Goal: Task Accomplishment & Management: Manage account settings

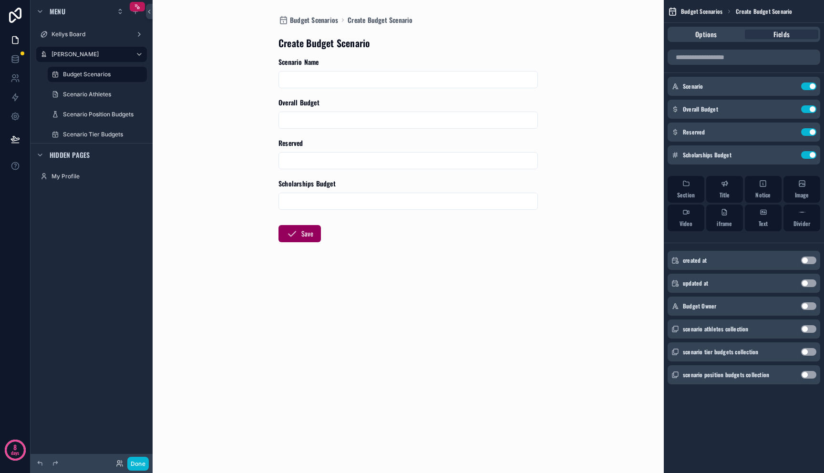
click at [563, 246] on div "Budget Scenarios Create Budget Scenario Create Budget Scenario Scenario Name Ov…" at bounding box center [408, 236] width 485 height 473
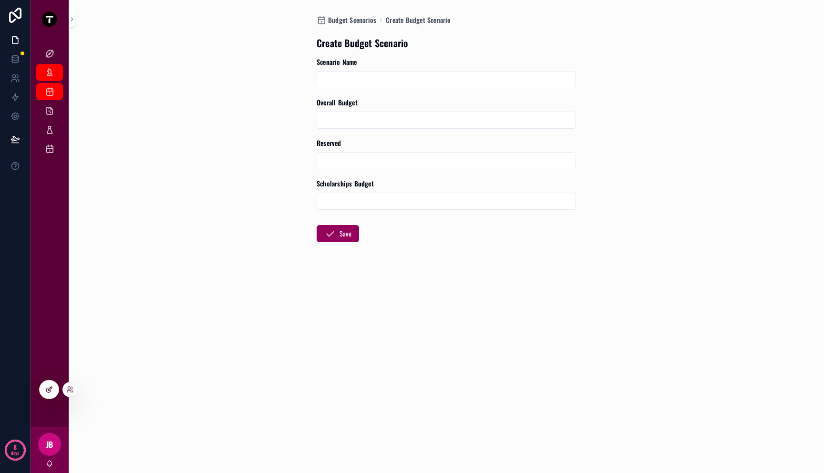
click at [54, 390] on div at bounding box center [49, 390] width 19 height 18
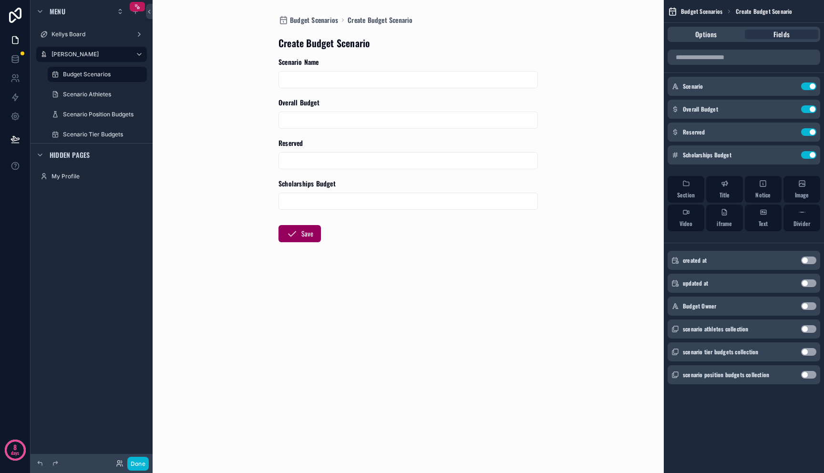
click at [443, 168] on div "scrollable content" at bounding box center [408, 160] width 259 height 17
click at [11, 60] on icon at bounding box center [15, 59] width 10 height 10
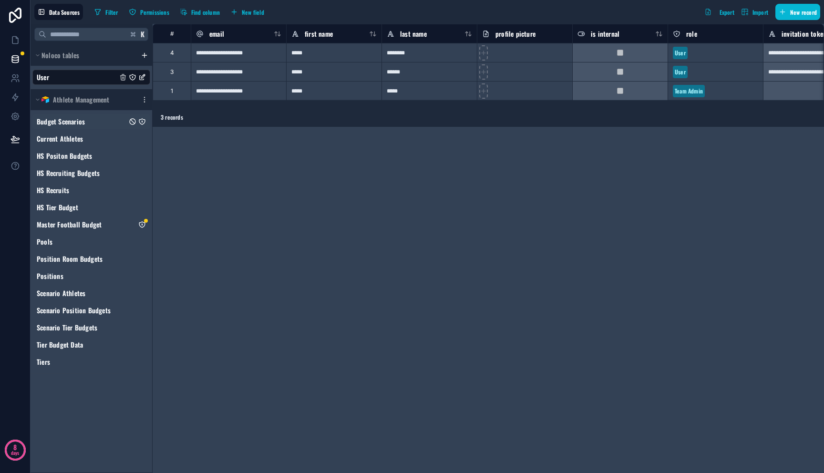
click at [68, 121] on span "Budget Scenarios" at bounding box center [61, 122] width 48 height 10
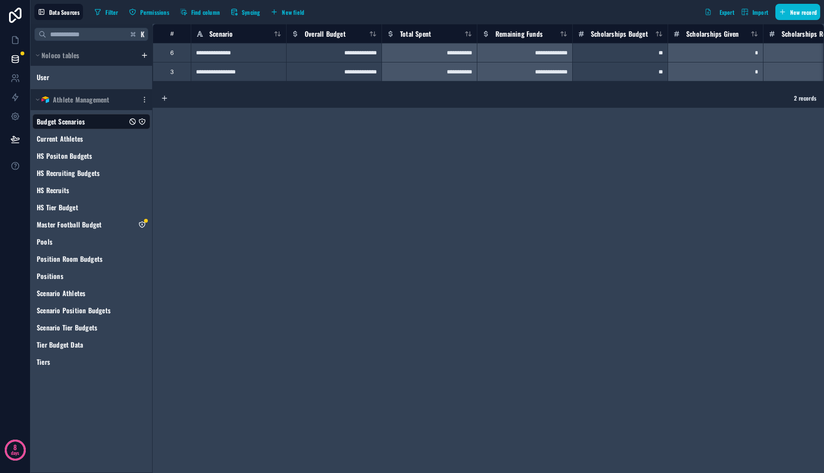
click at [252, 130] on div "**********" at bounding box center [489, 248] width 672 height 449
click at [93, 137] on div "Current Athletes" at bounding box center [91, 138] width 118 height 15
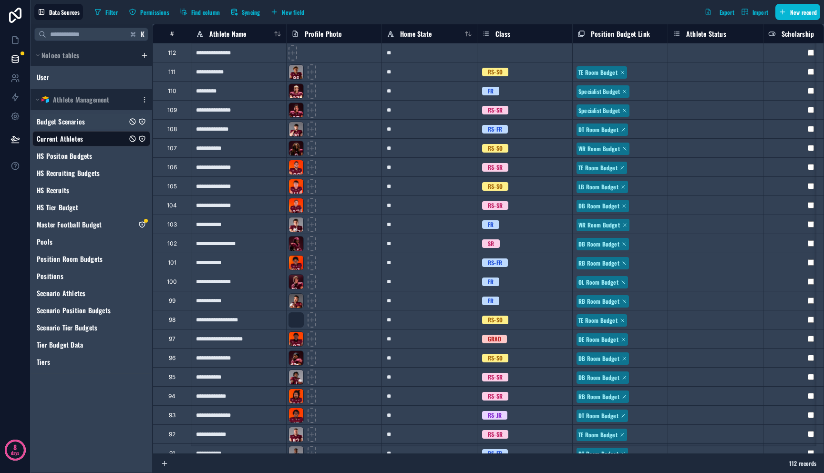
click at [78, 122] on span "Budget Scenarios" at bounding box center [61, 122] width 48 height 10
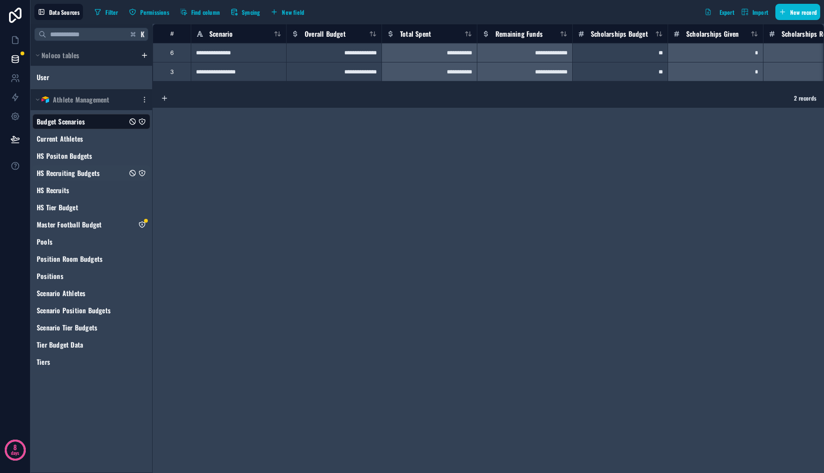
click at [76, 166] on div "HS Recruiting Budgets" at bounding box center [91, 173] width 118 height 15
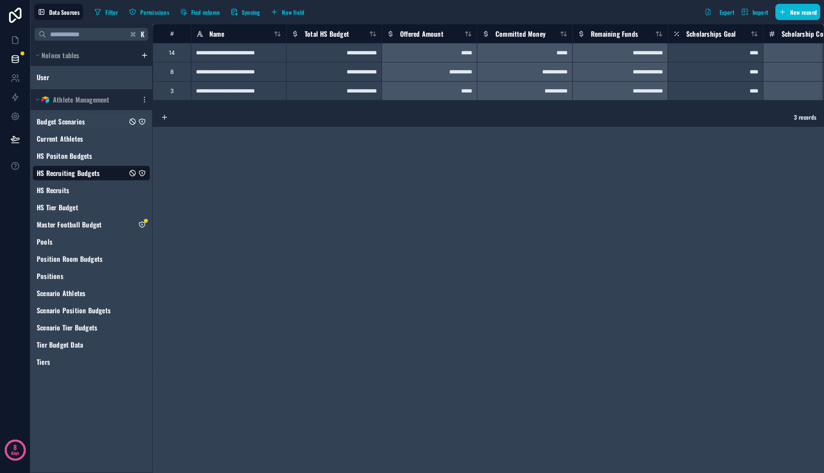
click at [89, 120] on div "Budget Scenarios" at bounding box center [91, 121] width 118 height 15
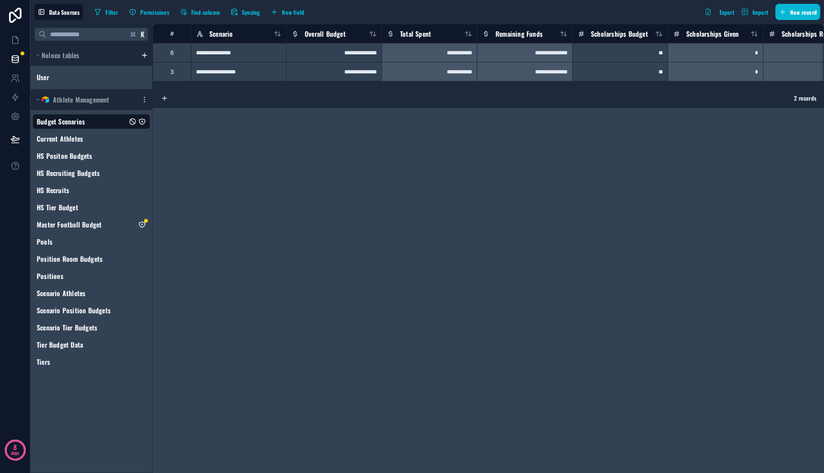
click at [287, 131] on div "**********" at bounding box center [489, 248] width 672 height 449
click at [201, 6] on button "Find column" at bounding box center [199, 12] width 47 height 14
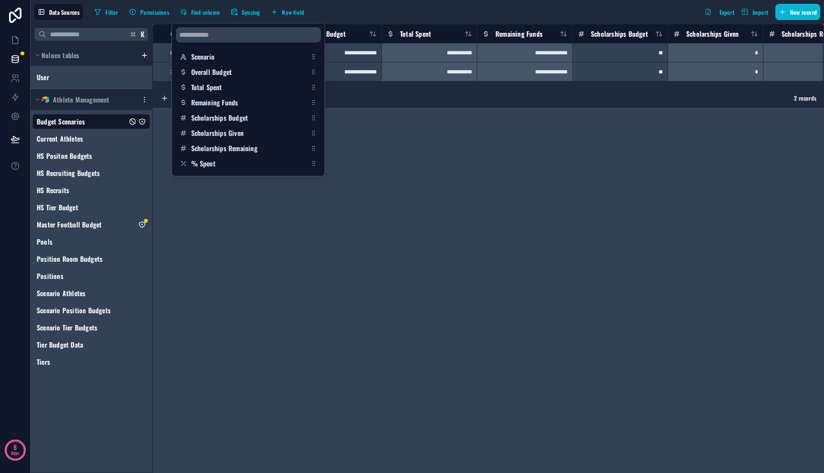
click at [403, 185] on div "**********" at bounding box center [489, 248] width 672 height 449
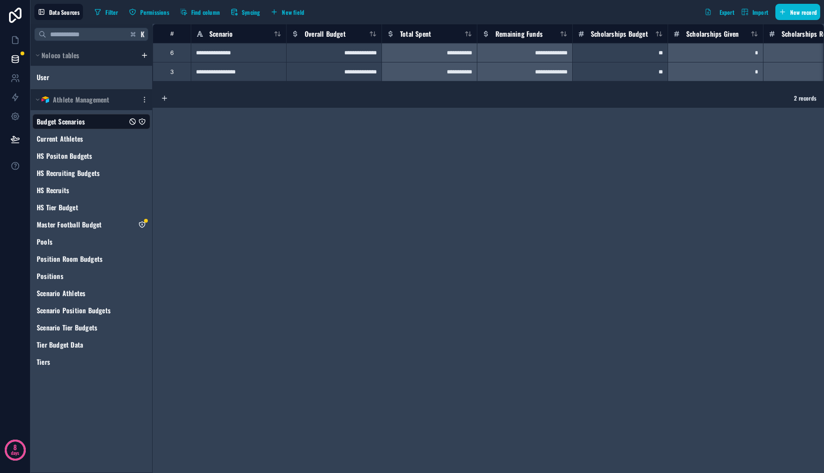
click at [403, 185] on div "**********" at bounding box center [489, 248] width 672 height 449
click at [14, 42] on icon at bounding box center [15, 40] width 10 height 10
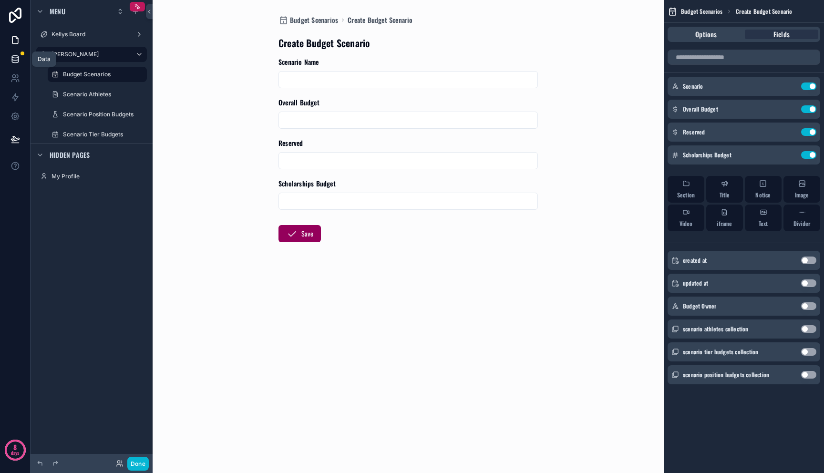
click at [19, 64] on link at bounding box center [15, 59] width 30 height 19
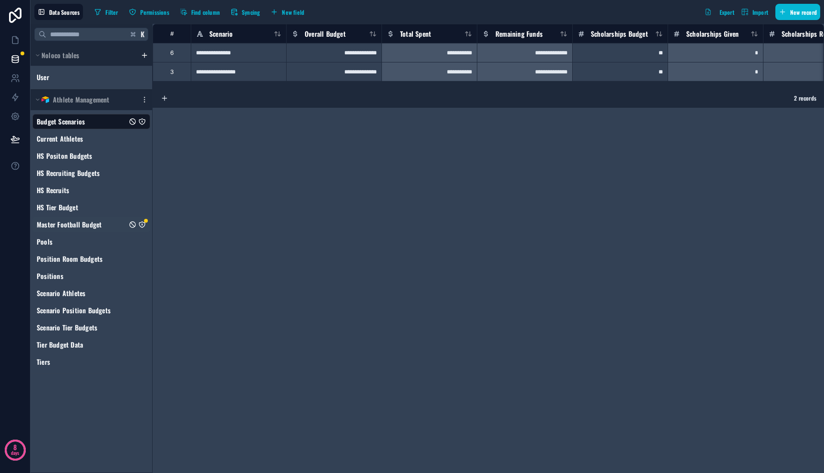
click at [141, 224] on icon "Master Football Budget" at bounding box center [142, 225] width 8 height 8
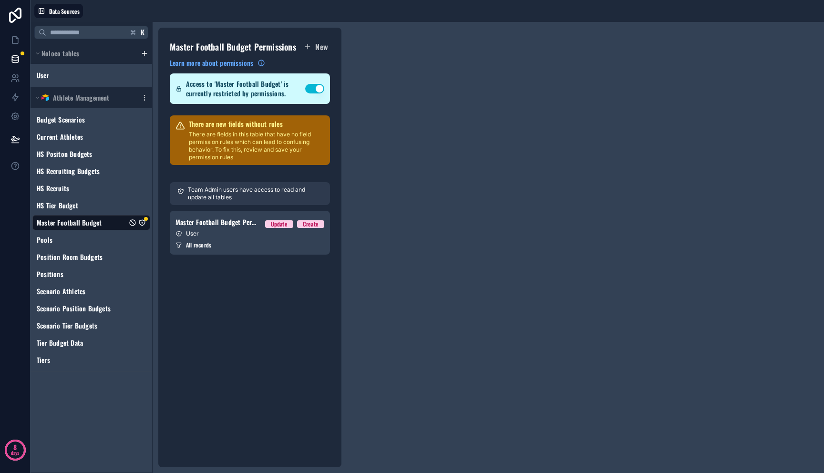
click at [318, 91] on button "Use setting" at bounding box center [314, 89] width 19 height 10
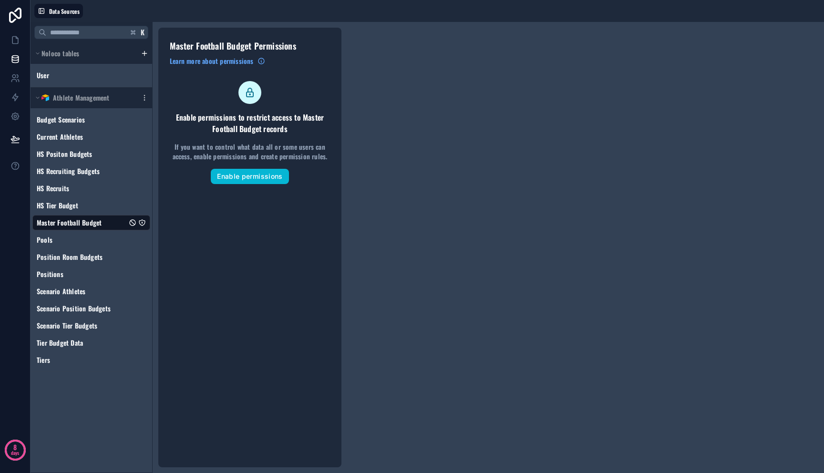
click at [369, 111] on div "K Noloco tables User Athlete Management Budget Scenarios Current Athletes HS Po…" at bounding box center [428, 247] width 794 height 451
click at [72, 120] on span "Budget Scenarios" at bounding box center [61, 120] width 48 height 10
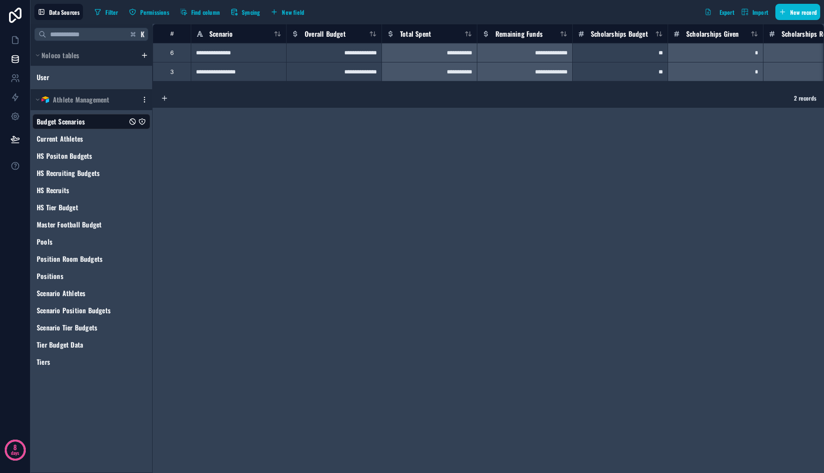
click at [141, 101] on icon "scrollable content" at bounding box center [145, 100] width 8 height 8
click at [177, 120] on span "Update details" at bounding box center [205, 119] width 92 height 8
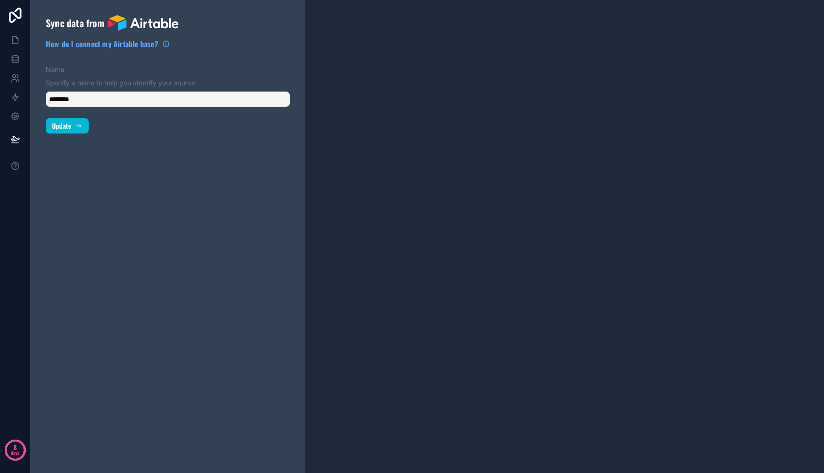
type input "**********"
click at [21, 64] on link at bounding box center [15, 59] width 30 height 19
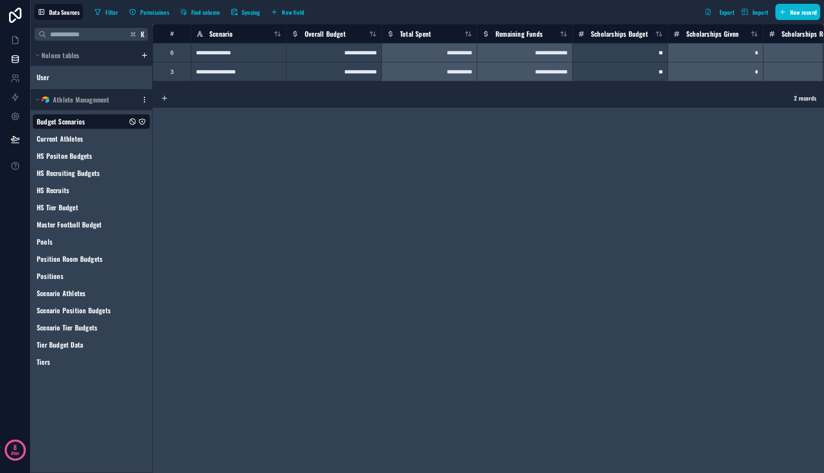
click at [143, 99] on icon "scrollable content" at bounding box center [145, 100] width 8 height 8
click at [219, 138] on span "Queue data sync" at bounding box center [193, 135] width 69 height 8
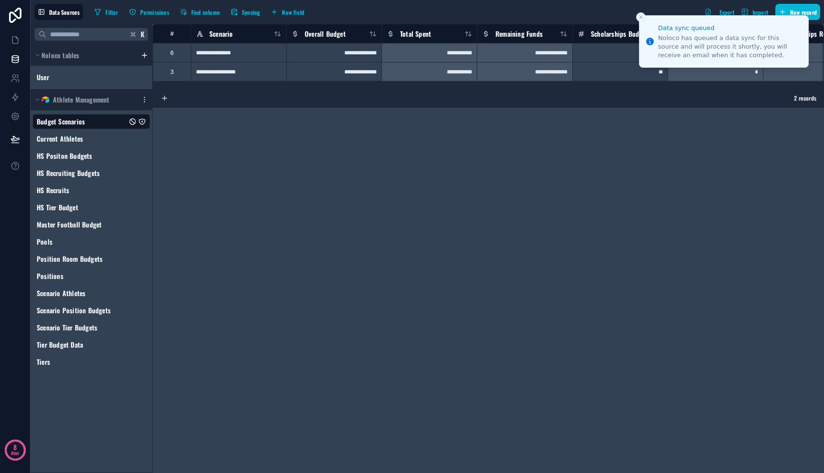
click at [642, 17] on icon "Close toast" at bounding box center [641, 17] width 6 height 6
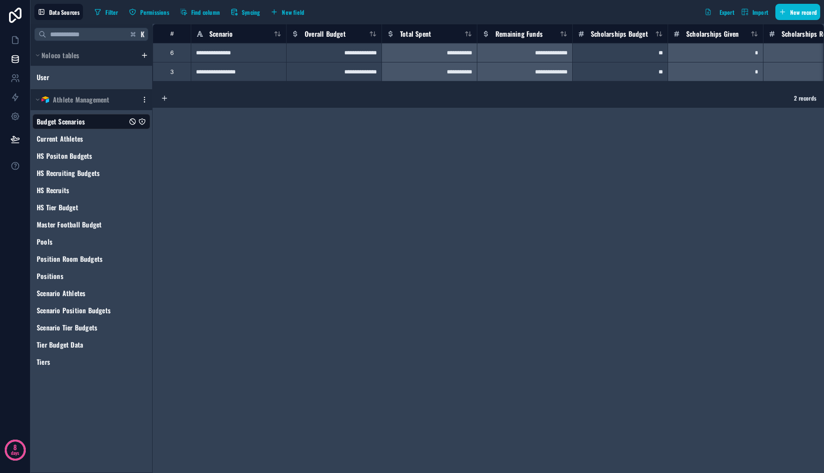
click at [146, 102] on icon "scrollable content" at bounding box center [145, 100] width 8 height 8
click at [149, 151] on icon at bounding box center [149, 151] width 1 height 2
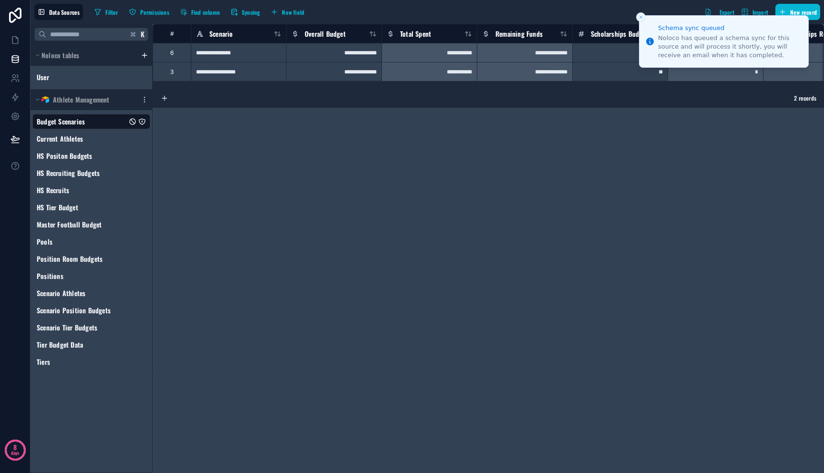
click at [641, 15] on icon "Close toast" at bounding box center [641, 17] width 6 height 6
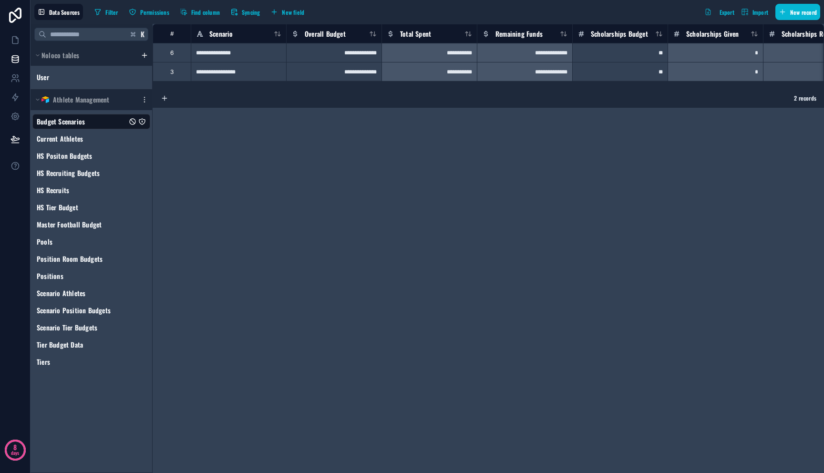
click at [565, 118] on div "**********" at bounding box center [489, 248] width 672 height 449
click at [281, 228] on div "**********" at bounding box center [489, 248] width 672 height 449
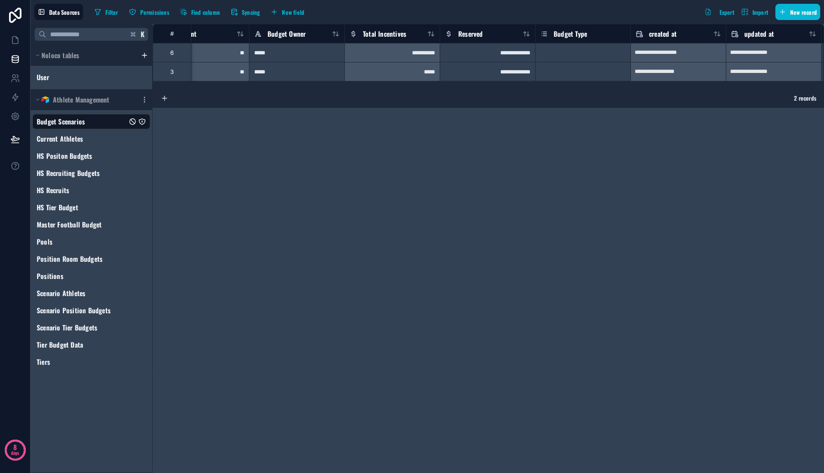
scroll to position [0, 704]
click at [584, 55] on div "Select a Budget Type" at bounding box center [569, 53] width 57 height 8
drag, startPoint x: 550, startPoint y: 88, endPoint x: 477, endPoint y: 90, distance: 73.5
click at [477, 90] on div "**********" at bounding box center [489, 248] width 672 height 449
click at [12, 34] on link at bounding box center [15, 40] width 30 height 19
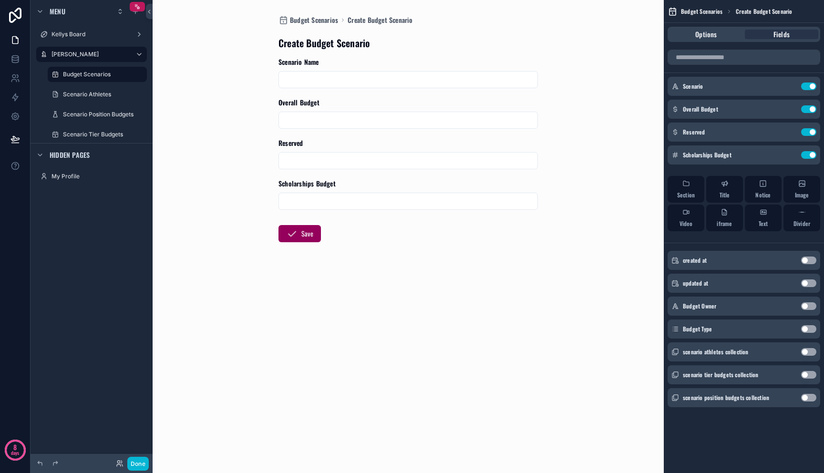
click at [813, 328] on button "Use setting" at bounding box center [808, 329] width 15 height 8
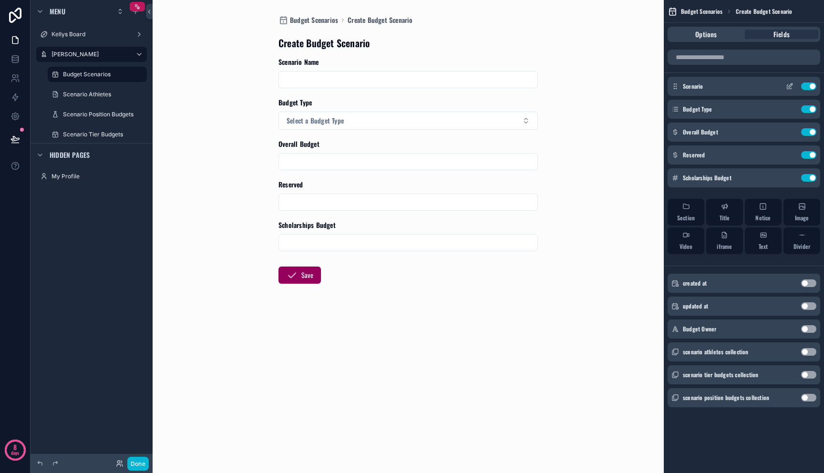
click at [792, 85] on icon "scrollable content" at bounding box center [790, 87] width 8 height 8
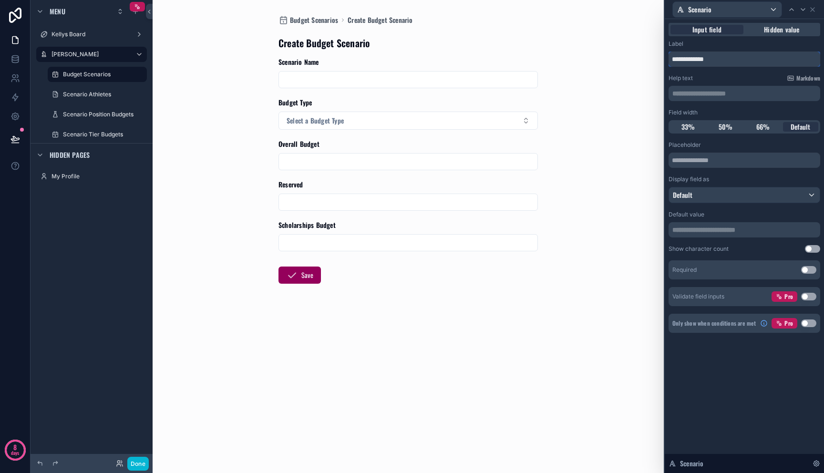
drag, startPoint x: 698, startPoint y: 56, endPoint x: 635, endPoint y: 40, distance: 65.0
click at [635, 40] on div "**********" at bounding box center [412, 236] width 824 height 473
type input "**********"
click at [815, 10] on icon at bounding box center [813, 10] width 8 height 8
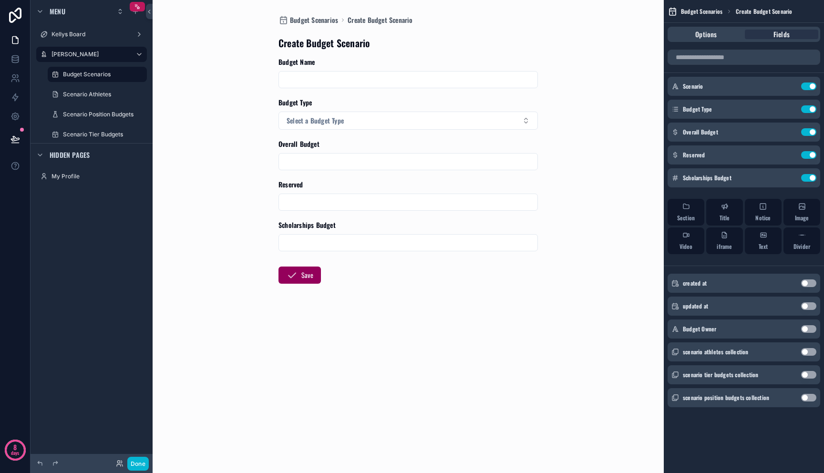
click at [608, 154] on div "Budget Scenarios Create Budget Scenario Create Budget Scenario Budget Name Budg…" at bounding box center [408, 236] width 485 height 473
click at [354, 123] on button "Select a Budget Type" at bounding box center [408, 121] width 259 height 18
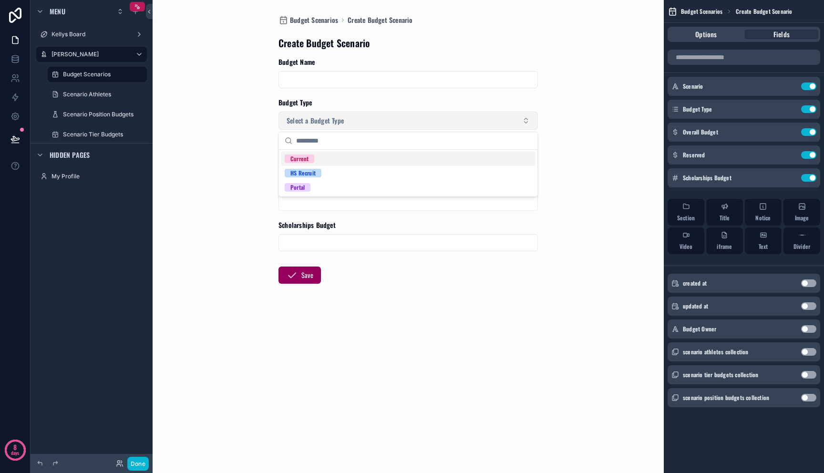
click at [354, 121] on button "Select a Budget Type" at bounding box center [408, 121] width 259 height 18
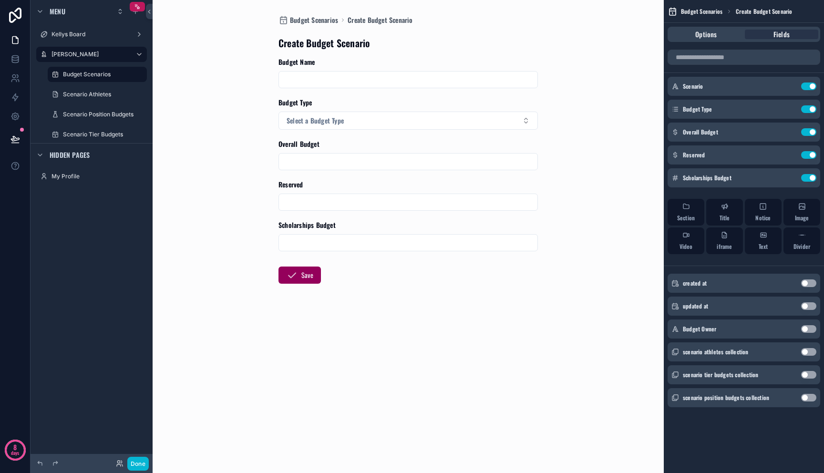
click at [233, 114] on div "Budget Scenarios Create Budget Scenario Create Budget Scenario Budget Name Budg…" at bounding box center [408, 236] width 485 height 473
click at [14, 136] on icon at bounding box center [15, 138] width 8 height 5
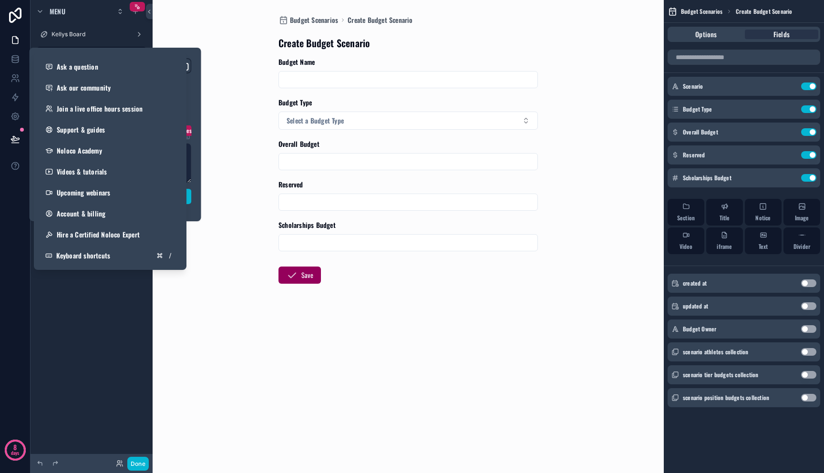
click at [51, 325] on div "[PERSON_NAME] Board [PERSON_NAME] Dashboard Budget Scenarios Scenario Athletes …" at bounding box center [92, 231] width 122 height 462
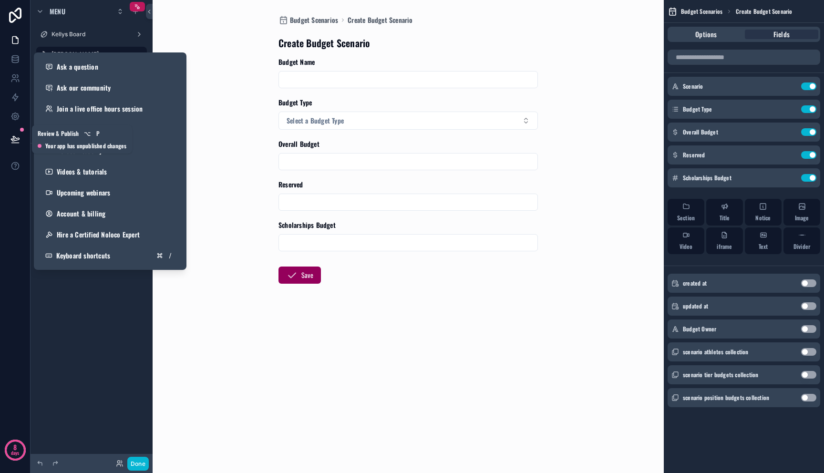
click at [11, 137] on icon at bounding box center [15, 140] width 10 height 10
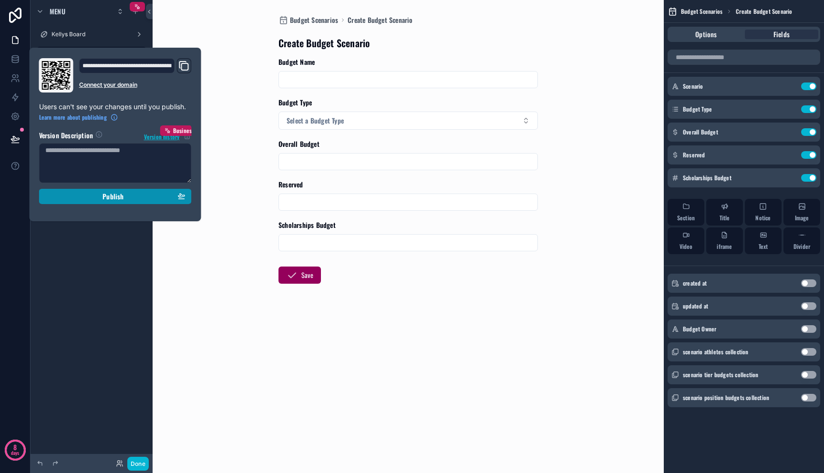
click at [69, 203] on button "Publish" at bounding box center [115, 196] width 153 height 15
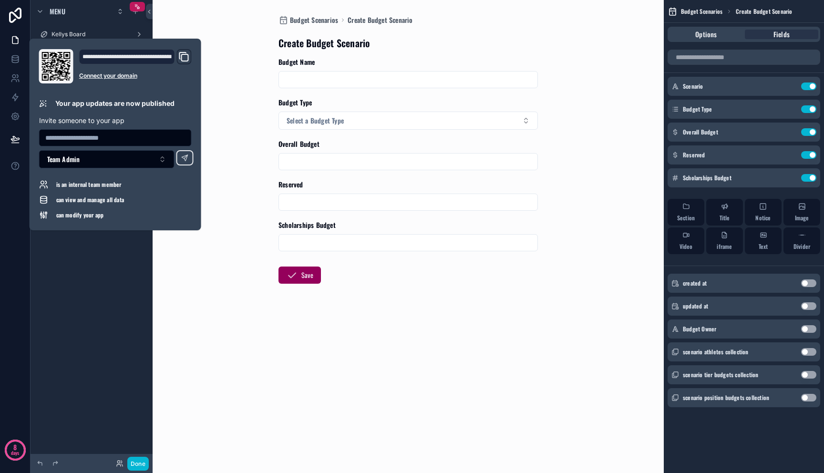
click at [268, 343] on div "Budget Scenarios Create Budget Scenario Create Budget Scenario Budget Name Budg…" at bounding box center [408, 236] width 485 height 473
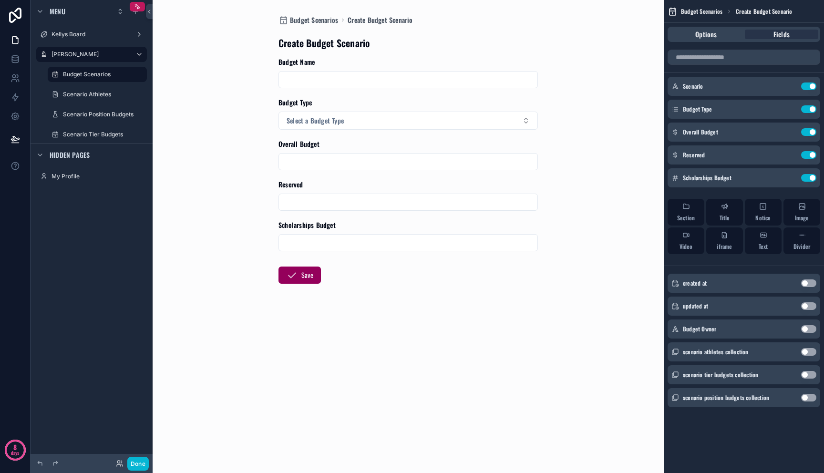
click at [441, 40] on div "Create Budget Scenario" at bounding box center [408, 42] width 259 height 13
click at [85, 81] on div "Budget Scenarios" at bounding box center [97, 74] width 95 height 15
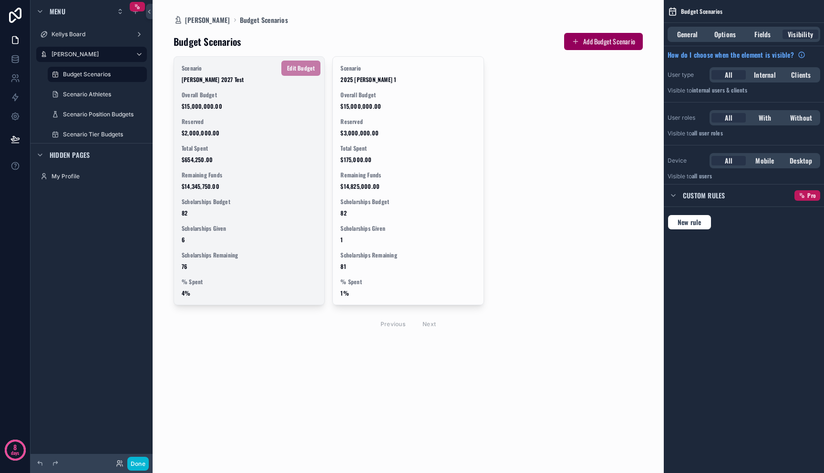
click at [232, 107] on span "$15,000,000.00" at bounding box center [249, 107] width 135 height 8
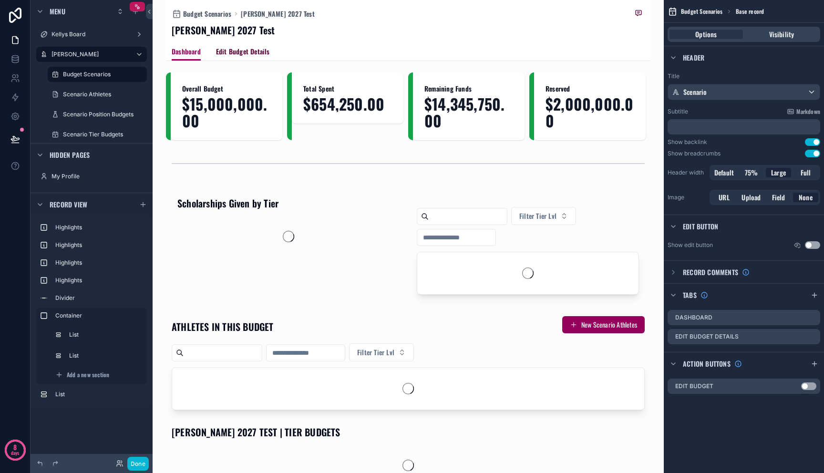
click at [230, 54] on span "Edit Budget Details" at bounding box center [243, 52] width 54 height 10
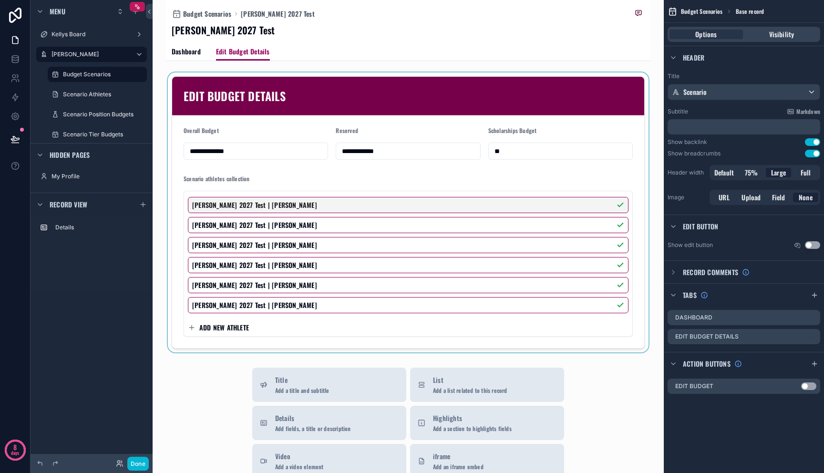
click at [312, 108] on div "scrollable content" at bounding box center [408, 213] width 485 height 280
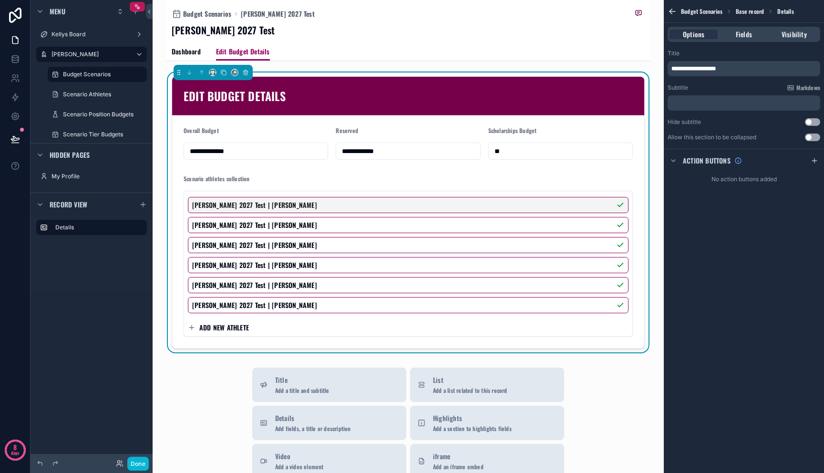
click at [747, 29] on div "Options Fields Visibility" at bounding box center [744, 34] width 153 height 15
click at [747, 35] on span "Fields" at bounding box center [744, 35] width 16 height 10
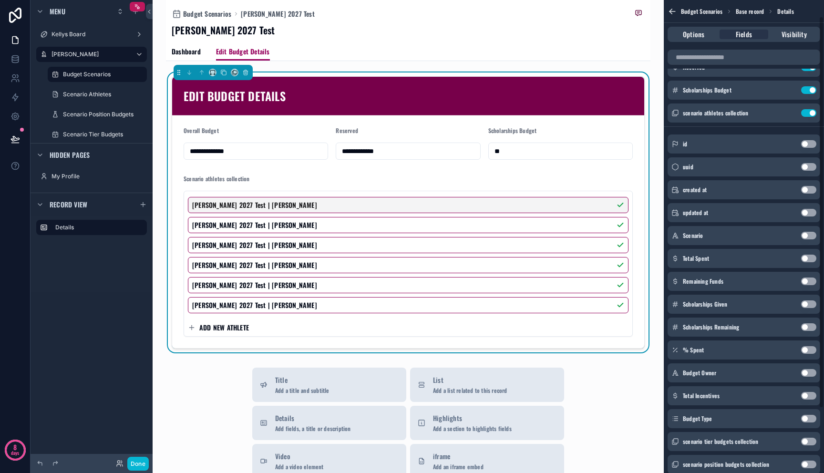
scroll to position [98, 0]
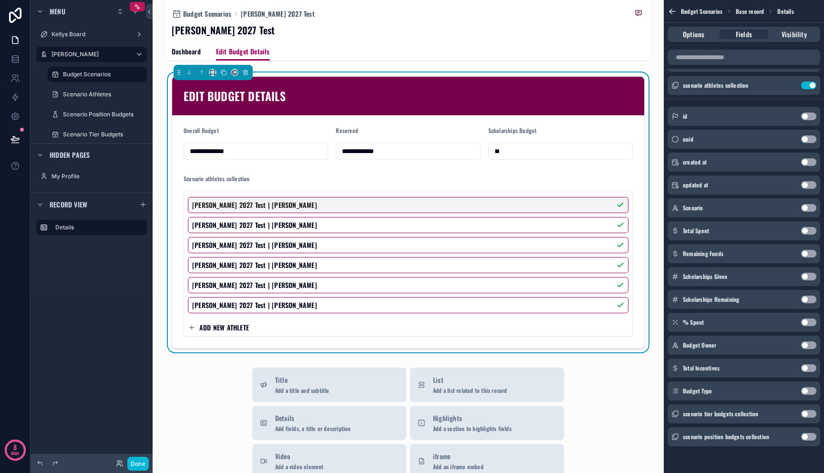
click at [804, 389] on button "Use setting" at bounding box center [808, 391] width 15 height 8
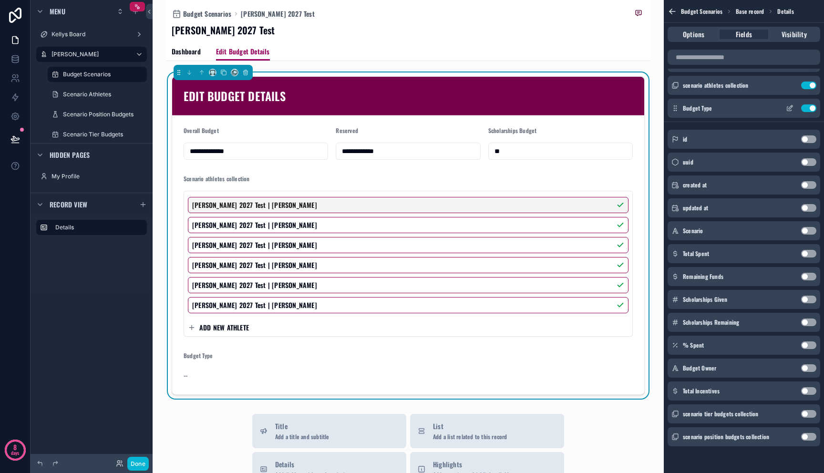
click at [791, 111] on icon "scrollable content" at bounding box center [790, 109] width 4 height 4
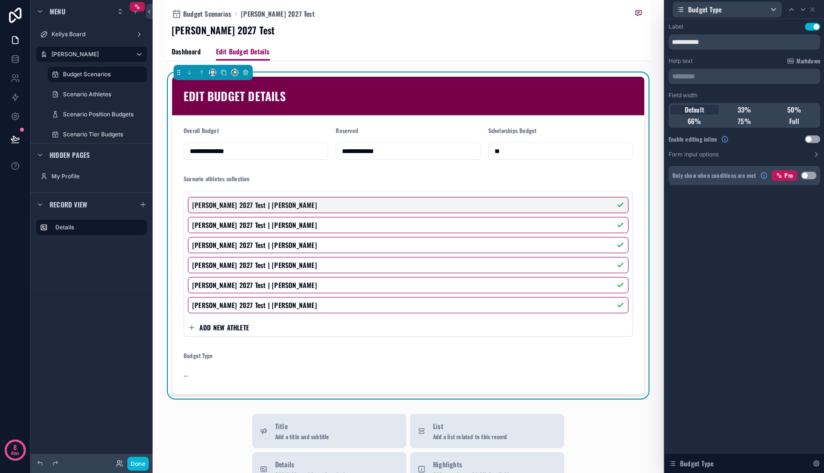
click at [806, 146] on div "Field width Default 33% 50% 66% 75% Full Enable editing inline Use setting Form…" at bounding box center [745, 125] width 152 height 67
click at [816, 141] on button "Use setting" at bounding box center [812, 139] width 15 height 8
click at [813, 9] on icon at bounding box center [813, 10] width 4 height 4
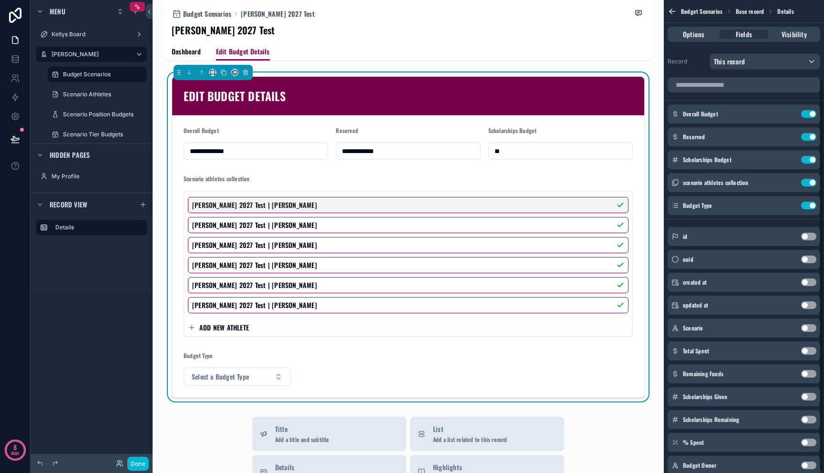
scroll to position [0, 0]
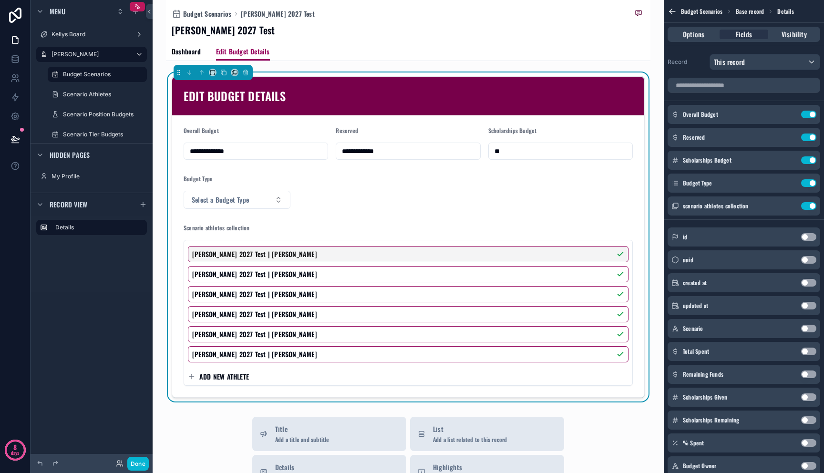
click at [479, 207] on form "**********" at bounding box center [408, 256] width 472 height 282
click at [266, 199] on button "Select a Budget Type" at bounding box center [237, 200] width 107 height 18
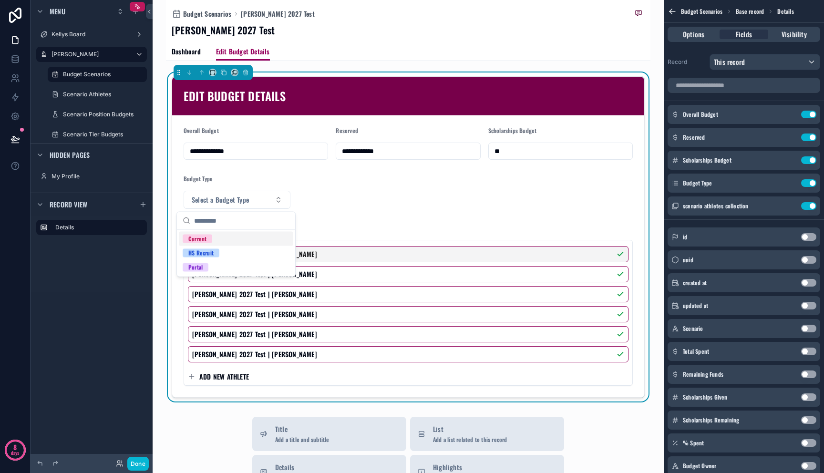
click at [374, 187] on form "**********" at bounding box center [408, 256] width 472 height 282
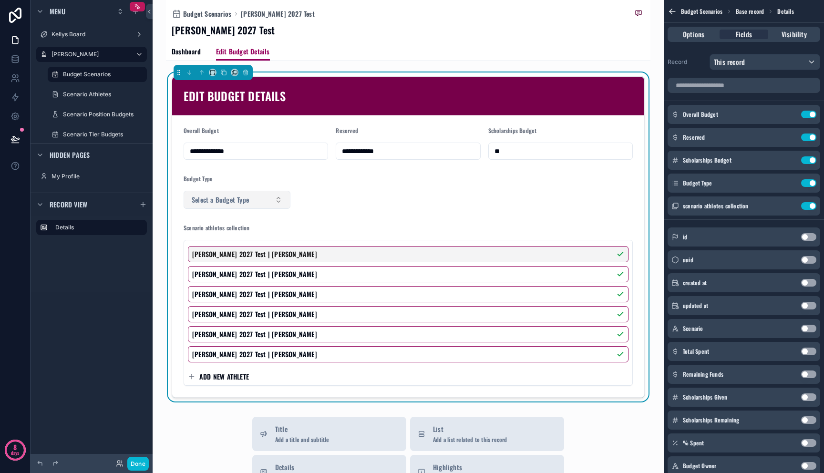
click at [270, 201] on button "Select a Budget Type" at bounding box center [237, 200] width 107 height 18
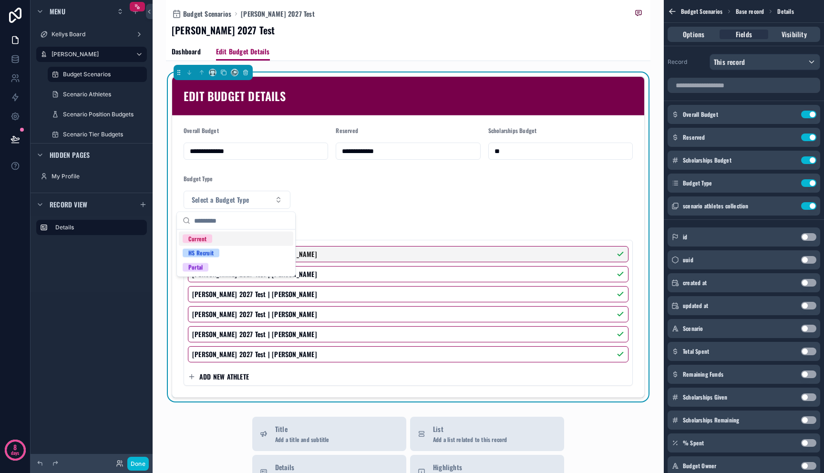
click at [212, 243] on div "Current" at bounding box center [236, 239] width 114 height 14
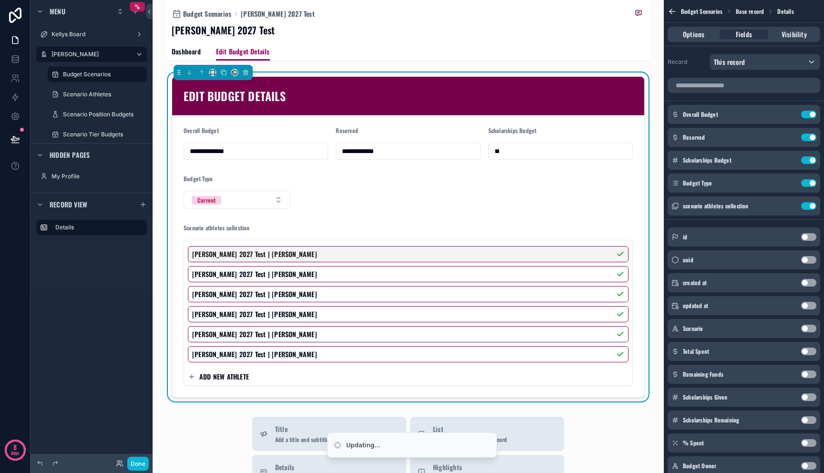
click at [320, 195] on form "**********" at bounding box center [408, 256] width 472 height 282
click at [302, 51] on div "Dashboard Edit Budget Details" at bounding box center [408, 51] width 473 height 18
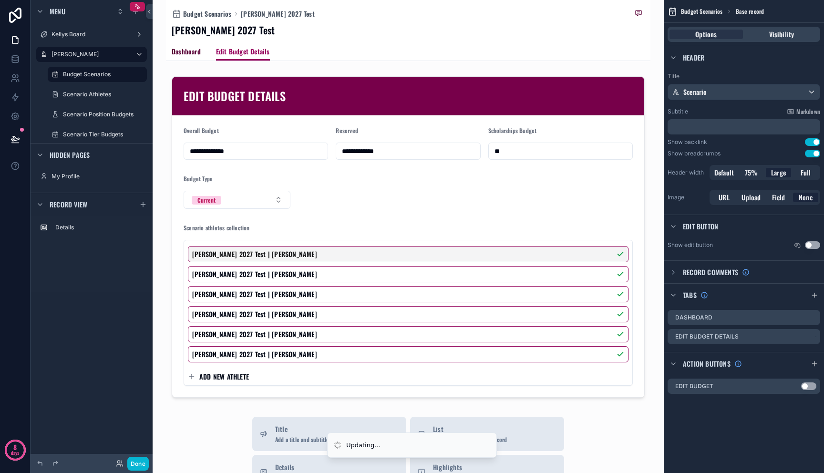
click at [185, 52] on span "Dashboard" at bounding box center [186, 52] width 29 height 10
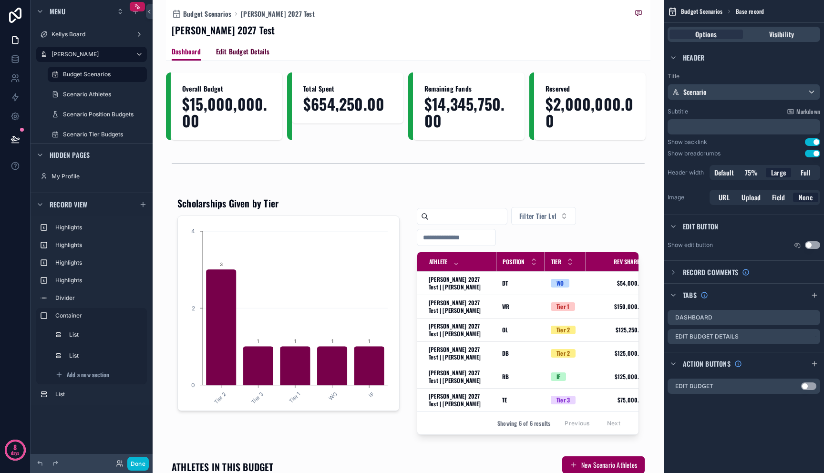
click at [252, 52] on span "Edit Budget Details" at bounding box center [243, 52] width 54 height 10
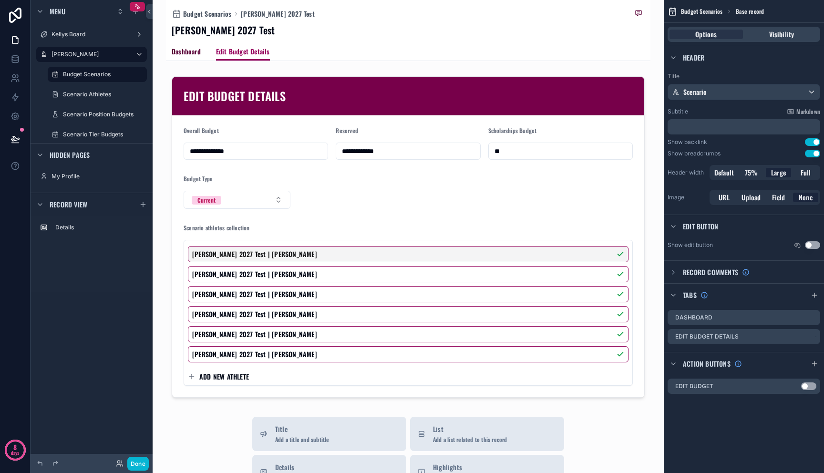
click at [184, 52] on span "Dashboard" at bounding box center [186, 52] width 29 height 10
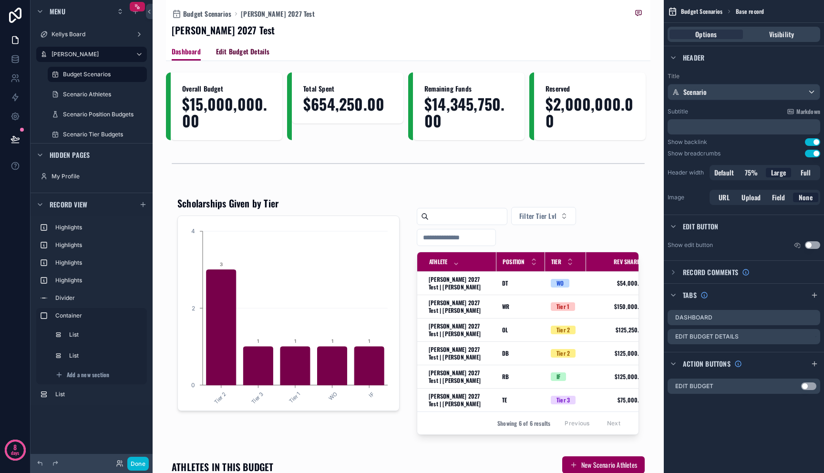
click at [220, 51] on span "Edit Budget Details" at bounding box center [243, 52] width 54 height 10
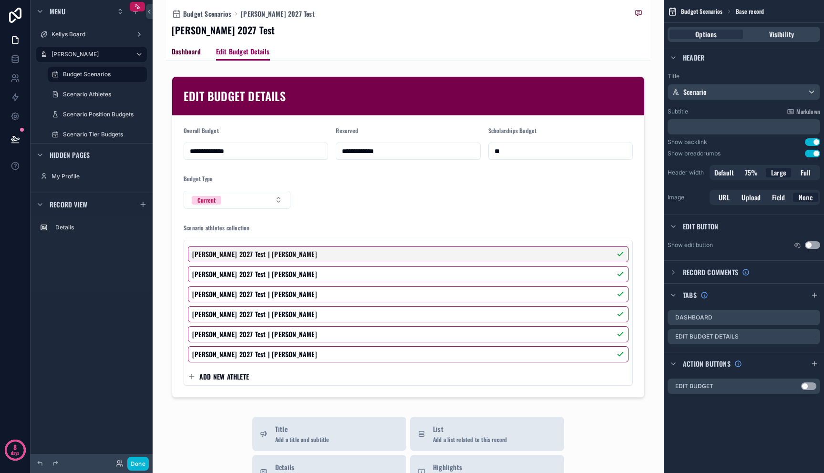
click at [185, 53] on span "Dashboard" at bounding box center [186, 52] width 29 height 10
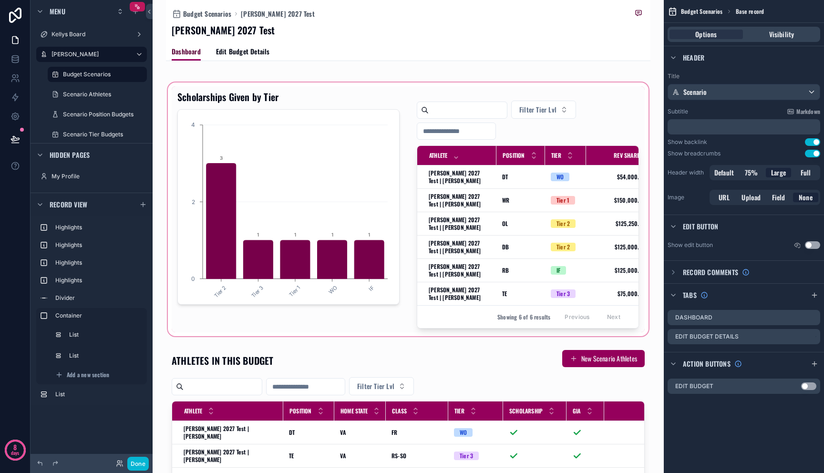
scroll to position [106, 0]
click at [570, 369] on div "scrollable content" at bounding box center [408, 467] width 485 height 242
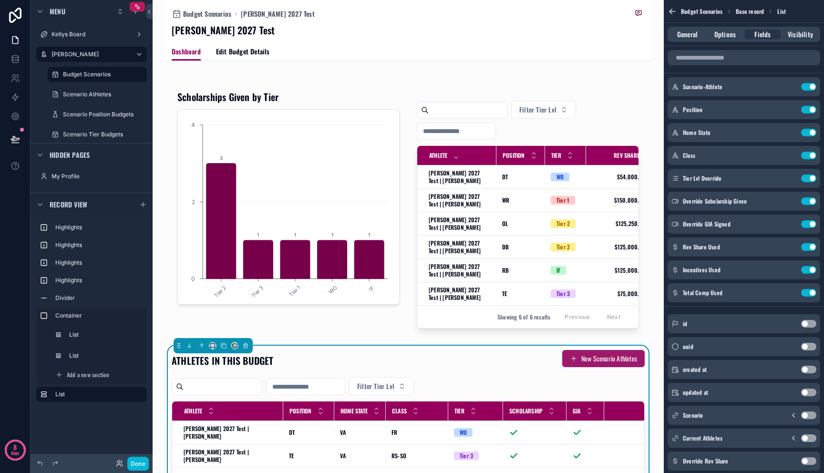
click at [576, 367] on button "New Scenario Athletes" at bounding box center [603, 358] width 83 height 17
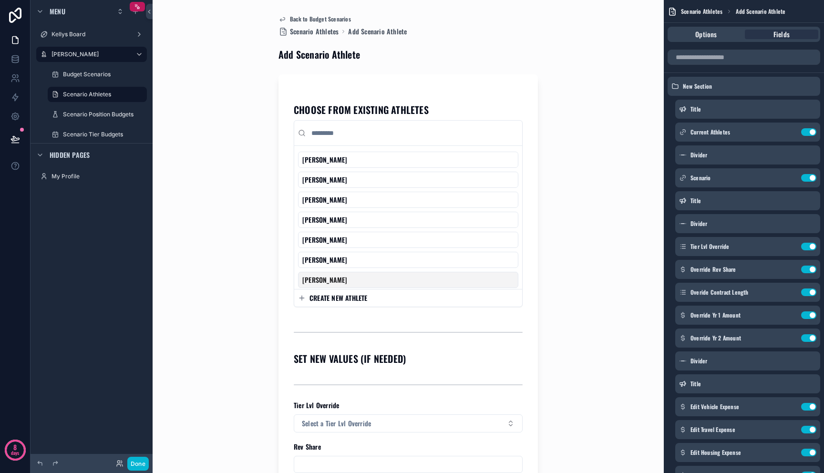
click at [356, 303] on div "CREATE NEW ATHLETE" at bounding box center [408, 298] width 228 height 17
click at [353, 298] on span "CREATE NEW ATHLETE" at bounding box center [339, 298] width 58 height 10
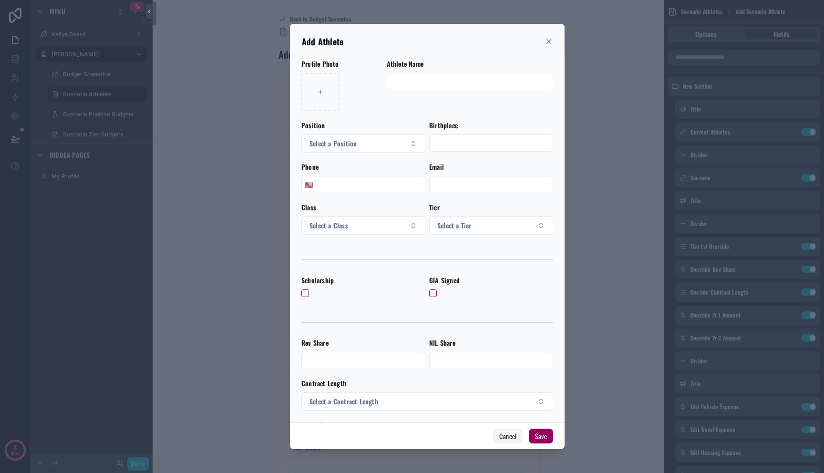
click at [515, 440] on button "Cancel" at bounding box center [508, 436] width 30 height 15
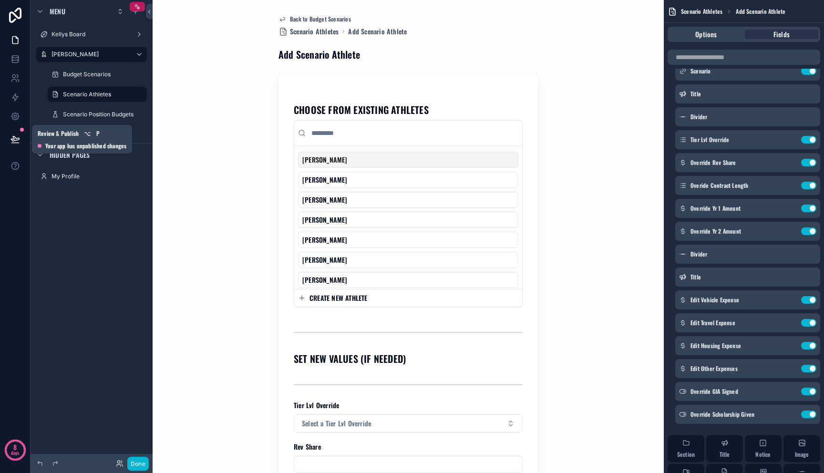
click at [8, 142] on button at bounding box center [15, 139] width 21 height 27
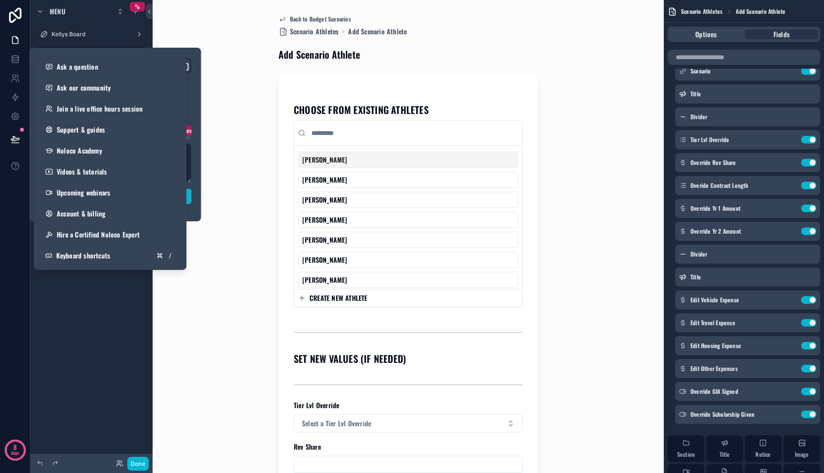
click at [259, 198] on div "Back to Budget Scenarios Scenario Athletes Add Scenario Athlete Add Scenario At…" at bounding box center [408, 236] width 485 height 473
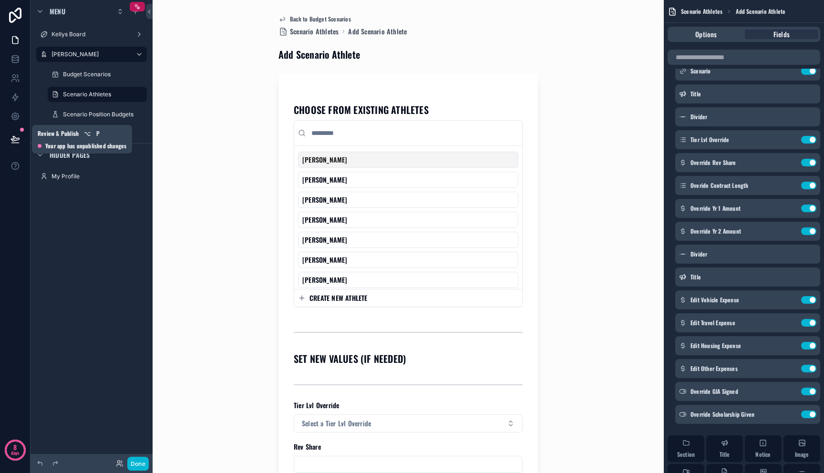
click at [18, 150] on button at bounding box center [15, 139] width 21 height 27
click at [81, 57] on label "[PERSON_NAME]" at bounding box center [90, 55] width 76 height 8
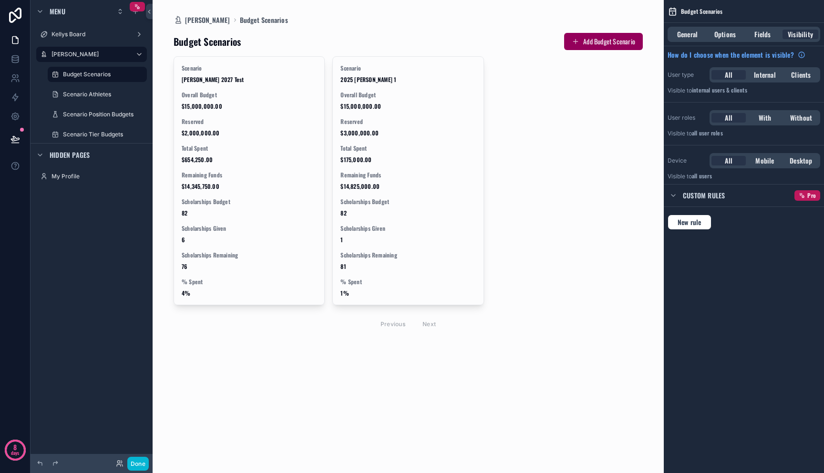
click at [263, 133] on div "scrollable content" at bounding box center [408, 183] width 485 height 366
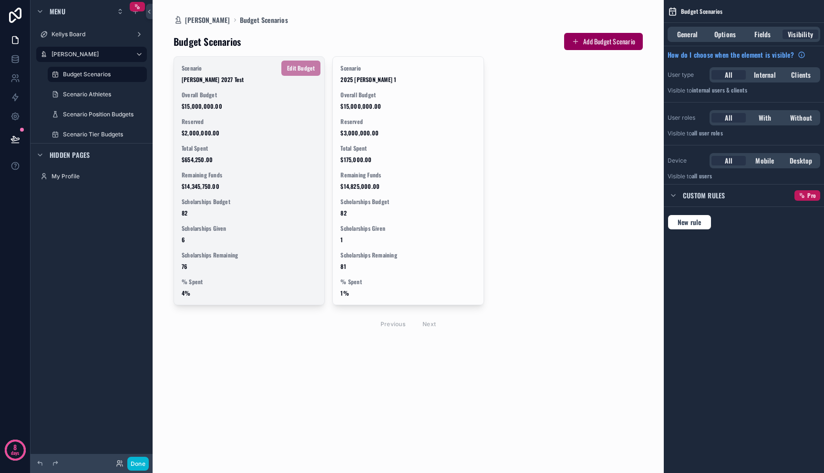
click at [263, 125] on span "Reserved" at bounding box center [249, 122] width 135 height 8
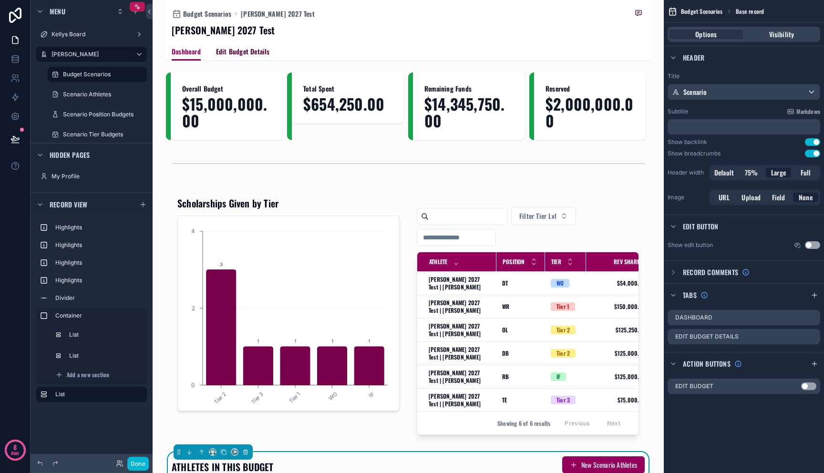
click at [247, 52] on span "Edit Budget Details" at bounding box center [243, 52] width 54 height 10
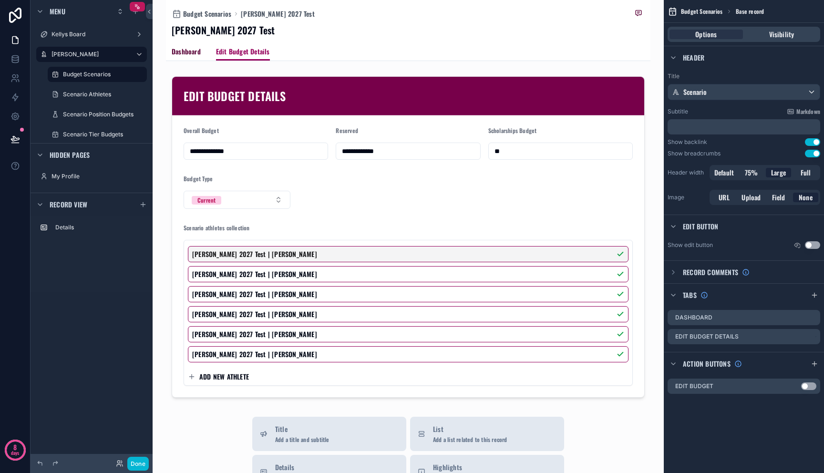
click at [194, 54] on span "Dashboard" at bounding box center [186, 52] width 29 height 10
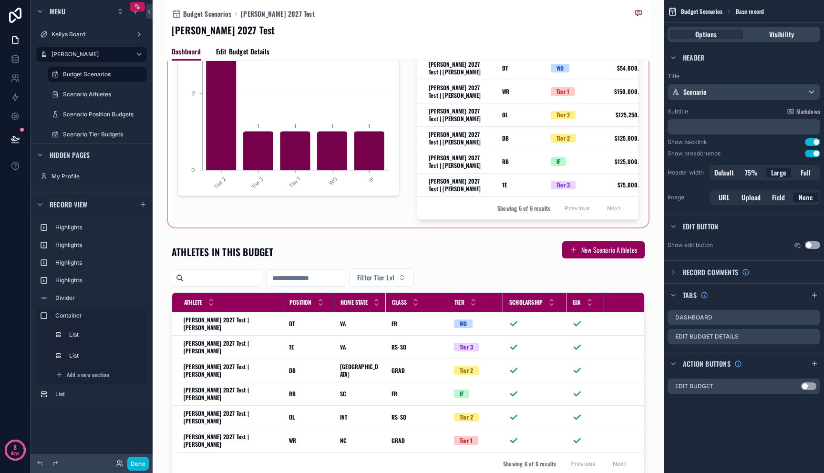
scroll to position [214, 0]
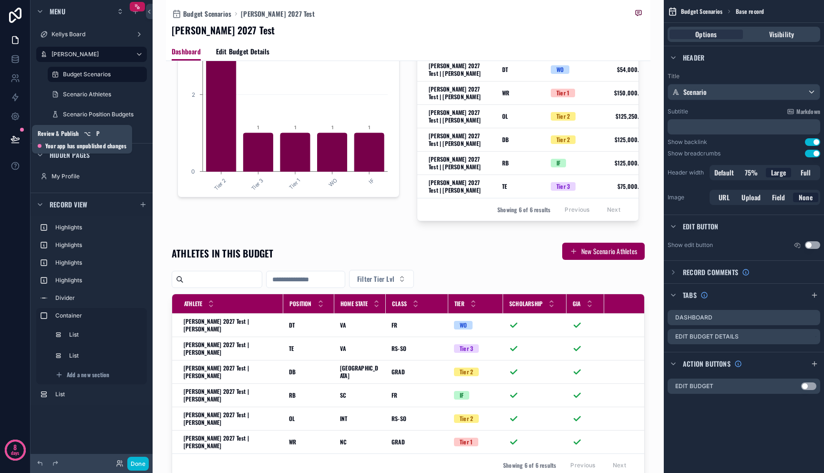
click at [13, 137] on icon at bounding box center [15, 138] width 8 height 5
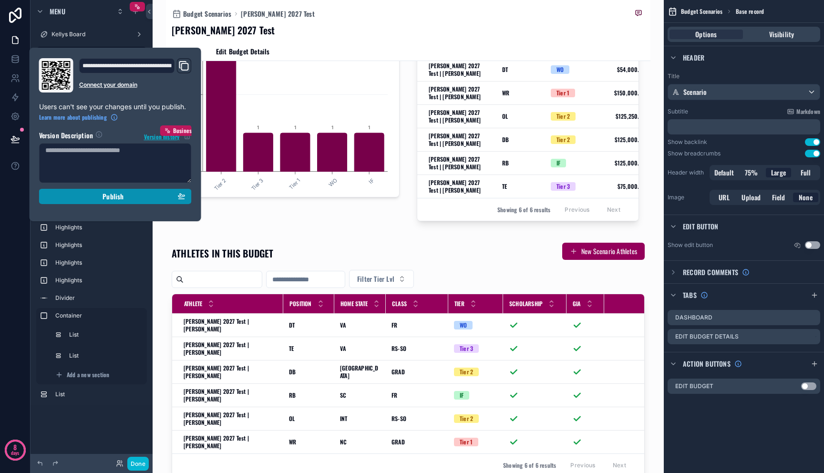
click at [85, 199] on div "Publish" at bounding box center [115, 196] width 140 height 9
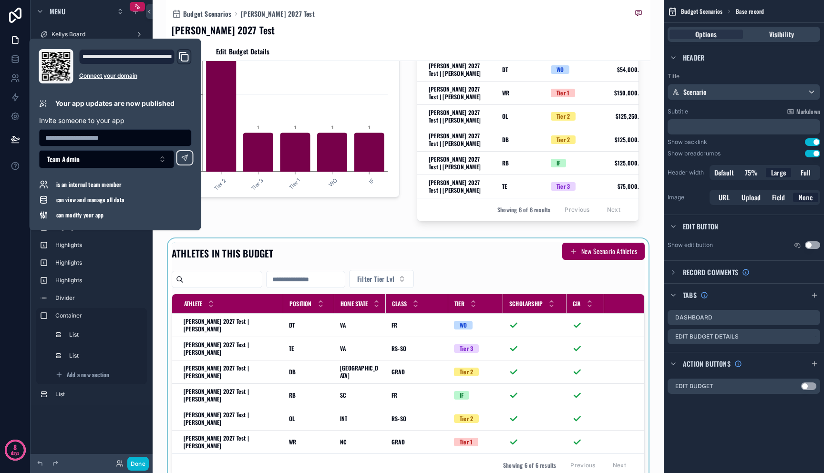
click at [604, 254] on div "scrollable content" at bounding box center [408, 360] width 485 height 242
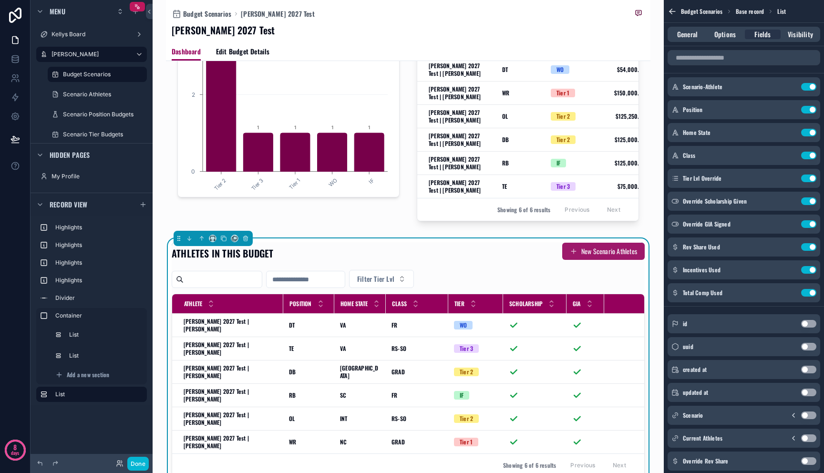
click at [603, 258] on button "New Scenario Athletes" at bounding box center [603, 251] width 83 height 17
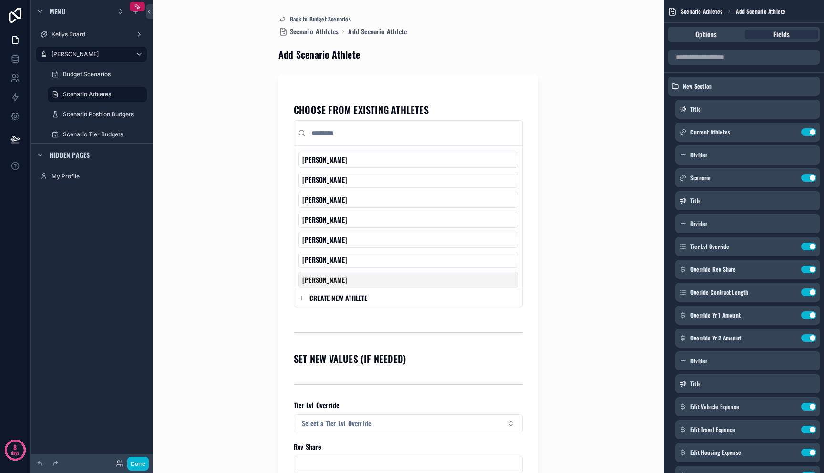
click at [377, 299] on button "CREATE NEW ATHLETE" at bounding box center [408, 298] width 220 height 10
click at [359, 301] on span "CREATE NEW ATHLETE" at bounding box center [339, 298] width 58 height 10
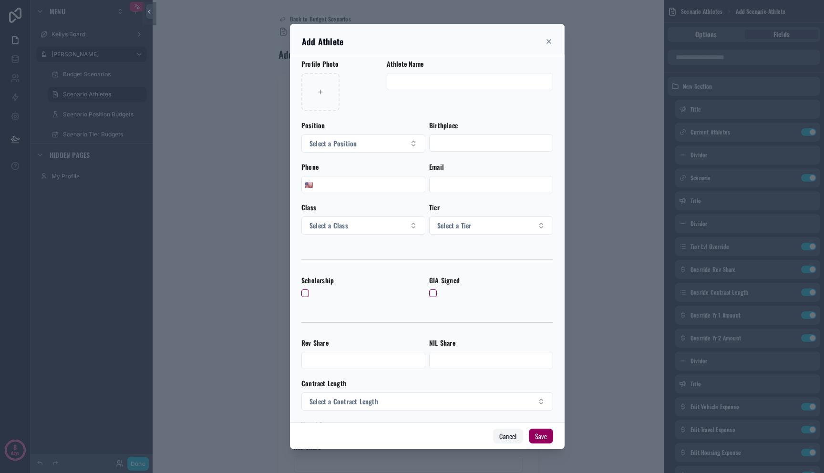
click at [516, 431] on button "Cancel" at bounding box center [508, 436] width 30 height 15
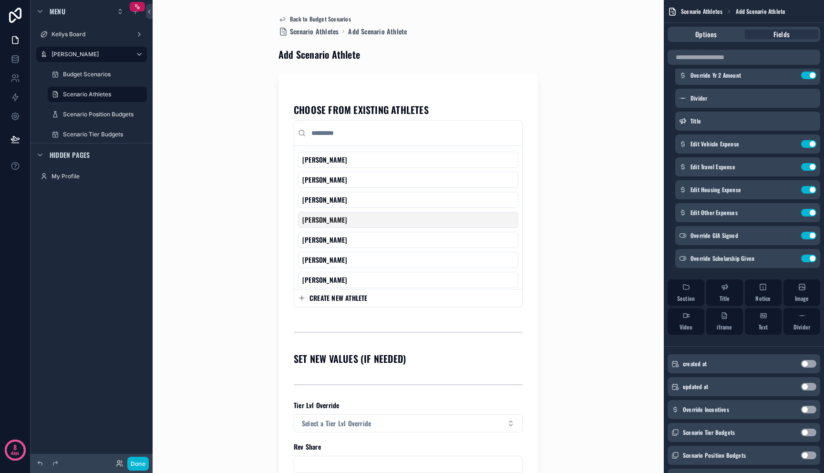
click at [578, 220] on div "Back to Budget Scenarios Scenario Athletes Add Scenario Athlete Add Scenario At…" at bounding box center [408, 236] width 485 height 473
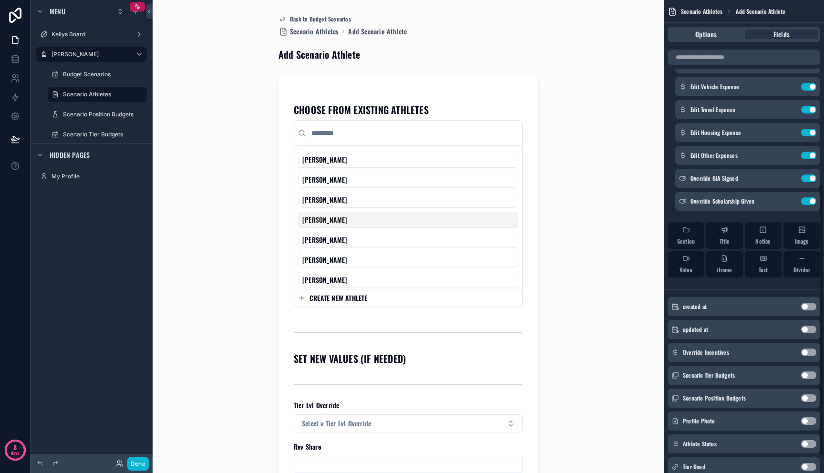
scroll to position [350, 0]
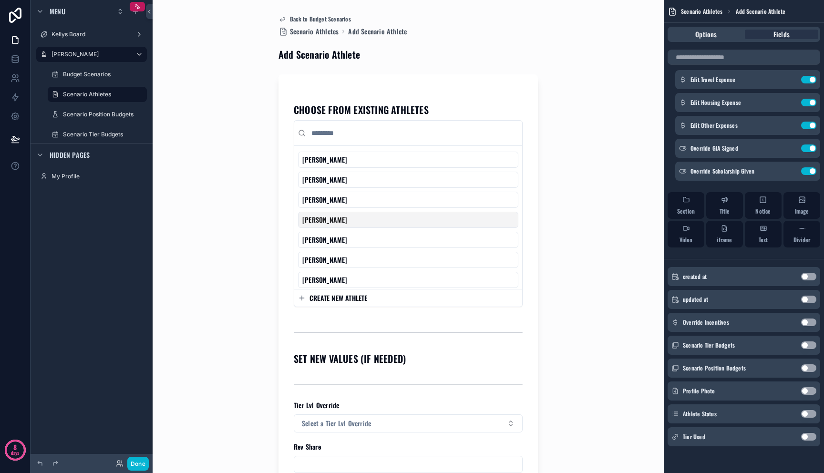
click at [581, 45] on div "Back to Budget Scenarios Scenario Athletes Add Scenario Athlete Add Scenario At…" at bounding box center [408, 236] width 485 height 473
click at [196, 137] on div "Back to Budget Scenarios Scenario Athletes Add Scenario Athlete Add Scenario At…" at bounding box center [408, 236] width 485 height 473
click at [91, 32] on label "Kellys Board" at bounding box center [90, 35] width 76 height 8
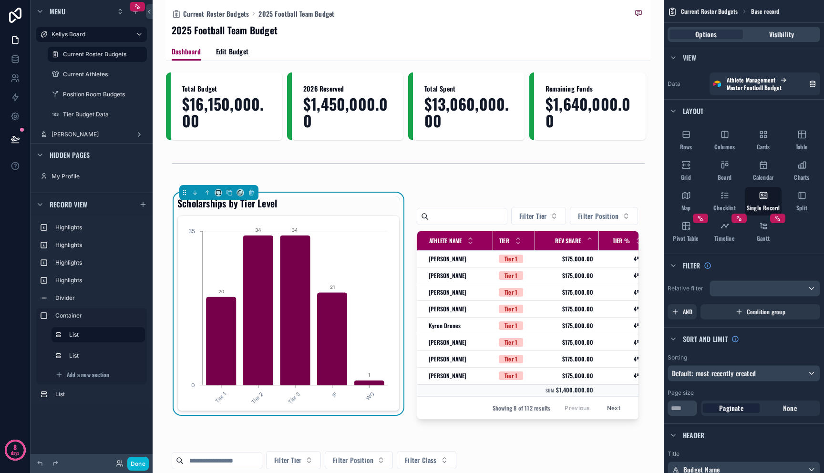
scroll to position [296, 0]
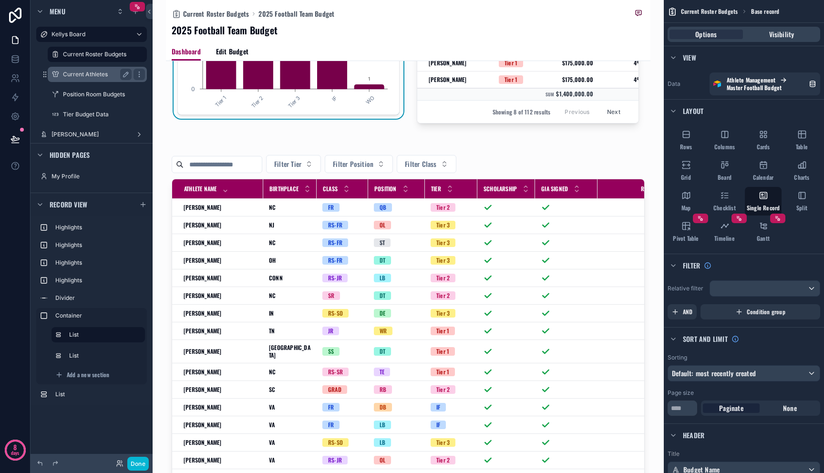
click at [92, 75] on label "Current Athletes" at bounding box center [95, 75] width 65 height 8
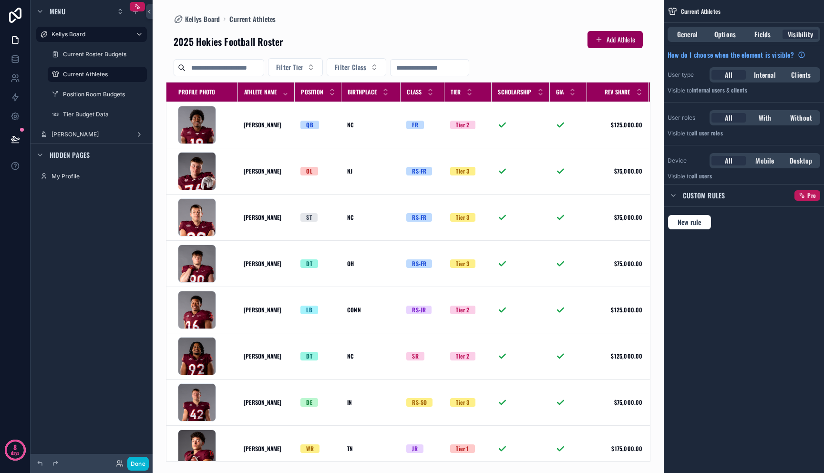
click at [623, 41] on div "scrollable content" at bounding box center [408, 236] width 511 height 473
click at [619, 41] on button "Add Athlete" at bounding box center [615, 39] width 55 height 17
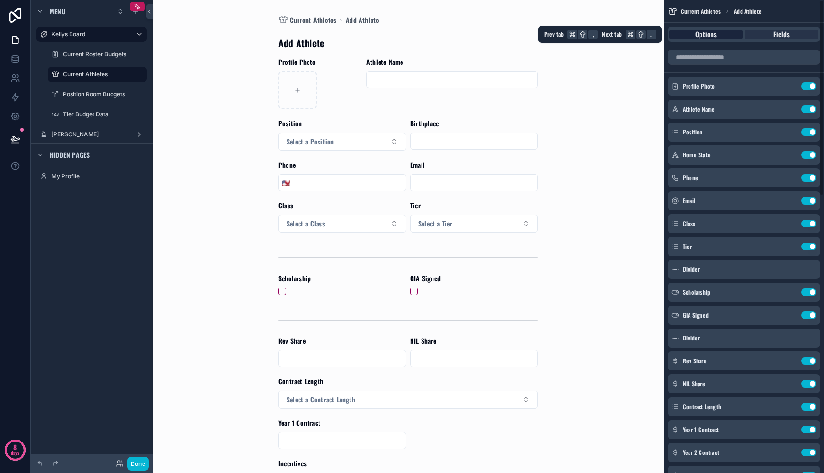
click at [726, 37] on div "Options" at bounding box center [706, 35] width 73 height 10
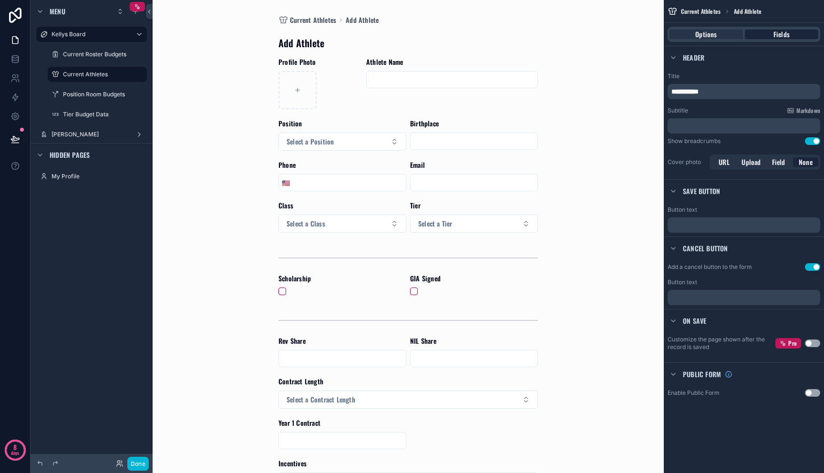
click at [771, 33] on div "Fields" at bounding box center [781, 35] width 73 height 10
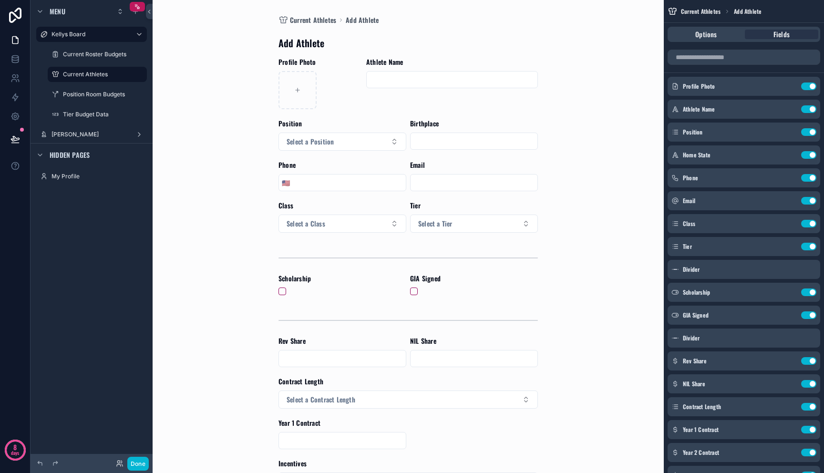
click at [441, 144] on input "scrollable content" at bounding box center [474, 141] width 127 height 13
click at [554, 142] on div "Current Athletes Add Athlete Add Athlete Profile Photo Athlete Name Position Se…" at bounding box center [408, 236] width 485 height 473
click at [787, 153] on icon "scrollable content" at bounding box center [790, 155] width 8 height 8
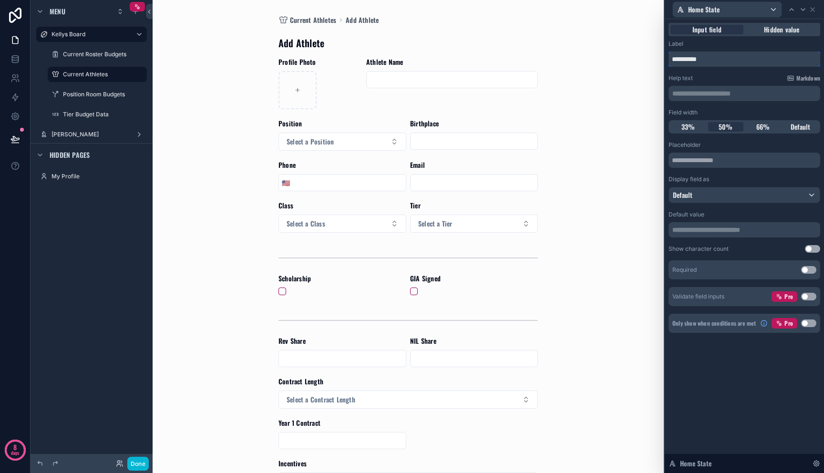
drag, startPoint x: 715, startPoint y: 61, endPoint x: 661, endPoint y: 54, distance: 53.8
click at [662, 54] on div "**********" at bounding box center [412, 236] width 824 height 473
click at [553, 128] on div "Current Athletes Add Athlete Add Athlete Profile Photo Athlete Name Position Se…" at bounding box center [408, 236] width 485 height 473
click at [774, 63] on input "**********" at bounding box center [745, 59] width 152 height 15
type input "**********"
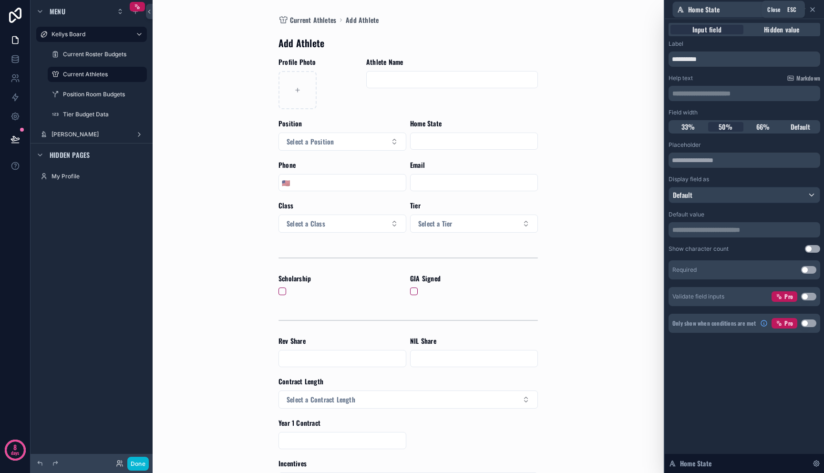
click at [812, 6] on icon at bounding box center [813, 10] width 8 height 8
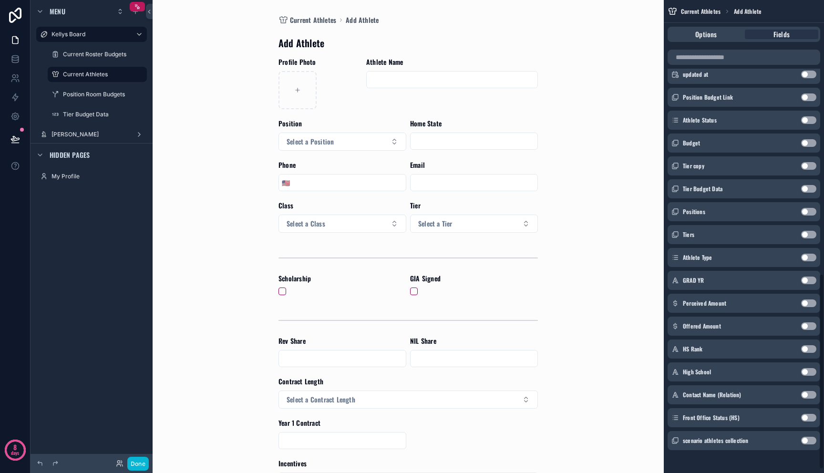
scroll to position [671, 0]
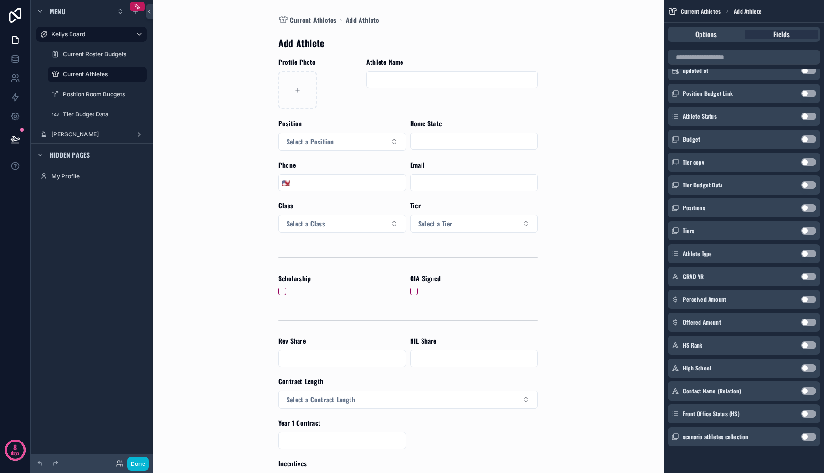
click at [804, 252] on button "Use setting" at bounding box center [808, 254] width 15 height 8
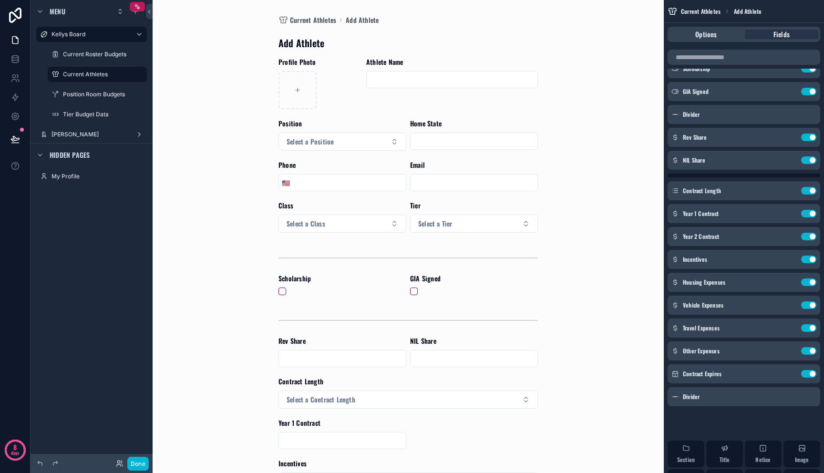
scroll to position [0, 0]
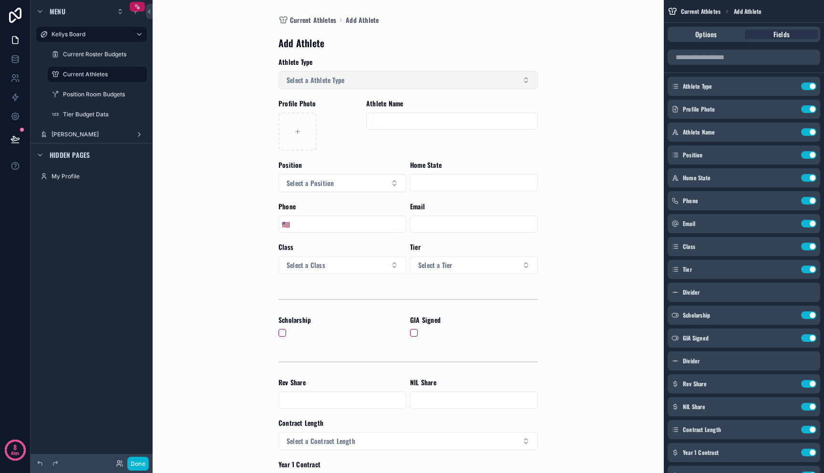
click at [498, 83] on button "Select a Athlete Type" at bounding box center [408, 80] width 259 height 18
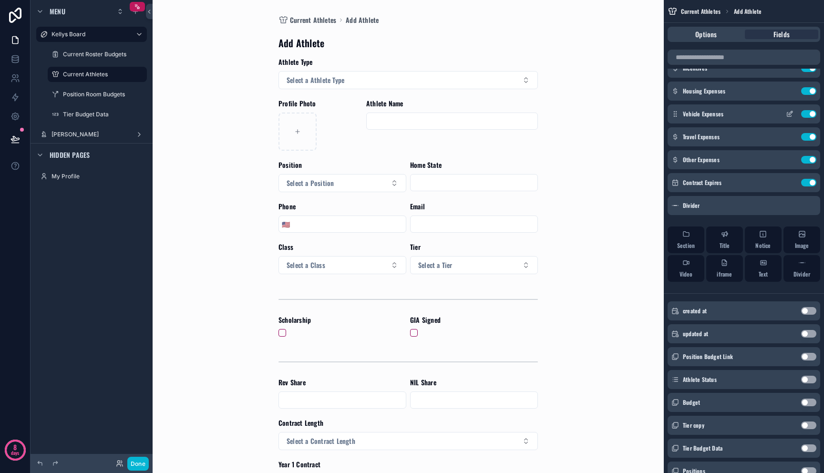
scroll to position [433, 0]
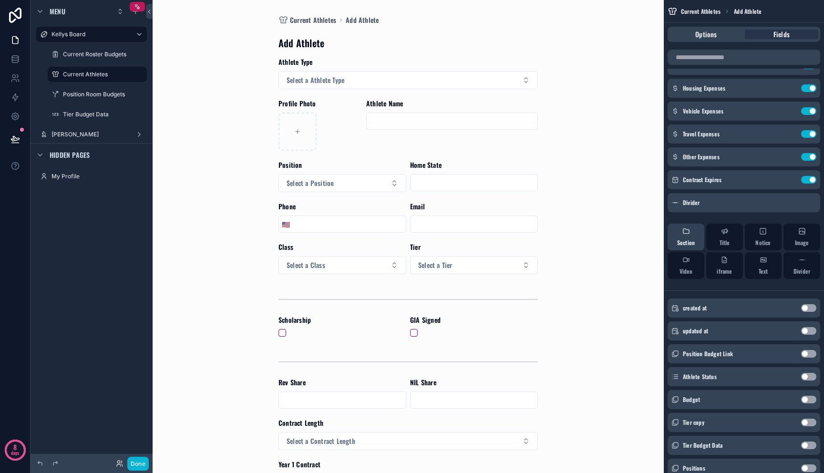
click at [689, 240] on span "Section" at bounding box center [686, 243] width 18 height 8
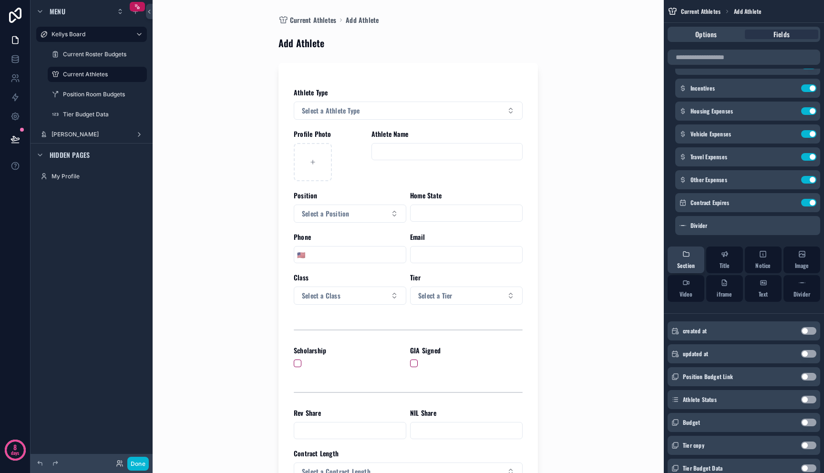
click at [689, 266] on span "Section" at bounding box center [686, 266] width 18 height 8
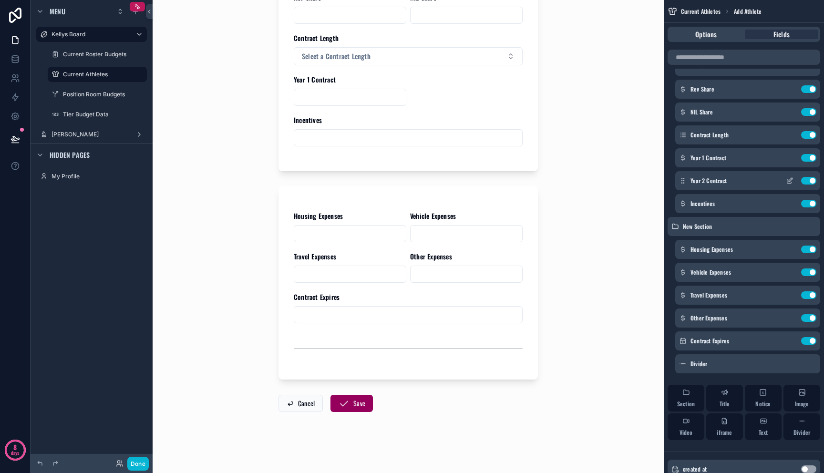
scroll to position [0, 0]
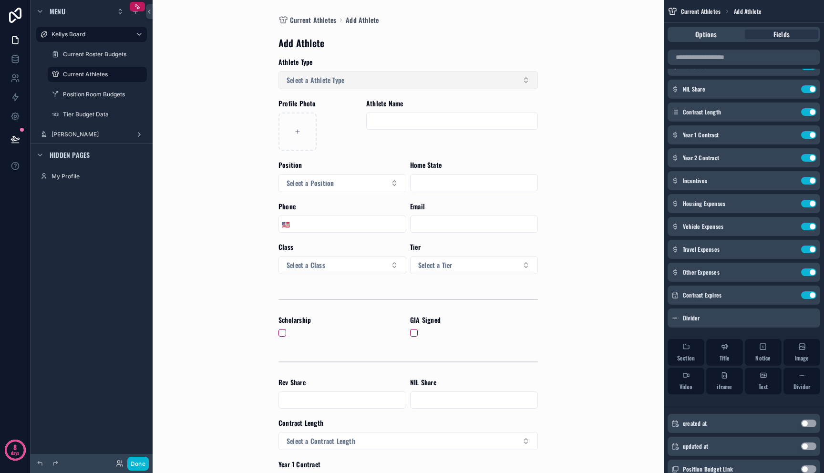
click at [464, 86] on button "Select a Athlete Type" at bounding box center [408, 80] width 259 height 18
click at [438, 131] on div "HS Recruit" at bounding box center [405, 132] width 255 height 14
click at [570, 164] on div "Current Athletes Add Athlete Add Athlete Athlete Type HS Recruit Profile Photo …" at bounding box center [408, 236] width 485 height 473
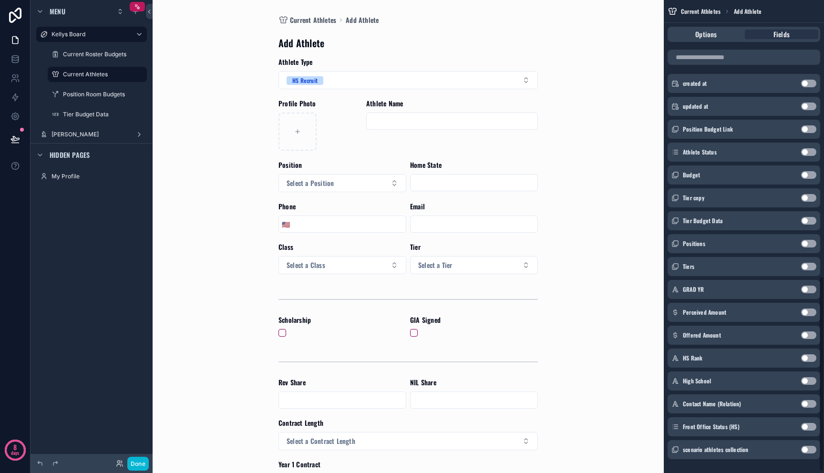
scroll to position [671, 0]
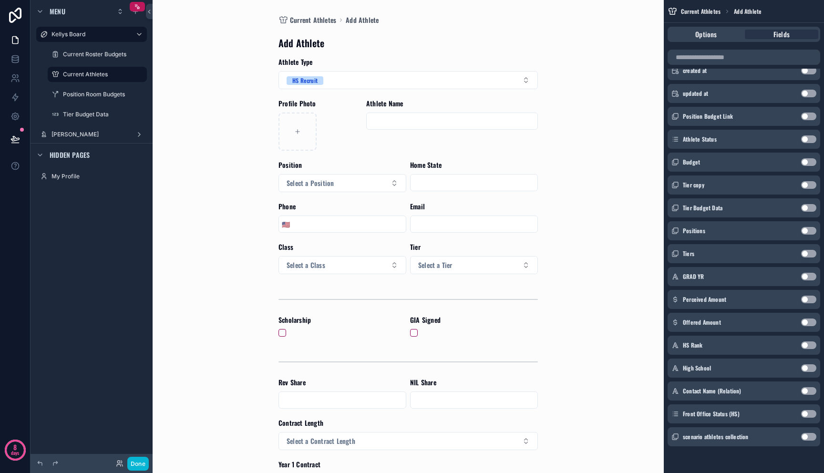
click at [806, 279] on button "Use setting" at bounding box center [808, 277] width 15 height 8
click at [807, 302] on button "Use setting" at bounding box center [808, 300] width 15 height 8
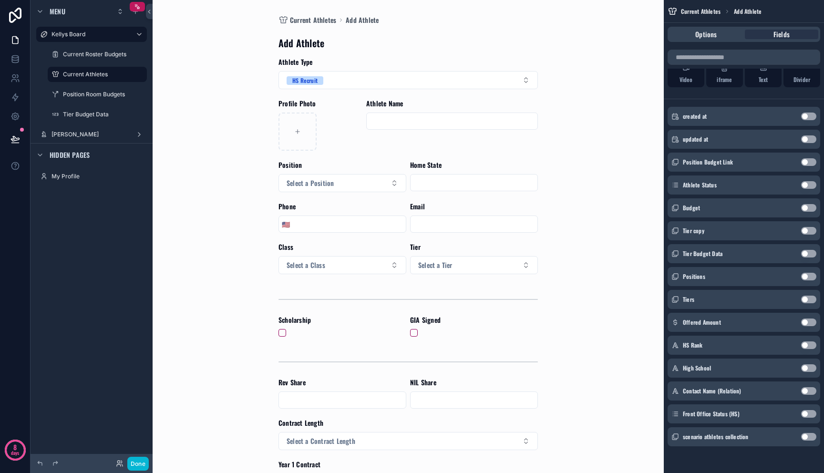
click at [807, 325] on button "Use setting" at bounding box center [808, 323] width 15 height 8
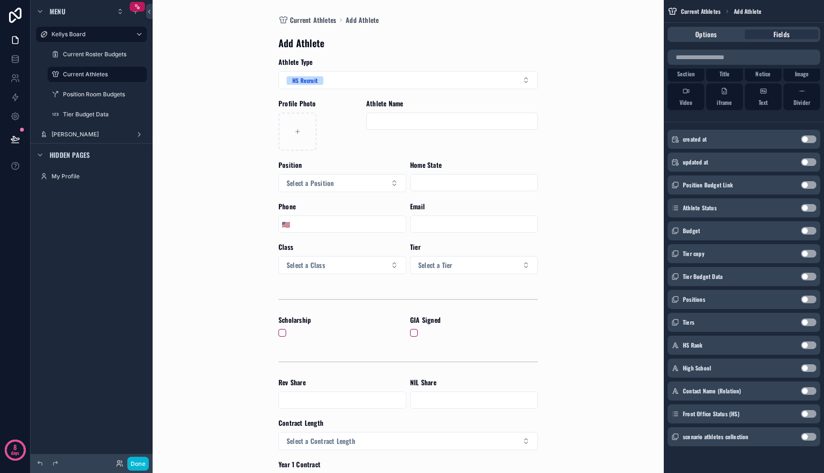
click at [807, 347] on button "Use setting" at bounding box center [808, 346] width 15 height 8
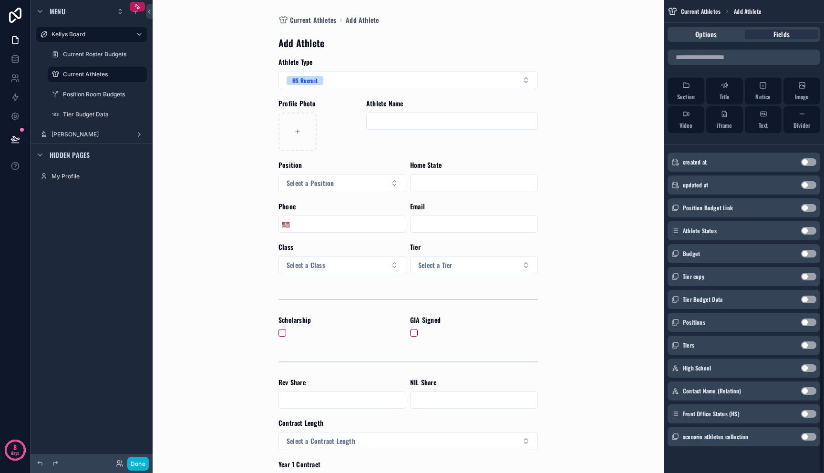
click at [807, 370] on button "Use setting" at bounding box center [808, 368] width 15 height 8
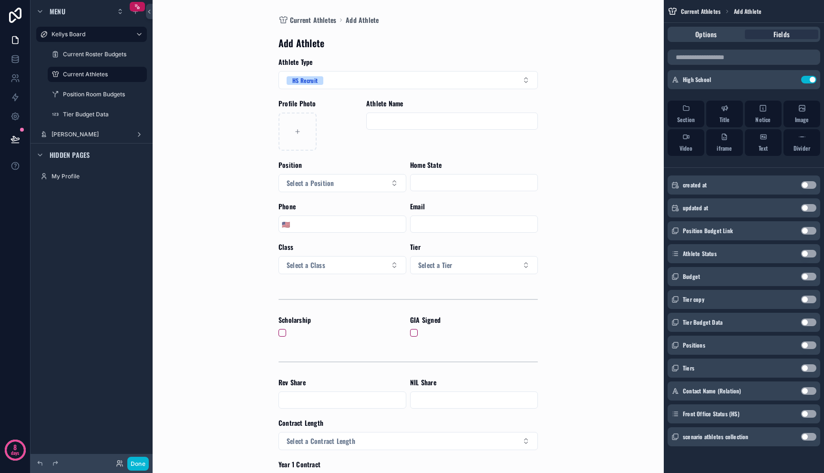
click at [805, 392] on button "Use setting" at bounding box center [808, 391] width 15 height 8
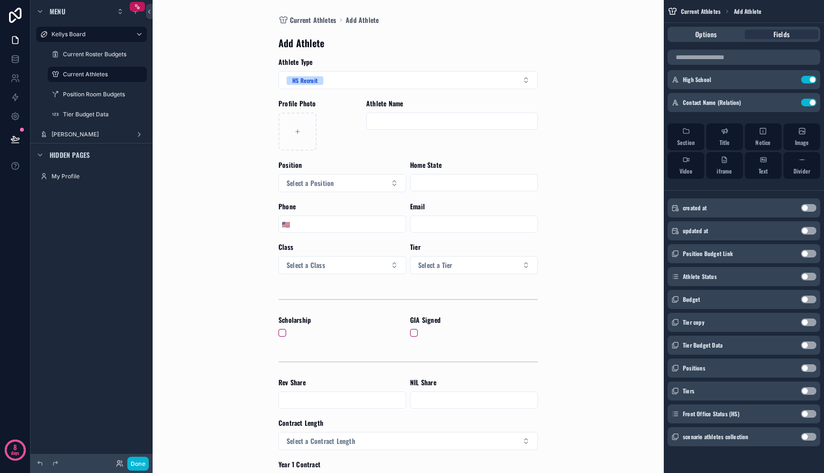
click at [805, 413] on button "Use setting" at bounding box center [808, 414] width 15 height 8
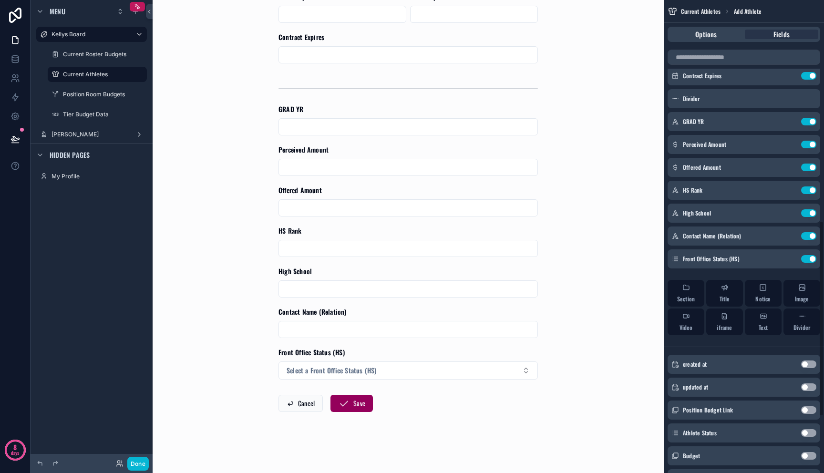
scroll to position [534, 0]
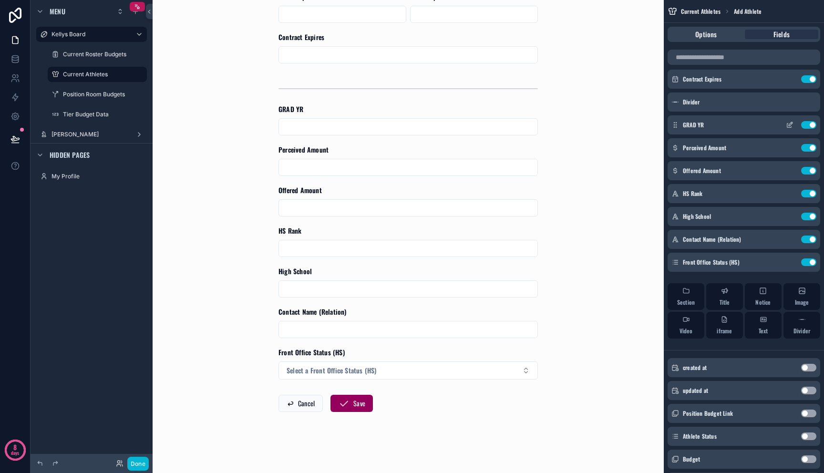
click at [790, 126] on icon "scrollable content" at bounding box center [790, 125] width 8 height 8
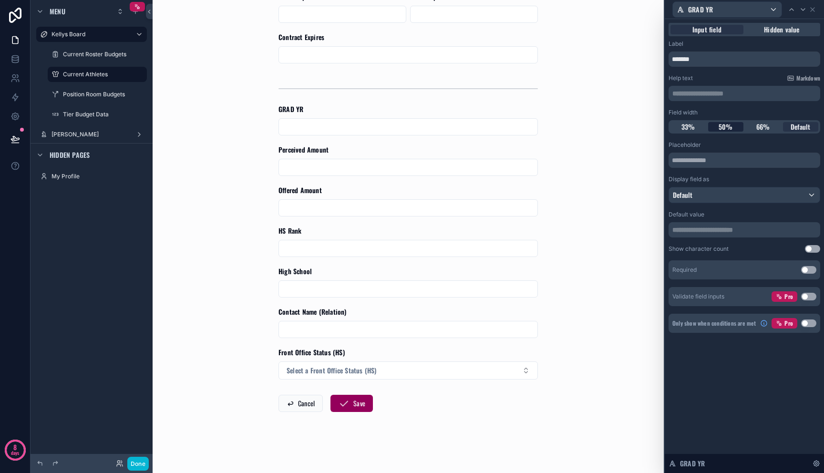
click at [719, 126] on span "50%" at bounding box center [726, 127] width 14 height 10
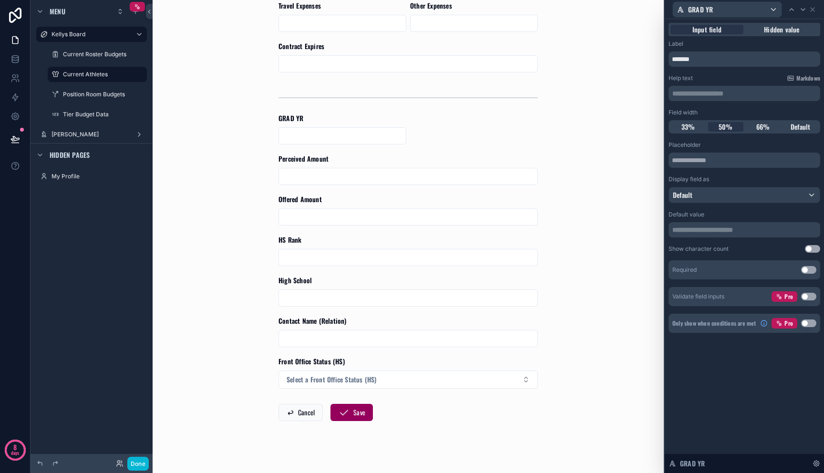
scroll to position [590, 0]
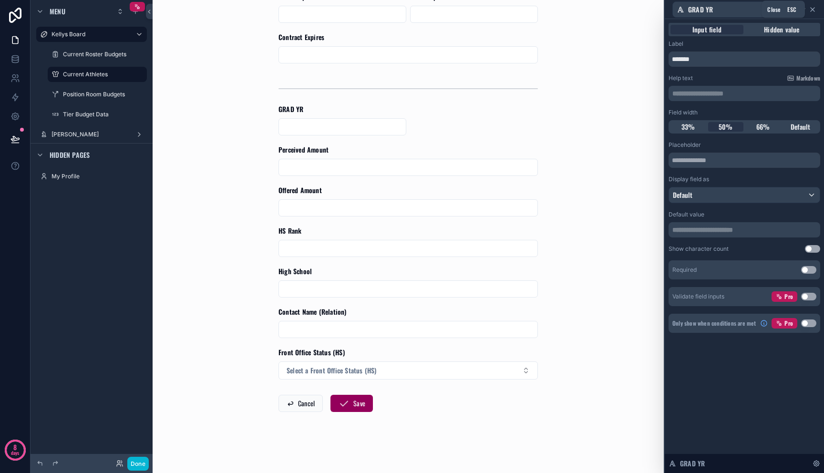
click at [812, 11] on icon at bounding box center [813, 10] width 8 height 8
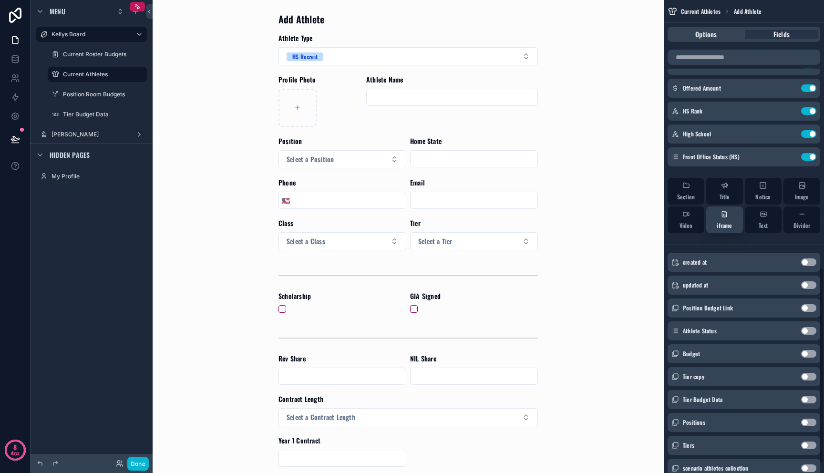
scroll to position [671, 0]
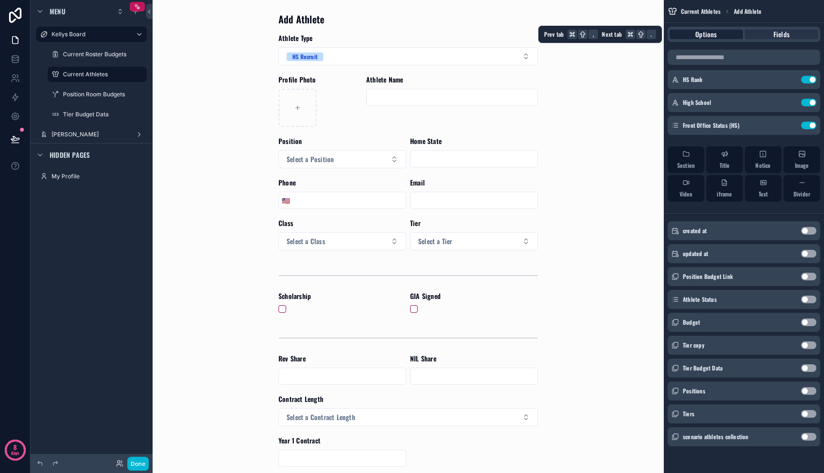
click at [715, 32] on span "Options" at bounding box center [705, 35] width 21 height 10
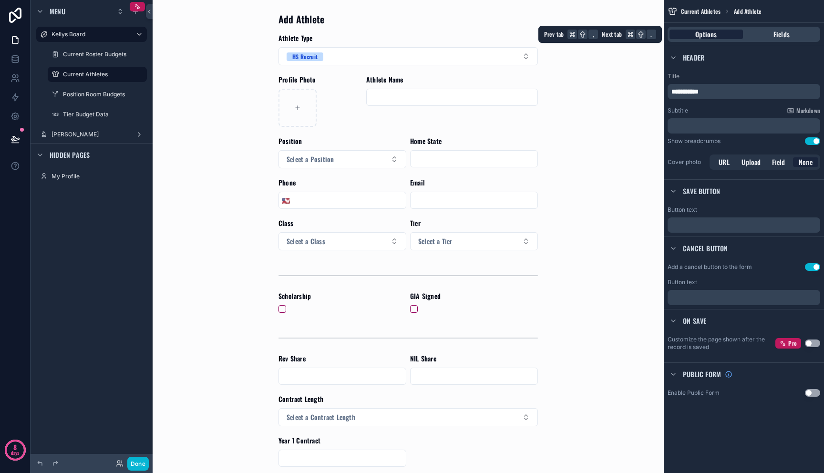
scroll to position [0, 0]
click at [765, 33] on div "Fields" at bounding box center [781, 35] width 73 height 10
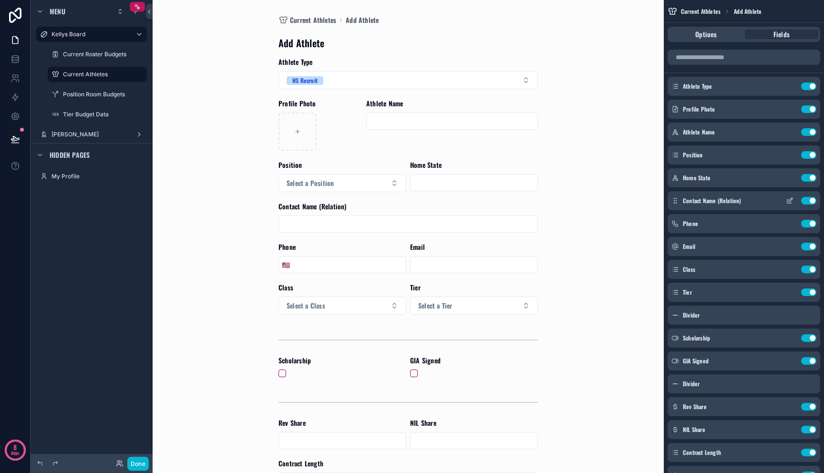
click at [789, 200] on icon "scrollable content" at bounding box center [791, 200] width 4 height 4
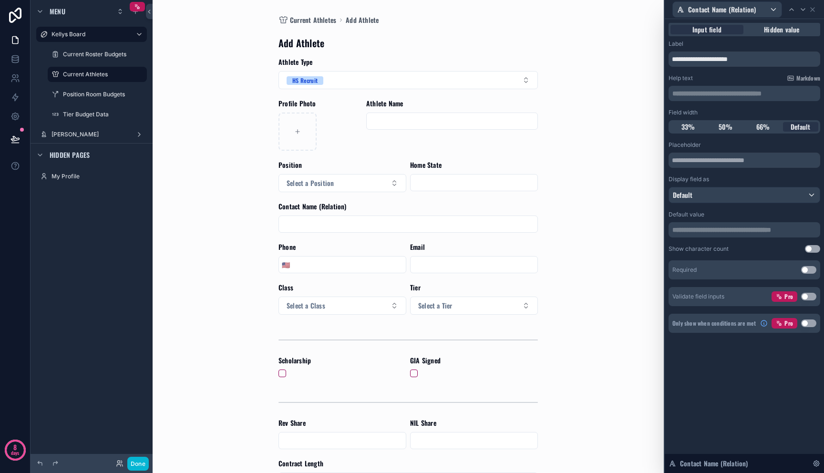
click at [806, 325] on button "Use setting" at bounding box center [808, 324] width 15 height 8
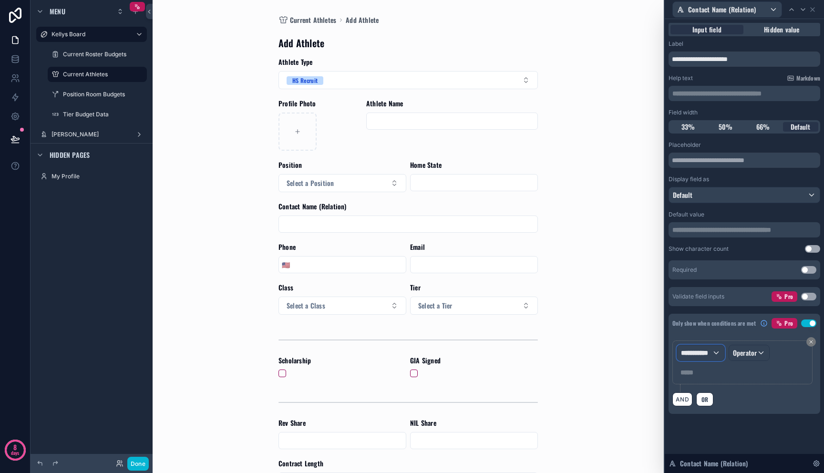
click at [712, 356] on div "**********" at bounding box center [700, 352] width 47 height 15
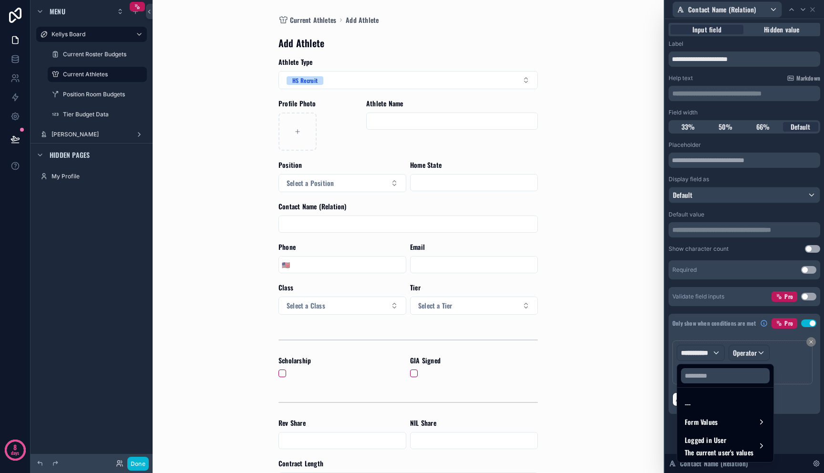
click at [786, 384] on div at bounding box center [744, 236] width 159 height 473
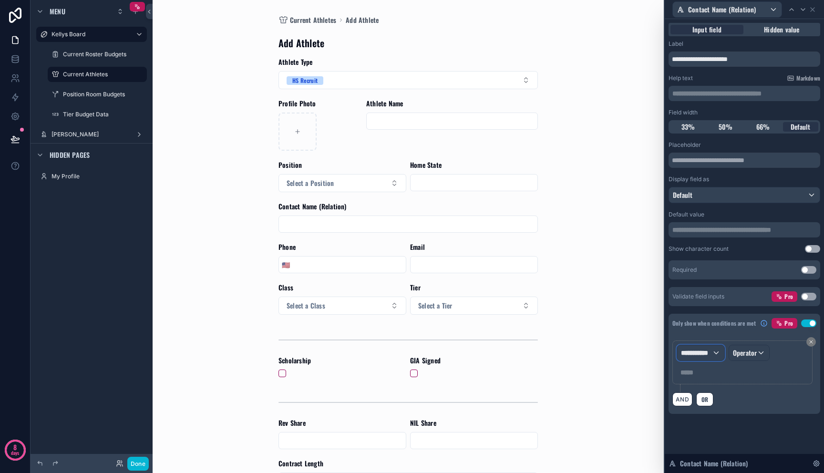
click at [694, 353] on span "**********" at bounding box center [696, 353] width 31 height 10
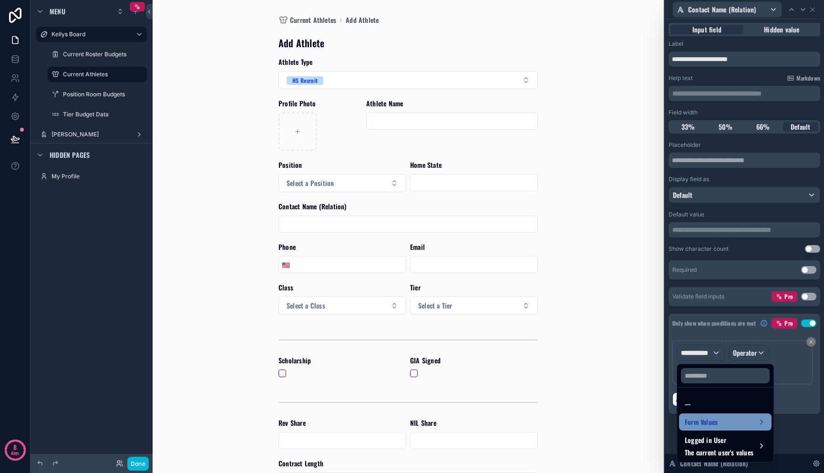
click at [714, 418] on span "Form Values" at bounding box center [701, 421] width 33 height 11
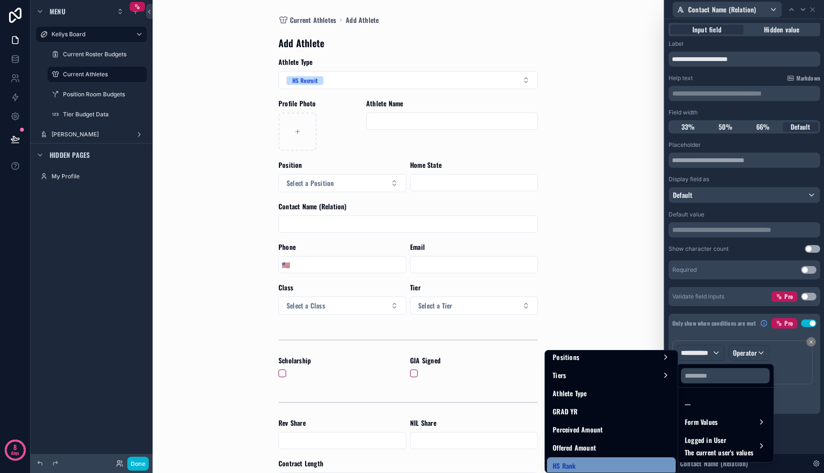
scroll to position [728, 0]
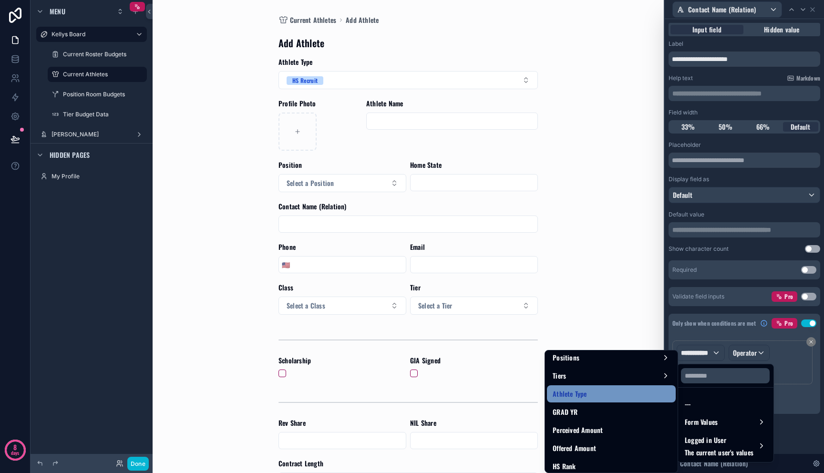
click at [613, 399] on div "Athlete Type" at bounding box center [611, 393] width 117 height 11
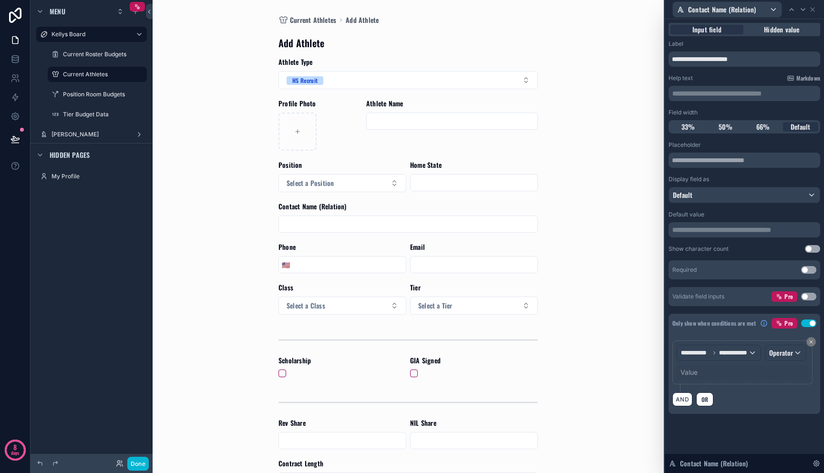
click at [701, 376] on div "Value" at bounding box center [743, 372] width 132 height 15
click at [691, 372] on div "Value" at bounding box center [689, 373] width 17 height 10
click at [782, 351] on span "Operator" at bounding box center [781, 353] width 24 height 10
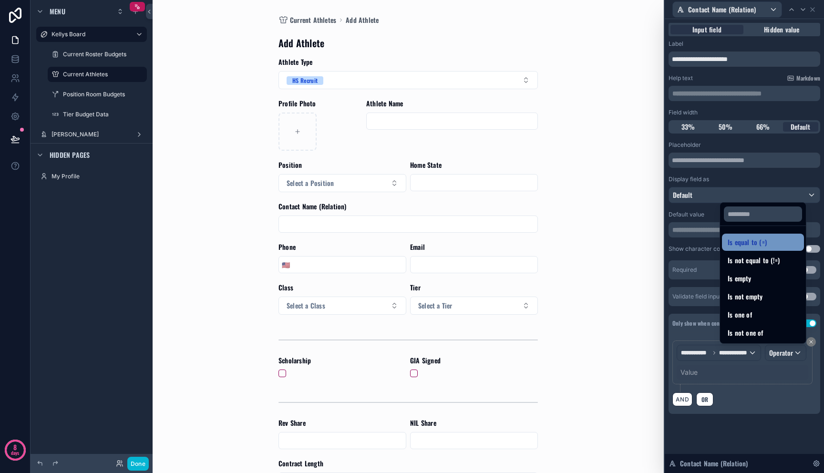
drag, startPoint x: 765, startPoint y: 228, endPoint x: 765, endPoint y: 239, distance: 10.5
click at [765, 239] on ul "Is equal to (=) Is not equal to (!=) Is empty Is not empty Is one of Is not one…" at bounding box center [763, 284] width 86 height 117
click at [765, 239] on div "Is equal to (=)" at bounding box center [763, 242] width 71 height 11
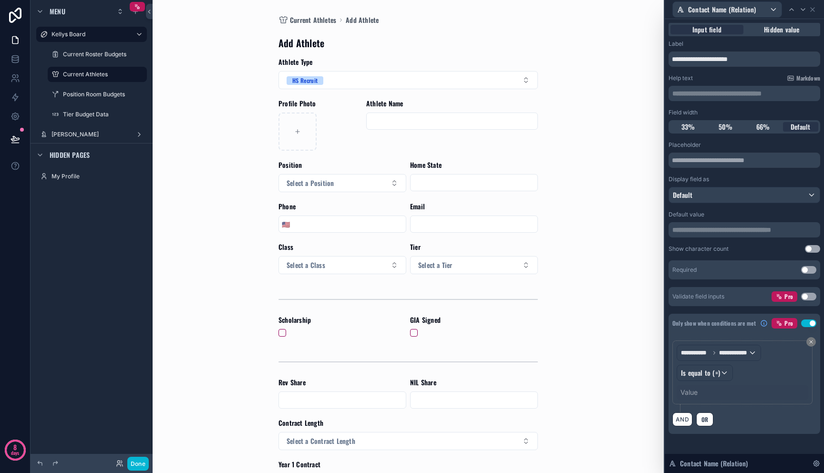
click at [701, 389] on div "Value" at bounding box center [743, 392] width 132 height 15
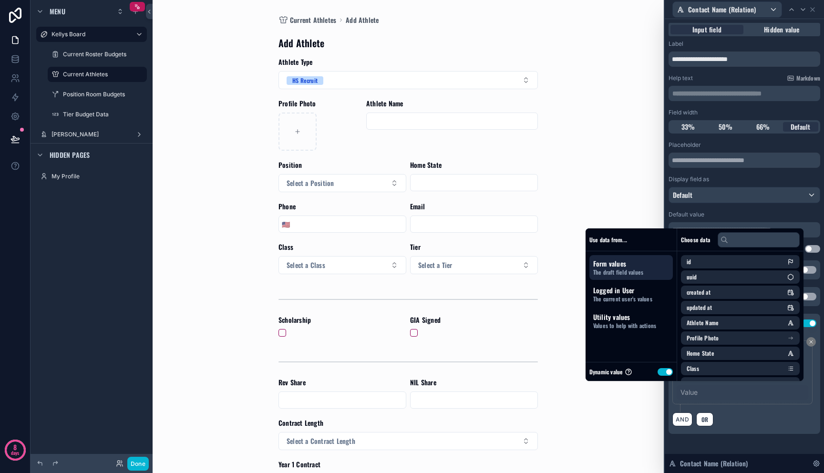
click at [659, 371] on button "Use setting" at bounding box center [665, 372] width 15 height 8
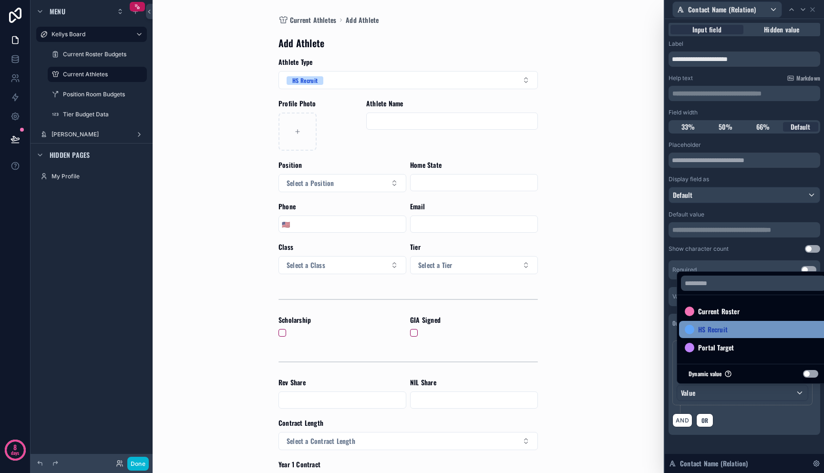
click at [709, 328] on span "HS Recruit" at bounding box center [713, 329] width 30 height 11
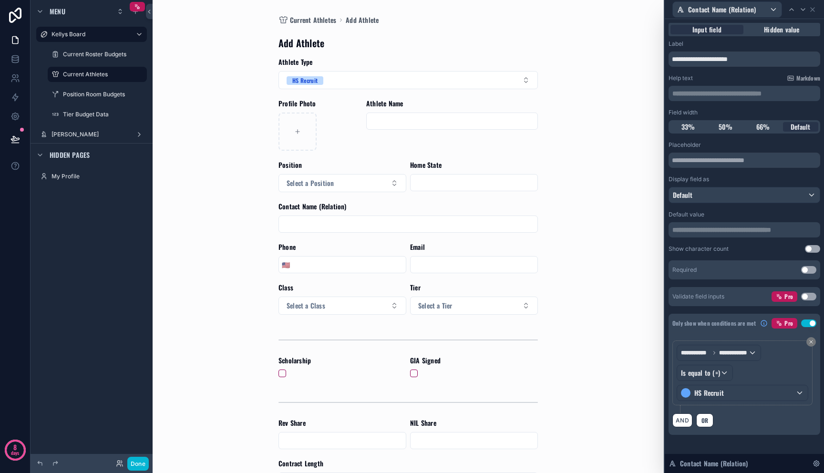
click at [719, 415] on div "AND OR" at bounding box center [745, 420] width 144 height 14
click at [487, 273] on div "scrollable content" at bounding box center [474, 264] width 128 height 17
click at [815, 9] on icon at bounding box center [813, 10] width 8 height 8
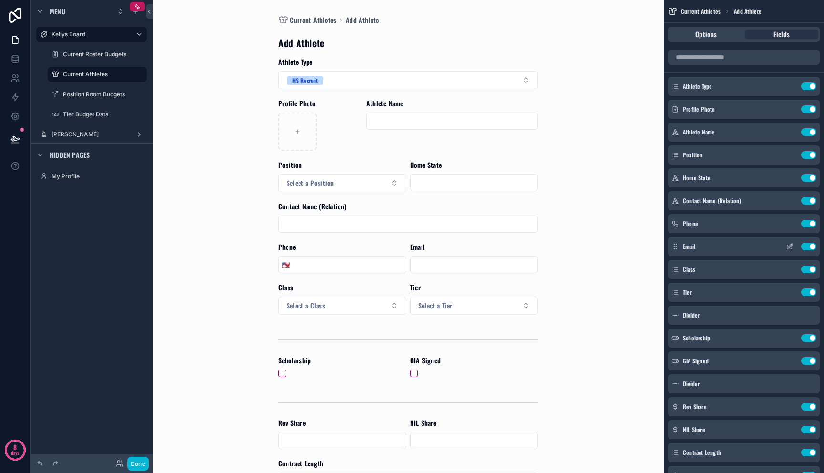
click at [789, 248] on icon "scrollable content" at bounding box center [790, 247] width 8 height 8
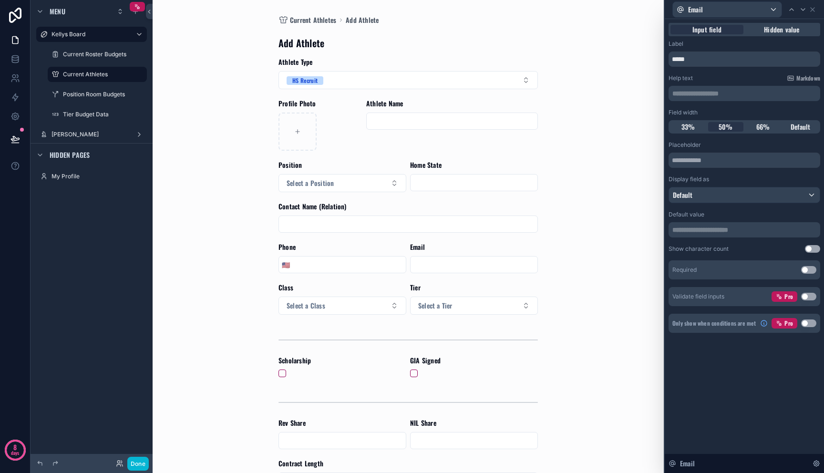
click at [807, 323] on button "Use setting" at bounding box center [808, 324] width 15 height 8
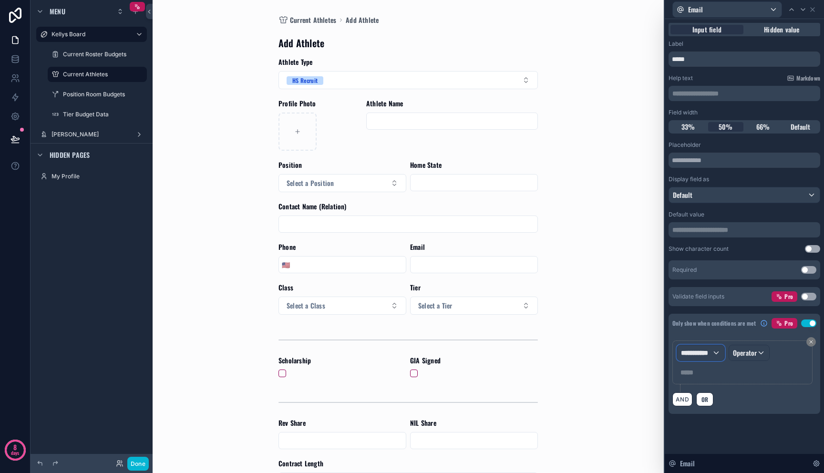
click at [714, 353] on div "**********" at bounding box center [700, 352] width 47 height 15
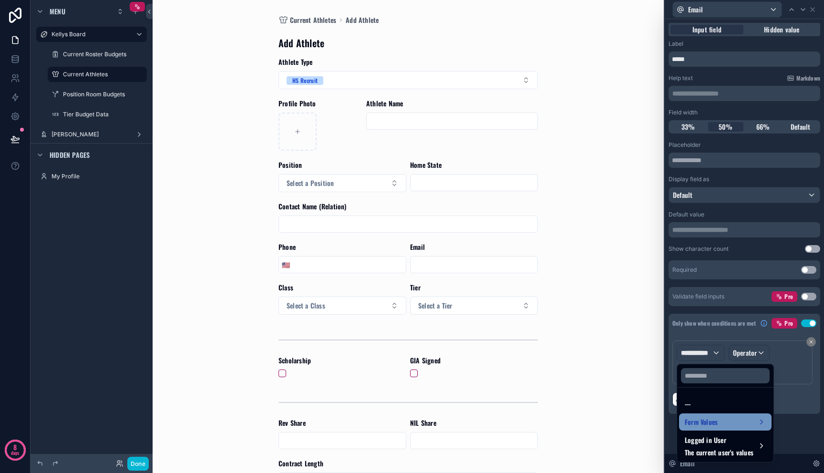
click at [713, 416] on span "Form Values" at bounding box center [701, 421] width 33 height 11
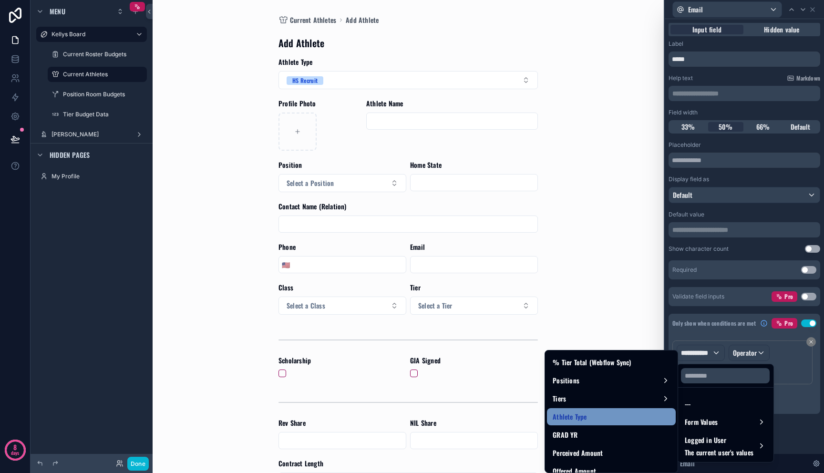
scroll to position [710, 0]
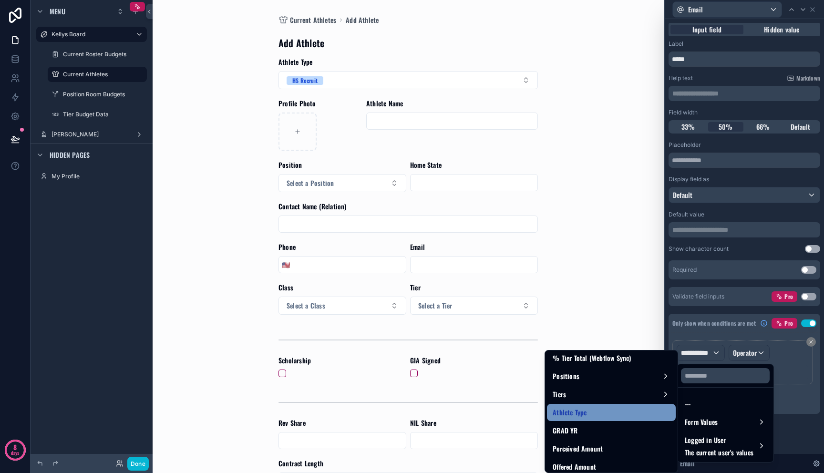
click at [616, 416] on div "Athlete Type" at bounding box center [611, 412] width 117 height 11
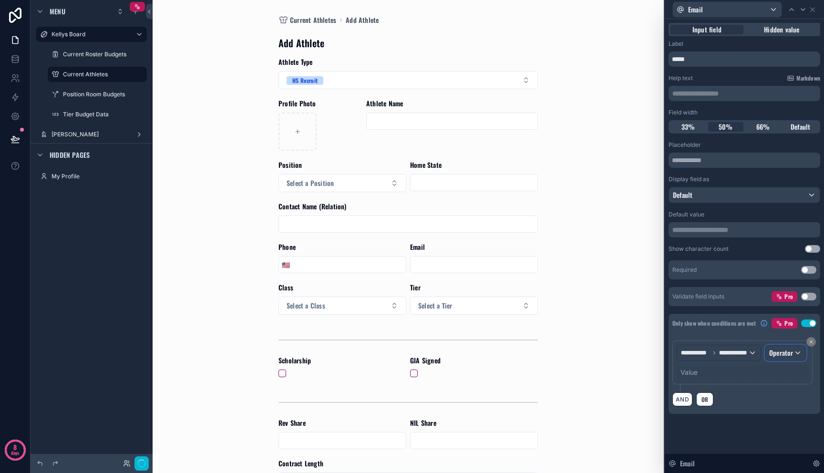
click at [795, 354] on div "Operator" at bounding box center [786, 352] width 41 height 15
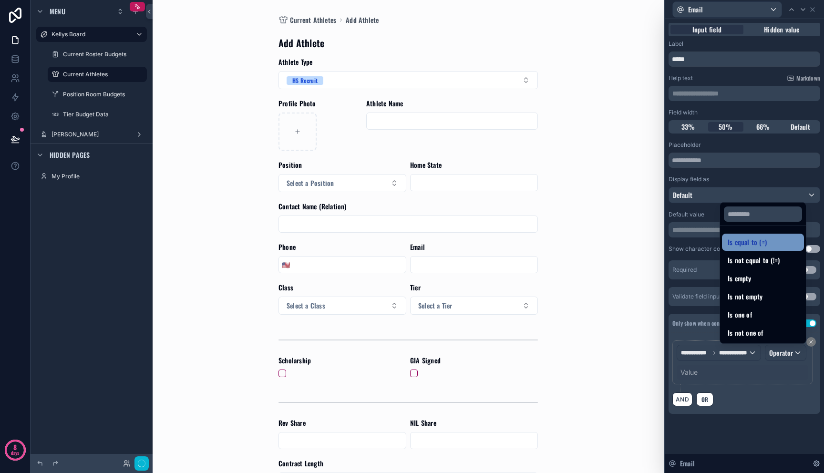
click at [770, 248] on div "Is equal to (=)" at bounding box center [763, 242] width 82 height 17
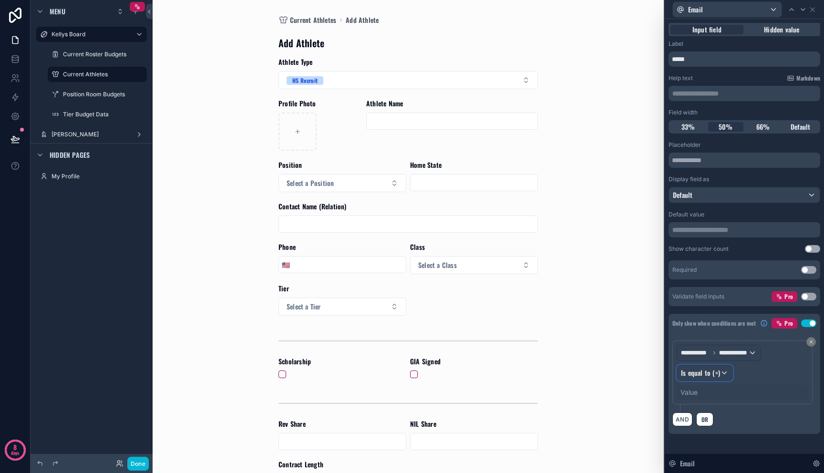
click at [705, 372] on span "Is equal to (=)" at bounding box center [700, 373] width 39 height 10
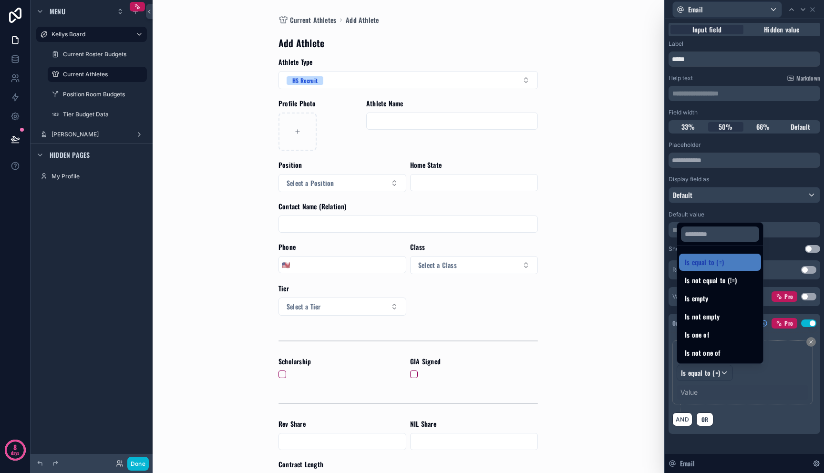
click at [727, 394] on div at bounding box center [744, 236] width 159 height 473
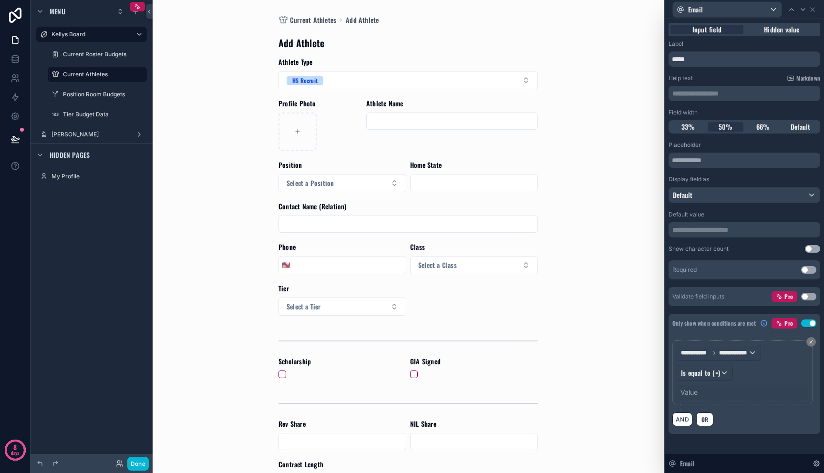
click at [725, 390] on div "Value" at bounding box center [743, 392] width 132 height 15
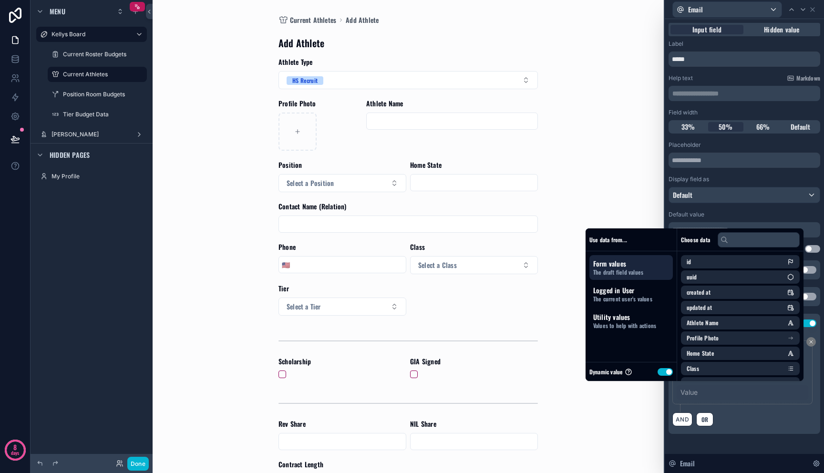
click at [659, 373] on button "Use setting" at bounding box center [665, 372] width 15 height 8
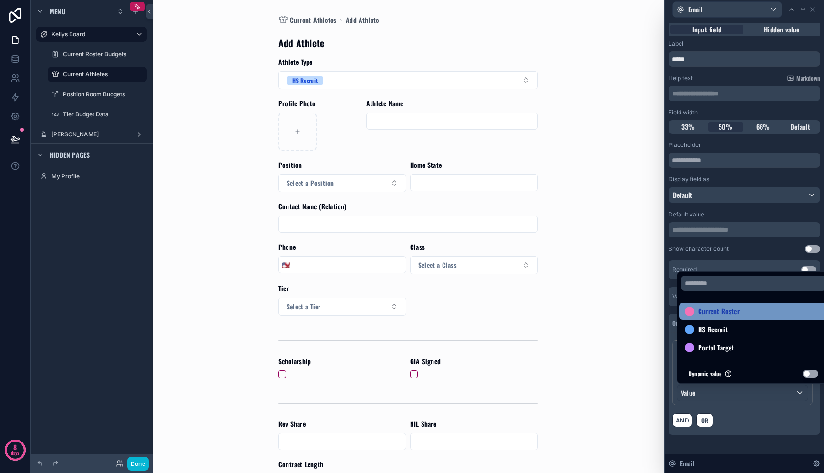
click at [717, 311] on span "Current Roster" at bounding box center [718, 311] width 41 height 11
click at [611, 340] on div "Current Athletes Add Athlete Add Athlete Athlete Type HS Recruit Profile Photo …" at bounding box center [408, 236] width 485 height 473
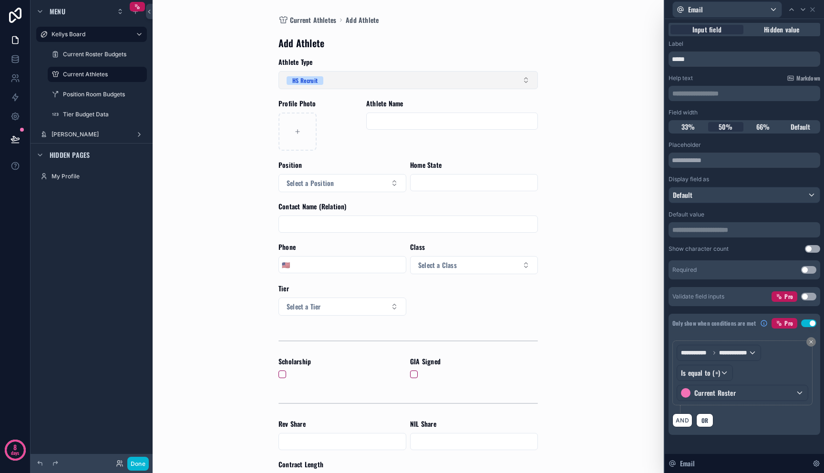
click at [478, 87] on button "HS Recruit" at bounding box center [408, 80] width 259 height 18
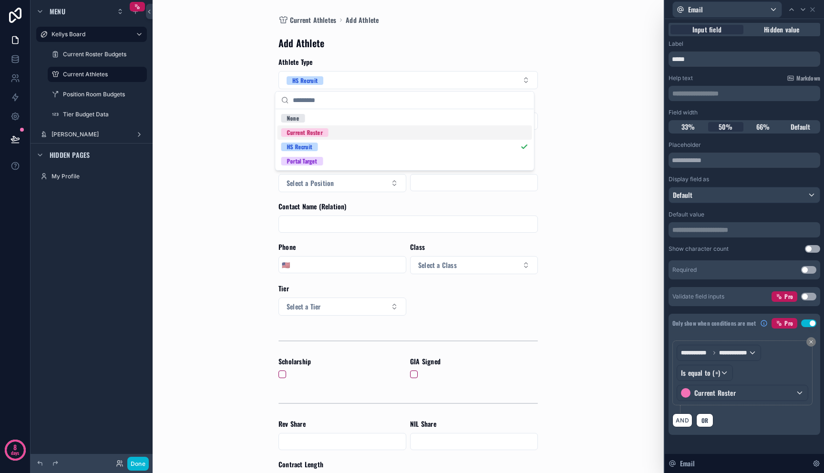
click at [457, 131] on div "Current Roster" at bounding box center [405, 132] width 255 height 14
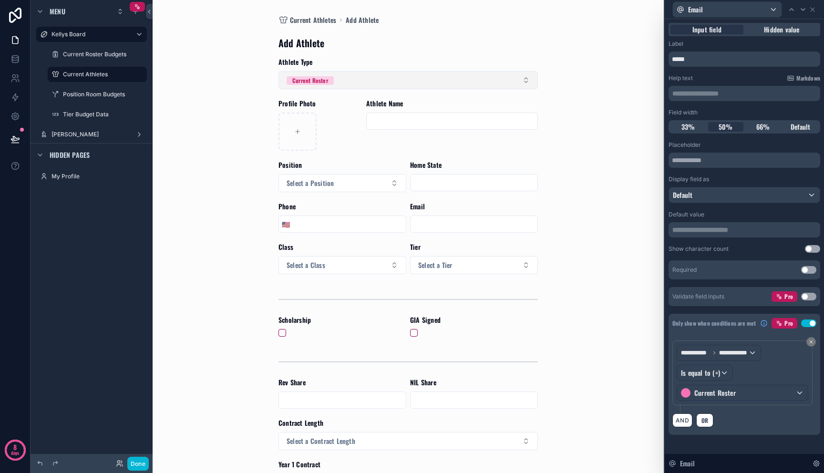
click at [435, 83] on button "Current Roster" at bounding box center [408, 80] width 259 height 18
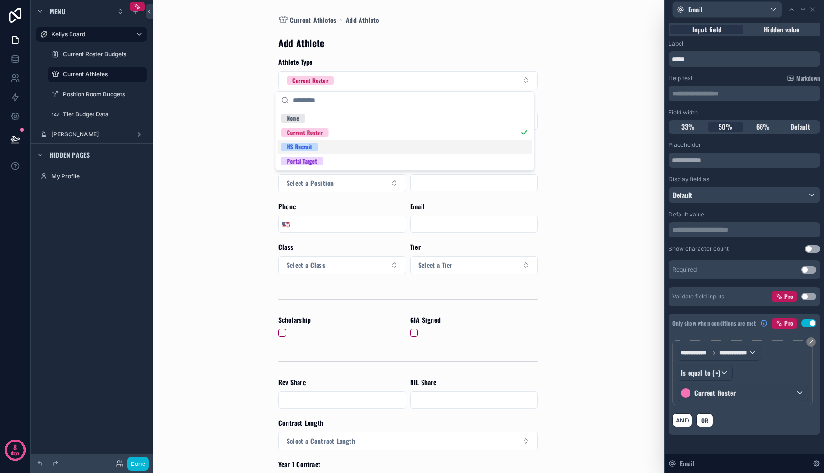
click at [434, 146] on div "HS Recruit" at bounding box center [405, 147] width 255 height 14
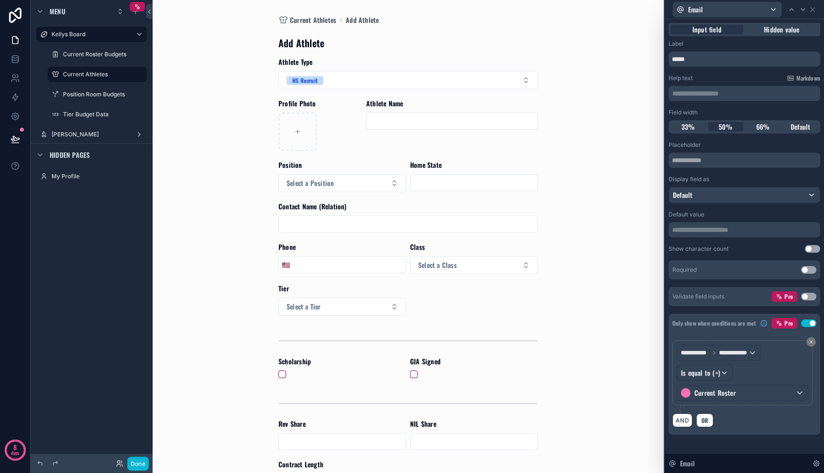
click at [389, 216] on div "scrollable content" at bounding box center [408, 224] width 259 height 17
click at [788, 10] on icon at bounding box center [792, 10] width 8 height 8
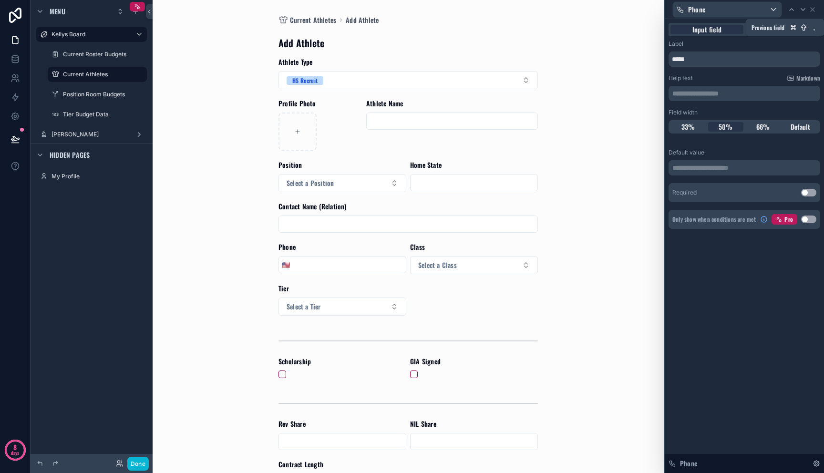
click at [788, 10] on icon at bounding box center [792, 10] width 8 height 8
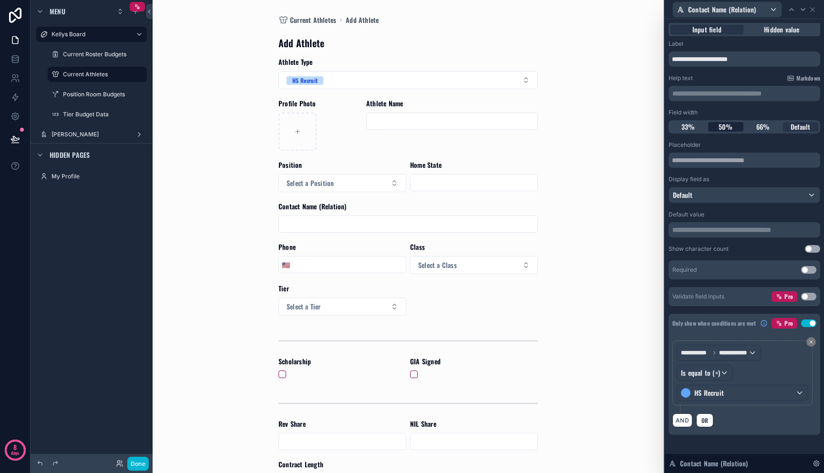
click at [728, 125] on span "50%" at bounding box center [726, 127] width 14 height 10
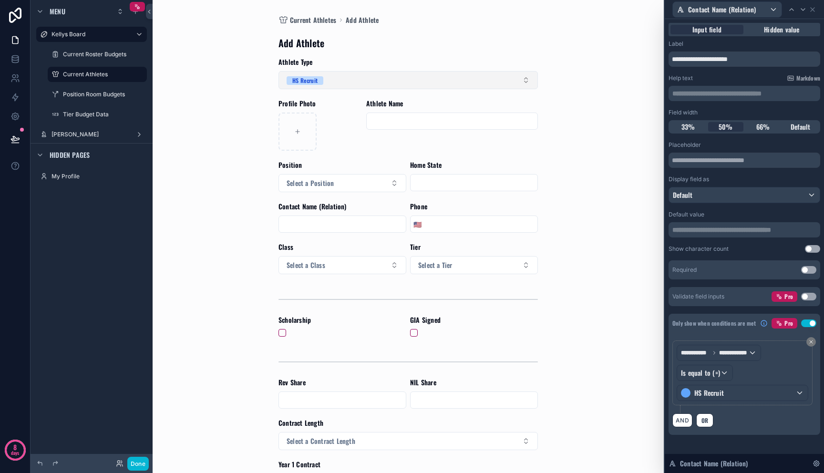
click at [456, 78] on button "HS Recruit" at bounding box center [408, 80] width 259 height 18
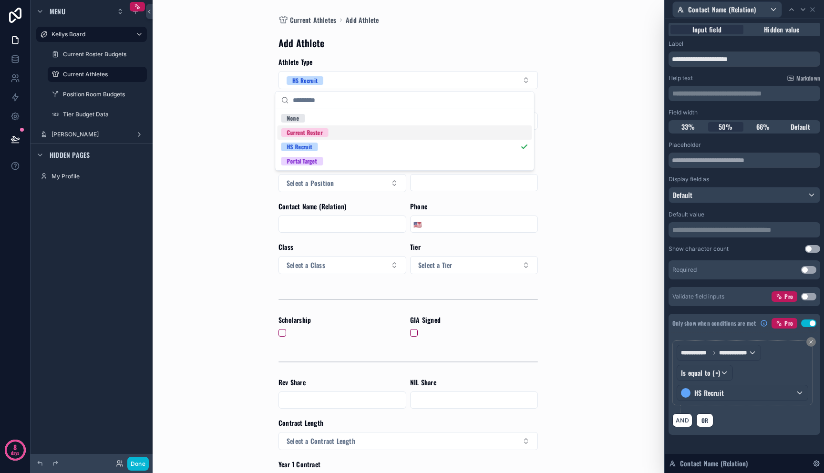
click at [448, 130] on div "Current Roster" at bounding box center [405, 132] width 255 height 14
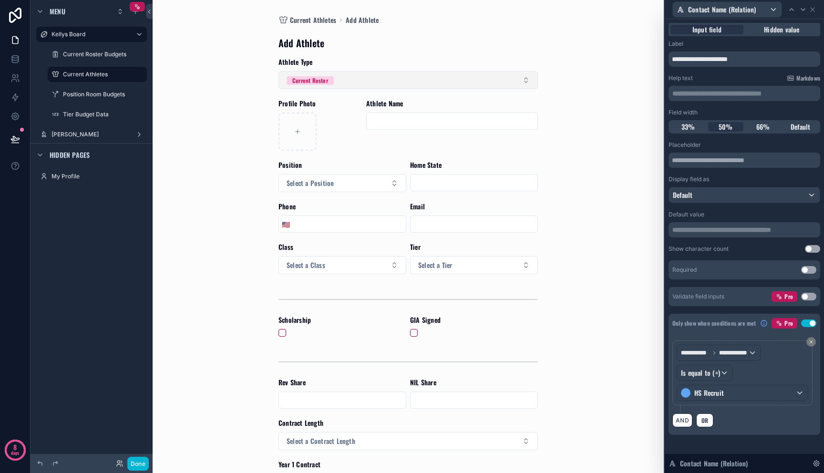
click at [420, 82] on button "Current Roster" at bounding box center [408, 80] width 259 height 18
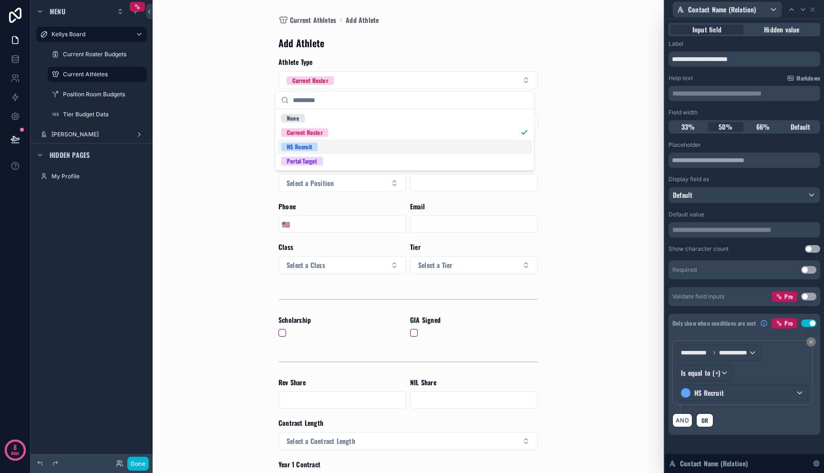
click at [413, 145] on div "HS Recruit" at bounding box center [405, 147] width 255 height 14
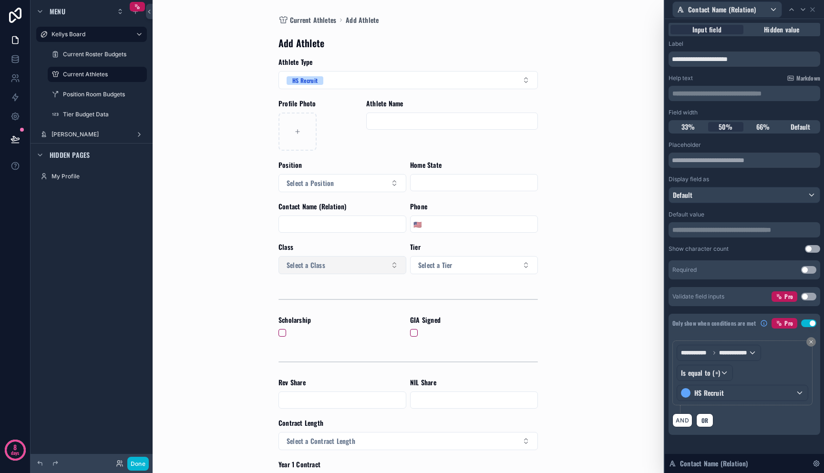
click at [368, 265] on button "Select a Class" at bounding box center [343, 265] width 128 height 18
click at [368, 253] on div "Class Select a Class" at bounding box center [343, 258] width 128 height 32
click at [806, 10] on icon at bounding box center [803, 10] width 8 height 8
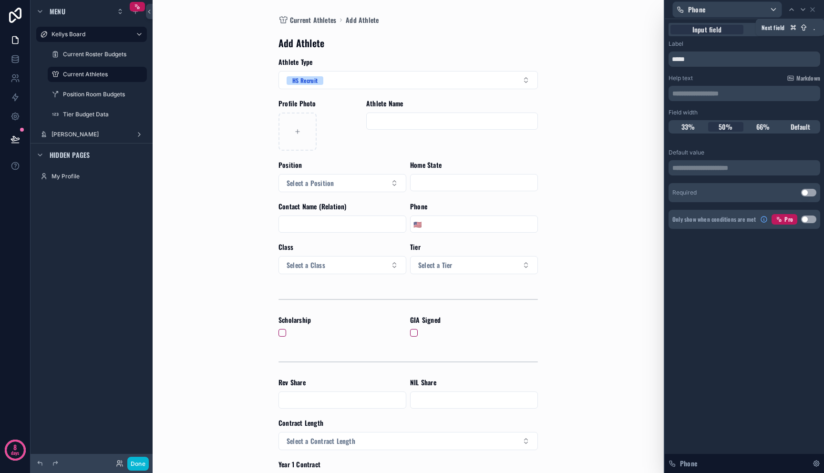
click at [806, 10] on icon at bounding box center [803, 10] width 8 height 8
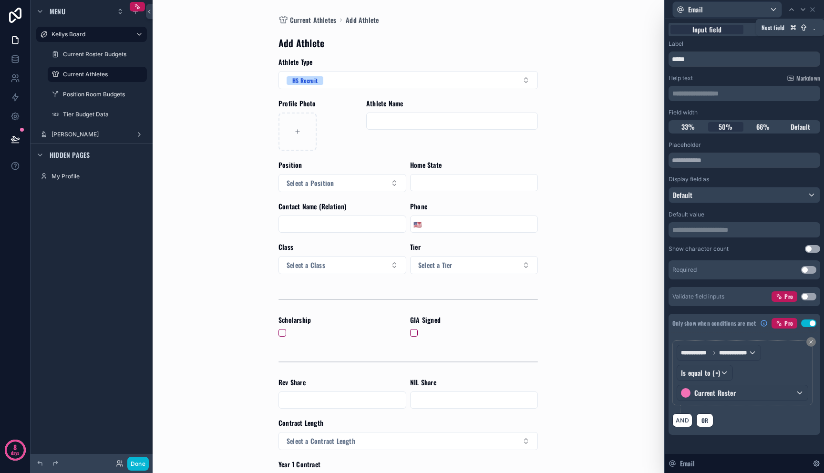
click at [806, 10] on icon at bounding box center [803, 10] width 8 height 8
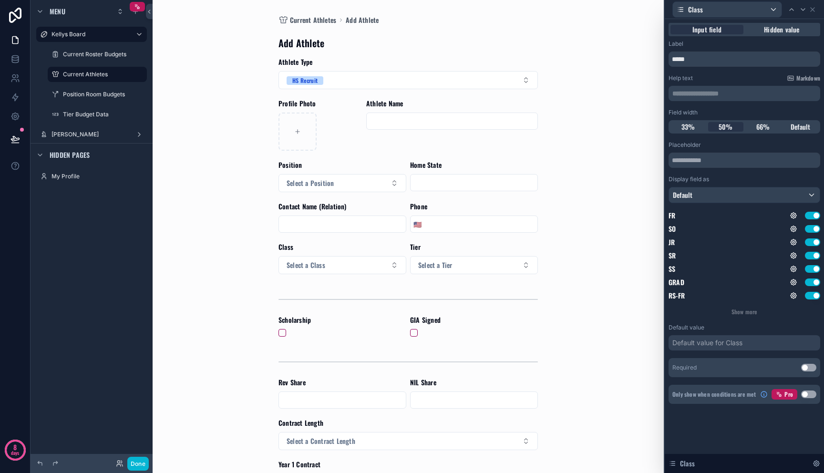
click at [811, 396] on button "Use setting" at bounding box center [808, 395] width 15 height 8
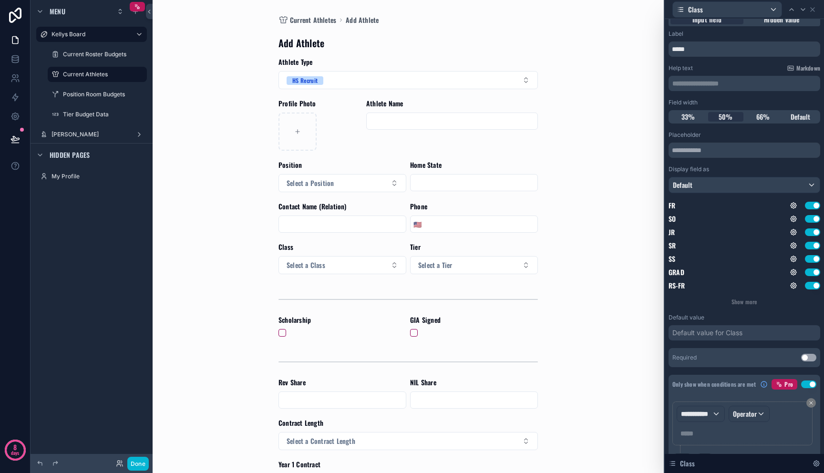
scroll to position [35, 0]
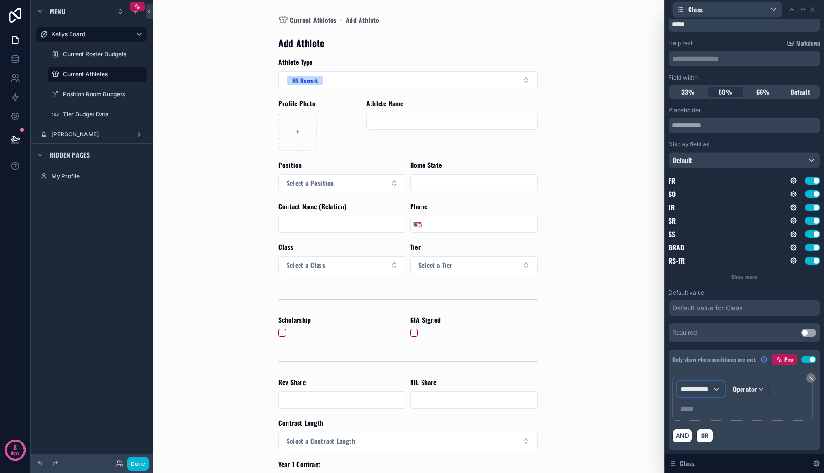
click at [714, 394] on div "**********" at bounding box center [700, 389] width 47 height 15
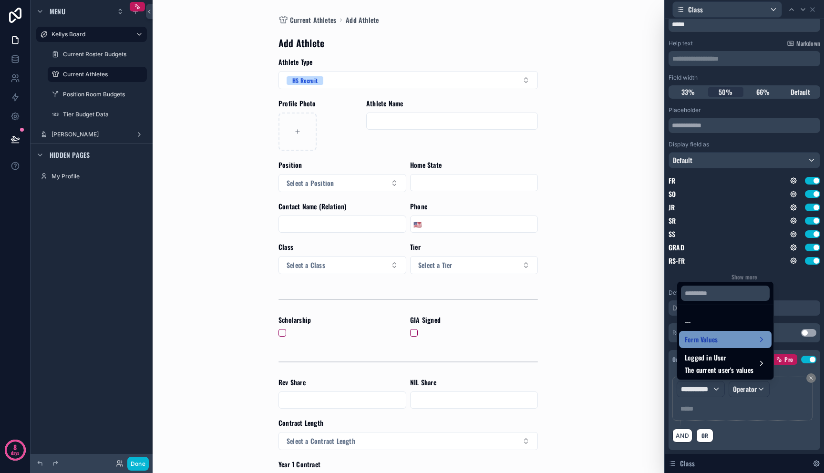
click at [714, 333] on div "Form Values" at bounding box center [725, 339] width 93 height 17
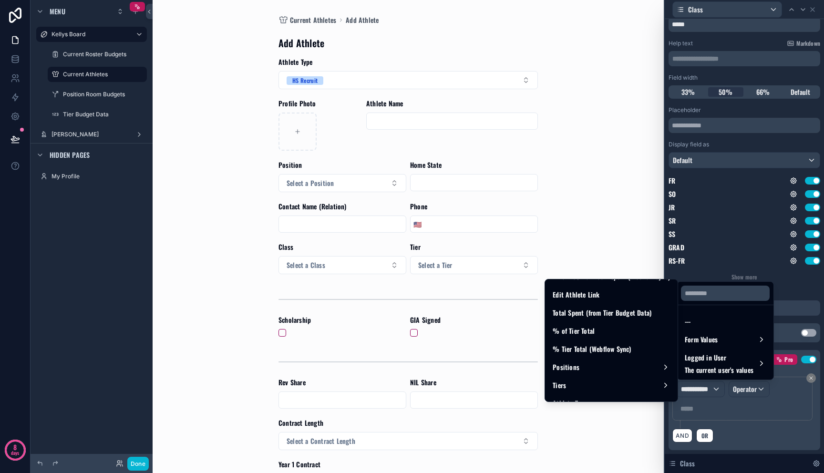
scroll to position [693, 0]
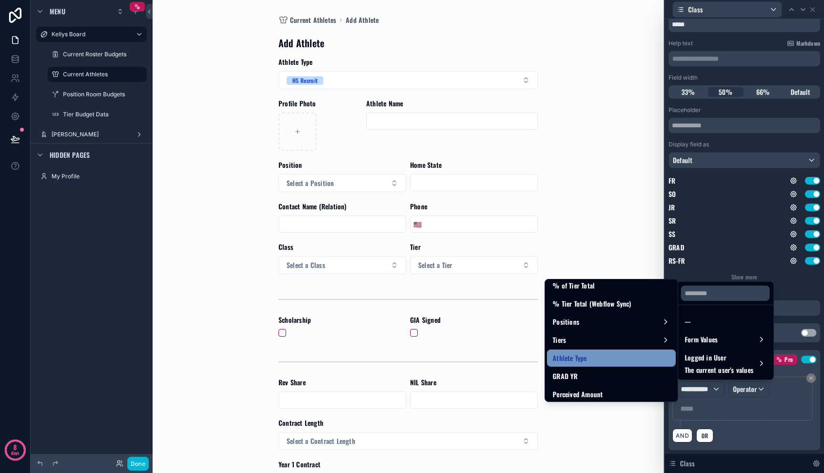
click at [618, 353] on div "Athlete Type" at bounding box center [611, 358] width 117 height 11
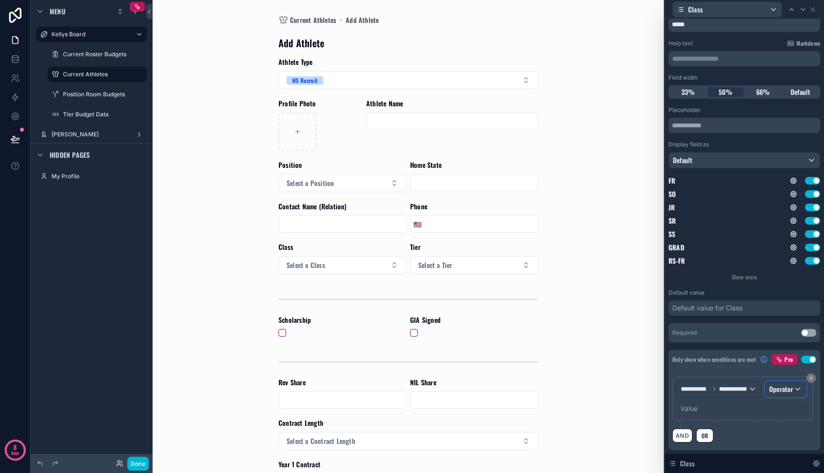
click at [769, 394] on span "Operator" at bounding box center [781, 389] width 24 height 10
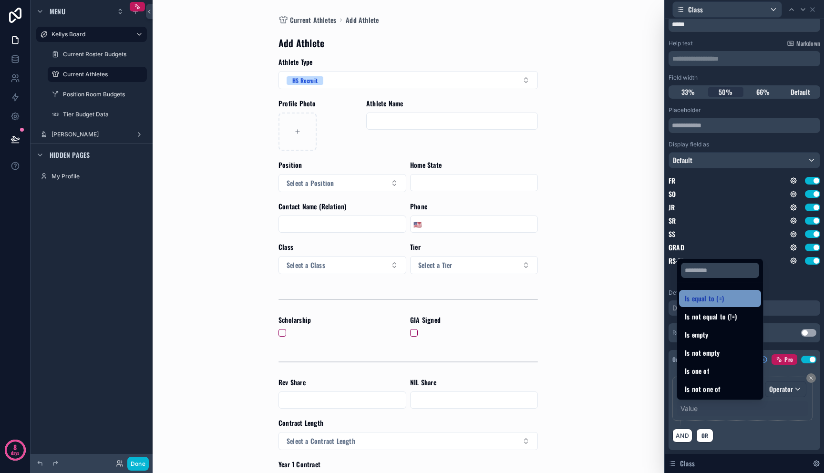
click at [708, 303] on span "Is equal to (=)" at bounding box center [704, 298] width 39 height 11
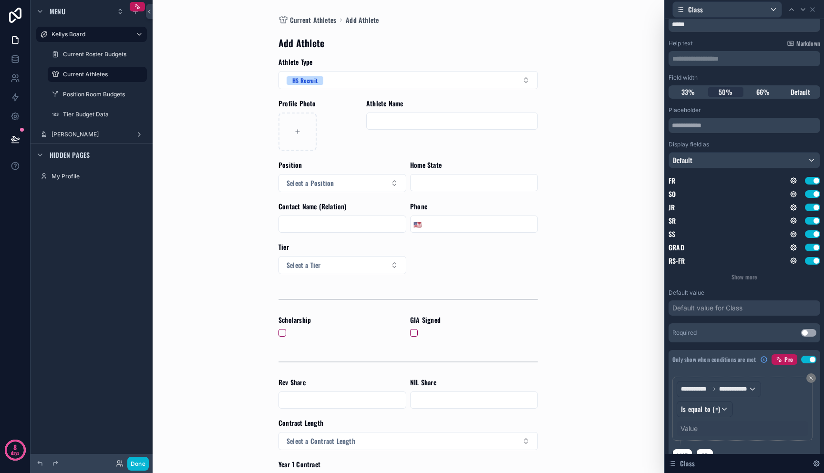
click at [701, 428] on div "Value" at bounding box center [743, 428] width 132 height 15
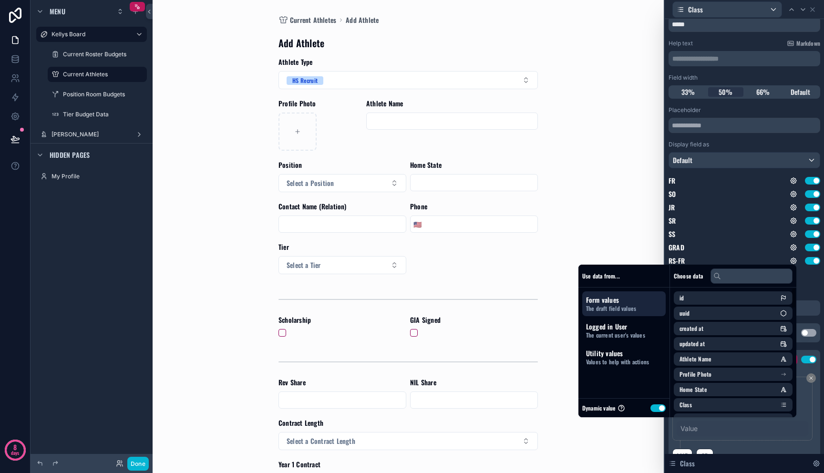
click at [651, 405] on button "Use setting" at bounding box center [658, 408] width 15 height 8
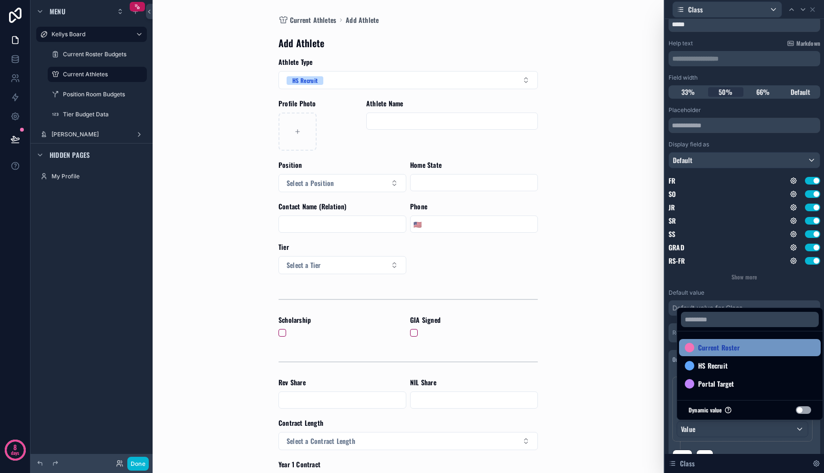
click at [713, 352] on span "Current Roster" at bounding box center [718, 347] width 41 height 11
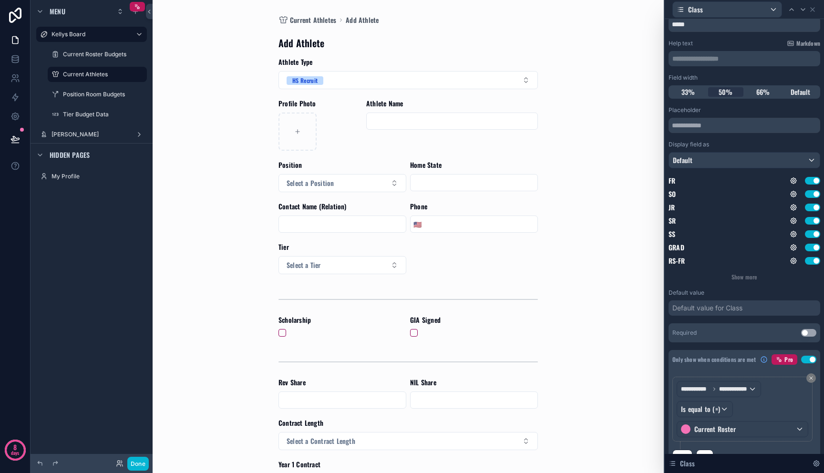
click at [748, 444] on div "**********" at bounding box center [745, 413] width 144 height 73
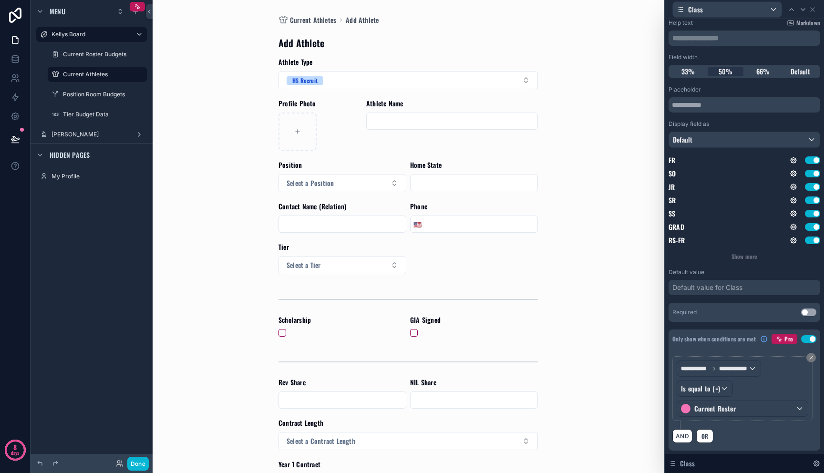
scroll to position [56, 0]
click at [704, 436] on span "OR" at bounding box center [705, 435] width 10 height 7
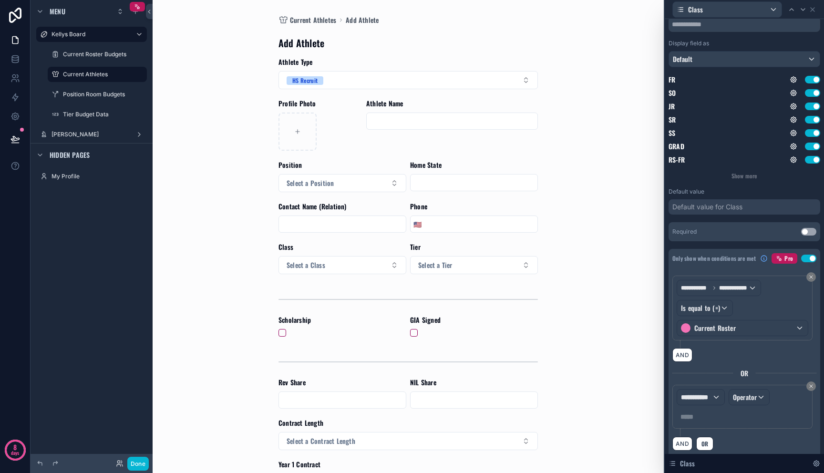
scroll to position [144, 0]
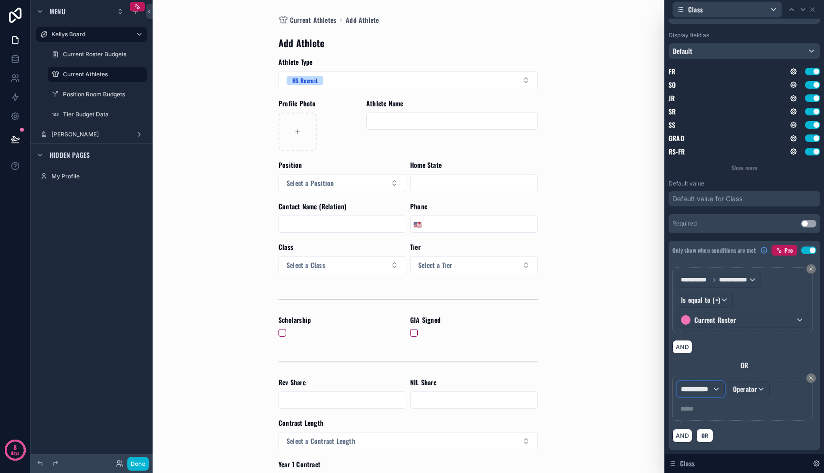
click at [707, 389] on span "**********" at bounding box center [696, 389] width 31 height 10
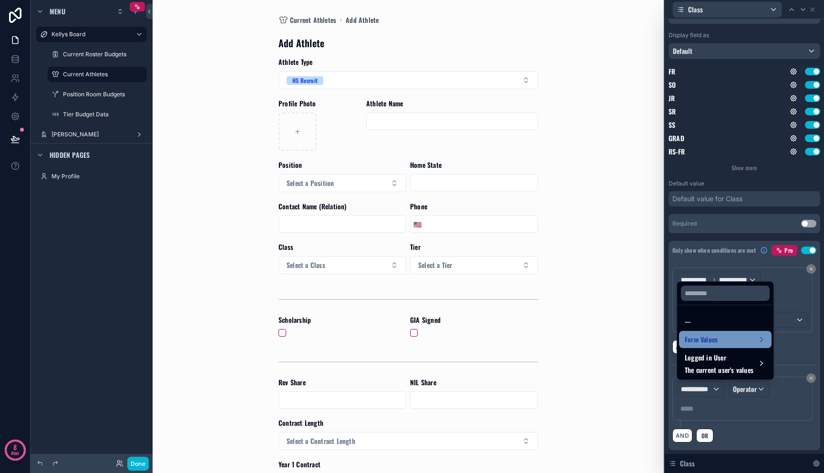
click at [707, 336] on span "Form Values" at bounding box center [701, 339] width 33 height 11
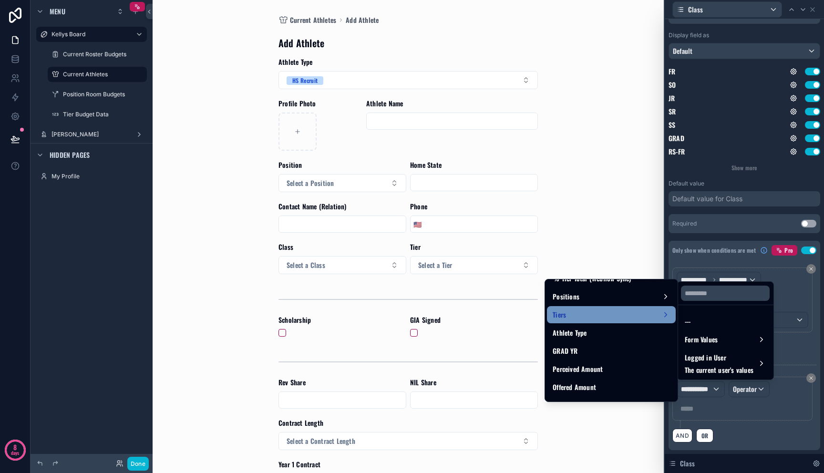
scroll to position [723, 0]
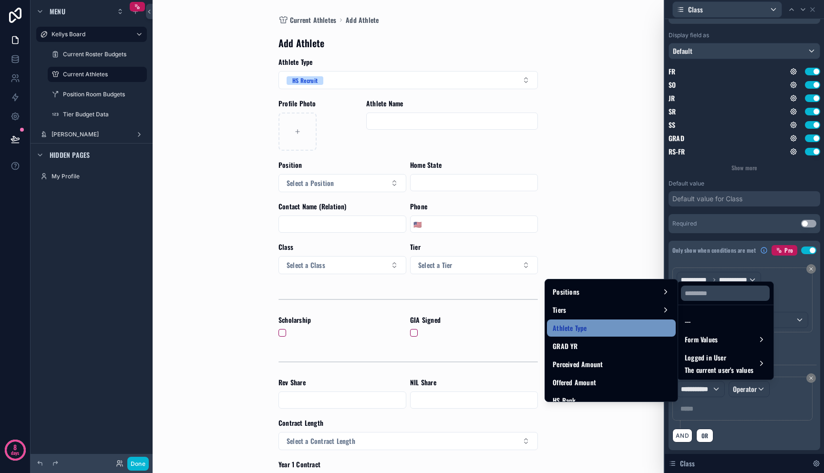
click at [615, 328] on div "Athlete Type" at bounding box center [611, 327] width 117 height 11
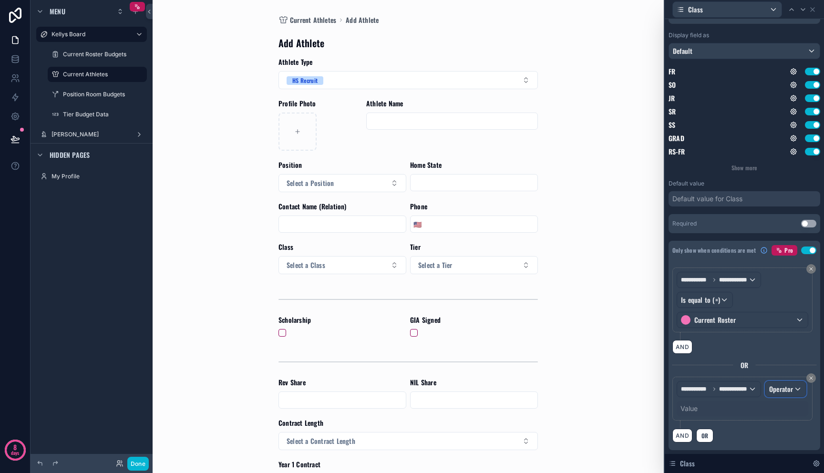
click at [766, 397] on div "Operator" at bounding box center [786, 389] width 41 height 15
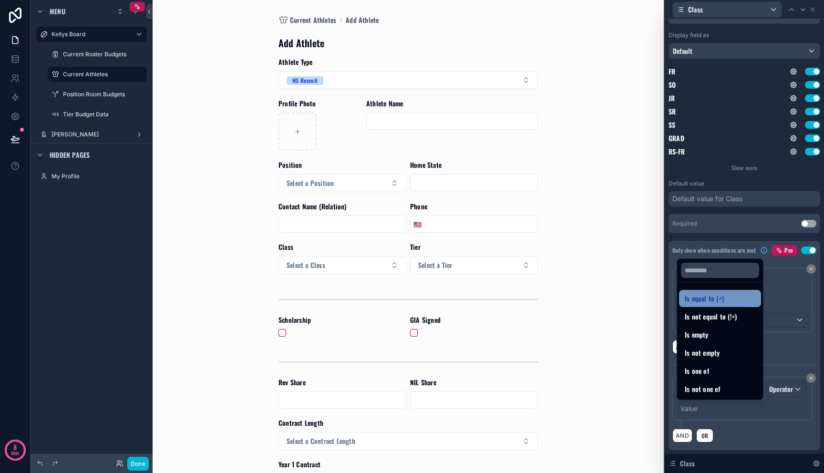
click at [711, 293] on span "Is equal to (=)" at bounding box center [704, 298] width 39 height 11
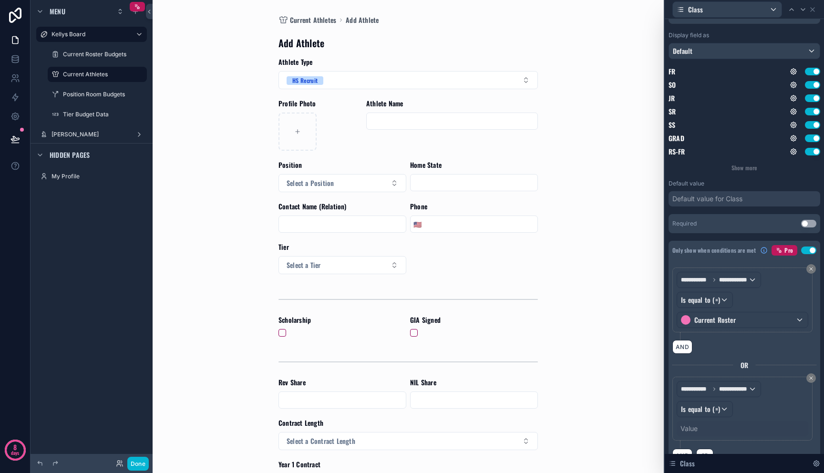
click at [688, 428] on div "Value" at bounding box center [689, 429] width 17 height 10
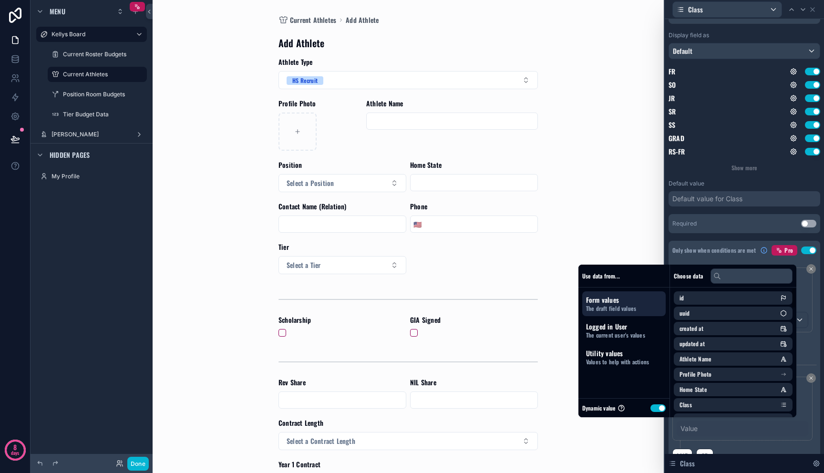
click at [652, 409] on button "Use setting" at bounding box center [658, 408] width 15 height 8
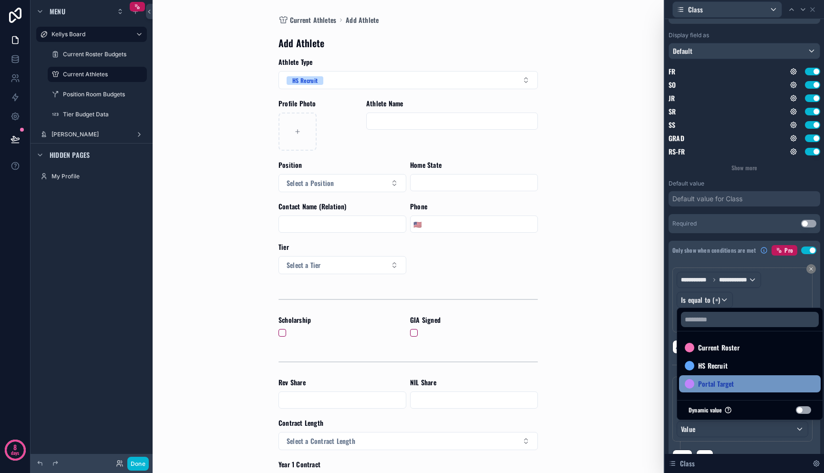
click at [728, 382] on span "Portal Target" at bounding box center [716, 383] width 36 height 11
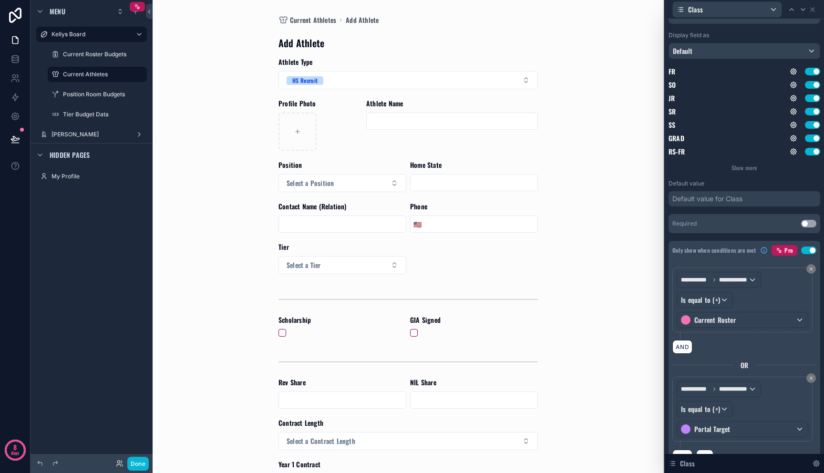
click at [619, 260] on div "Current Athletes Add Athlete Add Athlete Athlete Type HS Recruit Profile Photo …" at bounding box center [408, 236] width 485 height 473
click at [814, 10] on icon at bounding box center [813, 10] width 4 height 4
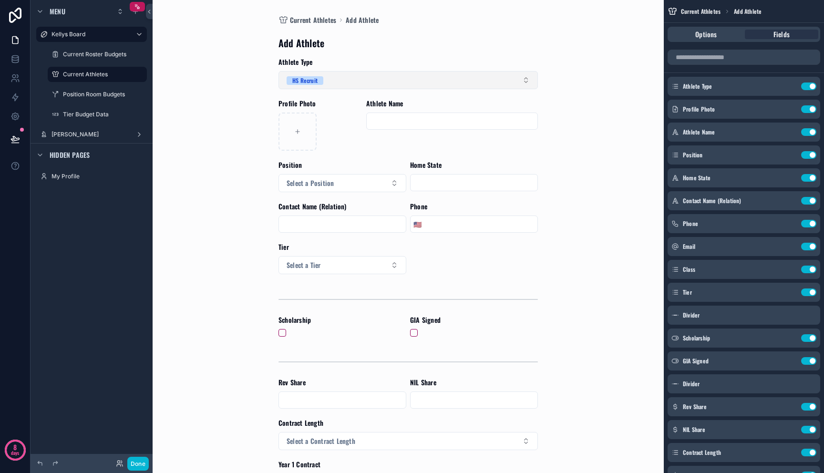
click at [404, 74] on button "HS Recruit" at bounding box center [408, 80] width 259 height 18
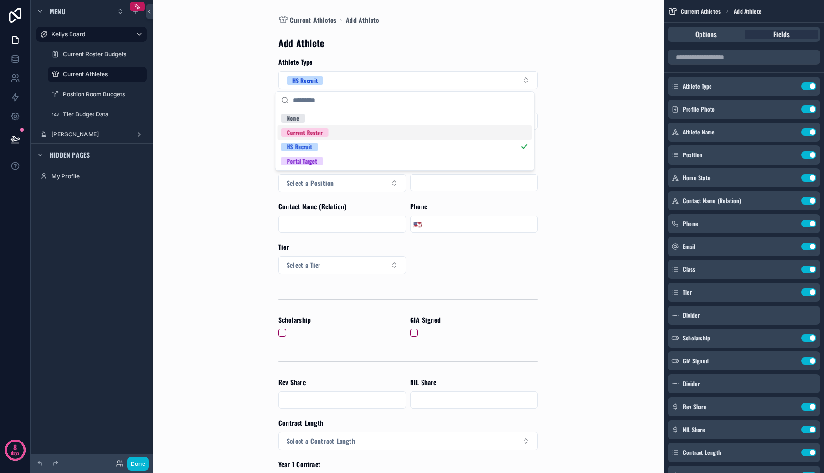
click at [397, 136] on div "Current Roster" at bounding box center [405, 132] width 255 height 14
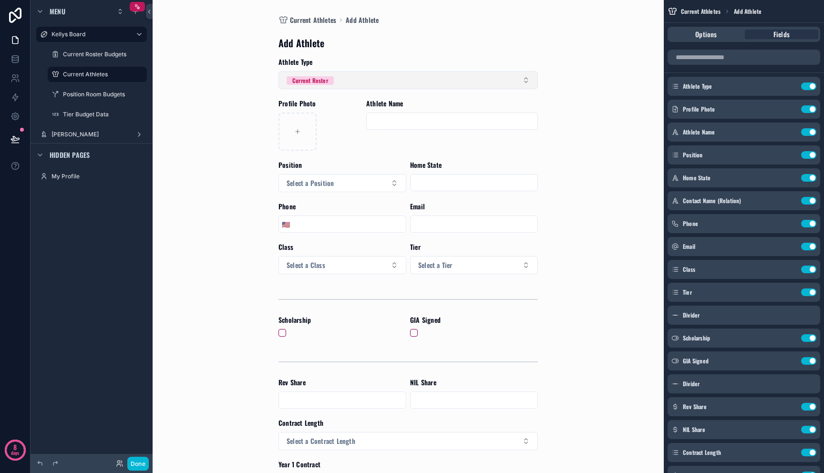
click at [395, 86] on button "Current Roster" at bounding box center [408, 80] width 259 height 18
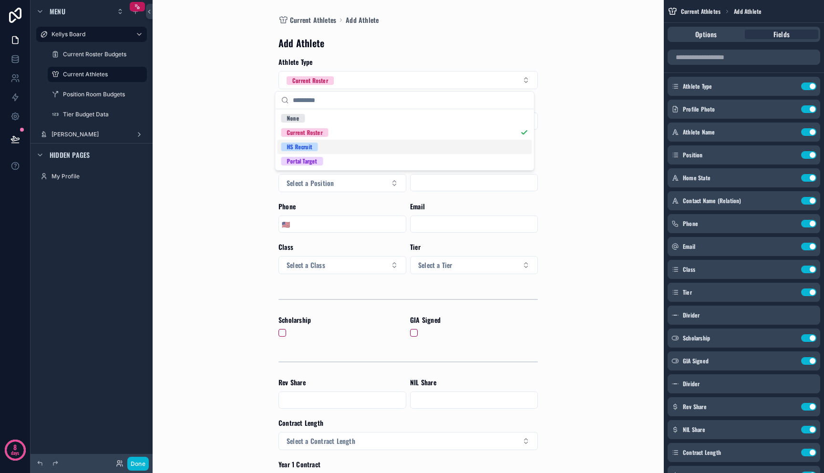
click at [393, 147] on div "HS Recruit" at bounding box center [405, 147] width 255 height 14
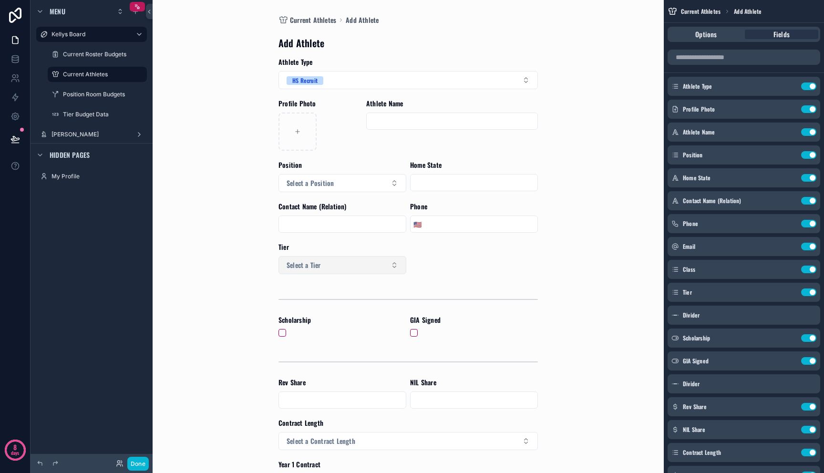
click at [378, 262] on button "Select a Tier" at bounding box center [343, 265] width 128 height 18
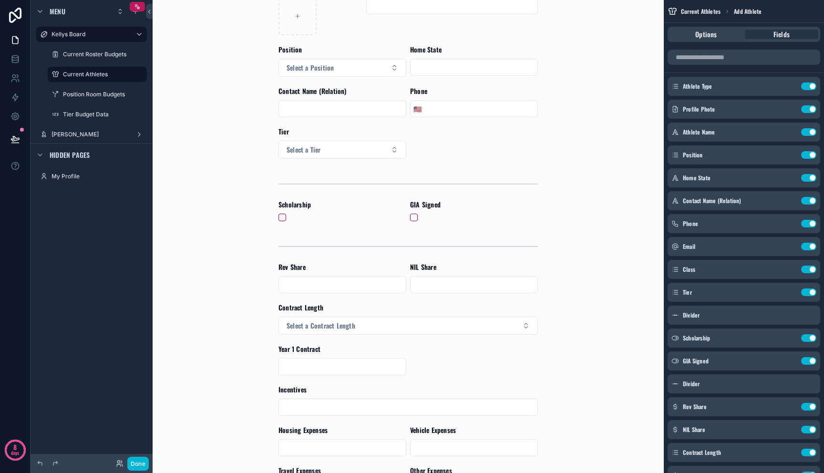
scroll to position [193, 0]
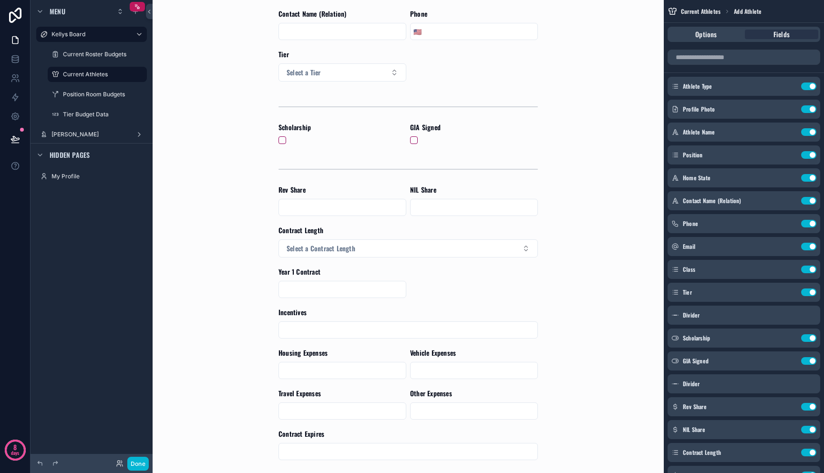
click at [343, 191] on div "Rev Share" at bounding box center [343, 190] width 128 height 10
click at [337, 204] on input "scrollable content" at bounding box center [342, 207] width 127 height 13
click at [337, 193] on div "Rev Share" at bounding box center [343, 190] width 128 height 10
click at [437, 212] on input "scrollable content" at bounding box center [474, 207] width 127 height 13
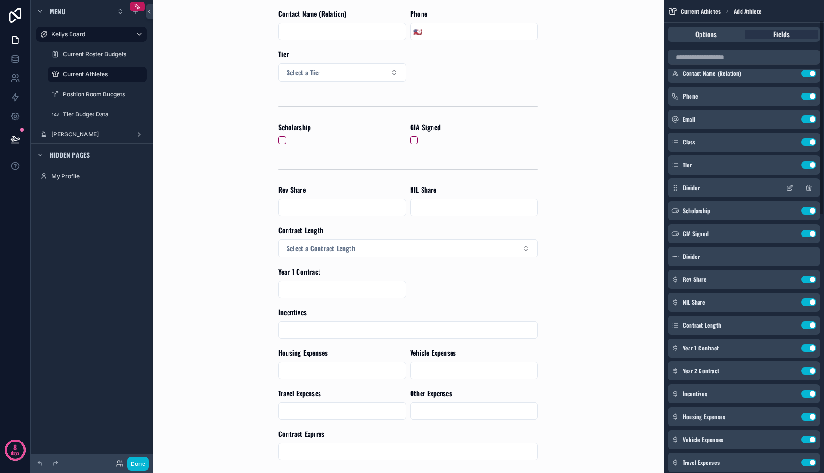
scroll to position [200, 0]
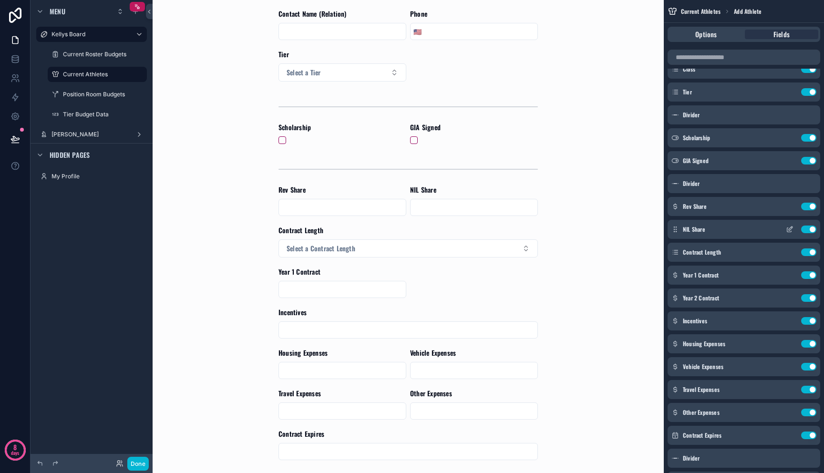
click at [790, 232] on icon "scrollable content" at bounding box center [790, 230] width 4 height 4
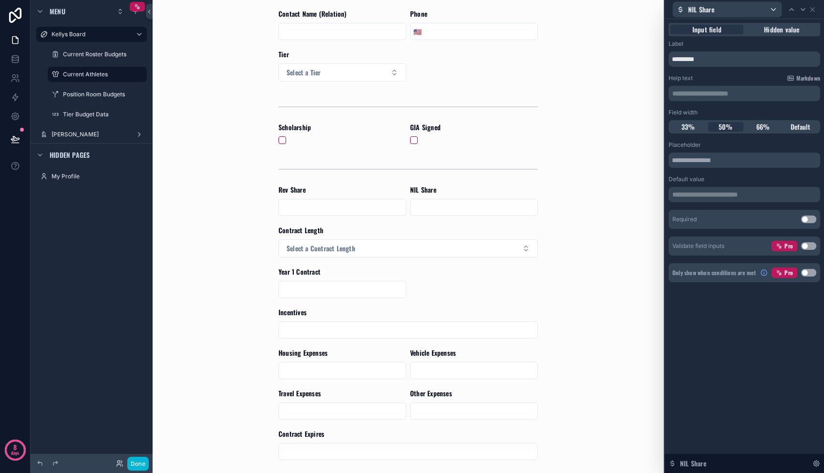
click at [805, 273] on button "Use setting" at bounding box center [808, 273] width 15 height 8
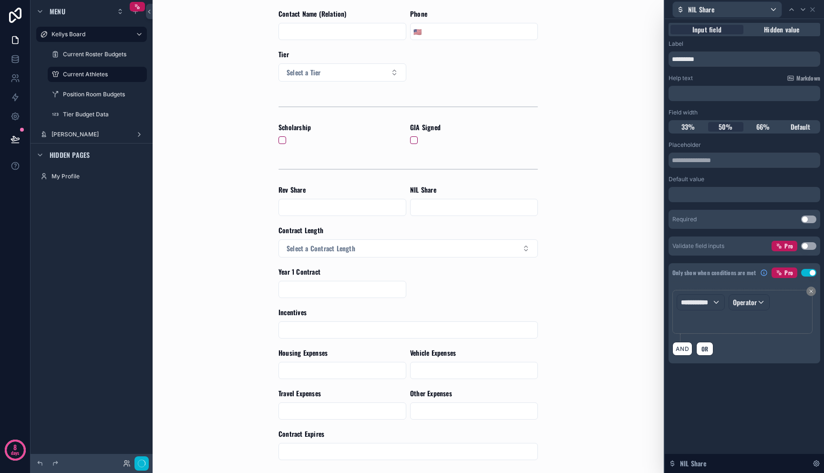
scroll to position [0, 0]
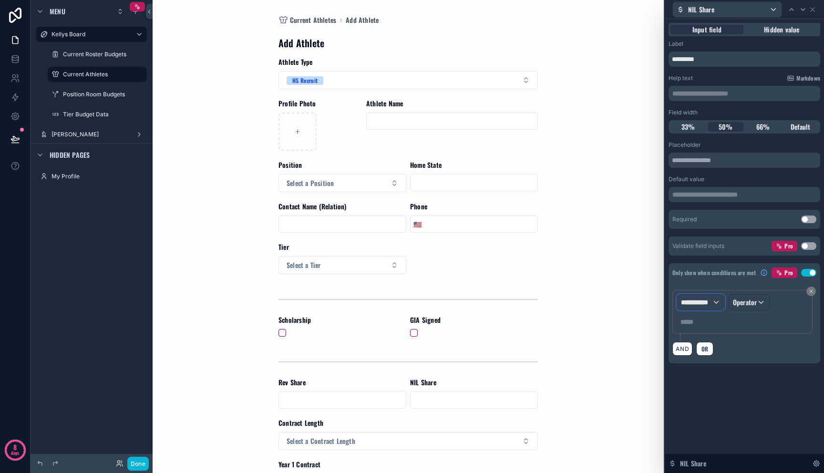
click at [703, 306] on span "**********" at bounding box center [696, 303] width 31 height 10
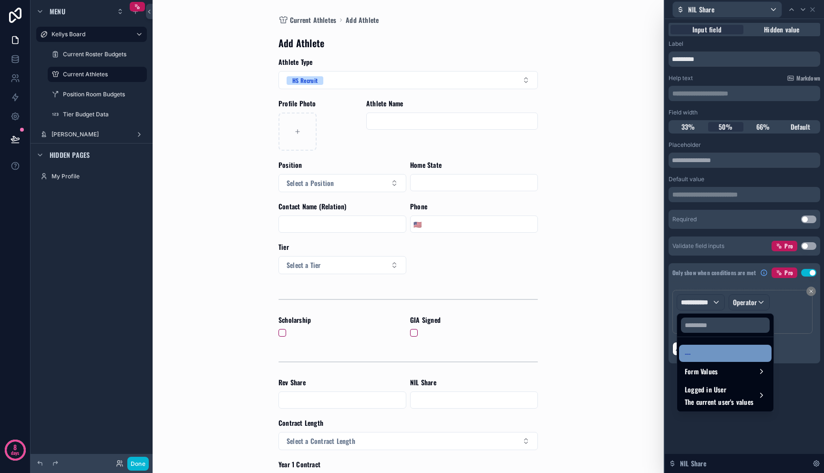
click at [703, 362] on div "---" at bounding box center [725, 353] width 93 height 17
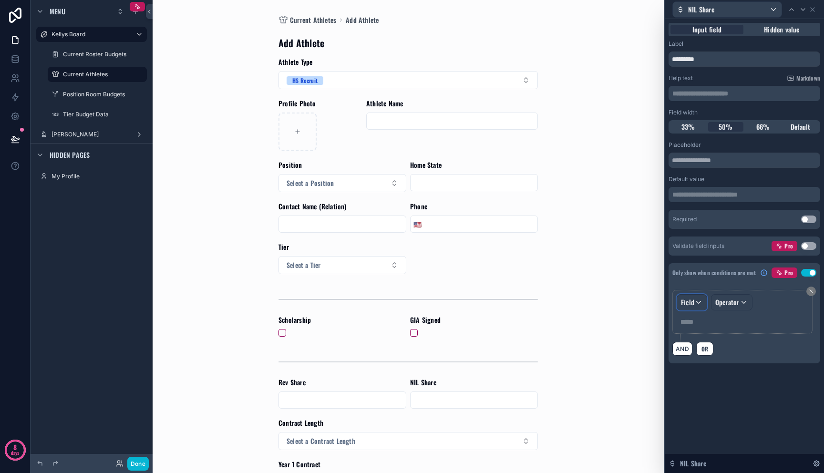
click at [701, 306] on div "Field" at bounding box center [692, 302] width 30 height 15
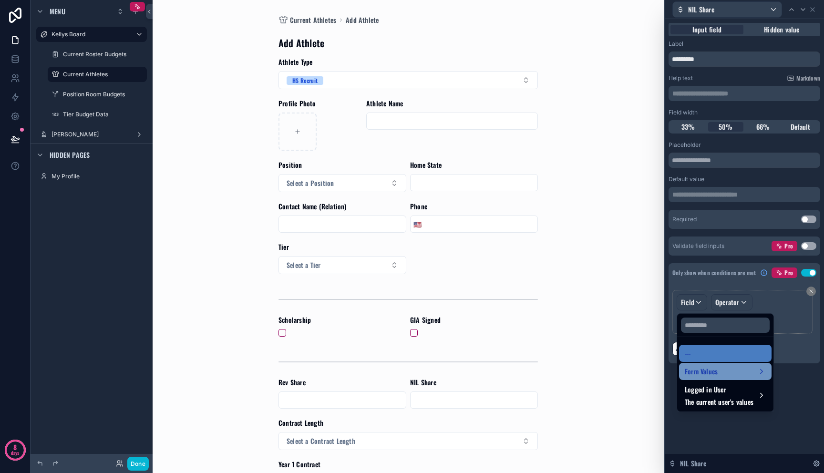
click at [703, 369] on span "Form Values" at bounding box center [701, 371] width 33 height 11
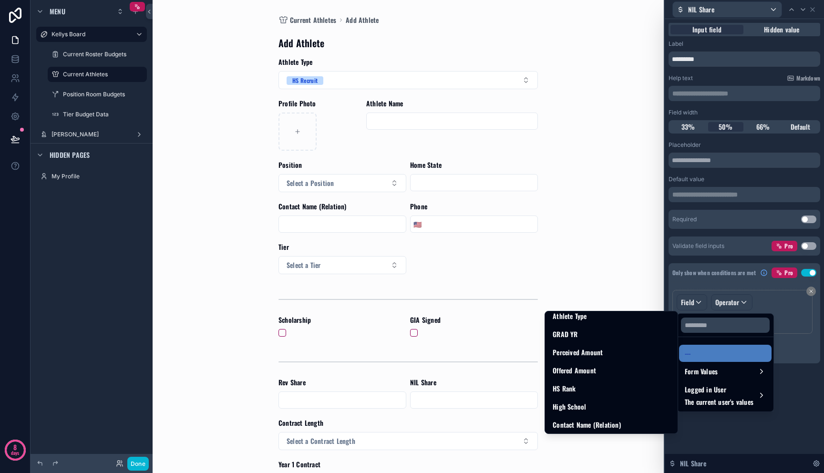
scroll to position [700, 0]
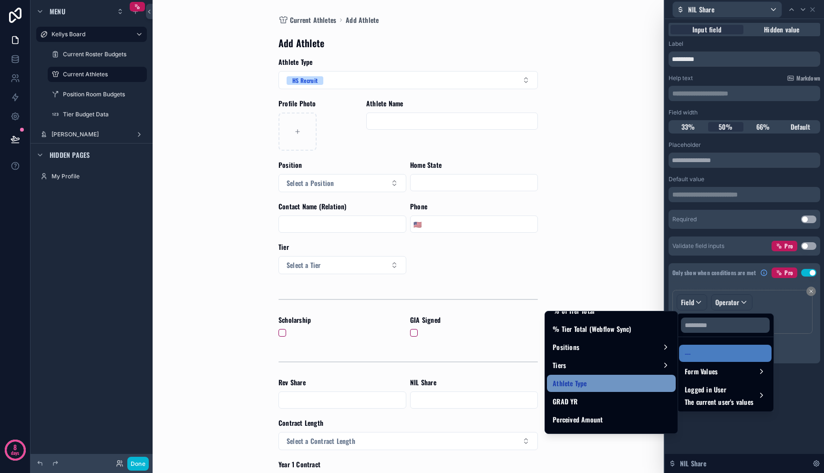
click at [612, 384] on div "Athlete Type" at bounding box center [611, 383] width 117 height 11
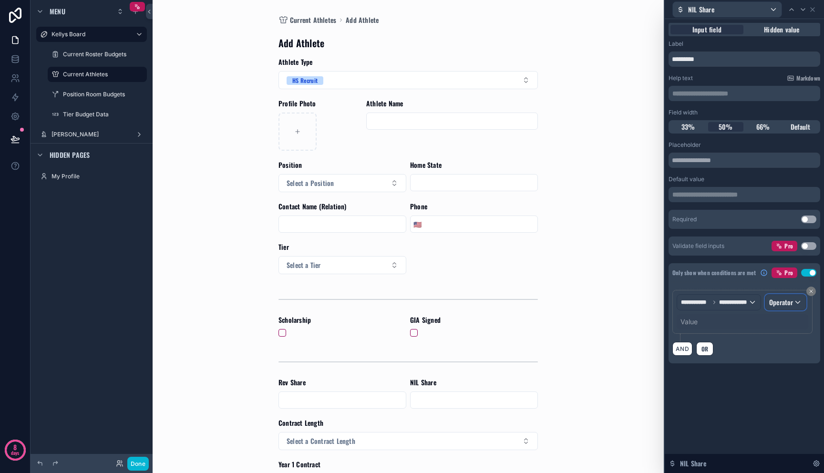
click at [786, 310] on div "Operator" at bounding box center [786, 302] width 41 height 15
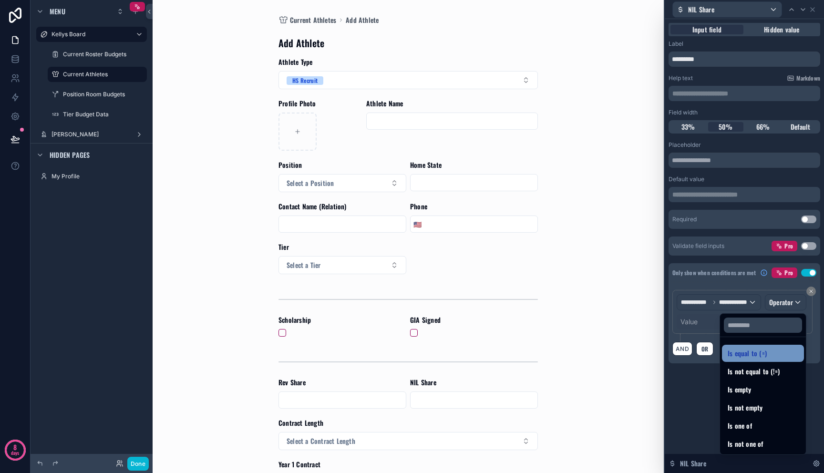
click at [768, 347] on div "Is equal to (=)" at bounding box center [763, 353] width 82 height 17
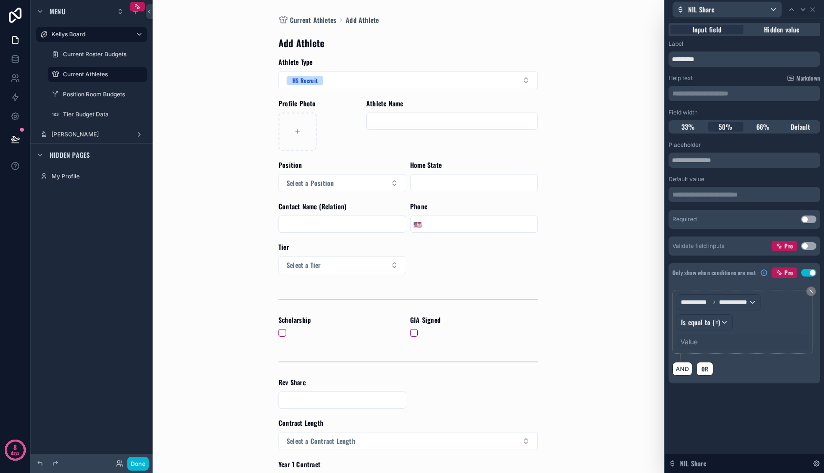
click at [704, 341] on div "Value" at bounding box center [743, 341] width 132 height 15
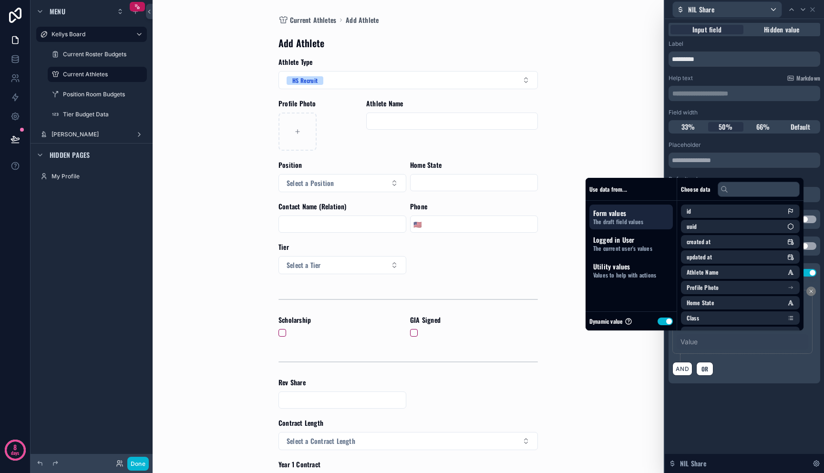
click at [647, 318] on div "Dynamic value Use setting" at bounding box center [631, 321] width 83 height 11
click at [658, 321] on button "Use setting" at bounding box center [665, 322] width 15 height 8
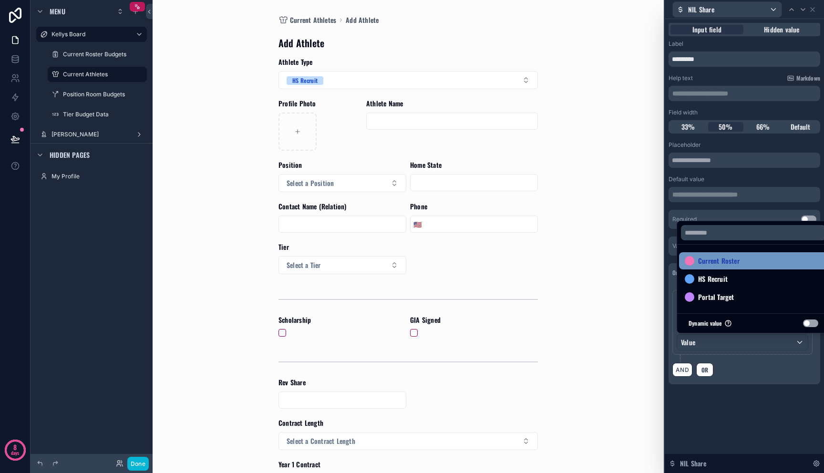
click at [719, 259] on span "Current Roster" at bounding box center [718, 260] width 41 height 11
click at [757, 388] on div "**********" at bounding box center [744, 213] width 159 height 388
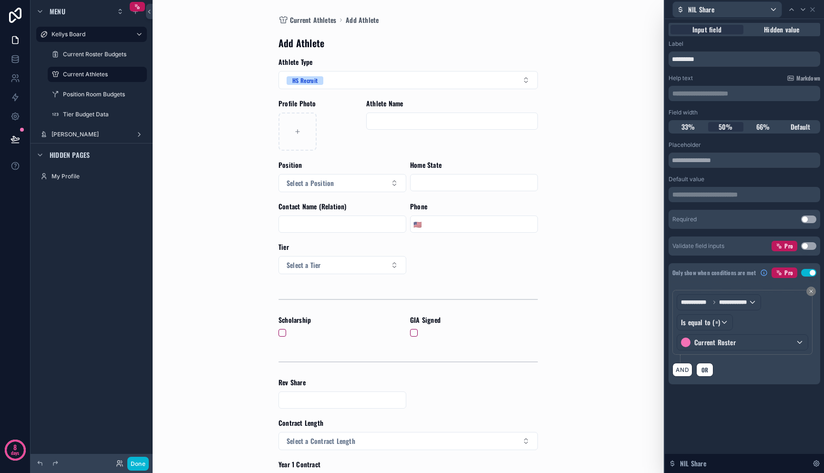
click at [614, 384] on div "Current Athletes Add Athlete Add Athlete Athlete Type HS Recruit Profile Photo …" at bounding box center [408, 236] width 485 height 473
click at [812, 10] on icon at bounding box center [813, 10] width 4 height 4
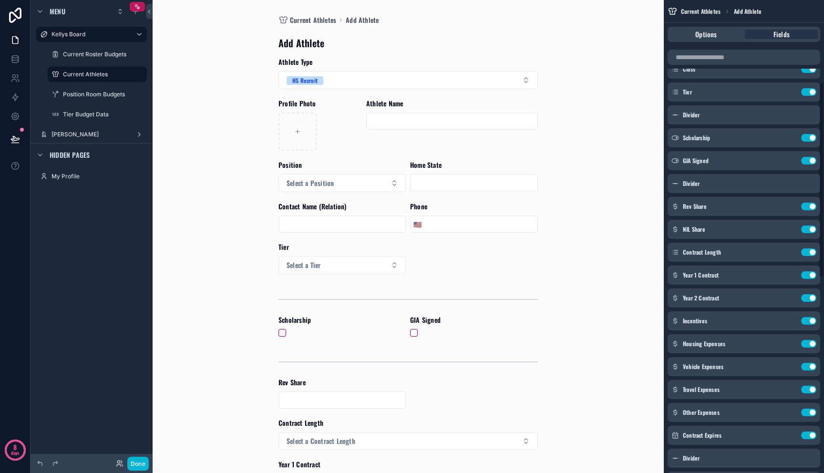
scroll to position [270, 0]
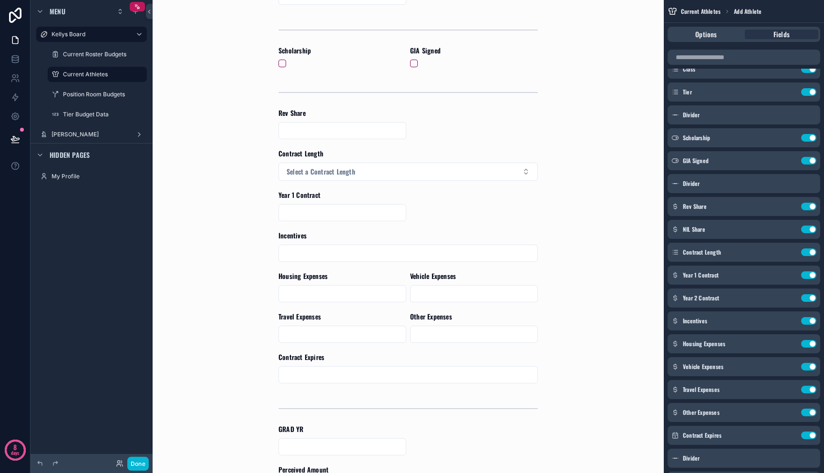
click at [349, 138] on div "scrollable content" at bounding box center [343, 130] width 128 height 17
click at [349, 134] on input "scrollable content" at bounding box center [342, 130] width 127 height 13
click at [349, 172] on span "Select a Contract Length" at bounding box center [321, 172] width 69 height 10
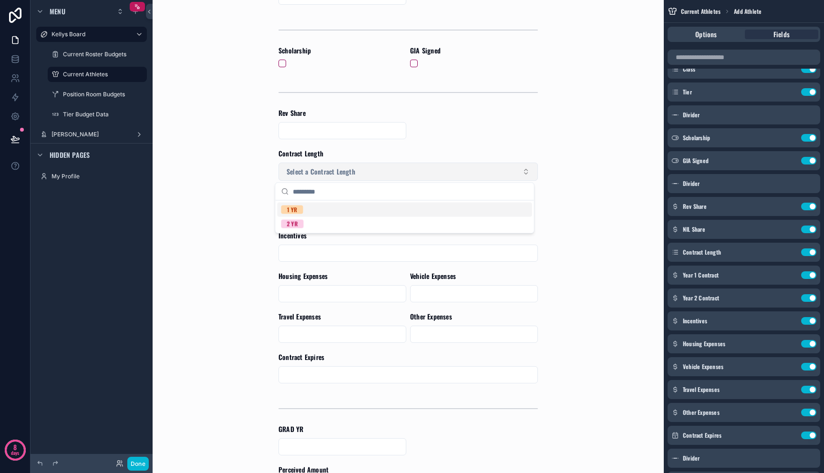
click at [349, 175] on span "Select a Contract Length" at bounding box center [321, 172] width 69 height 10
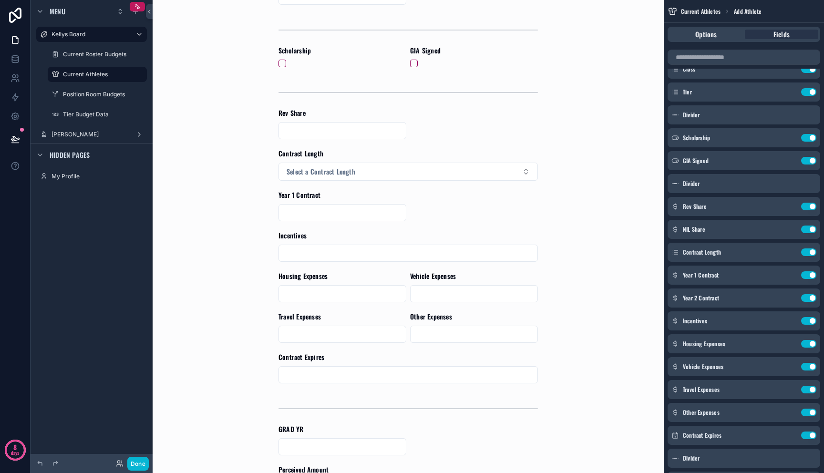
click at [349, 204] on div "scrollable content" at bounding box center [343, 212] width 128 height 17
click at [349, 211] on input "scrollable content" at bounding box center [342, 212] width 127 height 13
click at [432, 214] on form "Athlete Type HS Recruit Profile Photo Athlete Name Position Select a Position H…" at bounding box center [408, 270] width 259 height 965
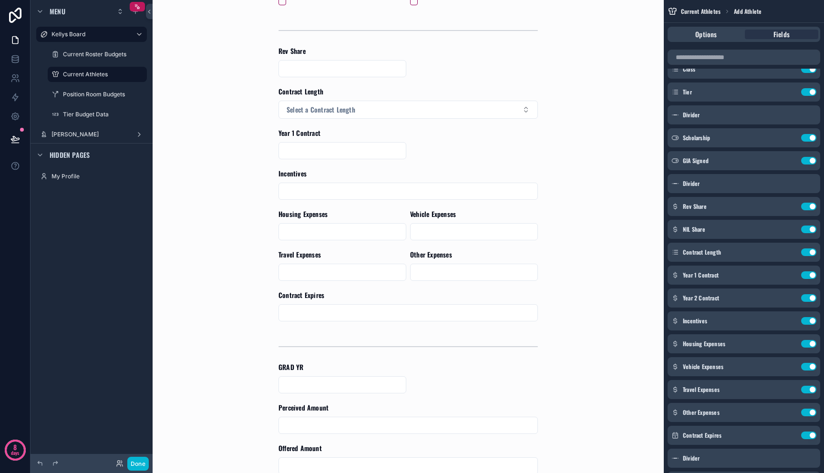
scroll to position [384, 0]
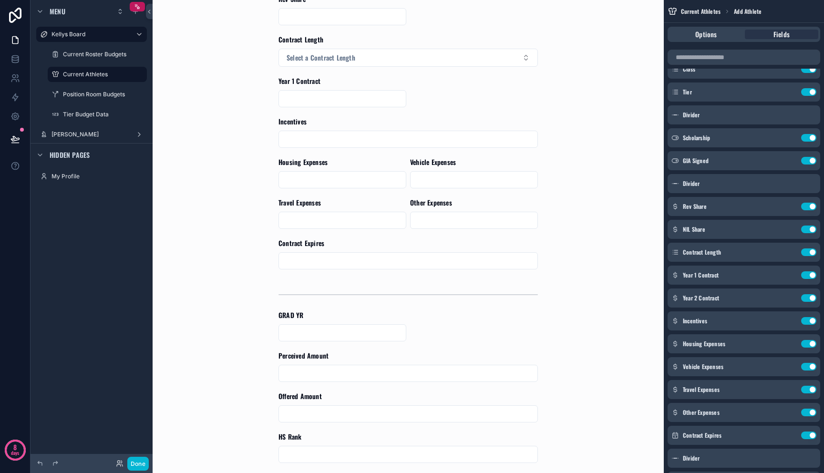
click at [339, 137] on input "scrollable content" at bounding box center [408, 139] width 259 height 13
click at [339, 193] on form "Athlete Type HS Recruit Profile Photo Athlete Name Position Select a Position H…" at bounding box center [408, 156] width 259 height 965
click at [339, 185] on input "scrollable content" at bounding box center [342, 179] width 127 height 13
drag, startPoint x: 423, startPoint y: 189, endPoint x: 397, endPoint y: 209, distance: 32.3
click at [423, 190] on form "Athlete Type HS Recruit Profile Photo Athlete Name Position Select a Position H…" at bounding box center [408, 156] width 259 height 965
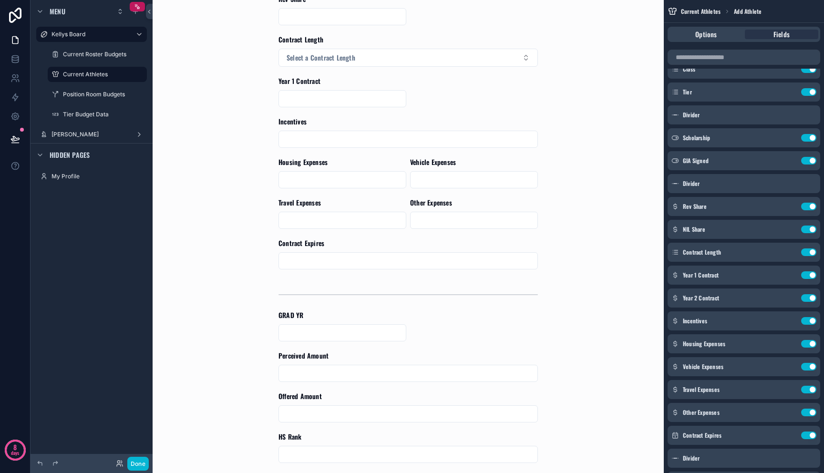
click at [370, 220] on input "scrollable content" at bounding box center [342, 220] width 127 height 13
click at [438, 224] on input "scrollable content" at bounding box center [474, 220] width 127 height 13
click at [395, 254] on input "scrollable content" at bounding box center [408, 260] width 259 height 13
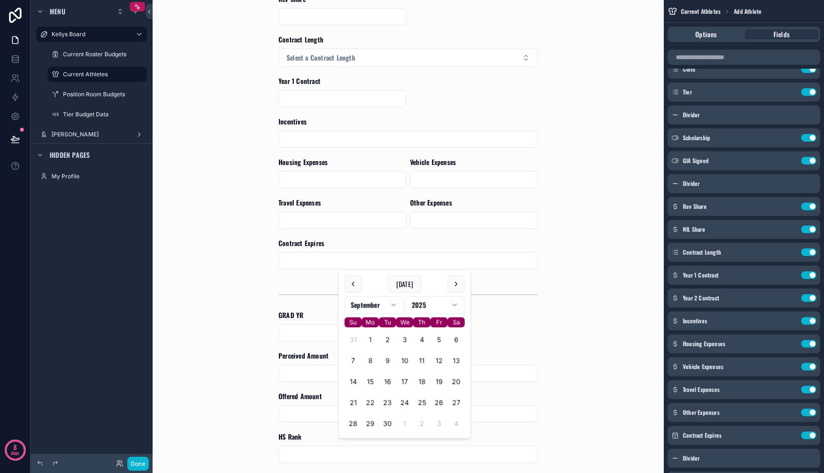
click at [447, 228] on form "Athlete Type HS Recruit Profile Photo Athlete Name Position Select a Position H…" at bounding box center [408, 156] width 259 height 965
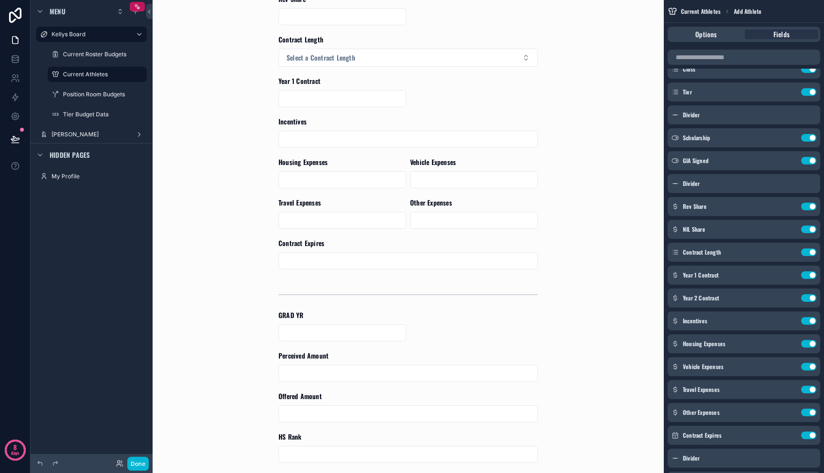
click at [570, 230] on div "Current Athletes Add Athlete Add Athlete Athlete Type HS Recruit Profile Photo …" at bounding box center [408, 236] width 511 height 473
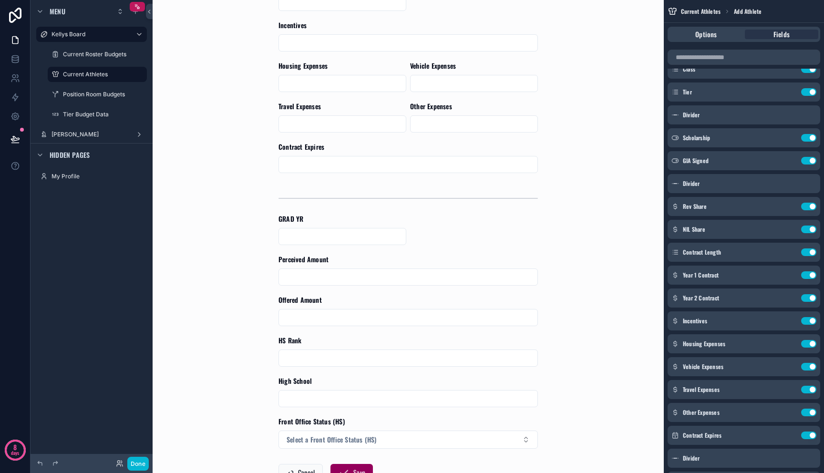
scroll to position [480, 0]
click at [397, 197] on div "scrollable content" at bounding box center [408, 198] width 259 height 24
click at [392, 228] on div "scrollable content" at bounding box center [343, 236] width 128 height 17
click at [391, 234] on input "scrollable content" at bounding box center [342, 235] width 127 height 13
click at [406, 229] on form "Athlete Type HS Recruit Profile Photo Athlete Name Position Select a Position H…" at bounding box center [408, 59] width 259 height 965
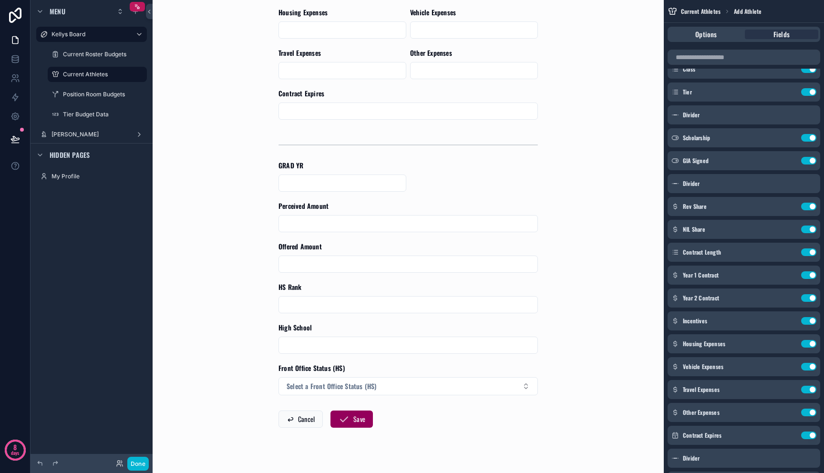
scroll to position [549, 0]
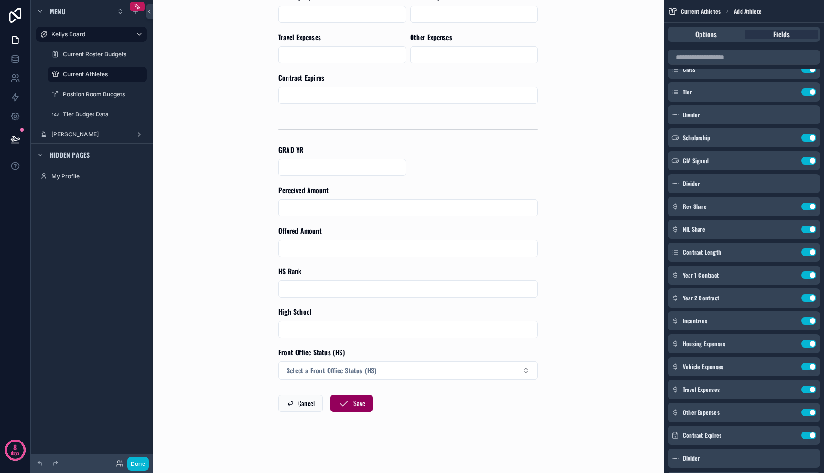
click at [316, 193] on span "Perceived Amount" at bounding box center [304, 190] width 50 height 10
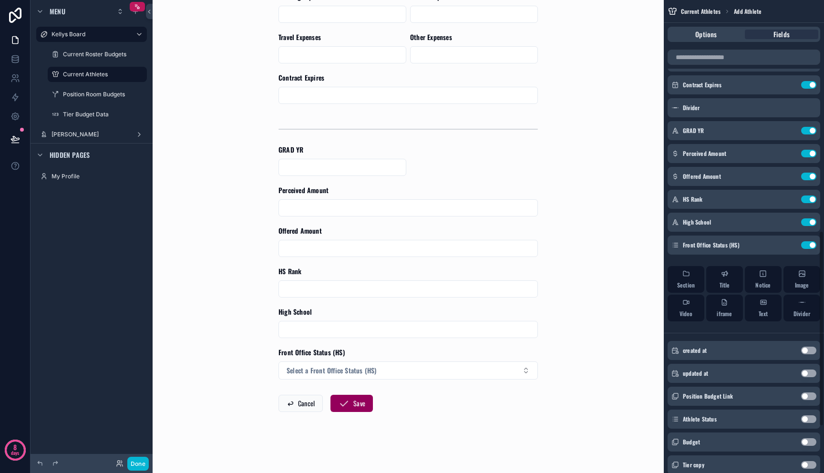
scroll to position [545, 0]
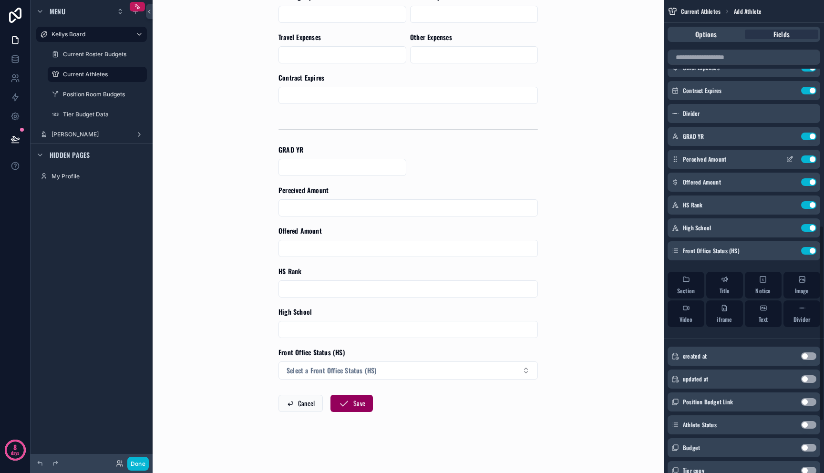
click at [789, 159] on icon "scrollable content" at bounding box center [791, 158] width 4 height 4
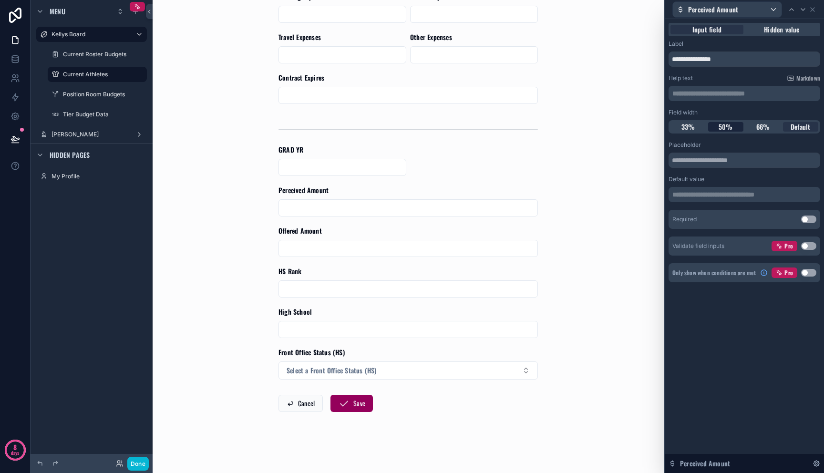
click at [727, 128] on span "50%" at bounding box center [726, 127] width 14 height 10
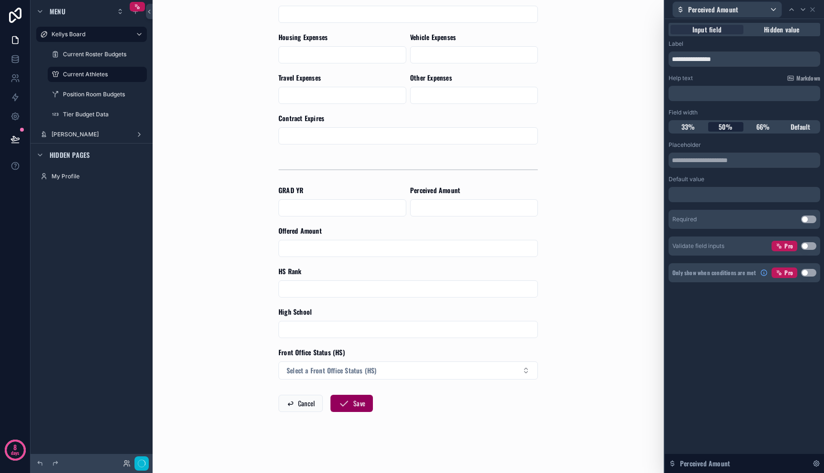
scroll to position [0, 0]
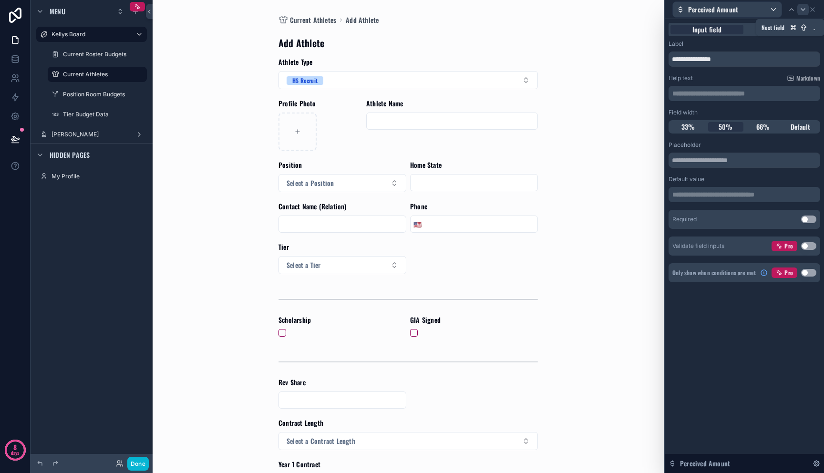
click at [802, 9] on icon at bounding box center [803, 10] width 4 height 2
click at [731, 129] on span "50%" at bounding box center [726, 127] width 14 height 10
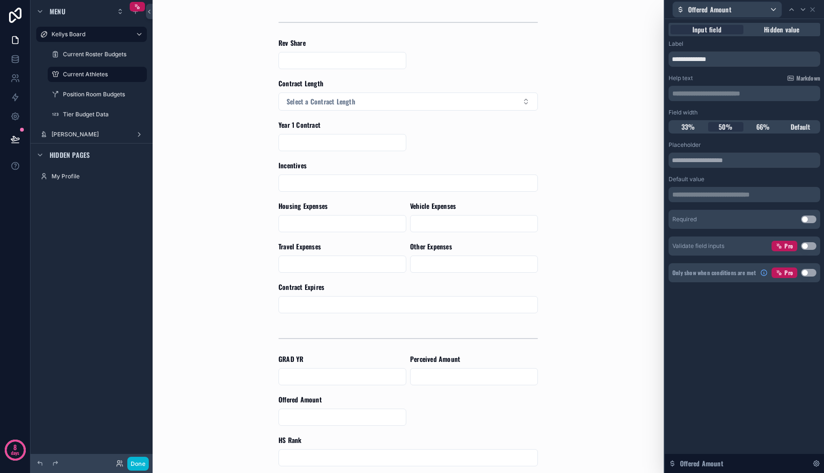
scroll to position [508, 0]
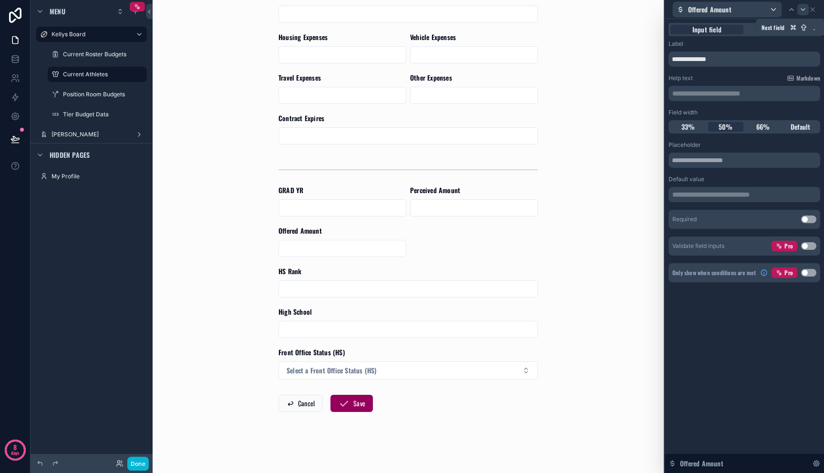
click at [807, 7] on div at bounding box center [803, 9] width 11 height 11
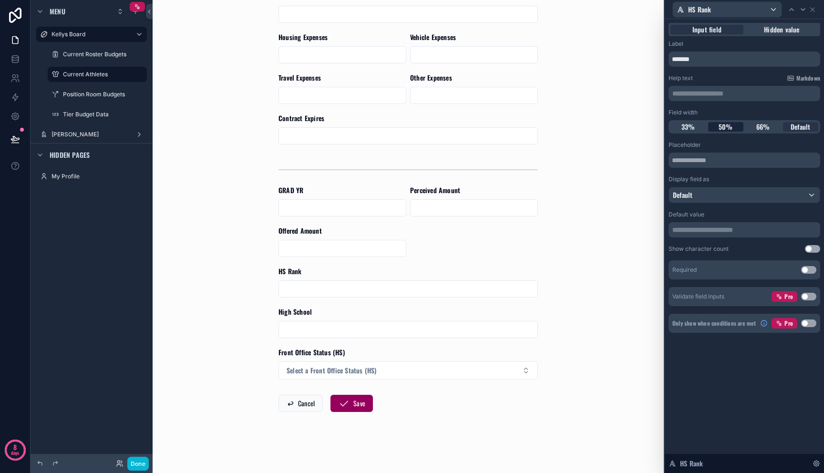
click at [728, 128] on span "50%" at bounding box center [726, 127] width 14 height 10
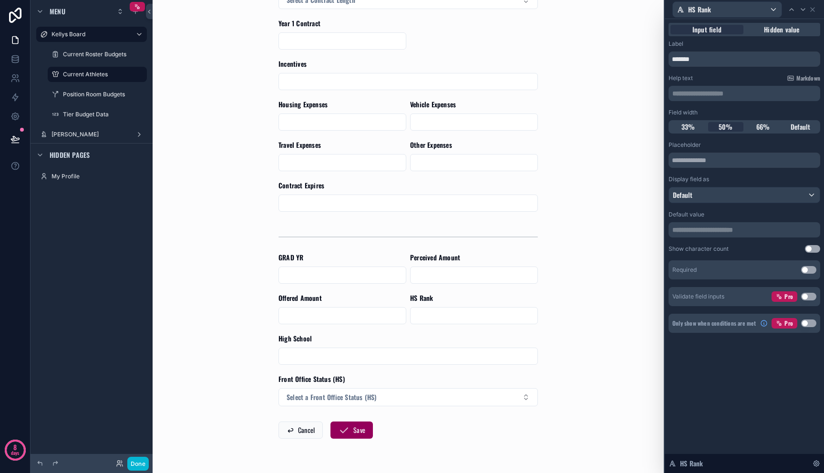
scroll to position [444, 0]
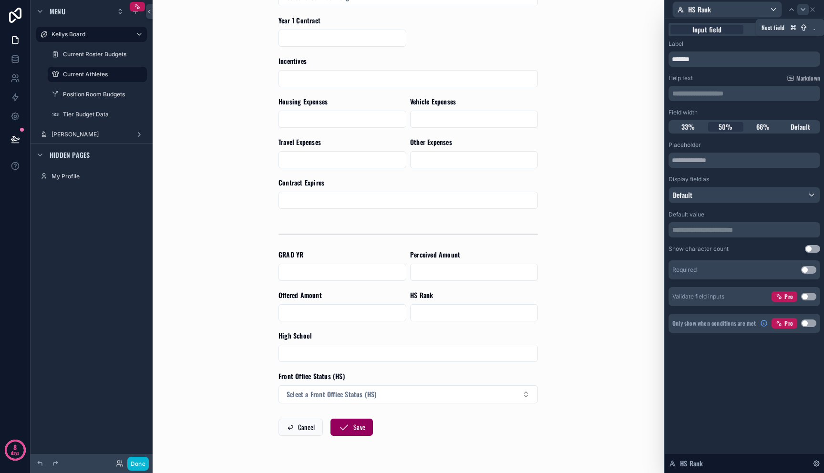
click at [803, 12] on icon at bounding box center [803, 10] width 8 height 8
click at [729, 130] on span "50%" at bounding box center [726, 127] width 14 height 10
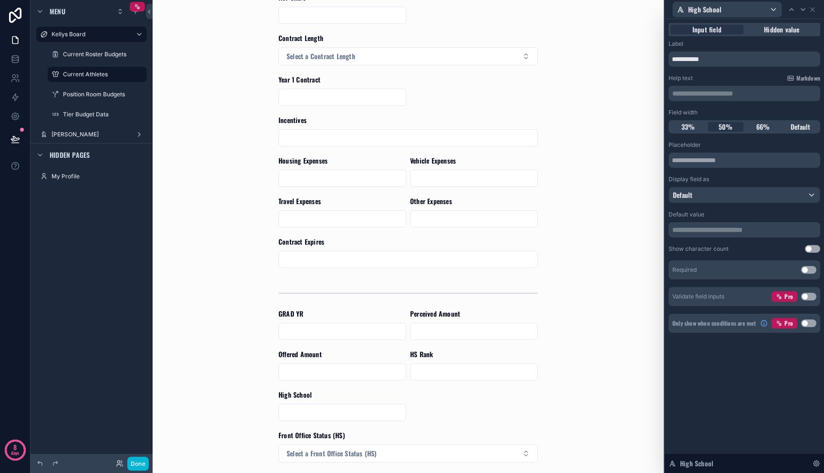
scroll to position [468, 0]
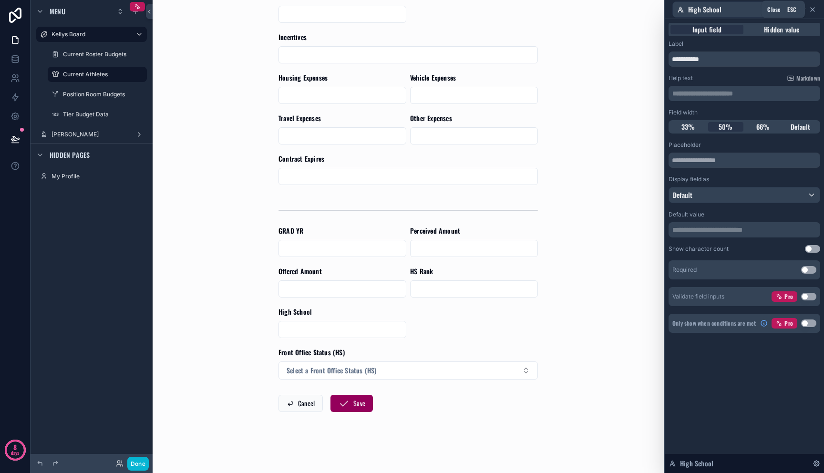
click at [815, 8] on icon at bounding box center [813, 10] width 8 height 8
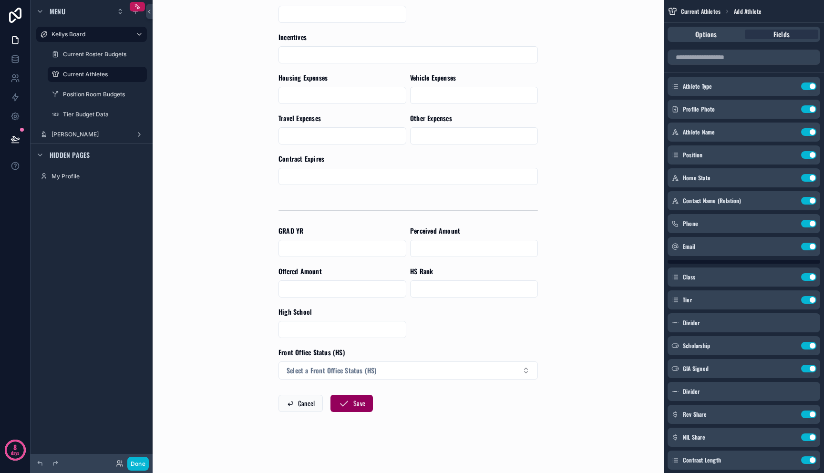
scroll to position [0, 0]
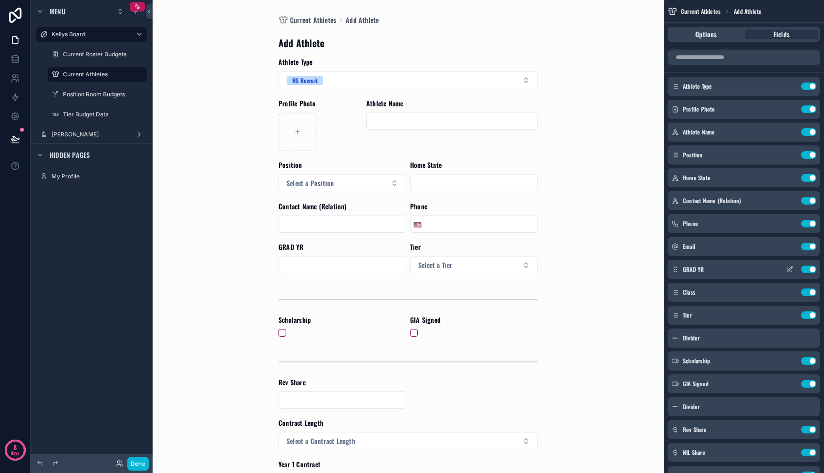
click at [792, 270] on icon "scrollable content" at bounding box center [790, 270] width 8 height 8
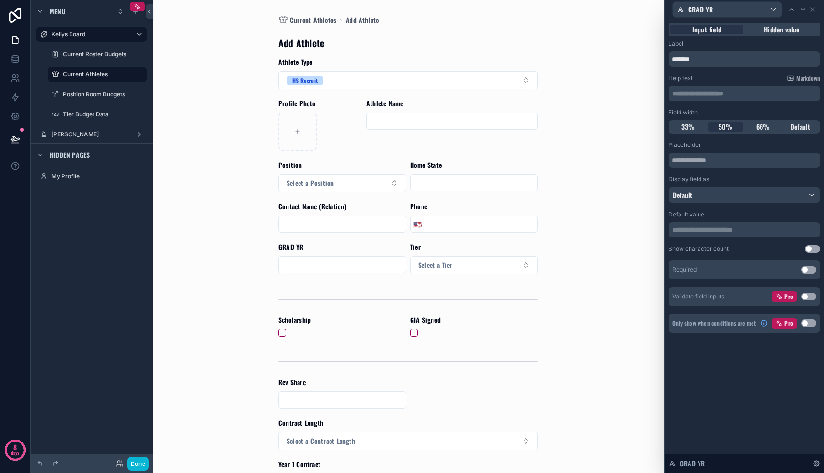
click at [810, 323] on button "Use setting" at bounding box center [808, 324] width 15 height 8
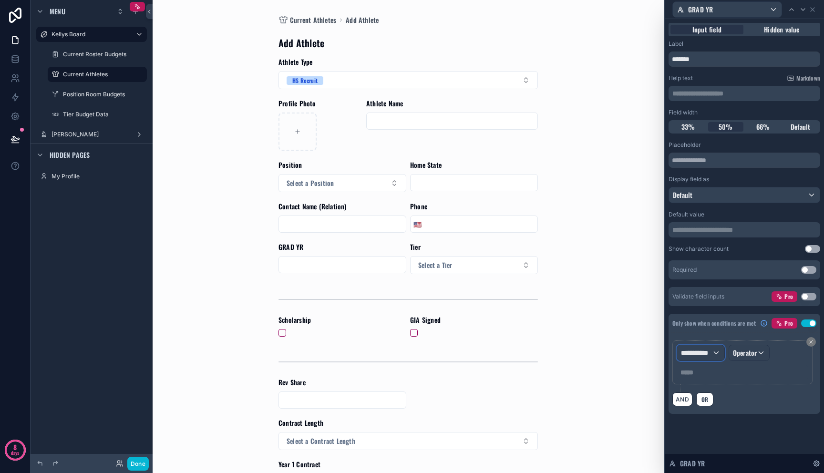
click at [707, 347] on div "**********" at bounding box center [700, 352] width 47 height 15
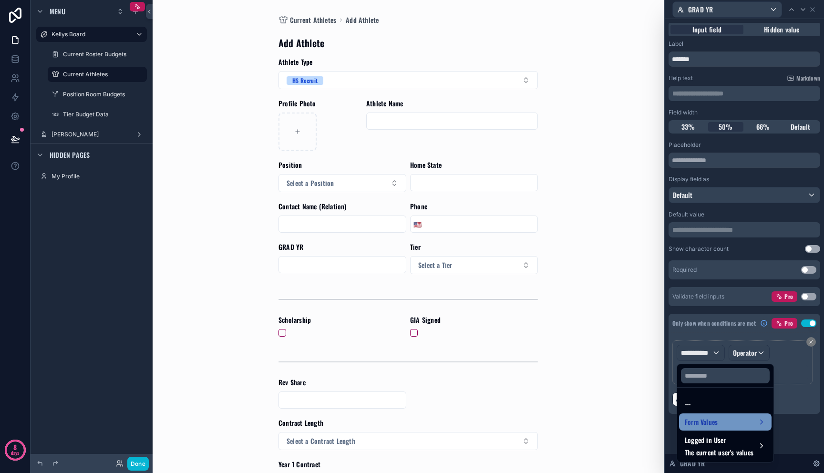
click at [701, 416] on span "Form Values" at bounding box center [701, 421] width 33 height 11
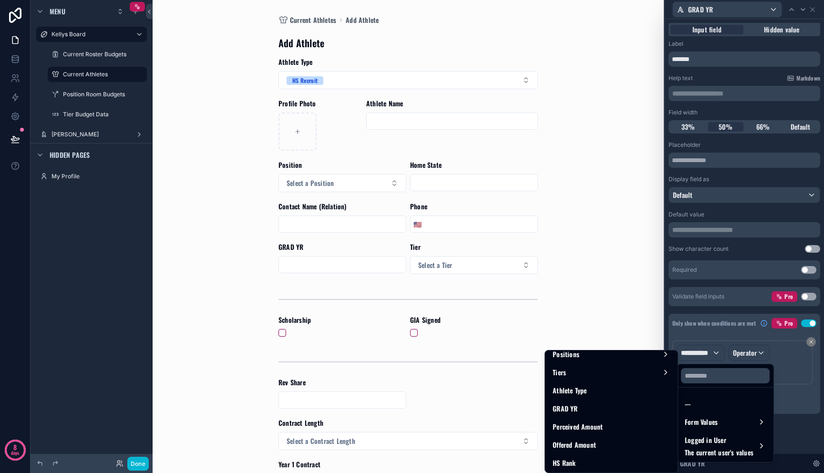
scroll to position [726, 0]
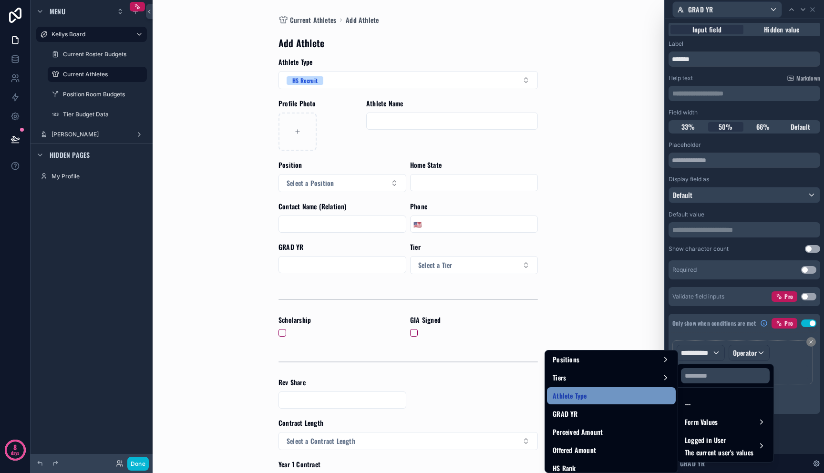
click at [622, 399] on div "Athlete Type" at bounding box center [611, 395] width 117 height 11
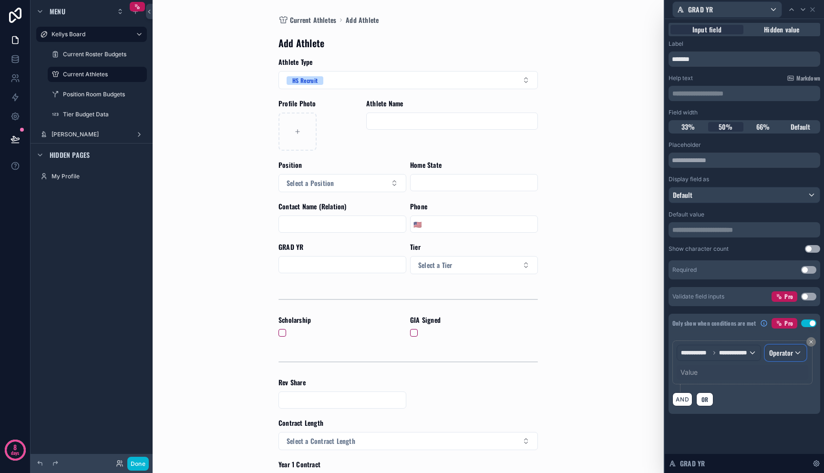
click at [788, 352] on span "Operator" at bounding box center [781, 353] width 24 height 10
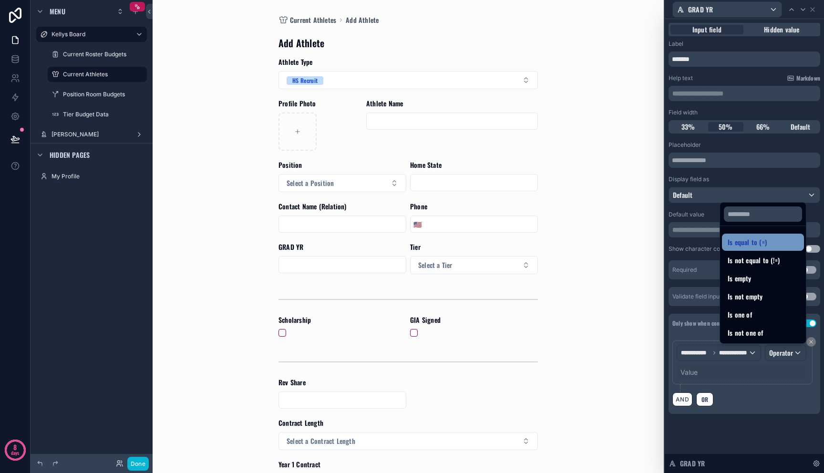
click at [769, 249] on div "Is equal to (=)" at bounding box center [763, 242] width 82 height 17
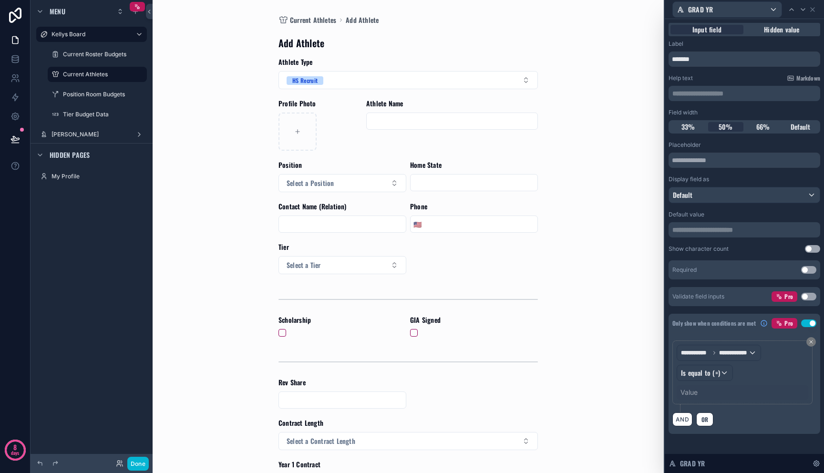
click at [696, 395] on div "Value" at bounding box center [689, 393] width 17 height 10
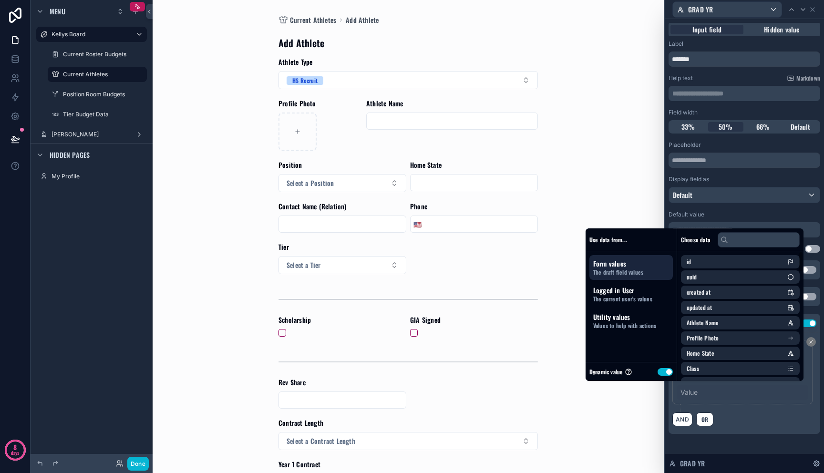
click at [662, 373] on button "Use setting" at bounding box center [665, 372] width 15 height 8
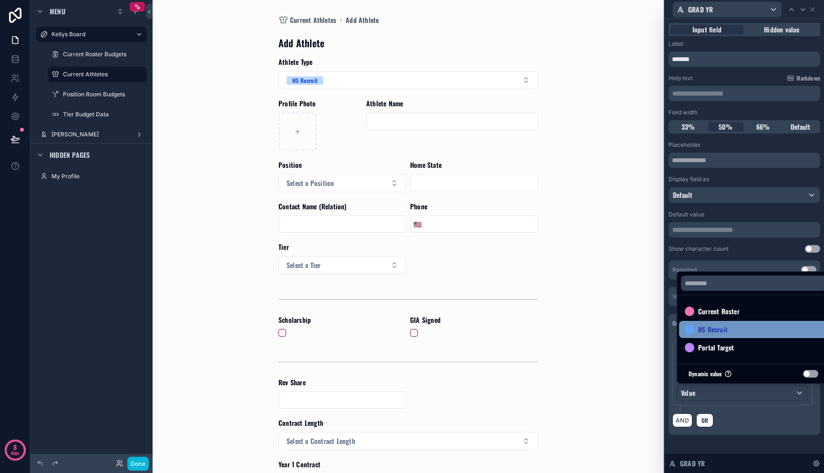
click at [708, 331] on span "HS Recruit" at bounding box center [713, 329] width 30 height 11
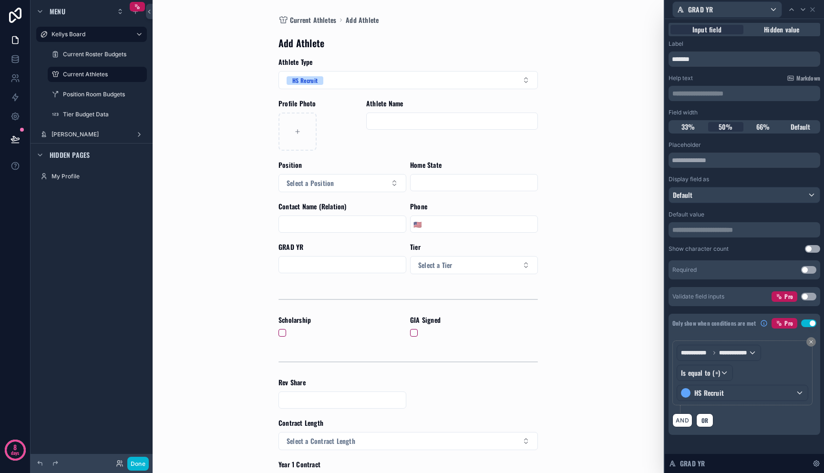
click at [554, 197] on div "Current Athletes Add Athlete Add Athlete Athlete Type HS Recruit Profile Photo …" at bounding box center [408, 236] width 485 height 473
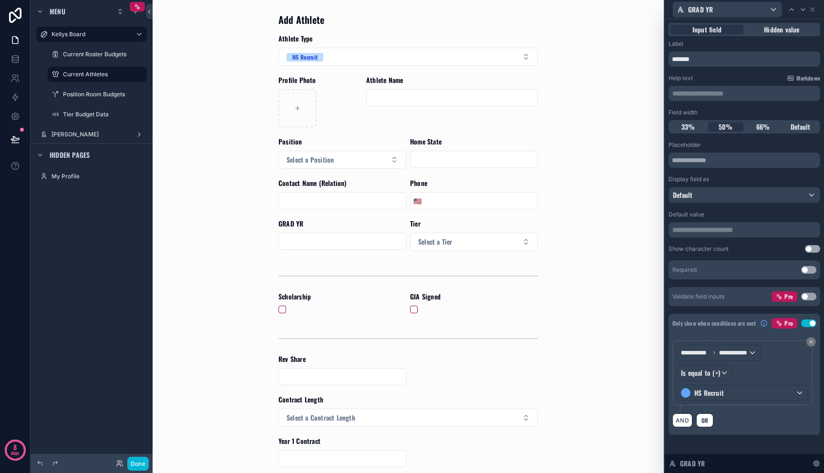
scroll to position [35, 0]
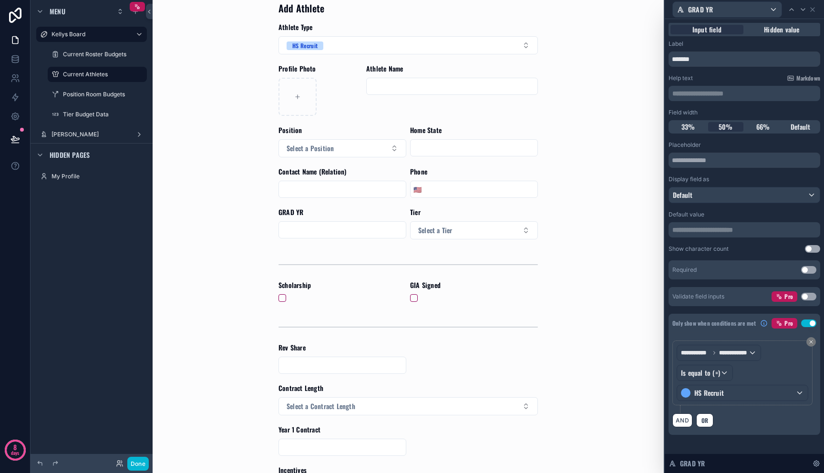
click at [535, 85] on div "Current Athletes Add Athlete Add Athlete Athlete Type HS Recruit Profile Photo …" at bounding box center [408, 415] width 275 height 901
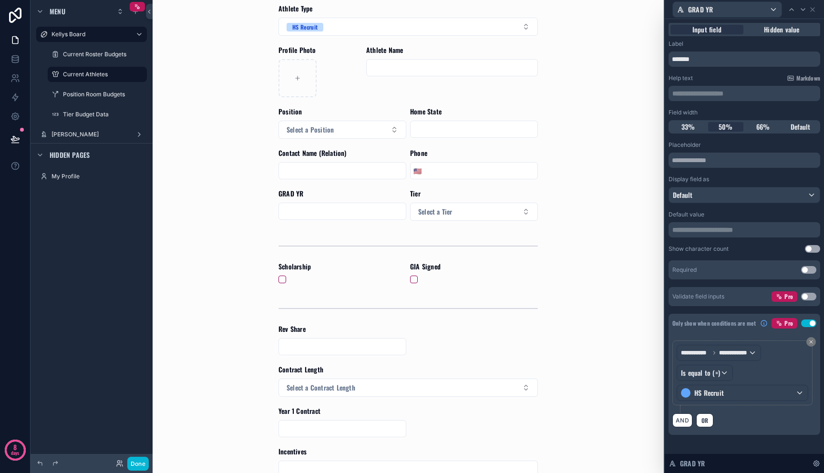
scroll to position [57, 0]
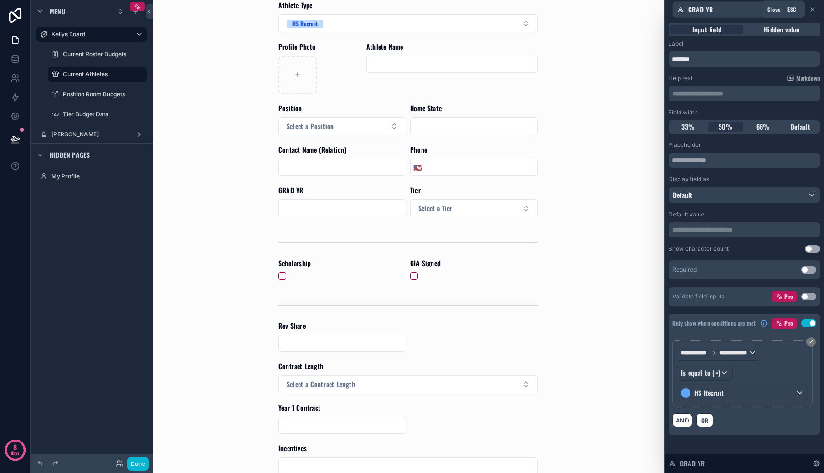
click at [814, 9] on icon at bounding box center [813, 10] width 8 height 8
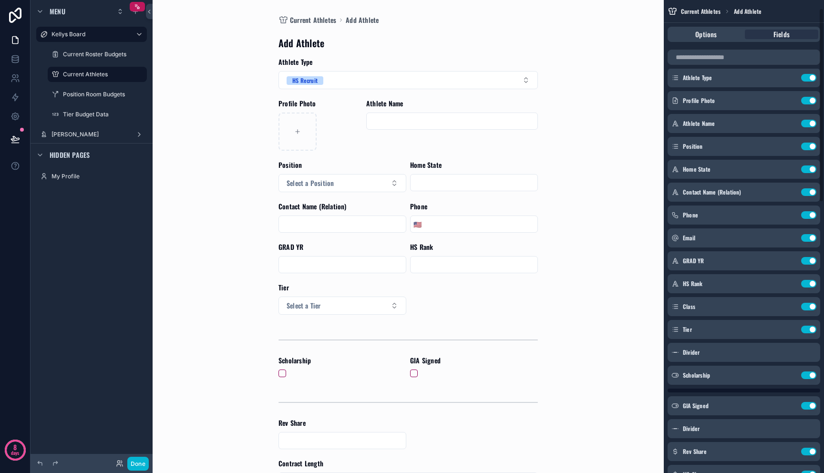
scroll to position [0, 0]
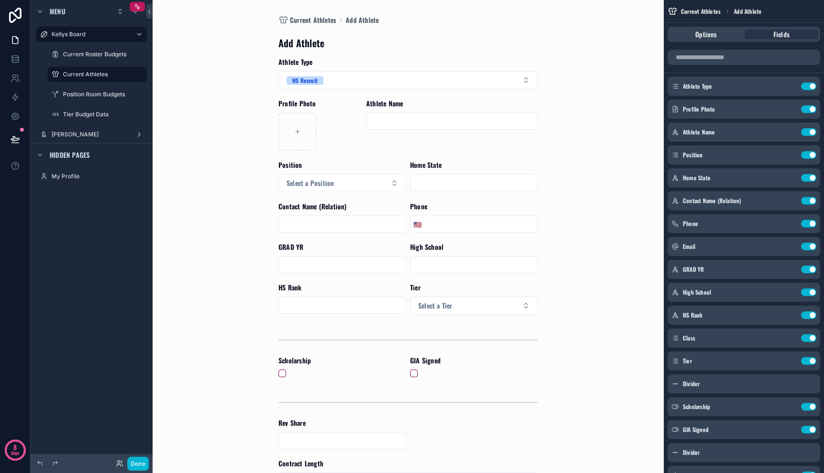
click at [387, 261] on input "scrollable content" at bounding box center [342, 264] width 127 height 13
click at [430, 261] on input "scrollable content" at bounding box center [474, 264] width 127 height 13
click at [791, 291] on icon "scrollable content" at bounding box center [790, 293] width 8 height 8
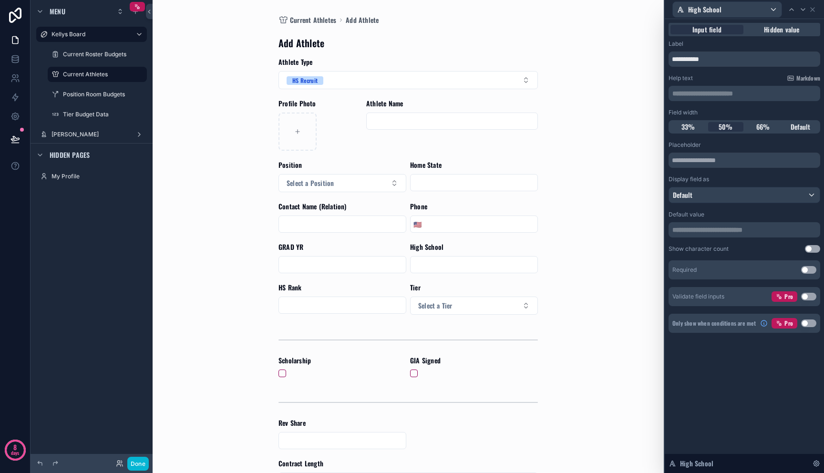
click at [816, 323] on button "Use setting" at bounding box center [808, 324] width 15 height 8
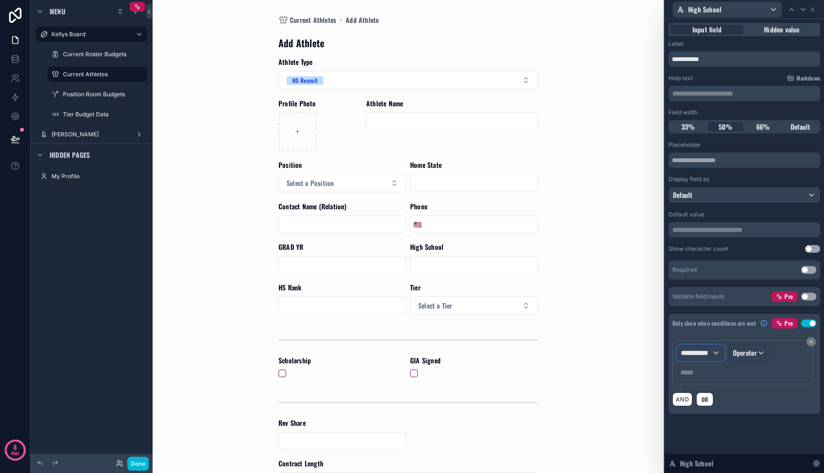
click at [706, 349] on span "**********" at bounding box center [696, 353] width 31 height 10
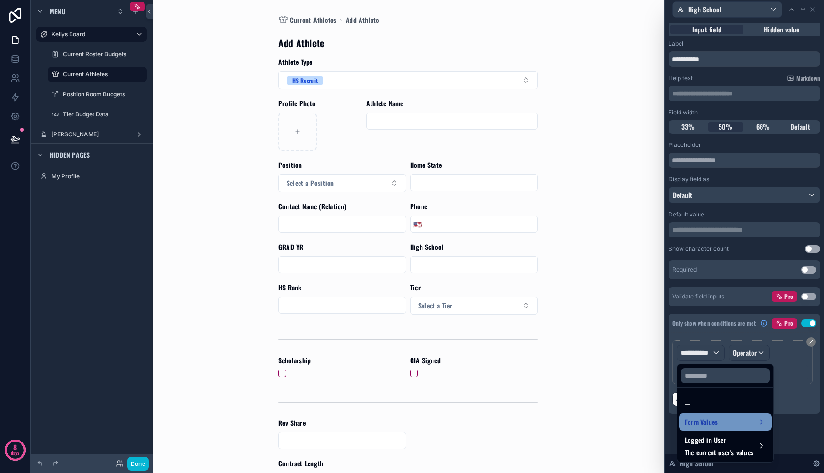
click at [708, 416] on span "Form Values" at bounding box center [701, 421] width 33 height 11
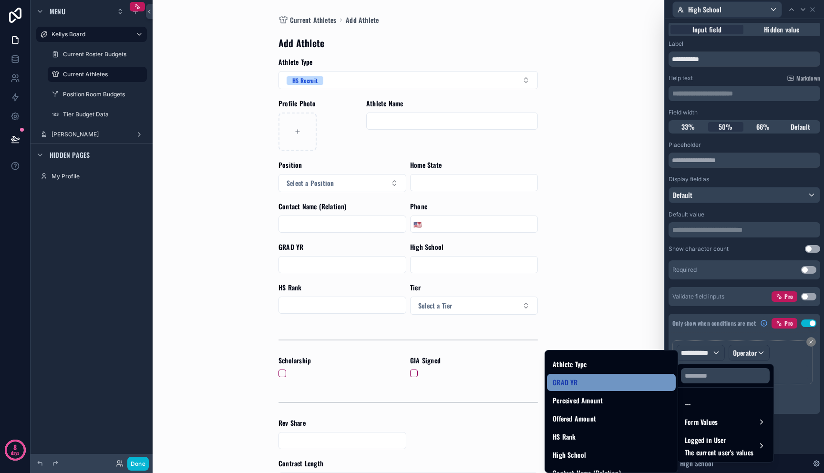
scroll to position [757, 0]
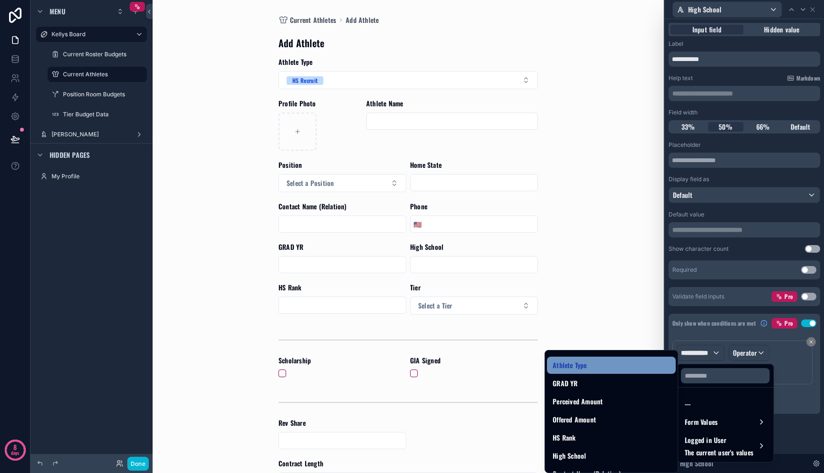
click at [598, 369] on div "Athlete Type" at bounding box center [611, 365] width 117 height 11
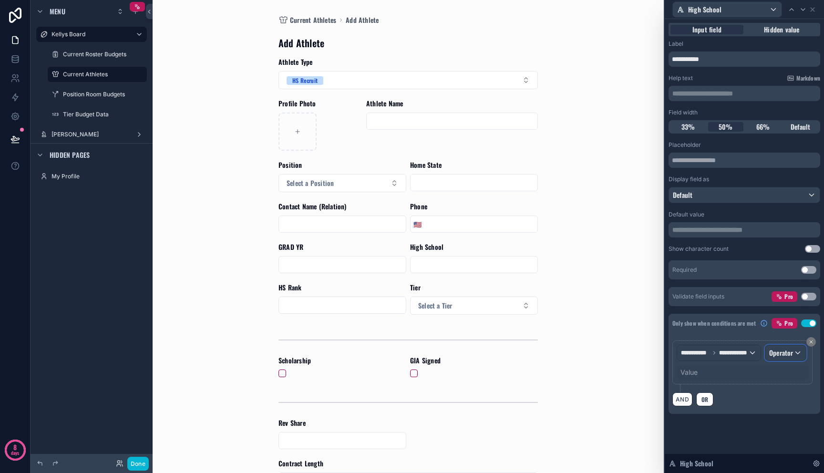
click at [769, 351] on span "Operator" at bounding box center [781, 353] width 24 height 10
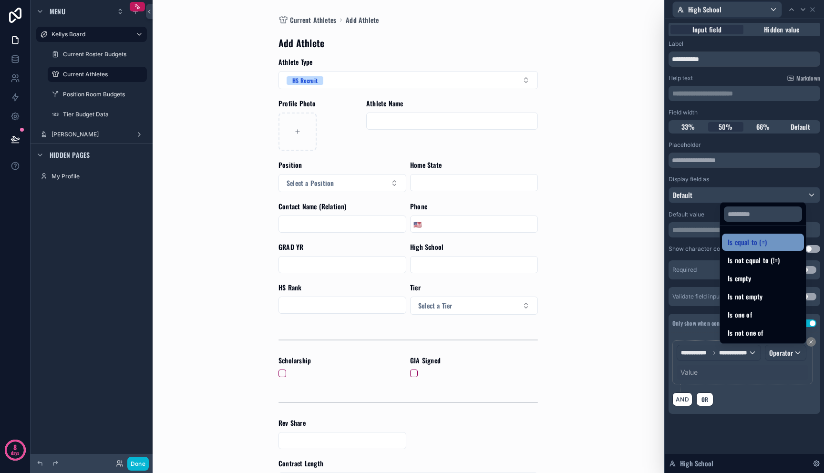
click at [746, 243] on span "Is equal to (=)" at bounding box center [747, 242] width 39 height 11
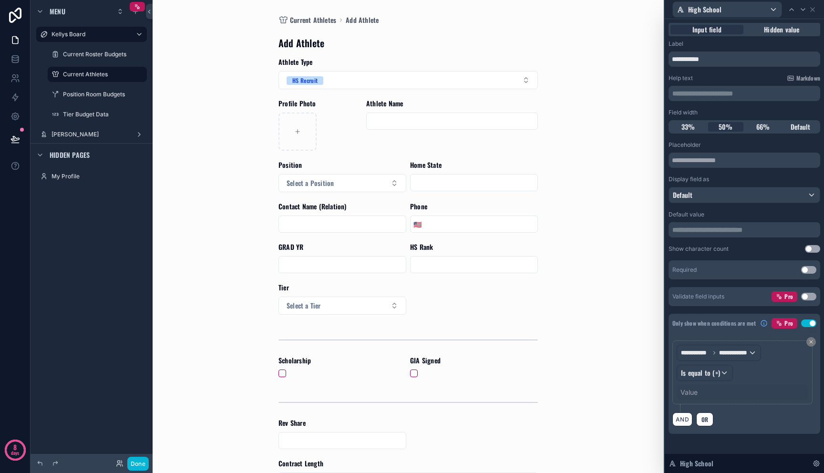
click at [685, 393] on div "Value" at bounding box center [689, 393] width 17 height 10
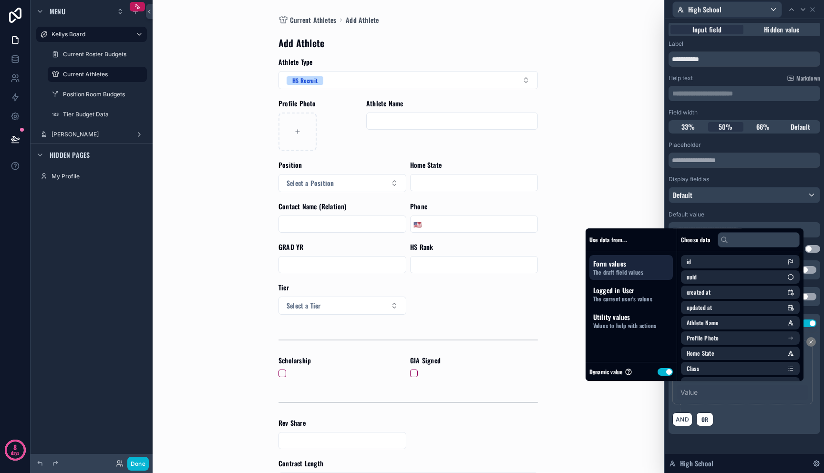
click at [658, 372] on button "Use setting" at bounding box center [665, 372] width 15 height 8
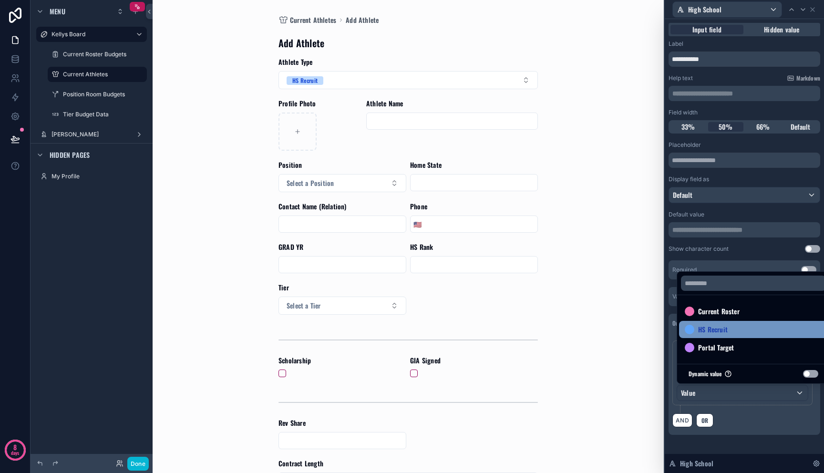
click at [700, 334] on span "HS Recruit" at bounding box center [713, 329] width 30 height 11
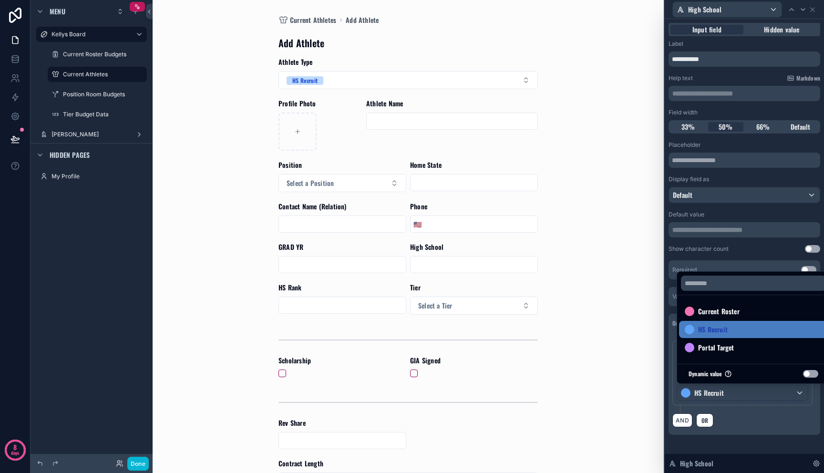
click at [755, 411] on div "**********" at bounding box center [745, 377] width 144 height 73
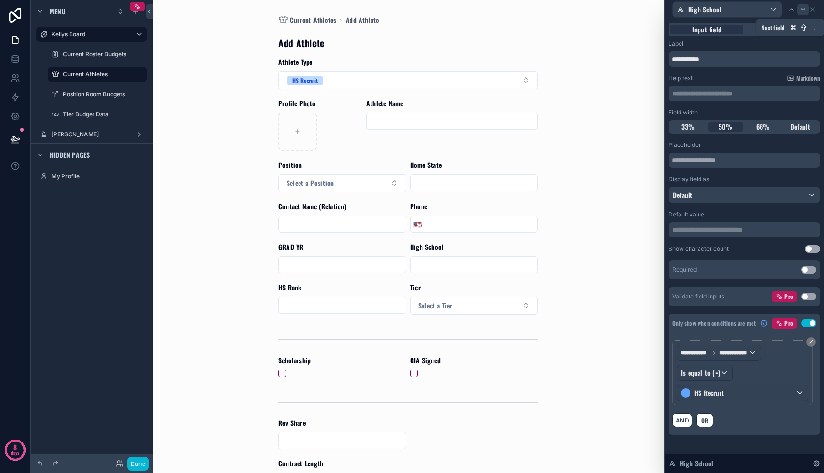
click at [807, 7] on icon at bounding box center [803, 10] width 8 height 8
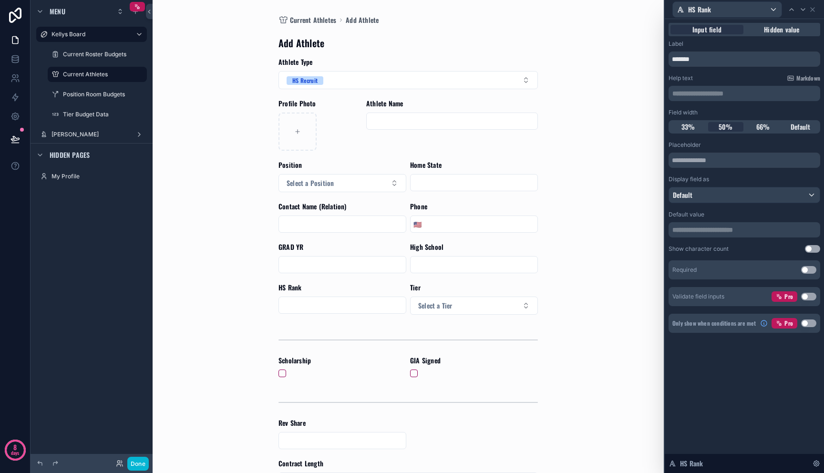
click at [813, 325] on button "Use setting" at bounding box center [808, 324] width 15 height 8
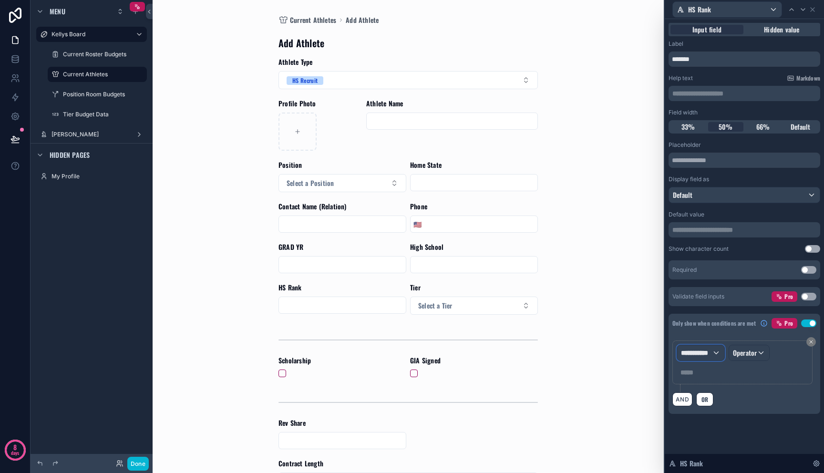
click at [707, 354] on span "**********" at bounding box center [696, 353] width 31 height 10
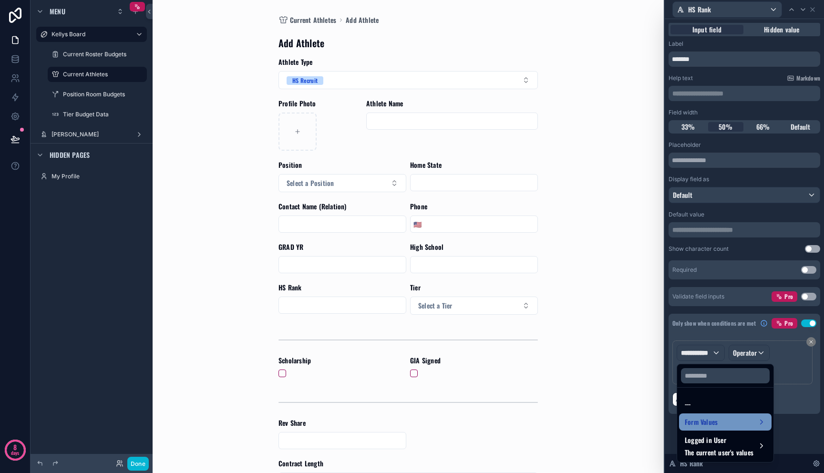
click at [713, 415] on div "Form Values" at bounding box center [725, 422] width 93 height 17
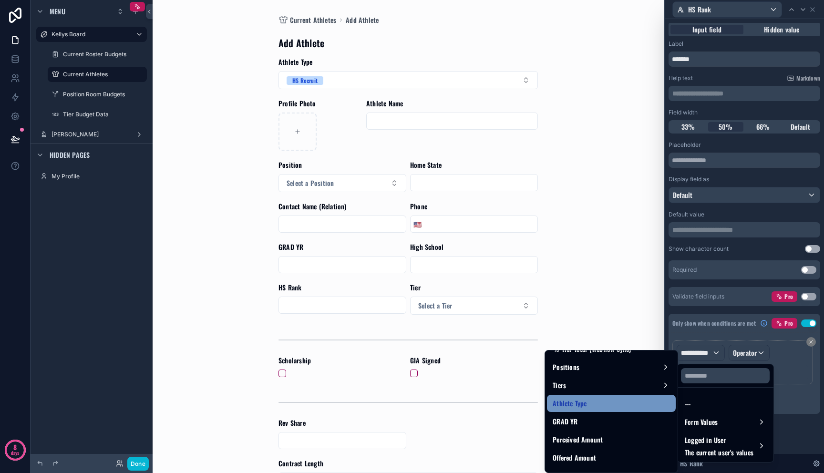
scroll to position [721, 0]
click at [629, 395] on div "Athlete Type" at bounding box center [611, 401] width 129 height 17
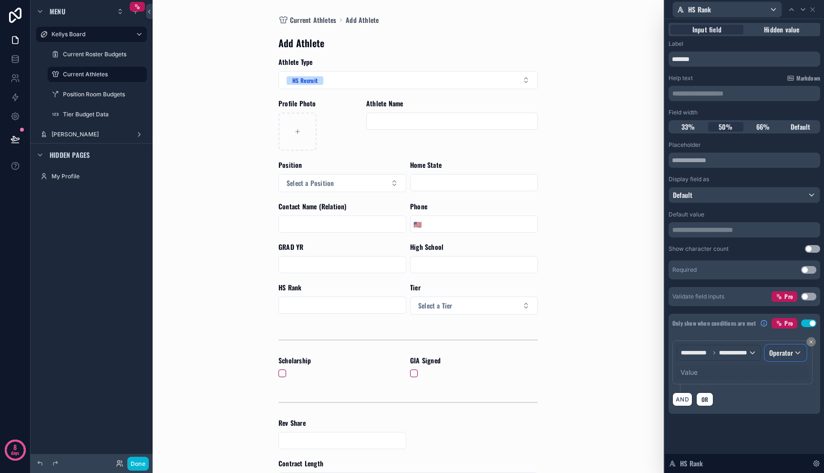
click at [774, 353] on span "Operator" at bounding box center [781, 353] width 24 height 10
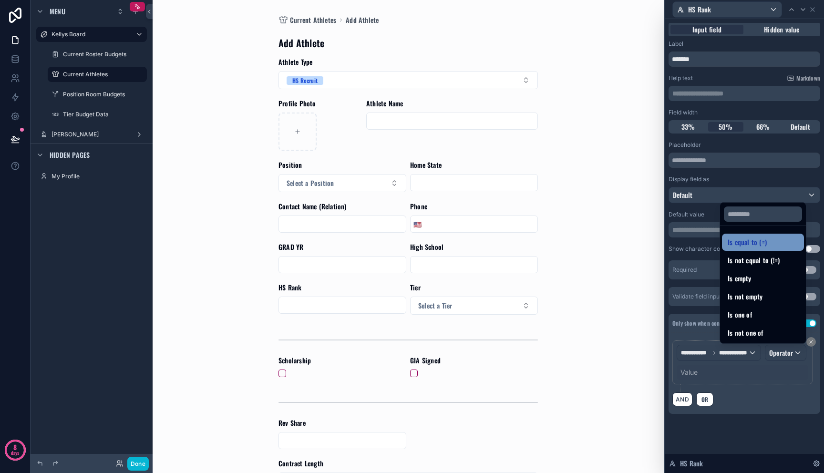
click at [770, 236] on div "Is equal to (=)" at bounding box center [763, 242] width 82 height 17
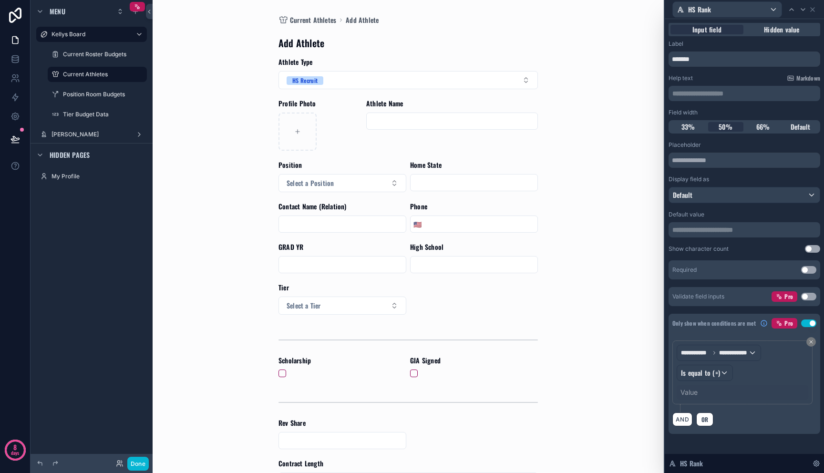
click at [706, 387] on div "Value" at bounding box center [743, 392] width 132 height 15
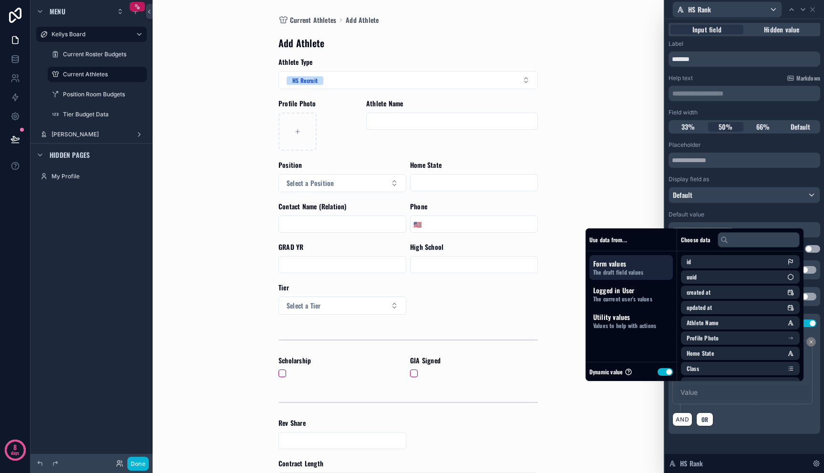
click at [658, 372] on button "Use setting" at bounding box center [665, 372] width 15 height 8
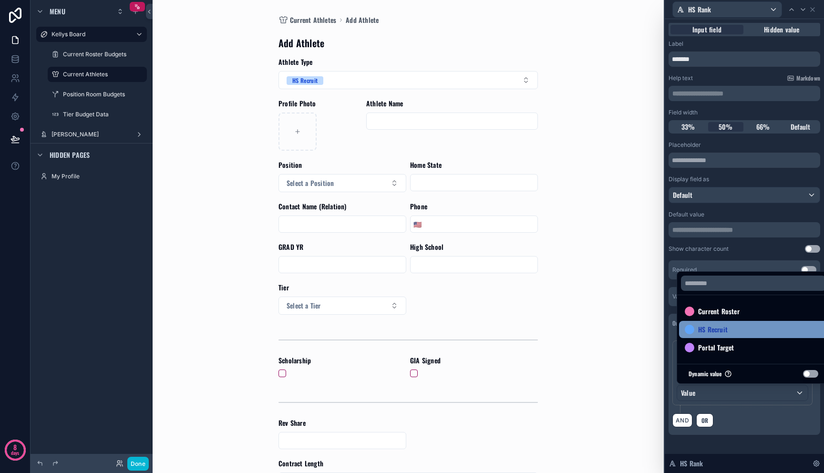
click at [717, 334] on span "HS Recruit" at bounding box center [713, 329] width 30 height 11
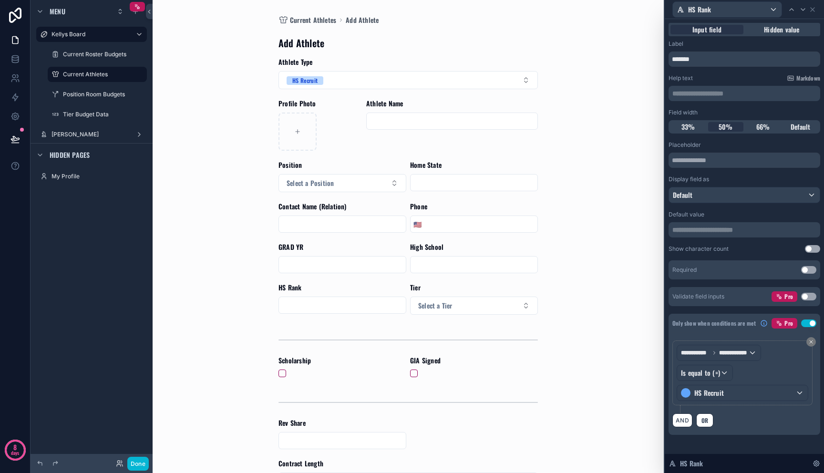
click at [616, 319] on div "Current Athletes Add Athlete Add Athlete Athlete Type HS Recruit Profile Photo …" at bounding box center [408, 236] width 485 height 473
click at [504, 269] on input "scrollable content" at bounding box center [474, 264] width 127 height 13
click at [794, 12] on icon at bounding box center [792, 10] width 8 height 8
click at [800, 11] on icon at bounding box center [803, 10] width 8 height 8
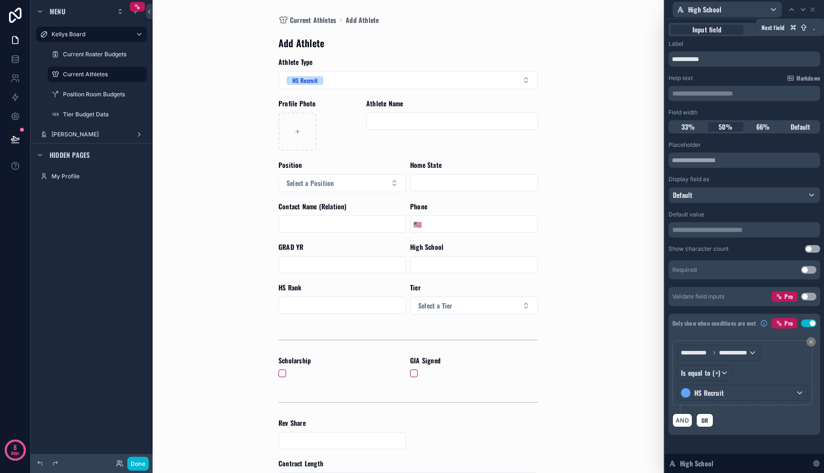
click at [800, 11] on icon at bounding box center [803, 10] width 8 height 8
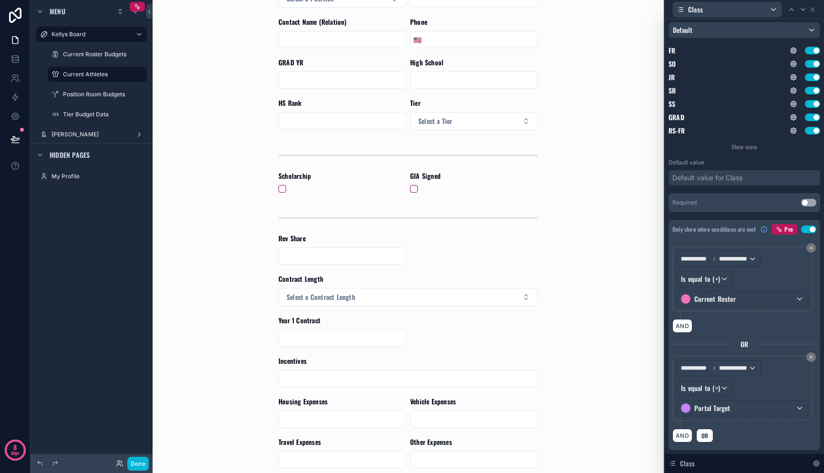
scroll to position [183, 0]
click at [814, 10] on icon at bounding box center [813, 10] width 4 height 4
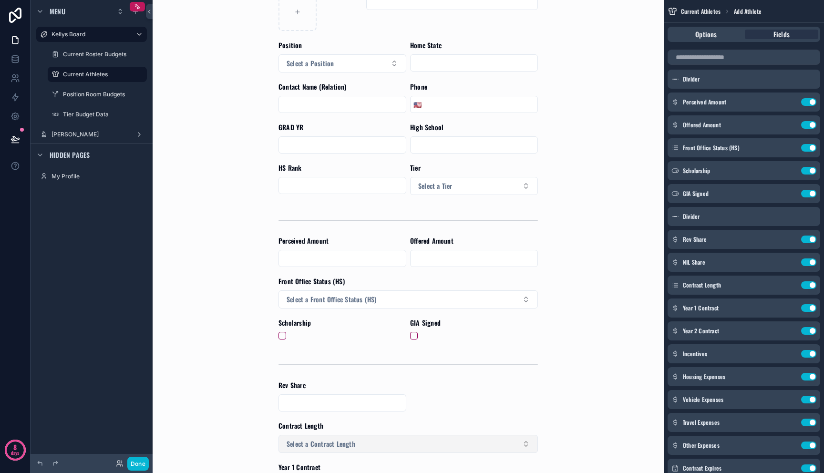
scroll to position [230, 0]
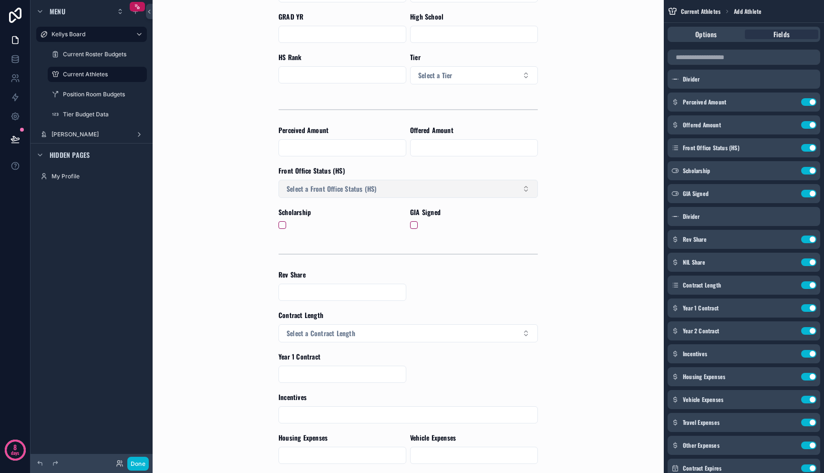
click at [488, 184] on button "Select a Front Office Status (HS)" at bounding box center [408, 189] width 259 height 18
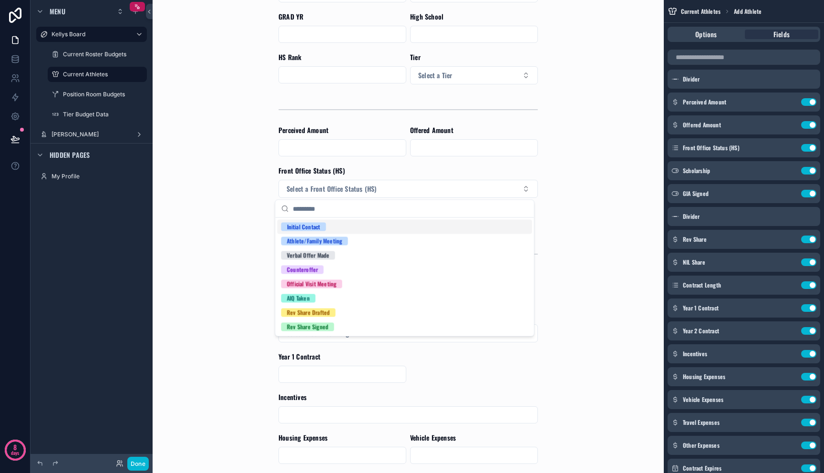
click at [549, 208] on div "Current Athletes Add Athlete Add Athlete Athlete Type HS Recruit Profile Photo …" at bounding box center [408, 6] width 485 height 473
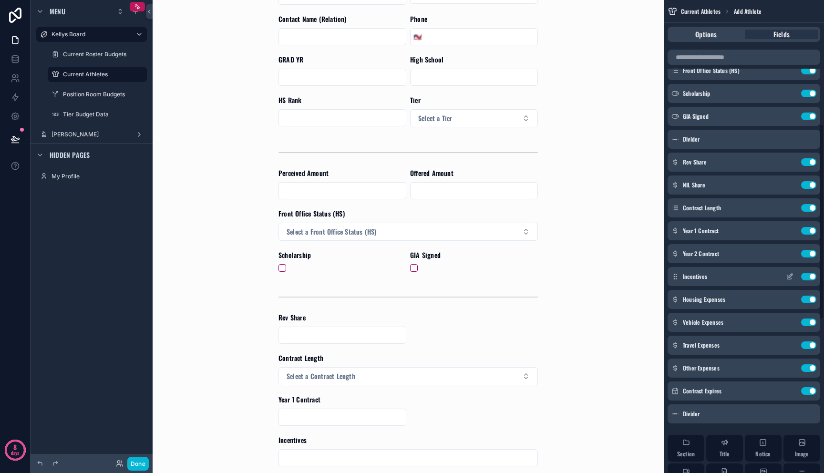
scroll to position [297, 0]
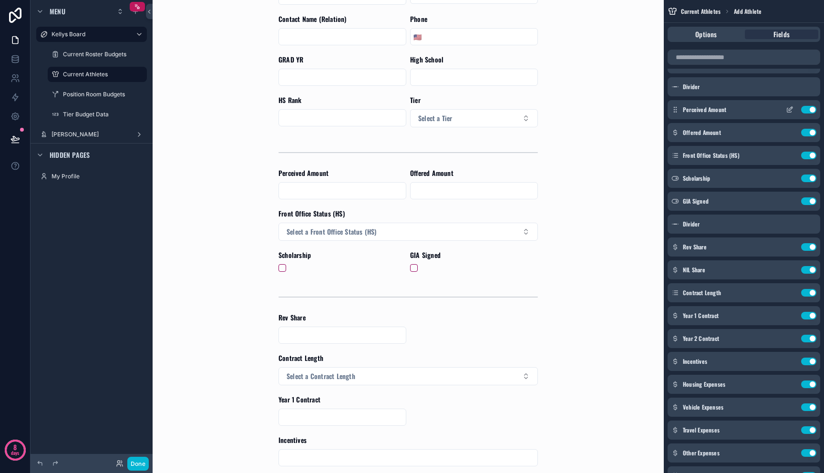
click at [789, 109] on icon "scrollable content" at bounding box center [791, 109] width 4 height 4
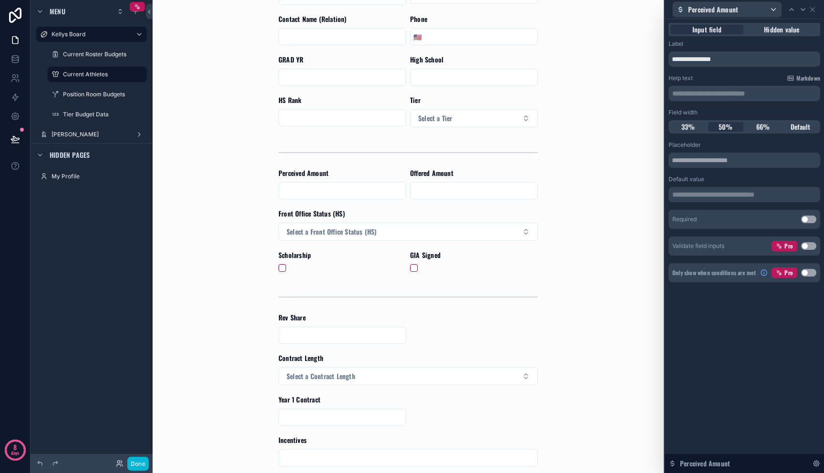
click at [807, 280] on div "Only show when conditions are met Pro Use setting" at bounding box center [745, 272] width 152 height 19
click at [809, 272] on button "Use setting" at bounding box center [808, 273] width 15 height 8
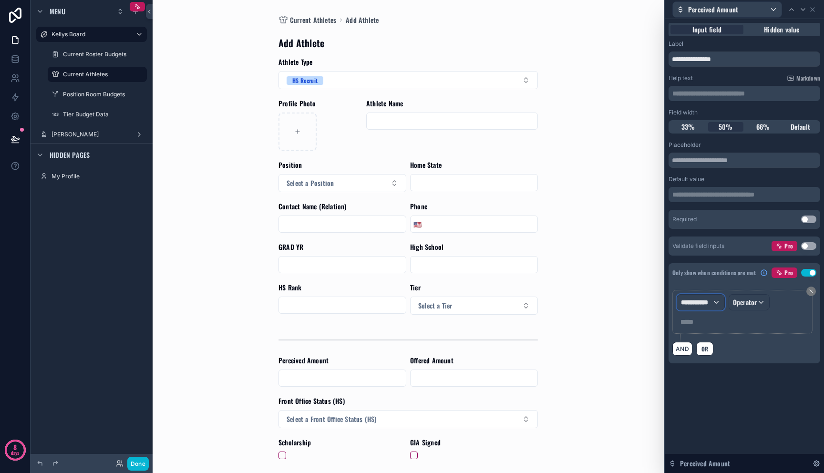
click at [705, 300] on span "**********" at bounding box center [696, 303] width 31 height 10
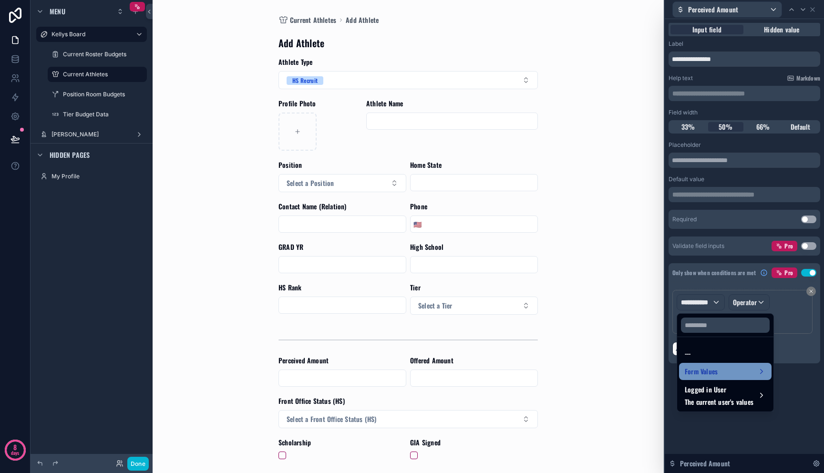
click at [707, 379] on div "Form Values" at bounding box center [725, 371] width 93 height 17
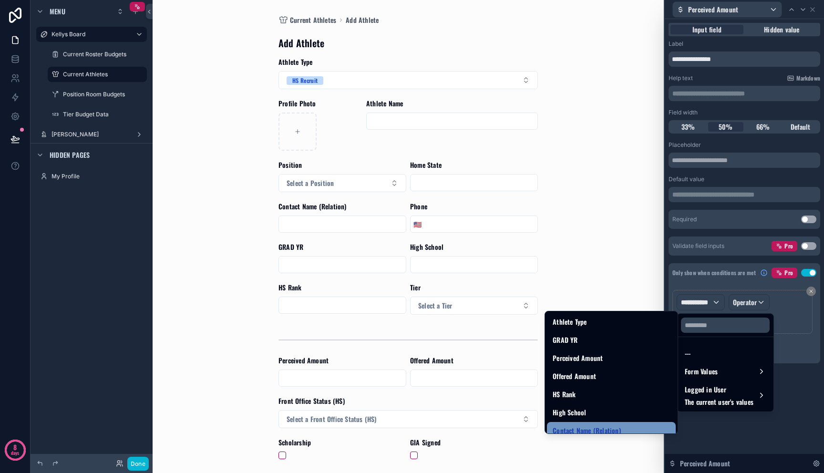
scroll to position [726, 0]
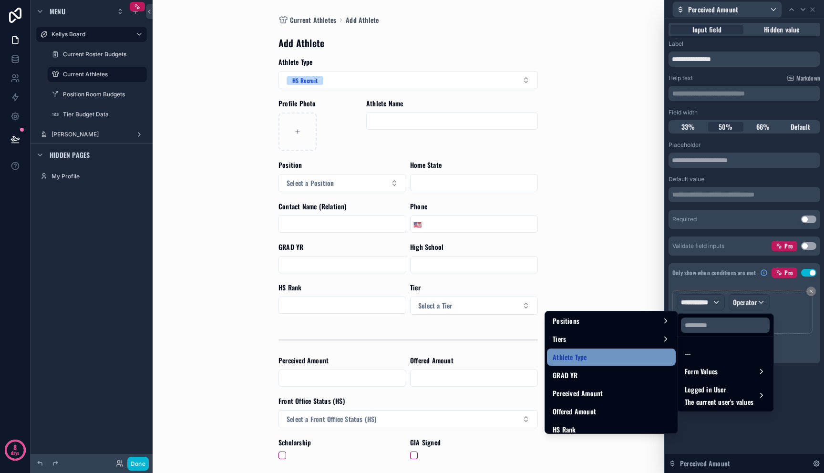
click at [610, 363] on div "Athlete Type" at bounding box center [611, 357] width 117 height 11
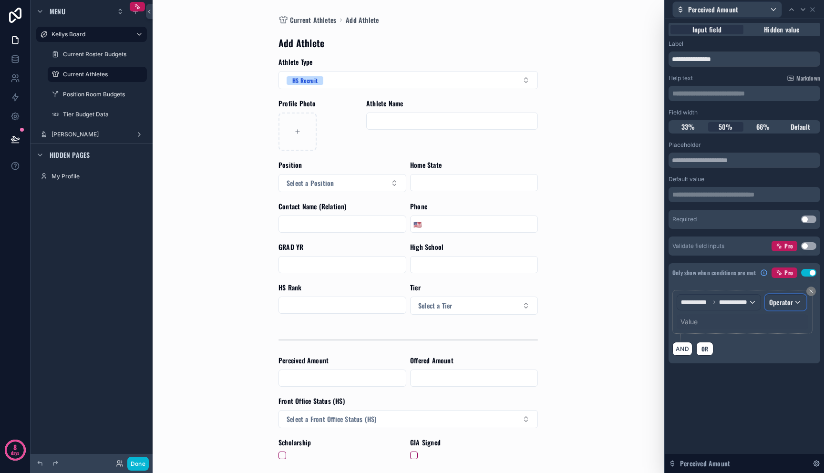
click at [781, 302] on span "Operator" at bounding box center [781, 302] width 24 height 10
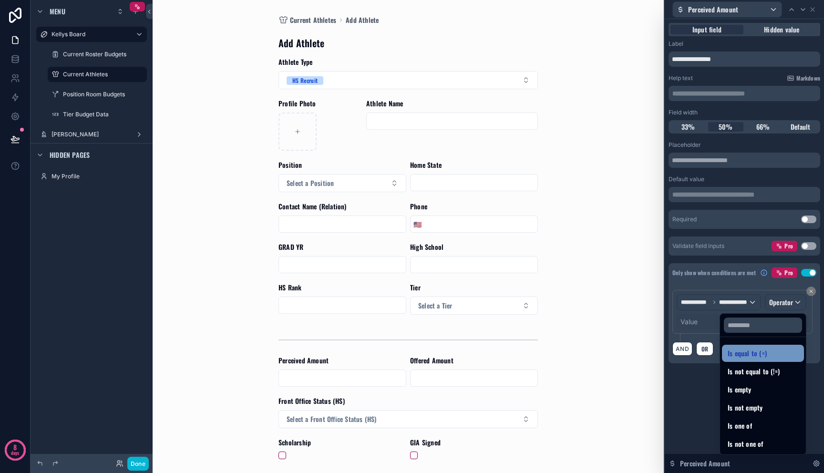
click at [759, 351] on div "Is equal to (=)" at bounding box center [763, 353] width 71 height 11
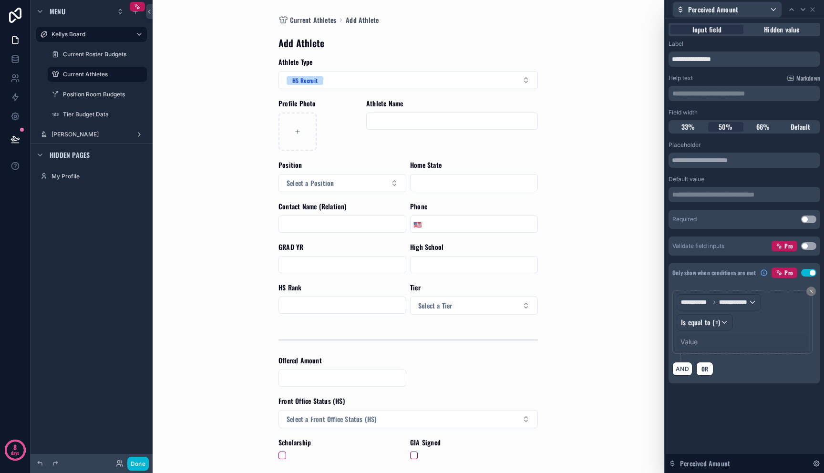
click at [707, 346] on div "Value" at bounding box center [743, 341] width 132 height 15
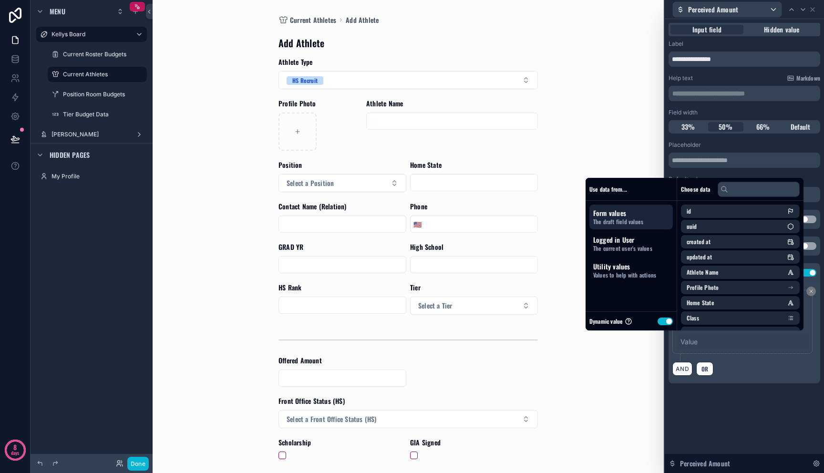
click at [662, 320] on button "Use setting" at bounding box center [665, 322] width 15 height 8
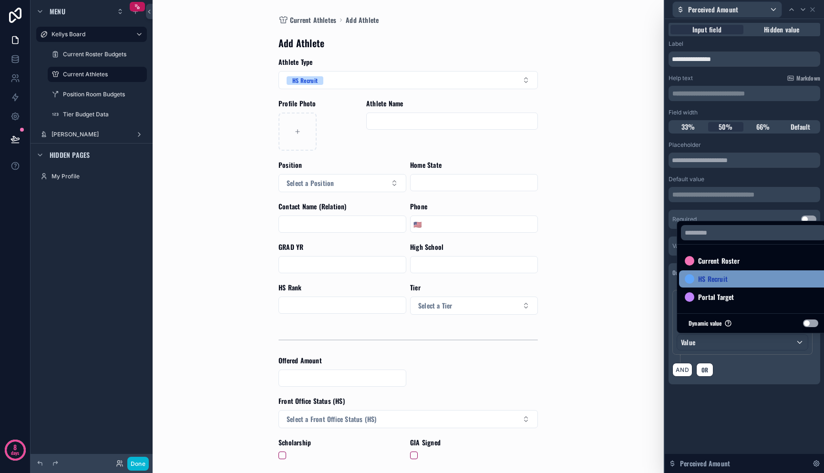
click at [728, 280] on div "HS Recruit" at bounding box center [753, 278] width 137 height 11
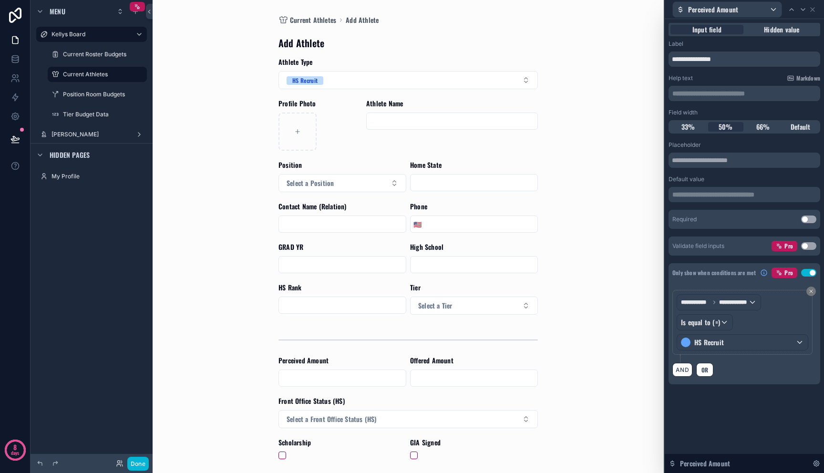
click at [773, 383] on div "**********" at bounding box center [745, 333] width 152 height 102
click at [678, 366] on button "AND" at bounding box center [683, 370] width 20 height 14
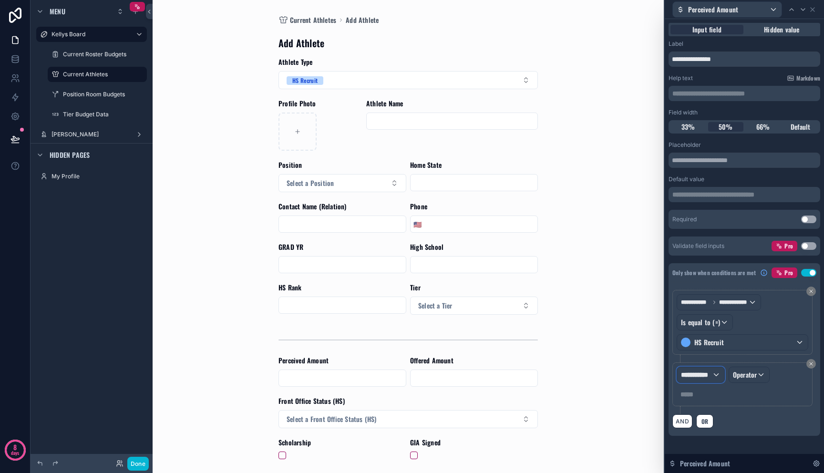
click at [701, 373] on span "**********" at bounding box center [696, 375] width 31 height 10
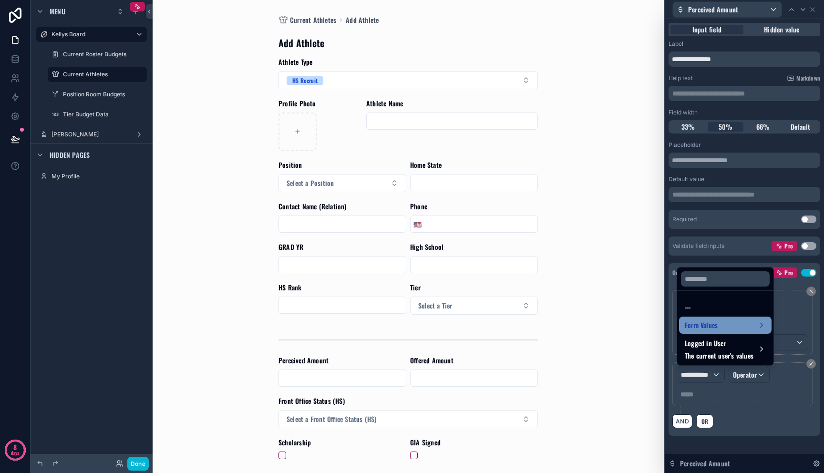
click at [704, 325] on span "Form Values" at bounding box center [701, 325] width 33 height 11
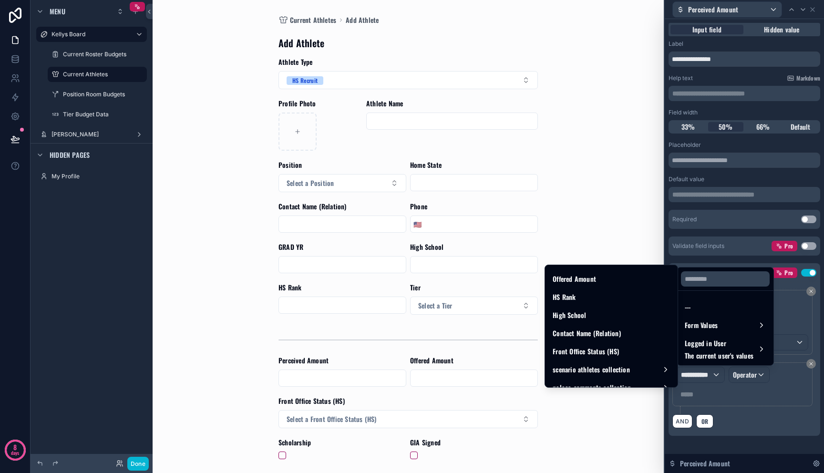
scroll to position [736, 0]
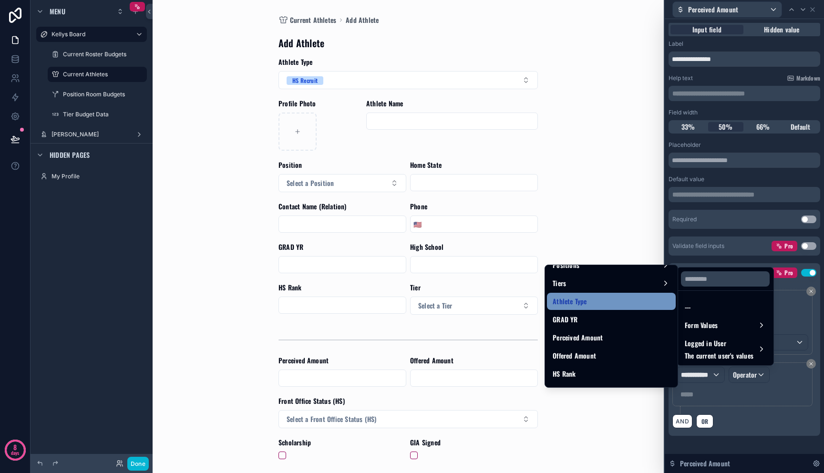
click at [620, 308] on div "Athlete Type" at bounding box center [611, 301] width 129 height 17
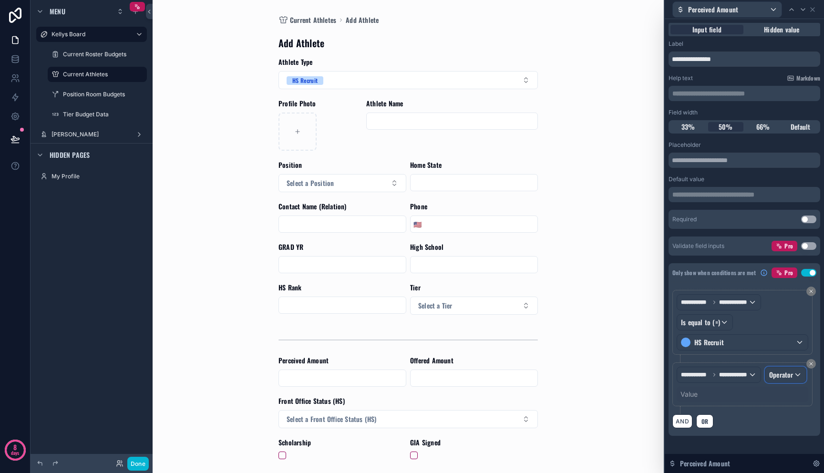
click at [780, 376] on span "Operator" at bounding box center [781, 375] width 24 height 10
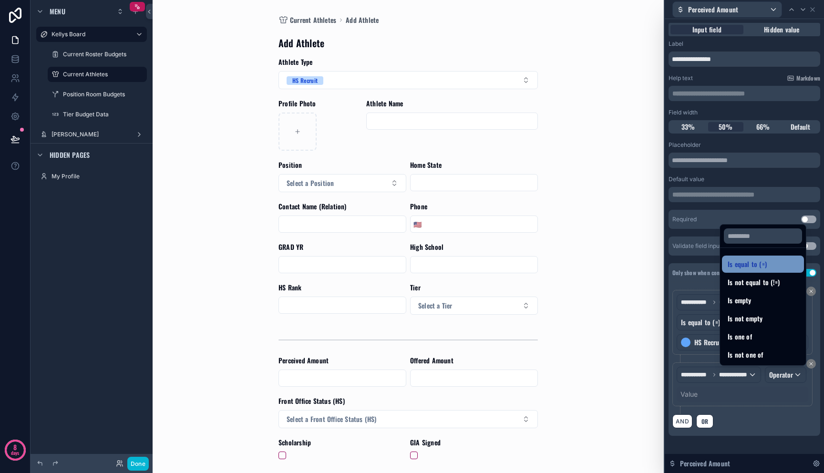
click at [767, 268] on div "Is equal to (=)" at bounding box center [763, 264] width 71 height 11
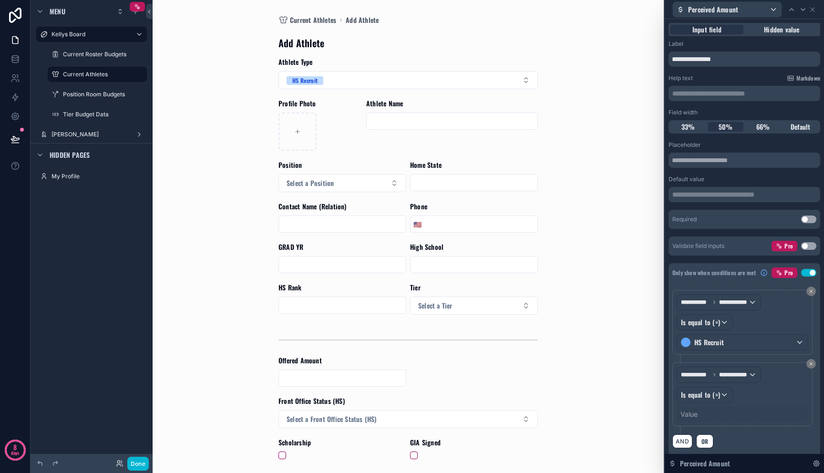
click at [710, 408] on div "Value" at bounding box center [743, 414] width 132 height 15
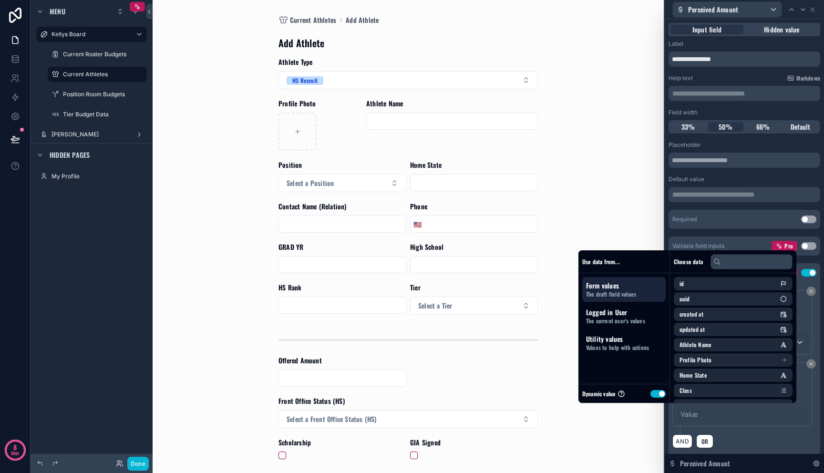
click at [651, 395] on button "Use setting" at bounding box center [658, 394] width 15 height 8
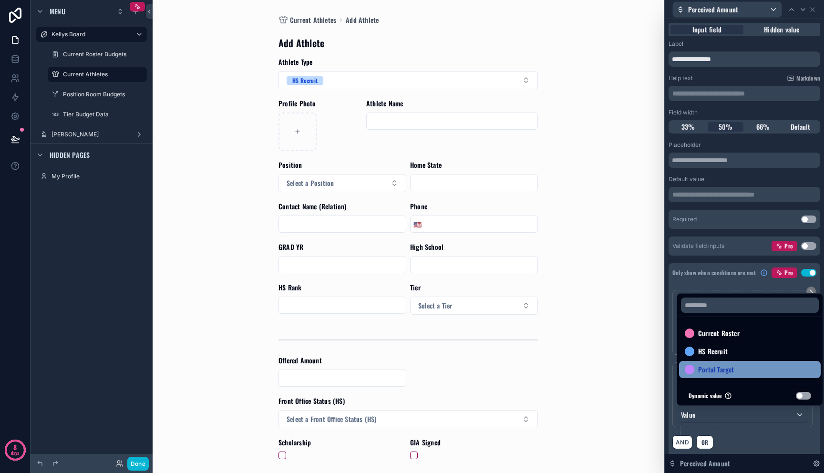
click at [715, 373] on span "Portal Target" at bounding box center [716, 369] width 36 height 11
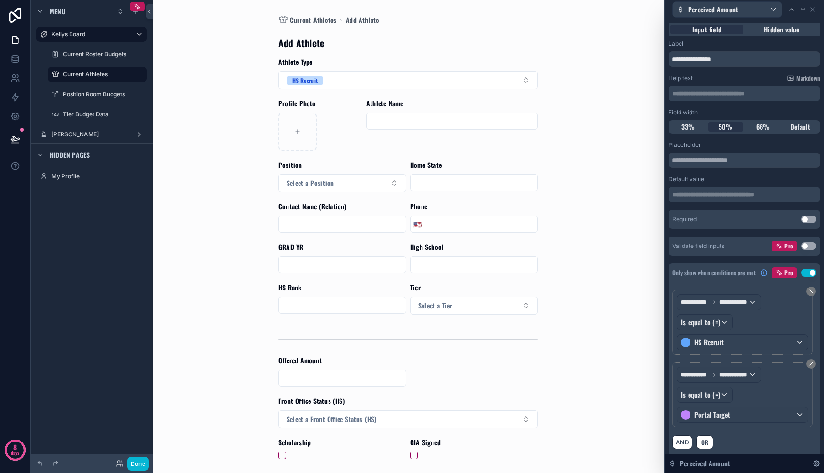
click at [743, 448] on div "AND OR" at bounding box center [745, 442] width 144 height 14
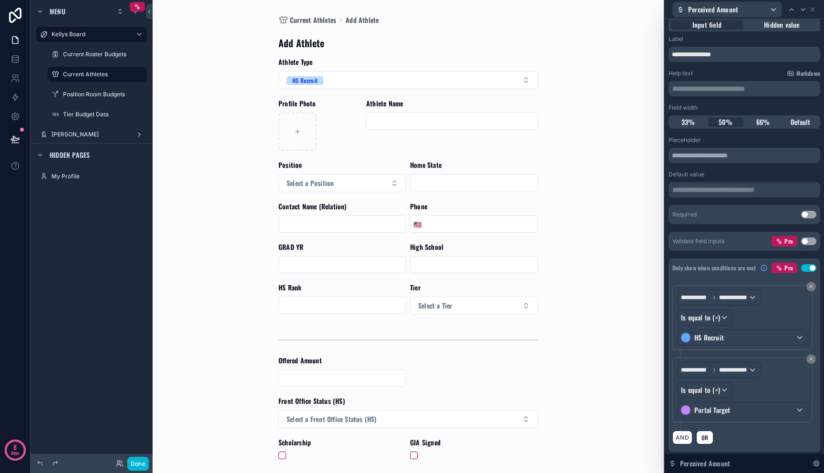
scroll to position [7, 0]
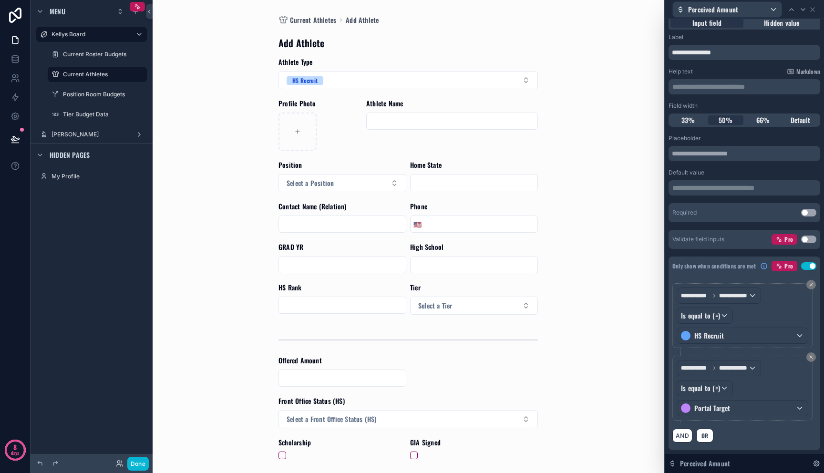
click at [781, 303] on div "**********" at bounding box center [743, 316] width 132 height 56
click at [754, 354] on div "**********" at bounding box center [745, 319] width 144 height 73
click at [809, 354] on icon at bounding box center [812, 357] width 6 height 6
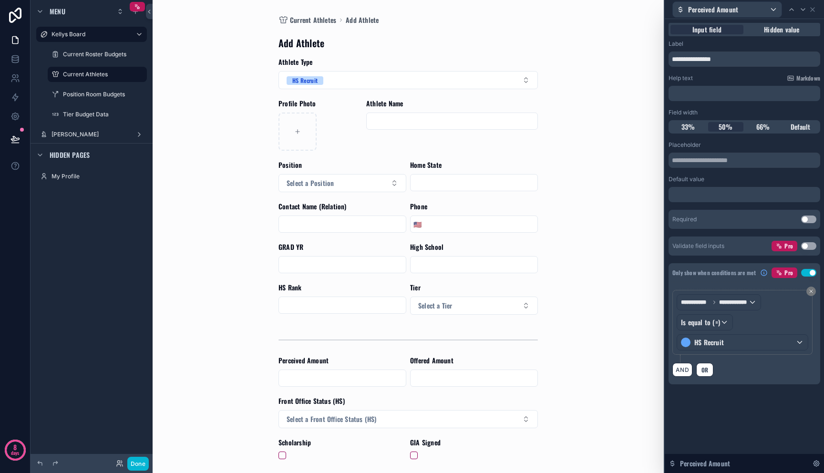
scroll to position [0, 0]
click at [709, 370] on span "OR" at bounding box center [705, 369] width 10 height 7
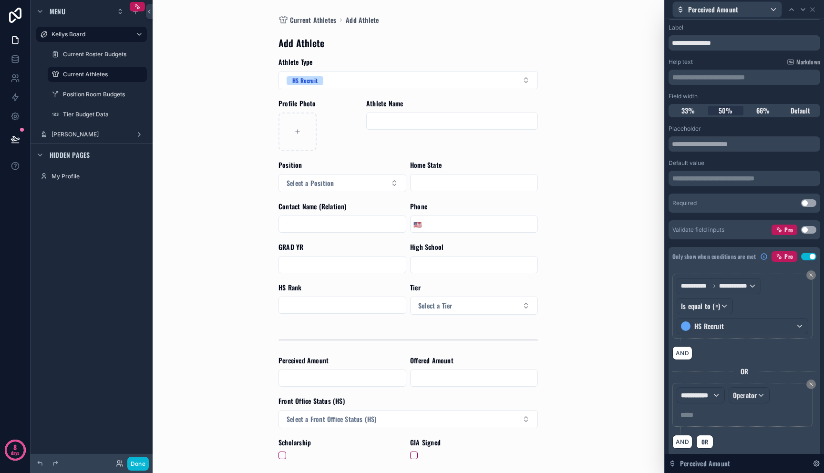
scroll to position [22, 0]
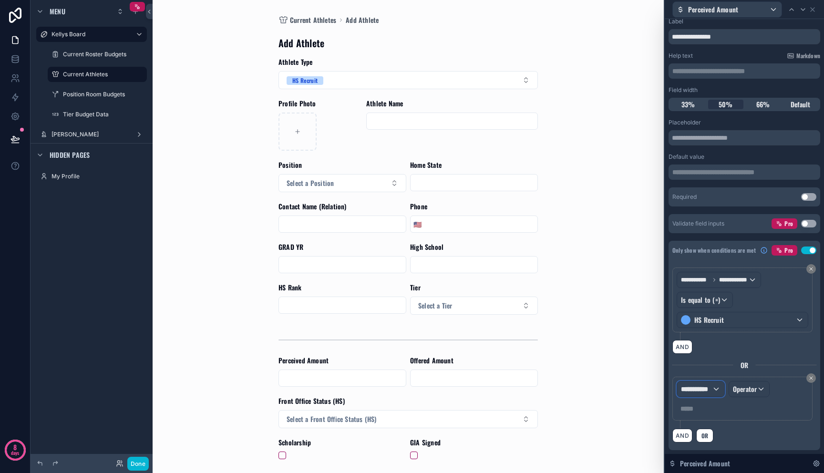
click at [700, 393] on span "**********" at bounding box center [696, 389] width 31 height 10
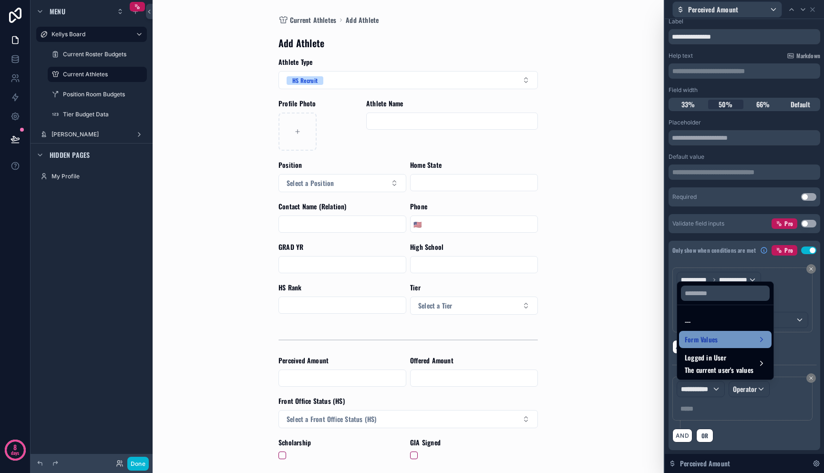
drag, startPoint x: 711, startPoint y: 348, endPoint x: 711, endPoint y: 343, distance: 5.2
click at [711, 343] on ul "--- Form Values Logged in User The current user's values" at bounding box center [725, 342] width 96 height 74
click at [711, 343] on span "Form Values" at bounding box center [701, 339] width 33 height 11
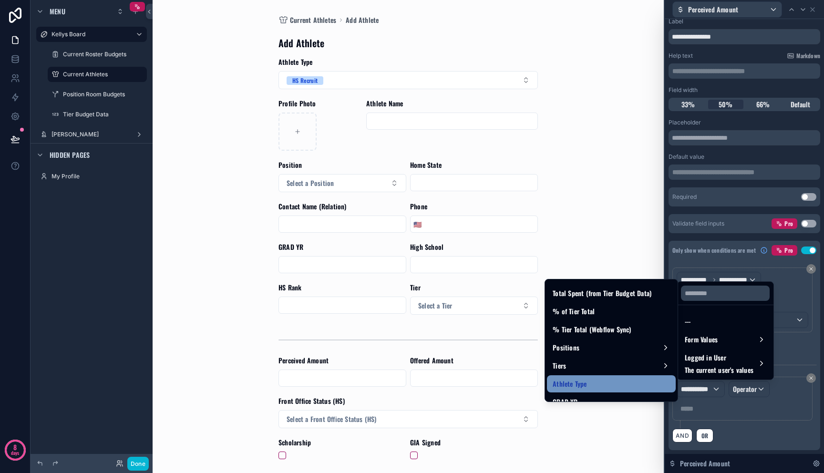
scroll to position [668, 0]
click at [601, 376] on div "Athlete Type" at bounding box center [611, 383] width 129 height 17
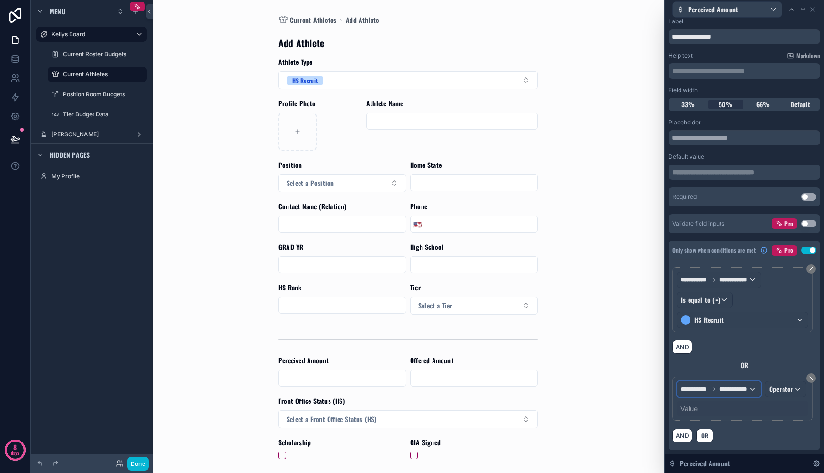
click at [742, 387] on span "**********" at bounding box center [733, 389] width 29 height 8
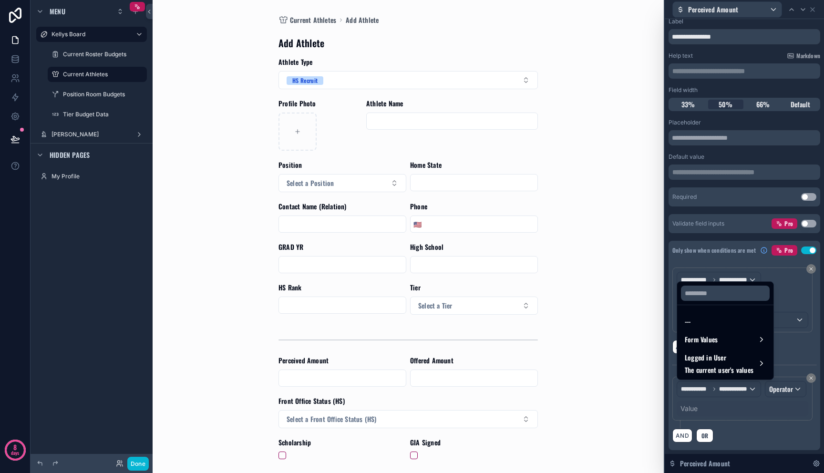
click at [742, 398] on div at bounding box center [744, 236] width 159 height 473
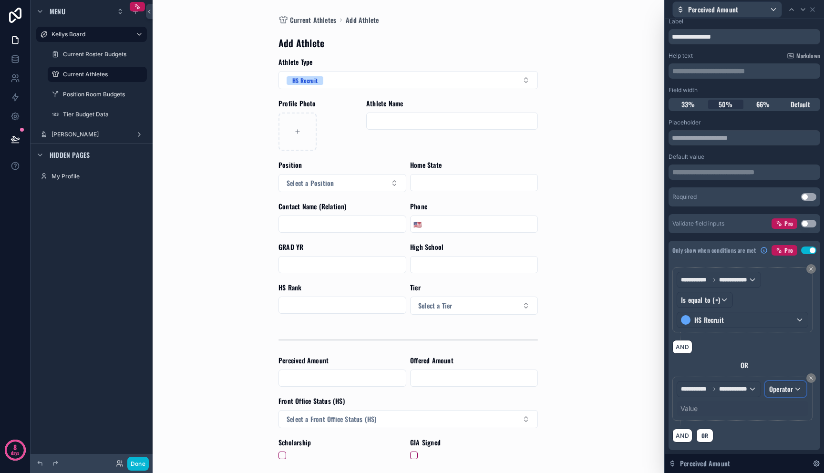
click at [766, 397] on div "Operator" at bounding box center [786, 389] width 41 height 15
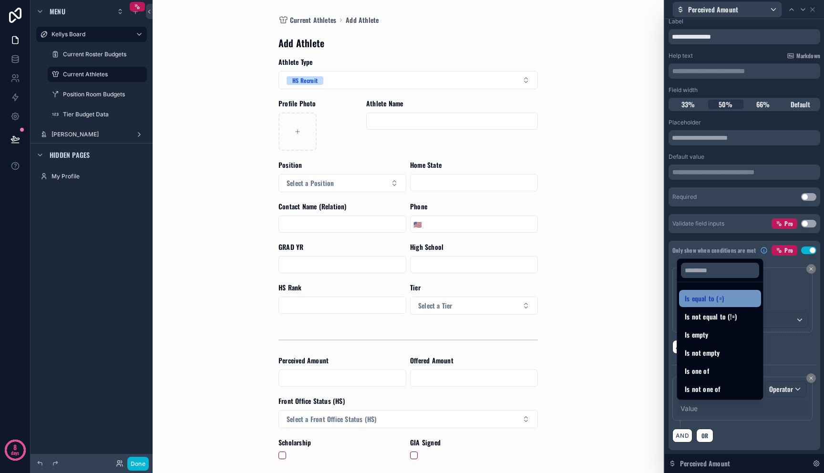
click at [712, 301] on span "Is equal to (=)" at bounding box center [704, 298] width 39 height 11
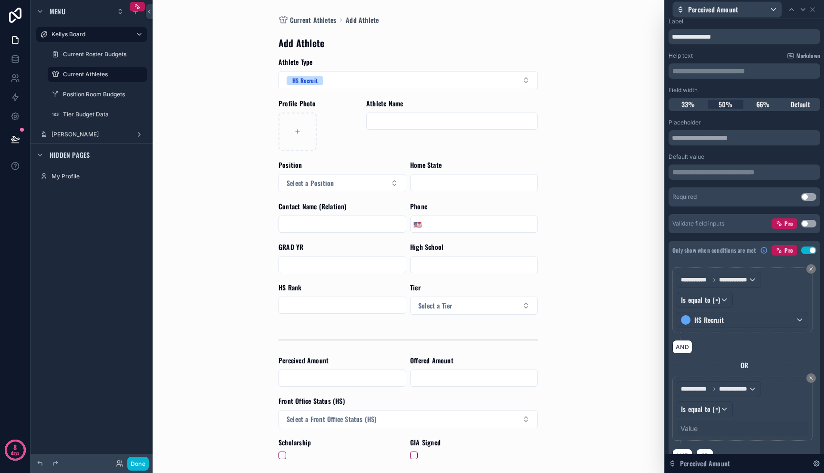
click at [701, 443] on div "**********" at bounding box center [745, 413] width 144 height 72
click at [701, 434] on div "Value" at bounding box center [743, 428] width 132 height 15
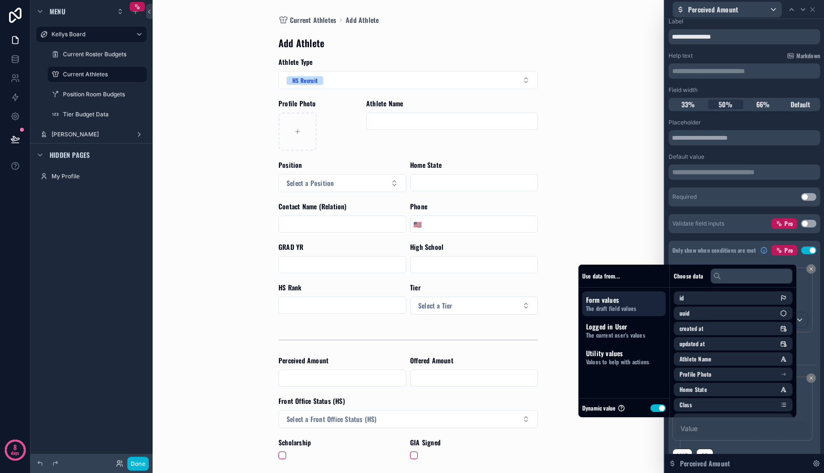
click at [657, 407] on div "Dynamic value Use setting" at bounding box center [624, 407] width 91 height 19
click at [656, 408] on button "Use setting" at bounding box center [658, 408] width 15 height 8
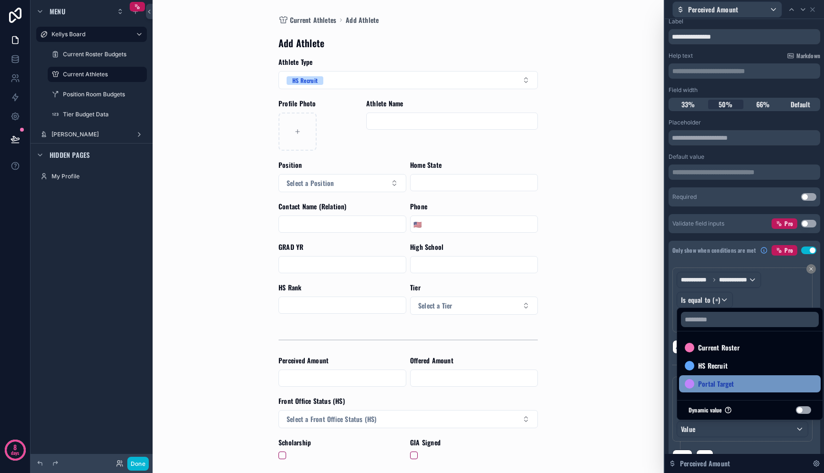
click at [711, 389] on span "Portal Target" at bounding box center [716, 383] width 36 height 11
click at [750, 443] on div "**********" at bounding box center [745, 413] width 144 height 73
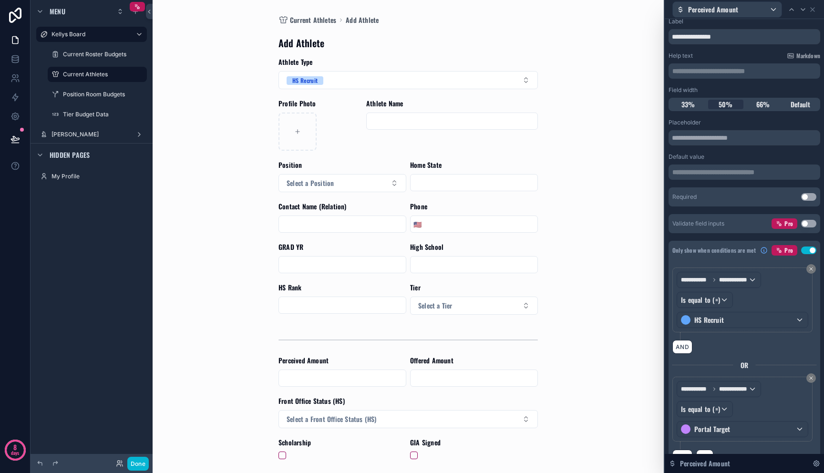
click at [758, 349] on div "AND" at bounding box center [745, 347] width 144 height 14
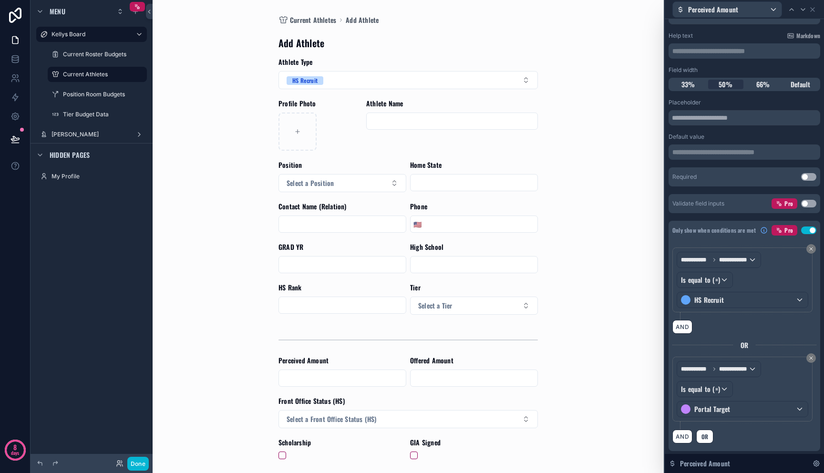
scroll to position [43, 0]
click at [677, 289] on div "**********" at bounding box center [743, 279] width 132 height 56
click at [609, 321] on div "Current Athletes Add Athlete Add Athlete Athlete Type HS Recruit Profile Photo …" at bounding box center [408, 236] width 485 height 473
click at [476, 368] on div "Offered Amount" at bounding box center [474, 371] width 128 height 31
click at [480, 379] on input "scrollable content" at bounding box center [474, 378] width 127 height 13
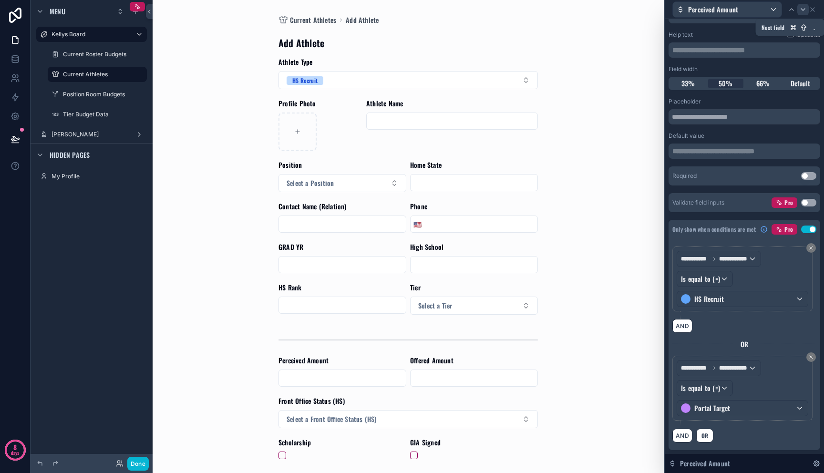
click at [802, 11] on icon at bounding box center [803, 10] width 8 height 8
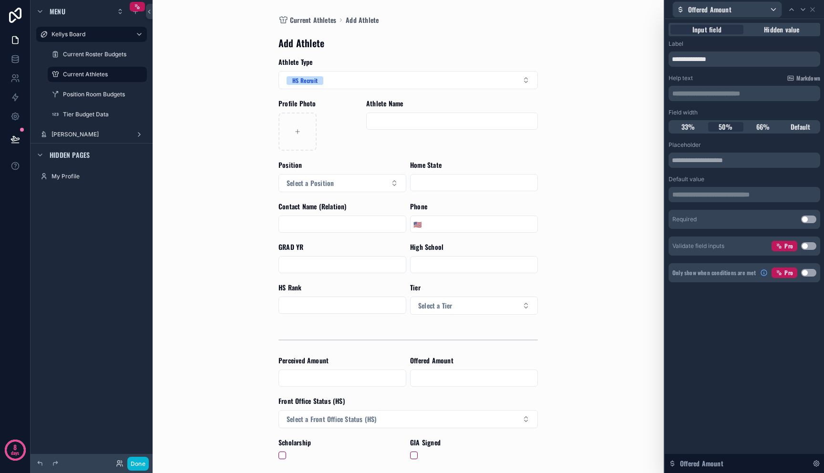
click at [811, 275] on button "Use setting" at bounding box center [808, 273] width 15 height 8
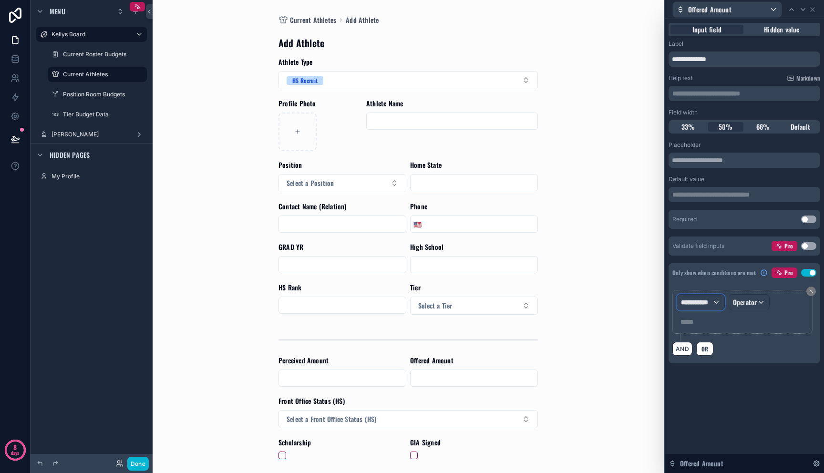
click at [706, 302] on span "**********" at bounding box center [696, 303] width 31 height 10
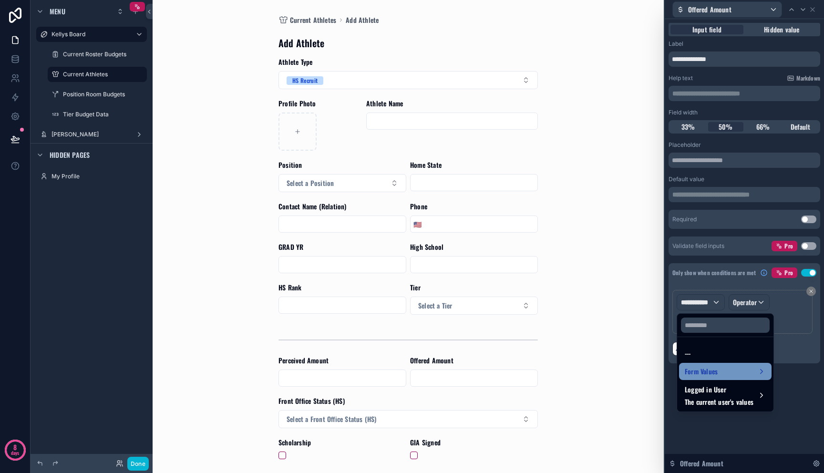
click at [711, 379] on div "Form Values" at bounding box center [725, 371] width 93 height 17
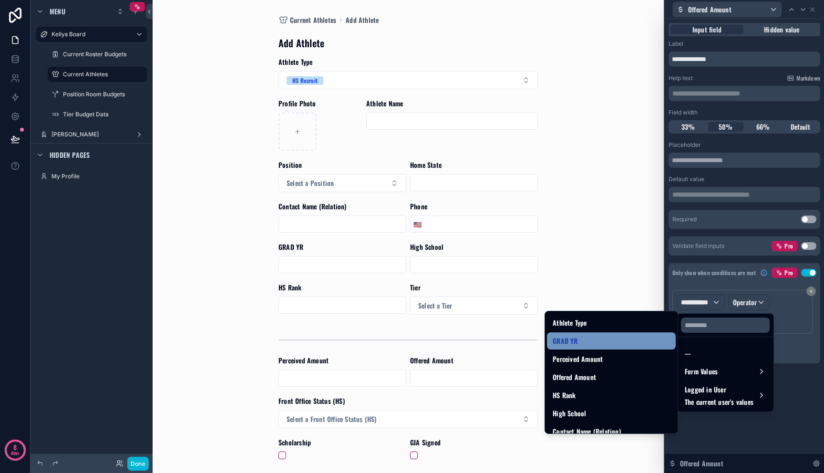
scroll to position [760, 0]
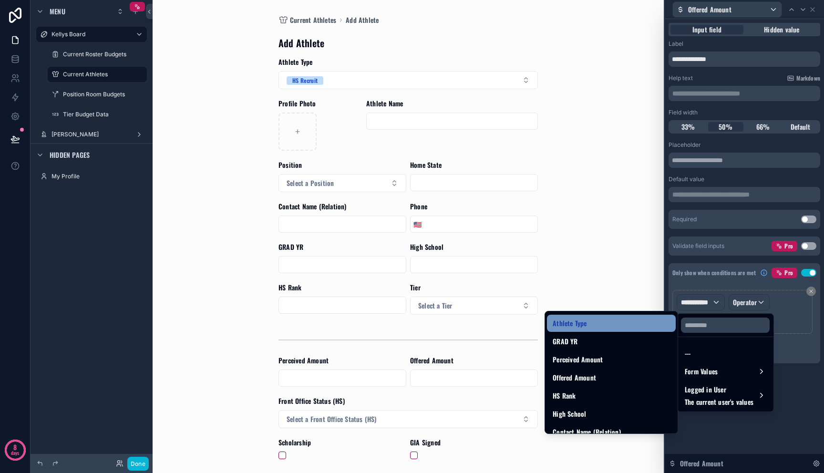
click at [619, 331] on div "Athlete Type" at bounding box center [611, 323] width 129 height 17
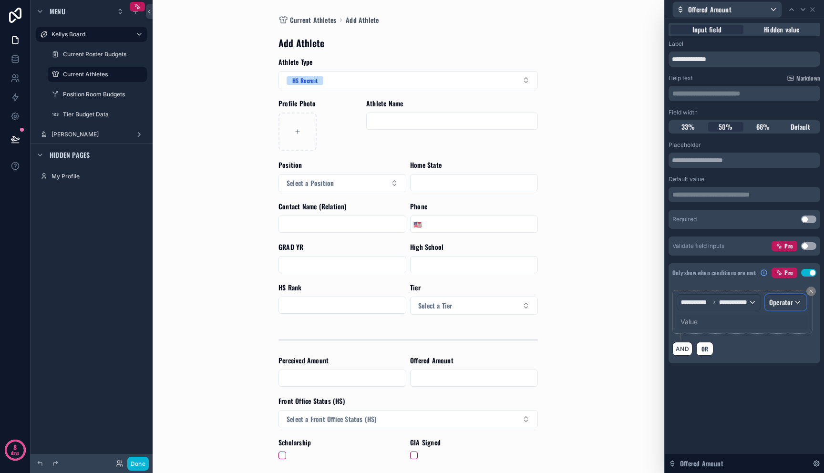
click at [784, 310] on div "Operator" at bounding box center [786, 302] width 41 height 15
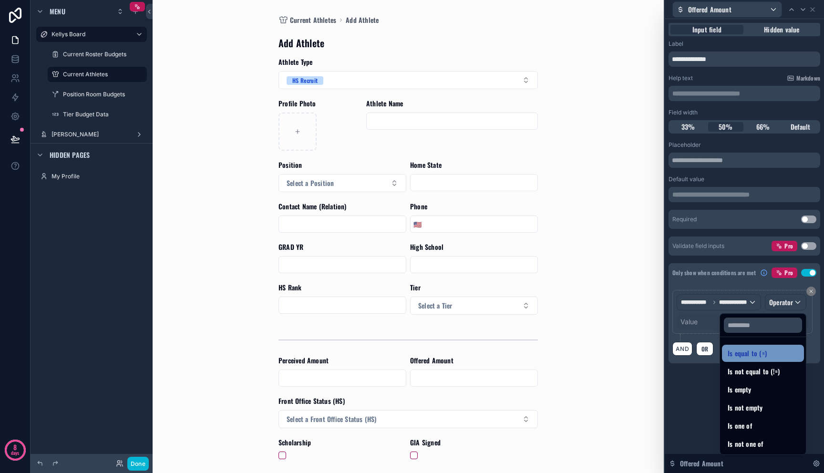
click at [763, 358] on div "Is equal to (=)" at bounding box center [763, 353] width 71 height 11
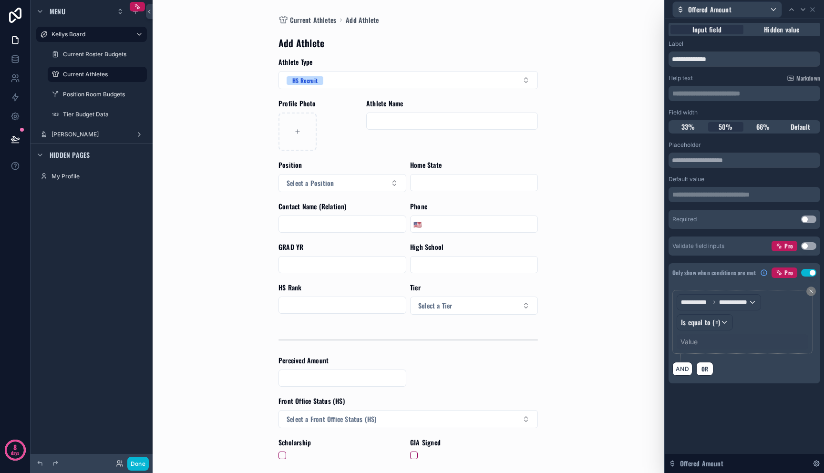
click at [716, 341] on div "Value" at bounding box center [743, 341] width 132 height 15
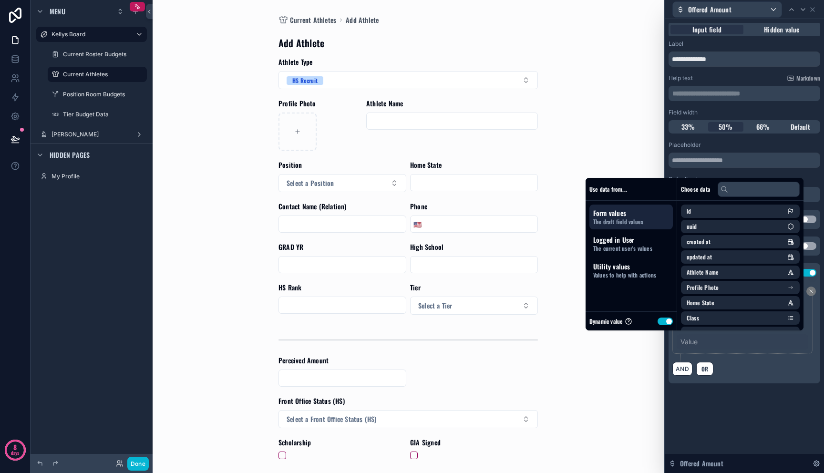
click at [658, 321] on button "Use setting" at bounding box center [665, 322] width 15 height 8
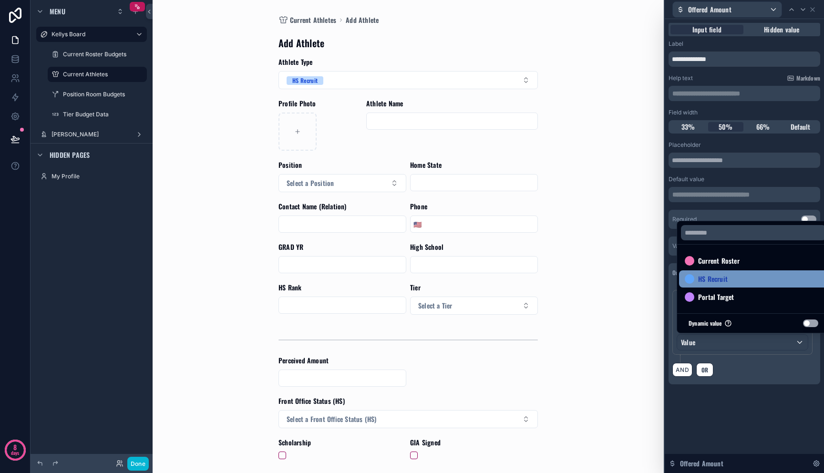
click at [708, 278] on span "HS Recruit" at bounding box center [713, 278] width 30 height 11
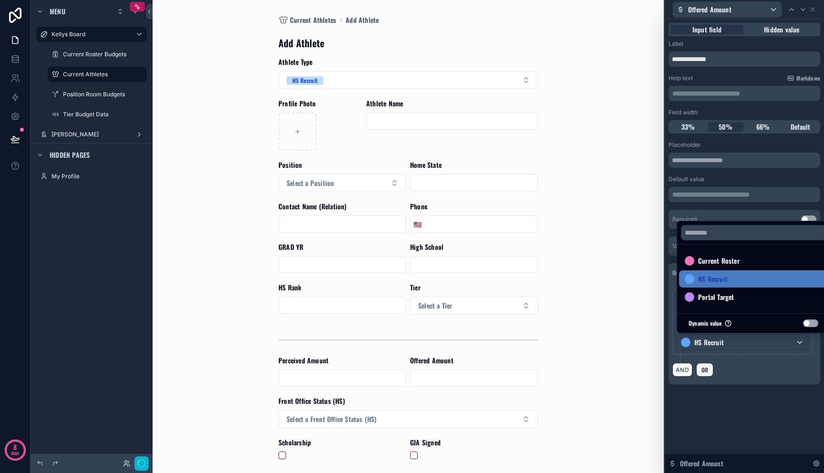
click at [707, 366] on span "OR" at bounding box center [705, 369] width 10 height 7
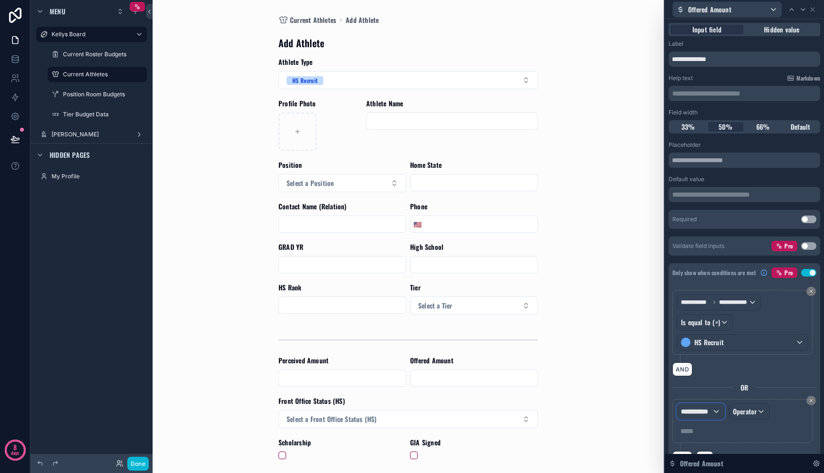
click at [709, 404] on div "**********" at bounding box center [700, 411] width 47 height 15
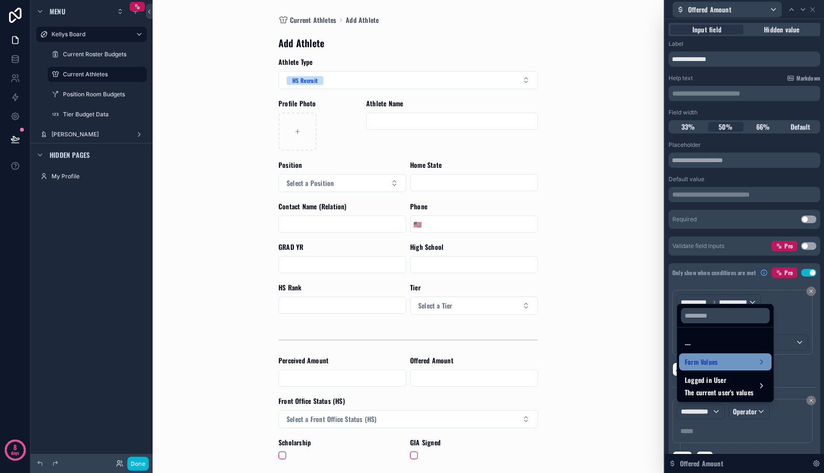
click at [709, 366] on span "Form Values" at bounding box center [701, 361] width 33 height 11
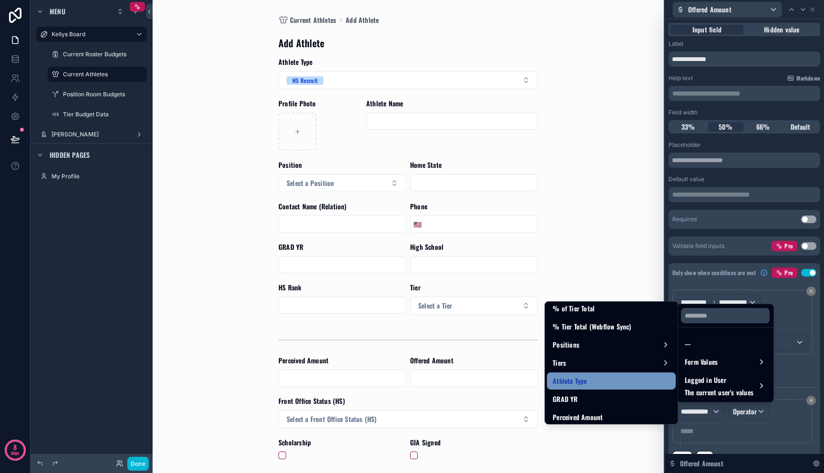
scroll to position [694, 0]
click at [610, 375] on div "Athlete Type" at bounding box center [611, 379] width 117 height 11
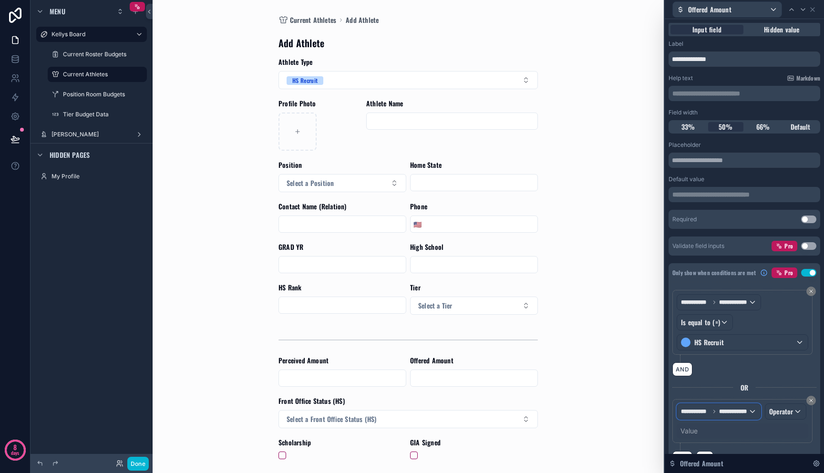
click at [753, 412] on div "**********" at bounding box center [718, 411] width 83 height 15
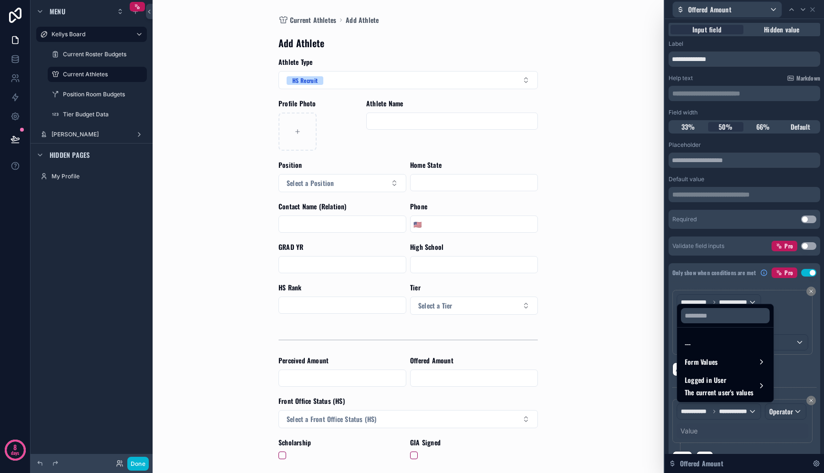
click at [753, 412] on div at bounding box center [744, 236] width 159 height 473
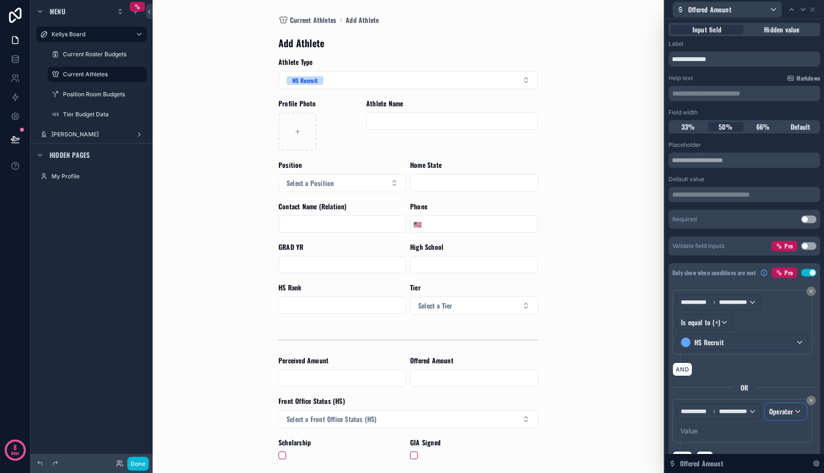
click at [766, 419] on div "Operator" at bounding box center [786, 411] width 41 height 15
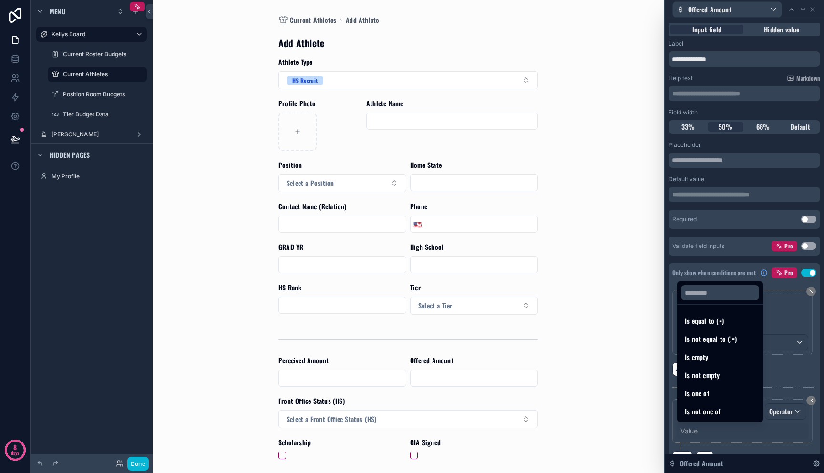
click at [701, 320] on span "Is equal to (=)" at bounding box center [704, 320] width 39 height 11
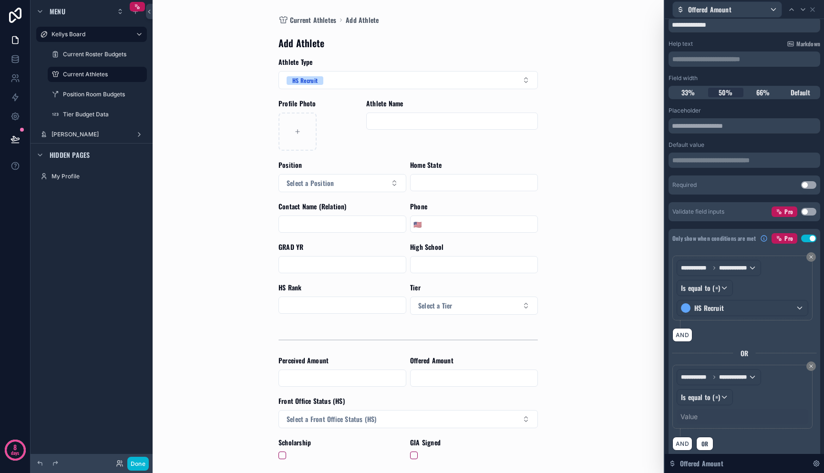
scroll to position [42, 0]
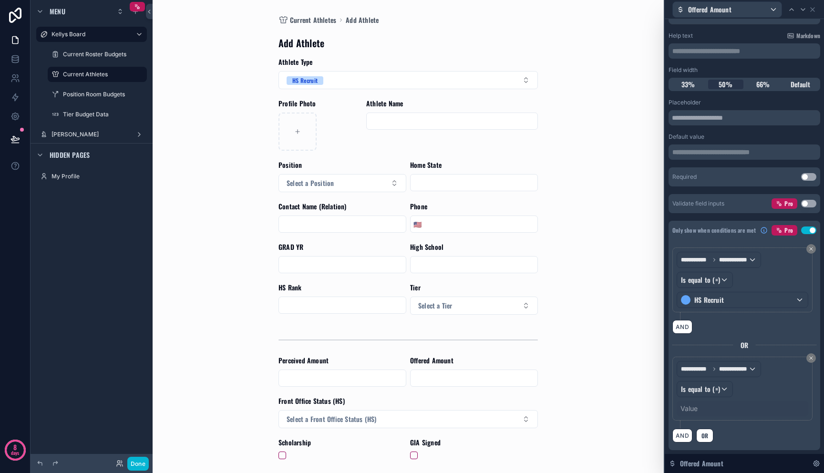
click at [695, 404] on div "Value" at bounding box center [689, 409] width 17 height 10
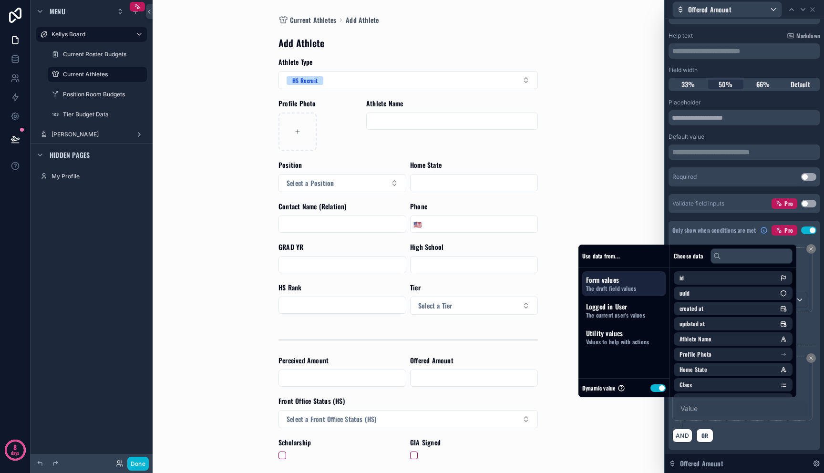
click at [651, 386] on button "Use setting" at bounding box center [658, 388] width 15 height 8
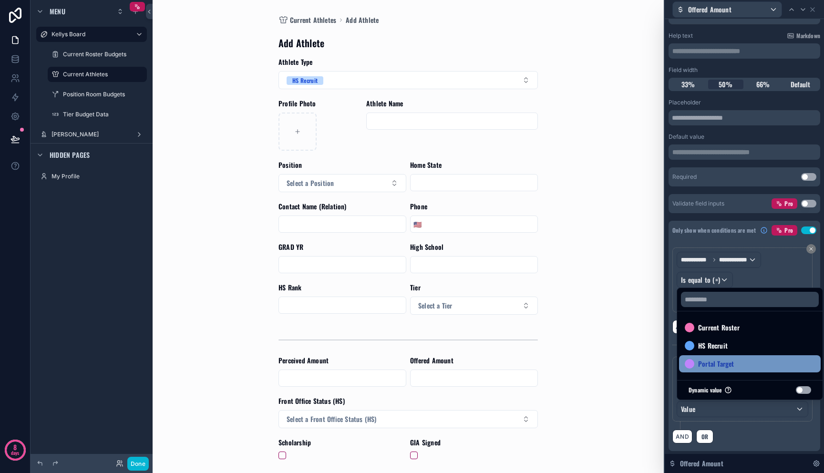
click at [704, 363] on span "Portal Target" at bounding box center [716, 363] width 36 height 11
click at [608, 361] on div "Current Athletes Add Athlete Add Athlete Athlete Type HS Recruit Profile Photo …" at bounding box center [408, 236] width 485 height 473
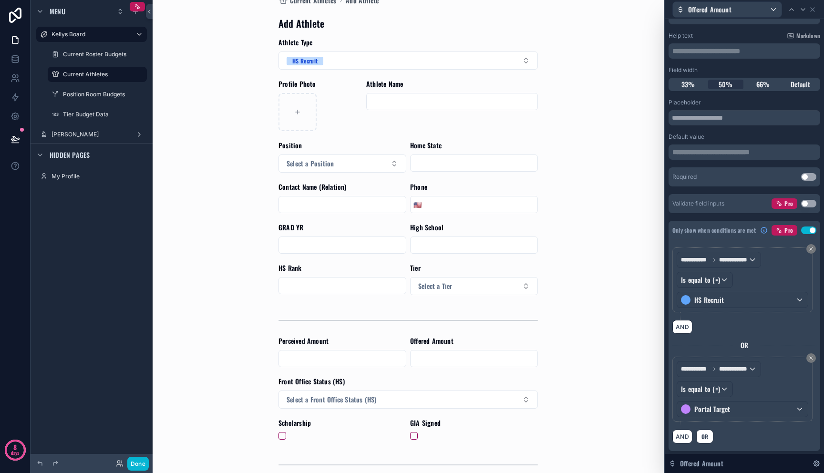
scroll to position [52, 0]
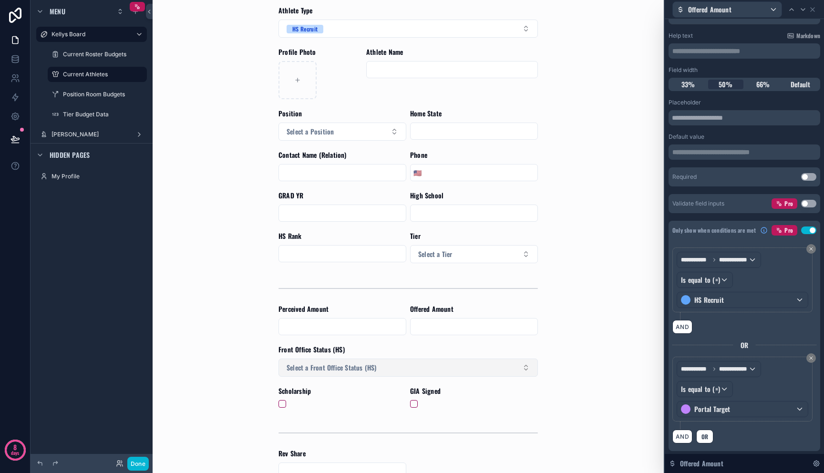
click at [468, 363] on button "Select a Front Office Status (HS)" at bounding box center [408, 368] width 259 height 18
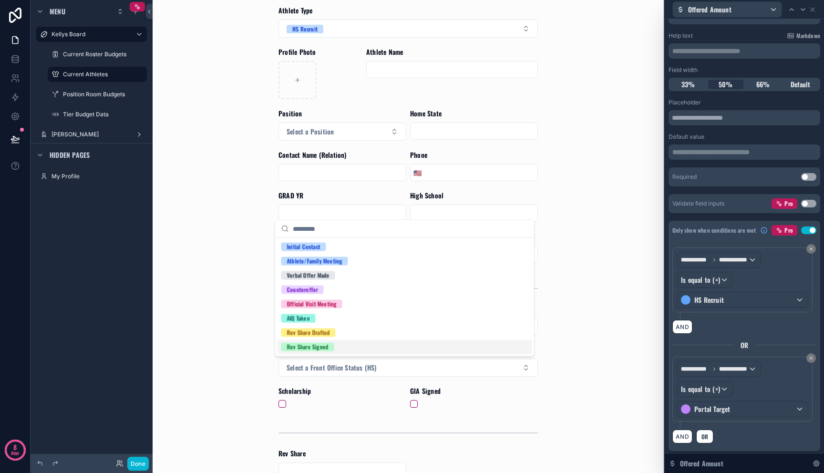
click at [573, 331] on div "Current Athletes Add Athlete Add Athlete Athlete Type HS Recruit Profile Photo …" at bounding box center [408, 184] width 485 height 473
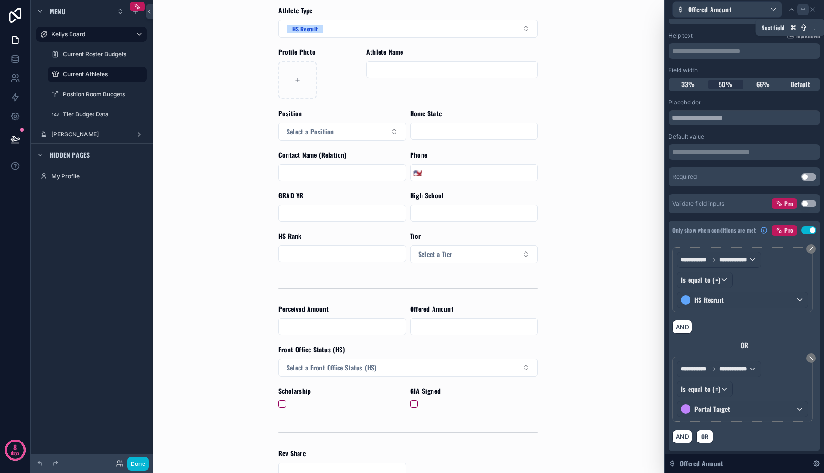
click at [805, 11] on icon at bounding box center [803, 10] width 8 height 8
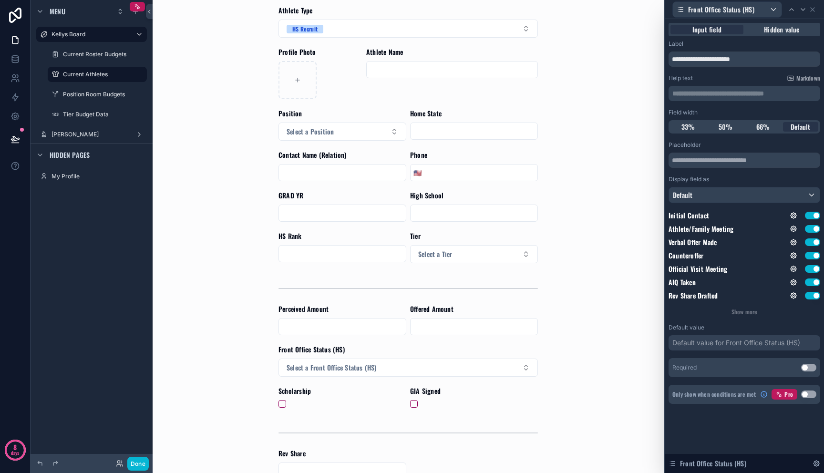
click at [808, 396] on button "Use setting" at bounding box center [808, 395] width 15 height 8
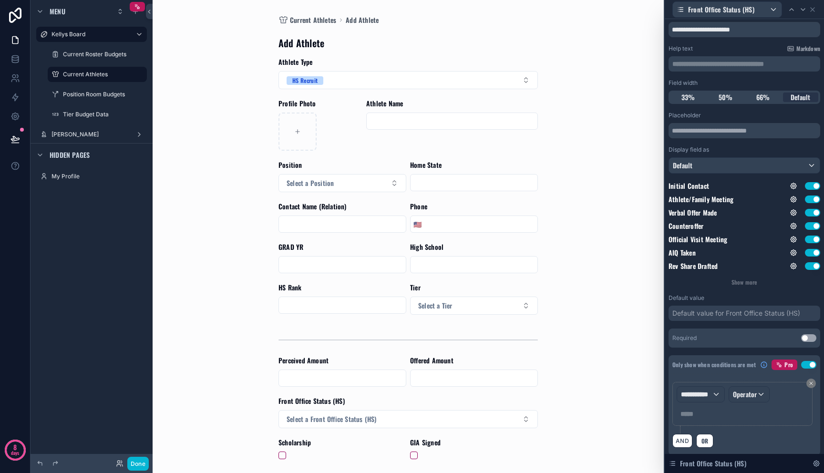
scroll to position [35, 0]
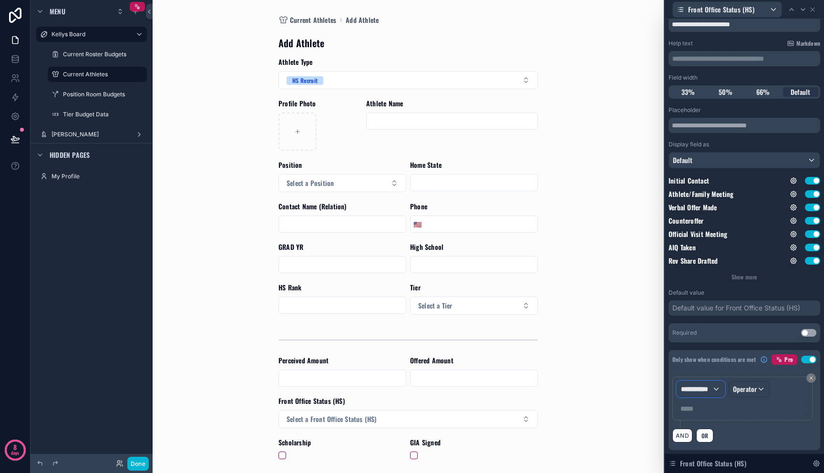
click at [706, 390] on span "**********" at bounding box center [696, 389] width 31 height 10
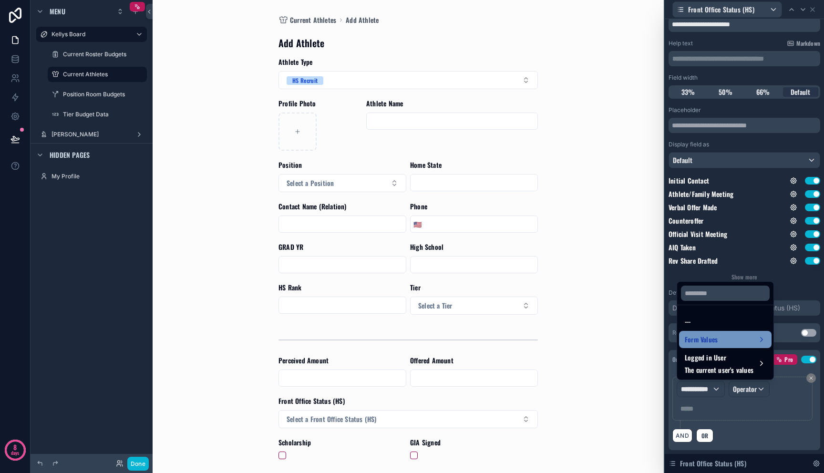
click at [716, 339] on span "Form Values" at bounding box center [701, 339] width 33 height 11
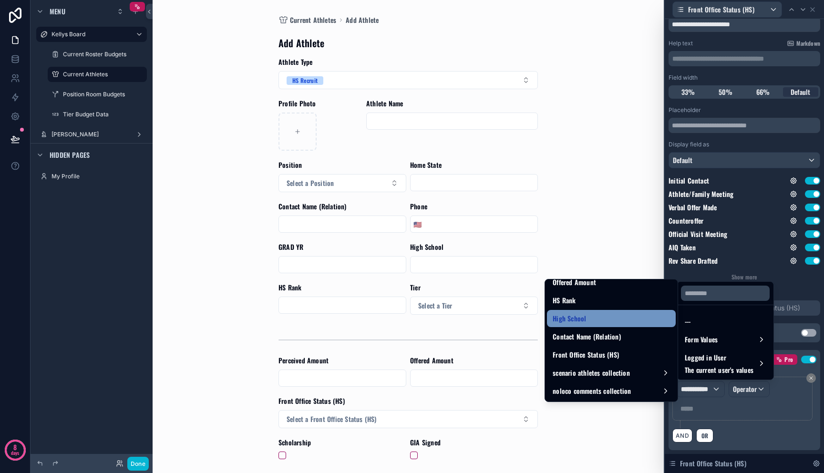
scroll to position [717, 0]
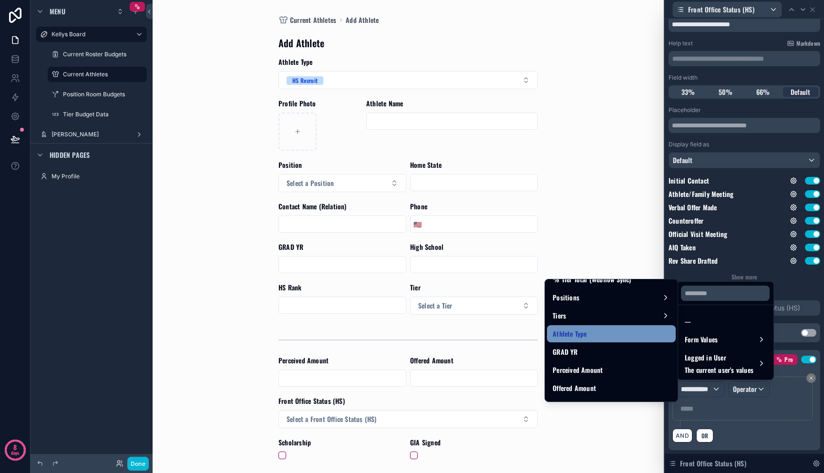
click at [601, 338] on div "Athlete Type" at bounding box center [611, 333] width 117 height 11
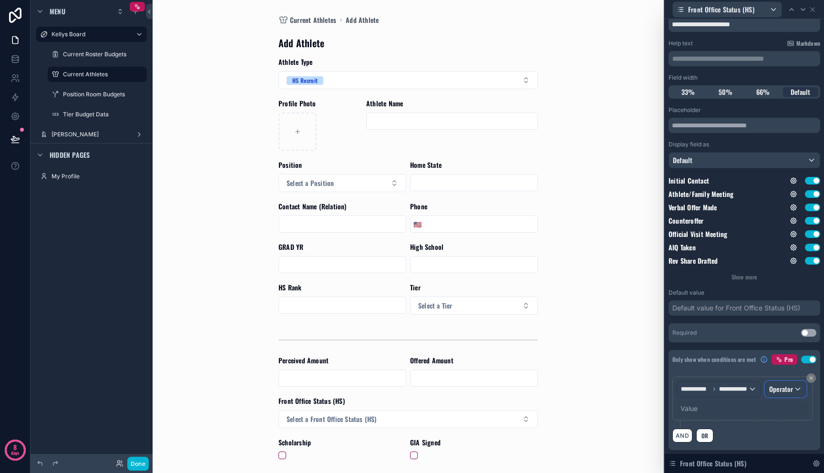
click at [769, 394] on span "Operator" at bounding box center [781, 389] width 24 height 10
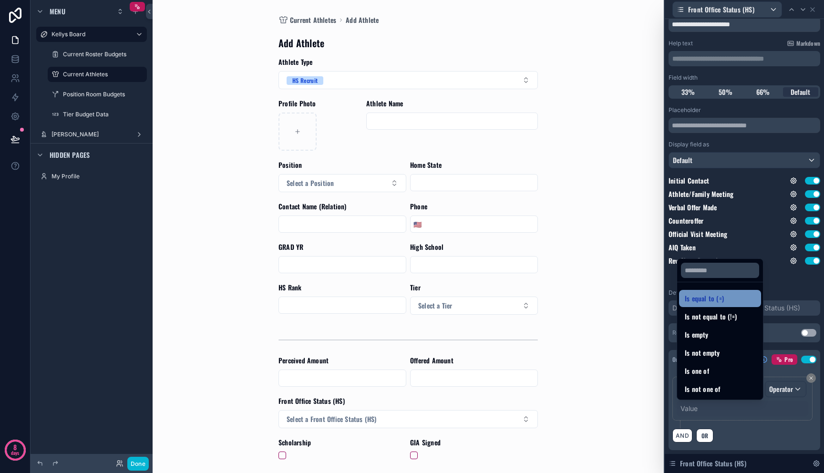
drag, startPoint x: 697, startPoint y: 307, endPoint x: 700, endPoint y: 300, distance: 7.5
click at [700, 300] on ul "Is equal to (=) Is not equal to (!=) Is empty Is not empty Is one of Is not one…" at bounding box center [720, 340] width 86 height 117
click at [700, 300] on span "Is equal to (=)" at bounding box center [704, 298] width 39 height 11
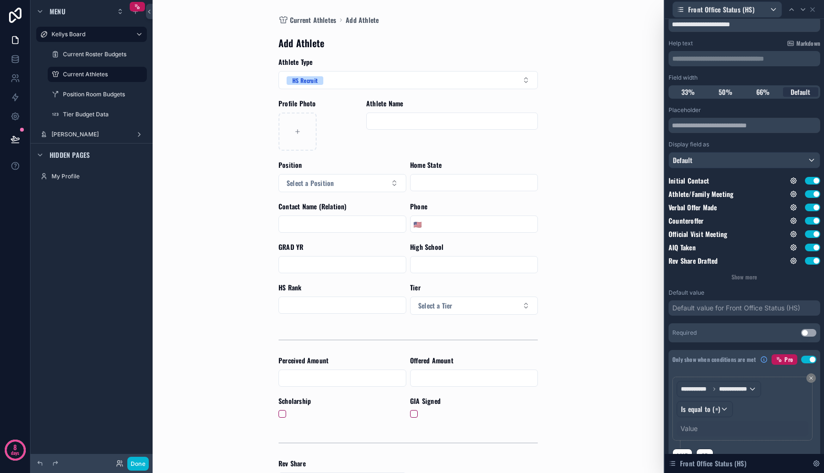
click at [699, 427] on div "Value" at bounding box center [743, 428] width 132 height 15
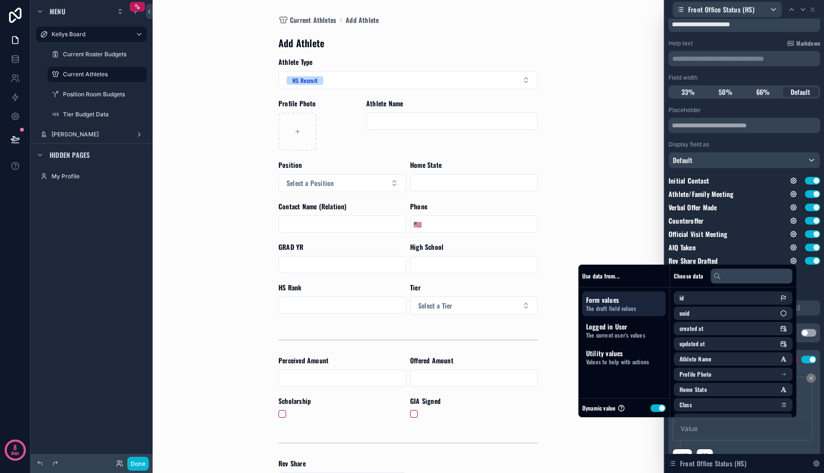
click at [653, 406] on button "Use setting" at bounding box center [658, 408] width 15 height 8
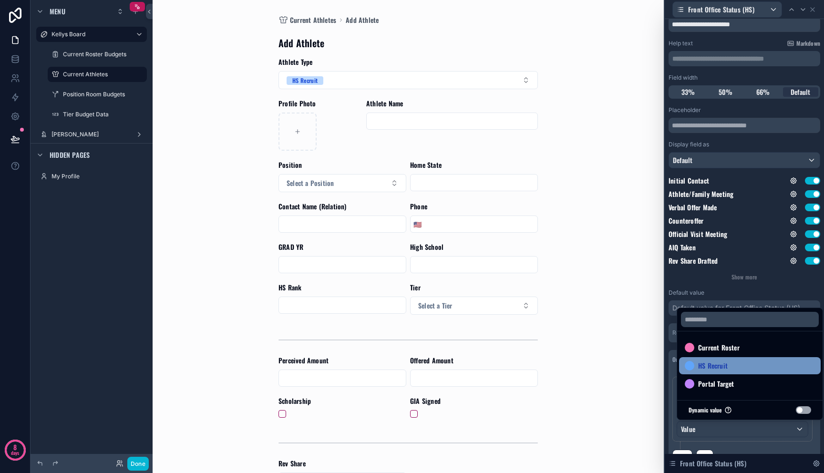
click at [722, 365] on span "HS Recruit" at bounding box center [713, 365] width 30 height 11
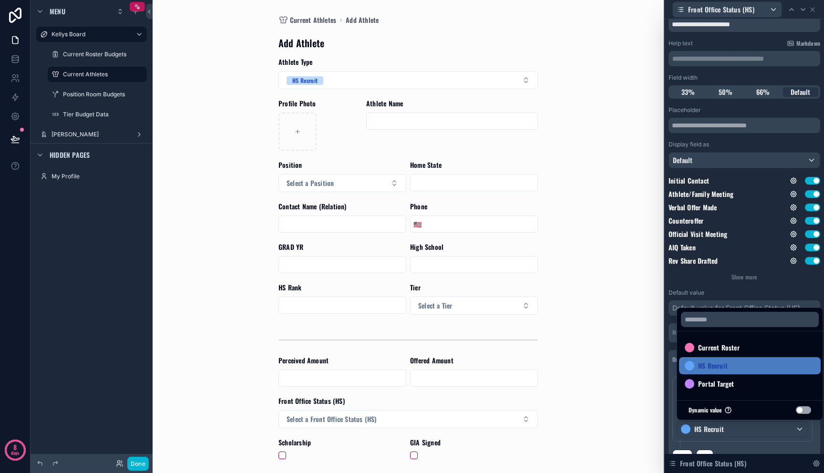
click at [741, 444] on div "**********" at bounding box center [745, 413] width 144 height 73
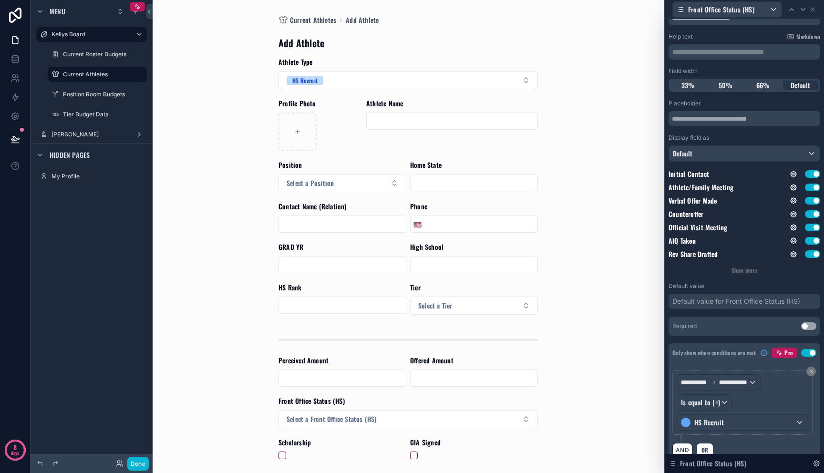
scroll to position [56, 0]
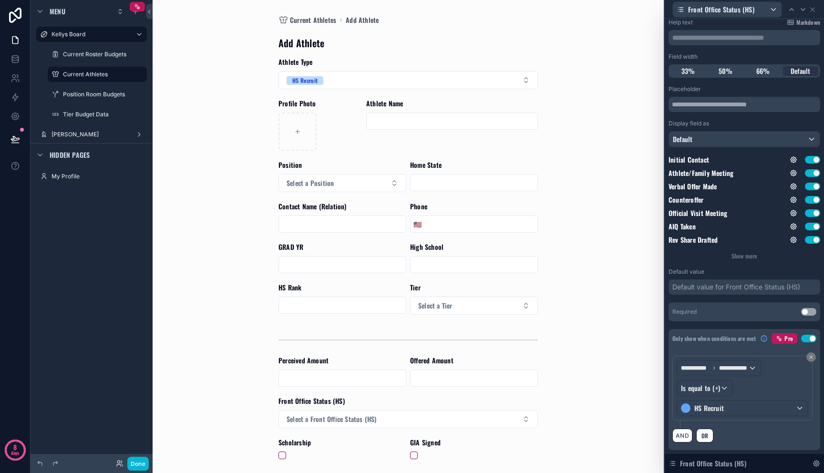
click at [714, 438] on div "AND OR" at bounding box center [745, 435] width 144 height 14
click at [707, 434] on span "OR" at bounding box center [705, 435] width 10 height 7
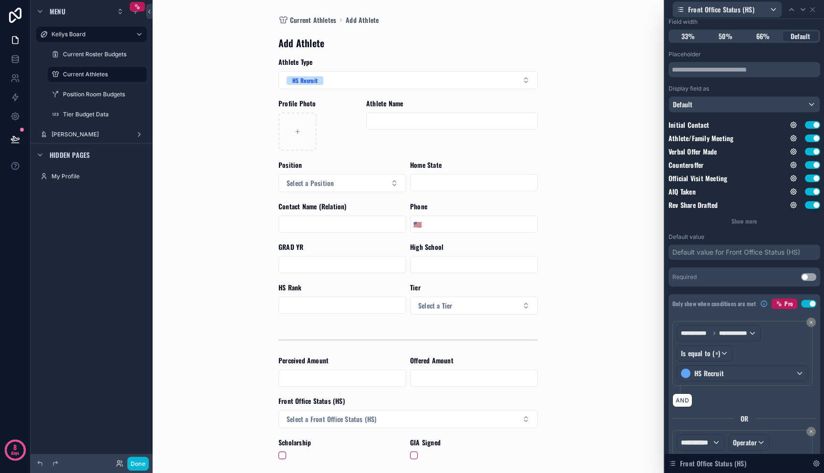
scroll to position [144, 0]
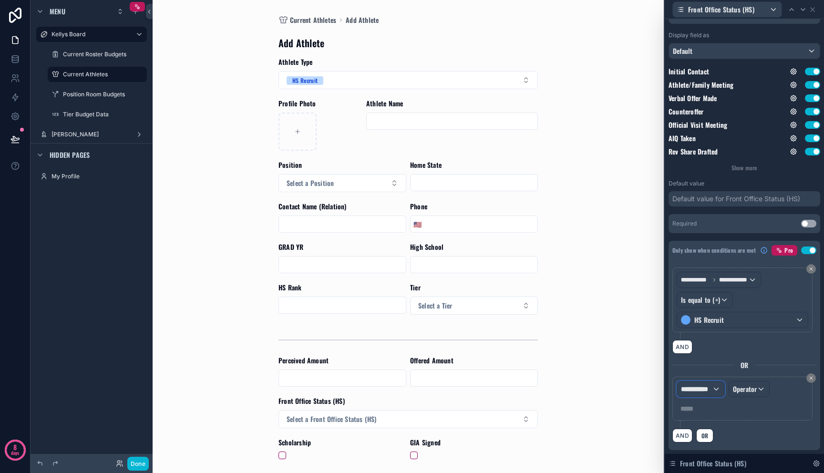
click at [699, 391] on span "**********" at bounding box center [696, 389] width 31 height 10
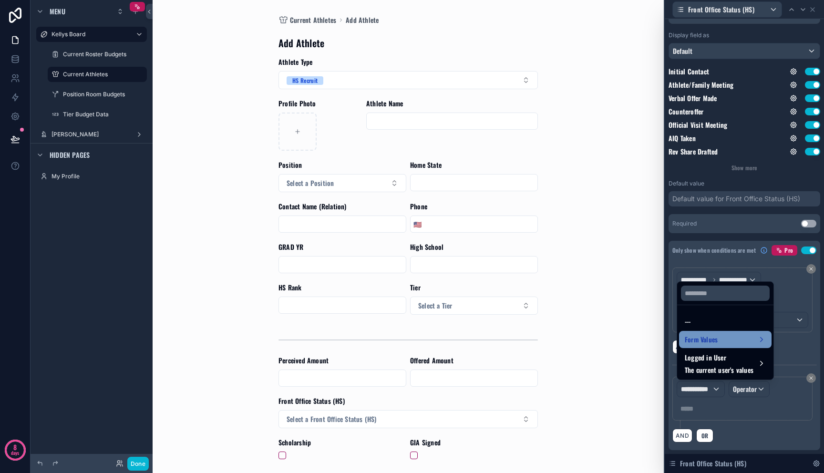
click at [707, 343] on span "Form Values" at bounding box center [701, 339] width 33 height 11
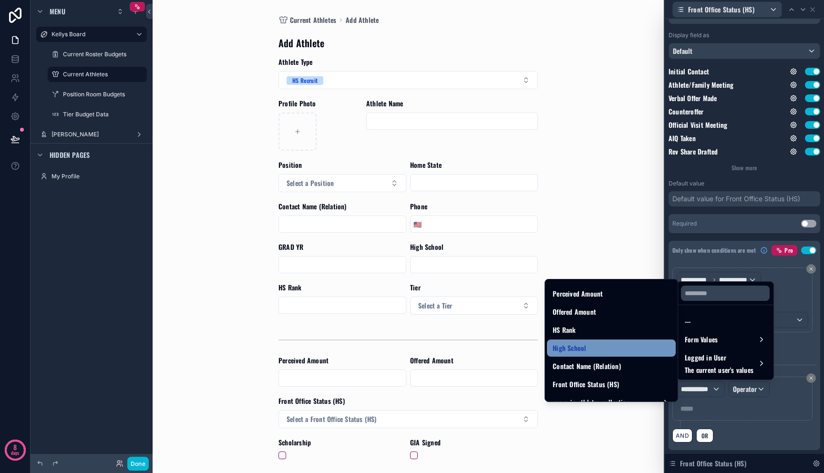
scroll to position [705, 0]
click at [600, 346] on div "Athlete Type" at bounding box center [611, 346] width 117 height 11
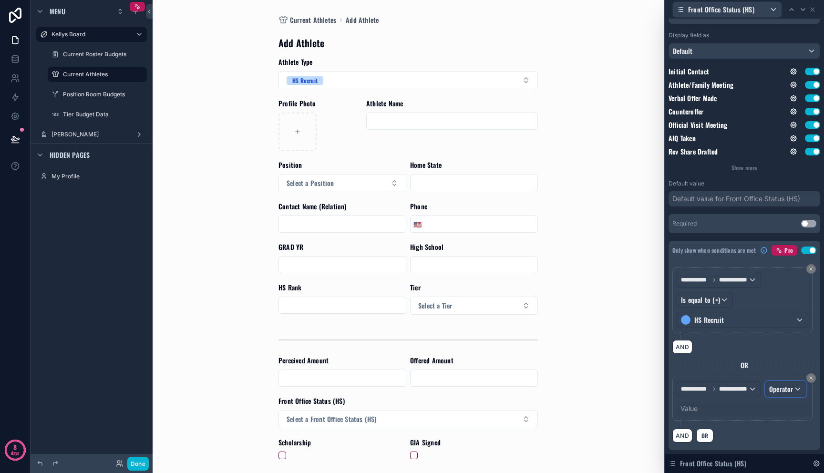
click at [769, 394] on span "Operator" at bounding box center [781, 389] width 24 height 10
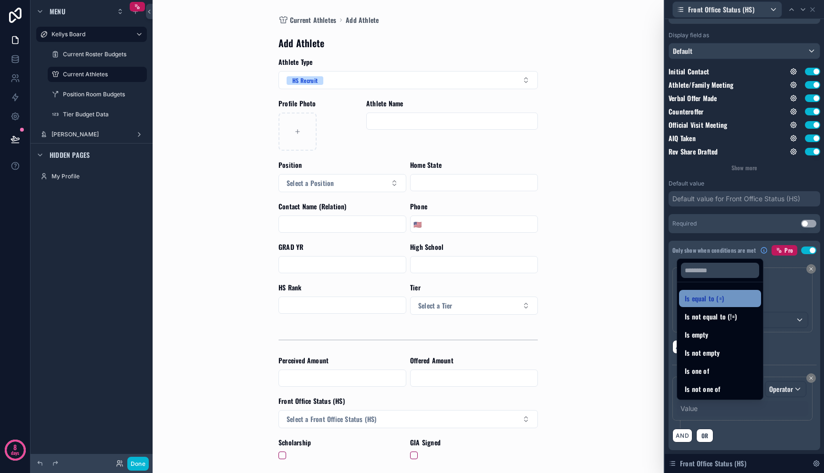
click at [703, 302] on span "Is equal to (=)" at bounding box center [704, 298] width 39 height 11
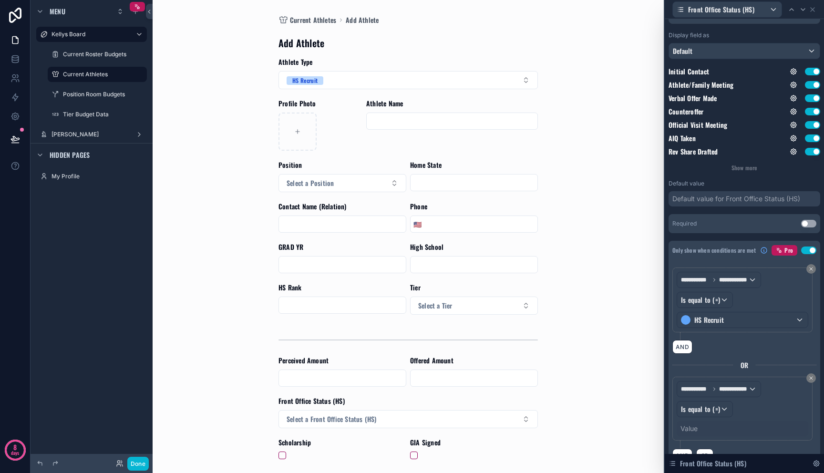
click at [708, 427] on div "Value" at bounding box center [743, 428] width 132 height 15
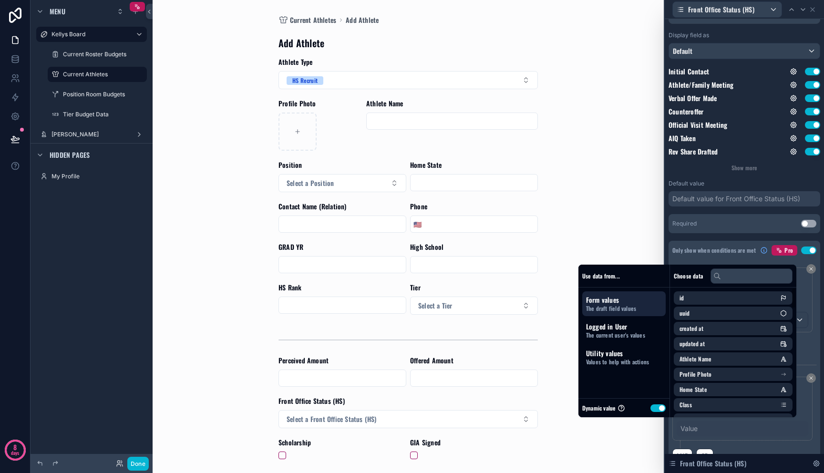
click at [652, 407] on button "Use setting" at bounding box center [658, 408] width 15 height 8
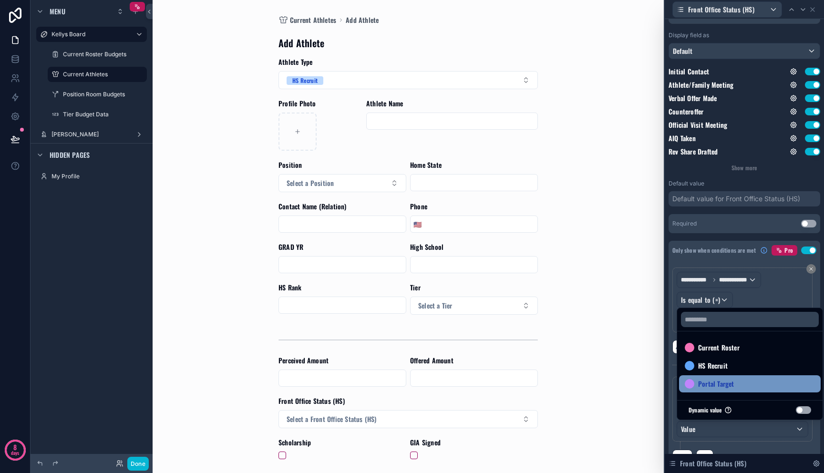
click at [705, 384] on span "Portal Target" at bounding box center [716, 383] width 36 height 11
click at [629, 363] on div "Current Athletes Add Athlete Add Athlete Athlete Type HS Recruit Profile Photo …" at bounding box center [408, 236] width 485 height 473
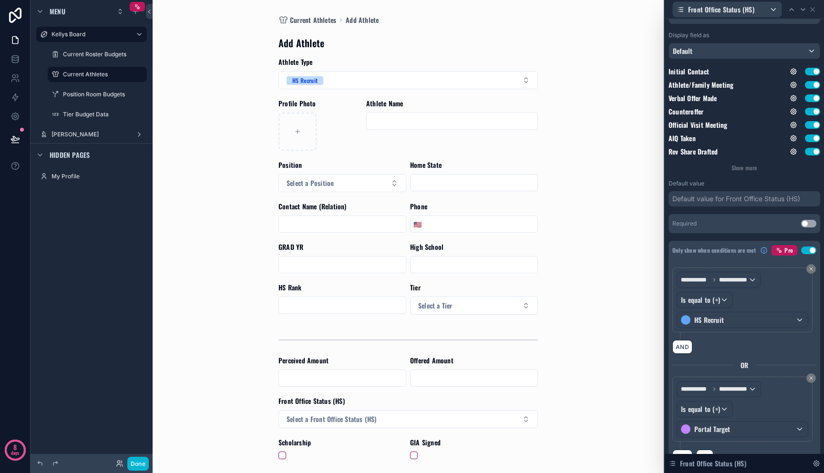
click at [603, 347] on div "Current Athletes Add Athlete Add Athlete Athlete Type HS Recruit Profile Photo …" at bounding box center [408, 236] width 485 height 473
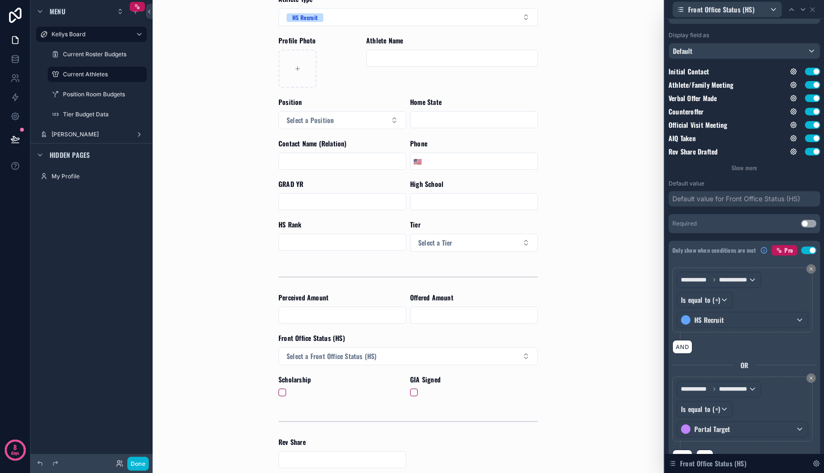
scroll to position [0, 0]
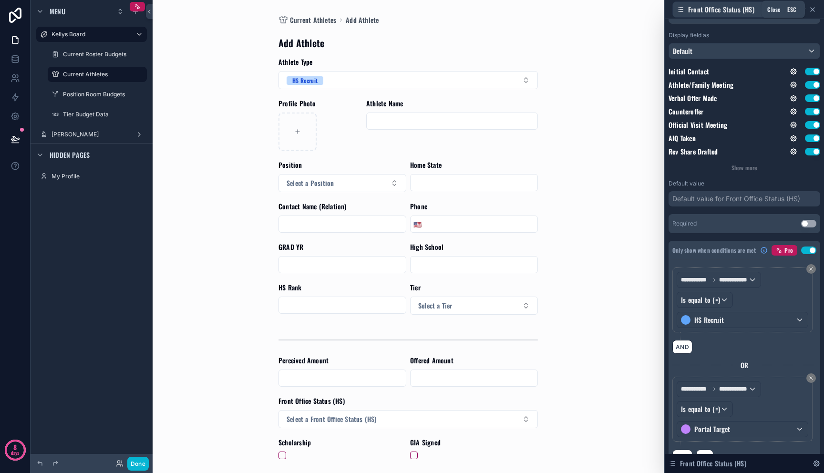
click at [812, 10] on icon at bounding box center [813, 10] width 8 height 8
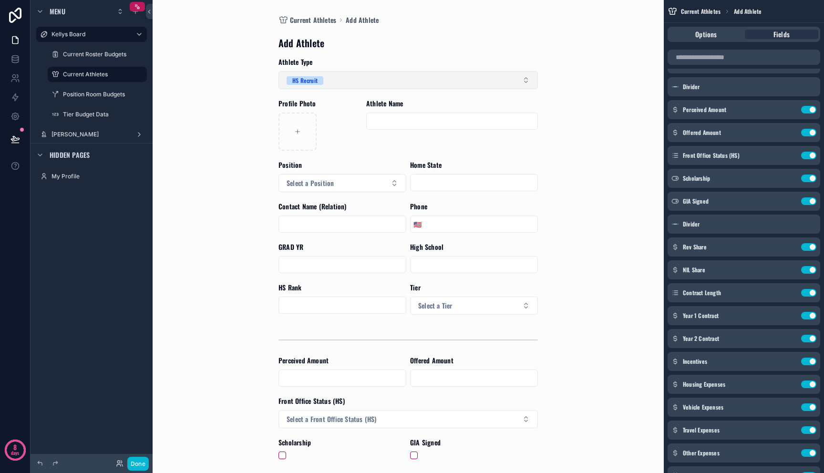
click at [345, 86] on button "HS Recruit" at bounding box center [408, 80] width 259 height 18
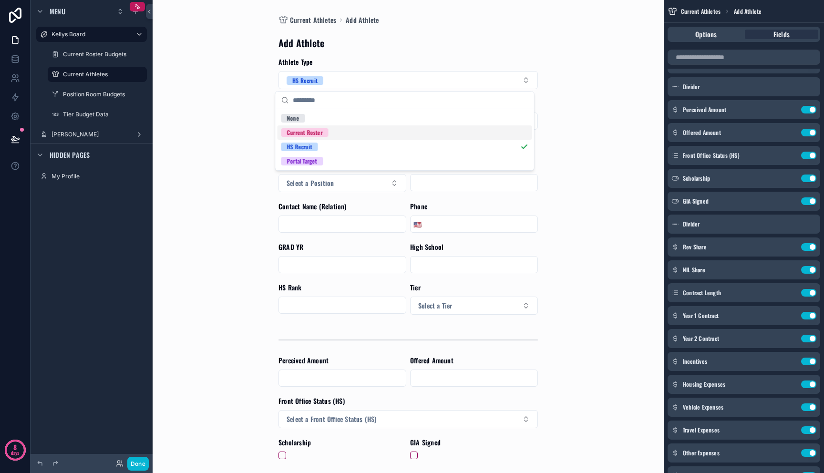
click at [335, 133] on div "Current Roster" at bounding box center [405, 132] width 255 height 14
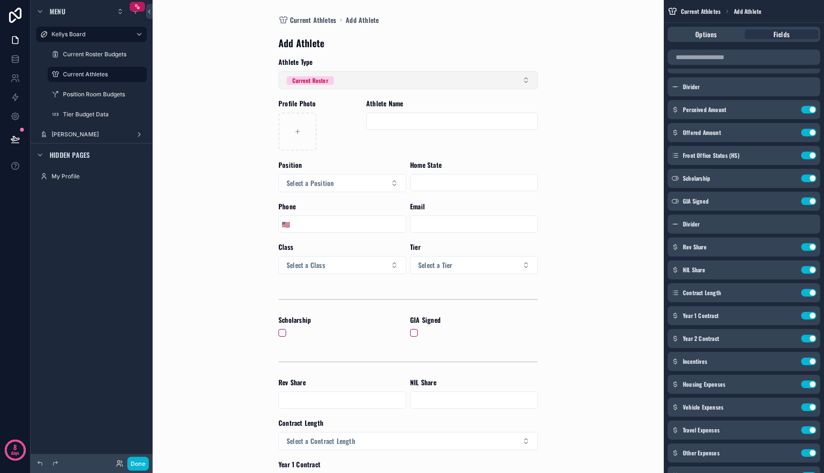
click at [367, 85] on button "Current Roster" at bounding box center [408, 80] width 259 height 18
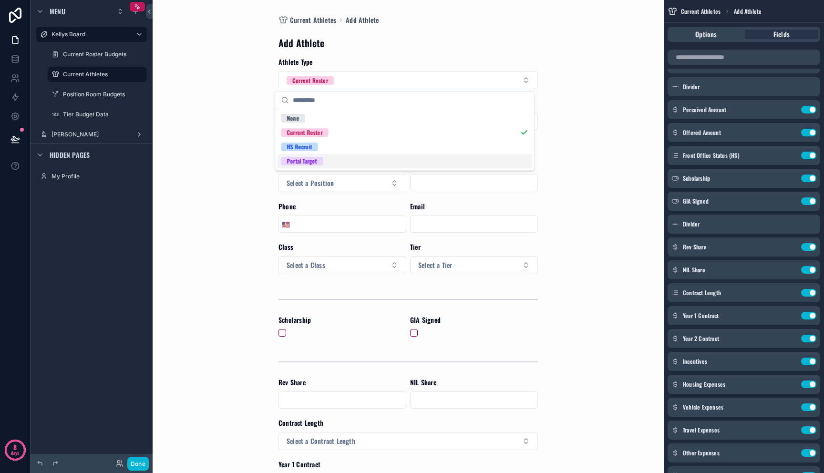
click at [365, 161] on div "Portal Target" at bounding box center [405, 161] width 255 height 14
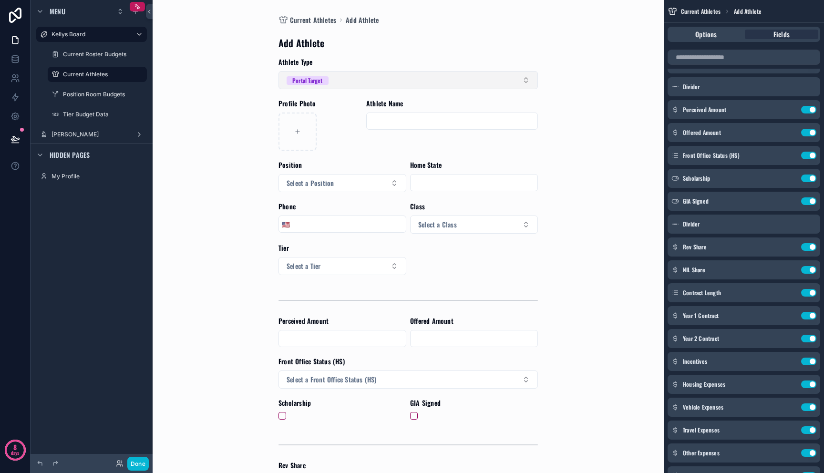
click at [367, 75] on button "Portal Target" at bounding box center [408, 80] width 259 height 18
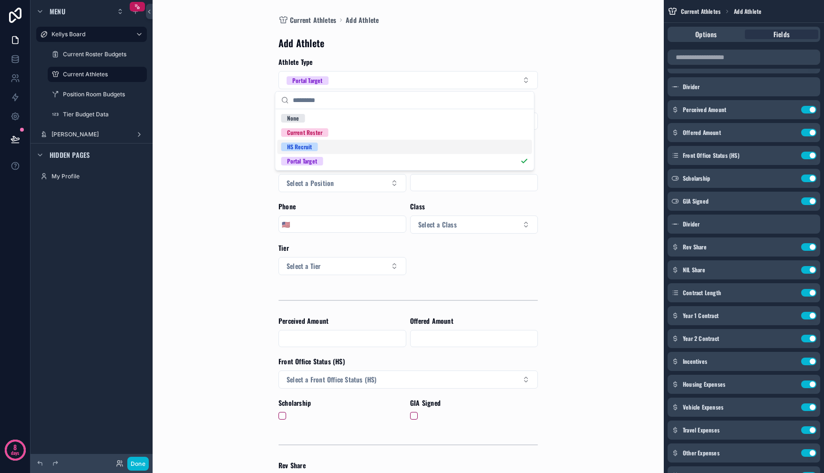
click at [363, 147] on div "HS Recruit" at bounding box center [405, 147] width 255 height 14
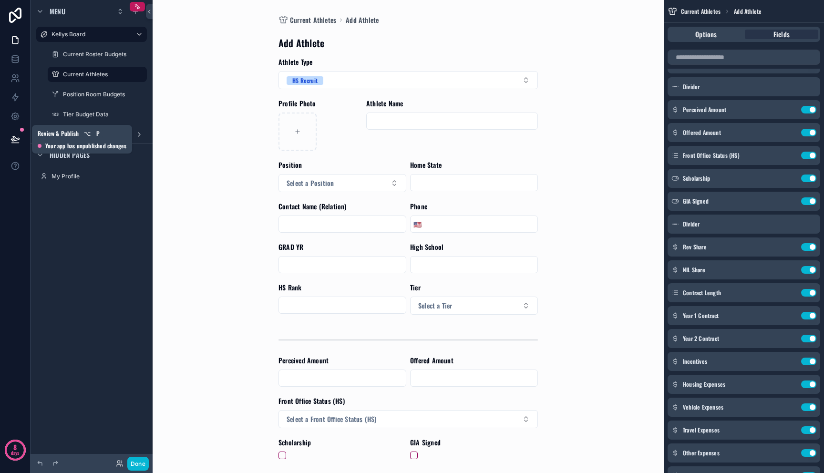
click at [17, 138] on icon at bounding box center [15, 138] width 8 height 5
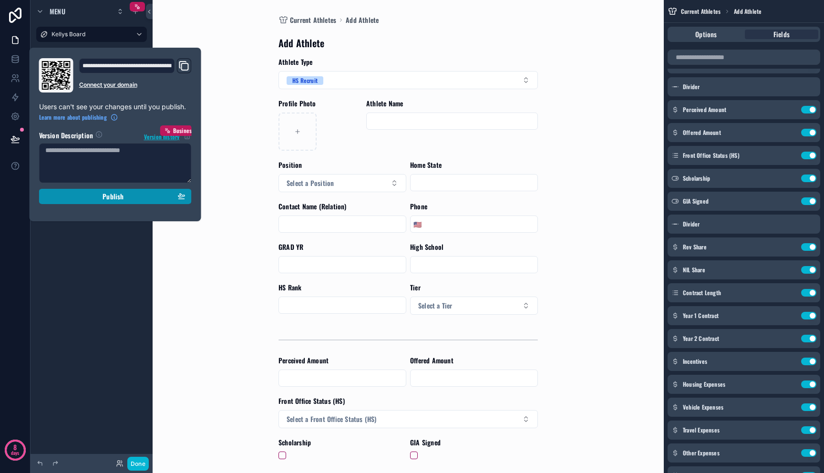
click at [91, 196] on div "Publish" at bounding box center [115, 196] width 140 height 9
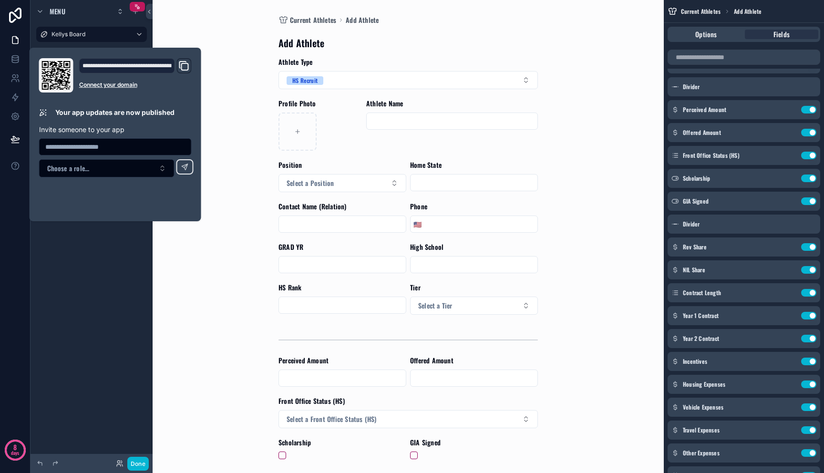
click at [182, 255] on div "Current Athletes Add Athlete Add Athlete Athlete Type HS Recruit Profile Photo …" at bounding box center [408, 236] width 485 height 473
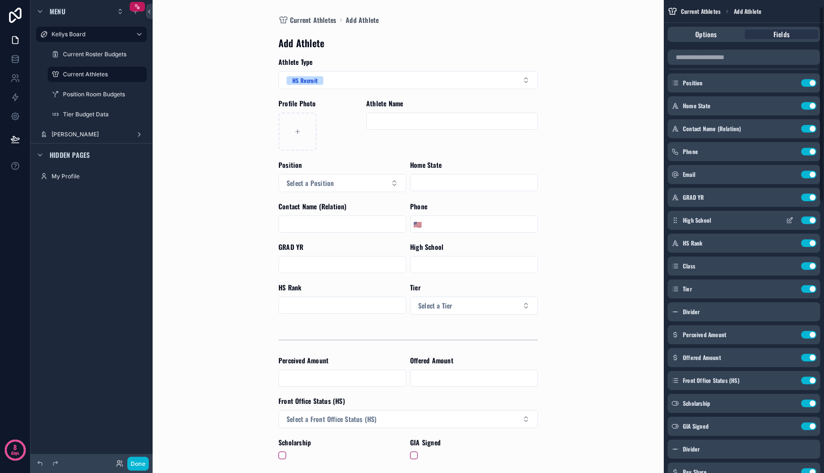
scroll to position [73, 0]
click at [623, 232] on div "Current Athletes Add Athlete Add Athlete Athlete Type HS Recruit Profile Photo …" at bounding box center [408, 236] width 485 height 473
click at [90, 145] on div "Hidden pages" at bounding box center [92, 154] width 122 height 23
click at [90, 139] on div "[PERSON_NAME]" at bounding box center [92, 134] width 80 height 11
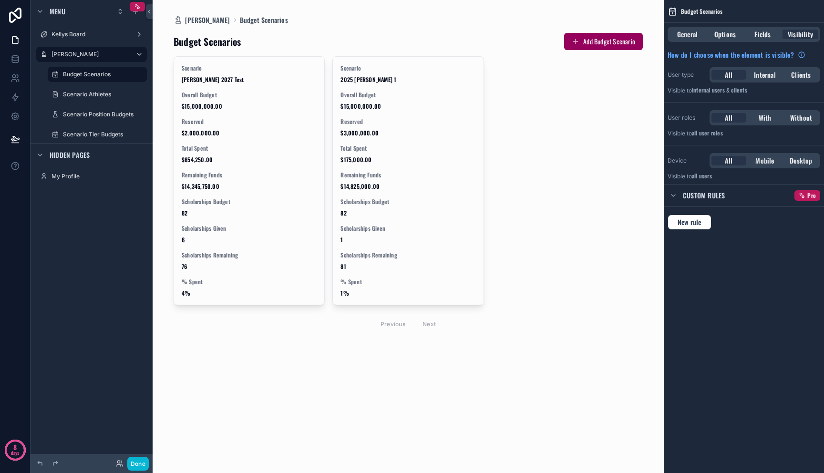
click at [219, 127] on div "scrollable content" at bounding box center [408, 183] width 485 height 366
click at [219, 127] on div "Reserved $2,000,000.00" at bounding box center [249, 127] width 135 height 19
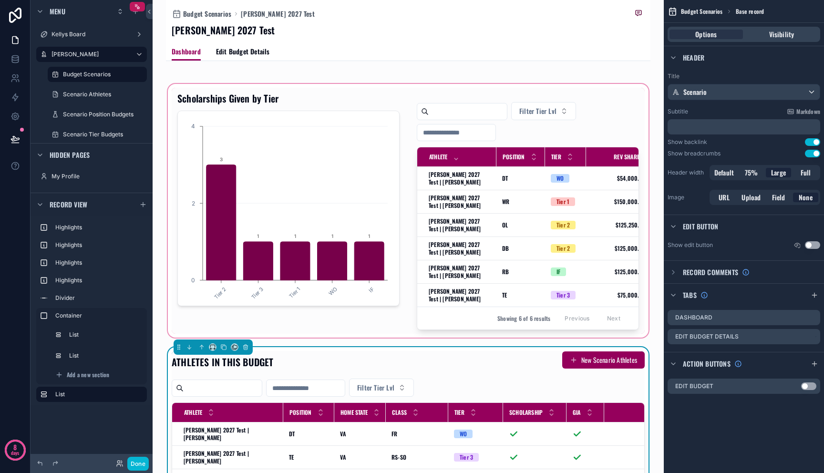
scroll to position [222, 0]
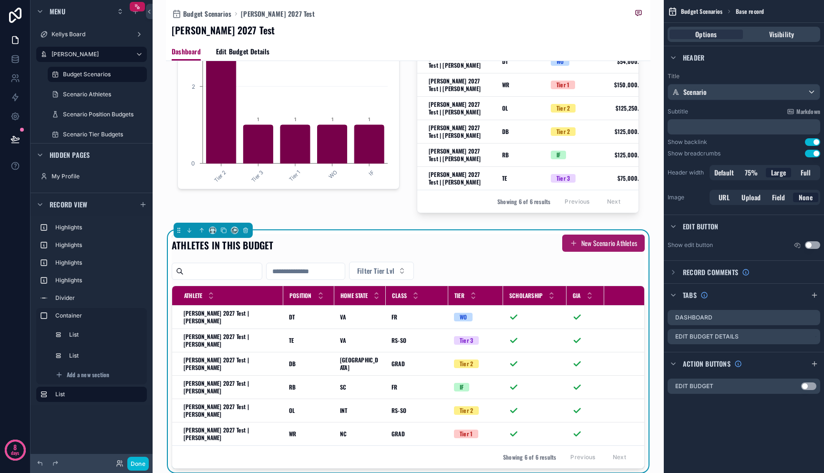
click at [573, 249] on button "New Scenario Athletes" at bounding box center [603, 243] width 83 height 17
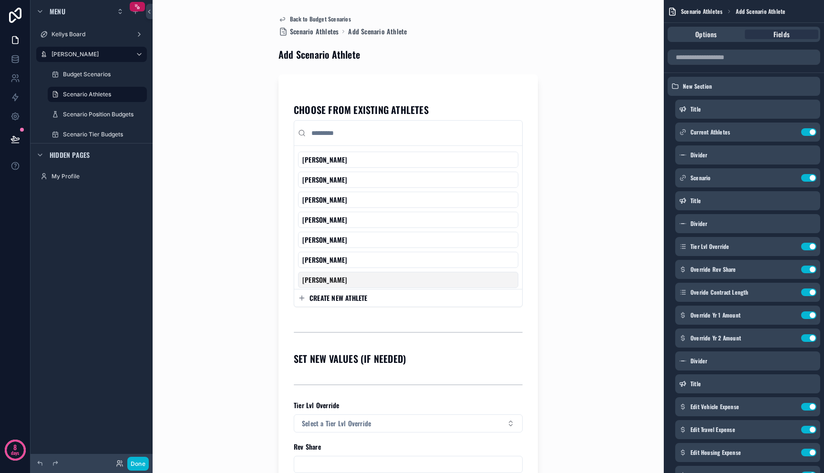
click at [357, 298] on span "CREATE NEW ATHLETE" at bounding box center [339, 298] width 58 height 10
click at [351, 300] on span "CREATE NEW ATHLETE" at bounding box center [339, 298] width 58 height 10
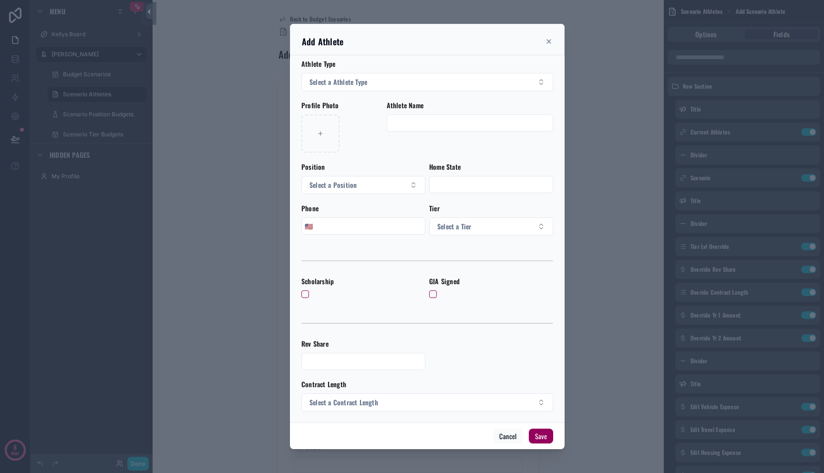
click at [373, 72] on div "Athlete Type Select a Athlete Type" at bounding box center [427, 75] width 252 height 32
click at [373, 88] on button "Select a Athlete Type" at bounding box center [427, 82] width 252 height 18
click at [363, 124] on div "Current Roster" at bounding box center [424, 120] width 240 height 14
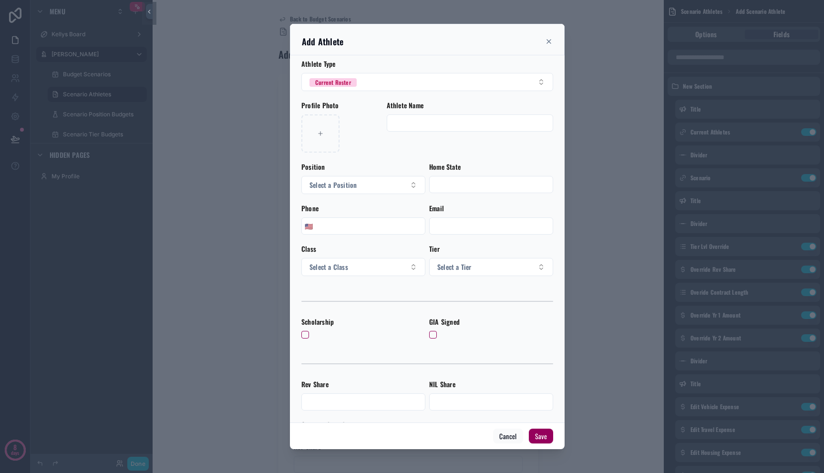
click at [407, 128] on input "scrollable content" at bounding box center [470, 122] width 166 height 13
click at [479, 186] on input "scrollable content" at bounding box center [491, 184] width 123 height 13
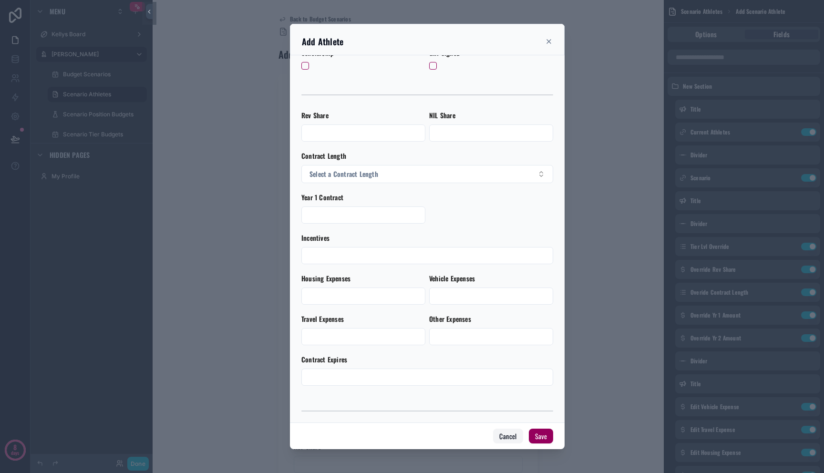
click at [501, 437] on button "Cancel" at bounding box center [508, 436] width 30 height 15
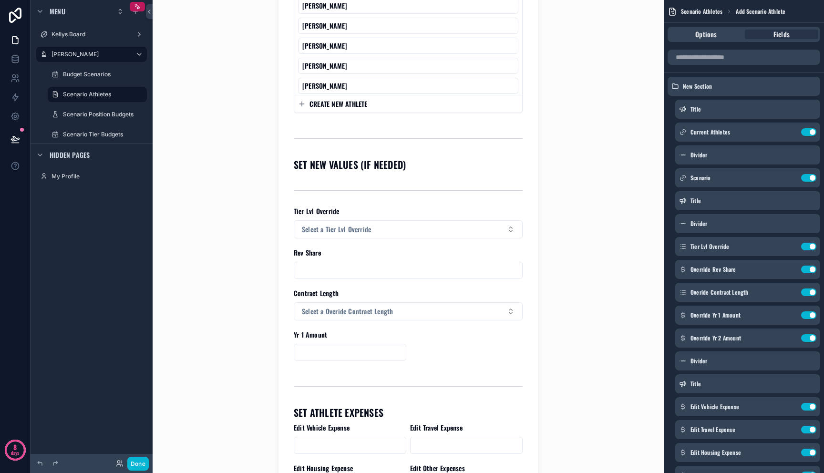
scroll to position [220, 0]
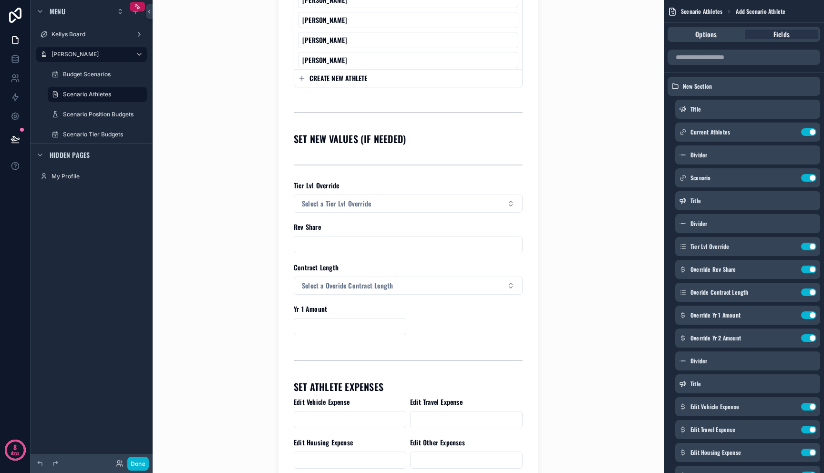
click at [461, 175] on div "scrollable content" at bounding box center [408, 165] width 229 height 24
click at [9, 143] on button at bounding box center [15, 139] width 21 height 27
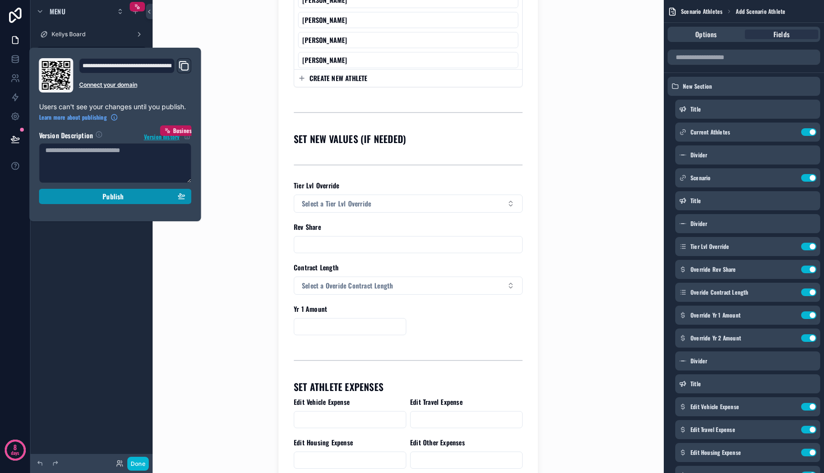
click at [86, 195] on div "Publish" at bounding box center [115, 196] width 140 height 9
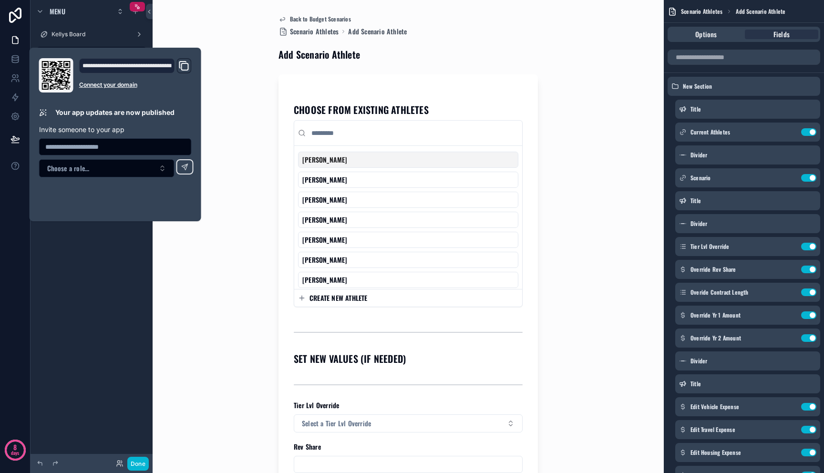
click at [208, 268] on div "Back to Budget Scenarios Scenario Athletes Add Scenario Athlete Add Scenario At…" at bounding box center [408, 236] width 485 height 473
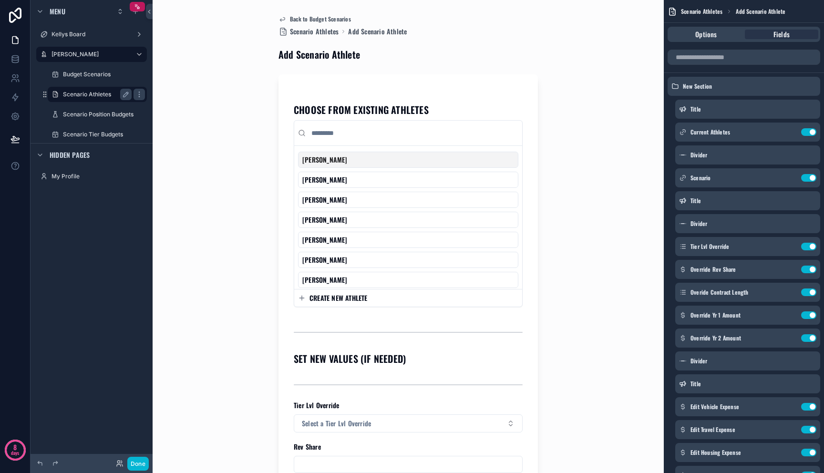
click at [82, 95] on label "Scenario Athletes" at bounding box center [95, 95] width 65 height 8
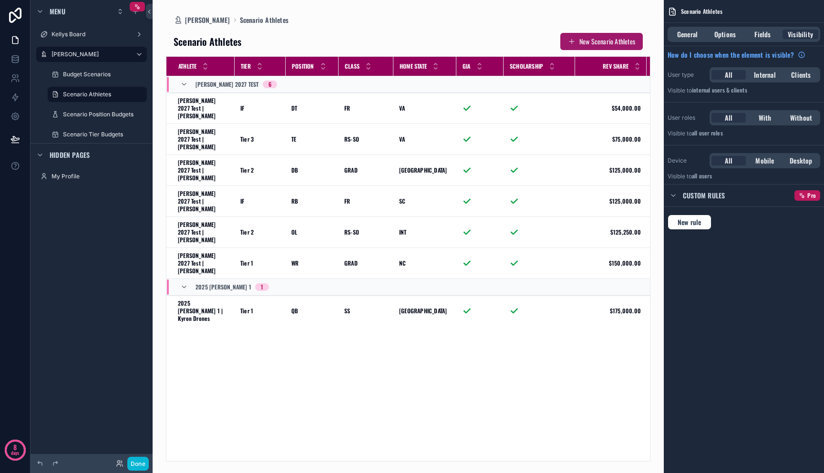
click at [606, 41] on button "New Scenario Athletes" at bounding box center [601, 41] width 83 height 17
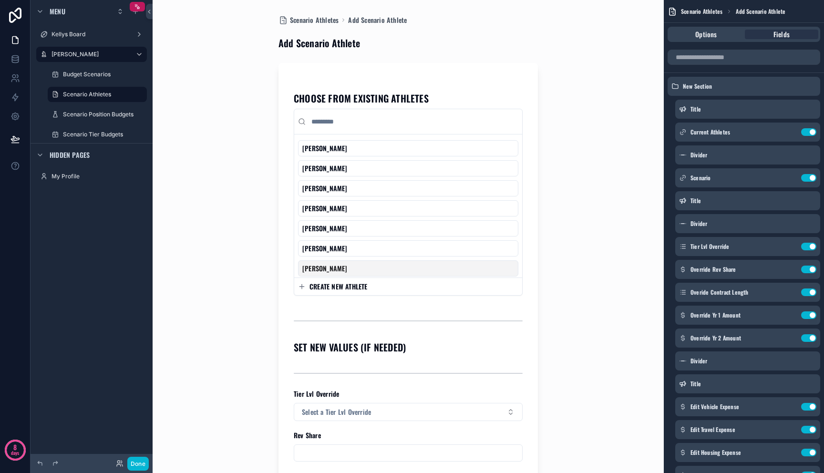
click at [363, 290] on span "CREATE NEW ATHLETE" at bounding box center [339, 287] width 58 height 10
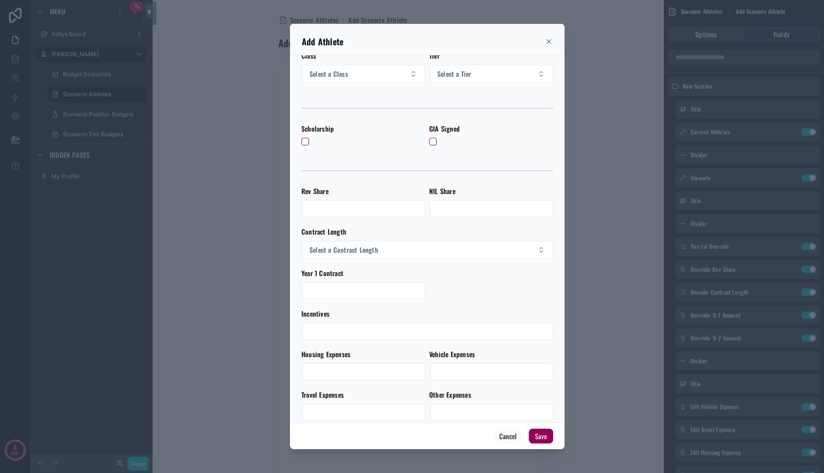
scroll to position [280, 0]
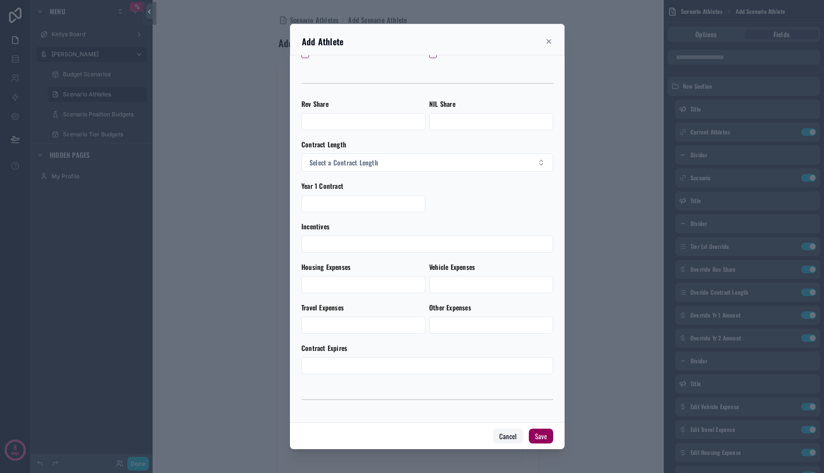
click at [514, 437] on button "Cancel" at bounding box center [508, 436] width 30 height 15
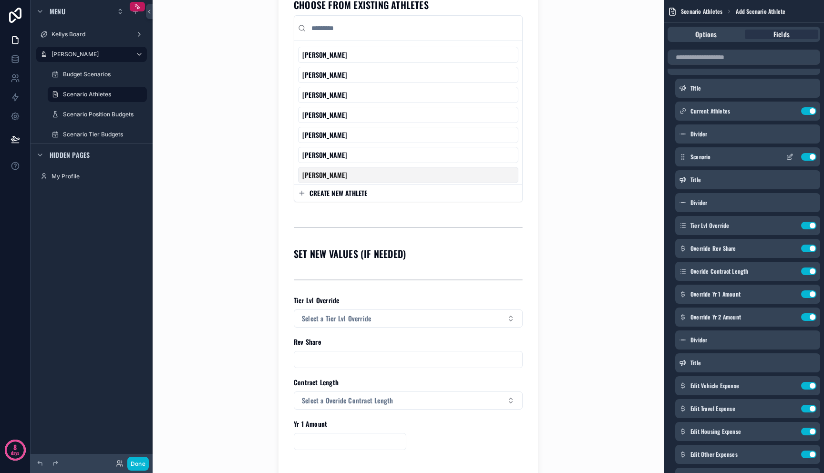
scroll to position [96, 0]
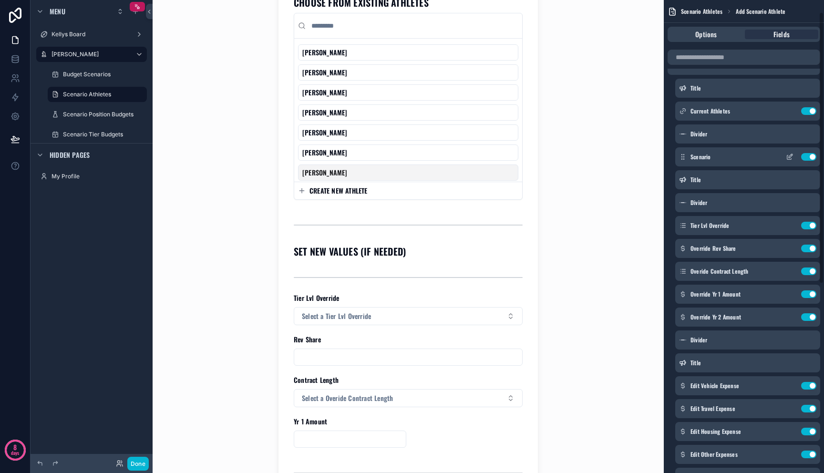
click at [730, 164] on div "Scenario Use setting" at bounding box center [747, 156] width 145 height 19
click at [791, 157] on icon "scrollable content" at bounding box center [790, 157] width 8 height 8
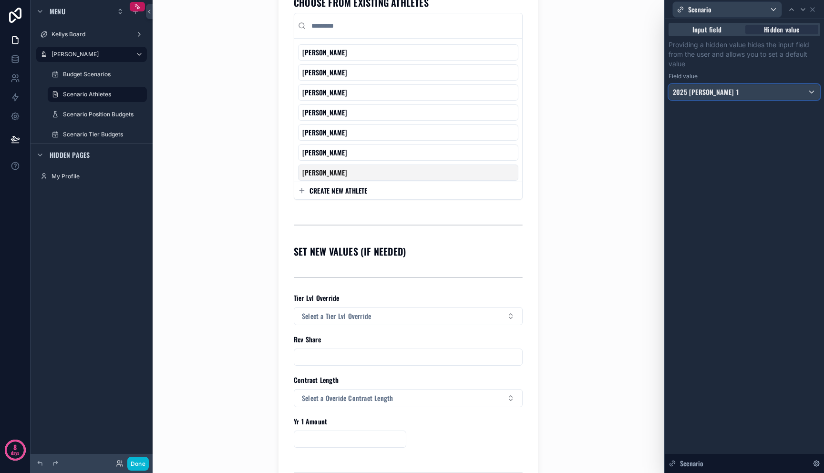
click at [763, 93] on div "2025 [PERSON_NAME] 1" at bounding box center [744, 91] width 151 height 15
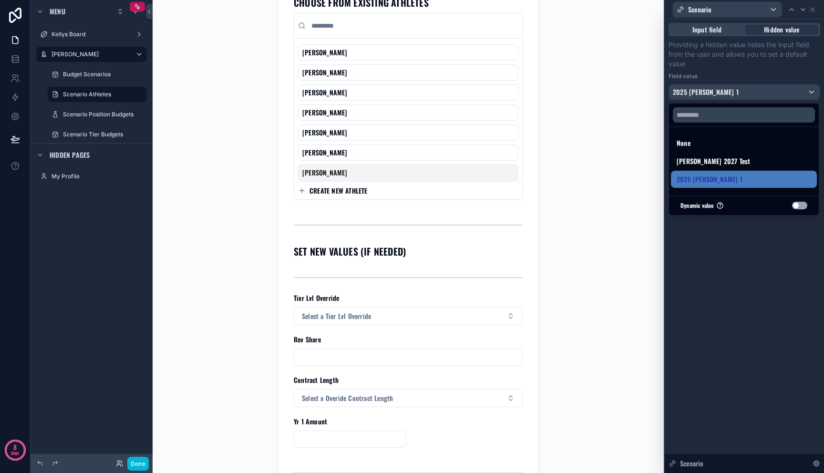
click at [763, 93] on div at bounding box center [744, 236] width 159 height 473
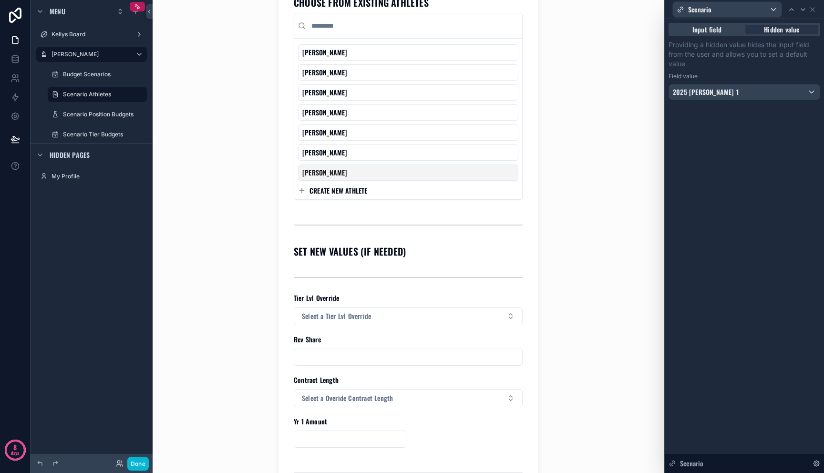
click at [760, 74] on div "Field value" at bounding box center [745, 77] width 152 height 8
click at [728, 30] on div "Input field" at bounding box center [707, 30] width 73 height 10
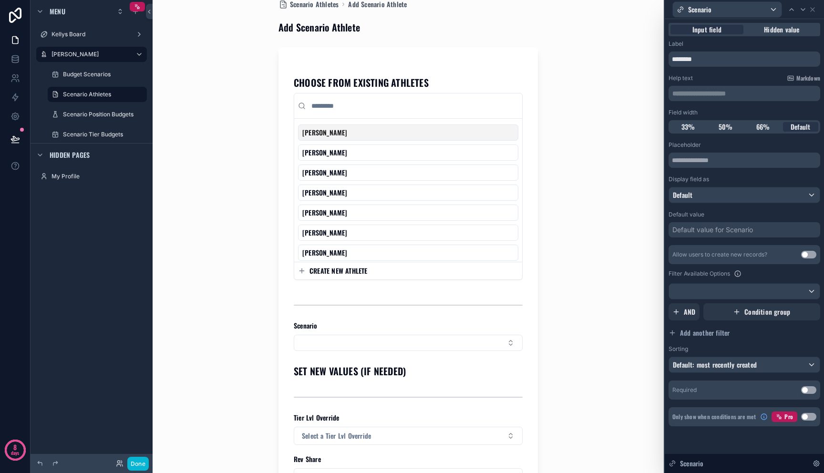
scroll to position [22, 0]
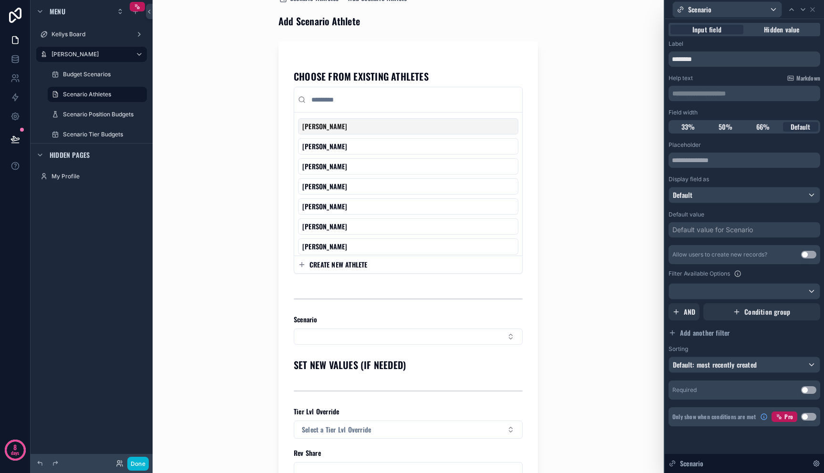
click at [749, 231] on div "Default value for Scenario" at bounding box center [713, 230] width 81 height 10
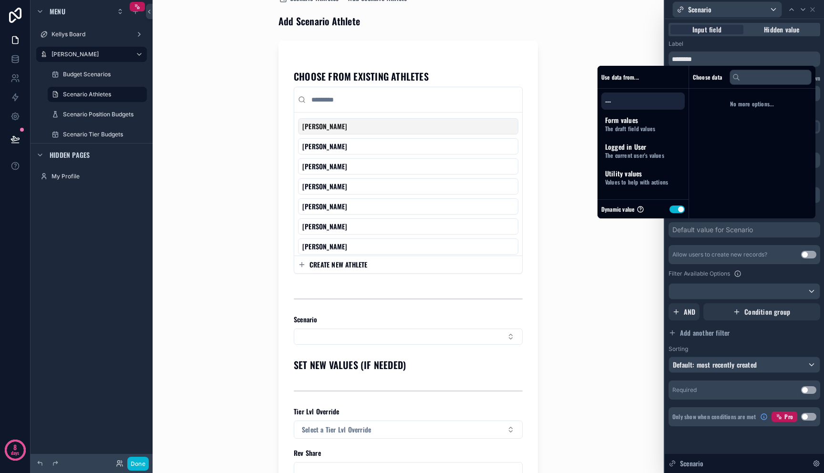
click at [759, 268] on div "Filter Available Options" at bounding box center [745, 273] width 152 height 11
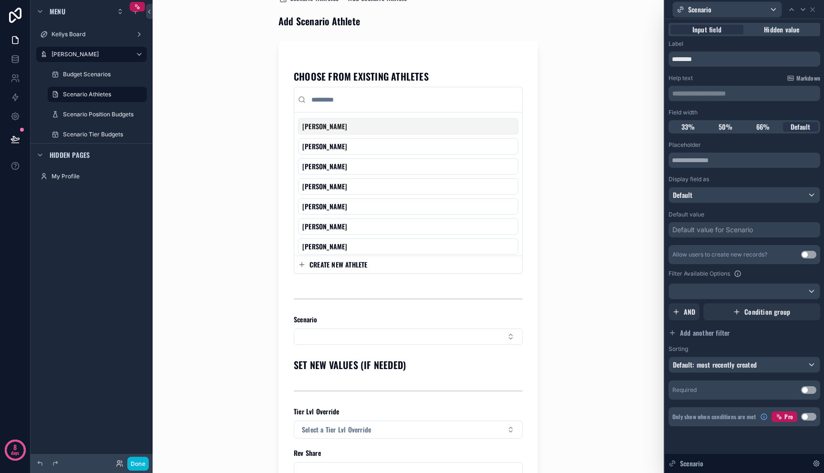
click at [602, 237] on div "Scenario Athletes Add Scenario Athlete Add Scenario Athlete CHOOSE FROM EXISTIN…" at bounding box center [408, 214] width 485 height 473
click at [115, 93] on label "Scenario Athletes" at bounding box center [95, 95] width 65 height 8
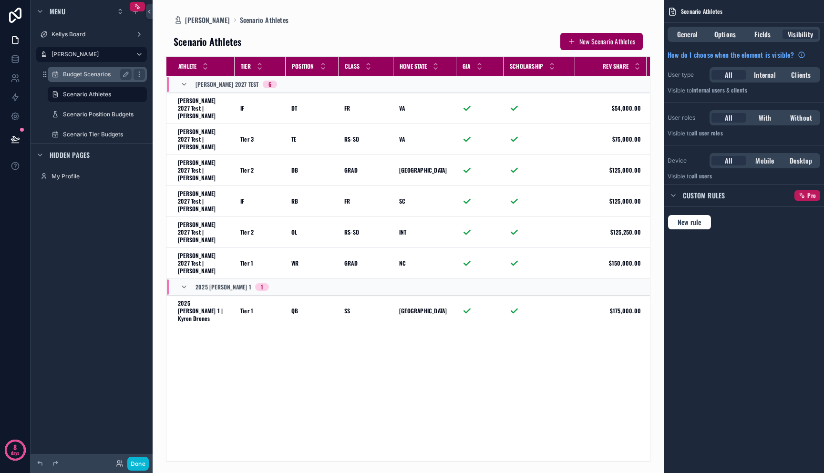
click at [106, 76] on label "Budget Scenarios" at bounding box center [95, 75] width 65 height 8
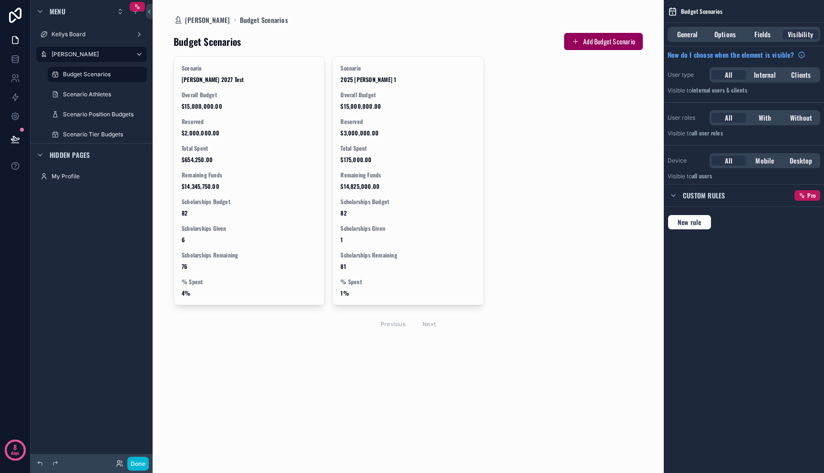
click at [217, 82] on div "scrollable content" at bounding box center [408, 183] width 485 height 366
click at [217, 82] on span "[PERSON_NAME] 2027 Test" at bounding box center [249, 80] width 135 height 8
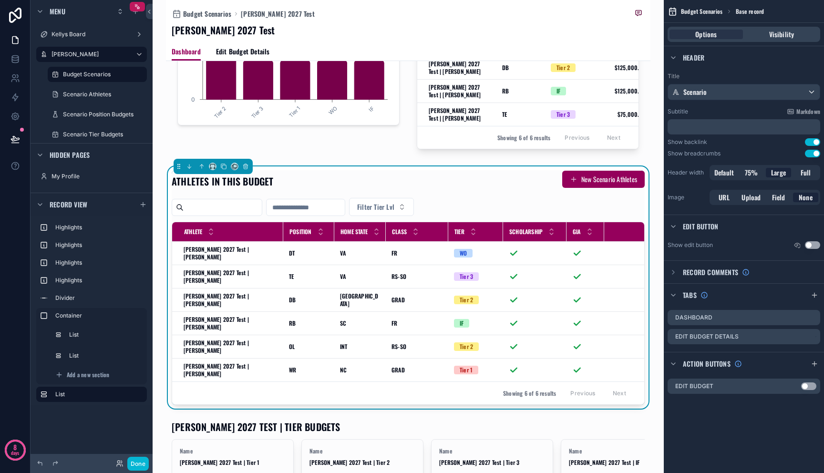
scroll to position [284, 0]
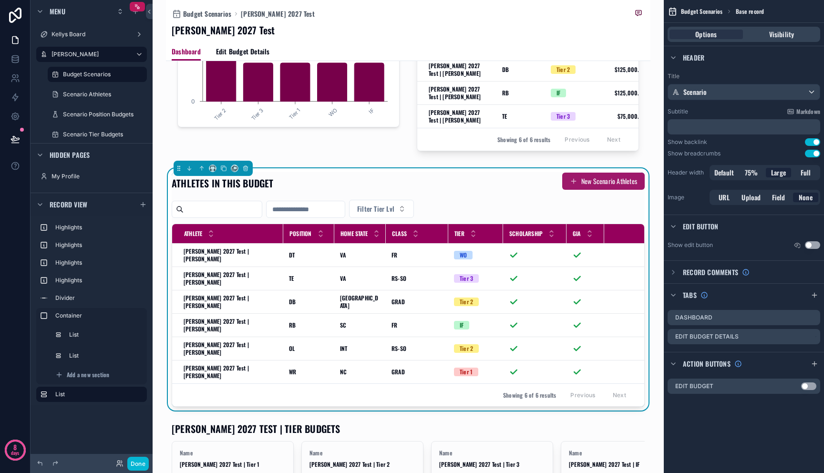
click at [590, 190] on button "New Scenario Athletes" at bounding box center [603, 181] width 83 height 17
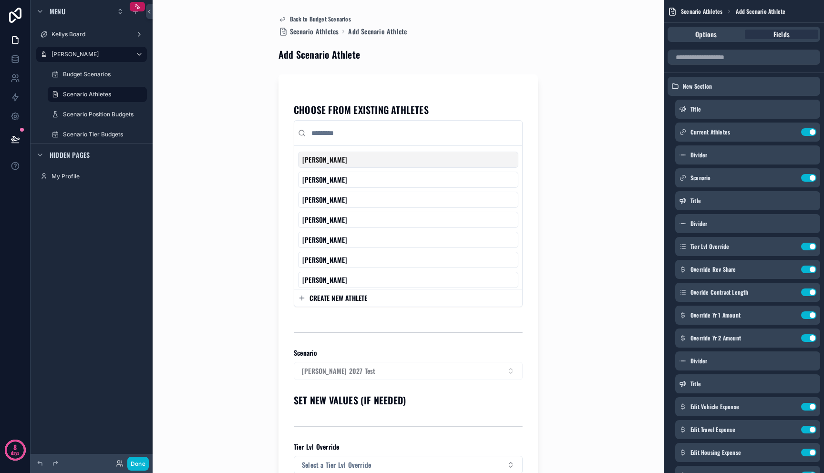
click at [486, 373] on div "[PERSON_NAME] 2027 Test" at bounding box center [408, 371] width 229 height 18
click at [410, 369] on div "[PERSON_NAME] 2027 Test" at bounding box center [408, 371] width 229 height 18
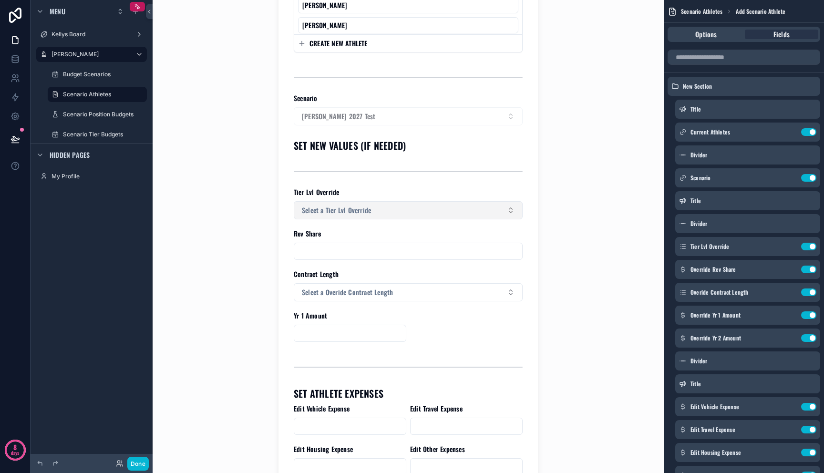
scroll to position [151, 0]
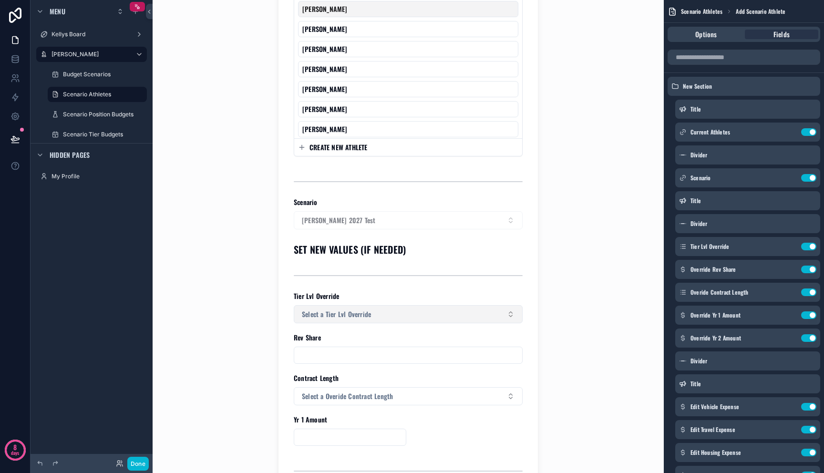
click at [368, 219] on div "[PERSON_NAME] 2027 Test" at bounding box center [408, 220] width 229 height 18
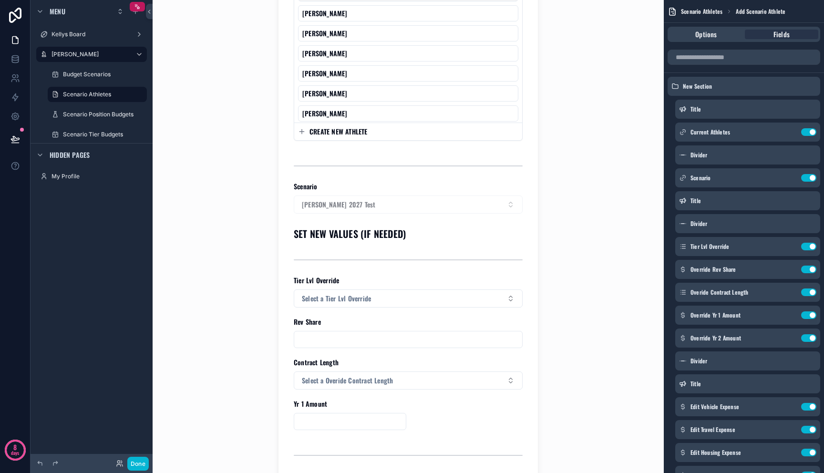
scroll to position [99, 0]
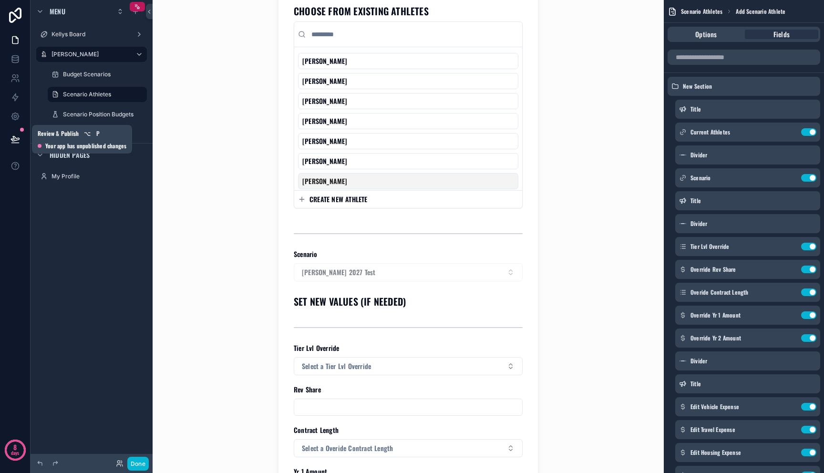
click at [18, 134] on button at bounding box center [15, 139] width 21 height 27
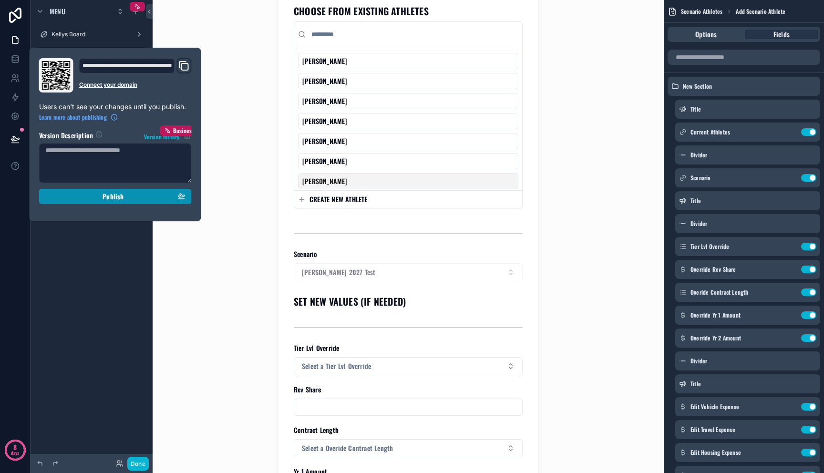
click at [75, 199] on div "Publish" at bounding box center [115, 196] width 140 height 9
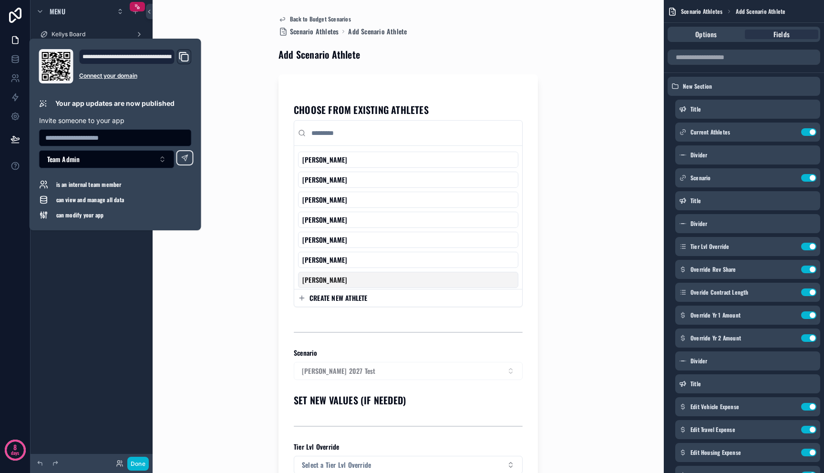
click at [453, 344] on div "CHOOSE FROM EXISTING ATHLETES A.J. Brand Aidan Lynch Aiden Daugherty Andrew Han…" at bounding box center [408, 435] width 229 height 672
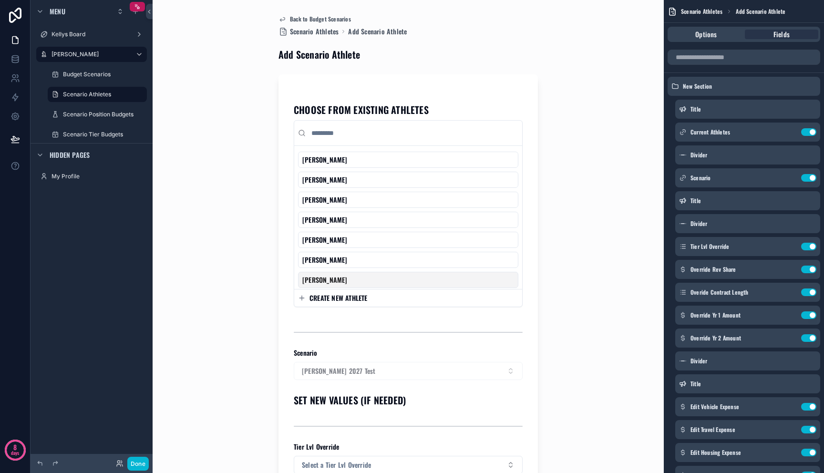
click at [431, 369] on div "[PERSON_NAME] 2027 Test" at bounding box center [408, 371] width 229 height 18
click at [790, 177] on icon "scrollable content" at bounding box center [790, 178] width 8 height 8
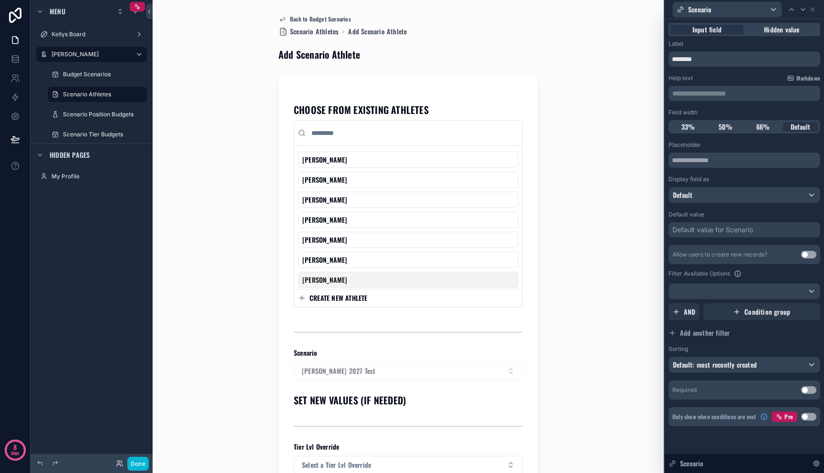
click at [772, 35] on div "Input field Hidden value" at bounding box center [745, 29] width 152 height 13
click at [772, 31] on span "Hidden value" at bounding box center [781, 30] width 35 height 10
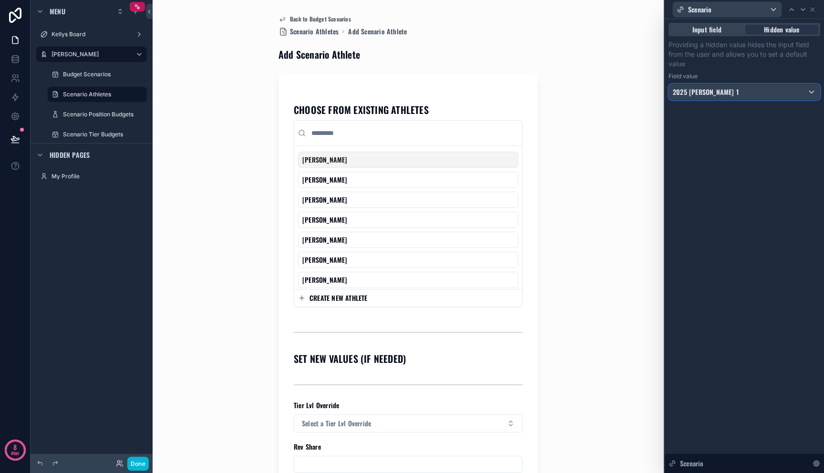
click at [736, 93] on div "2025 [PERSON_NAME] 1" at bounding box center [744, 91] width 151 height 15
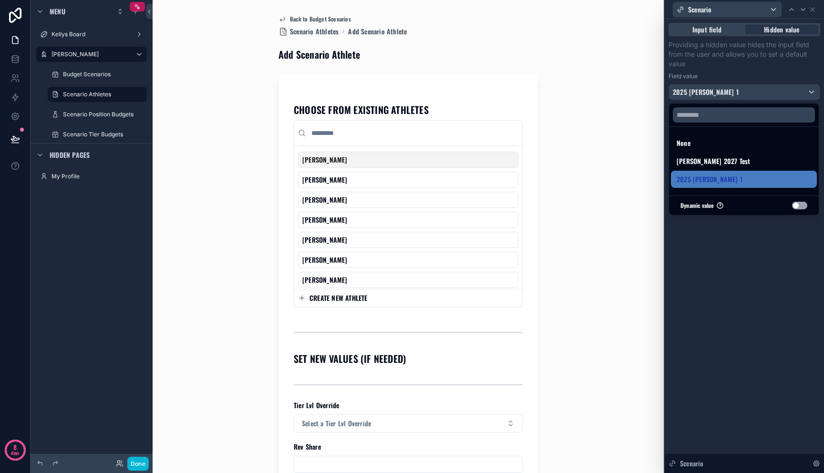
click at [797, 206] on button "Use setting" at bounding box center [799, 206] width 15 height 8
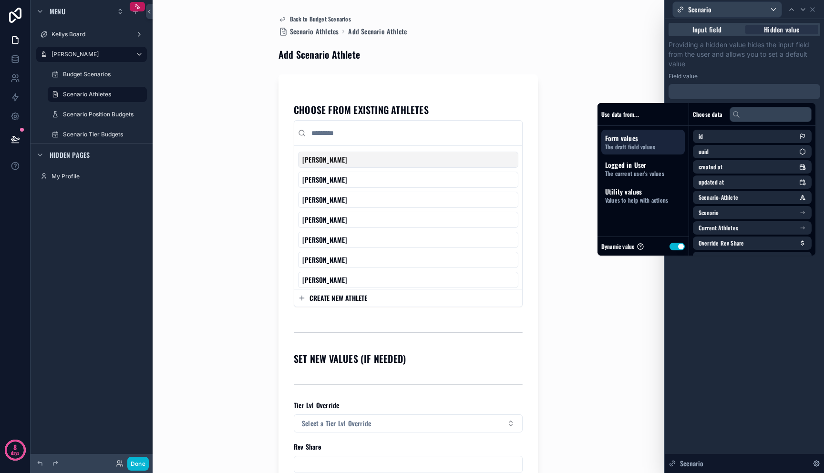
click at [670, 247] on button "Use setting" at bounding box center [677, 247] width 15 height 8
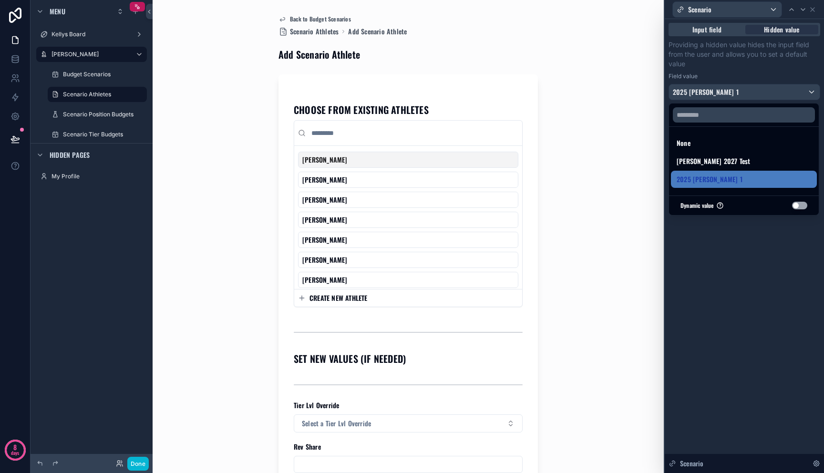
click at [755, 270] on div at bounding box center [744, 236] width 159 height 473
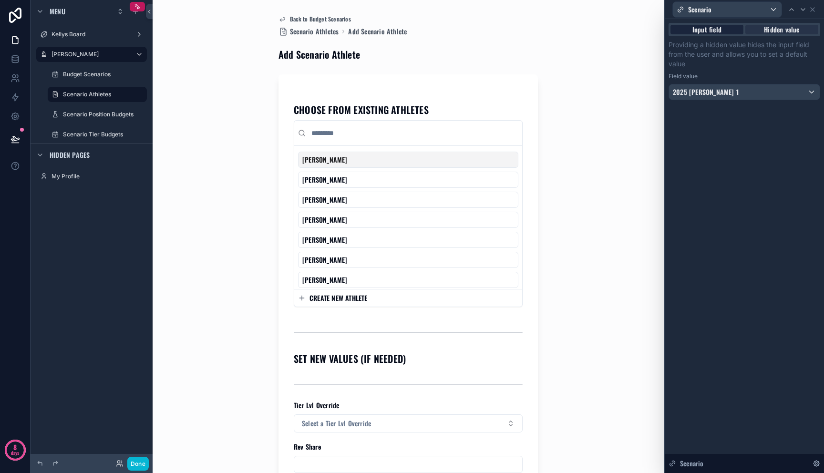
click at [708, 29] on span "Input field" at bounding box center [707, 30] width 29 height 10
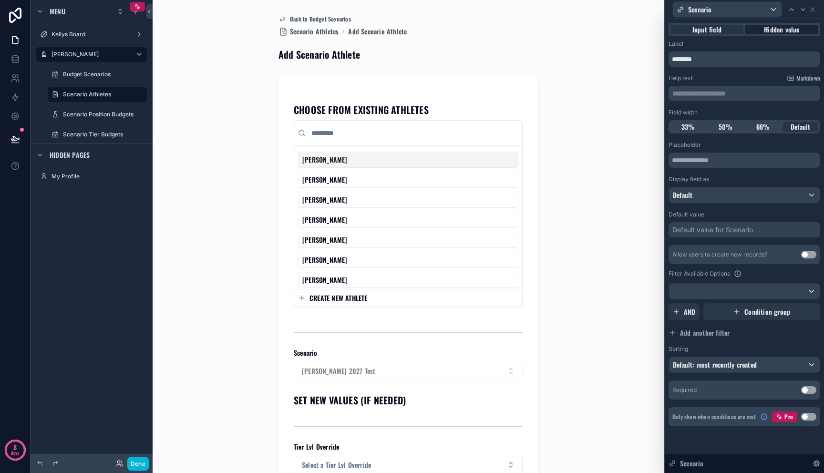
click at [770, 32] on span "Hidden value" at bounding box center [781, 30] width 35 height 10
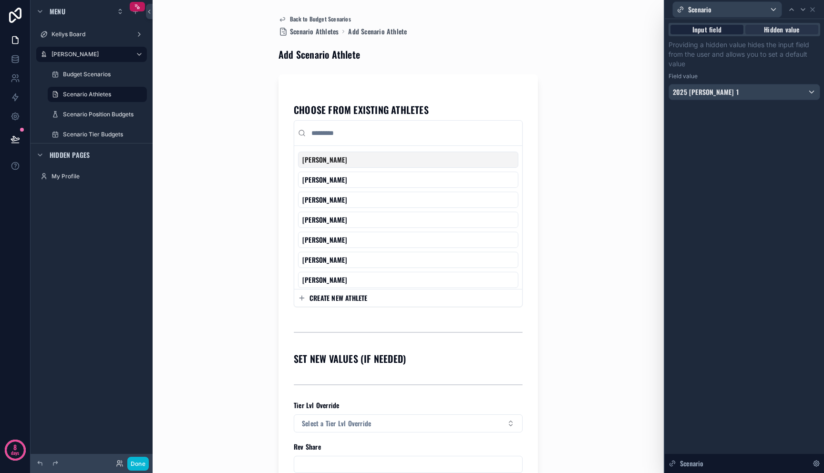
click at [703, 30] on span "Input field" at bounding box center [707, 30] width 29 height 10
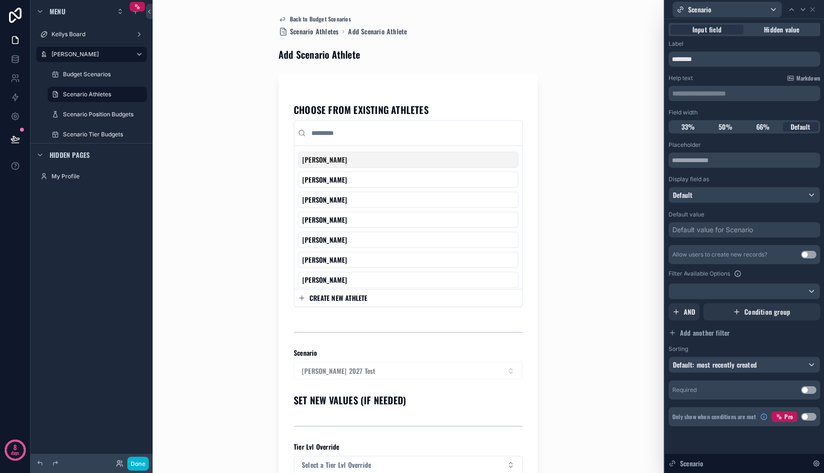
click at [401, 368] on div "[PERSON_NAME] 2027 Test" at bounding box center [408, 371] width 229 height 18
click at [812, 10] on icon at bounding box center [813, 10] width 4 height 4
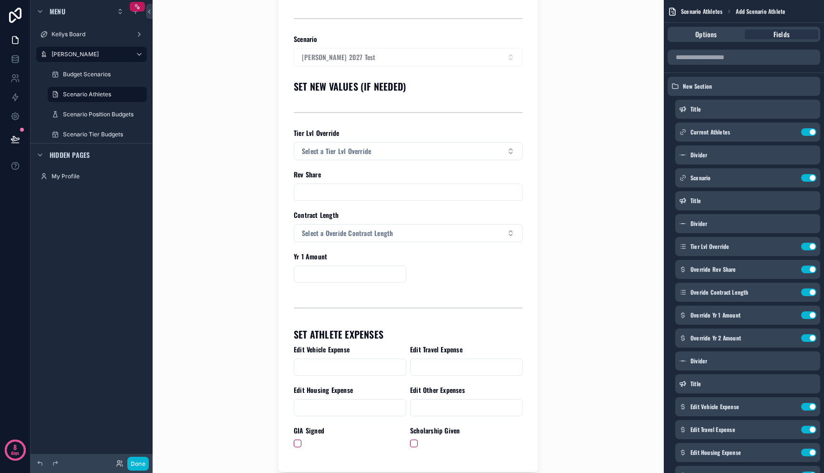
scroll to position [285, 0]
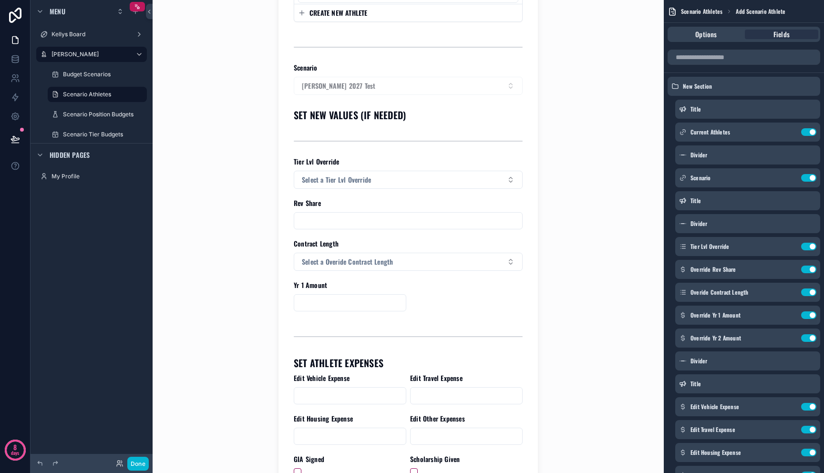
click at [396, 167] on div "Tier Lvl Override Select a Tier Lvl Override" at bounding box center [408, 173] width 229 height 32
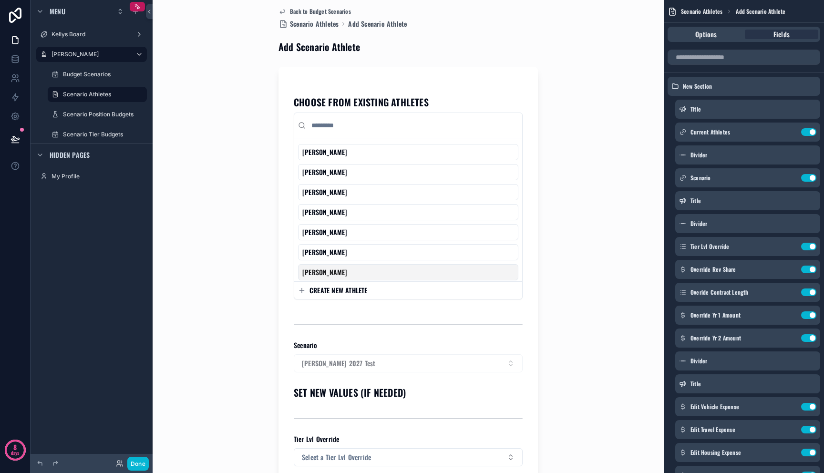
click at [363, 298] on div "CREATE NEW ATHLETE" at bounding box center [408, 290] width 228 height 17
click at [363, 292] on span "CREATE NEW ATHLETE" at bounding box center [339, 291] width 58 height 10
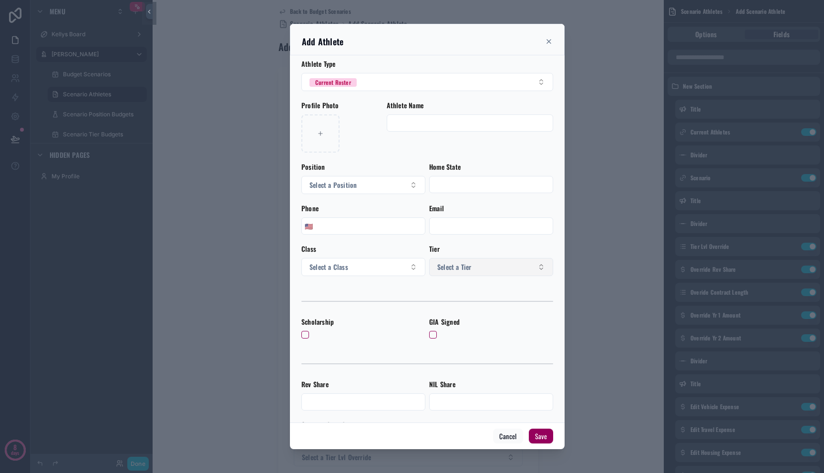
click at [454, 271] on button "Select a Tier" at bounding box center [491, 267] width 124 height 18
click at [585, 207] on div "scrollable content" at bounding box center [412, 236] width 824 height 473
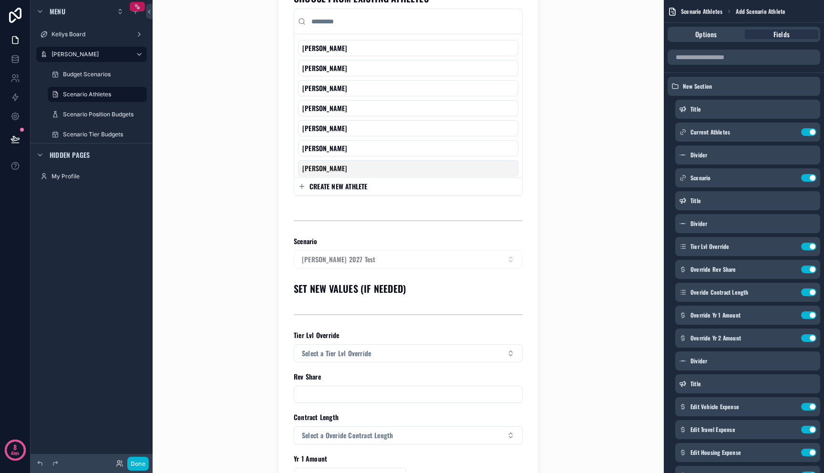
scroll to position [233, 0]
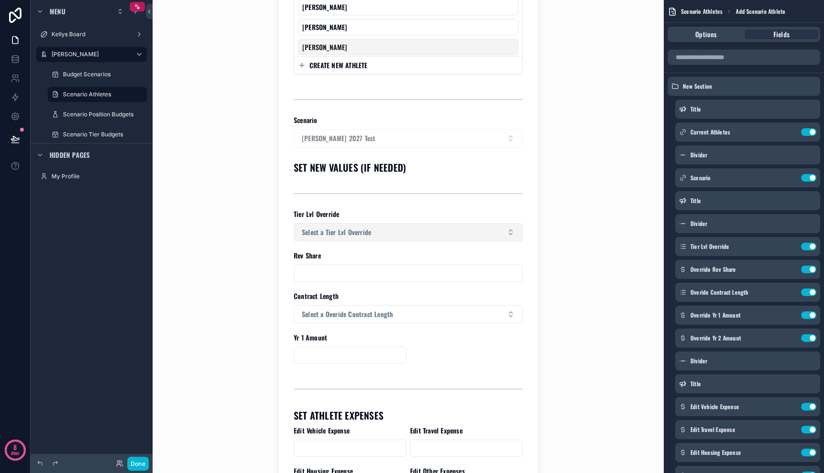
click at [356, 226] on button "Select a Tier Lvl Override" at bounding box center [408, 232] width 229 height 18
click at [356, 228] on span "Select a Tier Lvl Override" at bounding box center [336, 233] width 69 height 10
click at [361, 277] on input "scrollable content" at bounding box center [408, 273] width 228 height 13
click at [319, 249] on div "CHOOSE FROM EXISTING ATHLETES A.J. Brand Aidan Lynch Aiden Daugherty Andrew Han…" at bounding box center [408, 202] width 229 height 672
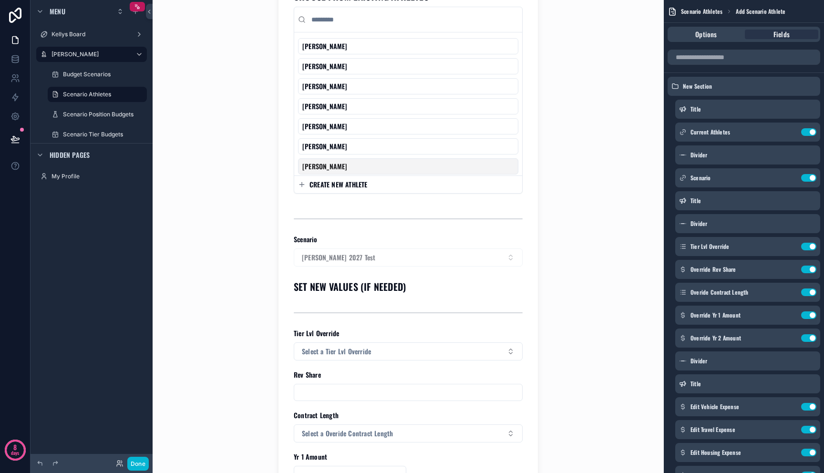
scroll to position [185, 0]
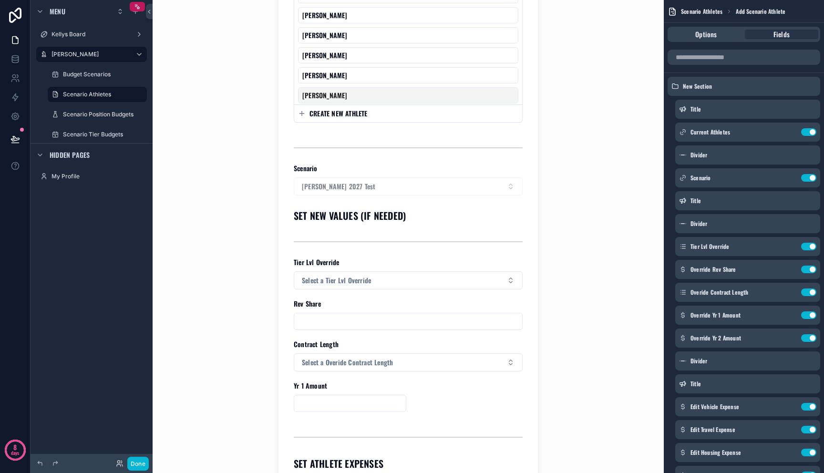
click at [387, 309] on div "Rev Share" at bounding box center [408, 304] width 229 height 10
click at [390, 321] on input "scrollable content" at bounding box center [408, 321] width 228 height 13
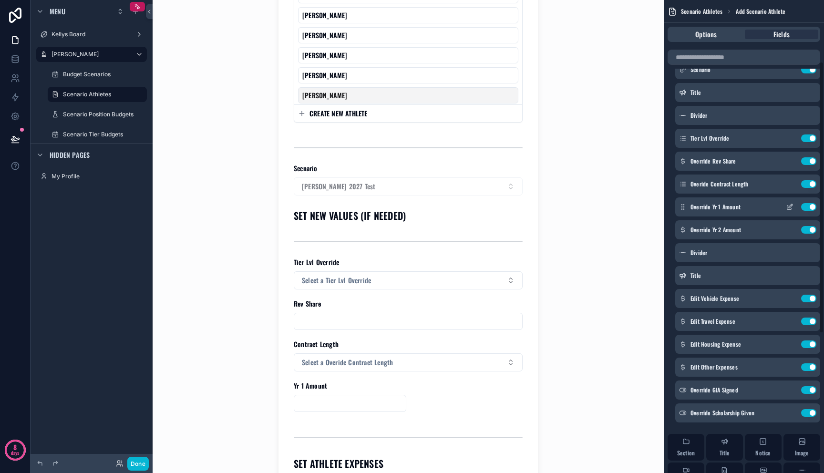
scroll to position [108, 0]
click at [791, 163] on icon "scrollable content" at bounding box center [790, 162] width 8 height 8
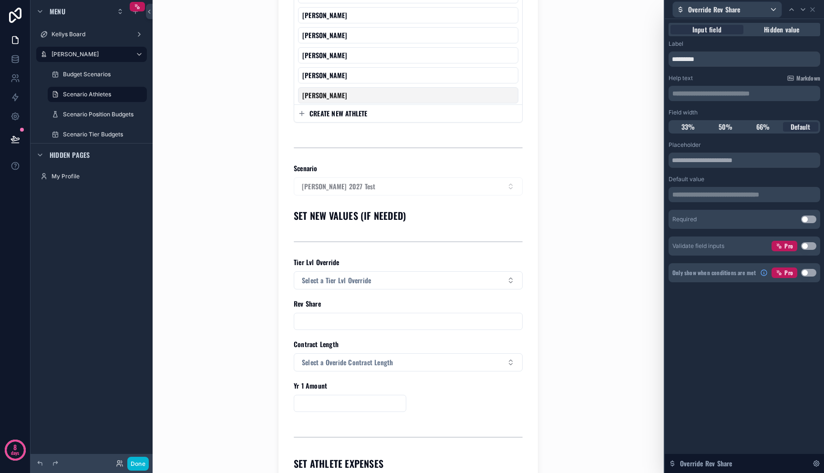
click at [809, 275] on button "Use setting" at bounding box center [808, 273] width 15 height 8
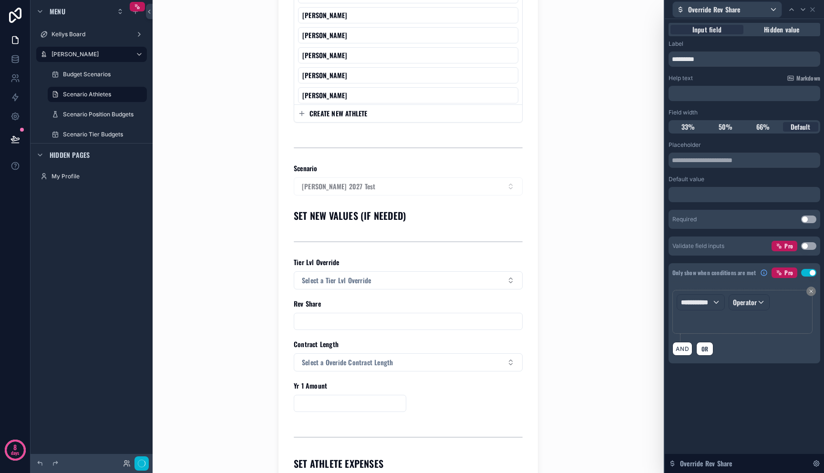
scroll to position [0, 0]
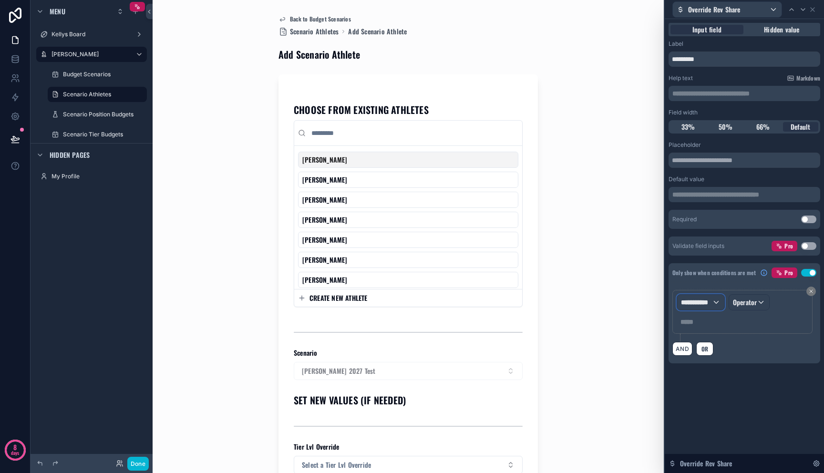
click at [695, 301] on span "**********" at bounding box center [696, 303] width 31 height 10
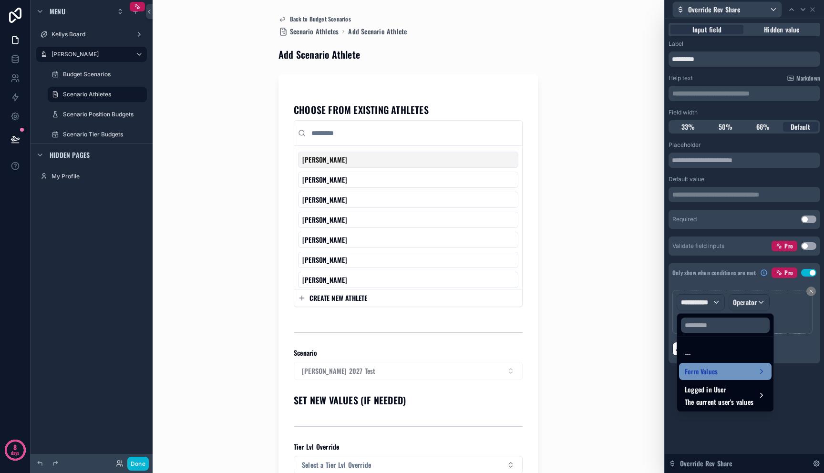
click at [704, 368] on span "Form Values" at bounding box center [701, 371] width 33 height 11
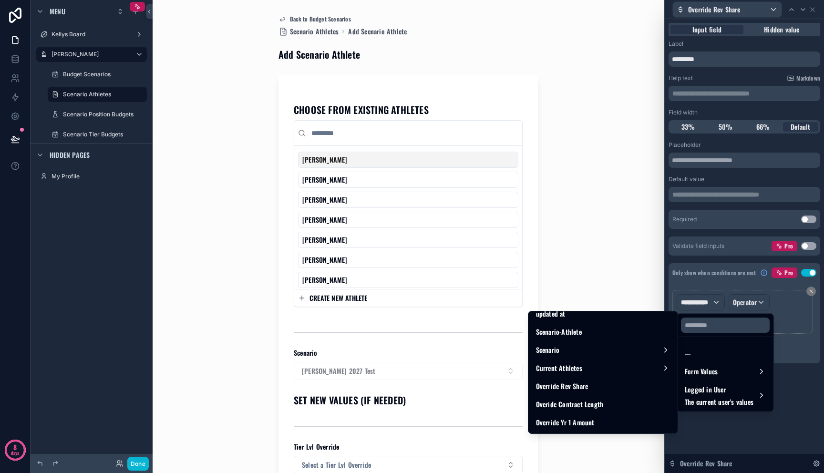
click at [587, 273] on div "Back to Budget Scenarios Scenario Athletes Add Scenario Athlete Add Scenario At…" at bounding box center [408, 236] width 485 height 473
click at [705, 429] on div at bounding box center [744, 236] width 159 height 473
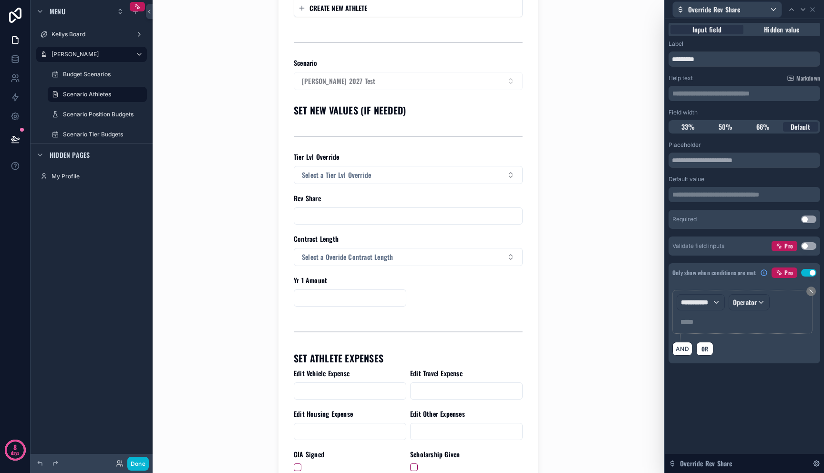
scroll to position [124, 0]
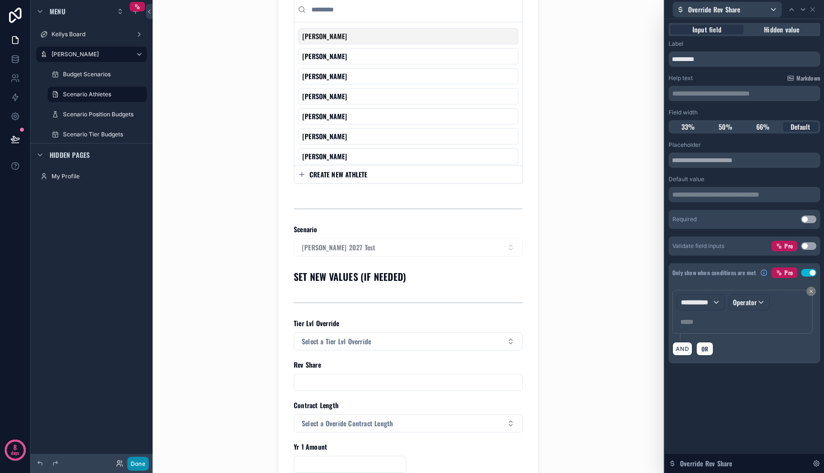
click at [140, 467] on button "Done" at bounding box center [137, 464] width 21 height 14
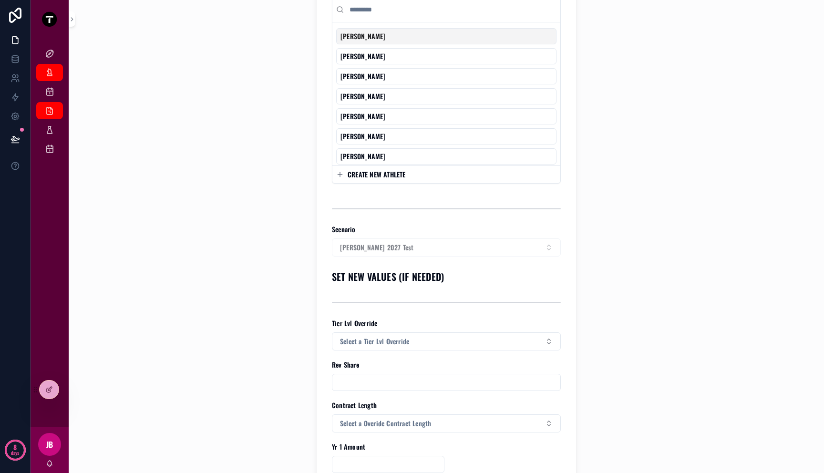
scroll to position [0, 0]
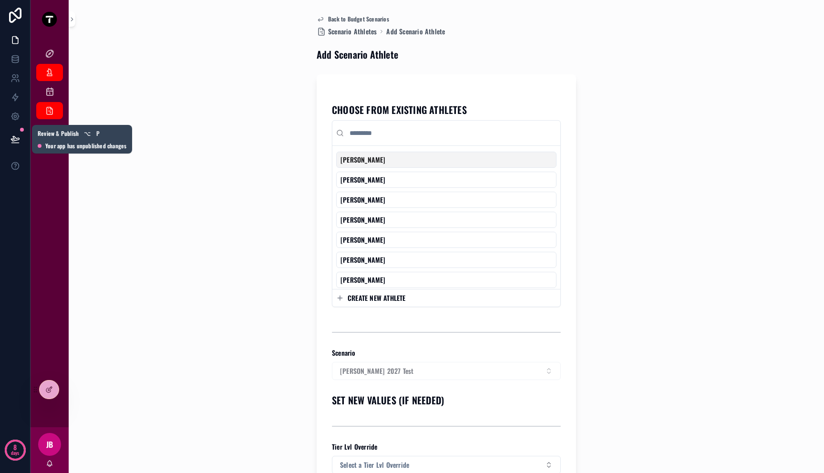
click at [17, 136] on icon at bounding box center [15, 140] width 10 height 10
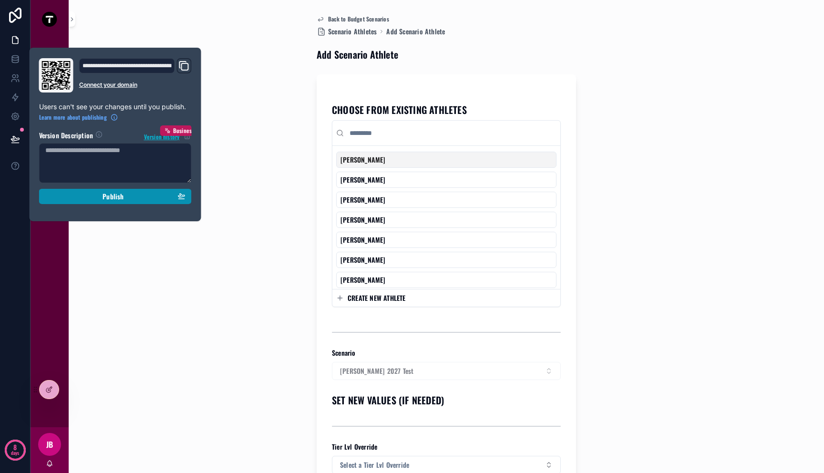
click at [86, 199] on div "Publish" at bounding box center [115, 196] width 140 height 9
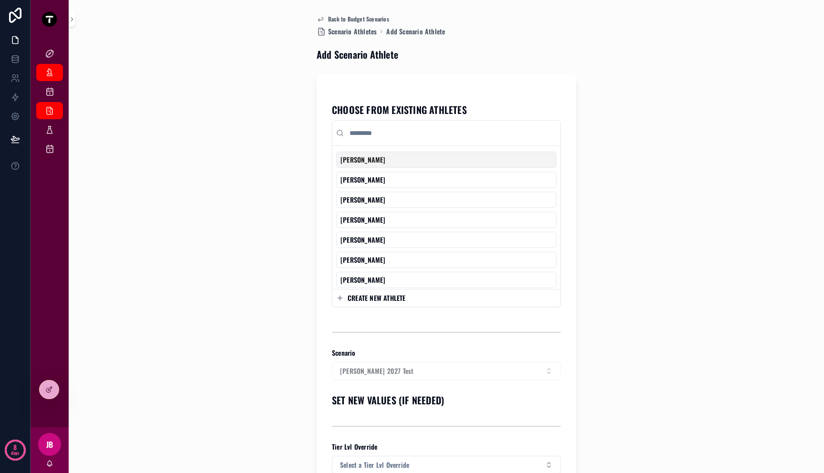
click at [259, 188] on div "Back to Budget Scenarios Scenario Athletes Add Scenario Athlete Add Scenario At…" at bounding box center [446, 236] width 729 height 473
click at [11, 138] on icon at bounding box center [15, 140] width 10 height 10
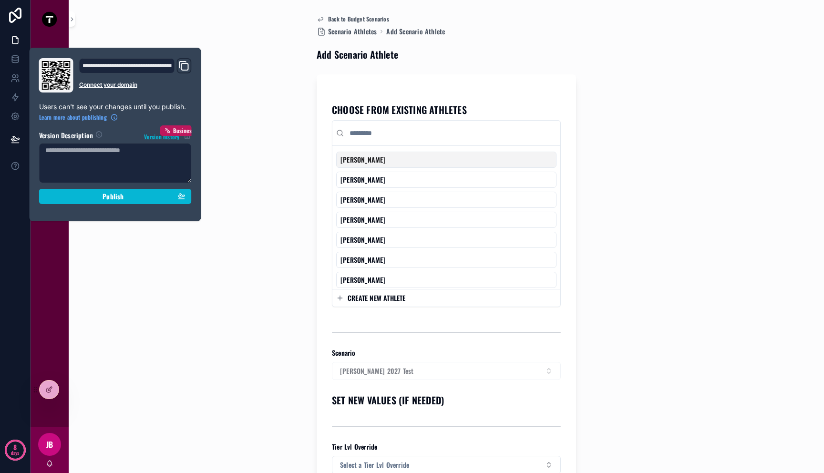
click at [184, 64] on icon "Domain and Custom Link" at bounding box center [183, 65] width 11 height 11
click at [657, 48] on div "Back to Budget Scenarios Scenario Athletes Add Scenario Athlete Add Scenario At…" at bounding box center [446, 236] width 729 height 473
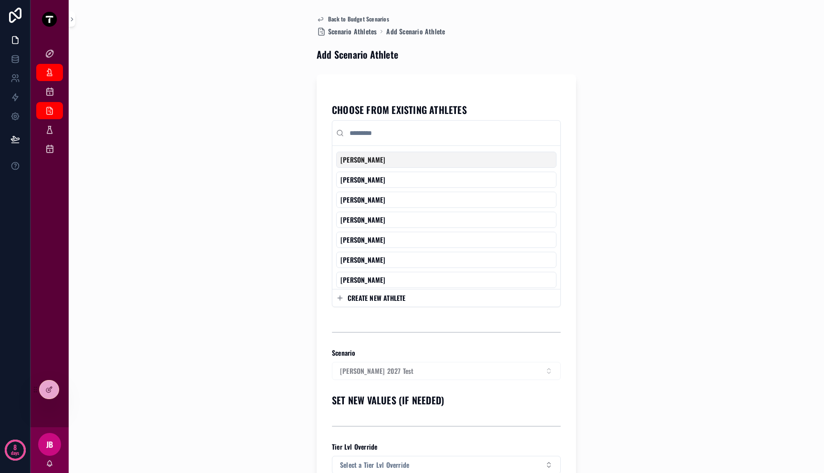
click at [230, 94] on div "Back to Budget Scenarios Scenario Athletes Add Scenario Athlete Add Scenario At…" at bounding box center [446, 236] width 729 height 473
click at [53, 93] on icon "scrollable content" at bounding box center [50, 92] width 10 height 10
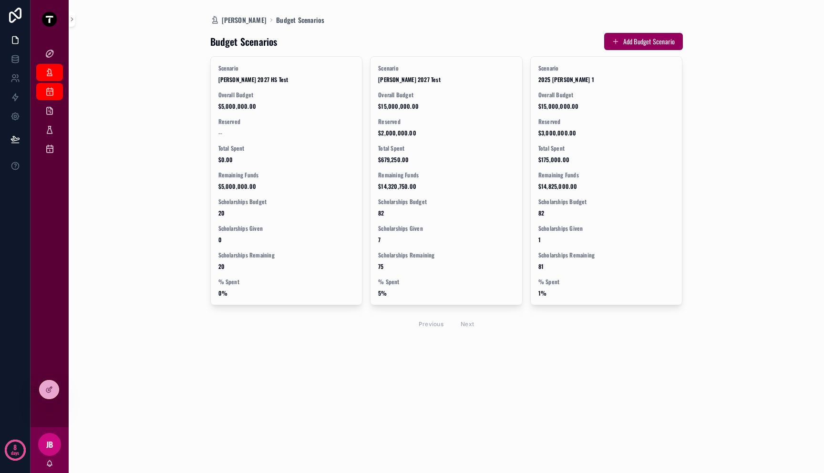
click at [156, 111] on div "Mitch Dashboard Budget Scenarios Budget Scenarios Add Budget Scenario Scenario …" at bounding box center [446, 236] width 729 height 473
click at [57, 391] on div at bounding box center [49, 390] width 19 height 18
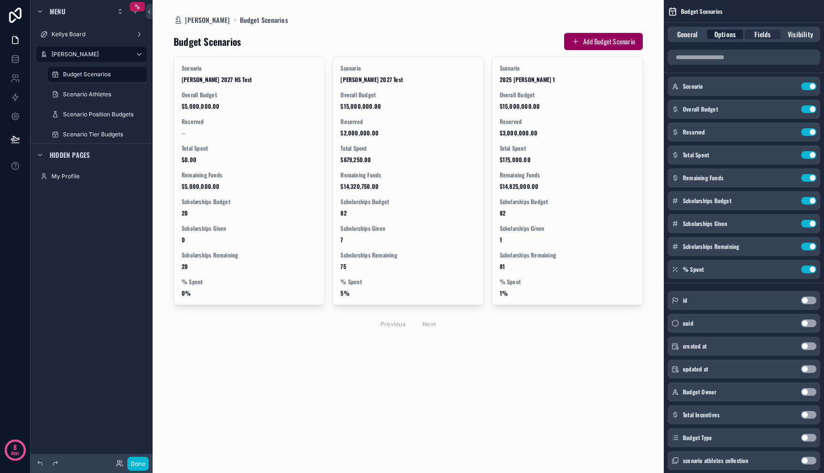
click at [737, 39] on div "Options" at bounding box center [725, 35] width 36 height 10
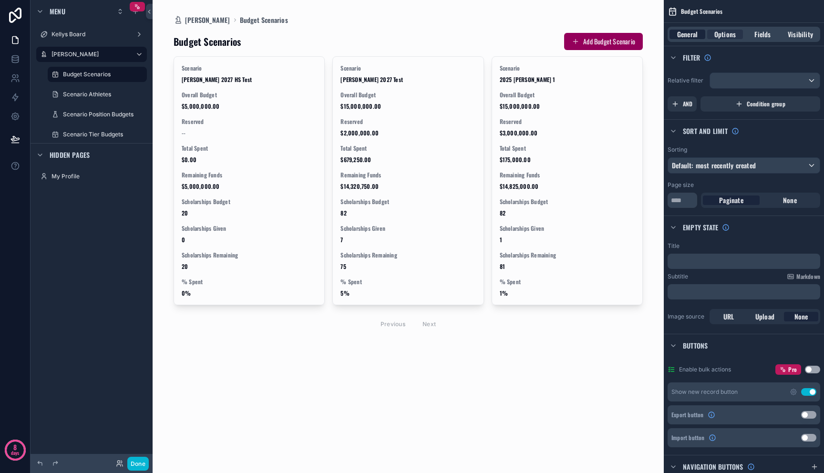
click at [696, 32] on span "General" at bounding box center [687, 35] width 21 height 10
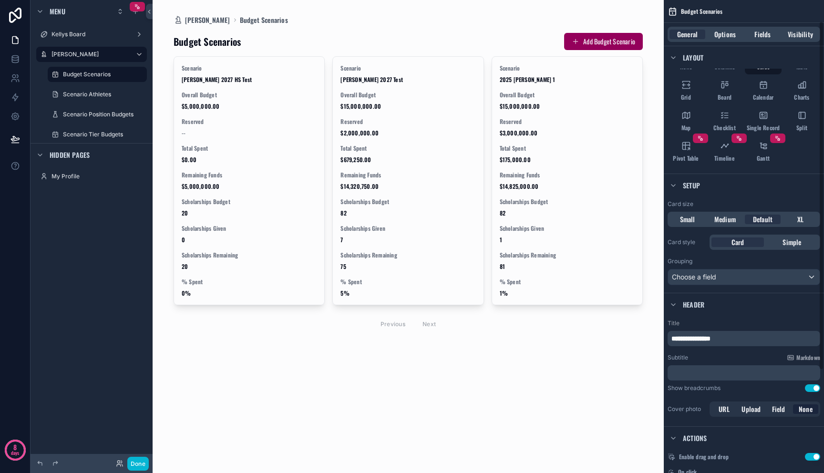
scroll to position [86, 0]
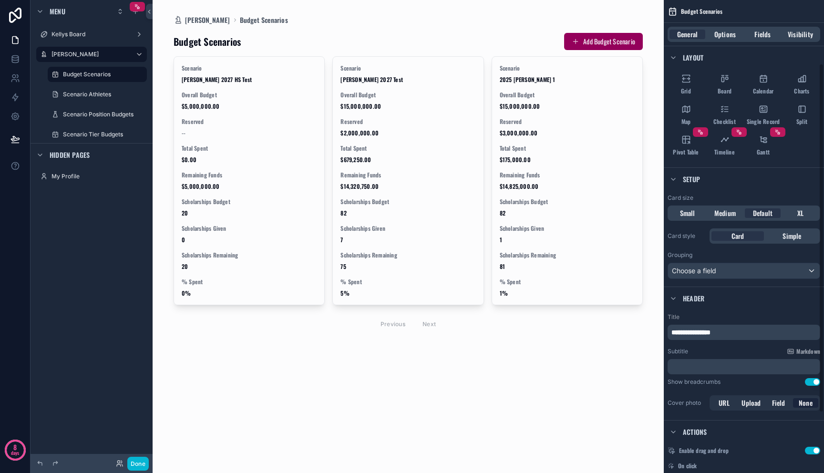
click at [706, 281] on div "Card size Small Medium Default XL Card style Card Simple Grouping Choose a field" at bounding box center [744, 236] width 160 height 93
click at [706, 279] on div "Card size Small Medium Default XL Card style Card Simple Grouping Choose a field" at bounding box center [744, 236] width 160 height 93
click at [706, 274] on div "Choose a field" at bounding box center [744, 270] width 152 height 15
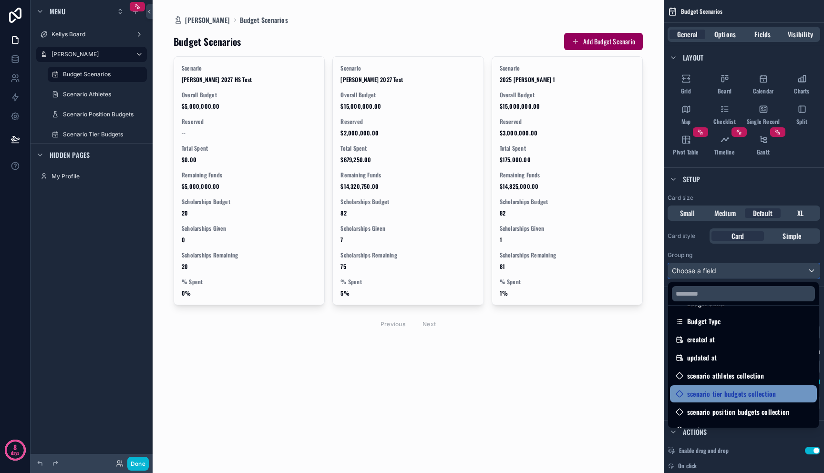
scroll to position [143, 0]
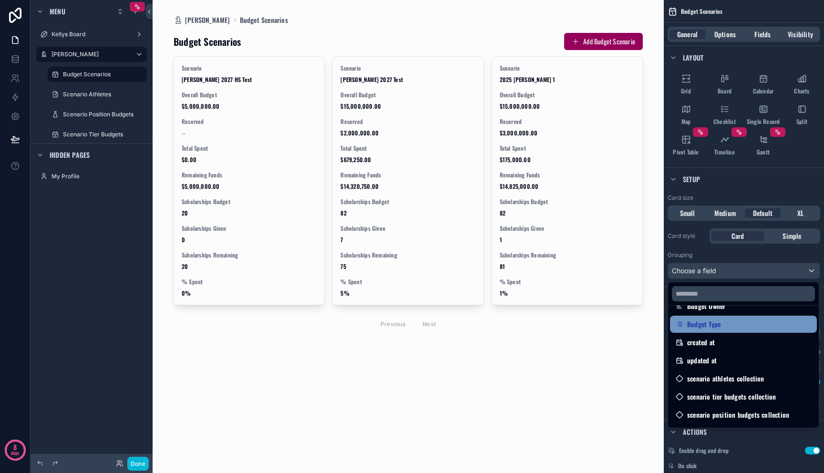
click at [718, 329] on span "Budget Type" at bounding box center [703, 324] width 33 height 11
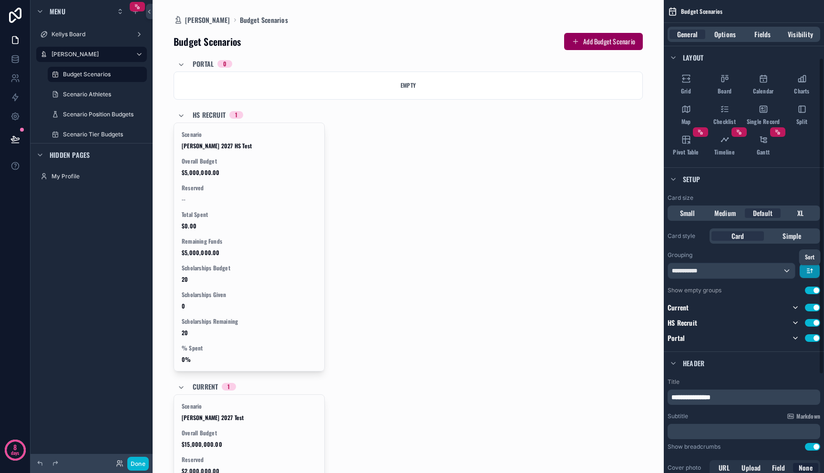
click at [812, 268] on icon "scrollable content" at bounding box center [810, 271] width 8 height 8
click at [802, 316] on div "Last -> First" at bounding box center [795, 310] width 45 height 17
click at [809, 276] on button "scrollable content" at bounding box center [810, 271] width 20 height 14
click at [806, 287] on span "First -> Last" at bounding box center [795, 292] width 33 height 11
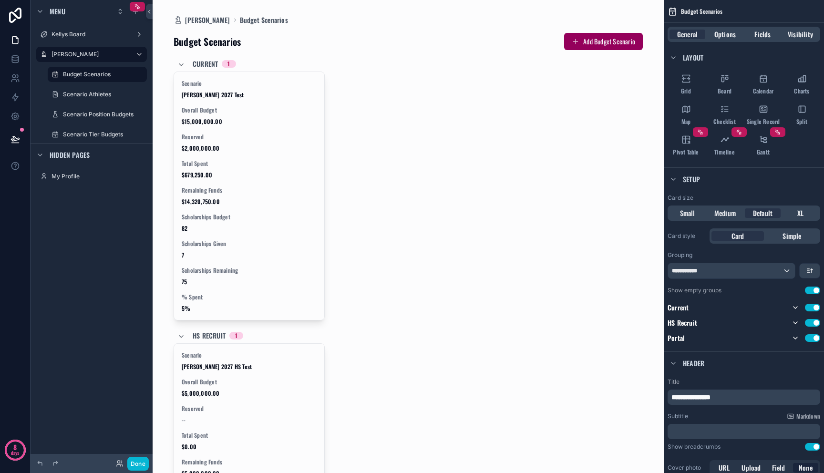
click at [181, 62] on icon "scrollable content" at bounding box center [181, 65] width 8 height 8
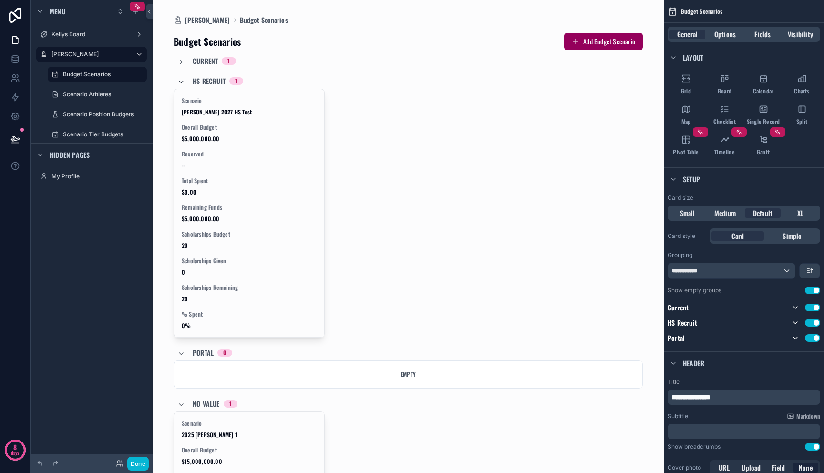
click at [181, 78] on span "scrollable content" at bounding box center [181, 81] width 8 height 8
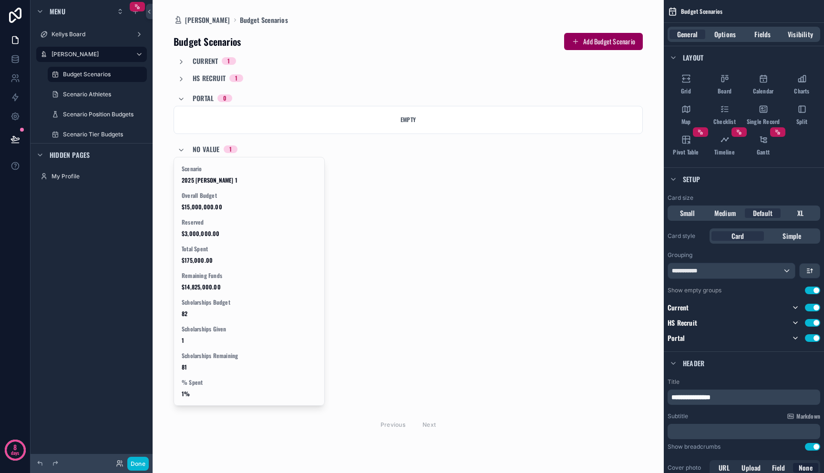
click at [183, 103] on div "Portal 0" at bounding box center [204, 98] width 55 height 15
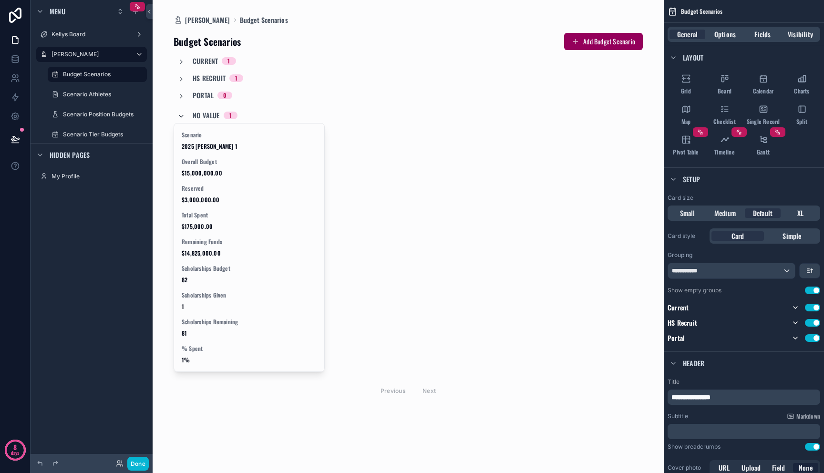
click at [183, 113] on icon "scrollable content" at bounding box center [181, 117] width 8 height 8
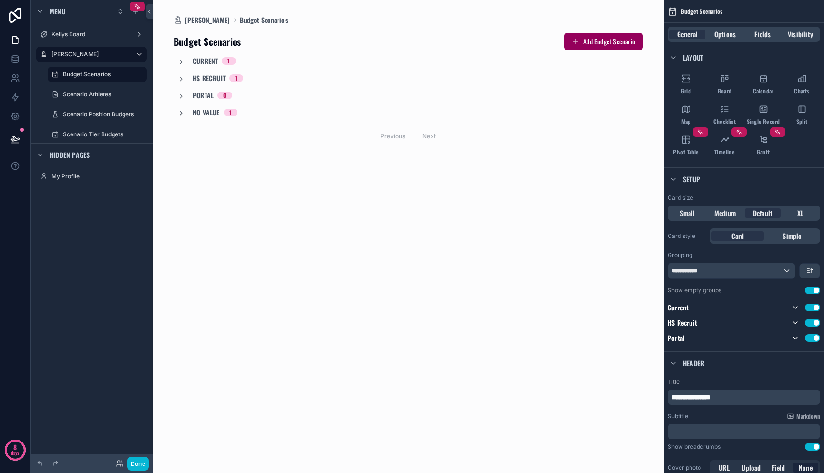
click at [183, 112] on icon "scrollable content" at bounding box center [181, 114] width 8 height 8
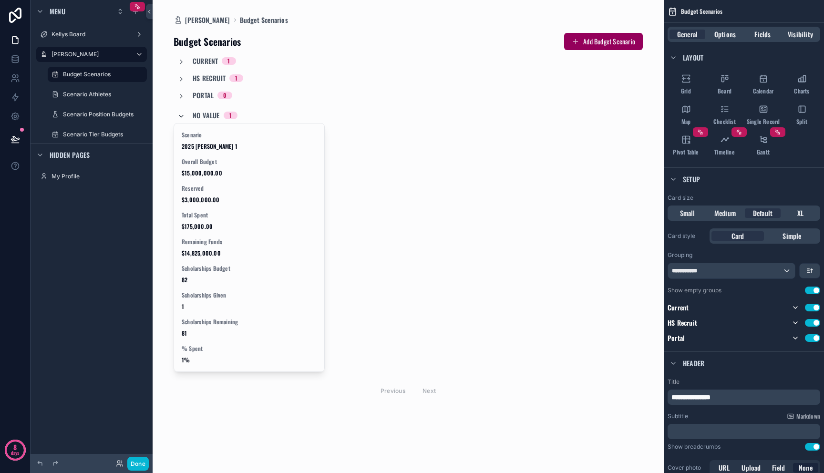
click at [183, 113] on icon "scrollable content" at bounding box center [181, 117] width 8 height 8
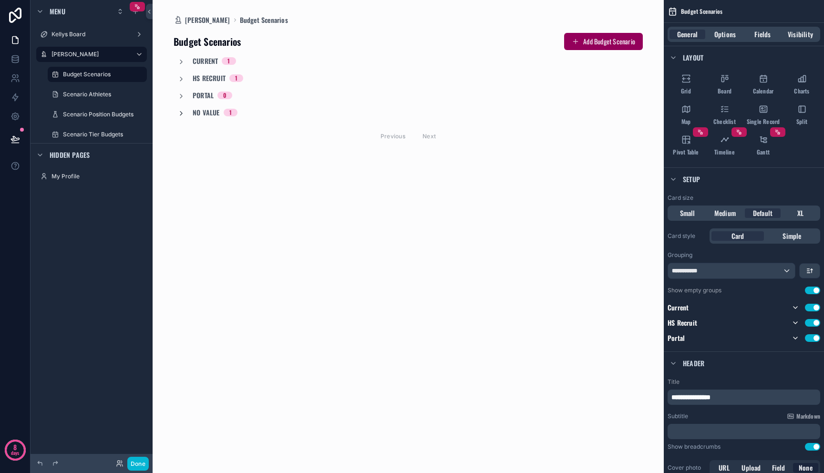
click at [183, 112] on icon "scrollable content" at bounding box center [181, 114] width 8 height 8
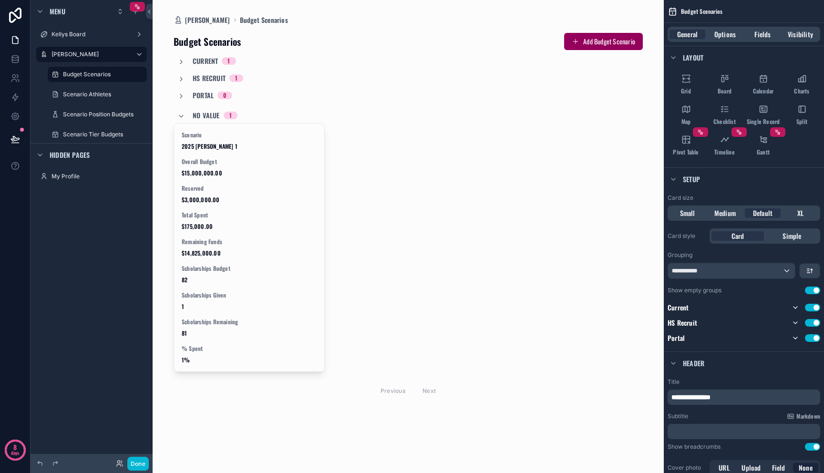
click at [183, 91] on div "Portal 0" at bounding box center [204, 96] width 55 height 10
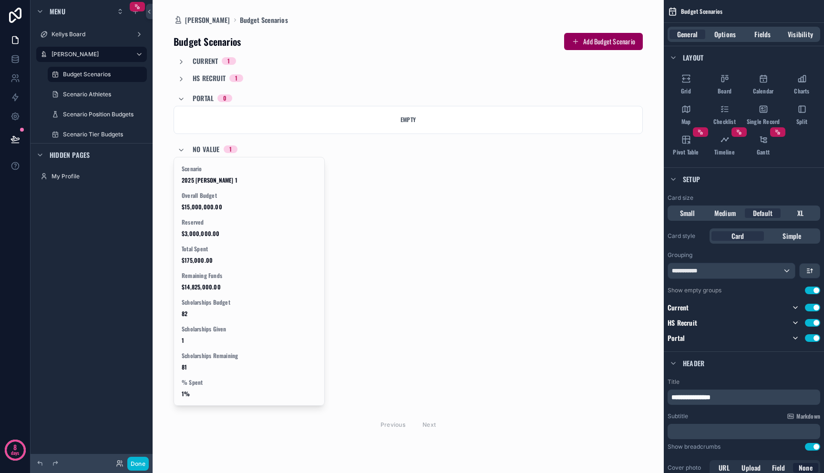
click at [183, 83] on div "Current 1 HS Recruit 1 Portal 0 Empty No value 1 Scenario 2025 FB - Mitch 1 Ove…" at bounding box center [408, 246] width 469 height 380
click at [183, 73] on div "HS Recruit 1" at bounding box center [210, 78] width 66 height 10
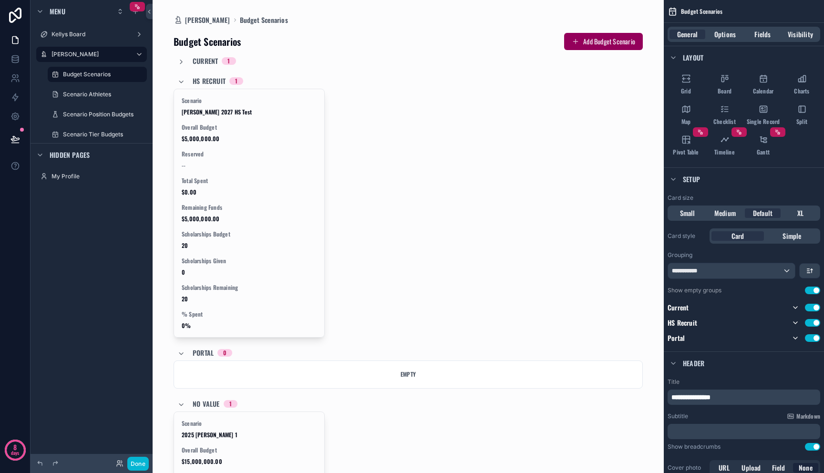
click at [183, 55] on div "Budget Scenarios Add Budget Scenario Current 1 HS Recruit 1 Scenario Mitch 2027…" at bounding box center [408, 373] width 469 height 696
click at [183, 61] on icon "scrollable content" at bounding box center [181, 62] width 8 height 8
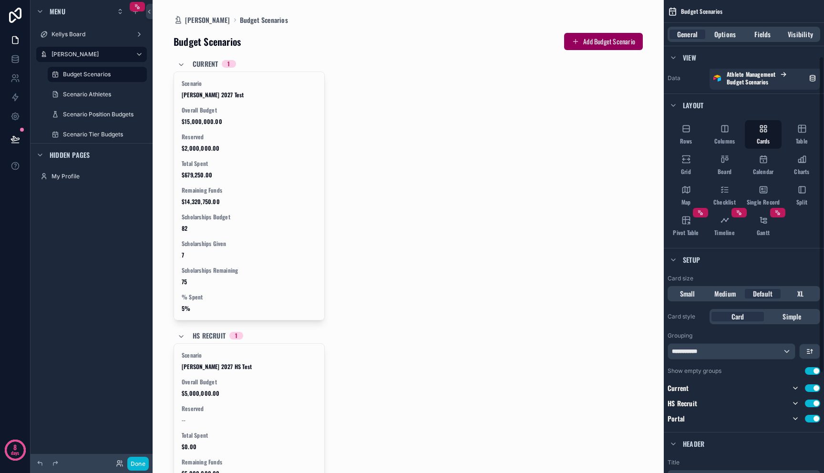
scroll to position [0, 0]
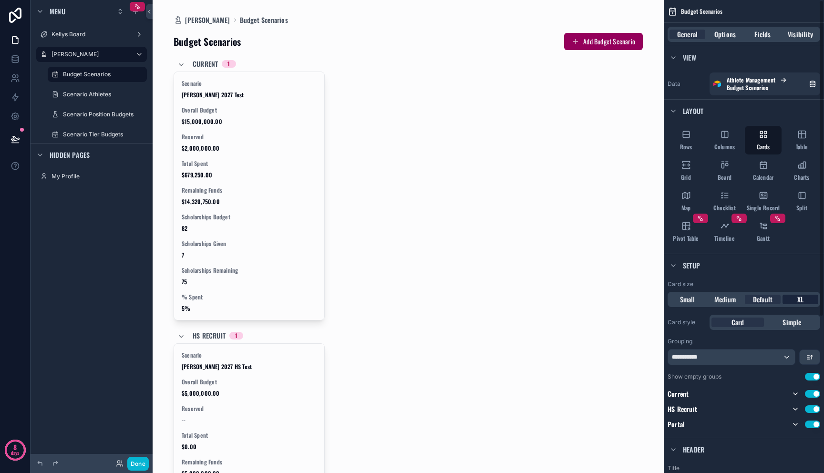
click at [801, 295] on span "XL" at bounding box center [801, 300] width 6 height 10
click at [773, 300] on div "Default" at bounding box center [763, 300] width 36 height 10
click at [719, 147] on span "Columns" at bounding box center [725, 147] width 21 height 8
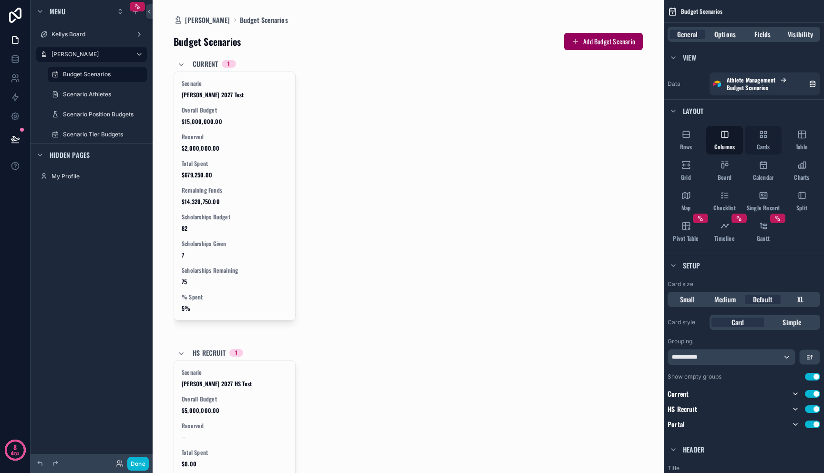
click at [755, 144] on div "Cards" at bounding box center [763, 140] width 37 height 29
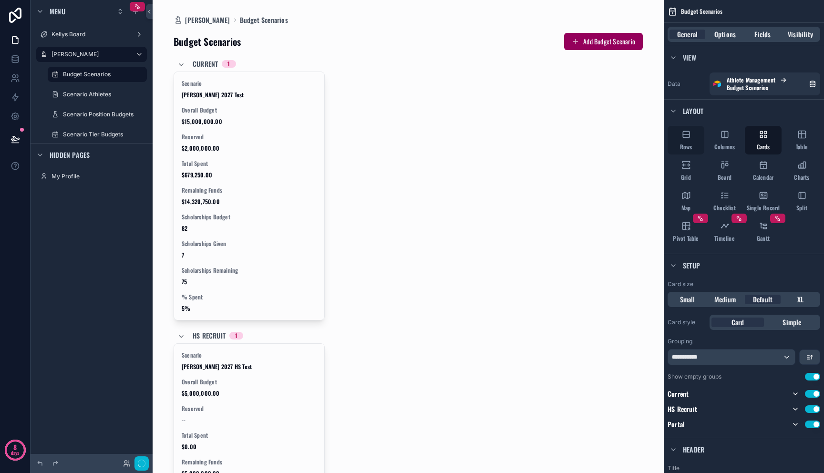
click at [693, 147] on div "Rows" at bounding box center [686, 140] width 37 height 29
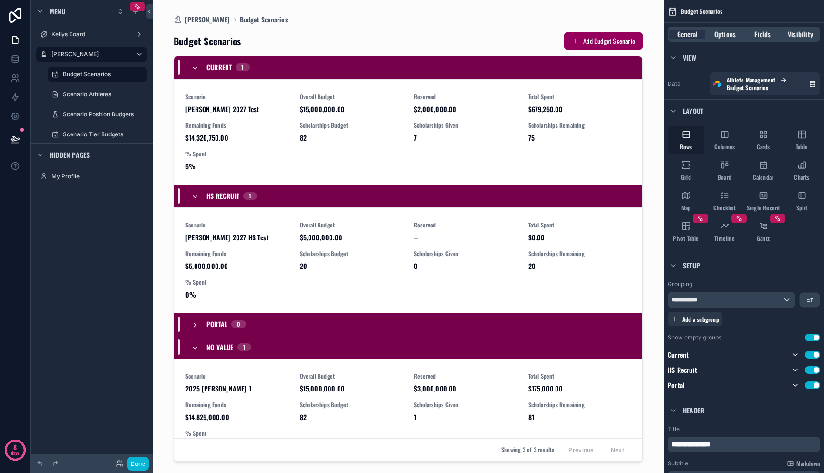
click at [693, 147] on div "Rows" at bounding box center [686, 140] width 37 height 29
click at [725, 145] on span "Columns" at bounding box center [725, 147] width 21 height 8
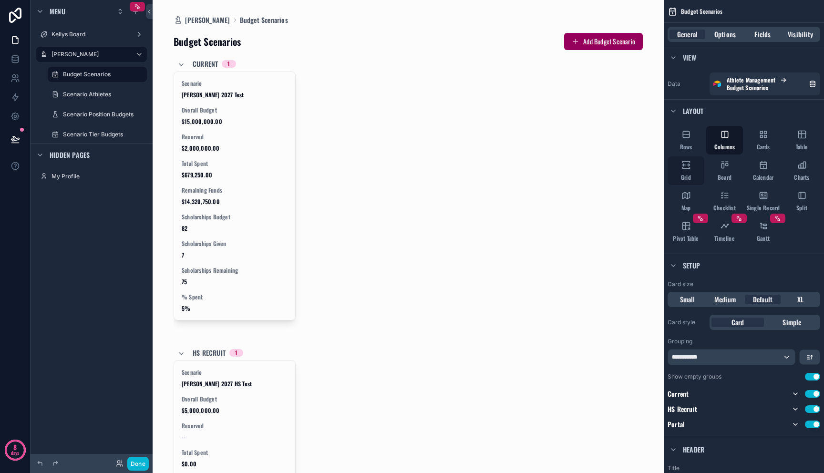
click at [698, 163] on div "Grid" at bounding box center [686, 170] width 37 height 29
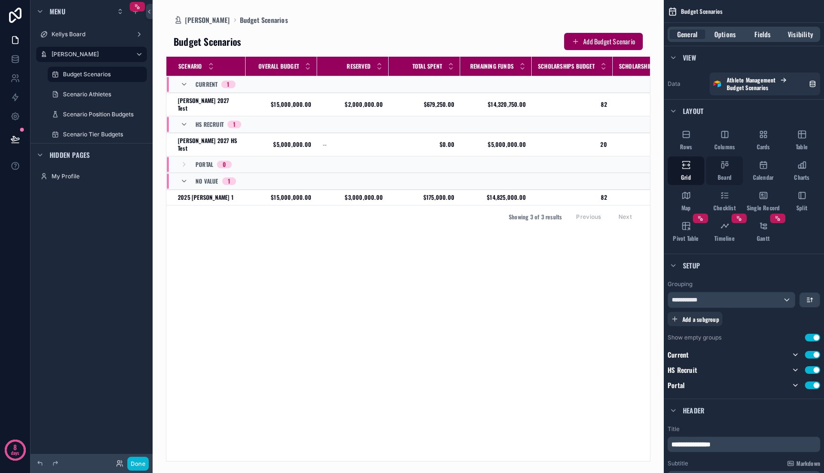
click at [724, 165] on icon "scrollable content" at bounding box center [723, 166] width 2 height 5
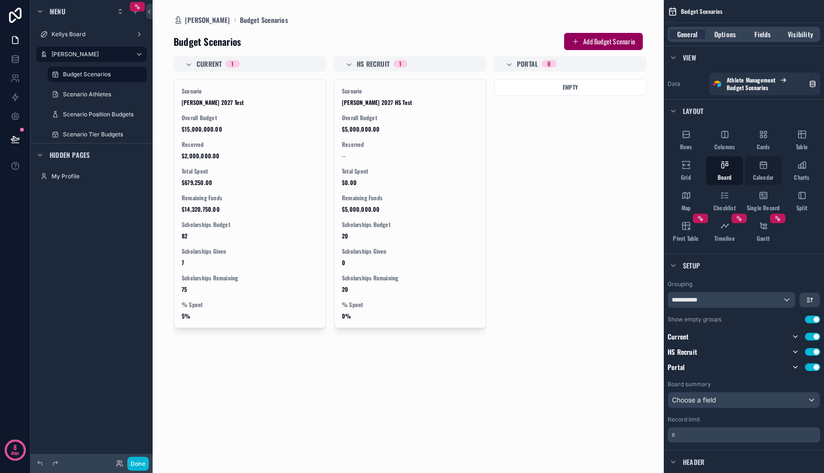
click at [764, 161] on icon "scrollable content" at bounding box center [764, 165] width 10 height 10
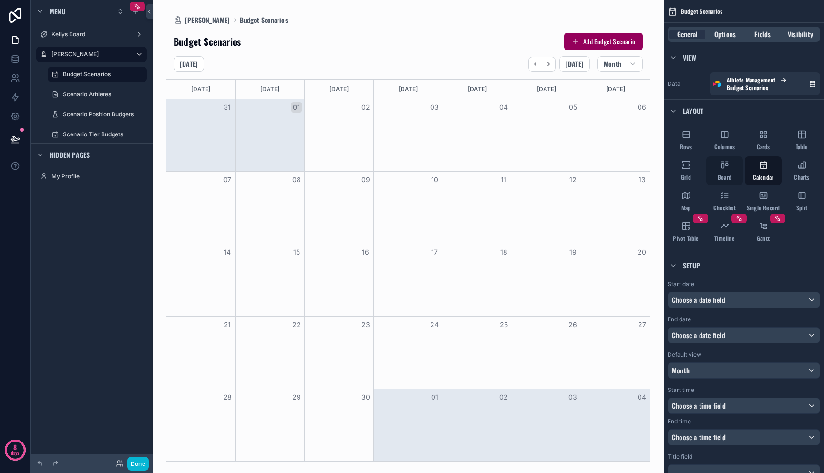
click at [730, 166] on div "Board" at bounding box center [724, 170] width 37 height 29
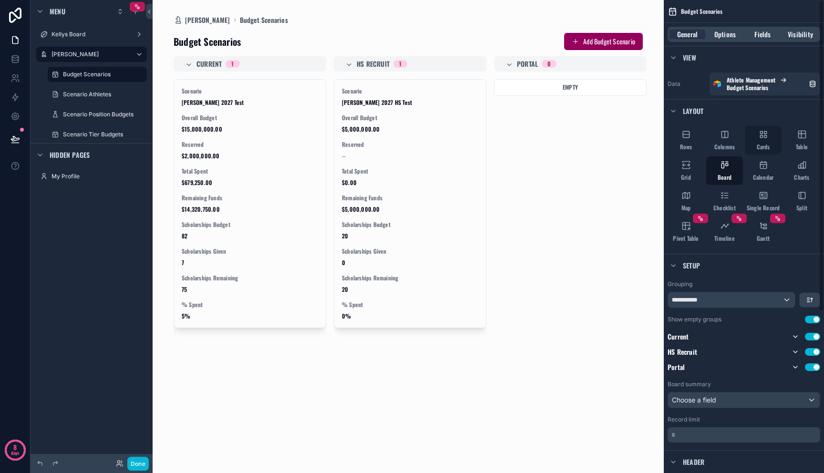
click at [753, 145] on div "Cards" at bounding box center [763, 140] width 37 height 29
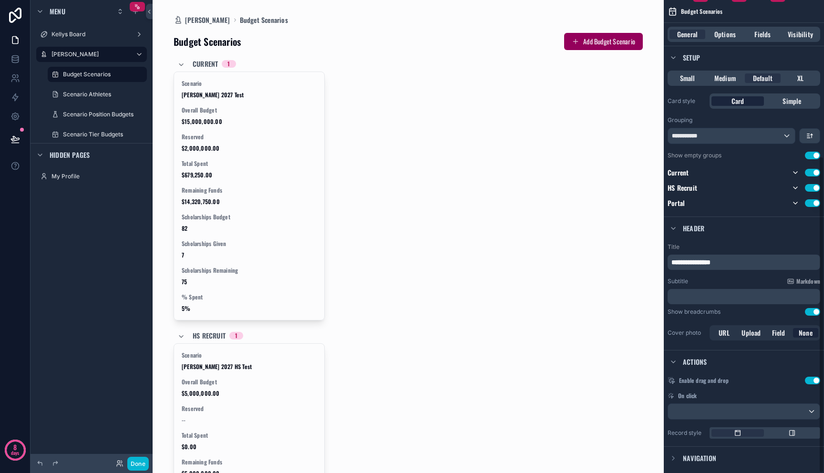
scroll to position [233, 0]
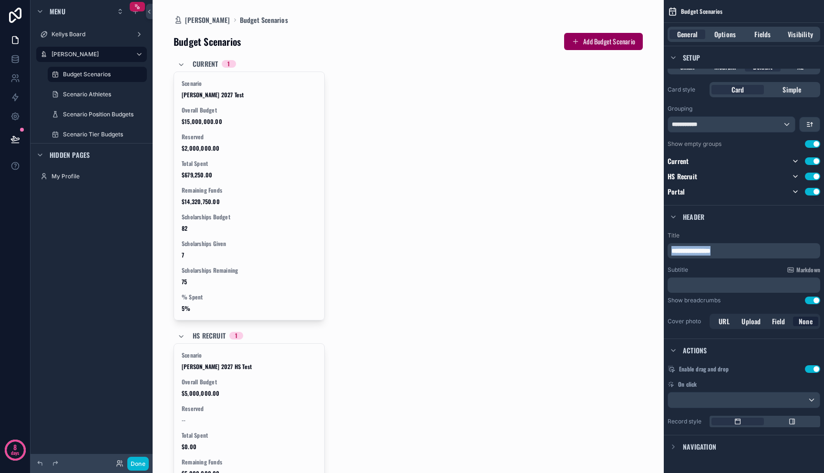
drag, startPoint x: 728, startPoint y: 251, endPoint x: 613, endPoint y: 246, distance: 114.6
click at [614, 246] on div "Kellys Board Mitch Dashboard Budget Scenarios Scenario Athletes Scenario Positi…" at bounding box center [489, 236] width 672 height 473
click at [790, 423] on icon "scrollable content" at bounding box center [792, 421] width 5 height 5
click at [793, 444] on span "Large" at bounding box center [792, 442] width 15 height 10
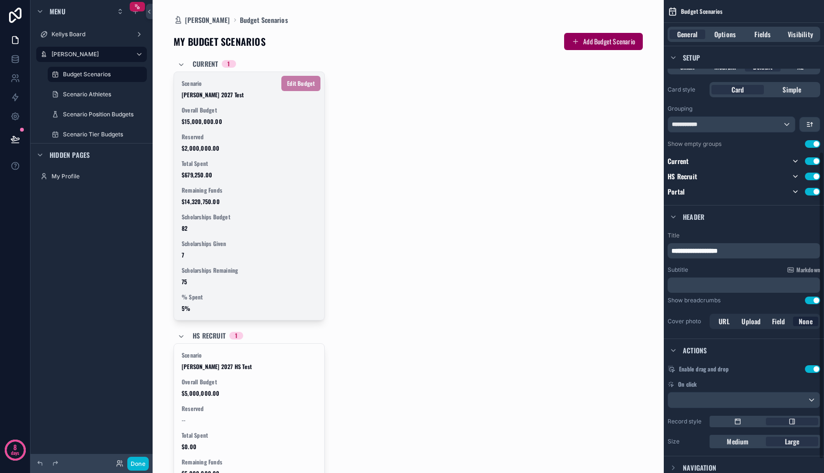
click at [299, 165] on span "Total Spent" at bounding box center [249, 164] width 135 height 8
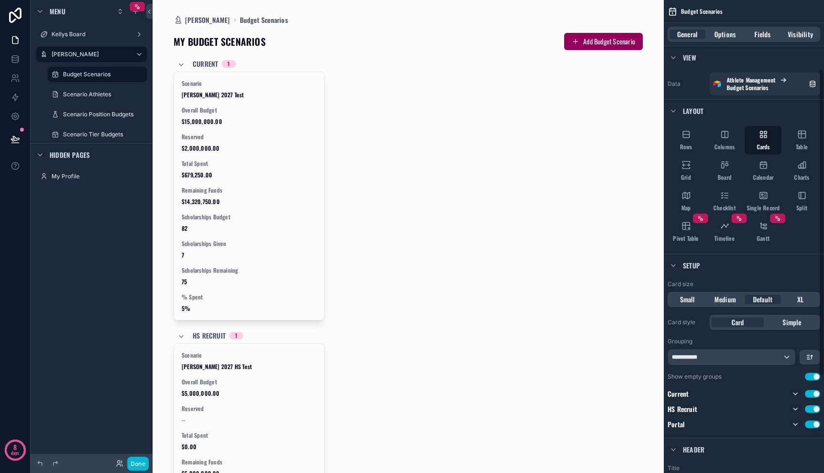
scroll to position [254, 0]
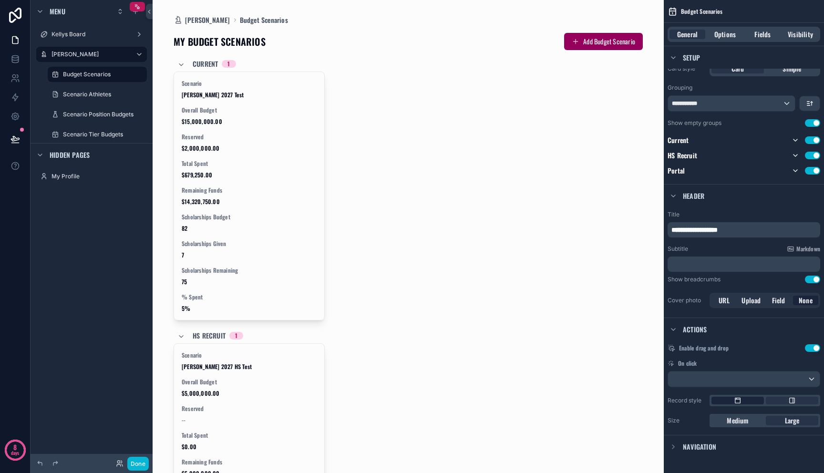
click at [748, 403] on div "scrollable content" at bounding box center [738, 401] width 52 height 8
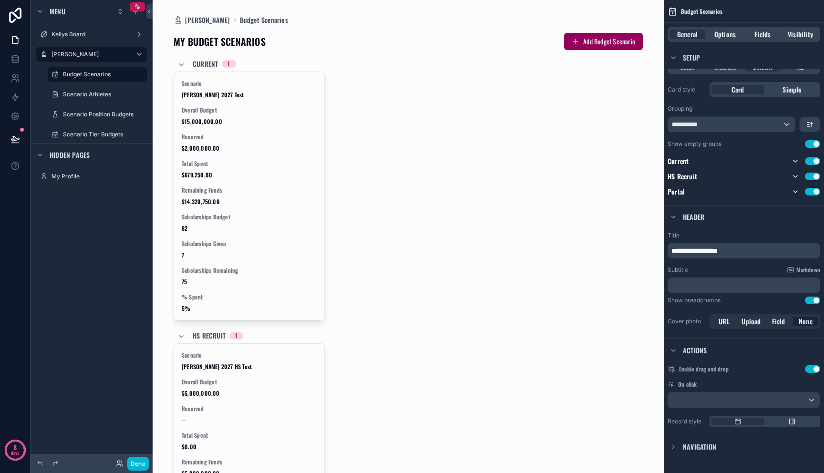
click at [687, 445] on span "Navigation" at bounding box center [699, 447] width 33 height 10
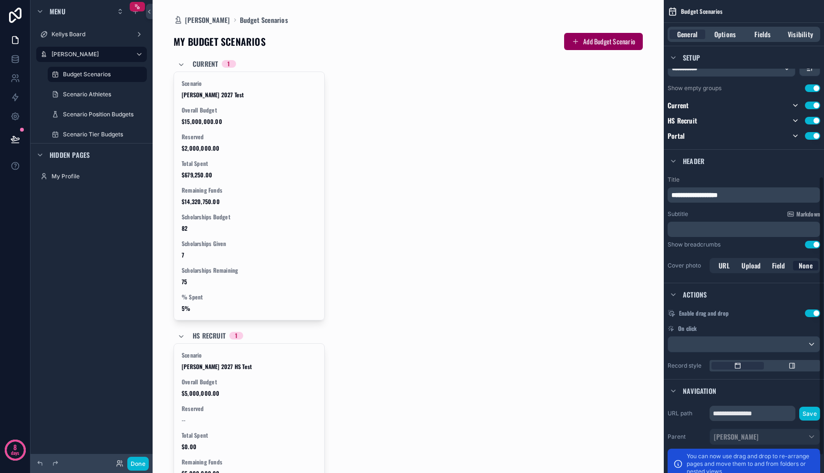
scroll to position [314, 0]
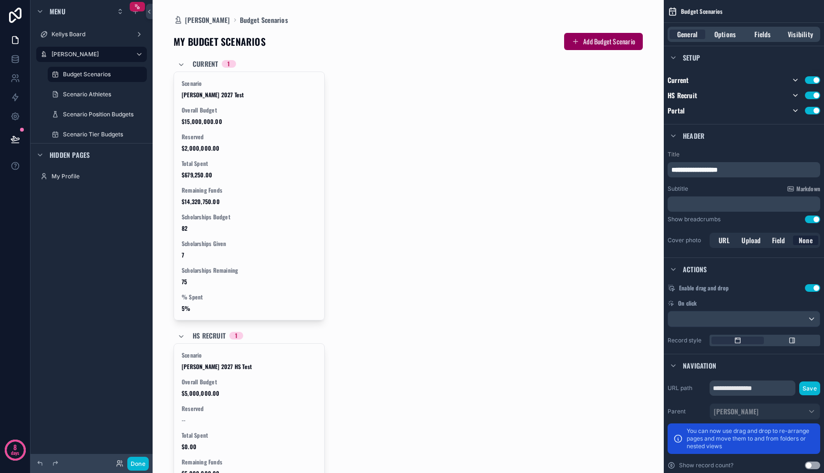
click at [773, 370] on div "Navigation" at bounding box center [744, 365] width 160 height 23
click at [807, 420] on div "Parent Mitch Dashboard You can now use drag and drop to re-arrange pages and mo…" at bounding box center [744, 429] width 153 height 51
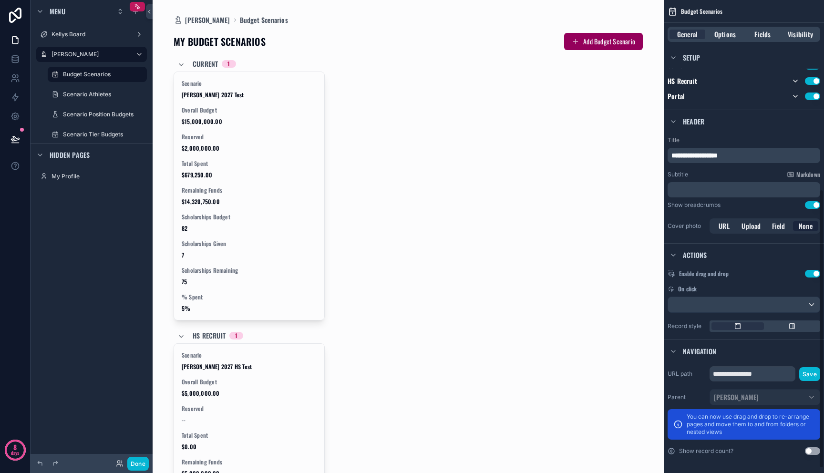
scroll to position [329, 0]
click at [776, 374] on input "**********" at bounding box center [753, 372] width 86 height 15
click at [815, 373] on button "Save" at bounding box center [809, 373] width 21 height 14
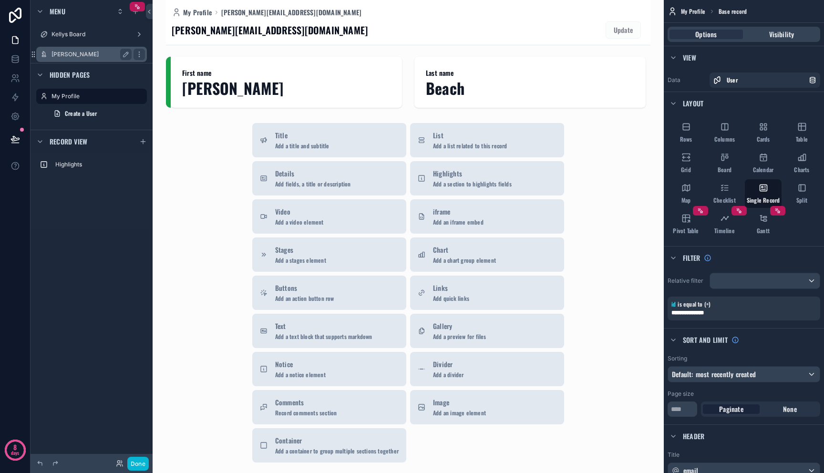
click at [96, 52] on label "[PERSON_NAME]" at bounding box center [90, 55] width 76 height 8
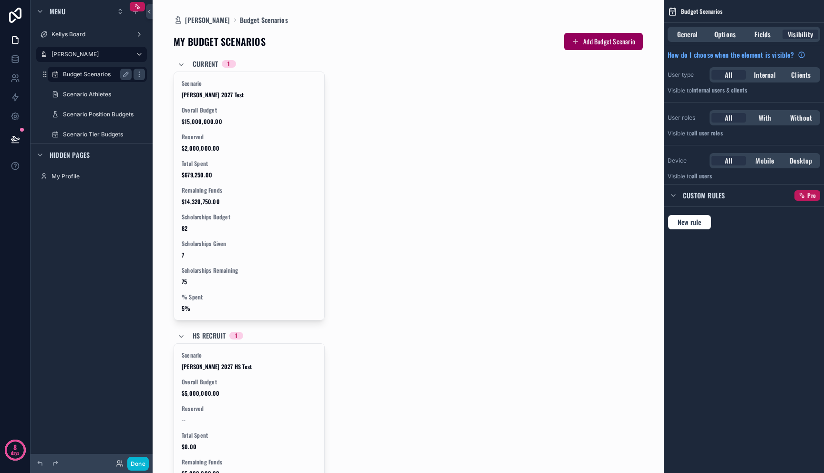
click at [96, 71] on label "Budget Scenarios" at bounding box center [95, 75] width 65 height 8
click at [95, 56] on label "[PERSON_NAME]" at bounding box center [90, 55] width 76 height 8
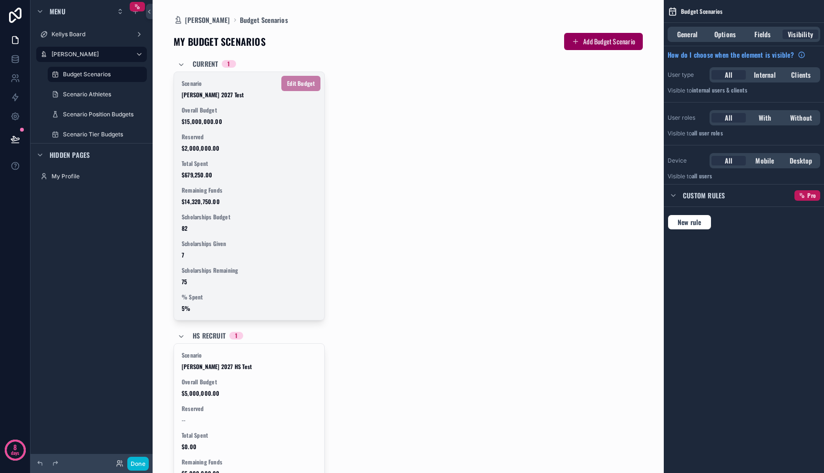
click at [229, 111] on span "Overall Budget" at bounding box center [249, 110] width 135 height 8
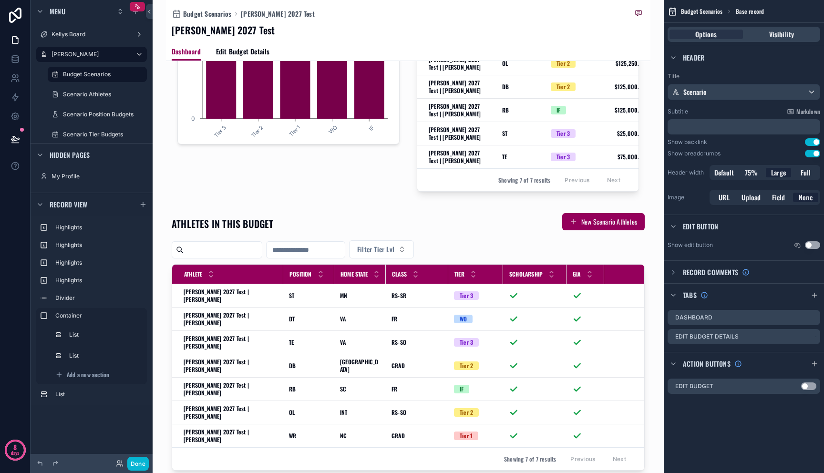
scroll to position [269, 0]
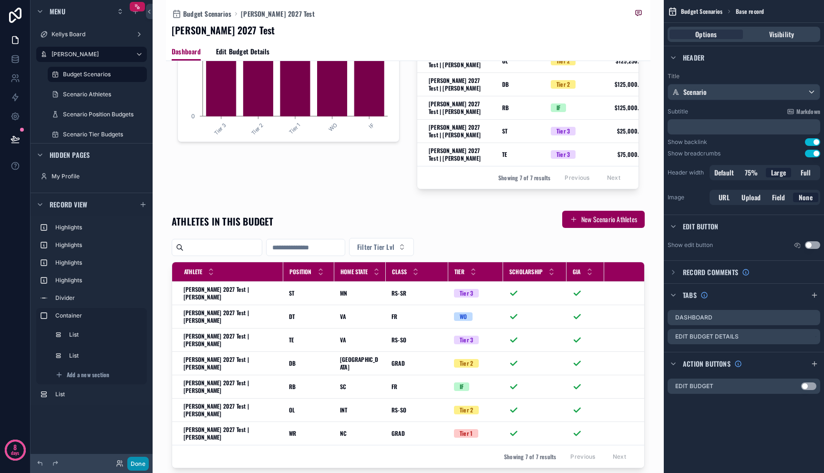
click at [135, 457] on button "Done" at bounding box center [137, 464] width 21 height 14
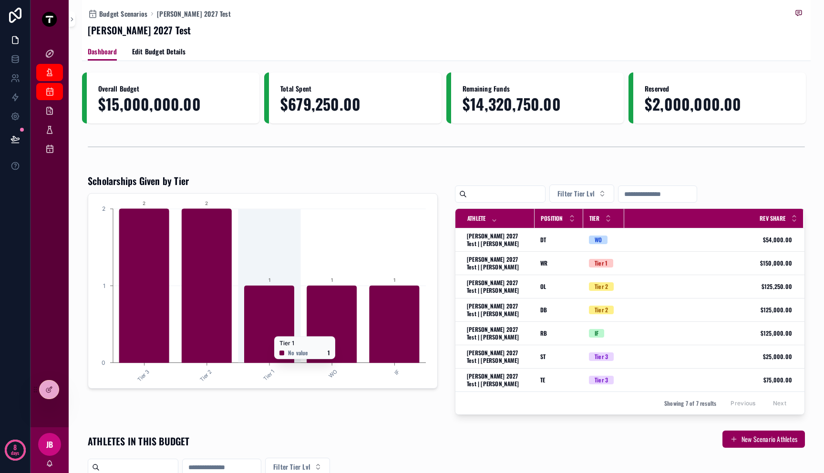
scroll to position [294, 0]
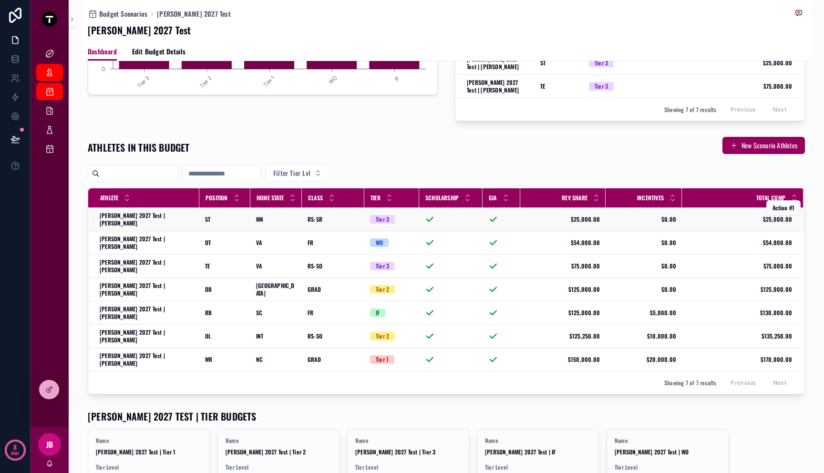
click at [232, 218] on div "ST ST" at bounding box center [225, 220] width 40 height 8
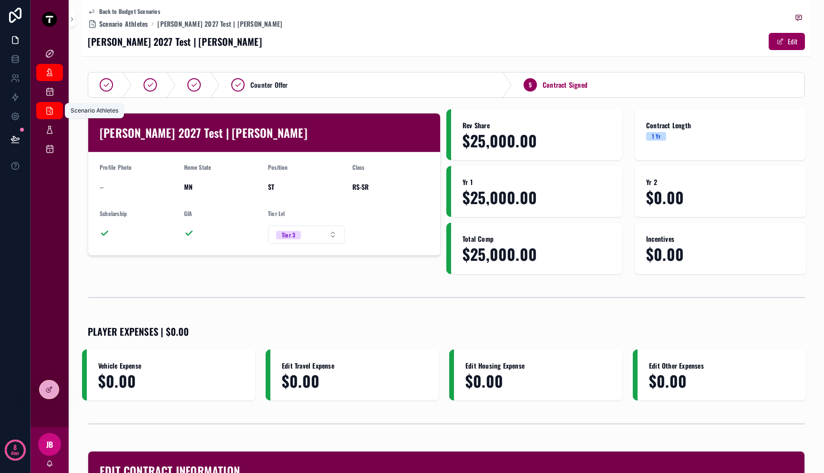
click at [50, 108] on icon "scrollable content" at bounding box center [50, 111] width 10 height 10
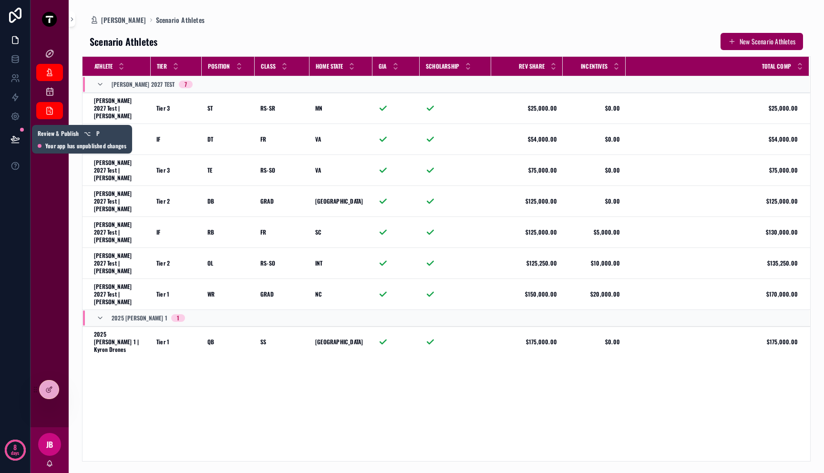
click at [17, 138] on icon at bounding box center [15, 140] width 10 height 10
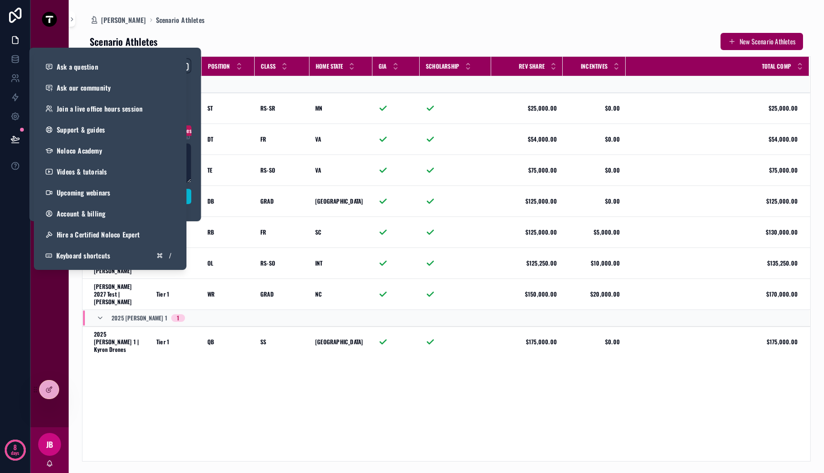
click at [9, 211] on div "8 days" at bounding box center [15, 236] width 31 height 473
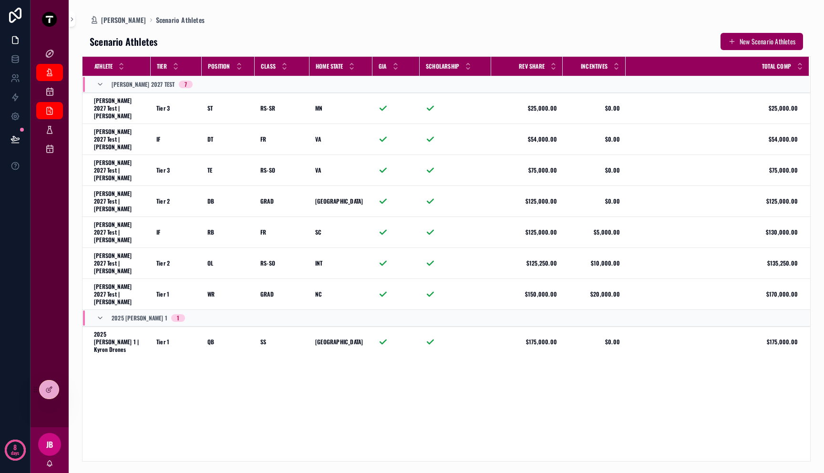
click at [141, 365] on div "Athlete Tier Position Class Home State GIA Scholarship Rev Share Incentives Tot…" at bounding box center [447, 259] width 728 height 404
click at [20, 137] on button at bounding box center [15, 139] width 21 height 27
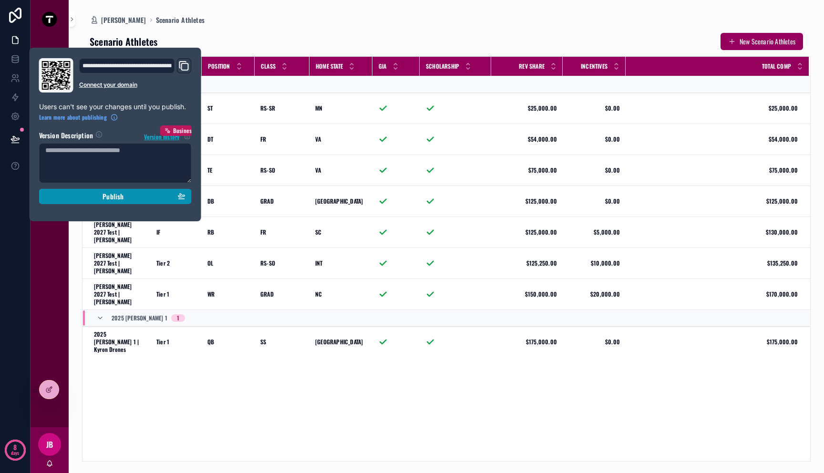
click at [97, 194] on div "Publish" at bounding box center [115, 196] width 140 height 9
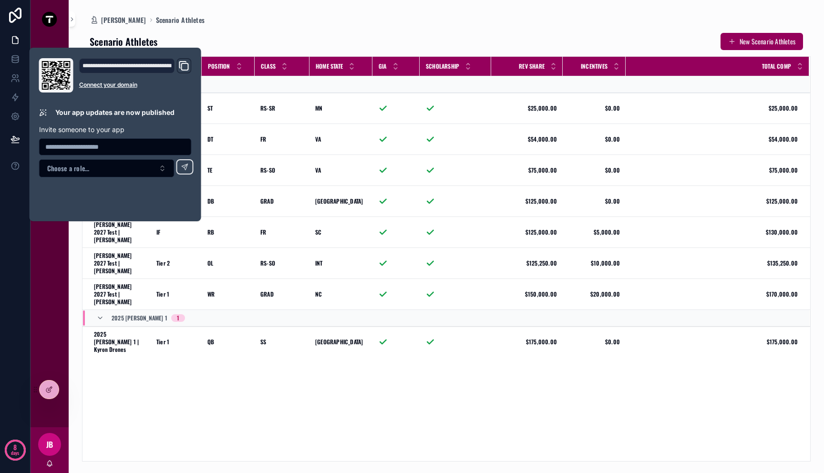
click at [249, 335] on div "Athlete Tier Position Class Home State GIA Scholarship Rev Share Incentives Tot…" at bounding box center [447, 259] width 728 height 404
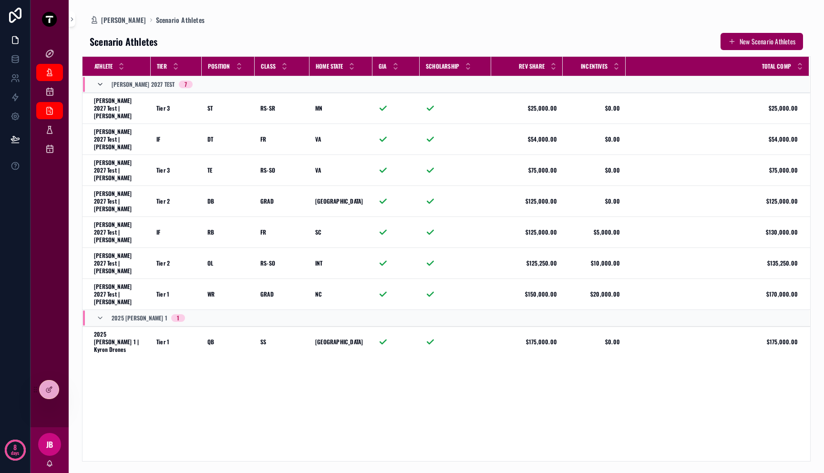
click at [101, 83] on icon "scrollable content" at bounding box center [100, 85] width 8 height 8
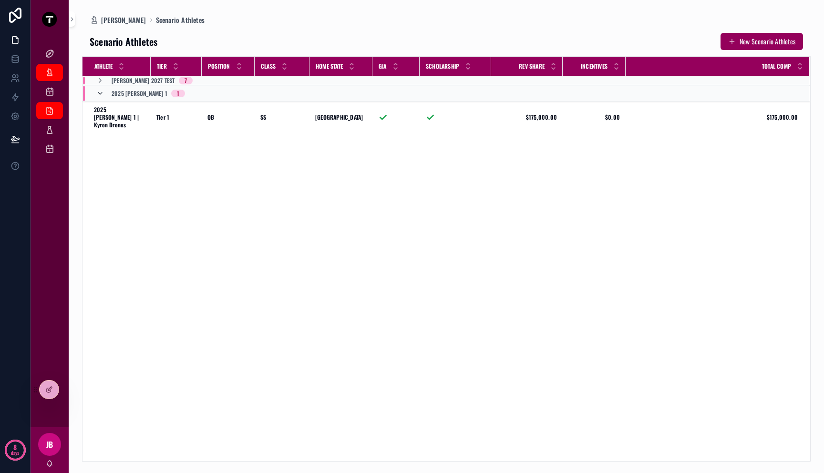
click at [101, 93] on icon "scrollable content" at bounding box center [100, 94] width 8 height 8
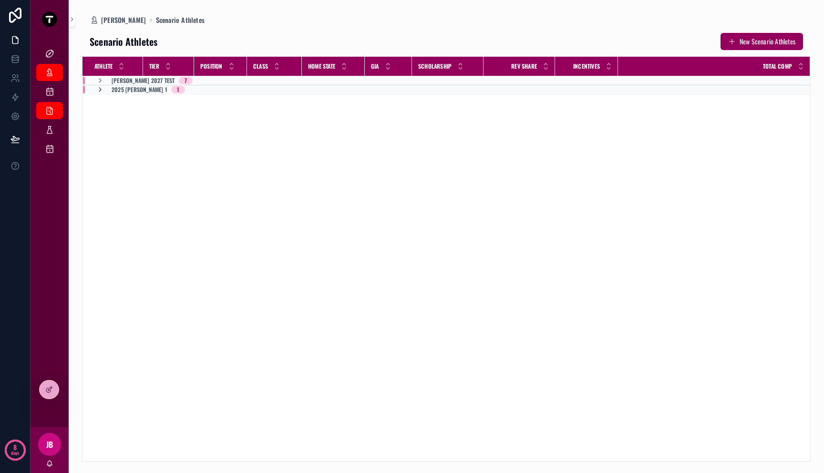
click at [101, 90] on icon "scrollable content" at bounding box center [100, 90] width 8 height 8
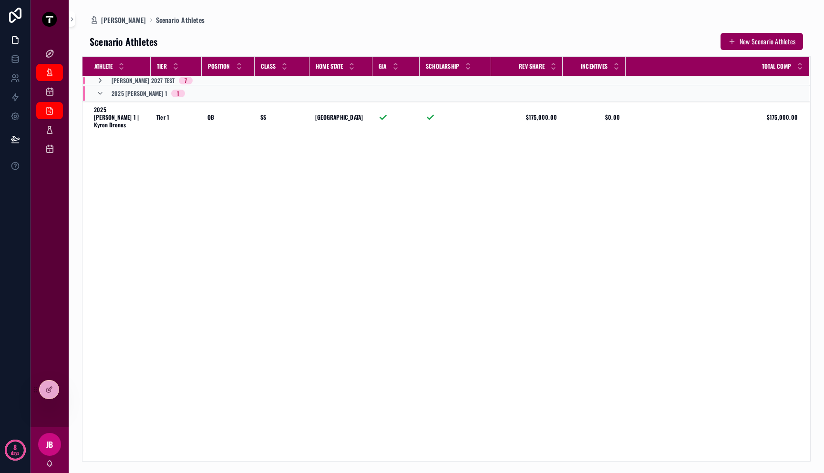
click at [101, 83] on icon "scrollable content" at bounding box center [100, 81] width 8 height 8
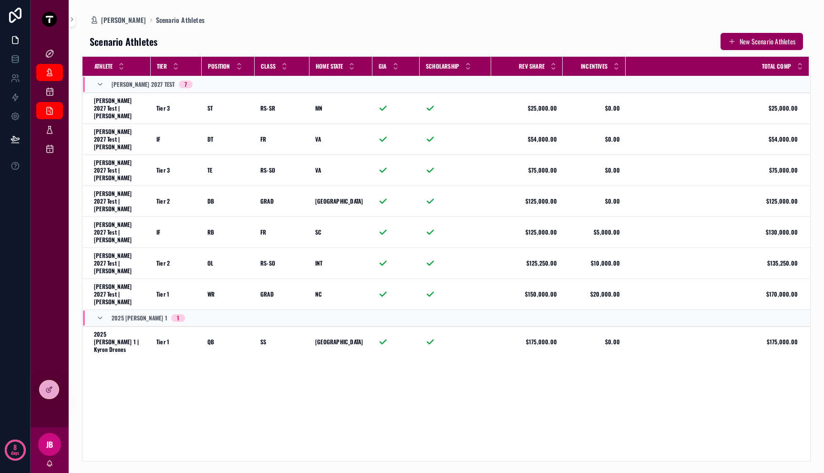
click at [284, 323] on div "Athlete Tier Position Class Home State GIA Scholarship Rev Share Incentives Tot…" at bounding box center [447, 259] width 728 height 404
click at [57, 91] on link "Budget Scenarios" at bounding box center [49, 91] width 27 height 17
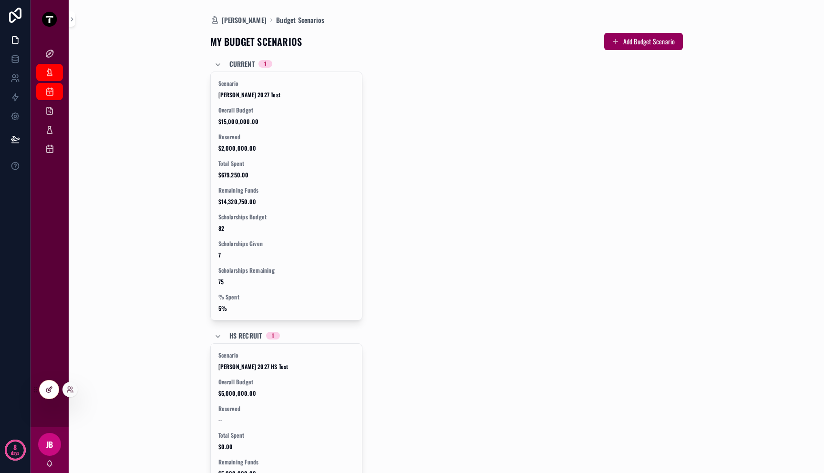
click at [49, 395] on div at bounding box center [49, 390] width 19 height 18
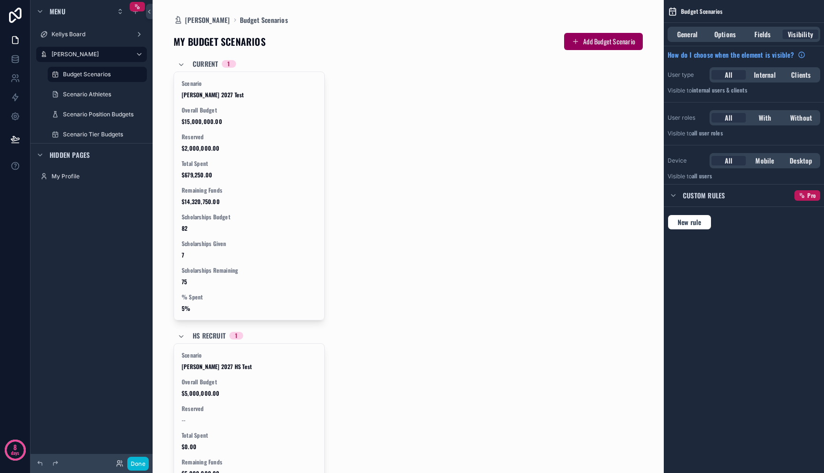
click at [681, 36] on span "General" at bounding box center [687, 35] width 21 height 10
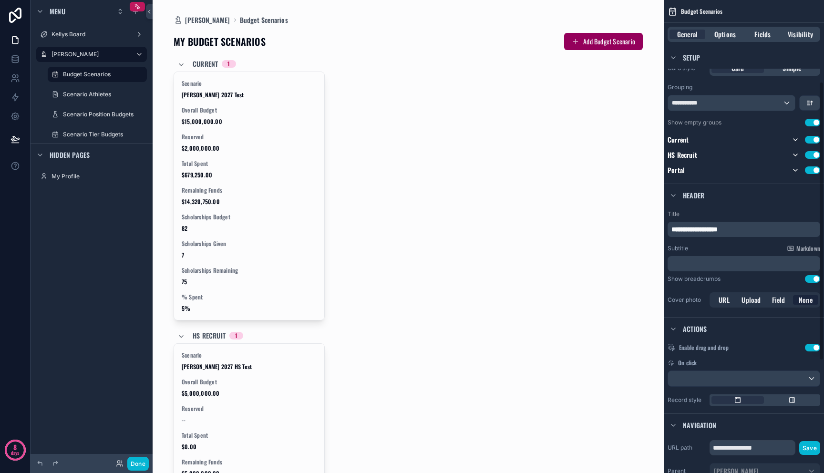
scroll to position [329, 0]
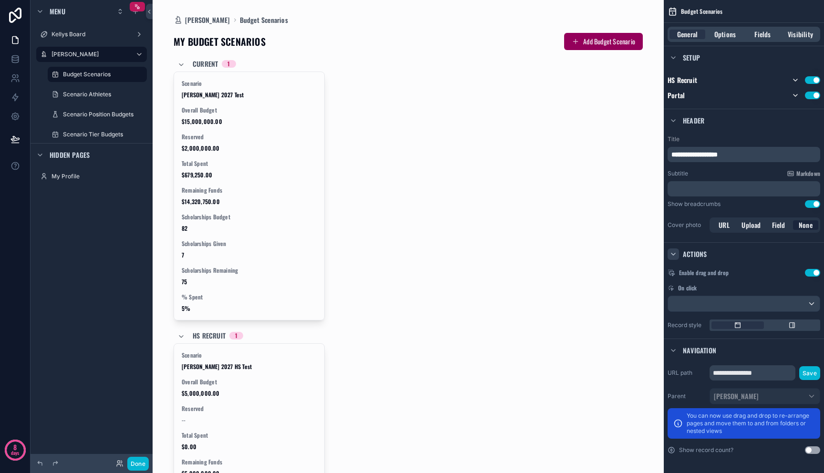
click at [676, 255] on icon "scrollable content" at bounding box center [674, 254] width 8 height 8
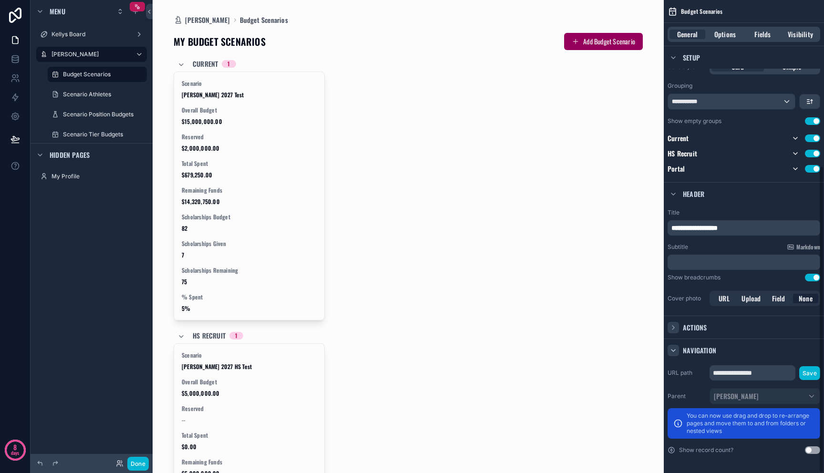
click at [677, 349] on icon "scrollable content" at bounding box center [674, 351] width 8 height 8
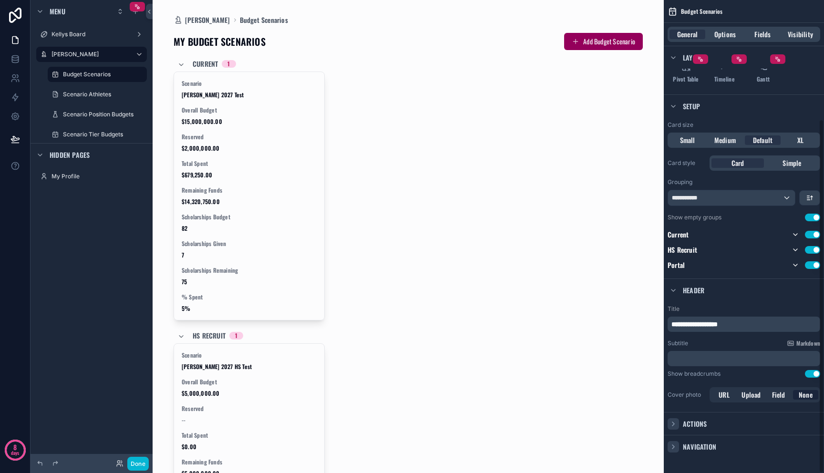
scroll to position [159, 0]
click at [747, 341] on div "Subtitle Markdown" at bounding box center [744, 344] width 153 height 8
click at [726, 310] on label "Title" at bounding box center [744, 309] width 153 height 8
click at [584, 312] on div "Scenario [PERSON_NAME] 2027 Test Overall Budget $15,000,000.00 Reserved $2,000,…" at bounding box center [408, 196] width 469 height 249
click at [492, 245] on div "Scenario [PERSON_NAME] 2027 Test Overall Budget $15,000,000.00 Reserved $2,000,…" at bounding box center [408, 196] width 469 height 249
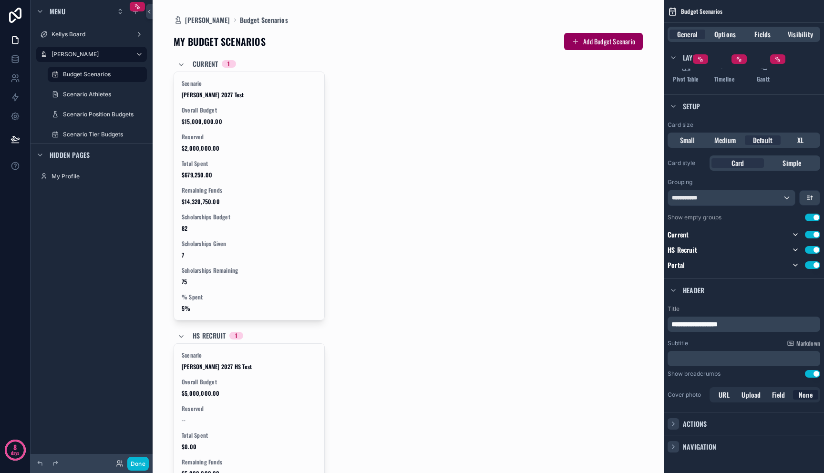
click at [677, 439] on div "Navigation" at bounding box center [744, 446] width 160 height 23
click at [677, 441] on div "scrollable content" at bounding box center [673, 446] width 11 height 11
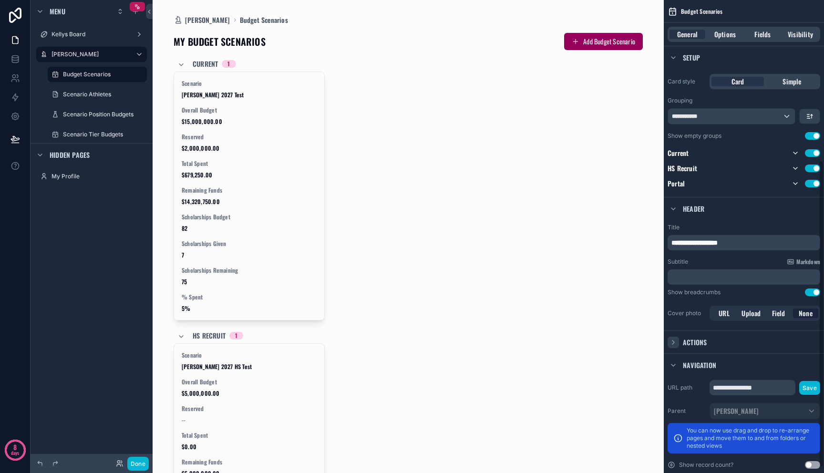
scroll to position [256, 0]
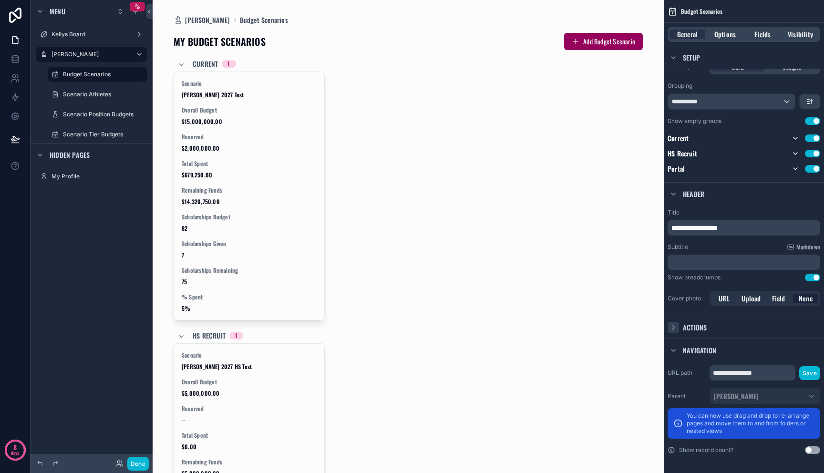
click at [778, 456] on div "**********" at bounding box center [744, 410] width 160 height 96
click at [768, 424] on p "You can now use drag and drop to re-arrange pages and move them to and from fol…" at bounding box center [751, 423] width 128 height 23
click at [379, 186] on div "Scenario [PERSON_NAME] 2027 Test Overall Budget $15,000,000.00 Reserved $2,000,…" at bounding box center [408, 196] width 469 height 249
click at [64, 55] on label "[PERSON_NAME]" at bounding box center [90, 55] width 76 height 8
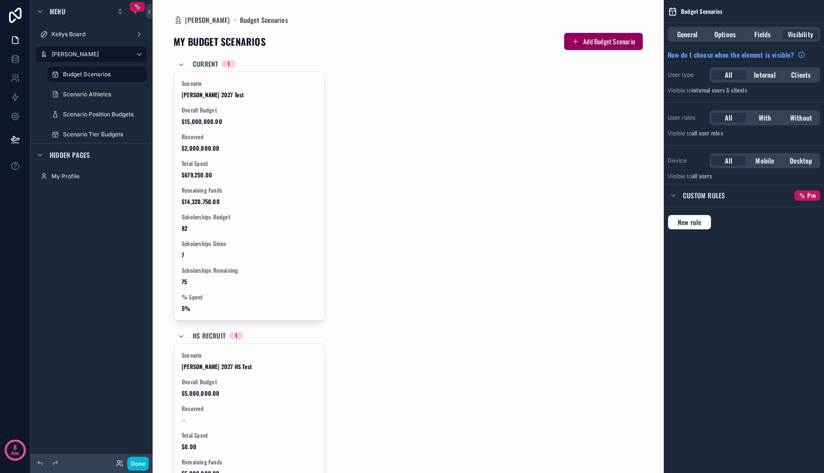
click at [366, 91] on div "Scenario [PERSON_NAME] 2027 Test Overall Budget $15,000,000.00 Reserved $2,000,…" at bounding box center [408, 196] width 469 height 249
click at [66, 55] on label "[PERSON_NAME]" at bounding box center [90, 55] width 76 height 8
click at [70, 41] on div "Kellys Board" at bounding box center [91, 34] width 107 height 15
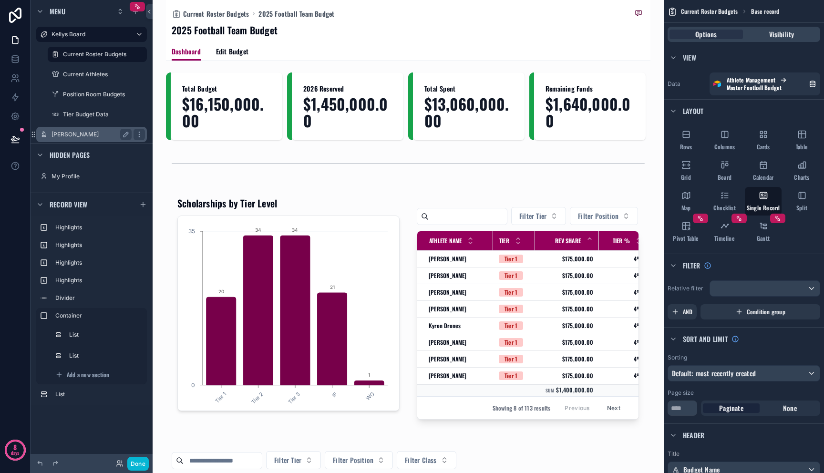
click at [79, 140] on div "[PERSON_NAME]" at bounding box center [92, 134] width 80 height 11
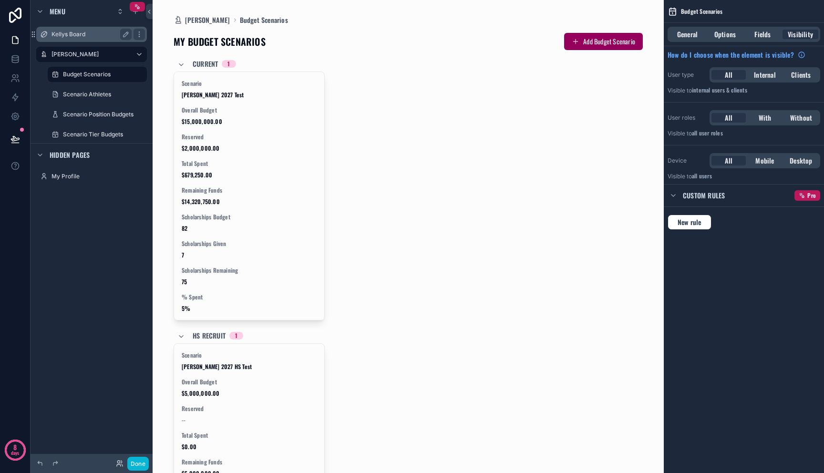
click at [96, 38] on div "Kellys Board" at bounding box center [92, 34] width 80 height 11
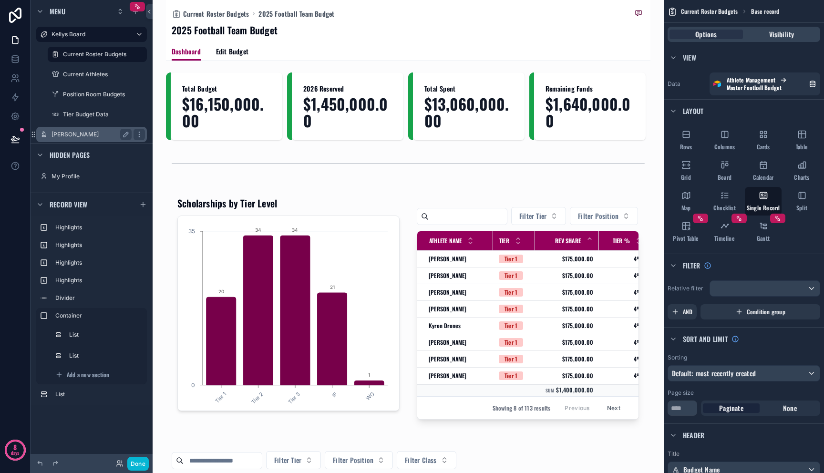
click at [96, 132] on label "[PERSON_NAME]" at bounding box center [90, 135] width 76 height 8
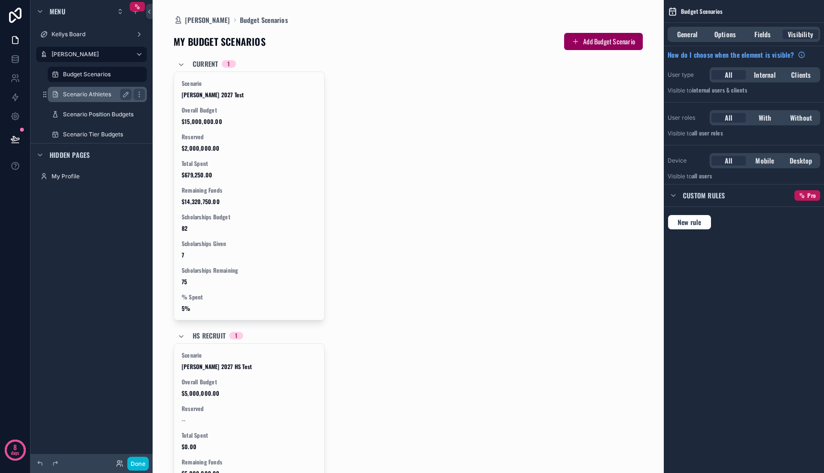
click at [100, 96] on label "Scenario Athletes" at bounding box center [95, 95] width 65 height 8
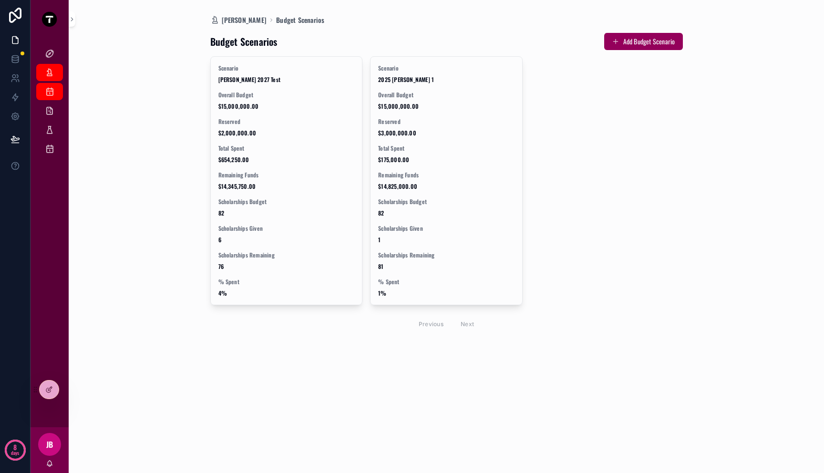
click at [123, 341] on div "[PERSON_NAME] Dashboard Budget Scenarios Budget Scenarios Add Budget Scenario S…" at bounding box center [446, 236] width 729 height 473
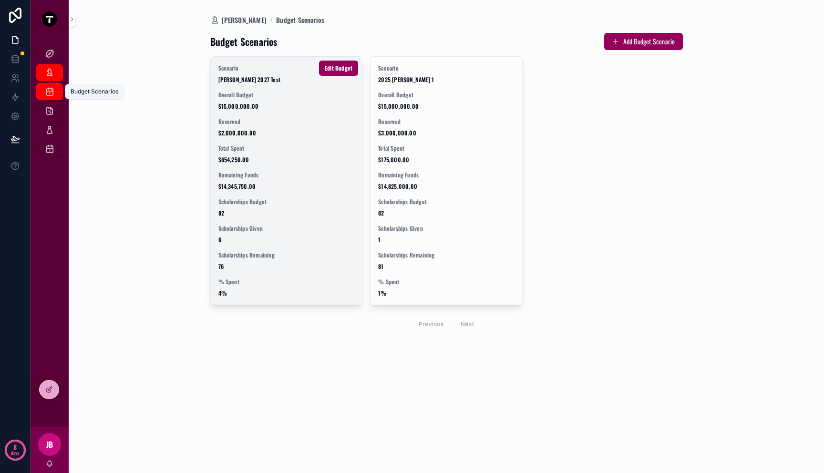
click at [249, 118] on span "Reserved" at bounding box center [286, 122] width 136 height 8
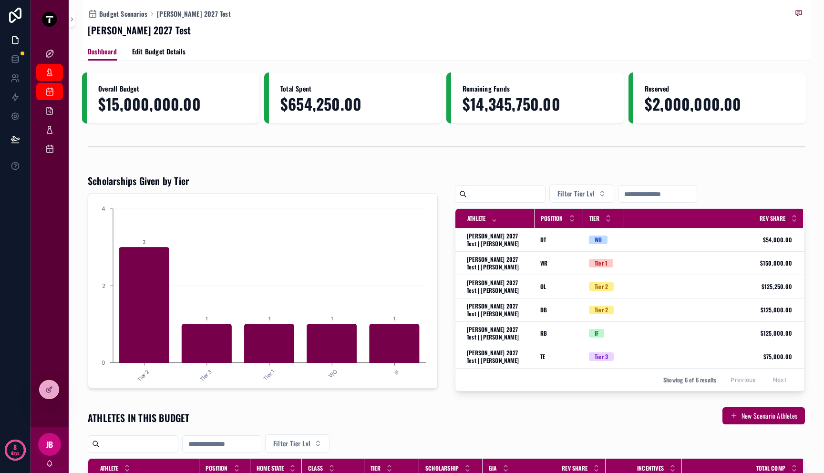
scroll to position [279, 0]
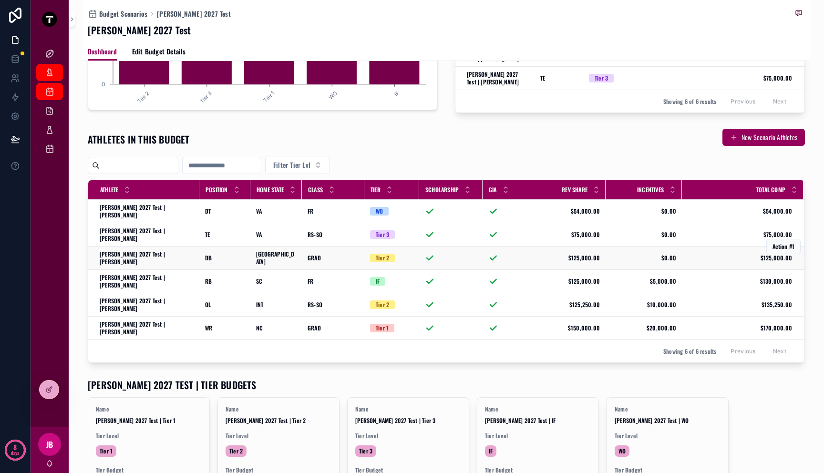
click at [326, 250] on td "GRAD GRAD" at bounding box center [333, 258] width 62 height 23
click at [327, 254] on div "GRAD GRAD" at bounding box center [333, 258] width 51 height 8
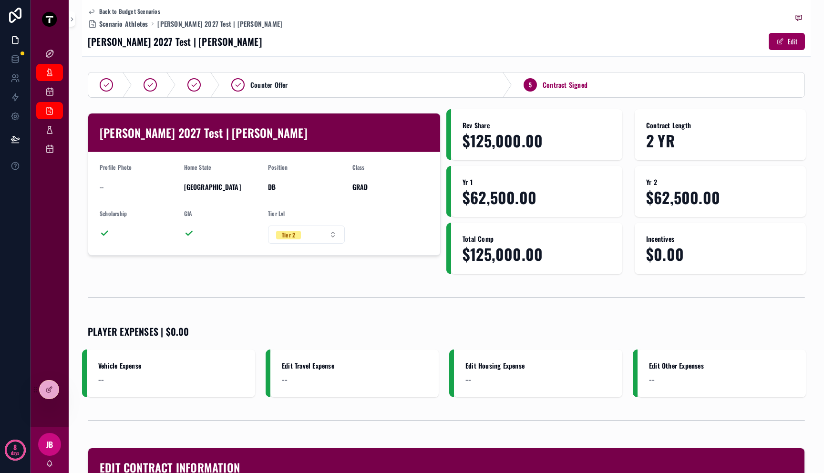
click at [106, 183] on div "--" at bounding box center [138, 187] width 77 height 10
click at [42, 75] on div "[PERSON_NAME]" at bounding box center [49, 72] width 15 height 15
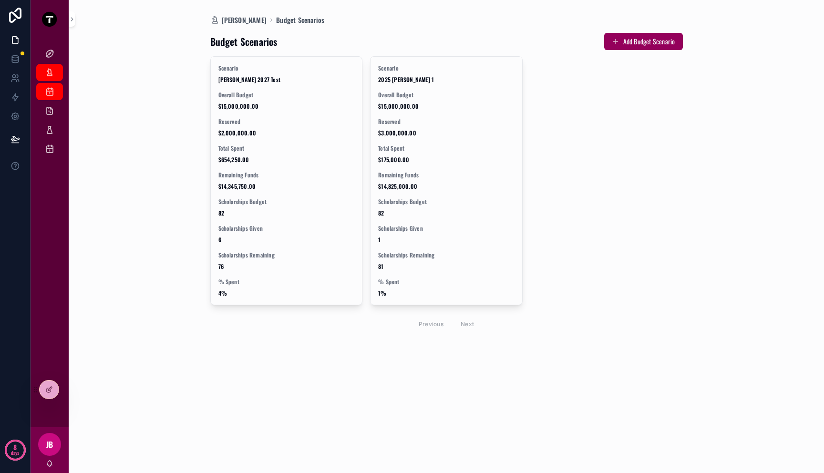
click at [235, 114] on div "Scenario Mitch 2027 Test Overall Budget $15,000,000.00 Reserved $2,000,000.00 T…" at bounding box center [287, 181] width 152 height 248
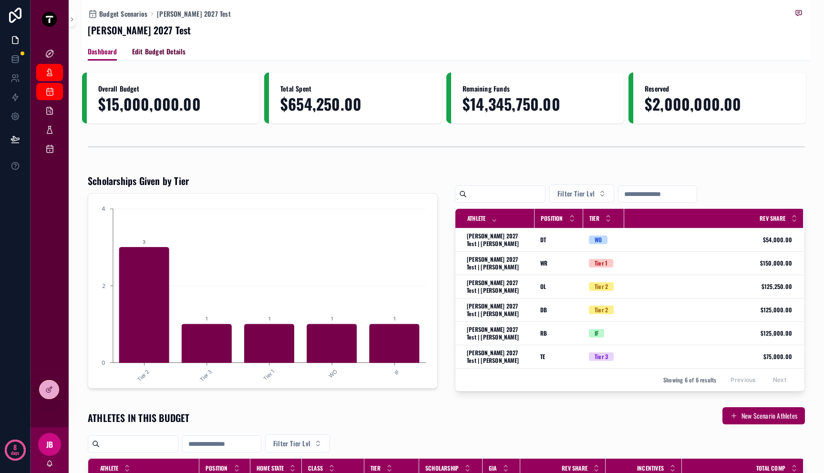
click at [147, 47] on span "Edit Budget Details" at bounding box center [159, 52] width 54 height 10
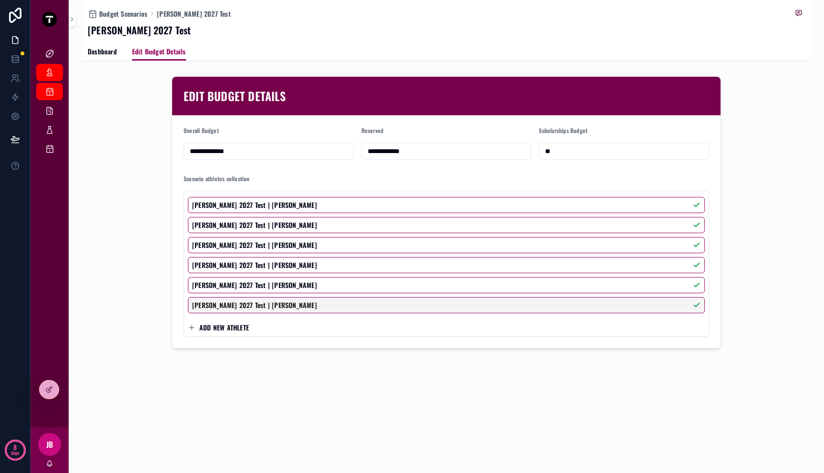
click at [233, 328] on span "ADD NEW ATHLETE" at bounding box center [224, 328] width 50 height 10
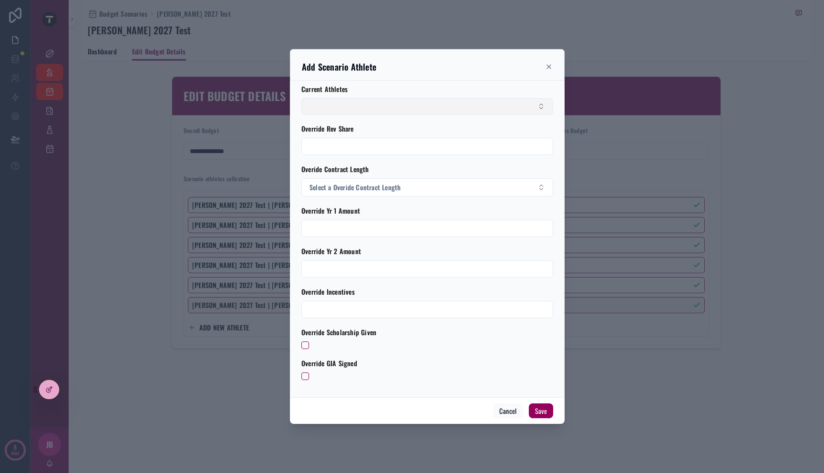
click at [398, 102] on button "Select Button" at bounding box center [427, 106] width 252 height 16
type input "*"
click at [457, 391] on div "Current Athletes Override Rev Share Overide Contract Length Select a Overide Co…" at bounding box center [427, 239] width 275 height 317
click at [508, 412] on button "Cancel" at bounding box center [508, 411] width 30 height 15
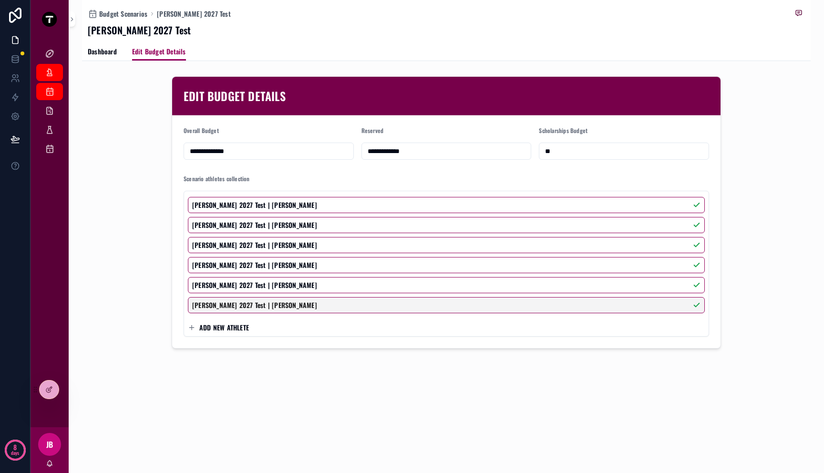
click at [470, 382] on div "**********" at bounding box center [446, 207] width 729 height 414
click at [243, 329] on span "ADD NEW ATHLETE" at bounding box center [224, 328] width 50 height 10
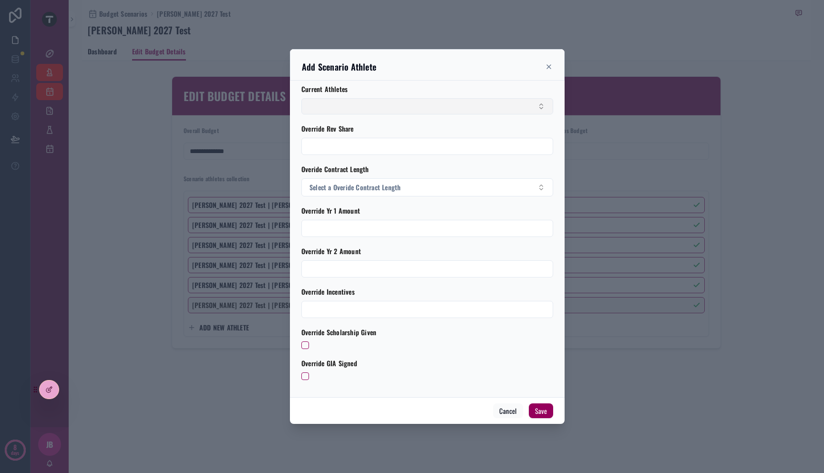
click at [392, 114] on button "Select Button" at bounding box center [427, 106] width 252 height 16
click at [549, 67] on icon "scrollable content" at bounding box center [549, 67] width 8 height 8
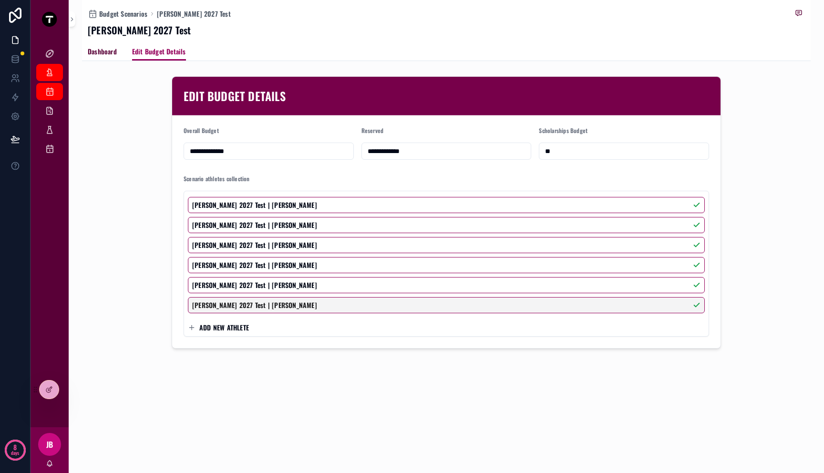
click at [95, 59] on link "Dashboard" at bounding box center [102, 52] width 29 height 19
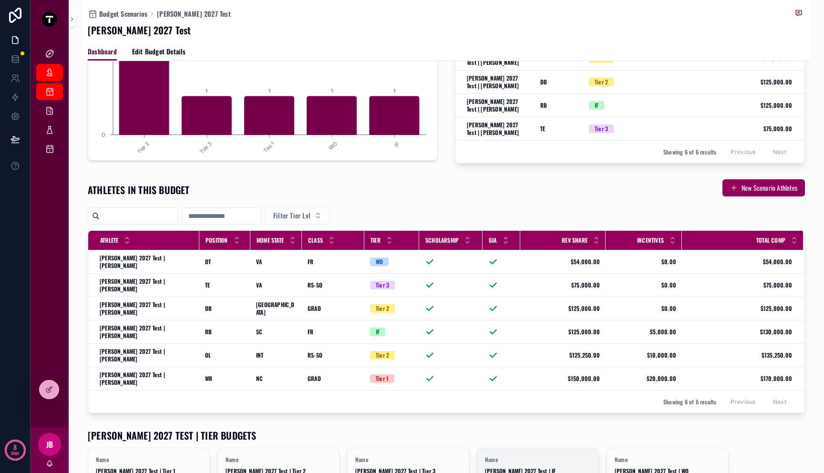
scroll to position [213, 0]
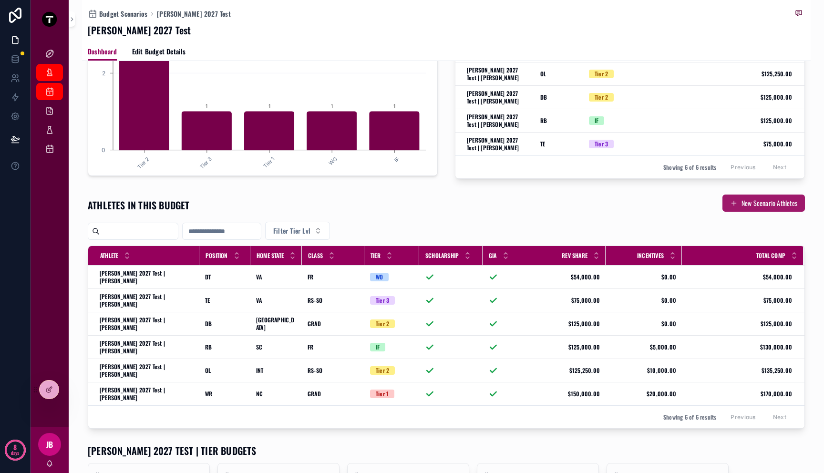
click at [755, 206] on button "New Scenario Athletes" at bounding box center [764, 203] width 83 height 17
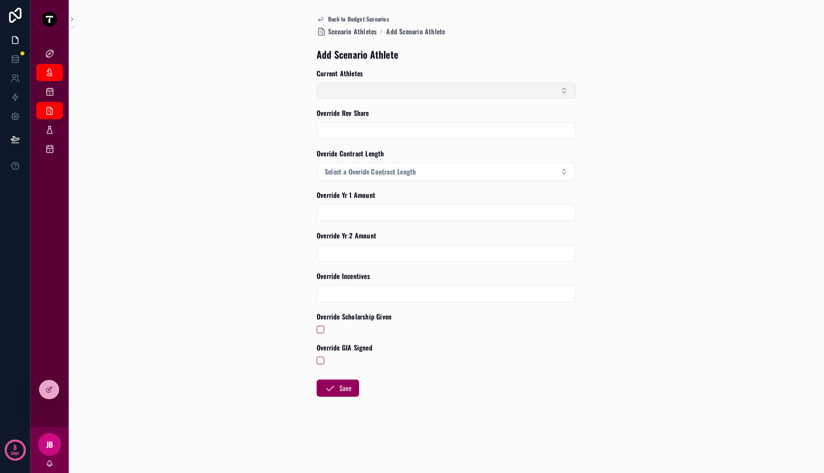
click at [443, 94] on button "Select Button" at bounding box center [446, 91] width 259 height 16
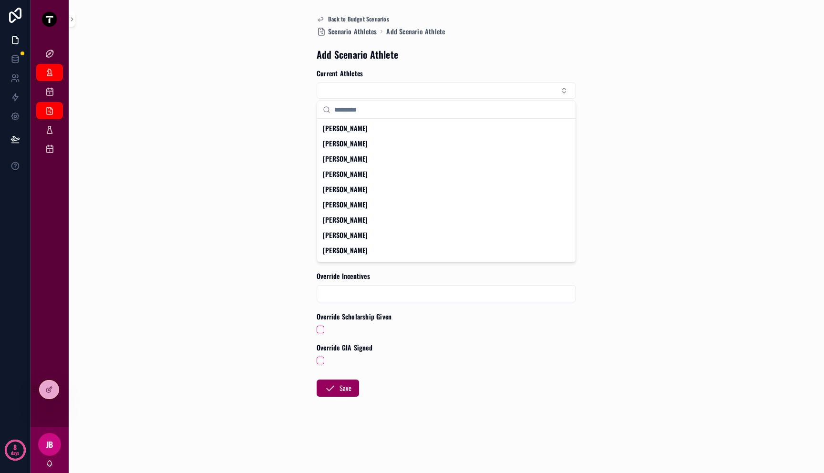
click at [234, 167] on div "Back to Budget Scenarios Scenario Athletes Add Scenario Athlete Add Scenario At…" at bounding box center [446, 236] width 729 height 473
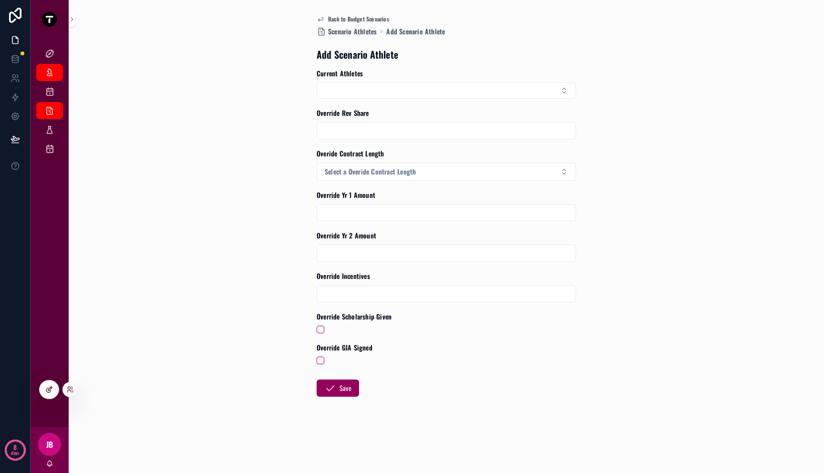
click at [50, 393] on icon at bounding box center [49, 390] width 8 height 8
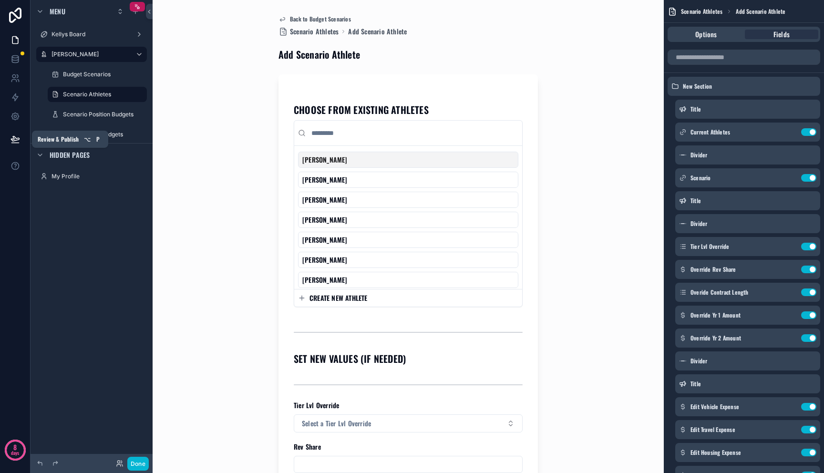
click at [16, 141] on icon at bounding box center [15, 140] width 10 height 10
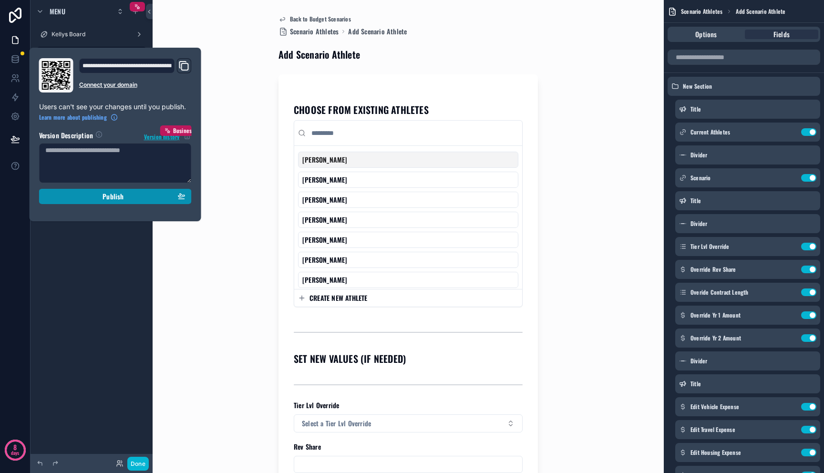
click at [115, 194] on span "Publish" at bounding box center [113, 196] width 21 height 9
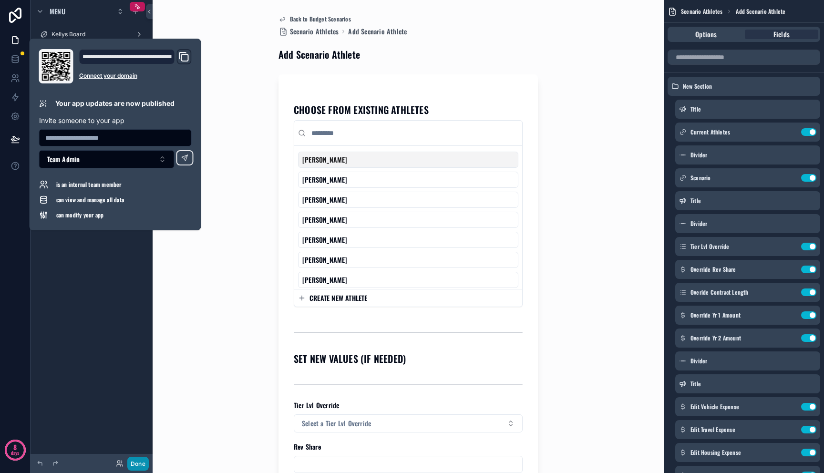
click at [139, 461] on button "Done" at bounding box center [137, 464] width 21 height 14
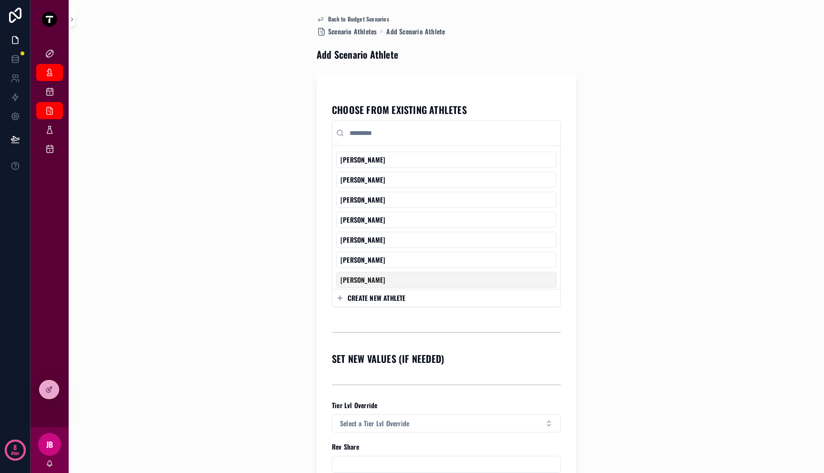
click at [237, 262] on div "Back to Budget Scenarios Scenario Athletes Add Scenario Athlete Add Scenario At…" at bounding box center [446, 236] width 729 height 473
click at [390, 137] on input "scrollable content" at bounding box center [452, 132] width 209 height 17
click at [280, 124] on div "Back to Budget Scenarios Scenario Athletes Add Scenario Athlete Add Scenario At…" at bounding box center [446, 236] width 729 height 473
click at [395, 299] on span "CREATE NEW ATHLETE" at bounding box center [377, 298] width 58 height 10
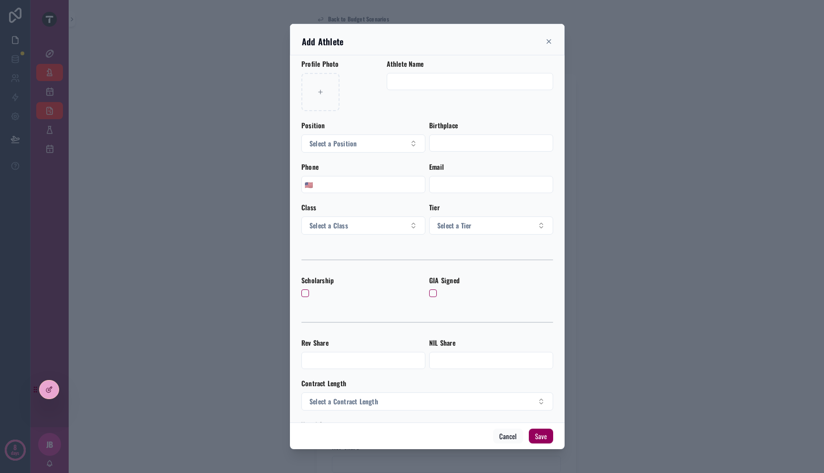
click at [284, 160] on div "scrollable content" at bounding box center [412, 236] width 824 height 473
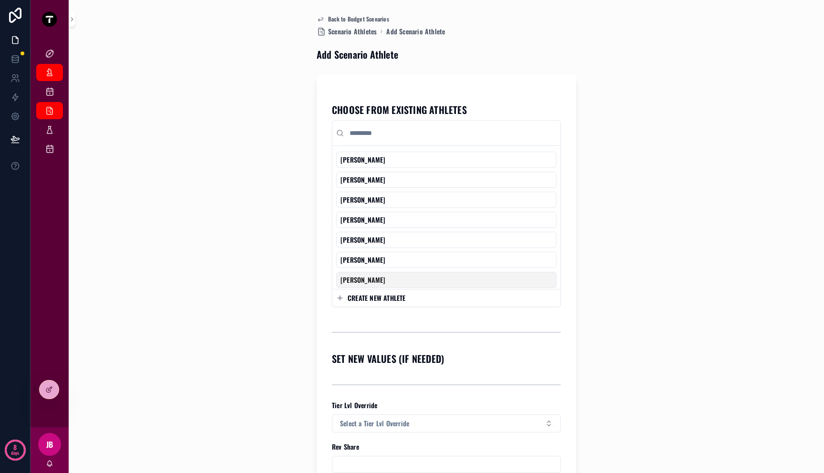
click at [407, 135] on input "scrollable content" at bounding box center [452, 132] width 209 height 17
click at [406, 301] on button "CREATE NEW ATHLETE" at bounding box center [446, 298] width 220 height 10
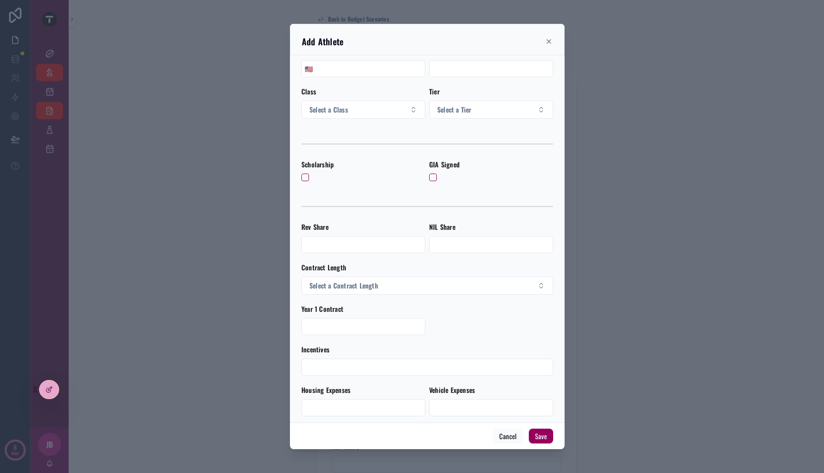
scroll to position [239, 0]
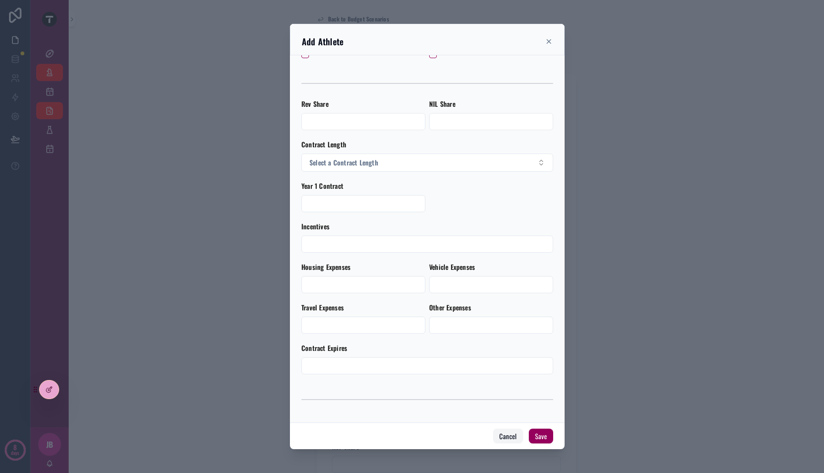
click at [500, 438] on button "Cancel" at bounding box center [508, 436] width 30 height 15
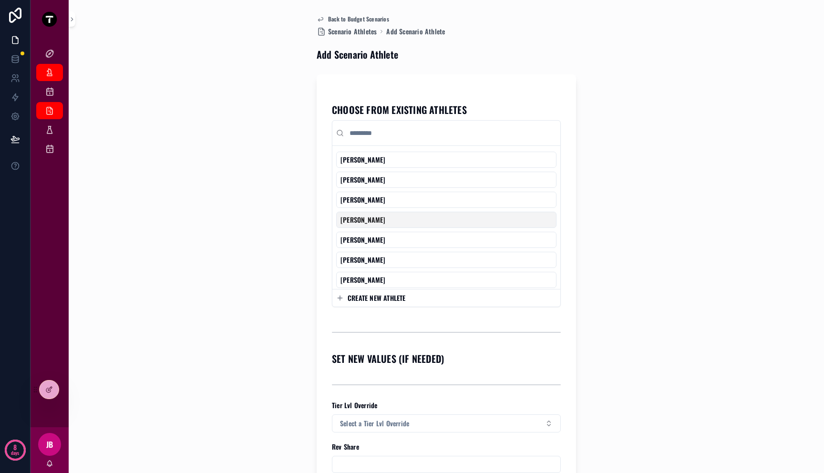
click at [641, 150] on div "Back to Budget Scenarios Scenario Athletes Add Scenario Athlete Add Scenario At…" at bounding box center [446, 236] width 729 height 473
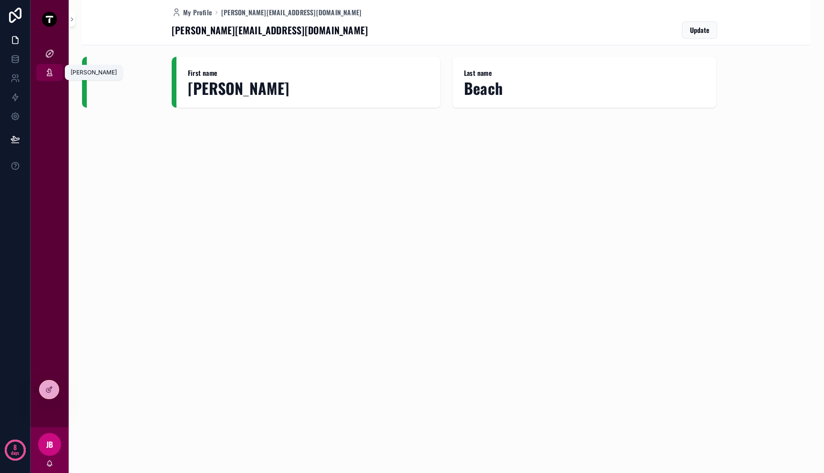
click at [48, 74] on icon "scrollable content" at bounding box center [50, 73] width 10 height 10
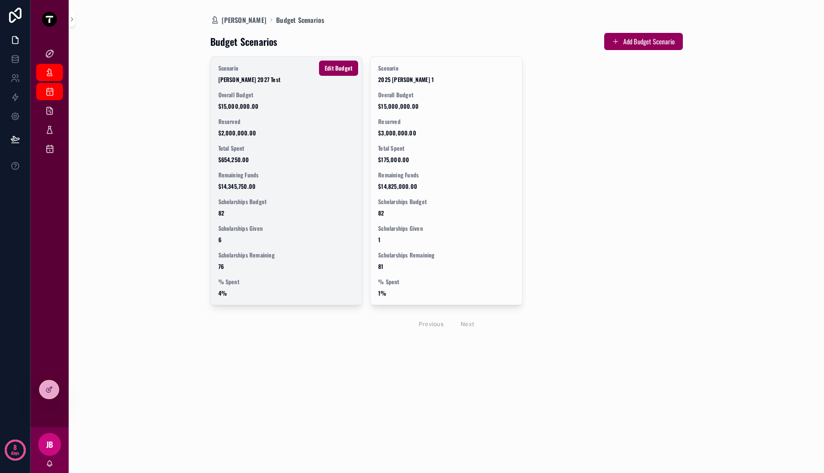
click at [250, 147] on span "Total Spent" at bounding box center [286, 149] width 136 height 8
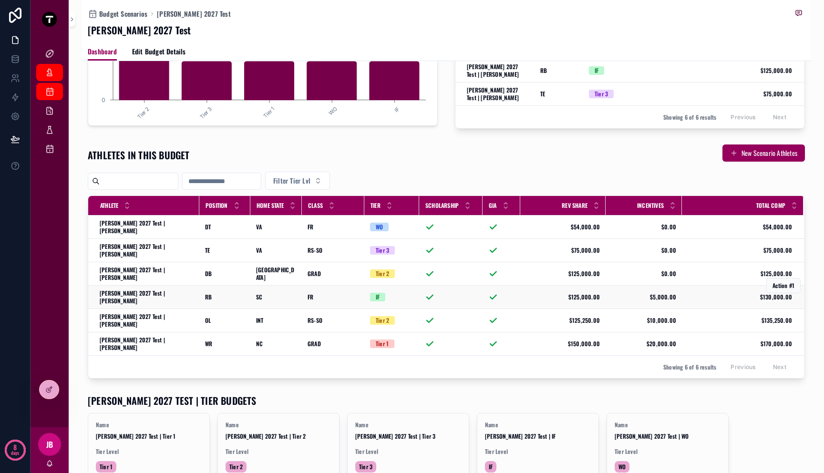
scroll to position [266, 0]
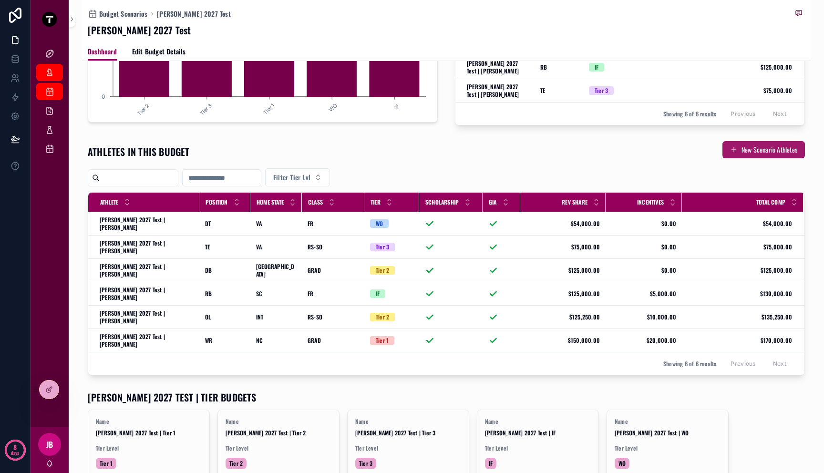
click at [746, 152] on button "New Scenario Athletes" at bounding box center [764, 149] width 83 height 17
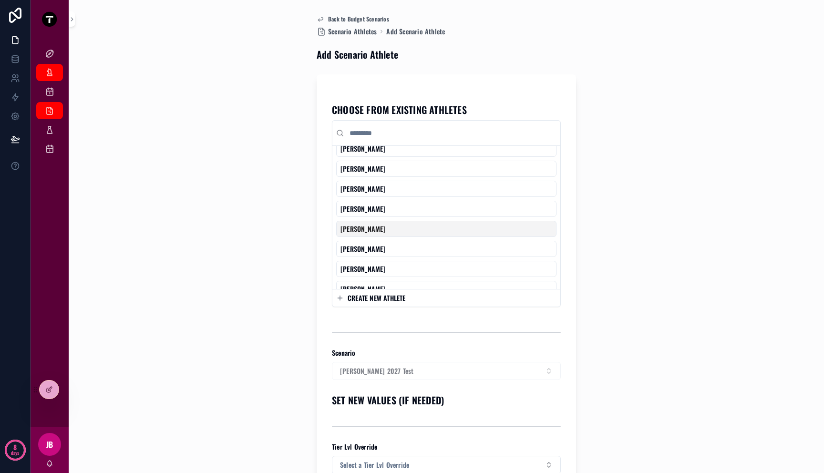
scroll to position [14, 0]
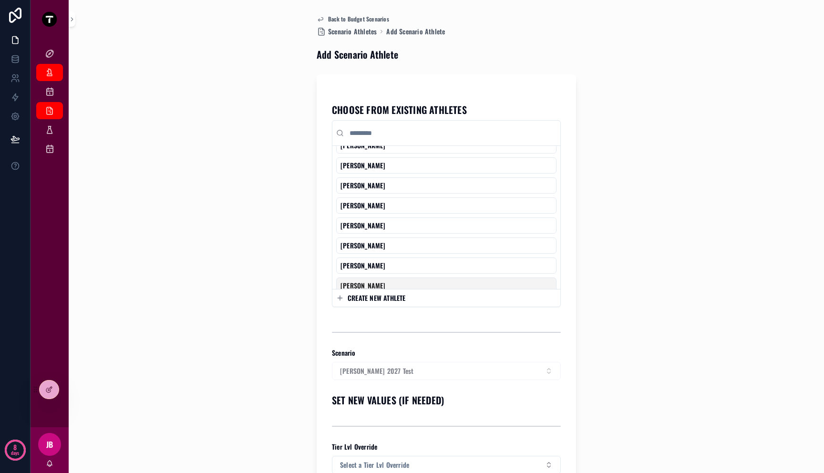
click at [375, 298] on span "CREATE NEW ATHLETE" at bounding box center [377, 298] width 58 height 10
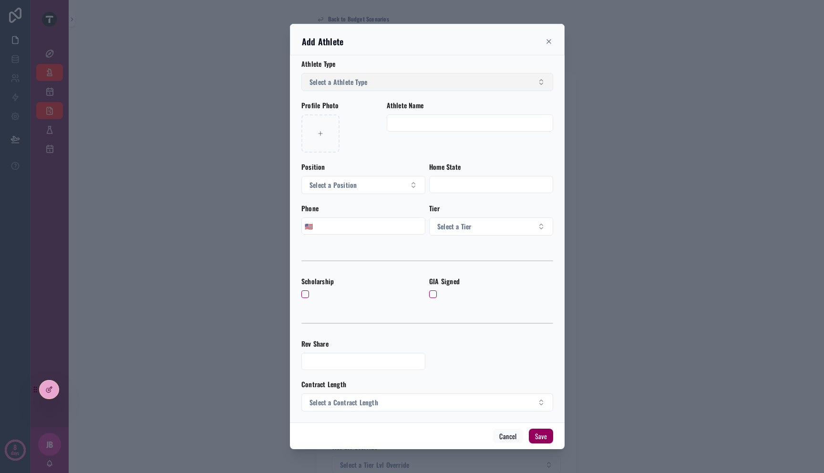
click at [367, 78] on span "Select a Athlete Type" at bounding box center [339, 82] width 58 height 10
click at [334, 120] on div "Current Roster" at bounding box center [331, 120] width 36 height 9
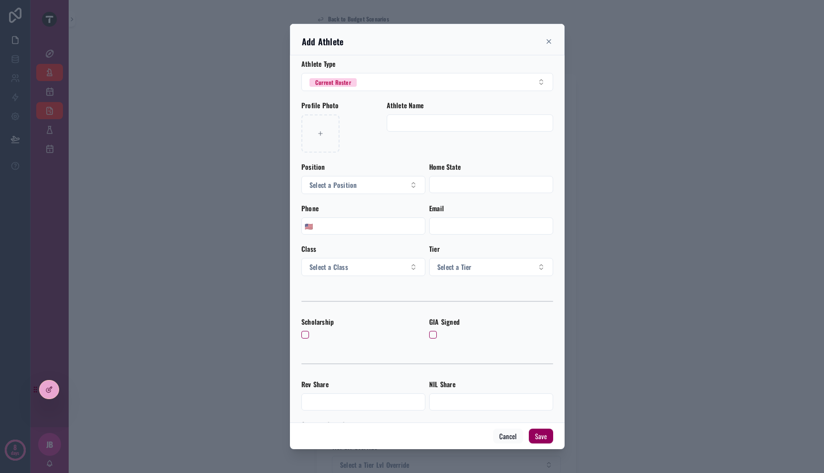
click at [435, 124] on input "scrollable content" at bounding box center [470, 122] width 166 height 13
type input "**********"
click at [383, 186] on button "Select a Position" at bounding box center [363, 185] width 124 height 18
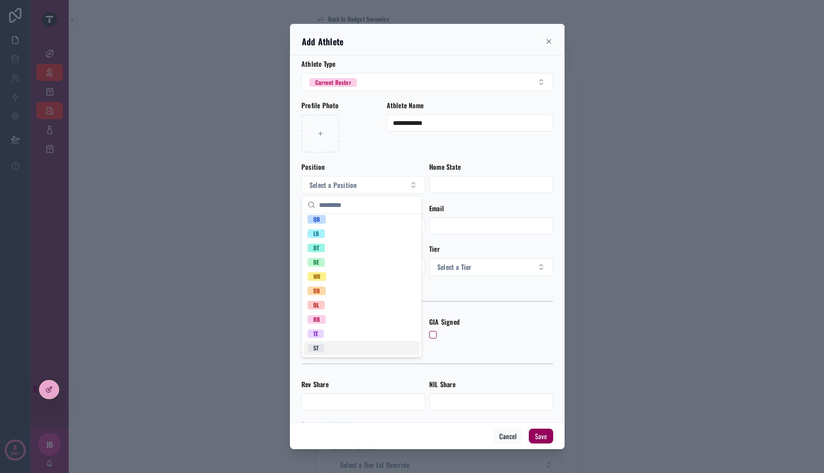
click at [322, 344] on span "ST" at bounding box center [316, 348] width 17 height 9
click at [462, 191] on div "scrollable content" at bounding box center [491, 184] width 124 height 17
click at [462, 187] on input "scrollable content" at bounding box center [491, 184] width 123 height 13
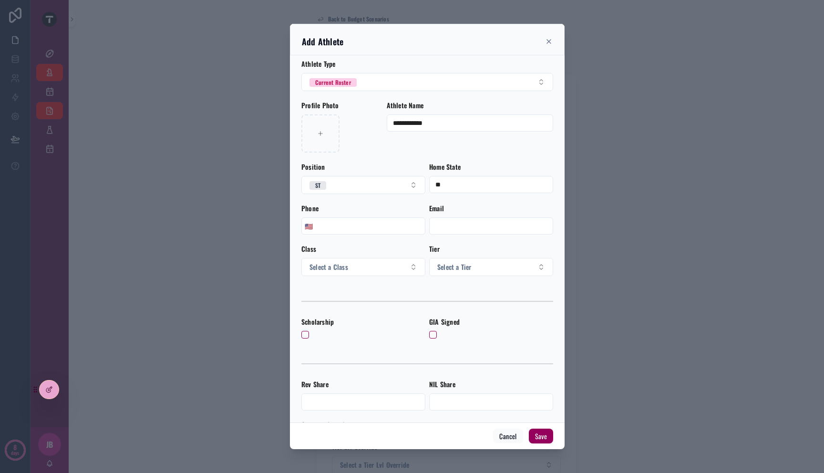
type input "**"
type input "*"
type input "**********"
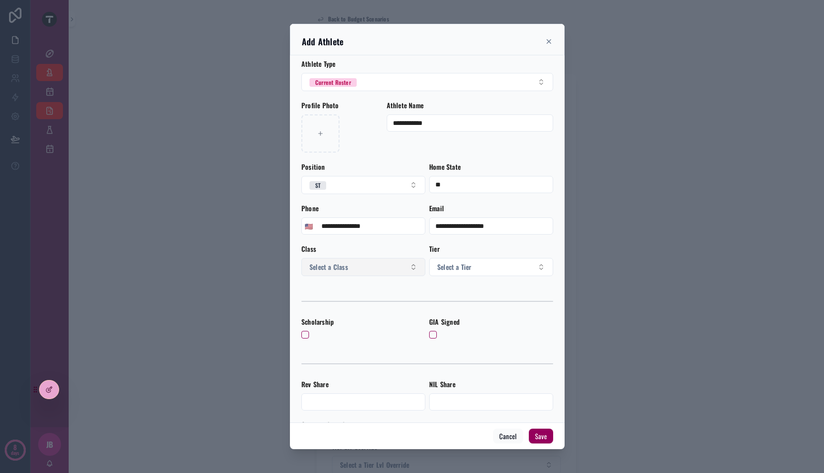
click at [401, 261] on button "Select a Class" at bounding box center [363, 267] width 124 height 18
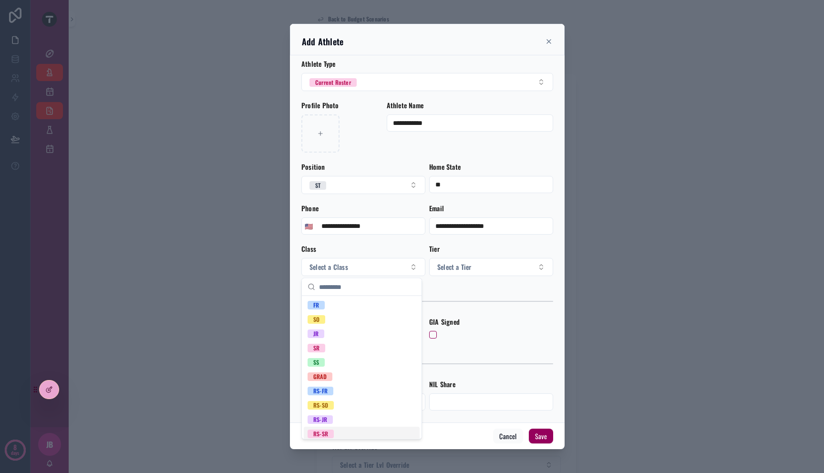
click at [371, 430] on div "RS-SR" at bounding box center [362, 434] width 116 height 14
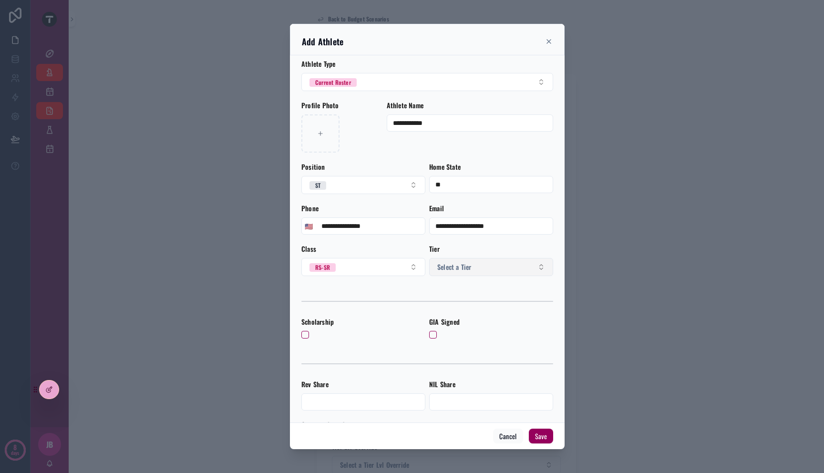
click at [497, 262] on button "Select a Tier" at bounding box center [491, 267] width 124 height 18
click at [476, 335] on div "Tier 3" at bounding box center [486, 334] width 116 height 14
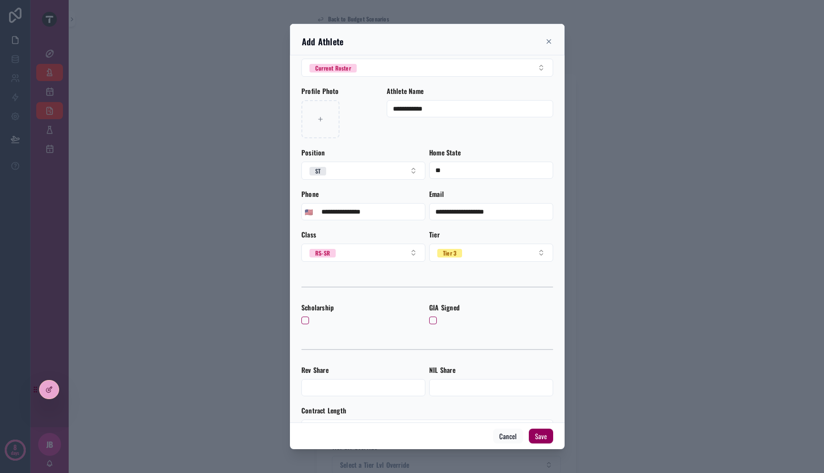
scroll to position [17, 0]
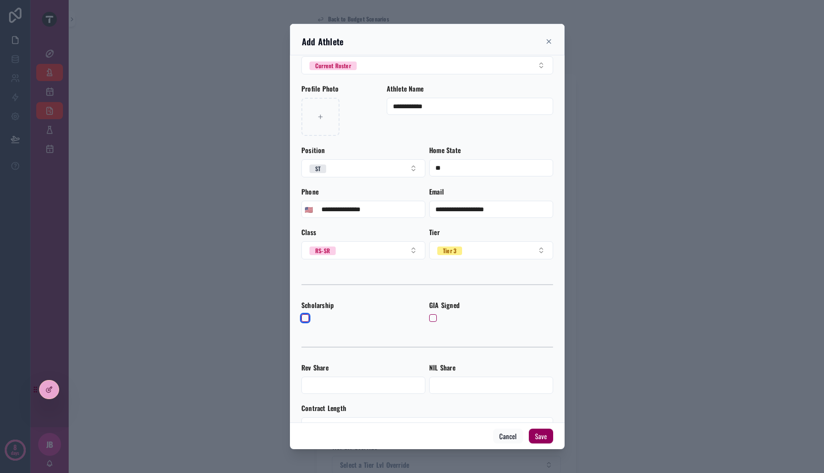
click at [306, 316] on button "scrollable content" at bounding box center [305, 318] width 8 height 8
click at [430, 319] on button "scrollable content" at bounding box center [433, 318] width 8 height 8
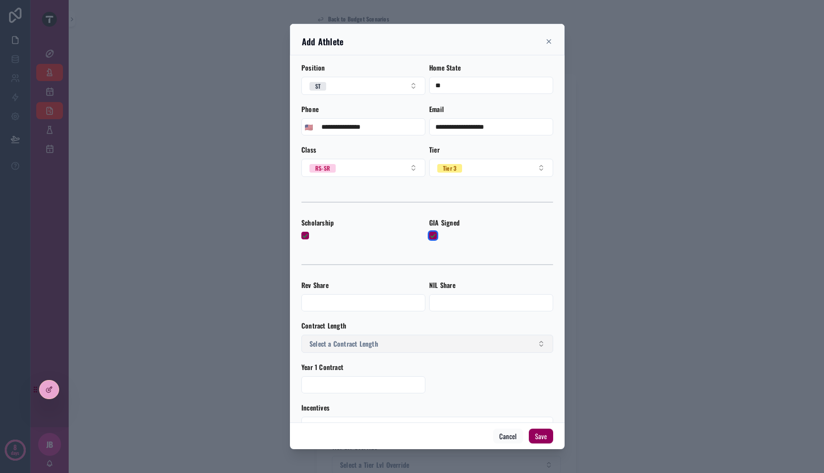
scroll to position [106, 0]
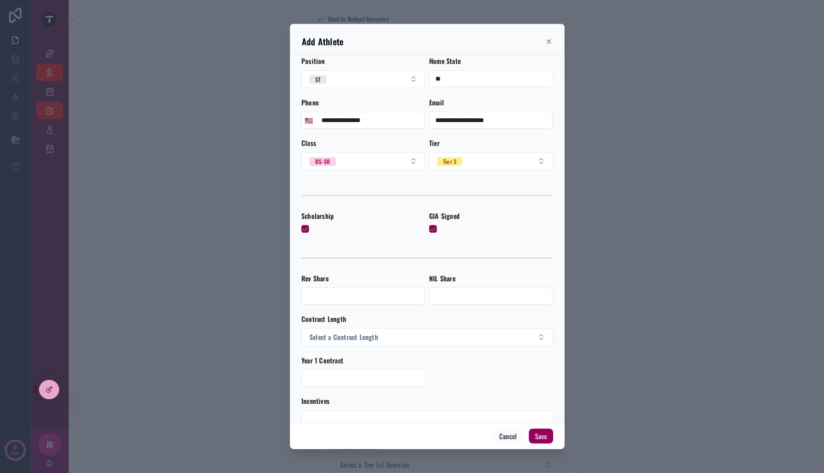
click at [381, 283] on div "Rev Share" at bounding box center [363, 279] width 124 height 10
click at [381, 289] on div "scrollable content" at bounding box center [363, 296] width 124 height 17
click at [381, 291] on input "scrollable content" at bounding box center [363, 296] width 123 height 13
type input "**********"
type input "*****"
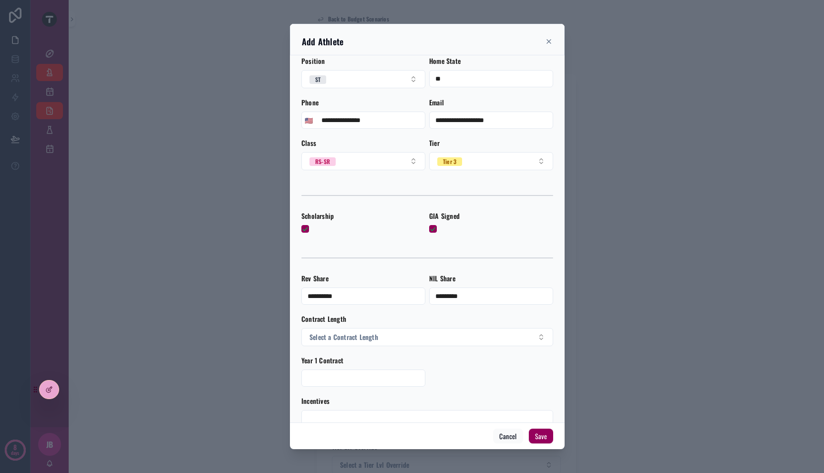
type input "*********"
click at [328, 333] on span "Select a Contract Length" at bounding box center [344, 337] width 69 height 10
click at [327, 377] on span "1 YR" at bounding box center [319, 375] width 22 height 9
click at [327, 377] on input "scrollable content" at bounding box center [363, 378] width 123 height 13
type input "**********"
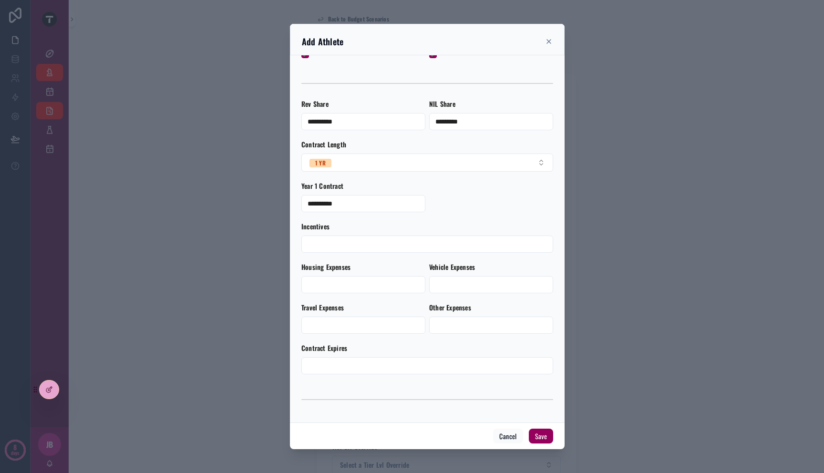
scroll to position [280, 0]
type input "*****"
click at [345, 278] on input "scrollable content" at bounding box center [363, 284] width 123 height 13
type input "*****"
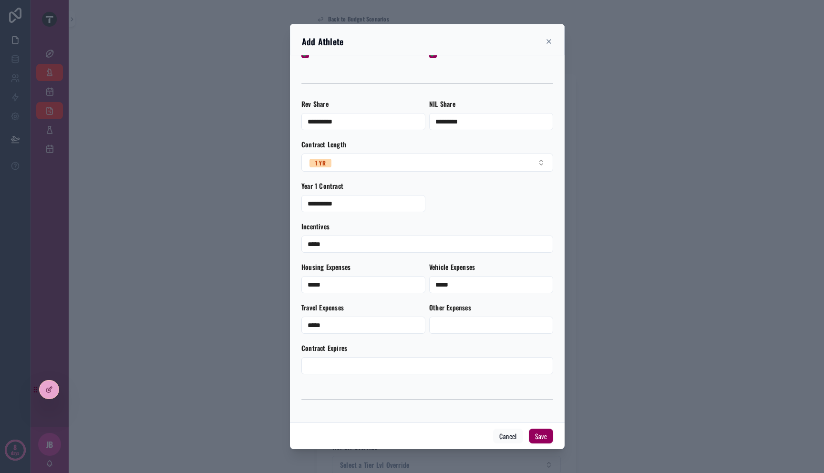
type input "*****"
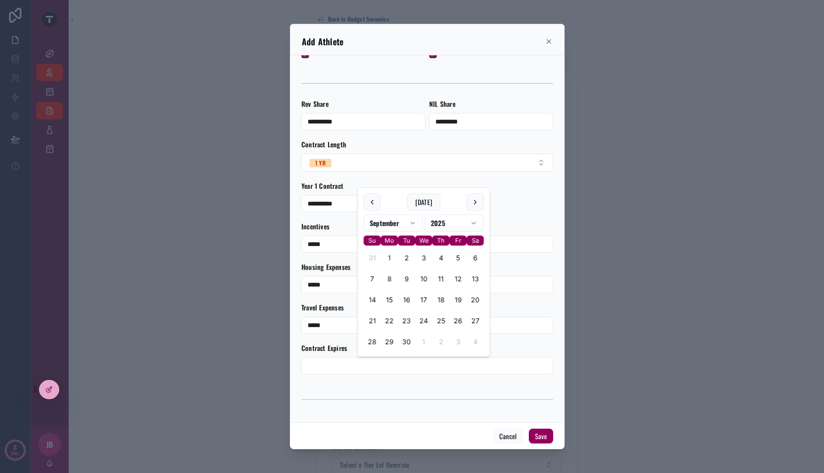
click at [415, 225] on html "8 days Kellys Board Mitch Dashboard Budget Scenarios Scenario Athletes Scenario…" at bounding box center [412, 236] width 824 height 473
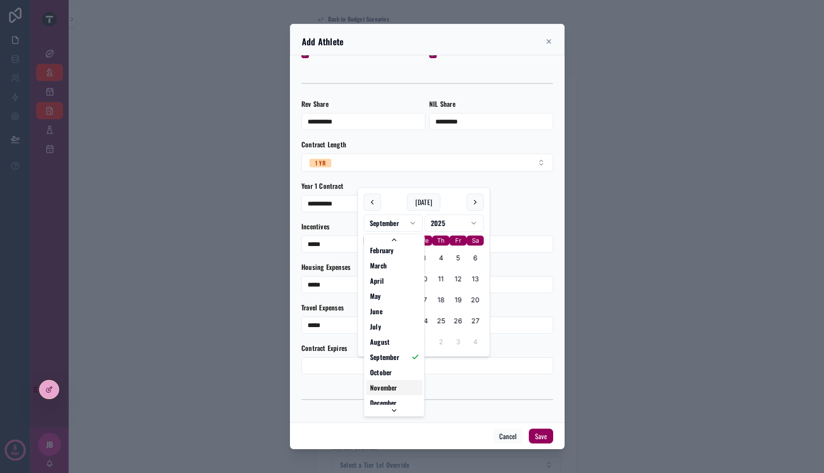
scroll to position [16, 0]
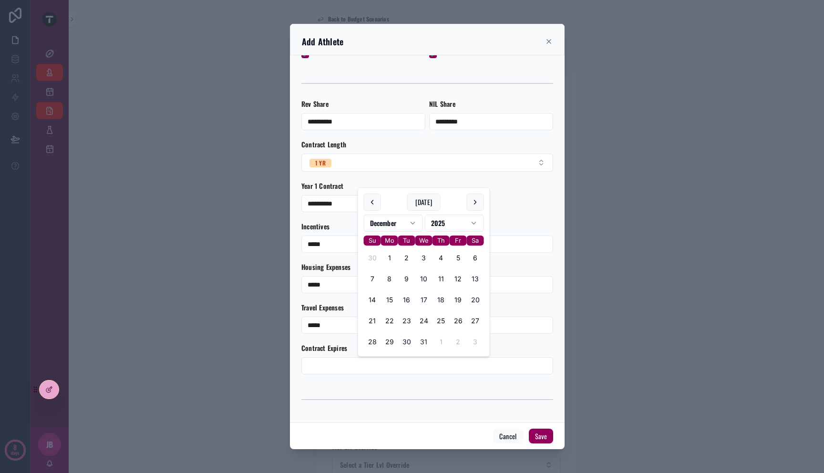
click at [422, 344] on button "31" at bounding box center [423, 341] width 17 height 17
type input "**********"
click at [413, 390] on div "scrollable content" at bounding box center [427, 400] width 252 height 24
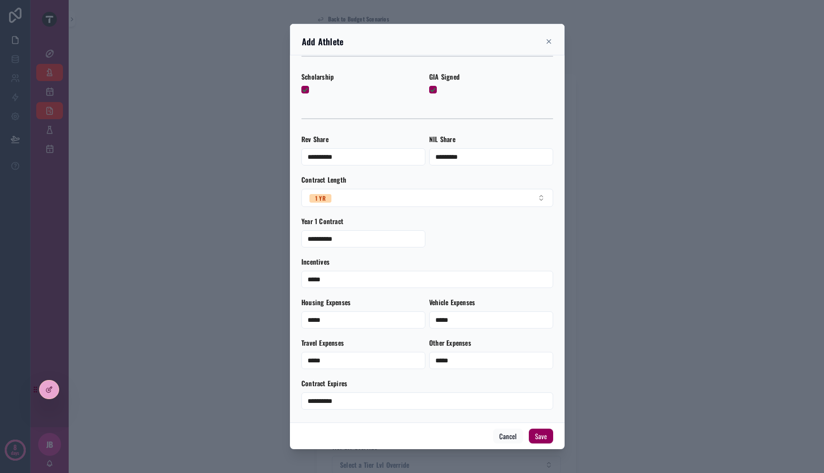
scroll to position [280, 0]
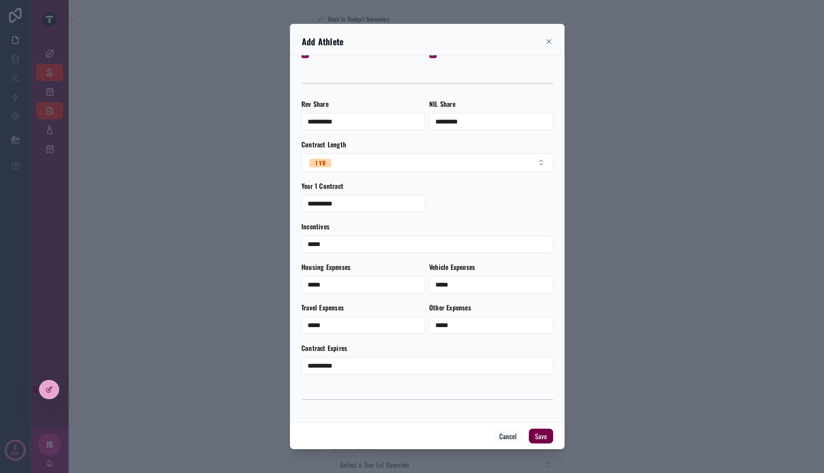
click at [537, 435] on button "Save" at bounding box center [541, 436] width 24 height 15
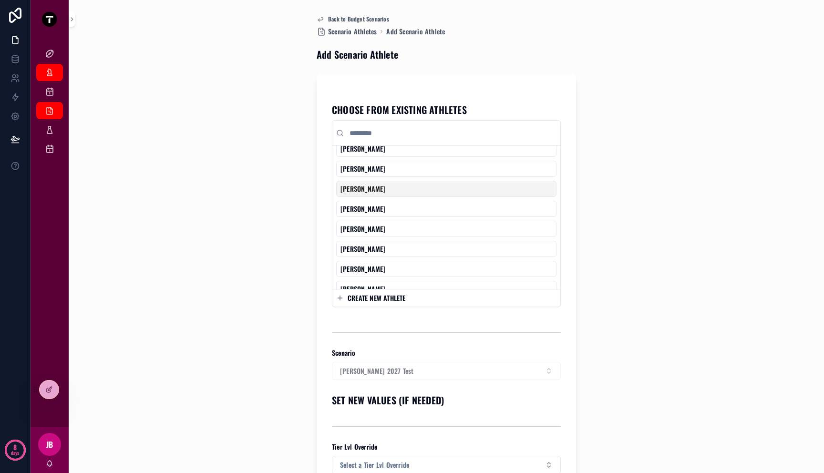
scroll to position [257, 0]
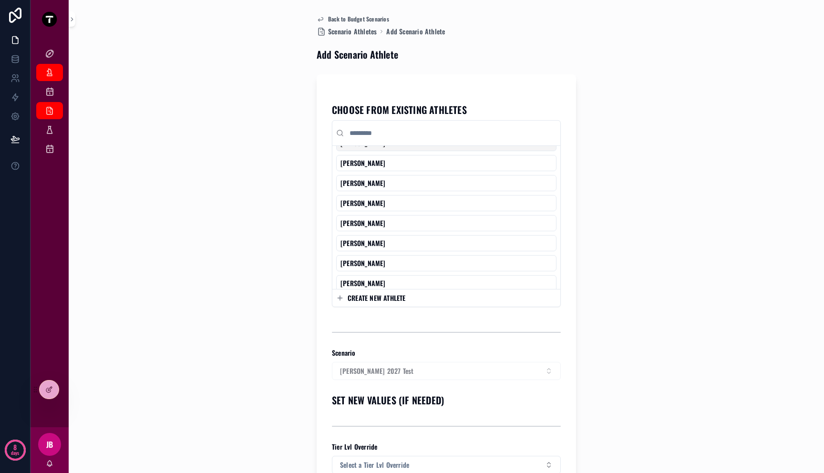
click at [431, 132] on input "scrollable content" at bounding box center [452, 132] width 209 height 17
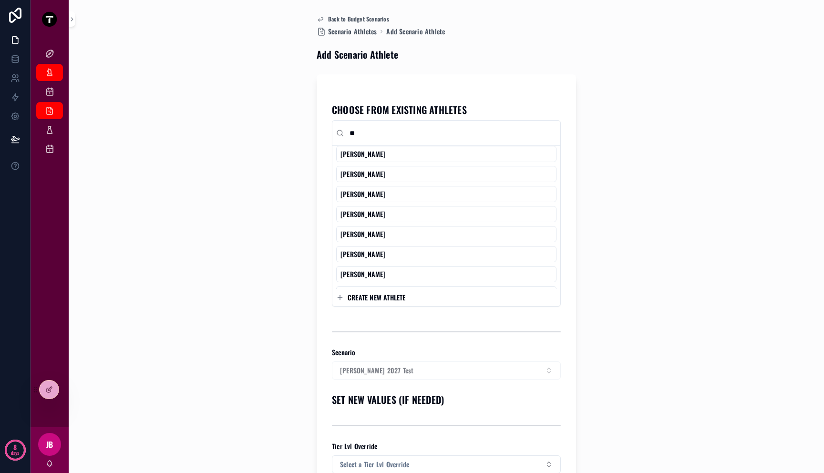
scroll to position [0, 0]
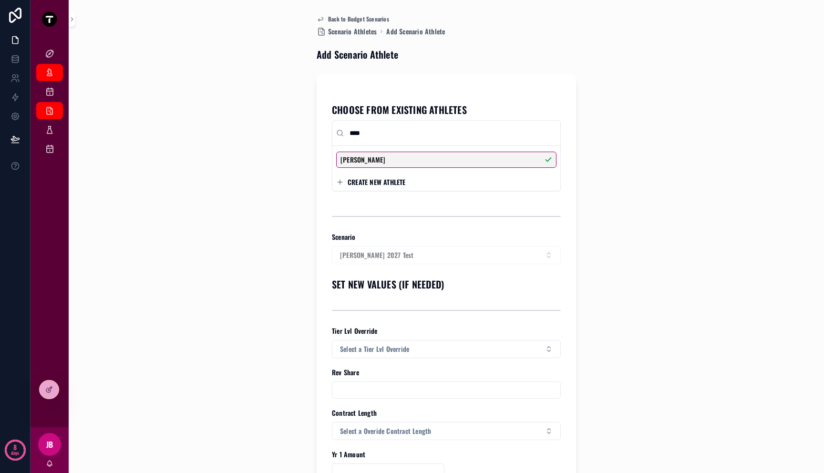
type input "****"
click at [417, 158] on div "[PERSON_NAME]" at bounding box center [446, 160] width 220 height 16
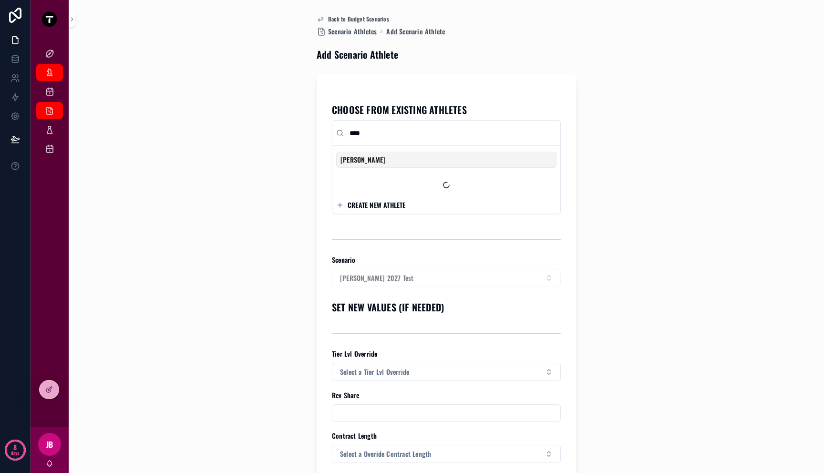
click at [384, 160] on div "[PERSON_NAME]" at bounding box center [446, 160] width 220 height 16
click at [363, 160] on span "[PERSON_NAME]" at bounding box center [363, 160] width 45 height 10
click at [464, 249] on div "scrollable content" at bounding box center [446, 240] width 229 height 24
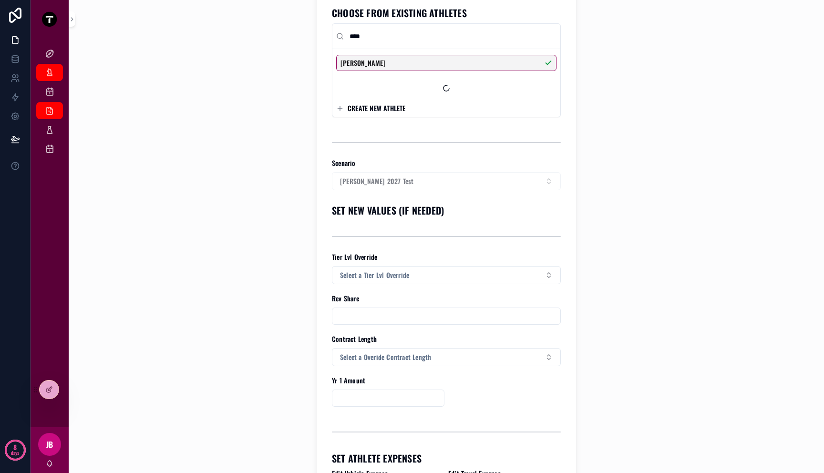
scroll to position [101, 0]
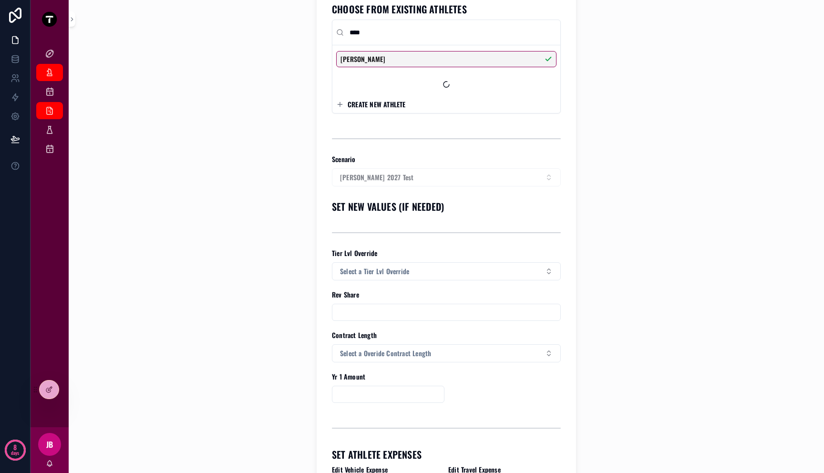
click at [483, 175] on div "[PERSON_NAME] 2027 Test" at bounding box center [446, 177] width 229 height 18
click at [632, 49] on div "Back to Budget Scenarios Scenario Athletes Add Scenario Athlete Add Scenario At…" at bounding box center [446, 135] width 729 height 473
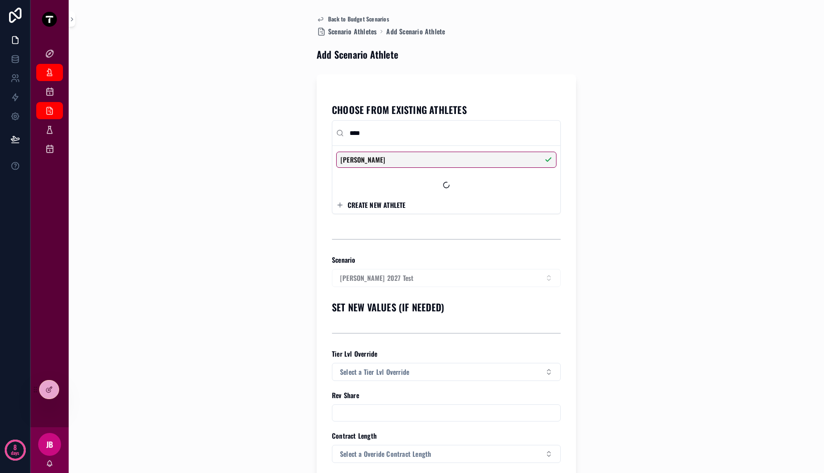
click at [606, 203] on div "Back to Budget Scenarios Scenario Athletes Add Scenario Athlete Add Scenario At…" at bounding box center [446, 236] width 729 height 473
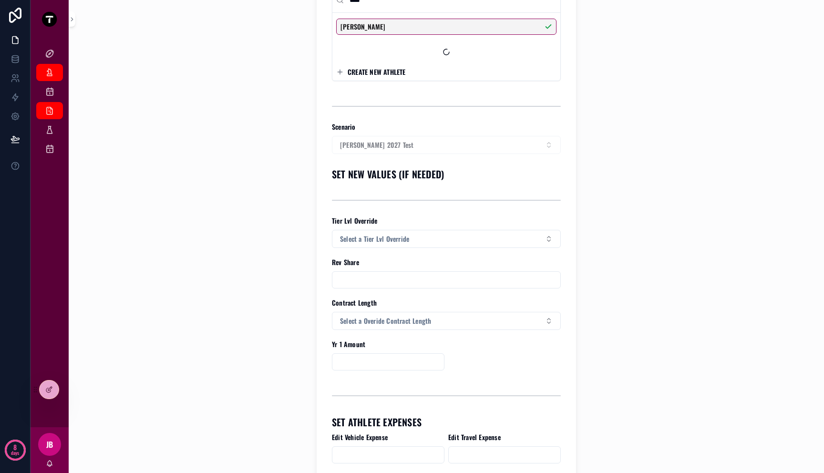
scroll to position [146, 0]
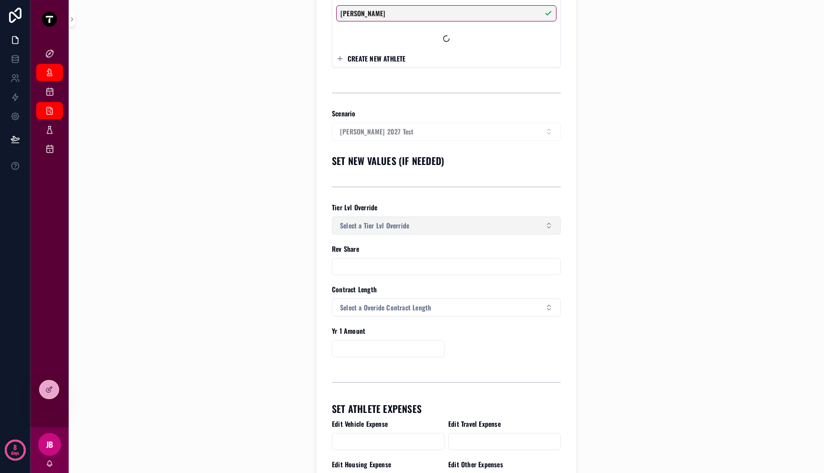
click at [358, 220] on button "Select a Tier Lvl Override" at bounding box center [446, 226] width 229 height 18
click at [370, 290] on div "Tier 3" at bounding box center [443, 292] width 224 height 14
click at [302, 269] on div "Back to Budget Scenarios Scenario Athletes Add Scenario Athlete Add Scenario At…" at bounding box center [446, 90] width 729 height 473
click at [371, 266] on input "scrollable content" at bounding box center [446, 266] width 228 height 13
type input "**********"
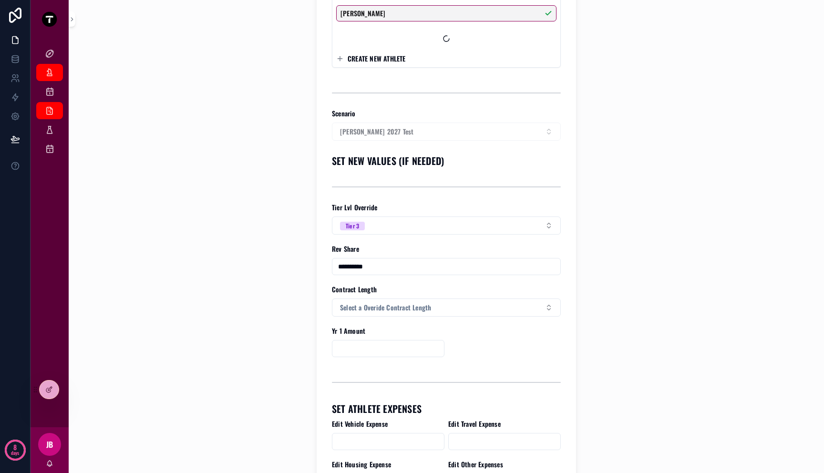
click at [360, 267] on input "**********" at bounding box center [446, 266] width 228 height 13
type input "**********"
click at [345, 308] on span "Select a Overide Contract Length" at bounding box center [385, 308] width 91 height 10
click at [338, 343] on span "1 Yr" at bounding box center [345, 346] width 20 height 9
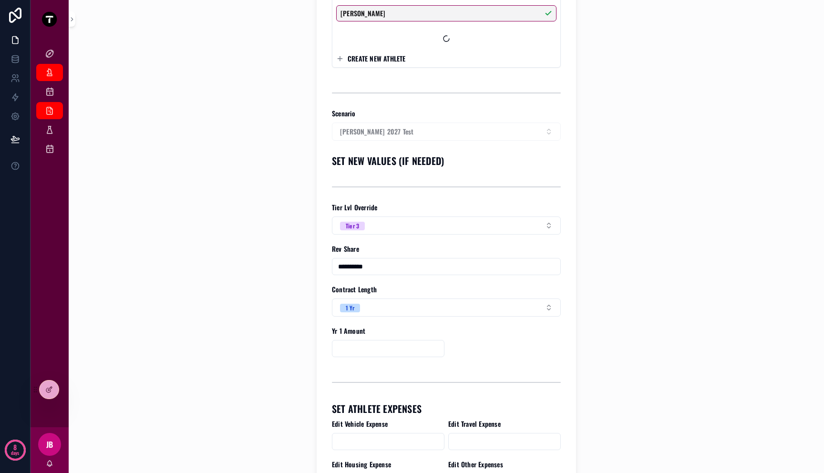
click at [339, 347] on input "scrollable content" at bounding box center [388, 348] width 112 height 13
type input "**********"
click at [227, 381] on div "**********" at bounding box center [447, 236] width 756 height 473
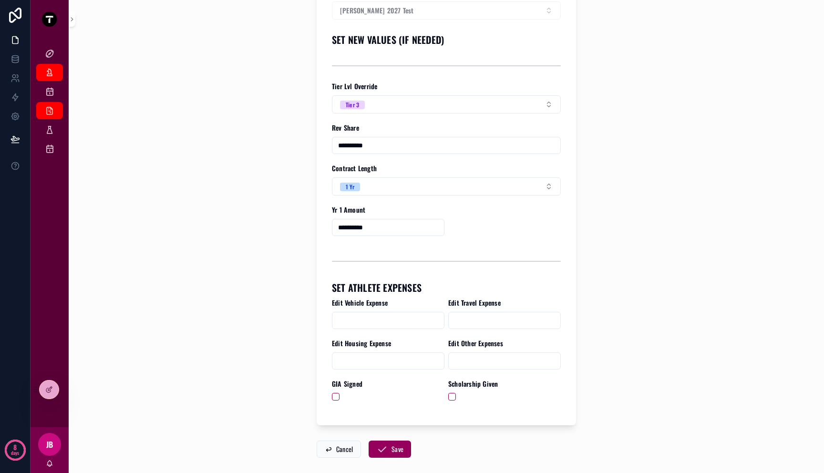
scroll to position [313, 0]
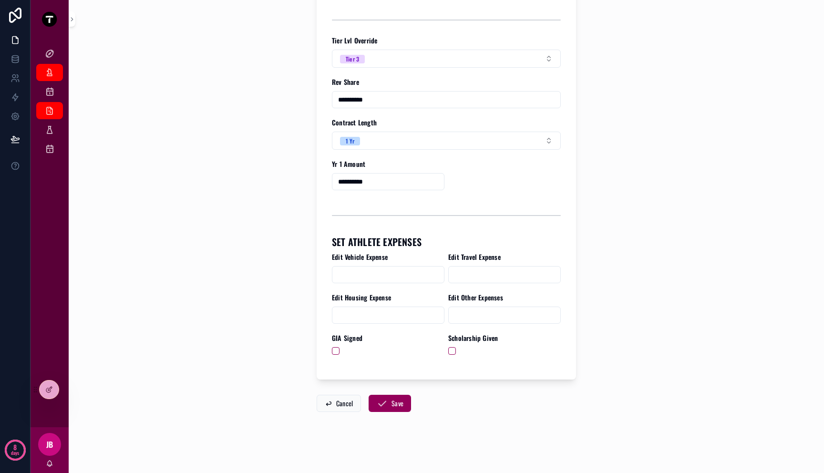
click at [378, 259] on span "Edit Vehicle Expense" at bounding box center [360, 257] width 56 height 10
click at [374, 274] on input "scrollable content" at bounding box center [388, 274] width 112 height 13
type input "*****"
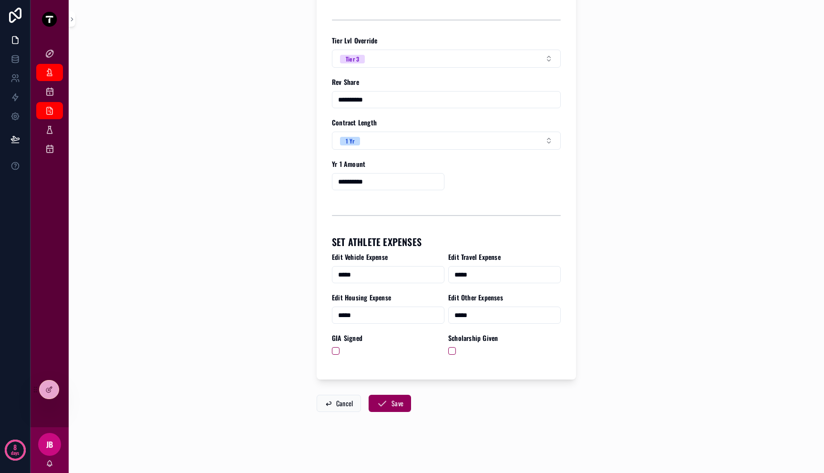
type input "*****"
type button "on"
click at [337, 358] on div "**********" at bounding box center [446, 75] width 229 height 579
click at [327, 351] on div "**********" at bounding box center [446, 70] width 259 height 619
click at [333, 352] on button "on" at bounding box center [336, 351] width 8 height 8
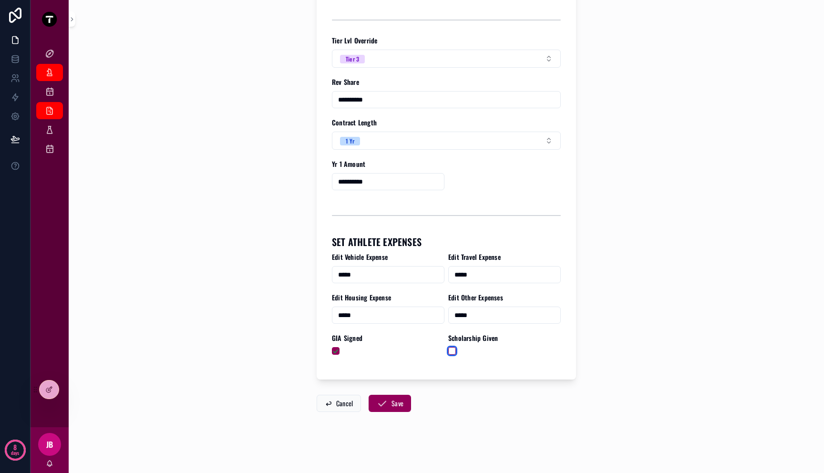
click at [448, 351] on button "scrollable content" at bounding box center [452, 351] width 8 height 8
click at [390, 408] on button "Save" at bounding box center [390, 403] width 42 height 17
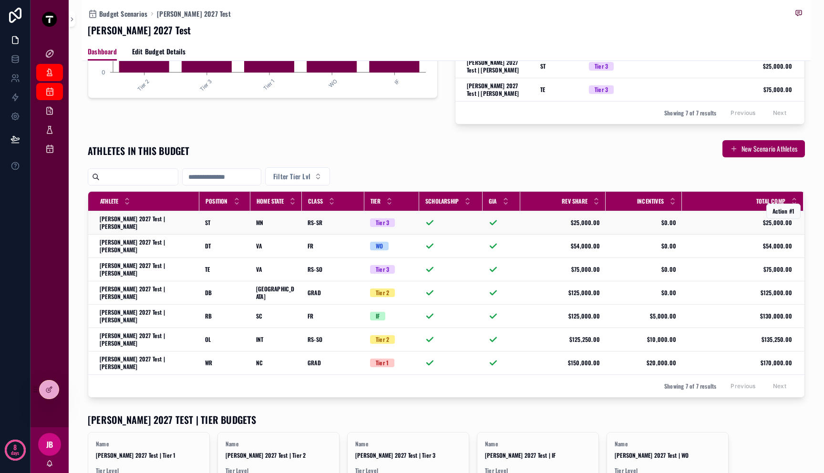
click at [566, 223] on span "$25,000.00" at bounding box center [563, 223] width 74 height 8
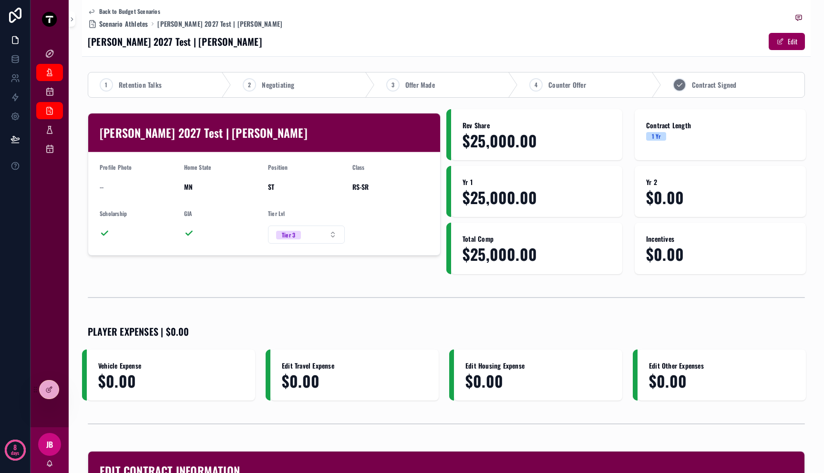
click at [716, 86] on span "Contract Signed" at bounding box center [714, 85] width 45 height 10
click at [347, 268] on div "Mitch 2027 Test | Mitch Gerber Profile Photo -- Home State MN Position ST Class…" at bounding box center [264, 191] width 364 height 165
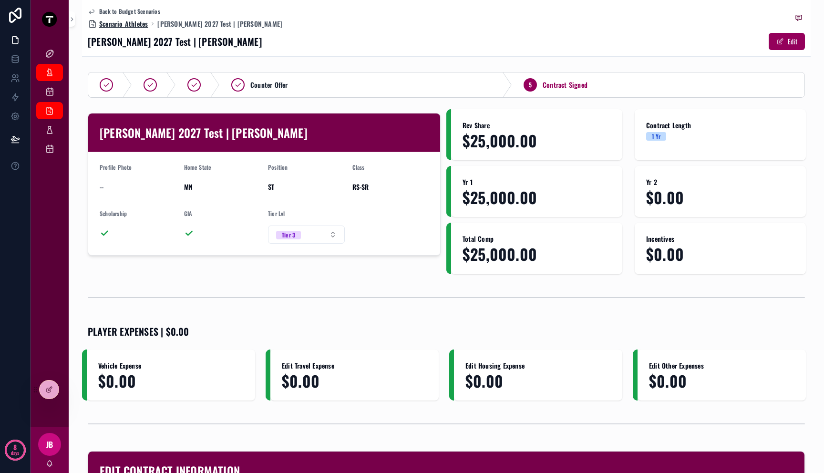
click at [140, 21] on span "Scenario Athletes" at bounding box center [123, 24] width 49 height 10
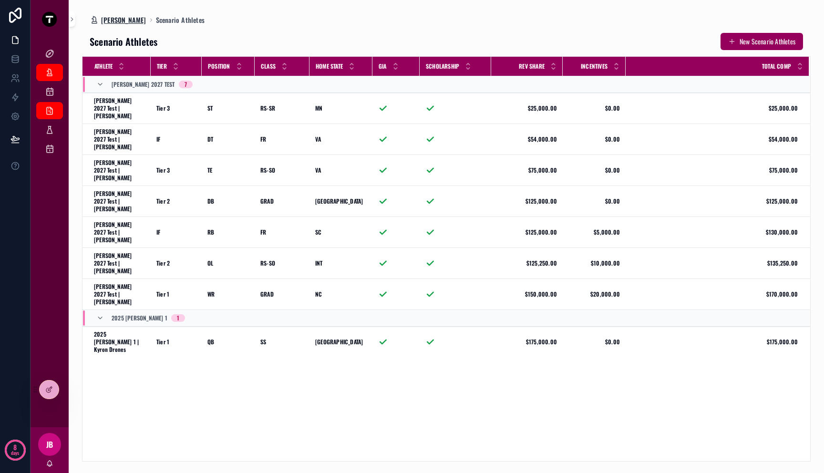
click at [121, 21] on span "[PERSON_NAME]" at bounding box center [123, 20] width 45 height 10
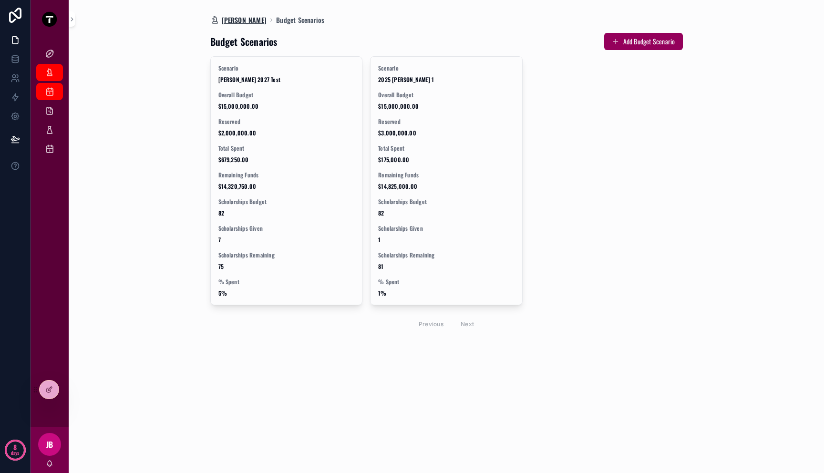
click at [247, 19] on span "[PERSON_NAME]" at bounding box center [244, 20] width 45 height 10
click at [52, 76] on icon "scrollable content" at bounding box center [50, 73] width 10 height 10
click at [51, 93] on icon "scrollable content" at bounding box center [50, 92] width 10 height 10
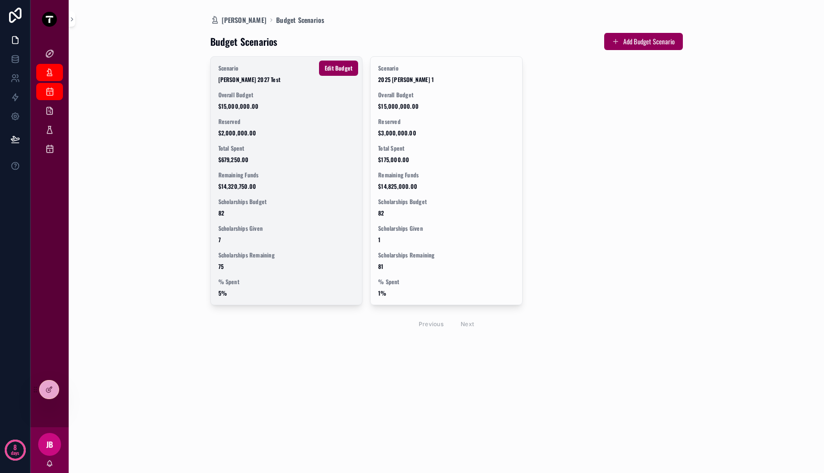
click at [231, 126] on div "Reserved $2,000,000.00" at bounding box center [286, 127] width 136 height 19
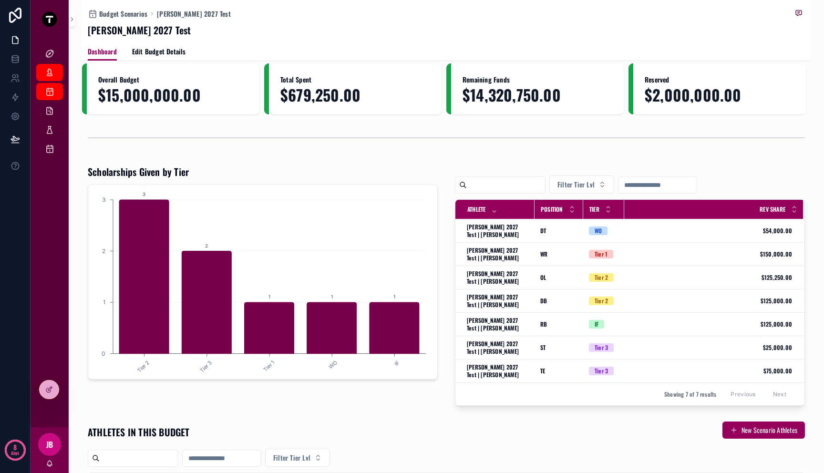
scroll to position [111, 0]
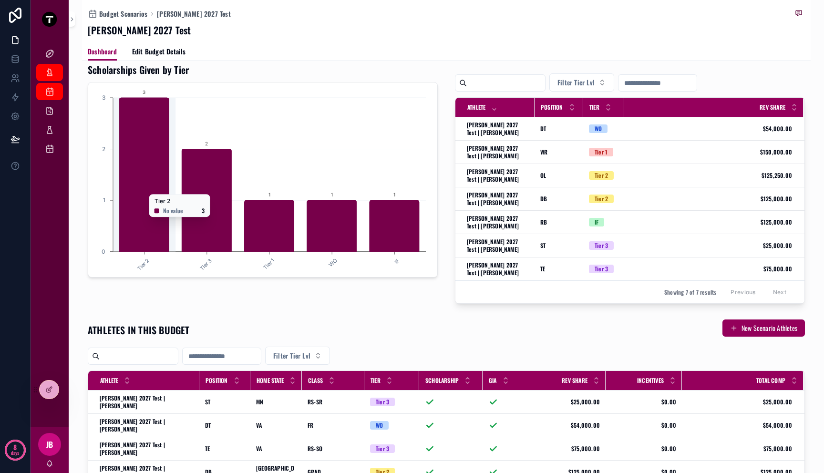
click at [190, 202] on icon "chart" at bounding box center [207, 200] width 50 height 103
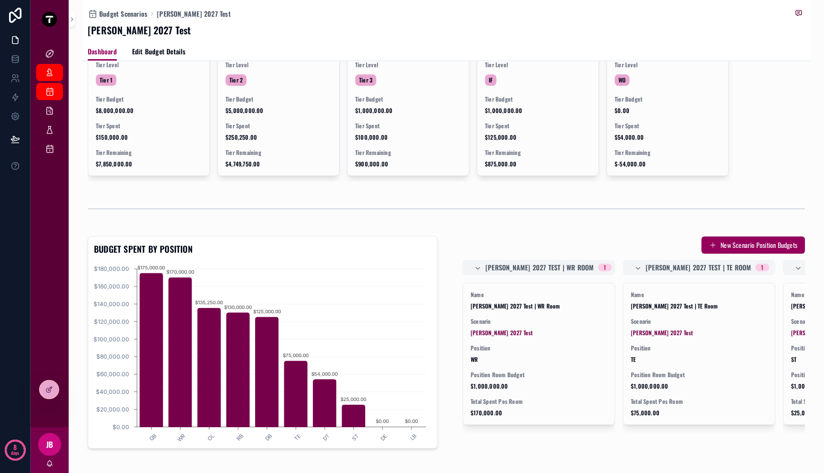
scroll to position [486, 0]
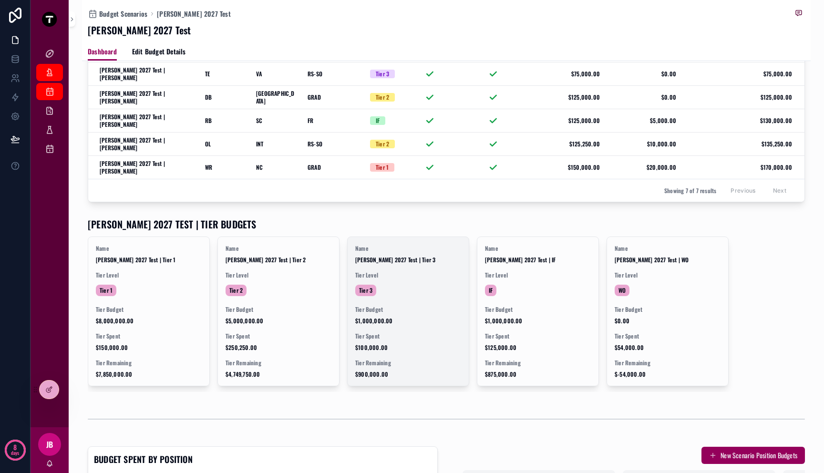
click at [384, 283] on div "Tier 3" at bounding box center [408, 290] width 106 height 15
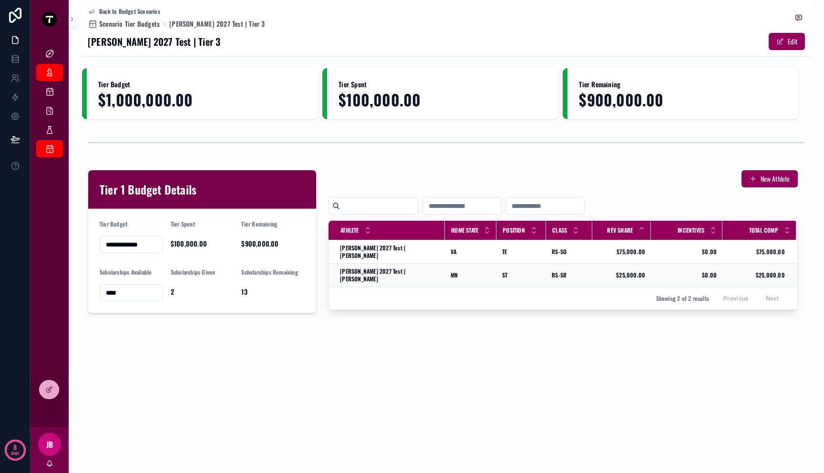
click at [513, 271] on div "ST ST" at bounding box center [521, 275] width 38 height 8
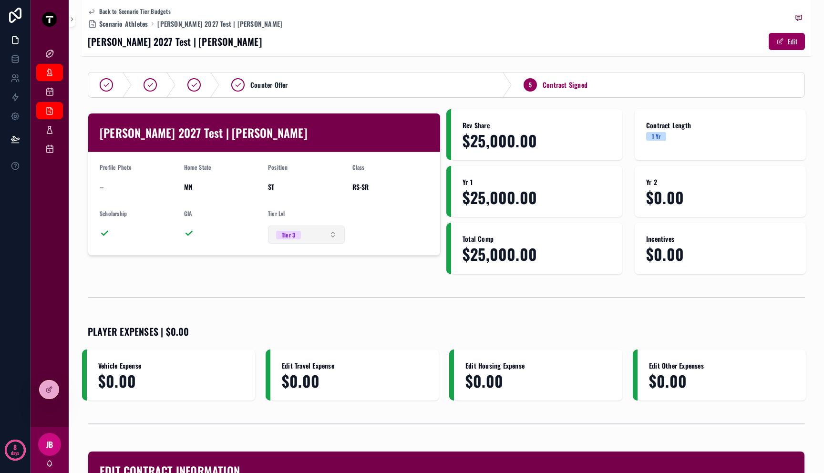
click at [320, 234] on button "Tier 3" at bounding box center [306, 235] width 77 height 18
click at [296, 301] on div "Tier 2" at bounding box center [304, 302] width 114 height 14
click at [55, 68] on div "[PERSON_NAME]" at bounding box center [49, 72] width 15 height 15
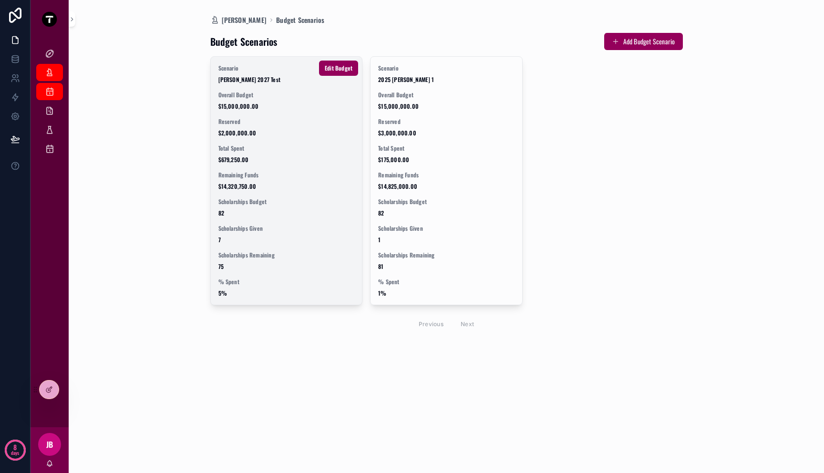
click at [256, 89] on div "Scenario [PERSON_NAME] 2027 Test Overall Budget $15,000,000.00 Reserved $2,000,…" at bounding box center [287, 181] width 152 height 248
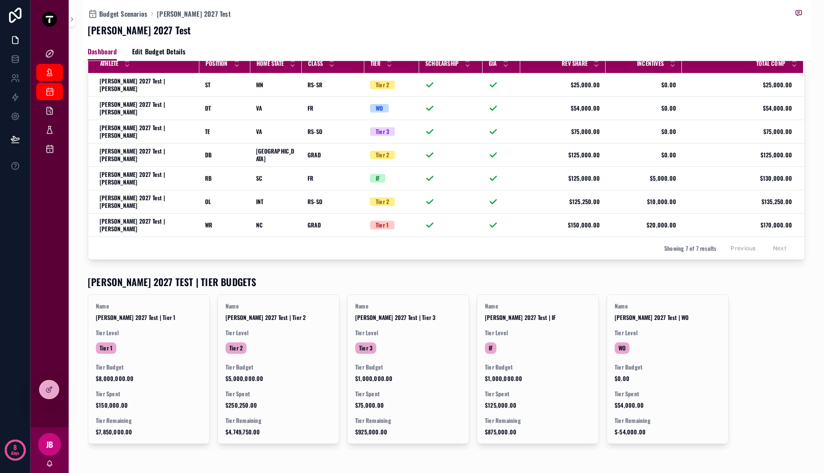
scroll to position [542, 0]
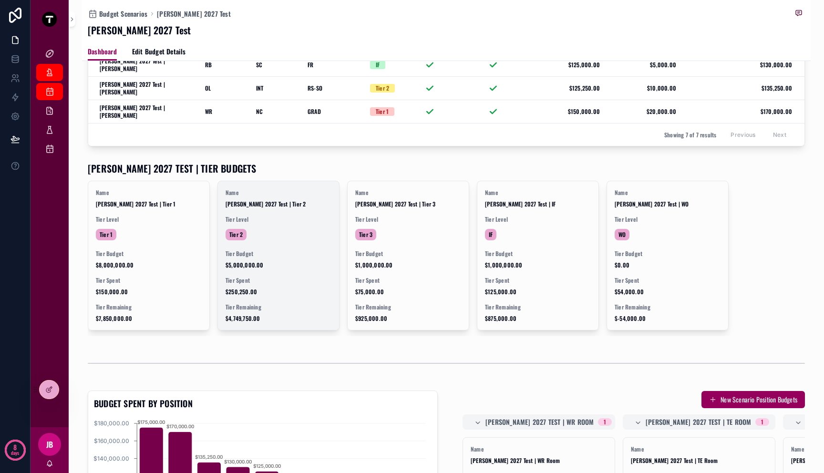
click at [305, 261] on span "$5,000,000.00" at bounding box center [279, 265] width 106 height 8
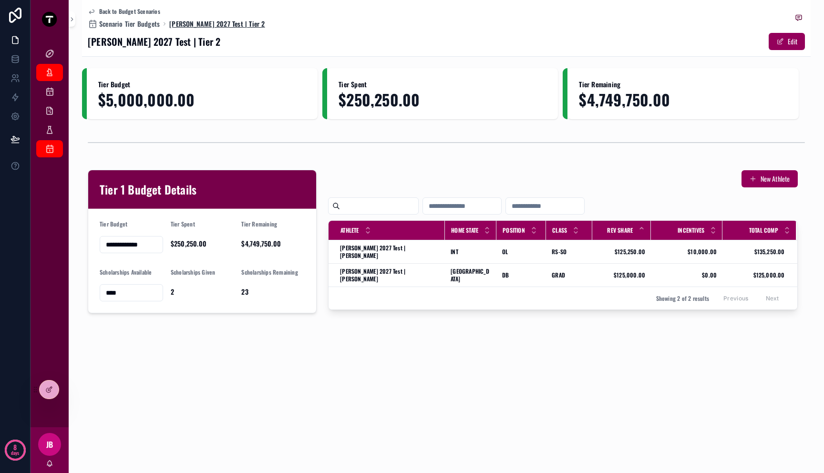
click at [193, 25] on span "[PERSON_NAME] 2027 Test | Tier 2" at bounding box center [216, 24] width 95 height 10
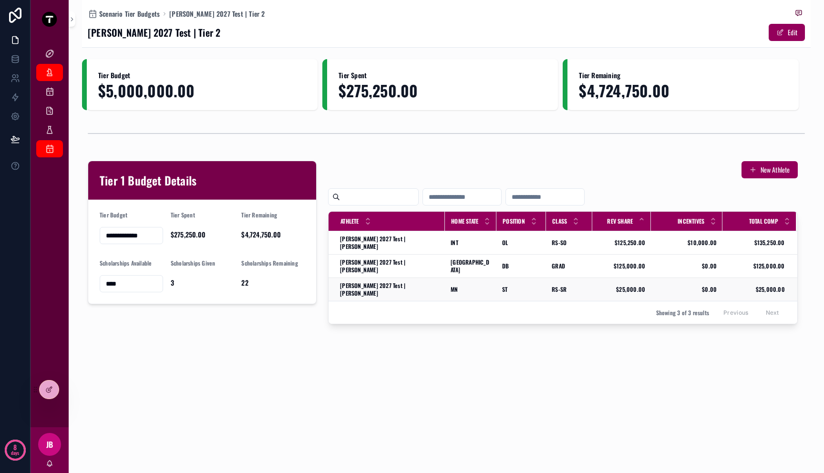
click at [445, 278] on td "MN MN" at bounding box center [471, 289] width 52 height 23
click at [418, 282] on div "Mitch 2027 Test | Mitch Gerber Mitch 2027 Test | Mitch Gerber" at bounding box center [389, 289] width 99 height 15
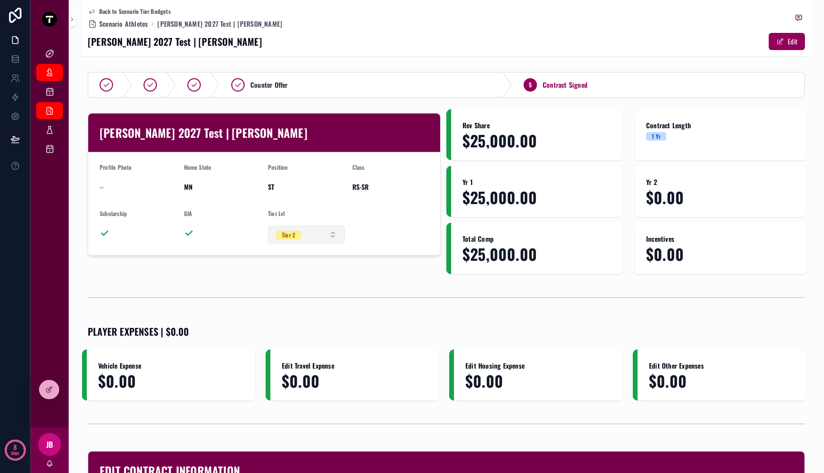
click at [322, 234] on button "Tier 2" at bounding box center [306, 235] width 77 height 18
click at [311, 312] on div "Tier 3" at bounding box center [304, 316] width 114 height 14
click at [52, 131] on icon "scrollable content" at bounding box center [50, 130] width 10 height 10
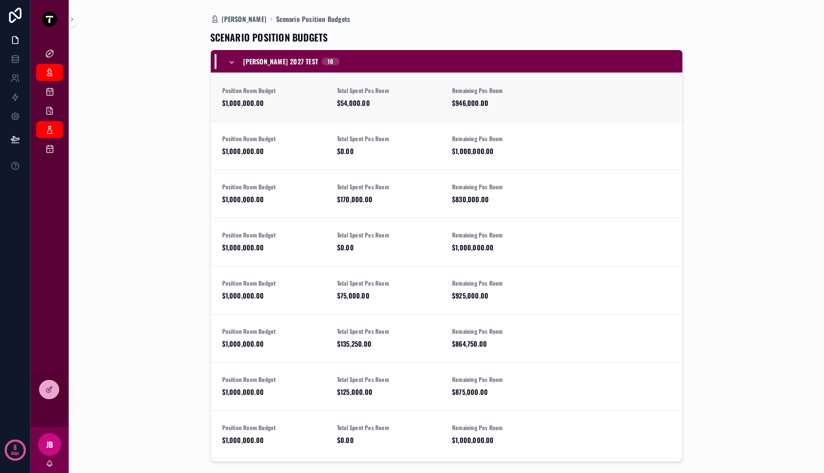
click at [272, 100] on span "$1,000,000.00" at bounding box center [274, 103] width 104 height 10
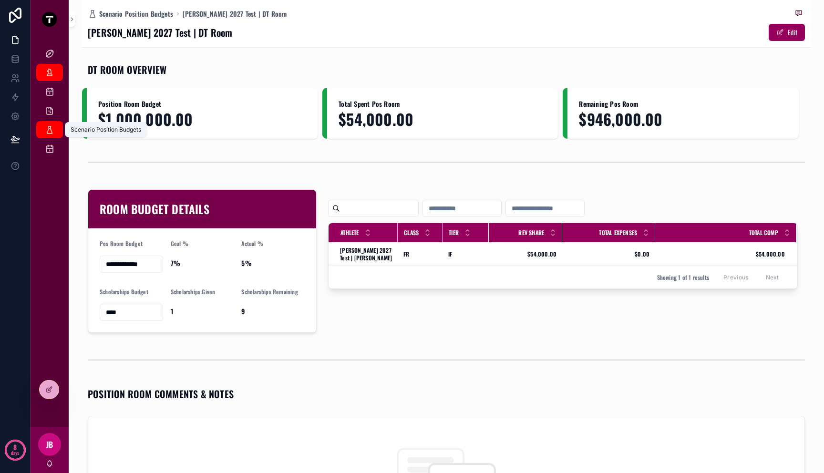
click at [53, 127] on icon "scrollable content" at bounding box center [50, 130] width 10 height 10
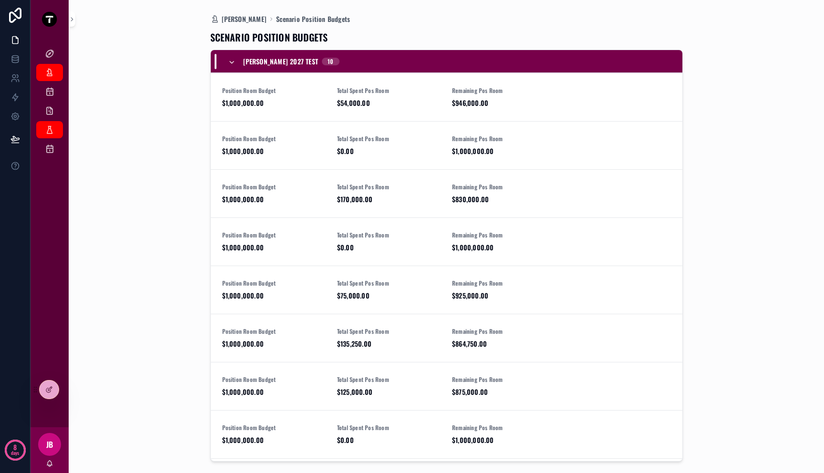
click at [53, 157] on div "Scenario Tier Budgets" at bounding box center [50, 148] width 38 height 19
click at [53, 152] on icon "scrollable content" at bounding box center [50, 149] width 10 height 10
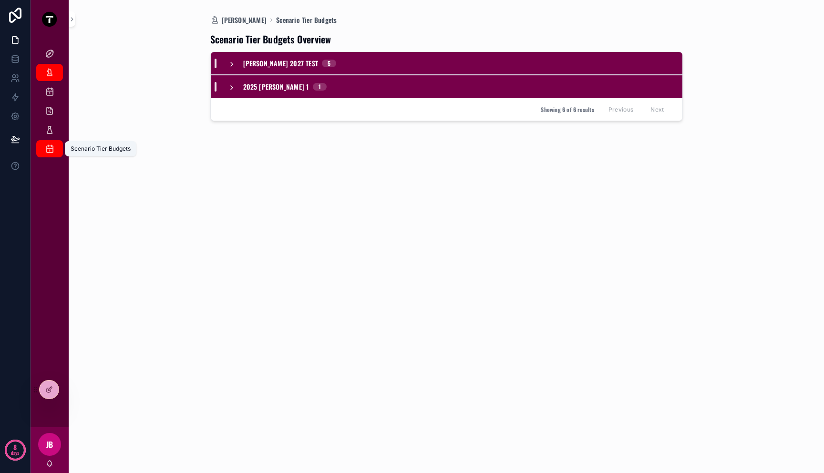
click at [53, 140] on link "Scenario Tier Budgets" at bounding box center [49, 148] width 27 height 17
click at [53, 134] on icon "scrollable content" at bounding box center [50, 130] width 10 height 10
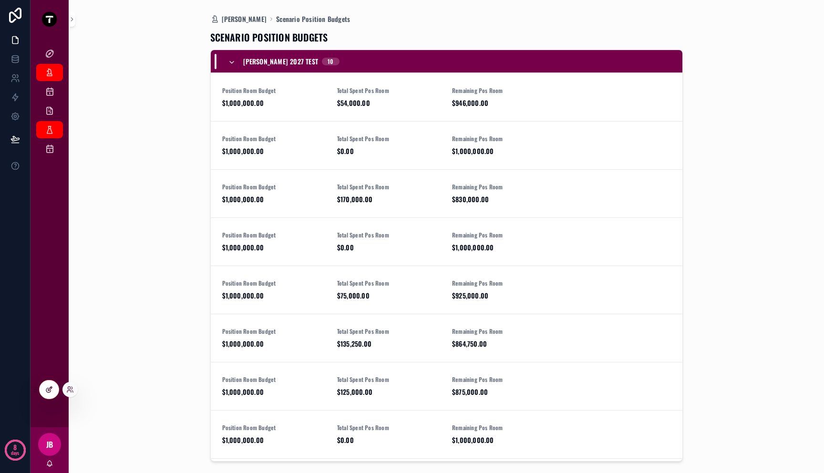
click at [43, 396] on div at bounding box center [49, 390] width 19 height 18
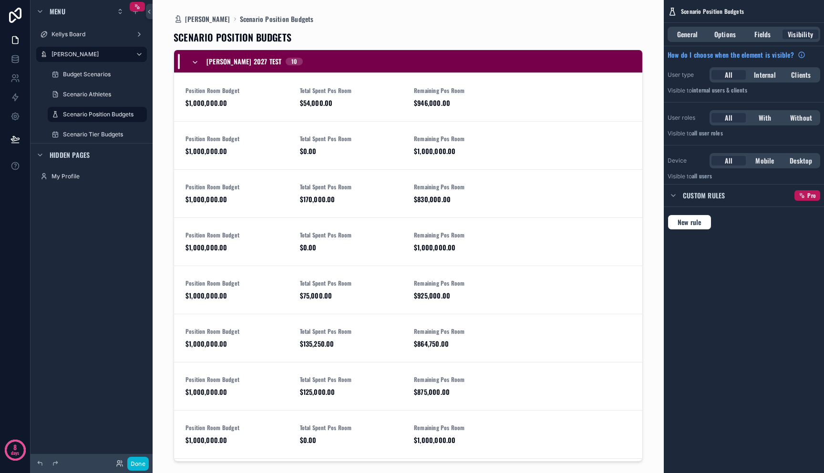
click at [526, 103] on div "scrollable content" at bounding box center [408, 231] width 485 height 462
click at [526, 103] on div "Position Room Budget $1,000,000.00 Total Spent Pos Room $54,000.00 Remaining Po…" at bounding box center [409, 97] width 446 height 21
click at [769, 41] on div "General Options Fields Visibility" at bounding box center [744, 34] width 153 height 15
click at [767, 38] on span "Fields" at bounding box center [763, 35] width 16 height 10
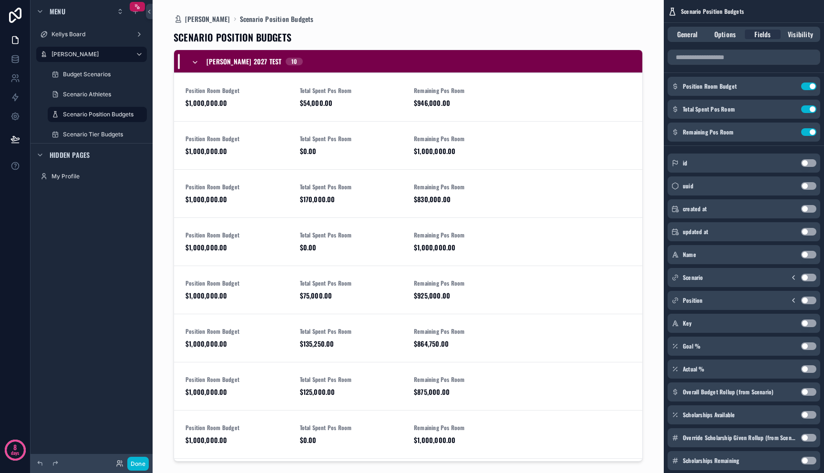
click at [812, 254] on button "Use setting" at bounding box center [808, 255] width 15 height 8
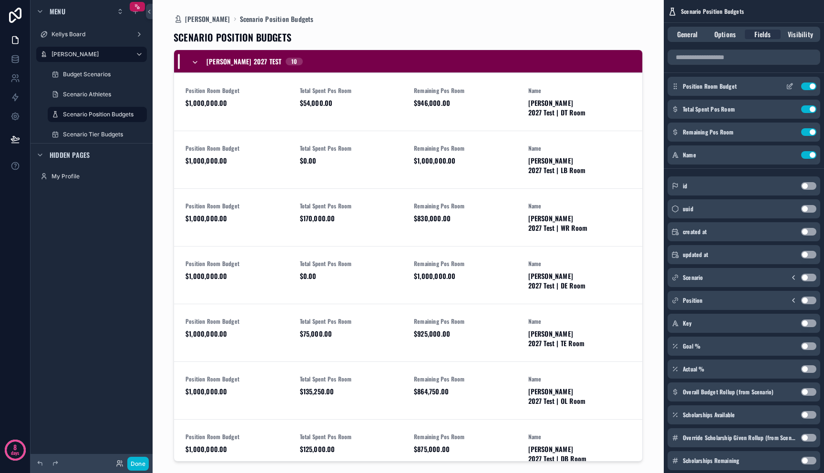
click at [810, 88] on button "Use setting" at bounding box center [808, 87] width 15 height 8
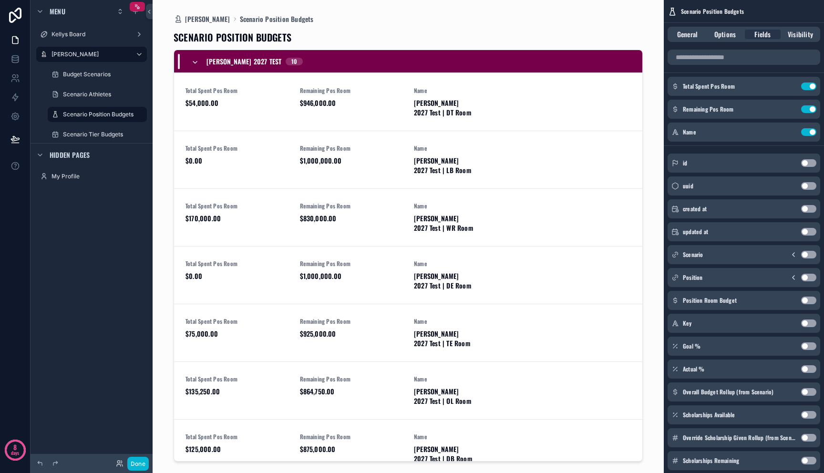
click at [810, 274] on button "Use setting" at bounding box center [808, 278] width 15 height 8
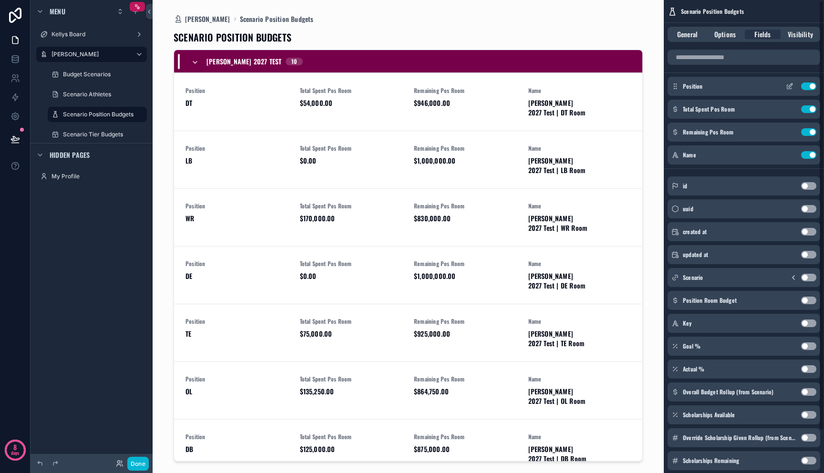
click at [788, 89] on icon "scrollable content" at bounding box center [790, 87] width 4 height 4
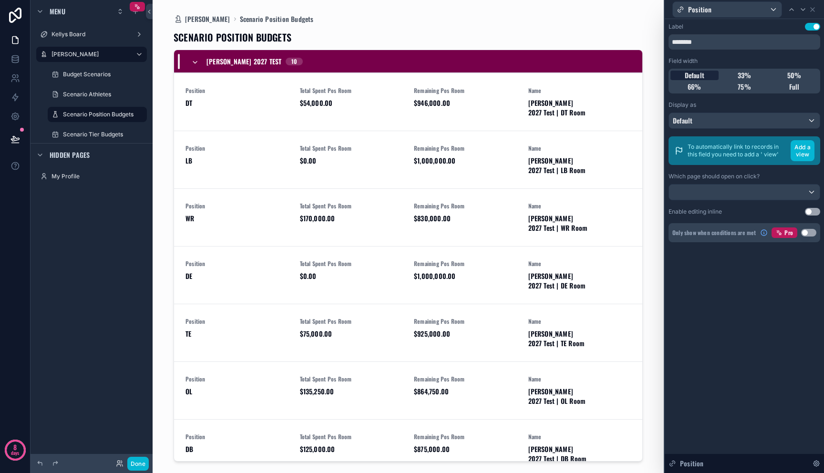
click at [700, 73] on span "Default" at bounding box center [695, 76] width 20 height 10
click at [733, 76] on div "33%" at bounding box center [745, 76] width 48 height 10
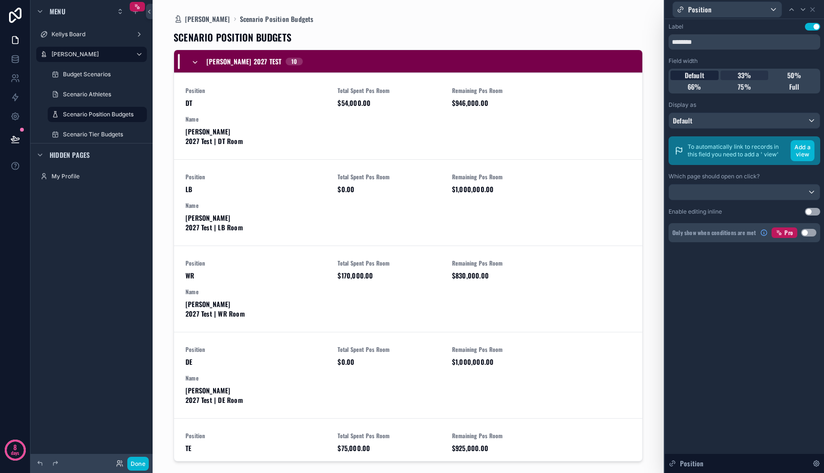
click at [695, 75] on span "Default" at bounding box center [695, 76] width 20 height 10
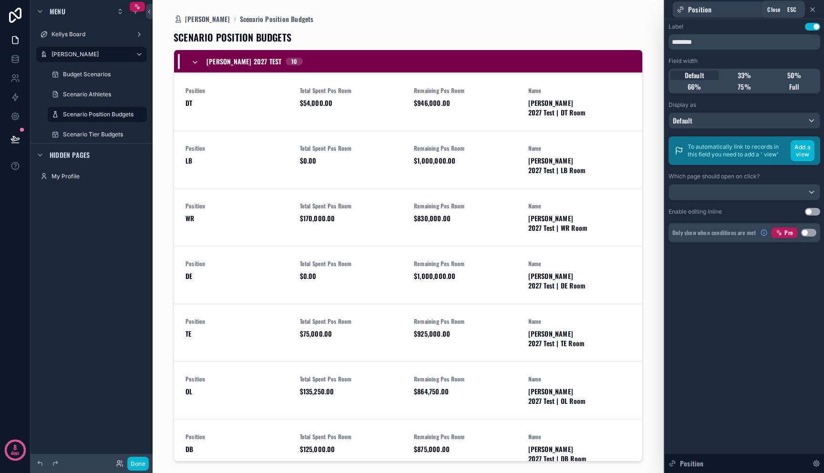
click at [813, 9] on icon at bounding box center [813, 10] width 4 height 4
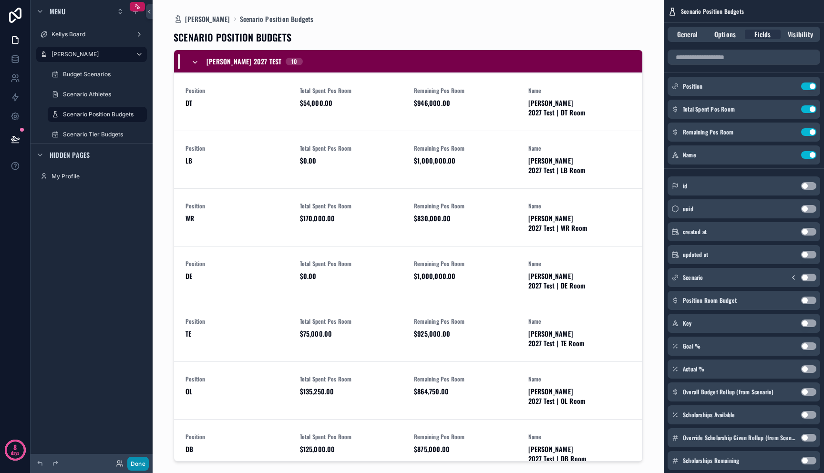
click at [138, 466] on button "Done" at bounding box center [137, 464] width 21 height 14
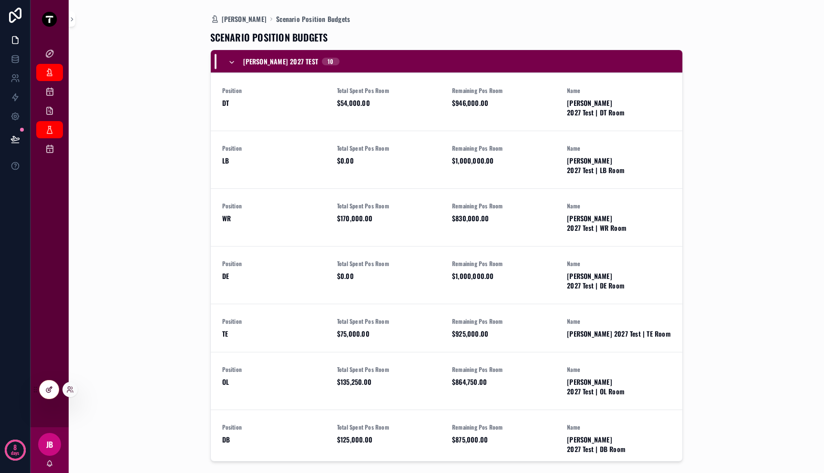
click at [57, 386] on div at bounding box center [49, 390] width 19 height 18
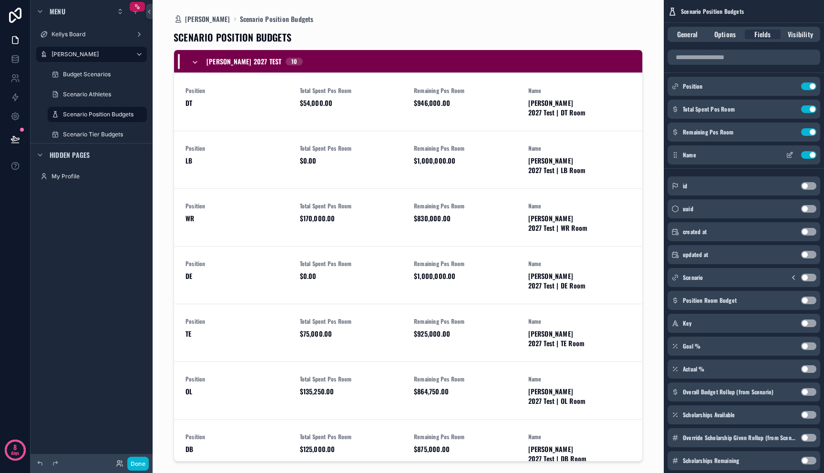
click at [809, 158] on button "Use setting" at bounding box center [808, 155] width 15 height 8
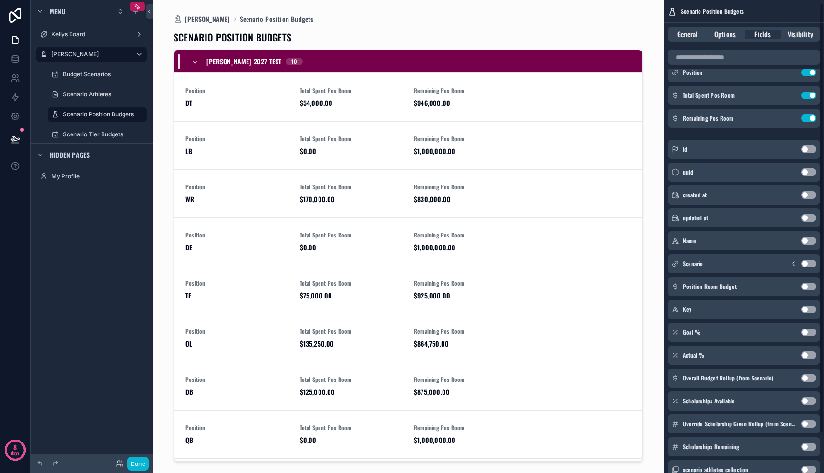
scroll to position [42, 0]
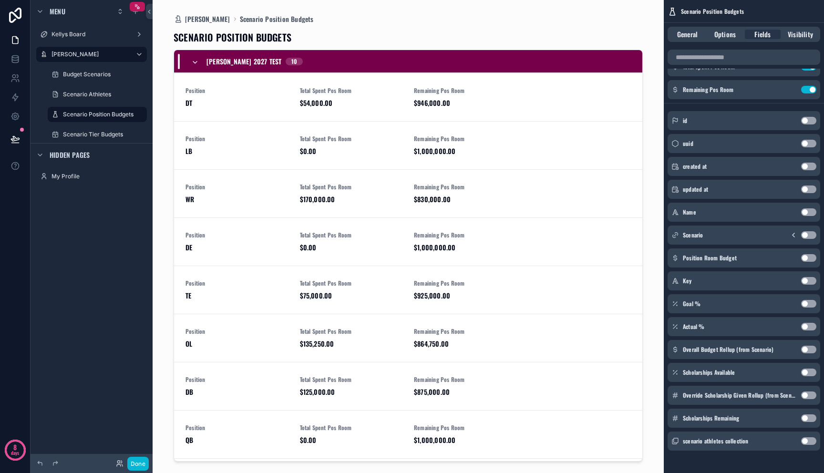
click at [810, 258] on button "Use setting" at bounding box center [808, 258] width 15 height 8
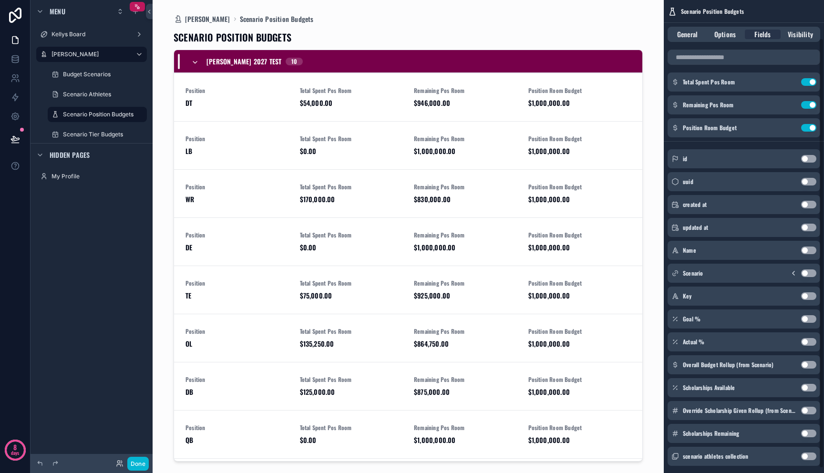
scroll to position [0, 0]
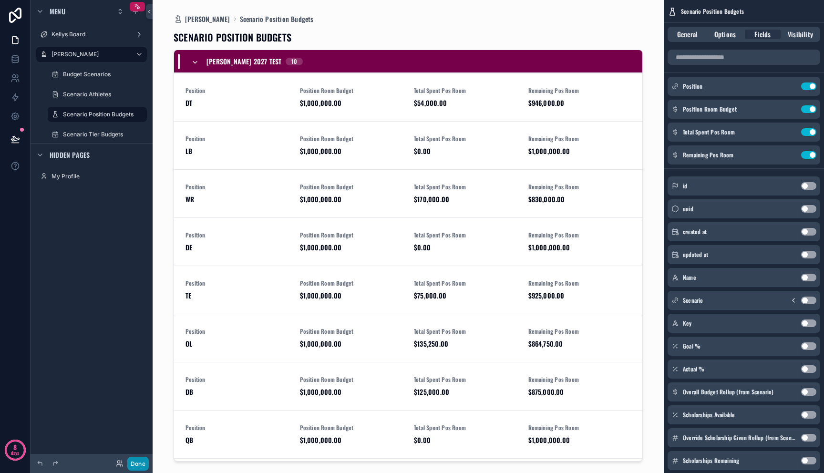
click at [144, 459] on button "Done" at bounding box center [137, 464] width 21 height 14
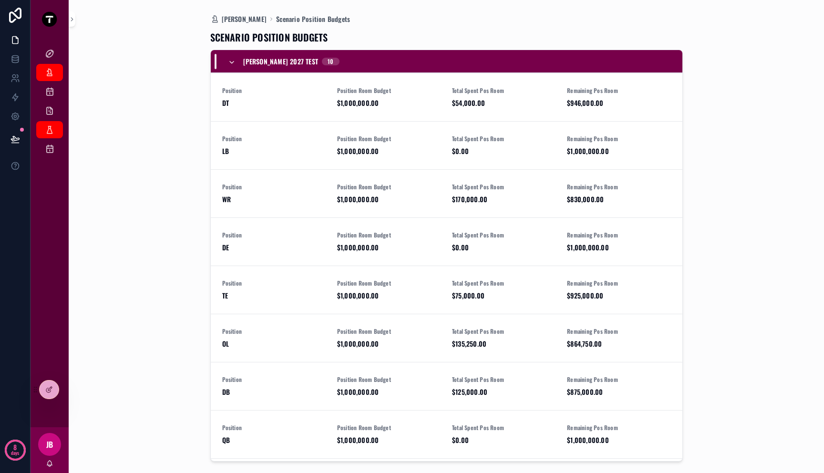
click at [231, 62] on icon "scrollable content" at bounding box center [232, 63] width 8 height 8
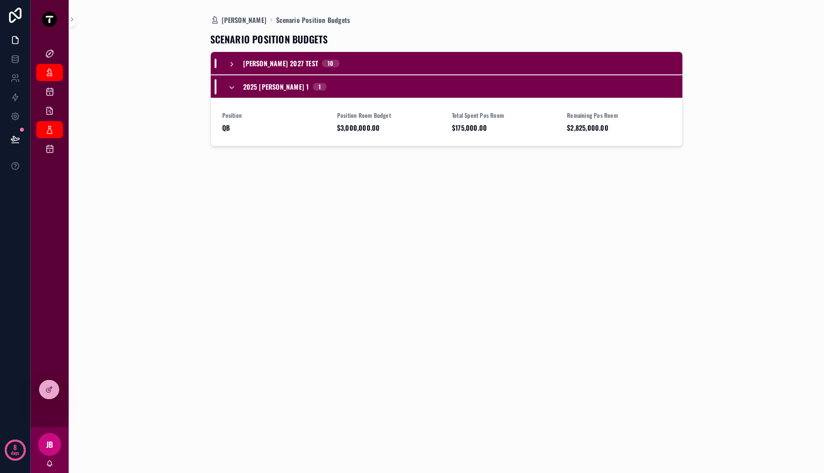
click at [231, 81] on div "2025 FB - Mitch 1 1" at bounding box center [277, 86] width 99 height 15
click at [231, 61] on icon "scrollable content" at bounding box center [232, 65] width 8 height 8
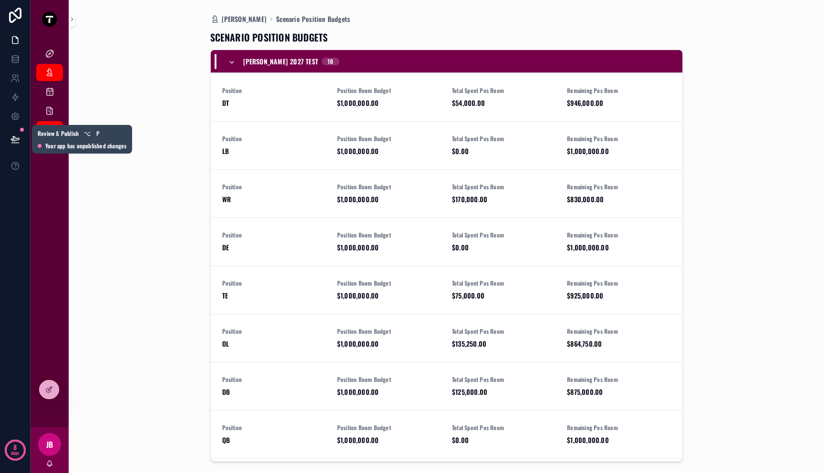
click at [13, 135] on icon at bounding box center [15, 140] width 10 height 10
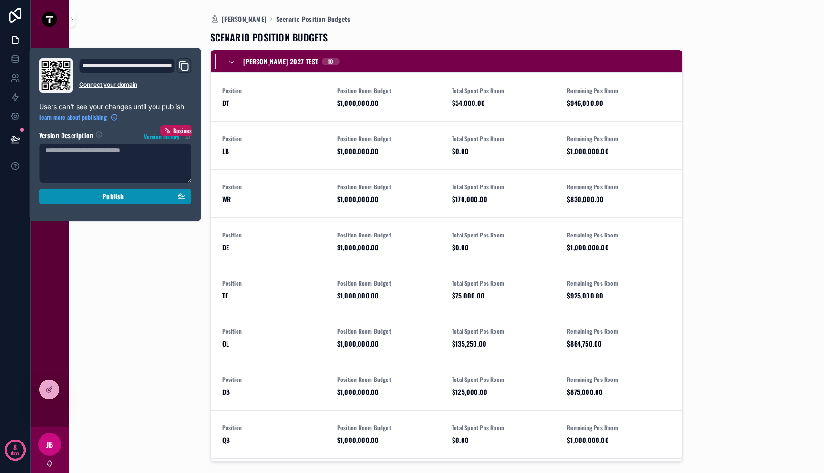
click at [79, 197] on div "Publish" at bounding box center [115, 196] width 140 height 9
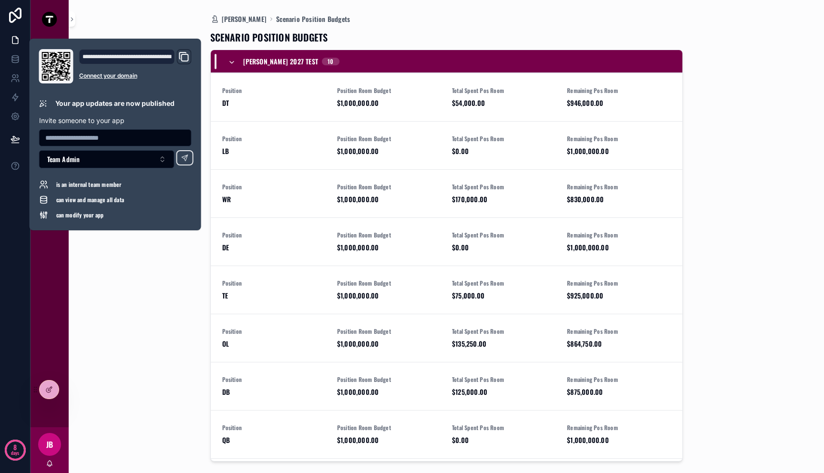
click at [132, 280] on div "Mitch Dashboard Scenario Position Budgets SCENARIO POSITION BUDGETS Mitch 2027 …" at bounding box center [446, 236] width 729 height 473
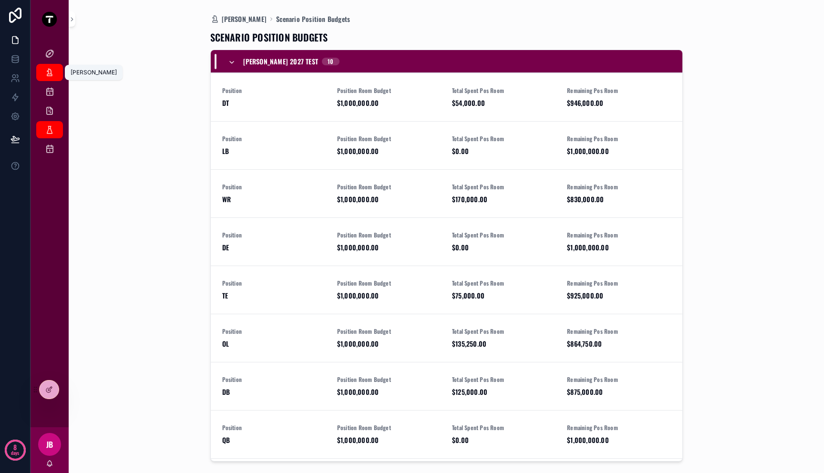
click at [50, 68] on icon "scrollable content" at bounding box center [50, 73] width 10 height 10
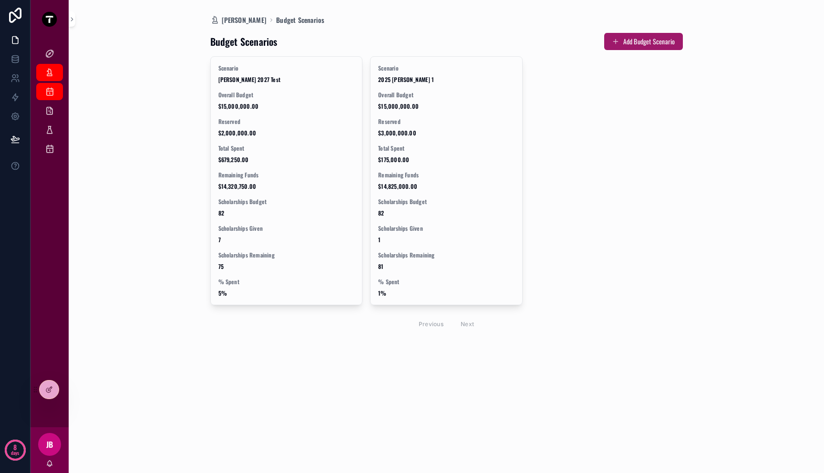
click at [633, 43] on button "Add Budget Scenario" at bounding box center [643, 41] width 79 height 17
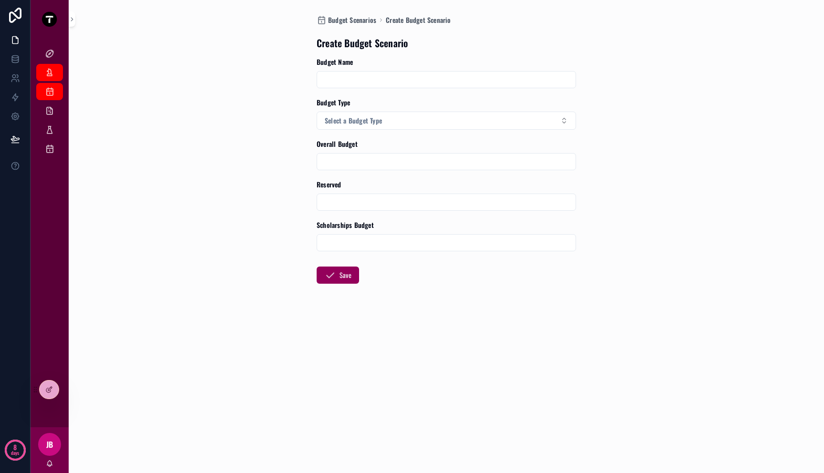
click at [388, 88] on form "Budget Name Budget Type Select a Budget Type Overall Budget Reserved Scholarshi…" at bounding box center [446, 201] width 259 height 288
click at [390, 83] on input "scrollable content" at bounding box center [446, 79] width 259 height 13
type input "**********"
click at [398, 120] on button "Select a Budget Type" at bounding box center [446, 121] width 259 height 18
click at [357, 175] on span "HS Recruit" at bounding box center [341, 173] width 37 height 9
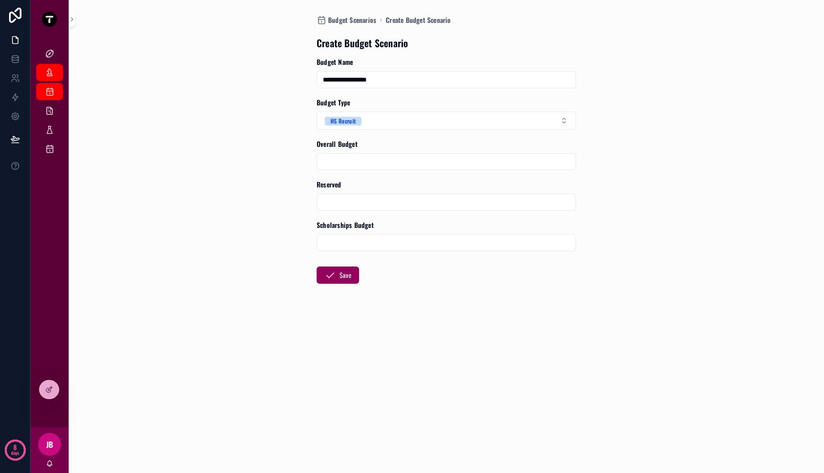
click at [369, 170] on div "scrollable content" at bounding box center [446, 161] width 259 height 17
click at [369, 167] on input "scrollable content" at bounding box center [446, 161] width 259 height 13
type input "**********"
click at [388, 206] on input "scrollable content" at bounding box center [446, 202] width 259 height 13
click at [435, 289] on form "**********" at bounding box center [446, 201] width 259 height 288
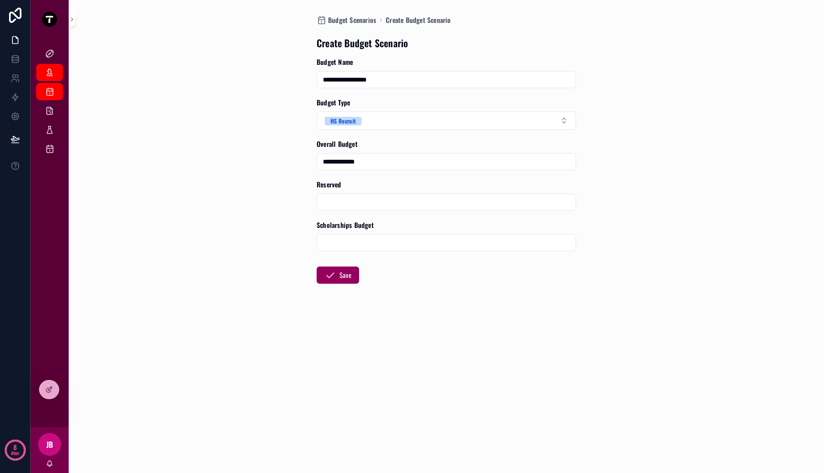
click at [403, 239] on input "scrollable content" at bounding box center [446, 242] width 259 height 13
type input "**"
click at [344, 278] on button "Save" at bounding box center [338, 275] width 42 height 17
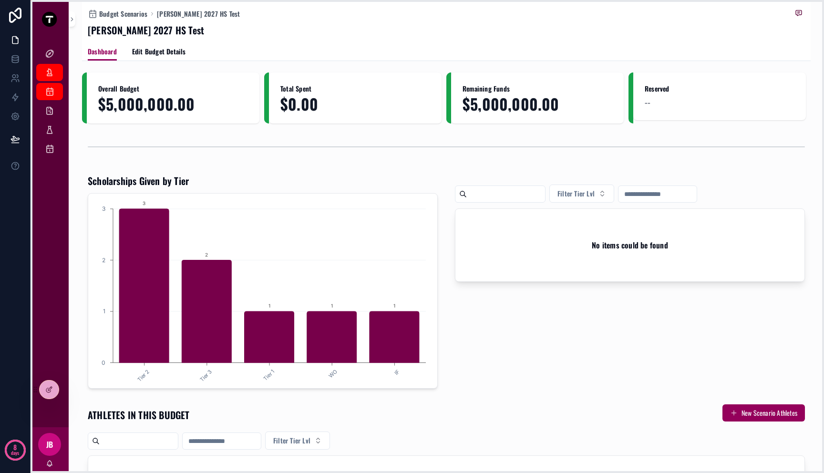
click at [38, 393] on icon at bounding box center [35, 390] width 8 height 8
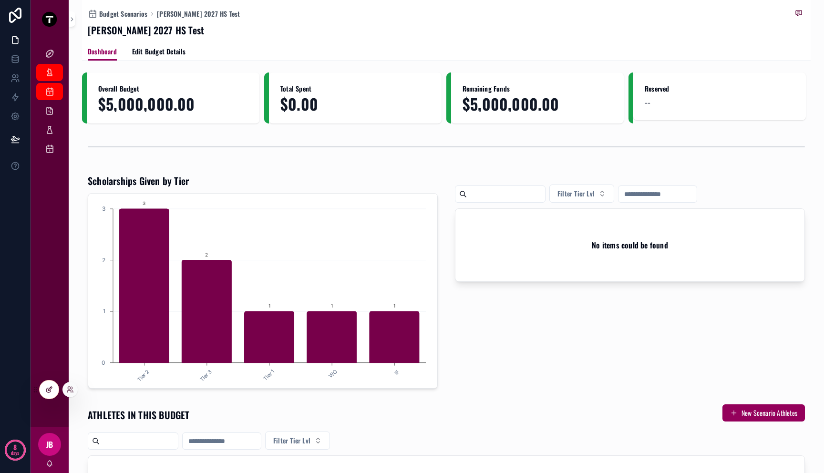
click at [42, 391] on div at bounding box center [49, 390] width 19 height 18
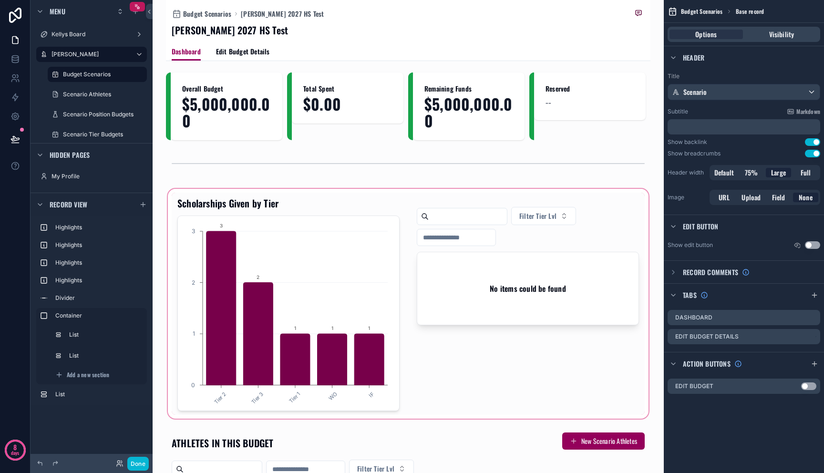
click at [323, 282] on div "scrollable content" at bounding box center [408, 304] width 485 height 234
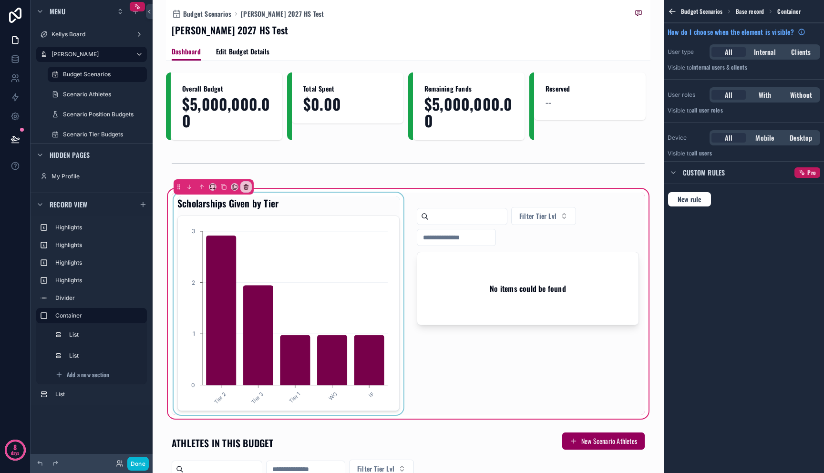
click at [323, 280] on div "scrollable content" at bounding box center [289, 304] width 234 height 222
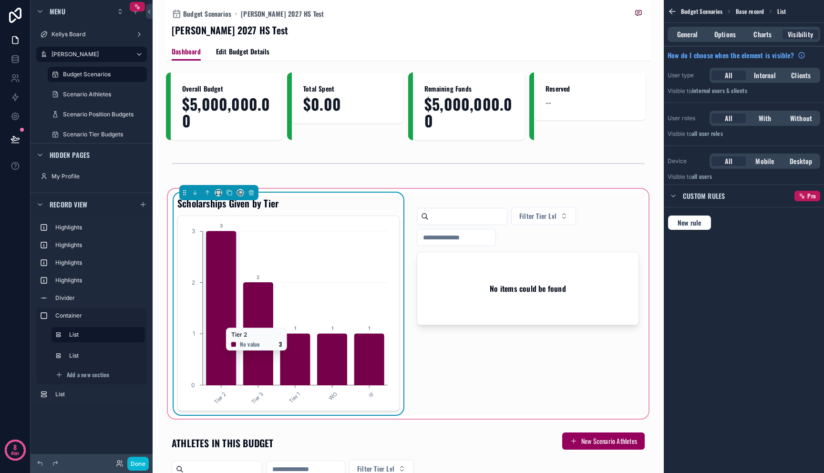
click at [376, 267] on icon "Tier 2 Tier 3 Tier 1 WO IF 0 1 2 3 3 2 1 1 1" at bounding box center [287, 313] width 207 height 183
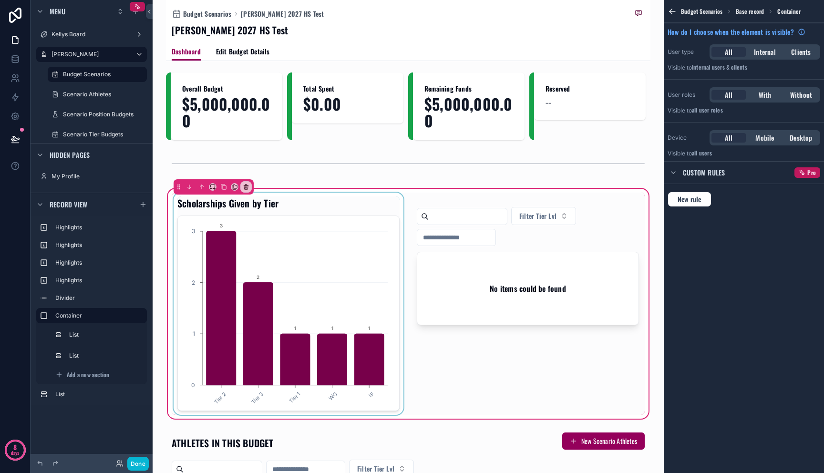
click at [371, 271] on div "scrollable content" at bounding box center [289, 304] width 234 height 222
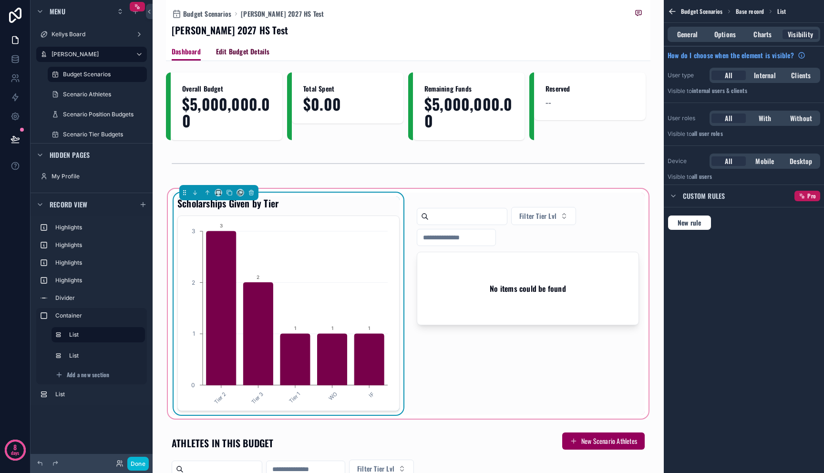
click at [241, 53] on span "Edit Budget Details" at bounding box center [243, 52] width 54 height 10
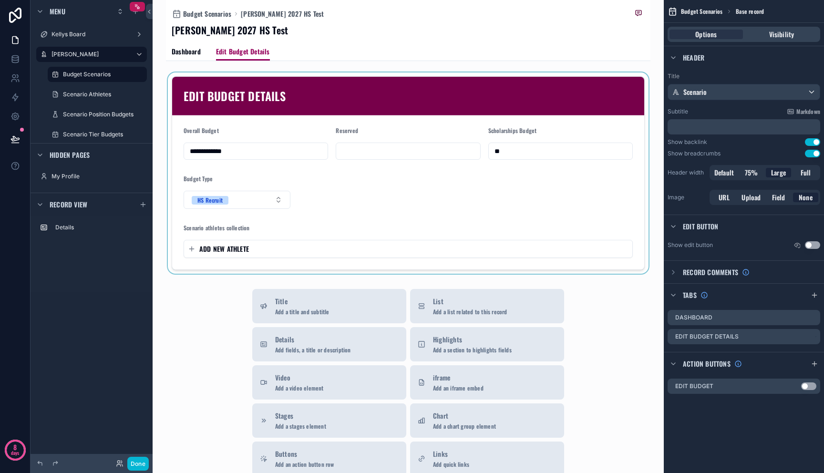
click at [256, 249] on div "scrollable content" at bounding box center [408, 173] width 485 height 201
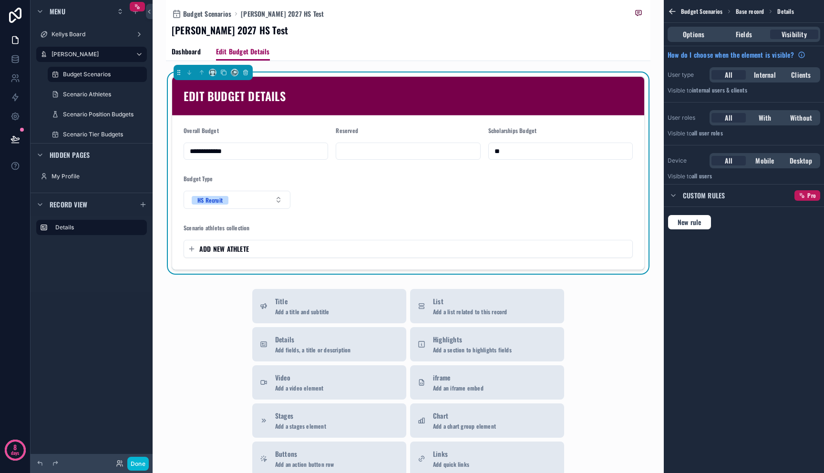
click at [228, 250] on span "ADD NEW ATHLETE" at bounding box center [224, 249] width 50 height 10
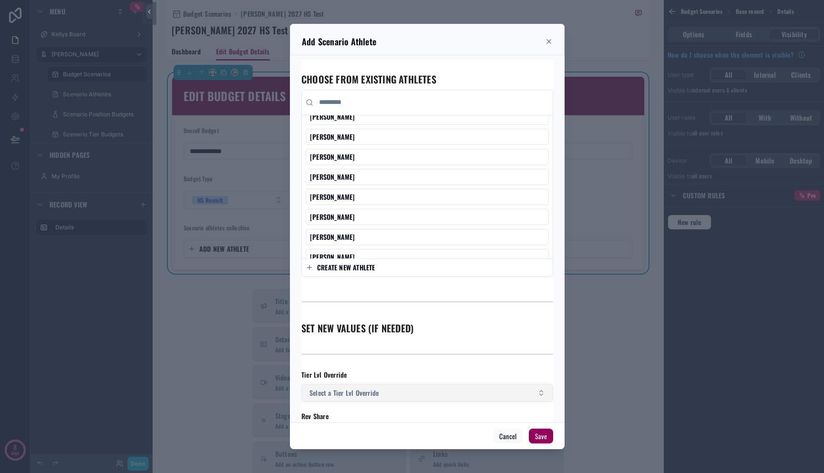
scroll to position [482, 0]
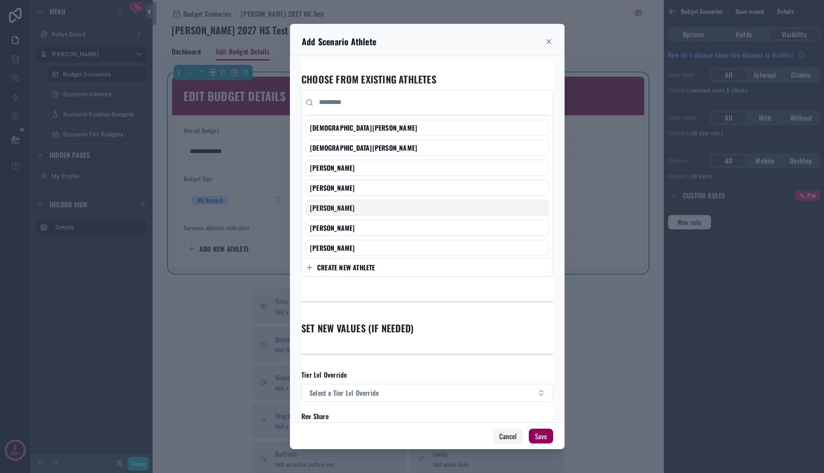
click at [508, 439] on button "Cancel" at bounding box center [508, 436] width 30 height 15
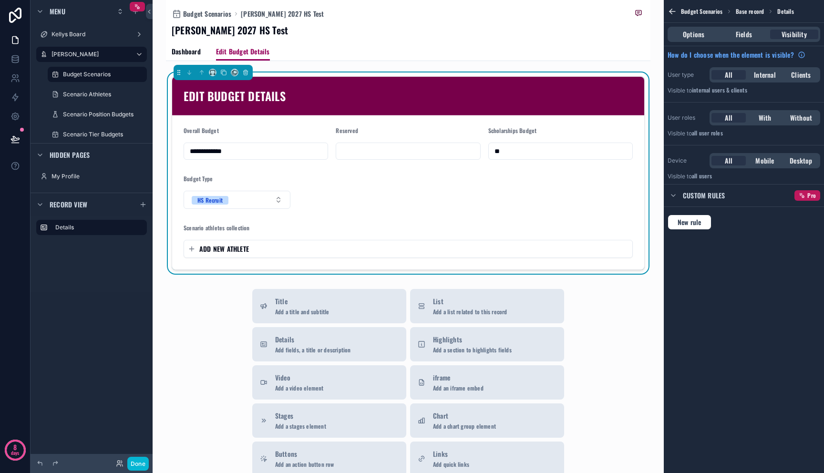
click at [389, 193] on form "**********" at bounding box center [408, 192] width 472 height 154
click at [744, 33] on span "Fields" at bounding box center [744, 35] width 16 height 10
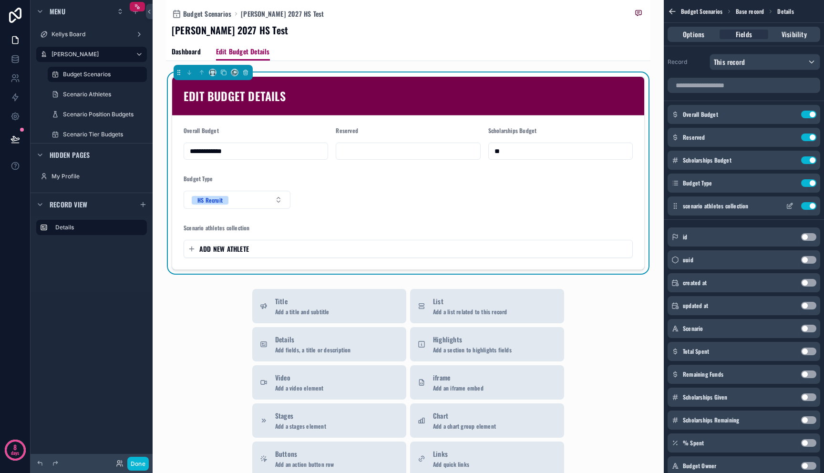
click at [784, 202] on button "scrollable content" at bounding box center [789, 206] width 15 height 8
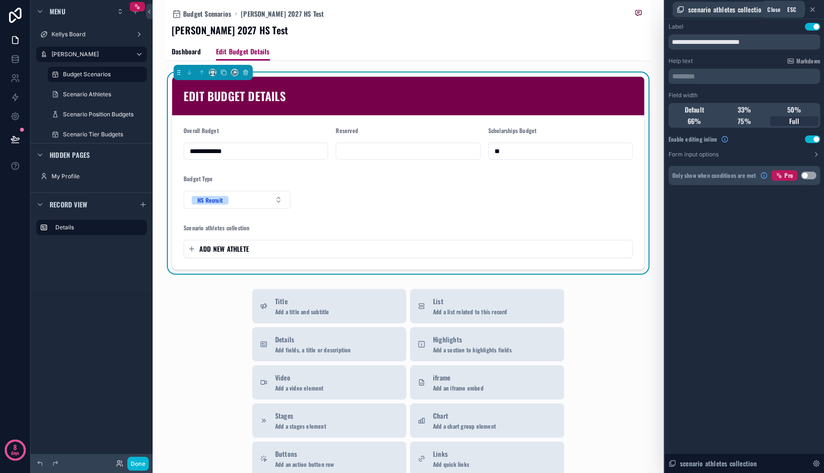
click at [814, 10] on icon at bounding box center [813, 10] width 4 height 4
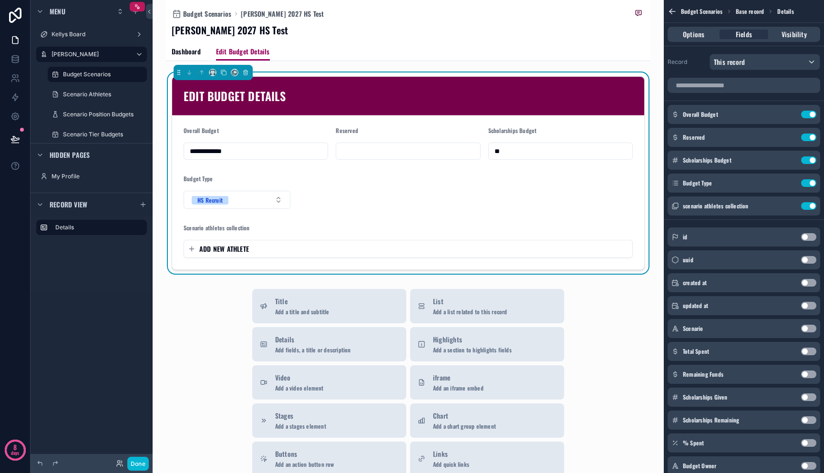
click at [695, 11] on span "Budget Scenarios" at bounding box center [701, 12] width 41 height 8
click at [672, 11] on icon "scrollable content" at bounding box center [673, 12] width 10 height 10
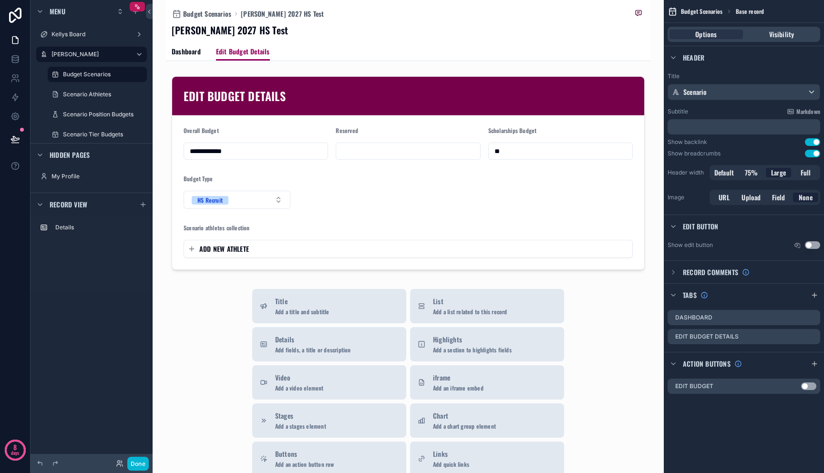
drag, startPoint x: 458, startPoint y: 37, endPoint x: 467, endPoint y: 32, distance: 9.8
click at [467, 32] on div "[PERSON_NAME] 2027 HS Test" at bounding box center [408, 29] width 473 height 13
click at [178, 53] on span "Dashboard" at bounding box center [186, 52] width 29 height 10
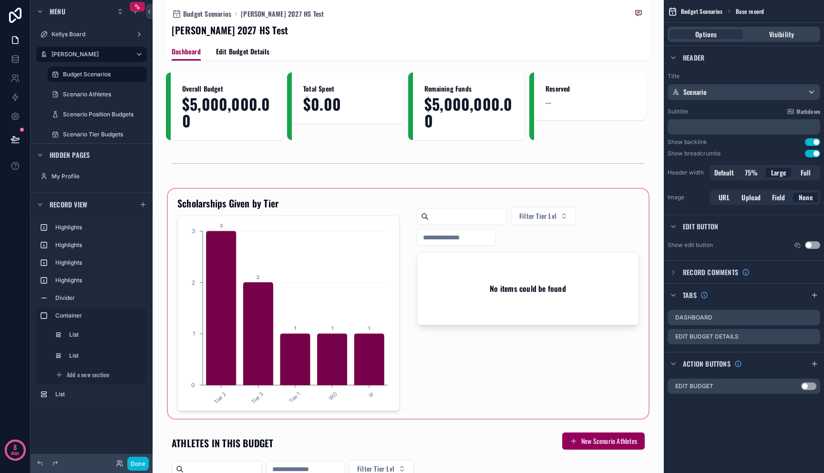
click at [270, 274] on div "scrollable content" at bounding box center [408, 304] width 485 height 234
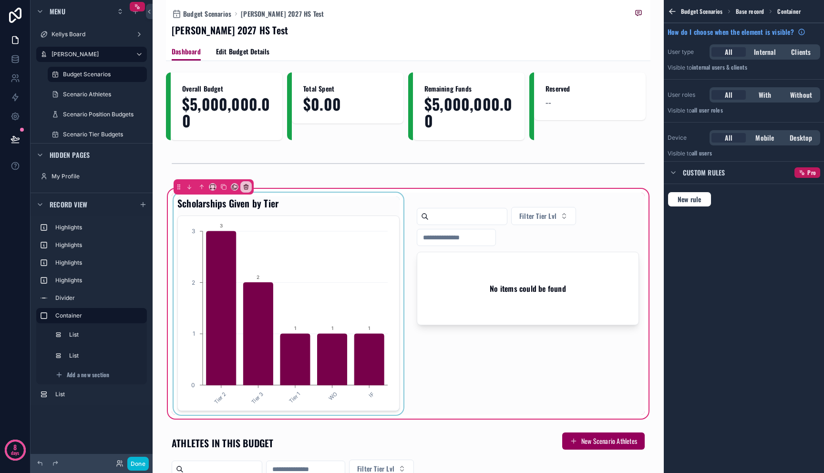
click at [309, 271] on div "scrollable content" at bounding box center [289, 304] width 234 height 222
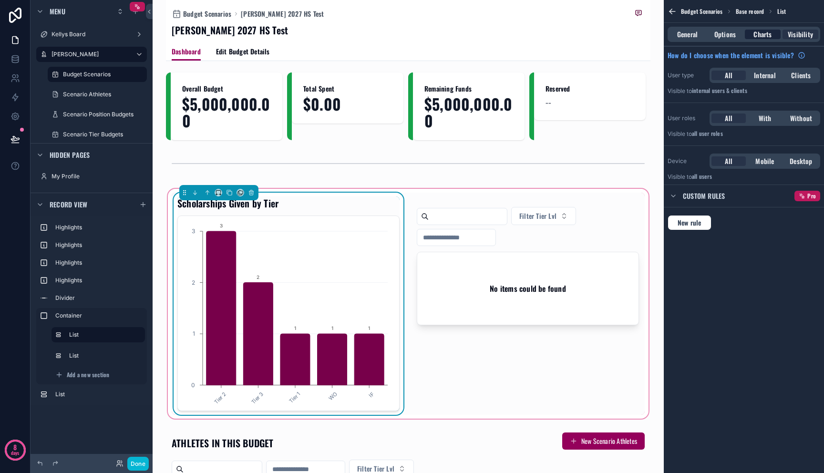
click at [768, 30] on span "Charts" at bounding box center [763, 35] width 18 height 10
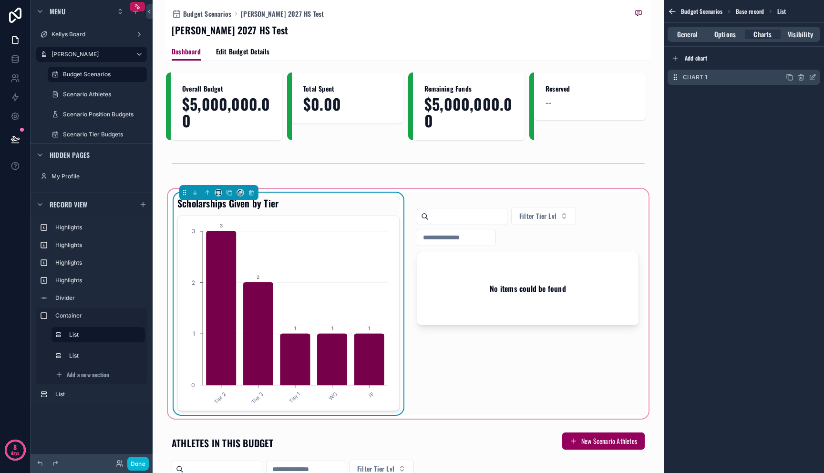
click at [814, 77] on icon "scrollable content" at bounding box center [814, 76] width 4 height 4
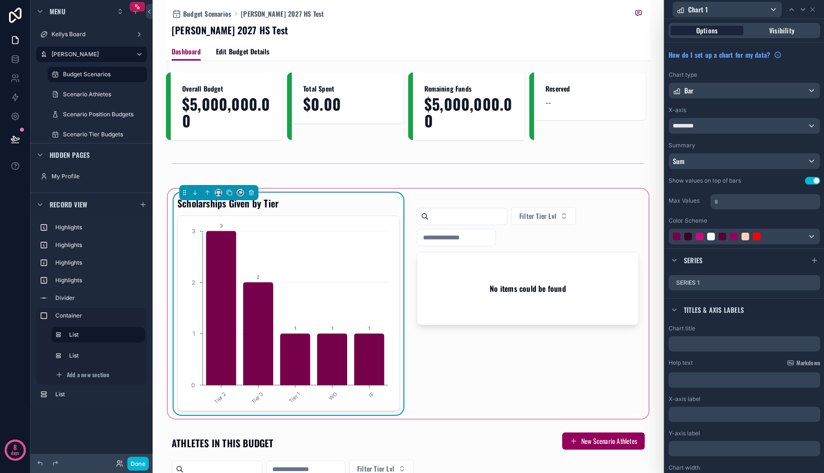
click at [716, 35] on div "Options" at bounding box center [707, 31] width 73 height 10
click at [810, 12] on icon at bounding box center [813, 10] width 8 height 8
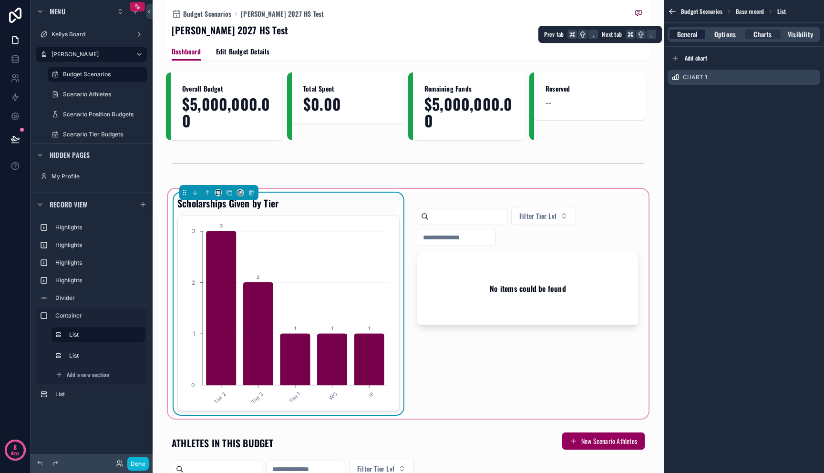
click at [686, 36] on span "General" at bounding box center [687, 35] width 21 height 10
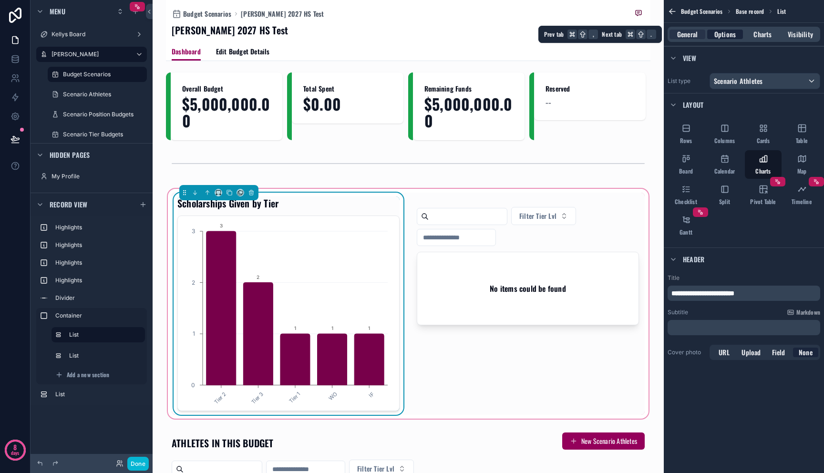
click at [710, 31] on div "Options" at bounding box center [725, 35] width 36 height 10
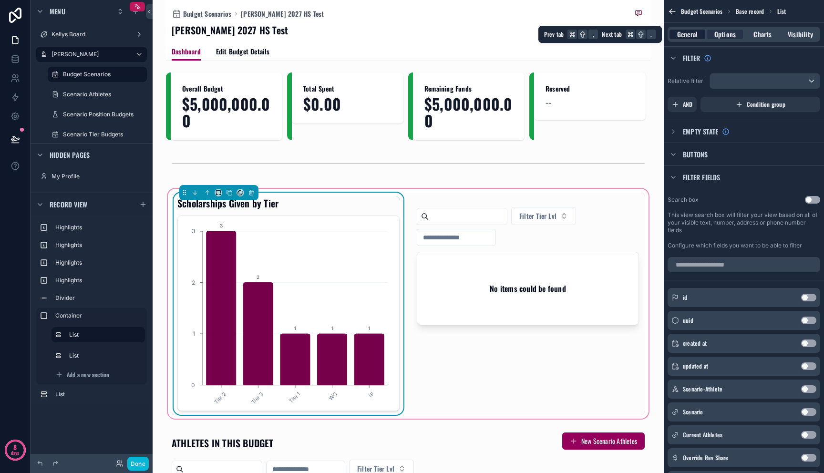
click at [680, 38] on span "General" at bounding box center [687, 35] width 21 height 10
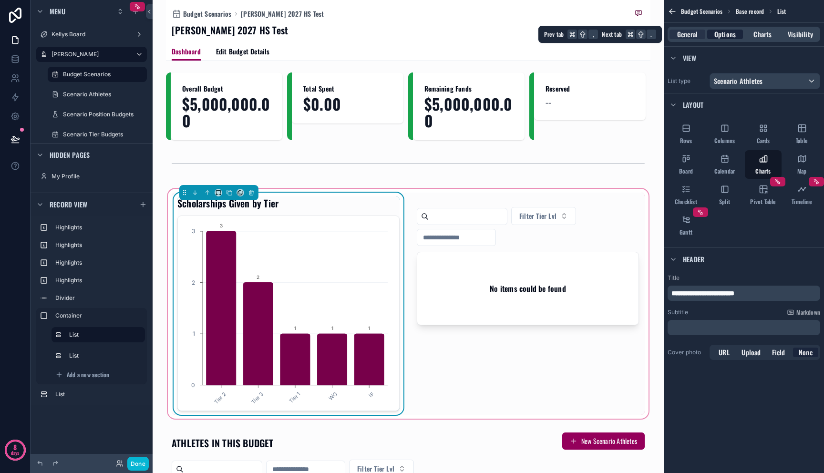
click at [723, 36] on span "Options" at bounding box center [725, 35] width 21 height 10
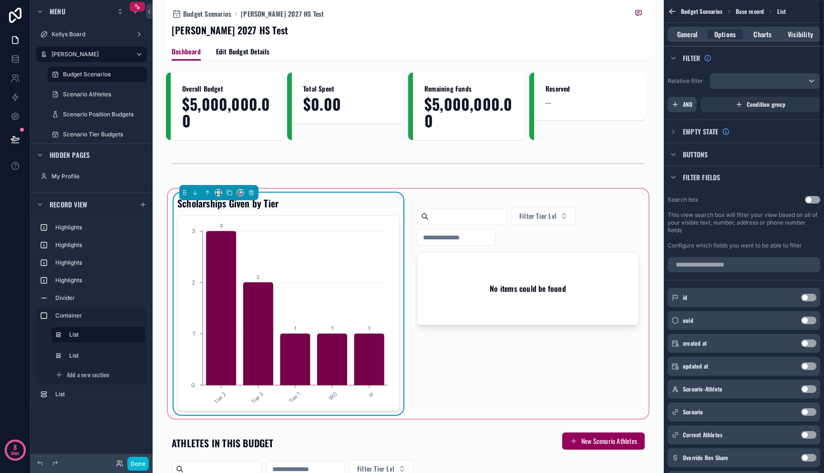
click at [681, 105] on div "AND" at bounding box center [682, 104] width 29 height 15
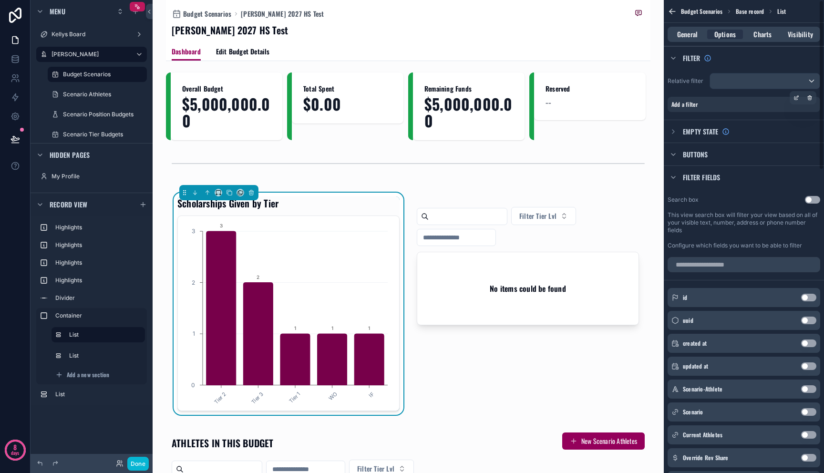
click at [762, 108] on div "Add a filter" at bounding box center [744, 104] width 153 height 15
click at [795, 99] on icon "scrollable content" at bounding box center [797, 98] width 6 height 6
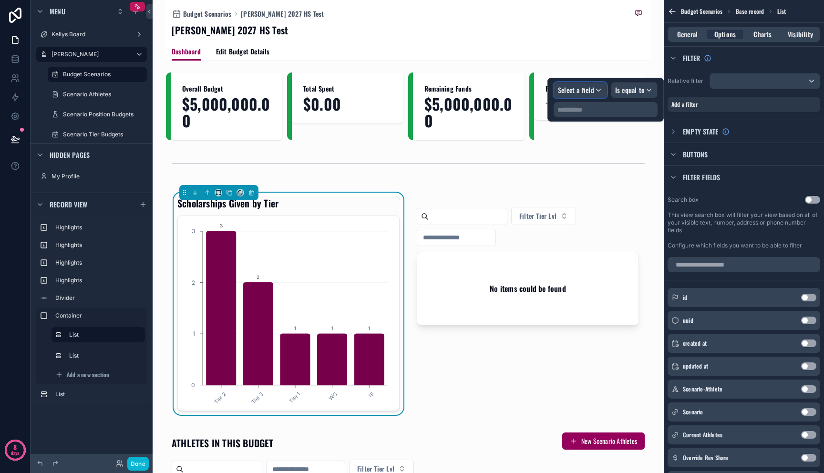
click at [579, 93] on span "Select a field" at bounding box center [576, 90] width 36 height 10
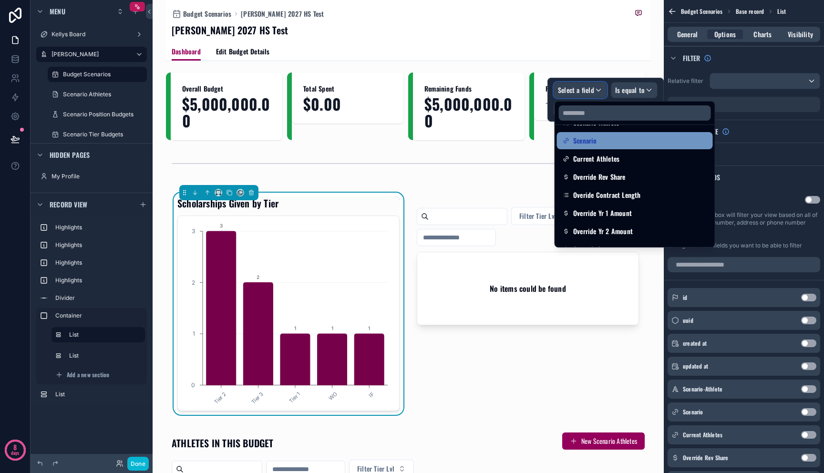
scroll to position [85, 0]
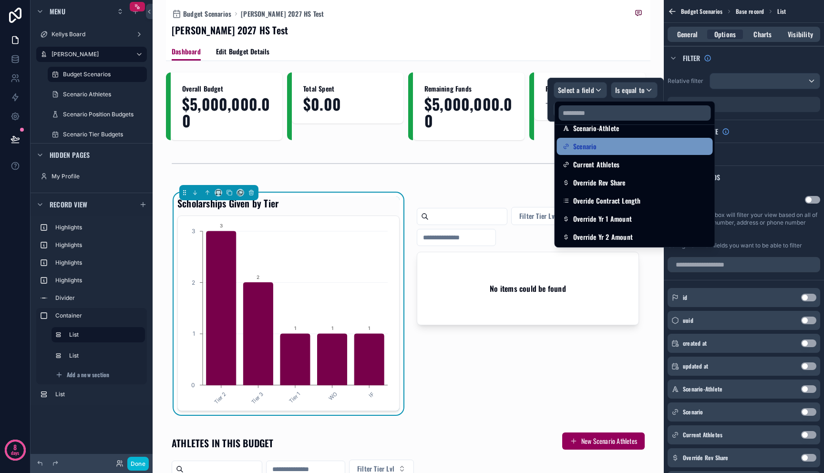
click at [594, 151] on span "Scenario" at bounding box center [585, 146] width 24 height 11
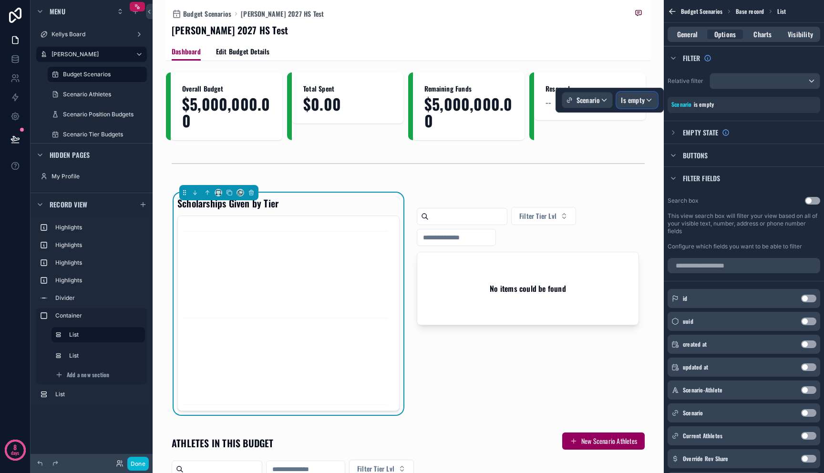
click at [638, 103] on span "Is empty" at bounding box center [633, 100] width 24 height 10
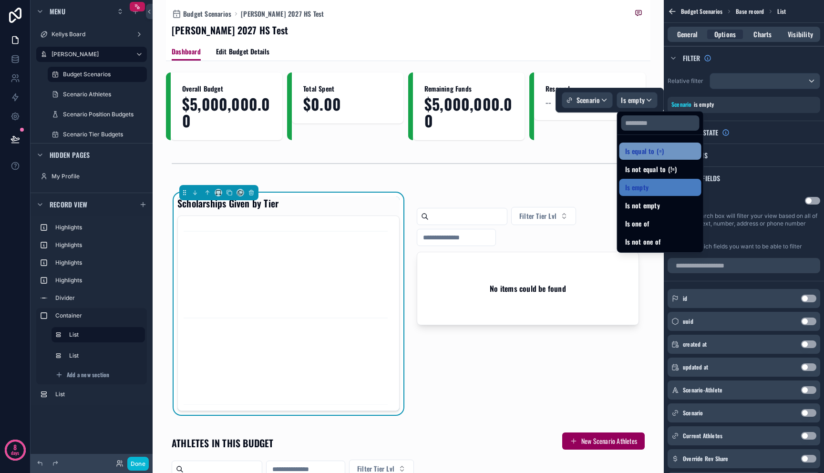
click at [643, 156] on span "Is equal to (=)" at bounding box center [644, 150] width 39 height 11
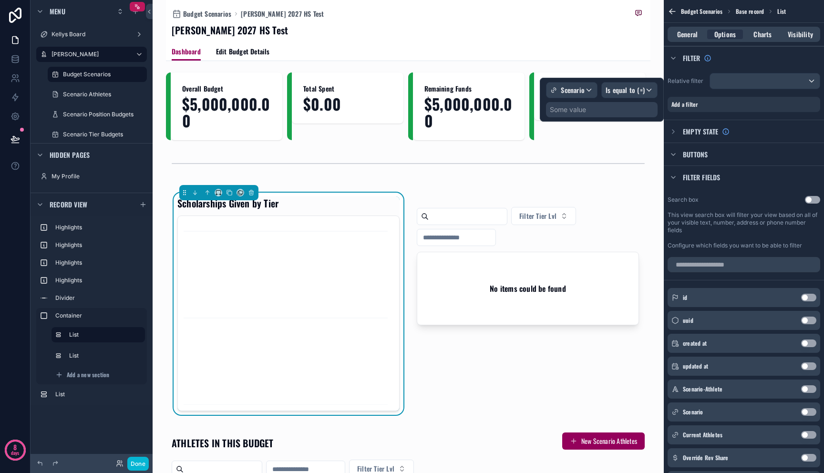
click at [601, 109] on div "Some value" at bounding box center [602, 109] width 112 height 15
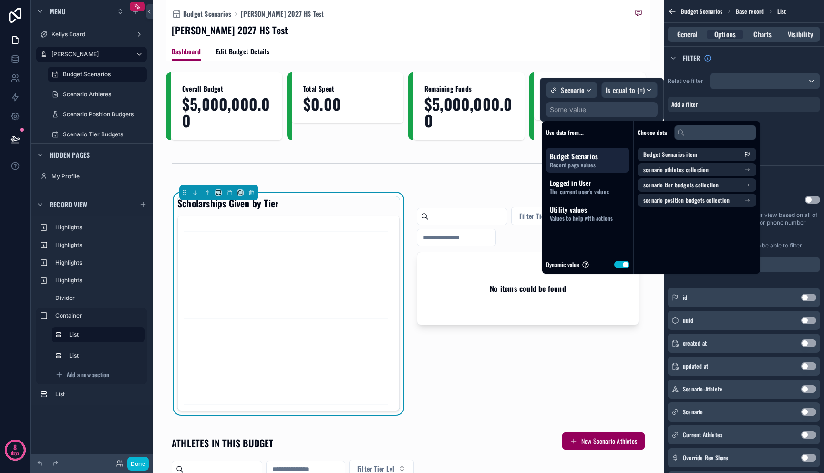
click at [622, 268] on button "Use setting" at bounding box center [621, 265] width 15 height 8
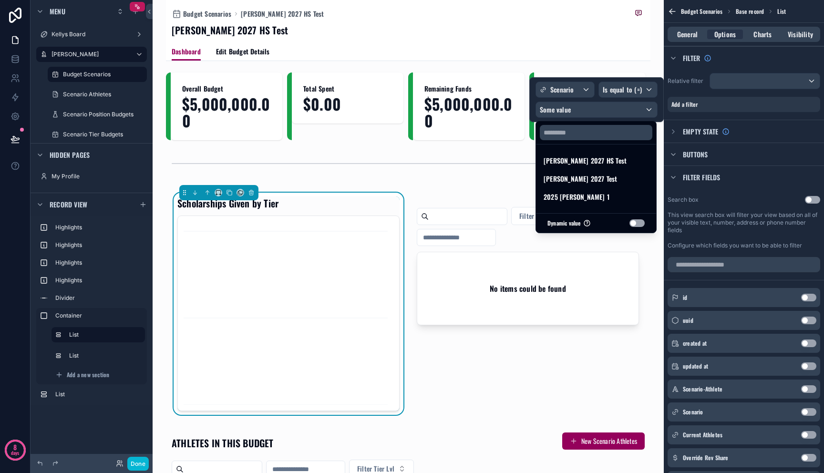
click at [636, 222] on button "Use setting" at bounding box center [637, 223] width 15 height 8
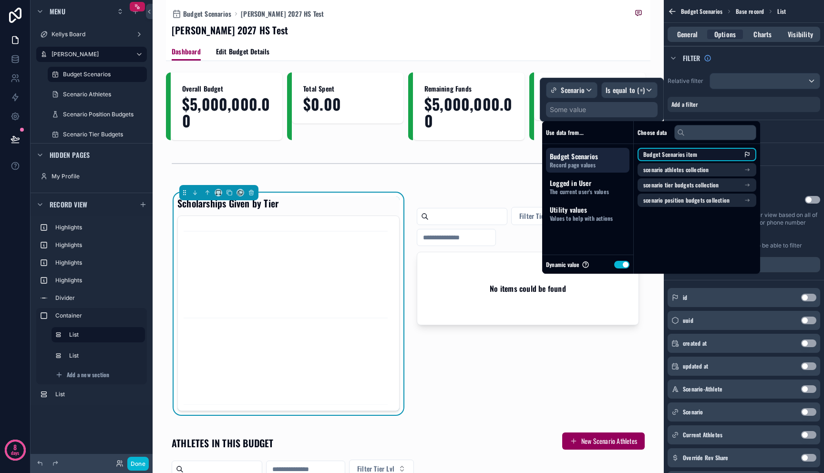
click at [674, 158] on li "Budget Scenarios item" at bounding box center [697, 154] width 119 height 13
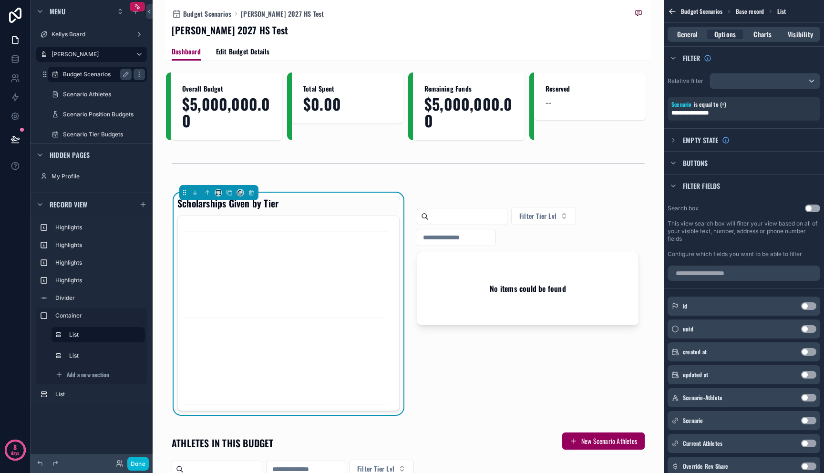
click at [88, 77] on label "Budget Scenarios" at bounding box center [95, 75] width 65 height 8
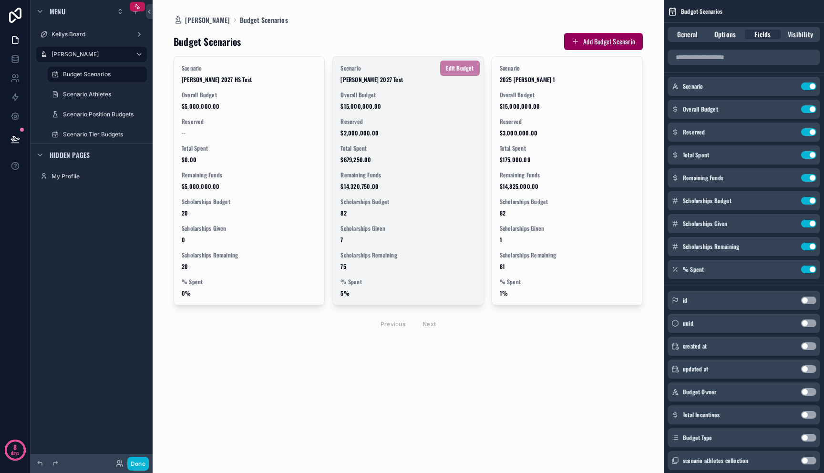
click at [414, 155] on div "Total Spent $679,250.00" at bounding box center [408, 154] width 135 height 19
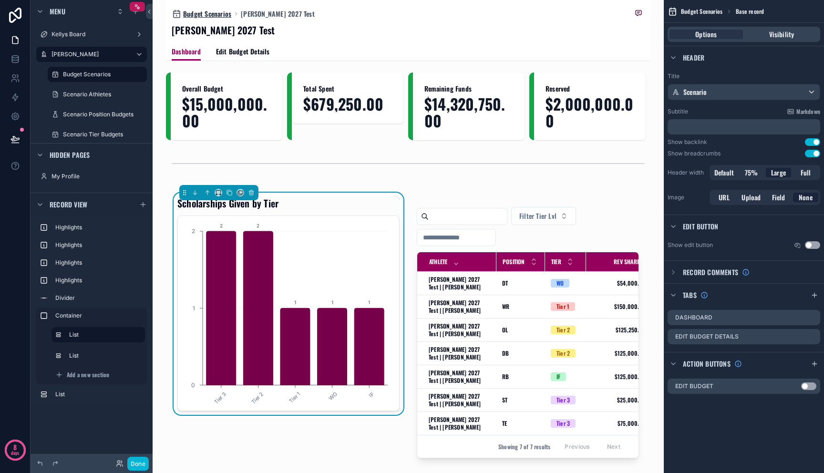
click at [203, 15] on span "Budget Scenarios" at bounding box center [207, 14] width 48 height 10
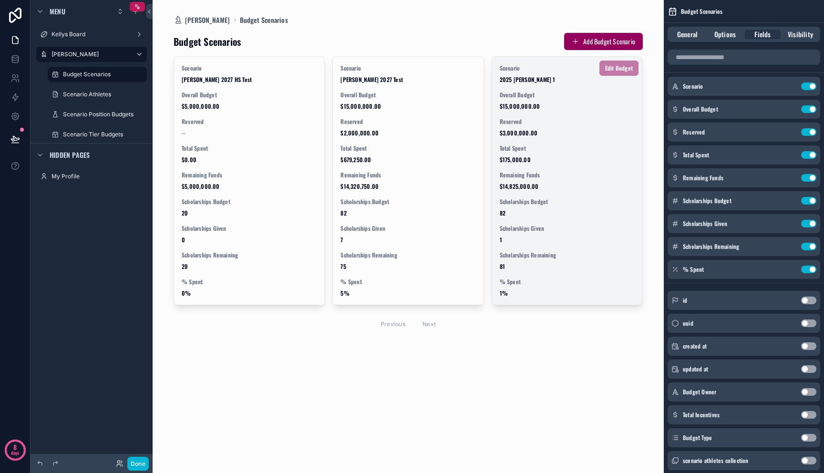
click at [545, 102] on div "Overall Budget $15,000,000.00" at bounding box center [567, 100] width 135 height 19
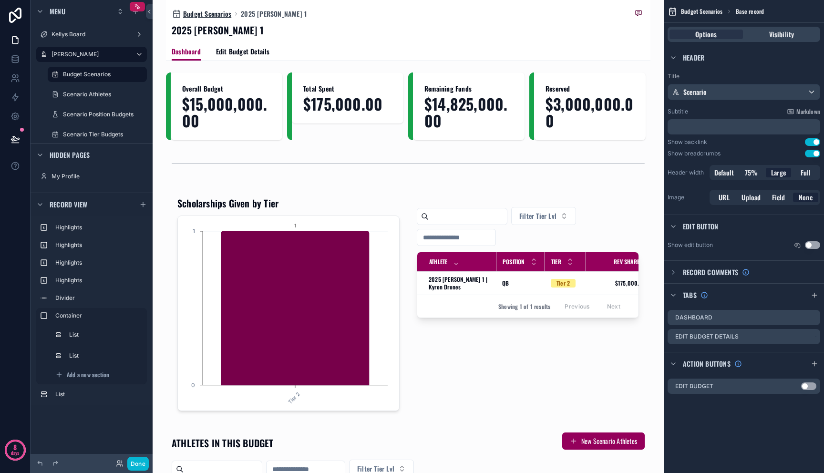
click at [217, 15] on span "Budget Scenarios" at bounding box center [207, 14] width 48 height 10
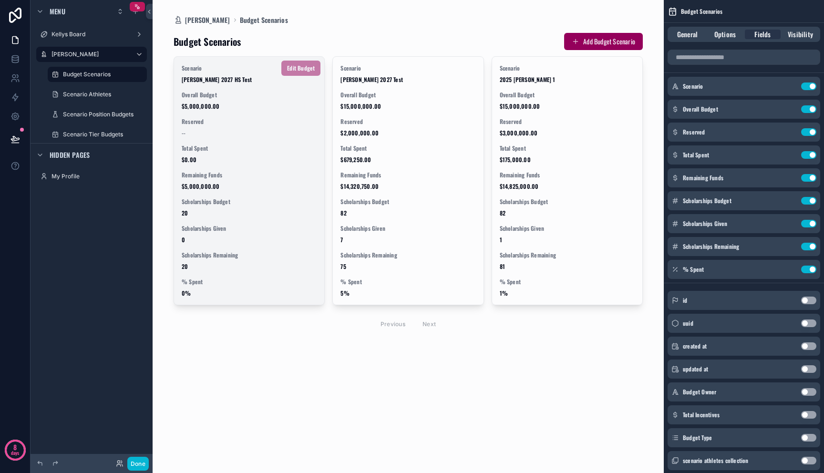
click at [246, 137] on div "Scenario Mitch 2027 HS Test Overall Budget $5,000,000.00 Reserved -- Total Spen…" at bounding box center [249, 181] width 150 height 248
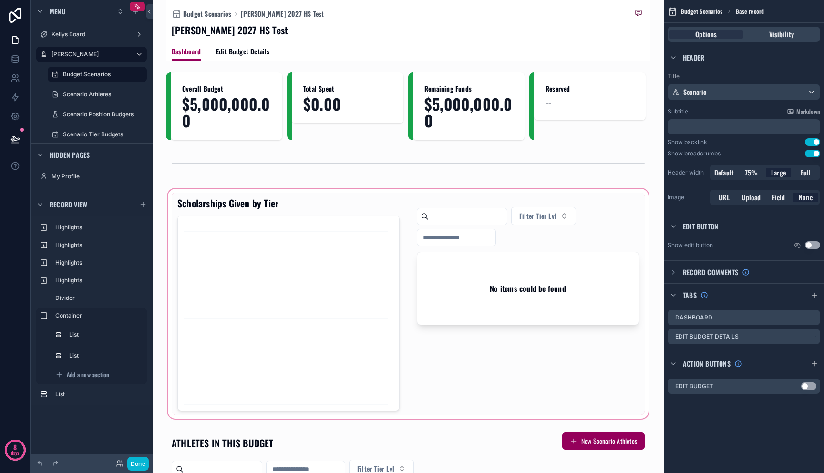
click at [311, 249] on div "scrollable content" at bounding box center [408, 304] width 485 height 234
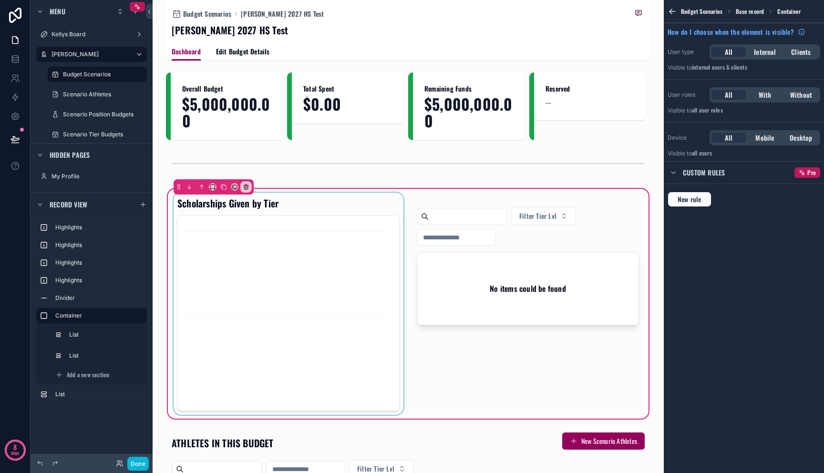
click at [313, 267] on div "scrollable content" at bounding box center [289, 304] width 234 height 222
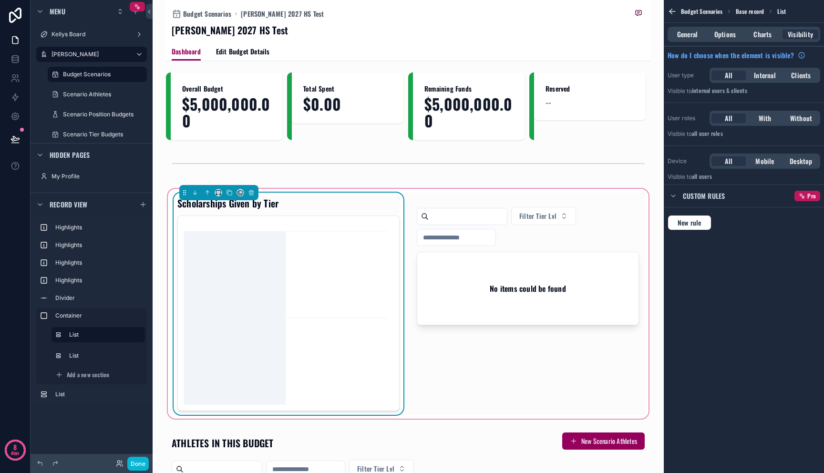
click at [341, 271] on icon "chart" at bounding box center [287, 313] width 207 height 183
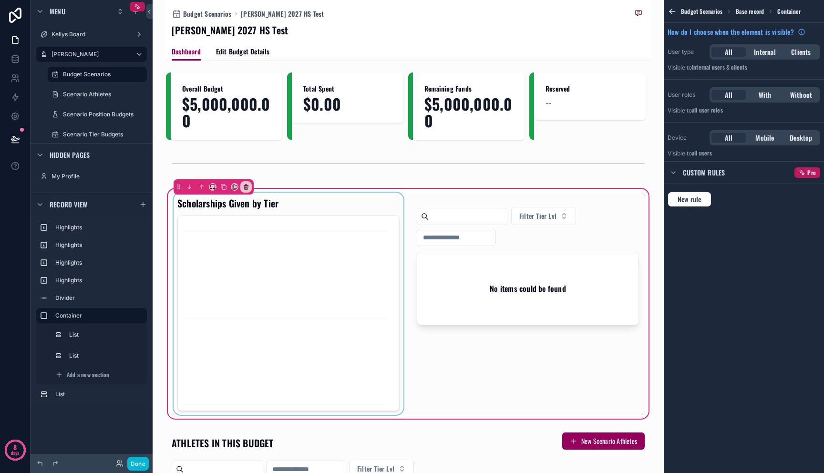
click at [326, 290] on div "scrollable content" at bounding box center [289, 304] width 234 height 222
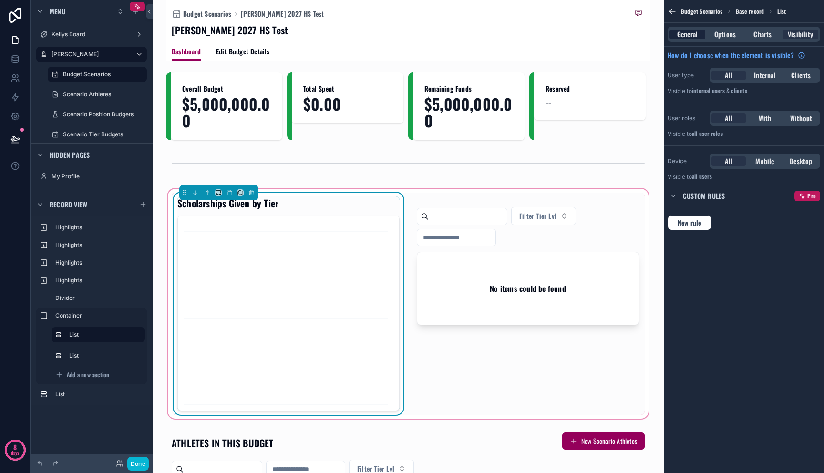
click at [696, 37] on span "General" at bounding box center [687, 35] width 21 height 10
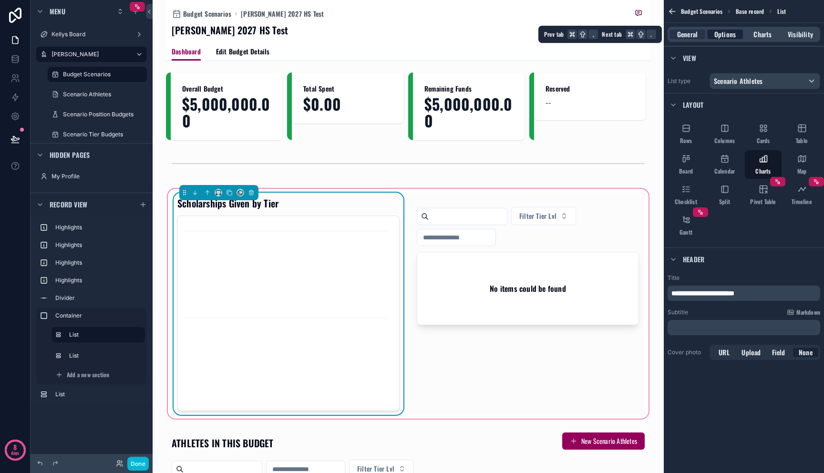
click at [731, 36] on span "Options" at bounding box center [725, 35] width 21 height 10
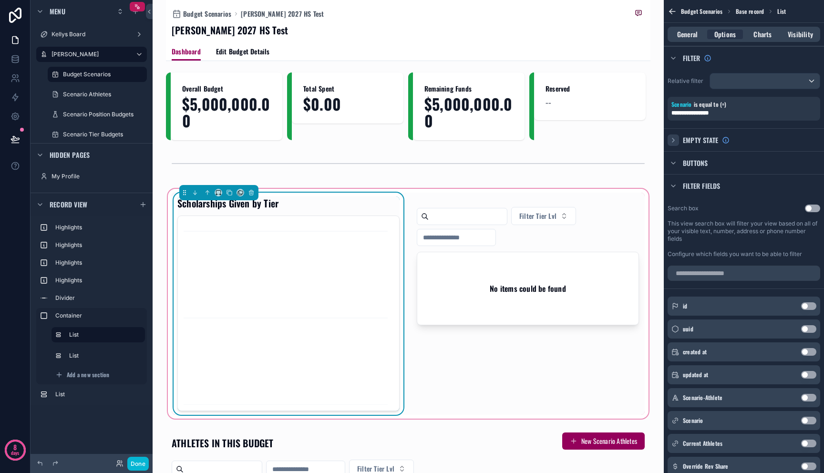
click at [674, 138] on icon "scrollable content" at bounding box center [674, 140] width 8 height 8
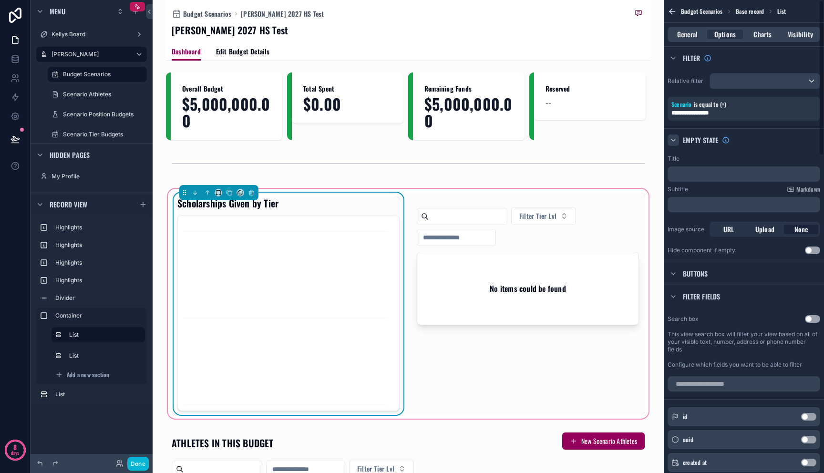
click at [713, 171] on p "﻿" at bounding box center [745, 174] width 147 height 8
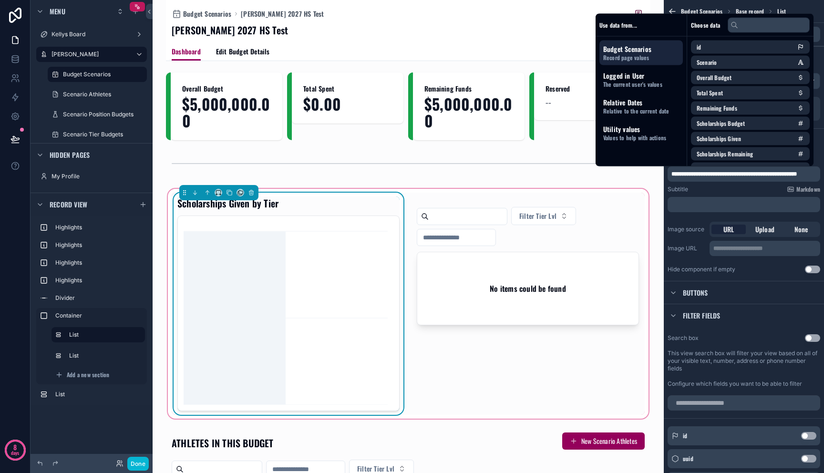
click at [311, 284] on icon "chart" at bounding box center [287, 313] width 207 height 183
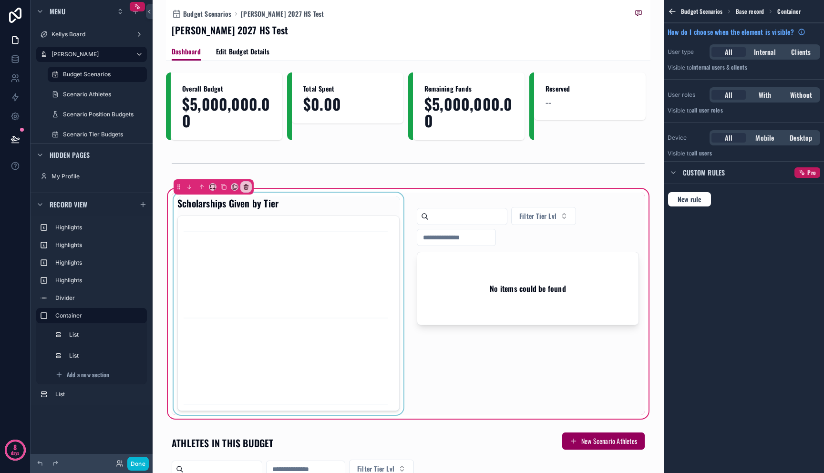
click at [315, 253] on div "scrollable content" at bounding box center [289, 304] width 234 height 222
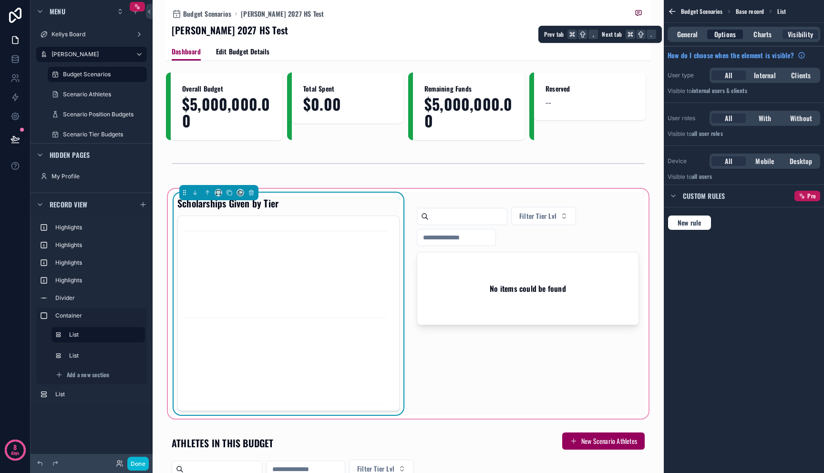
click at [729, 37] on span "Options" at bounding box center [725, 35] width 21 height 10
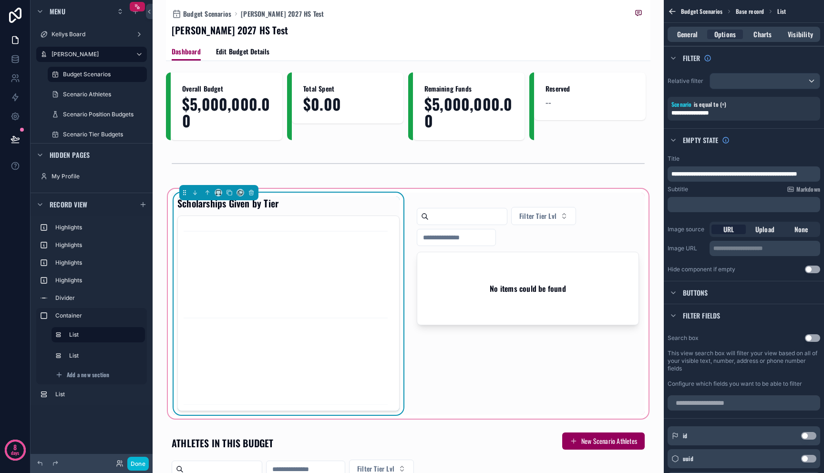
click at [722, 174] on span "**********" at bounding box center [734, 174] width 125 height 6
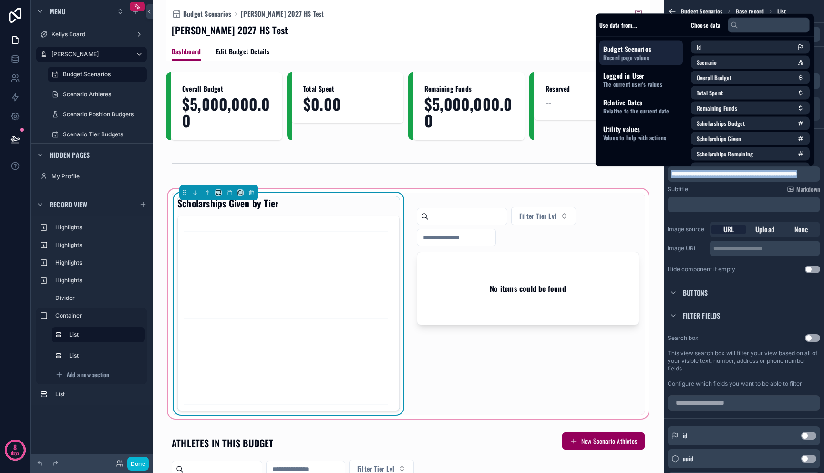
copy span "**********"
click at [357, 217] on div "scrollable content" at bounding box center [288, 314] width 222 height 196
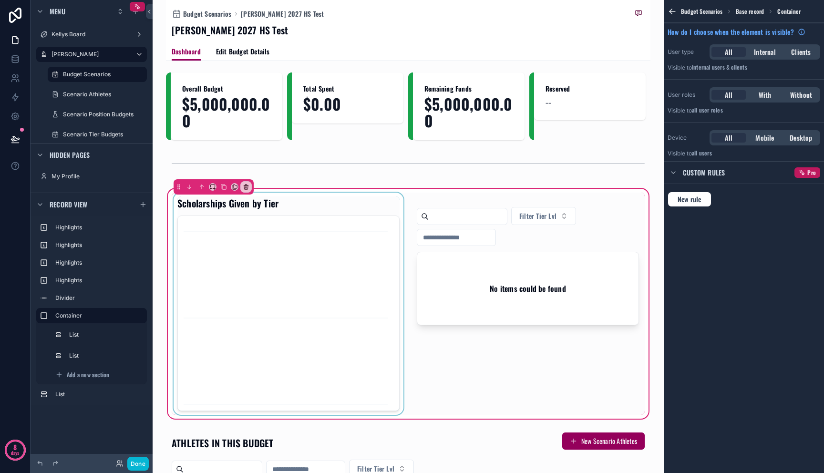
click at [357, 213] on div "scrollable content" at bounding box center [289, 304] width 234 height 222
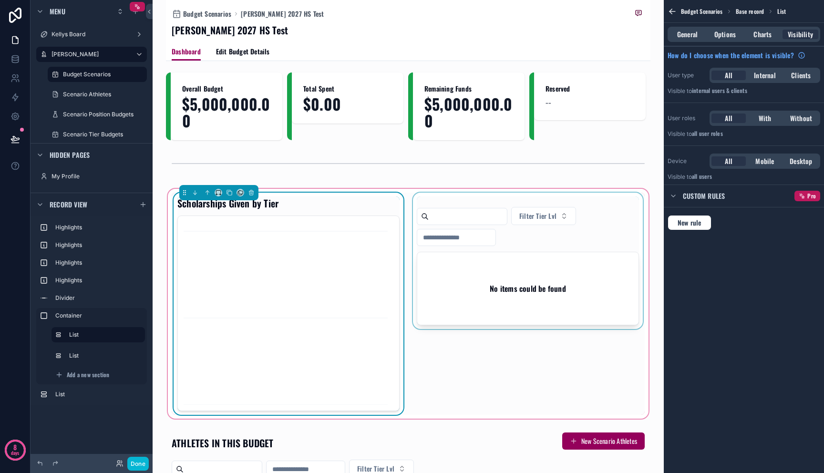
click at [522, 297] on div "scrollable content" at bounding box center [528, 304] width 234 height 222
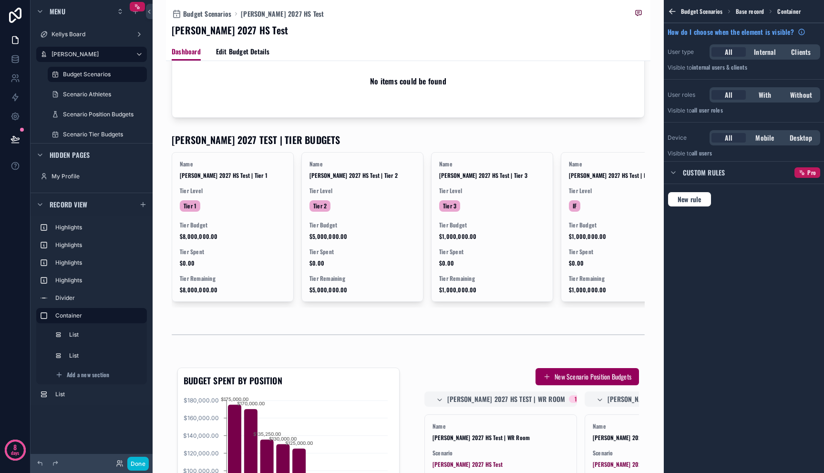
scroll to position [445, 0]
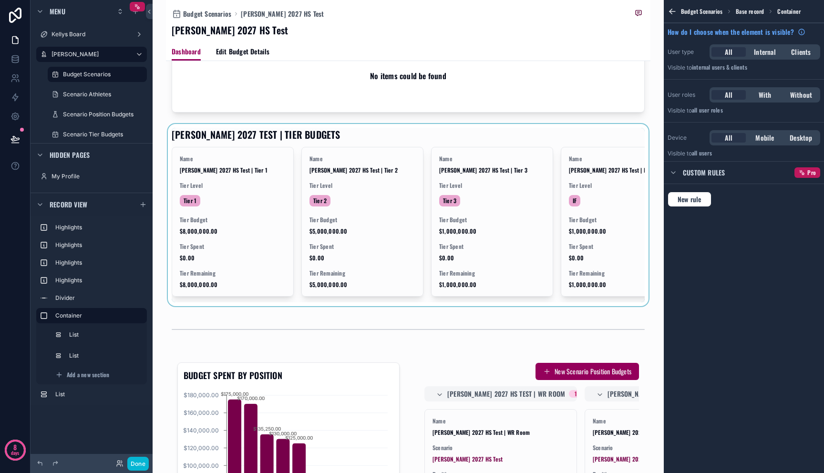
drag, startPoint x: 483, startPoint y: 309, endPoint x: 539, endPoint y: 308, distance: 56.8
click at [539, 306] on div "scrollable content" at bounding box center [408, 215] width 485 height 182
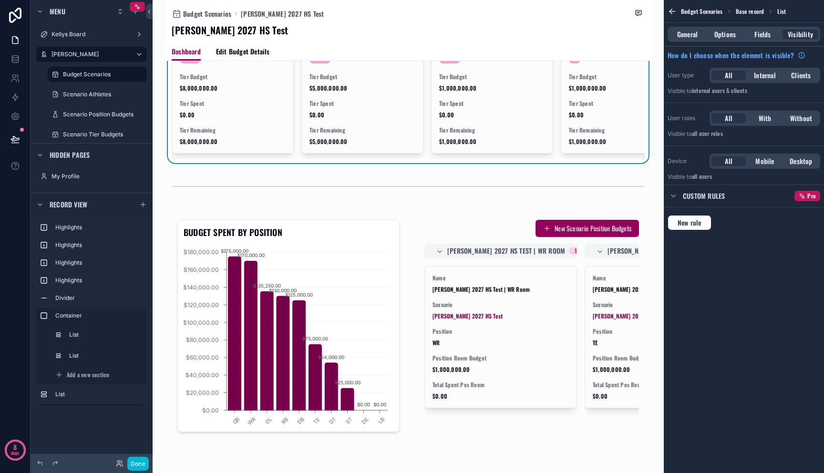
scroll to position [733, 0]
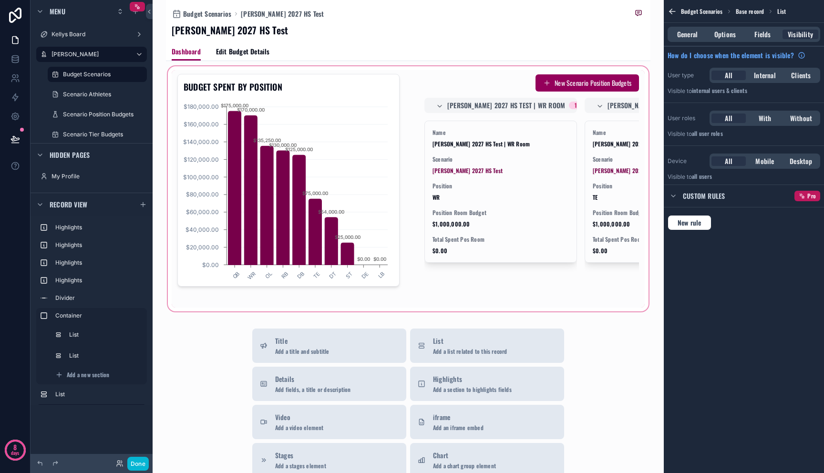
click at [291, 179] on div "scrollable content" at bounding box center [408, 188] width 485 height 249
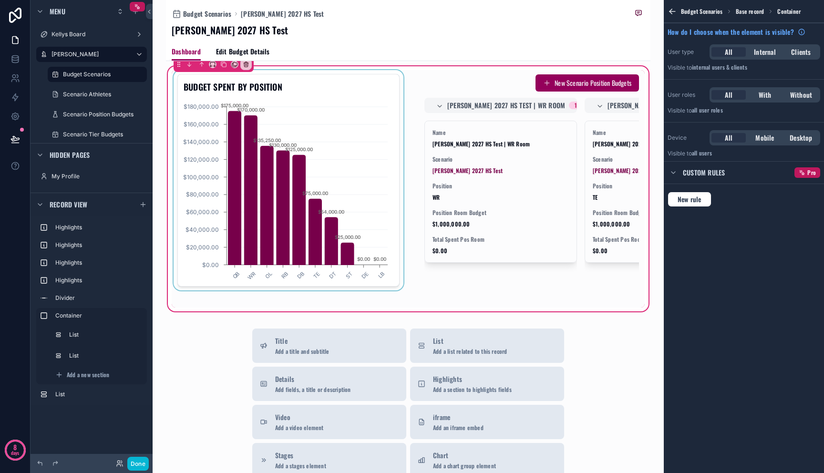
click at [294, 180] on div "scrollable content" at bounding box center [289, 189] width 234 height 238
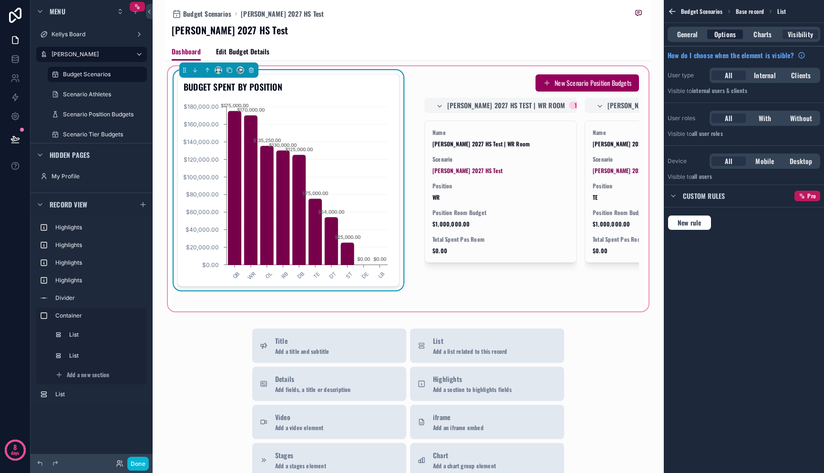
click at [730, 31] on span "Options" at bounding box center [725, 35] width 21 height 10
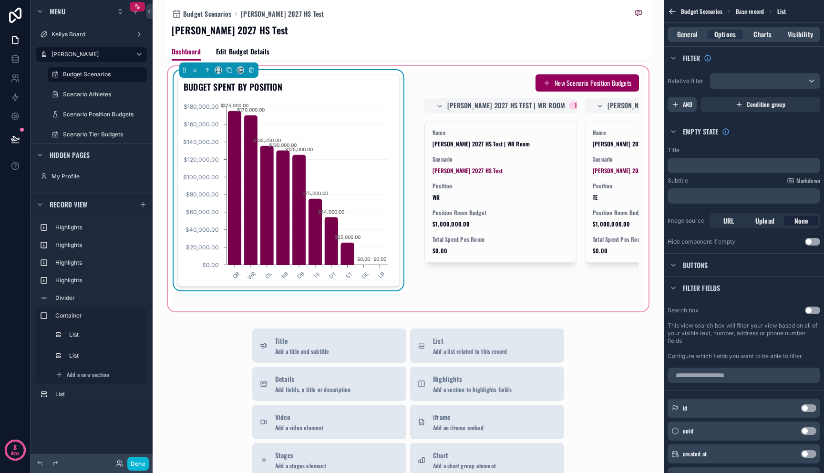
click at [686, 105] on span "AND" at bounding box center [688, 105] width 10 height 8
click at [778, 107] on div "Add a filter" at bounding box center [744, 104] width 153 height 15
click at [798, 98] on icon "scrollable content" at bounding box center [797, 98] width 6 height 6
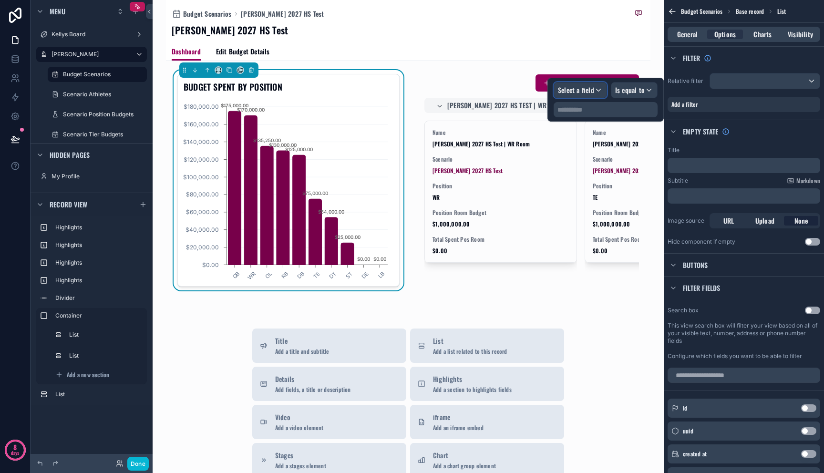
click at [572, 92] on span "Select a field" at bounding box center [576, 90] width 36 height 10
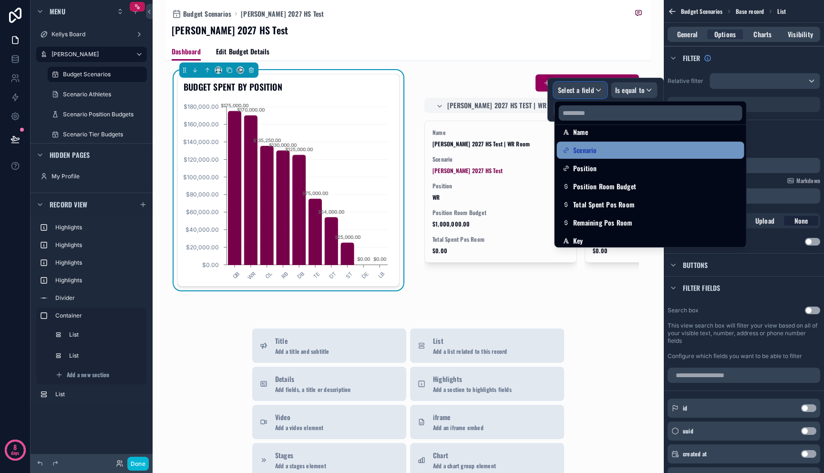
scroll to position [81, 0]
click at [586, 156] on span "Scenario" at bounding box center [585, 150] width 24 height 11
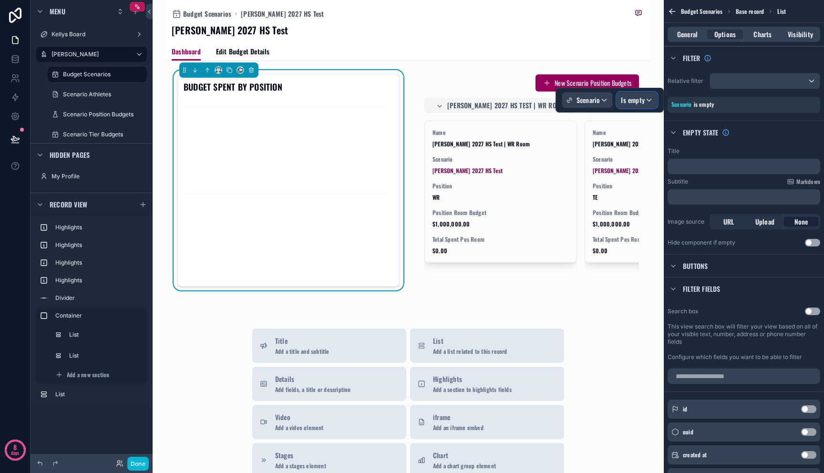
click at [635, 102] on span "Is empty" at bounding box center [633, 100] width 24 height 10
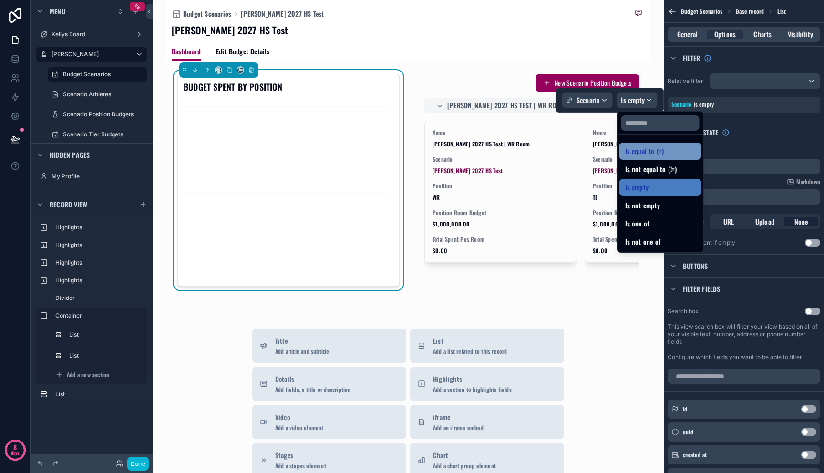
click at [635, 149] on span "Is equal to (=)" at bounding box center [644, 150] width 39 height 11
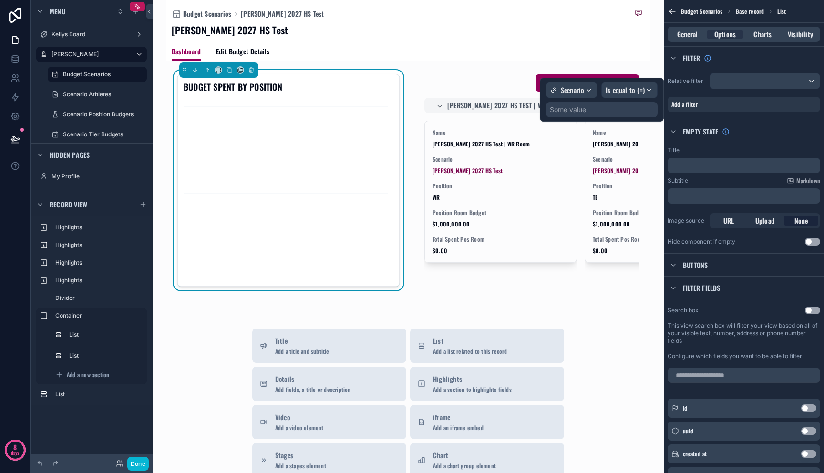
click at [603, 115] on div "Some value" at bounding box center [602, 109] width 112 height 15
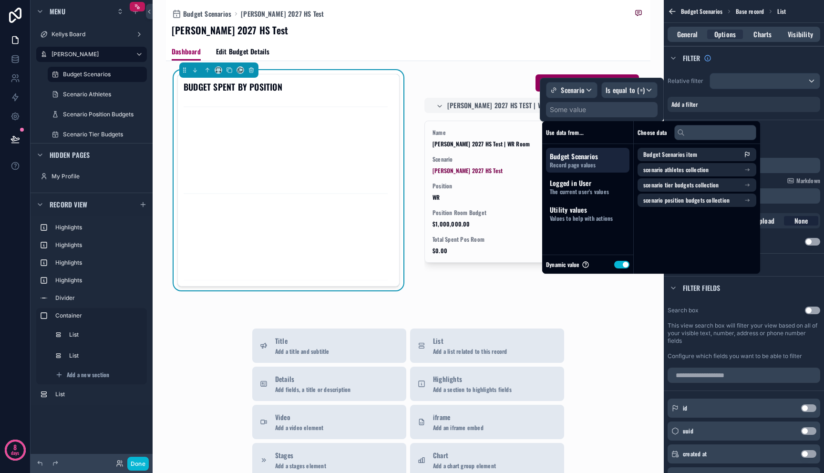
click at [610, 160] on span "Budget Scenarios" at bounding box center [588, 157] width 76 height 10
click at [643, 156] on li "Budget Scenarios item" at bounding box center [697, 154] width 119 height 13
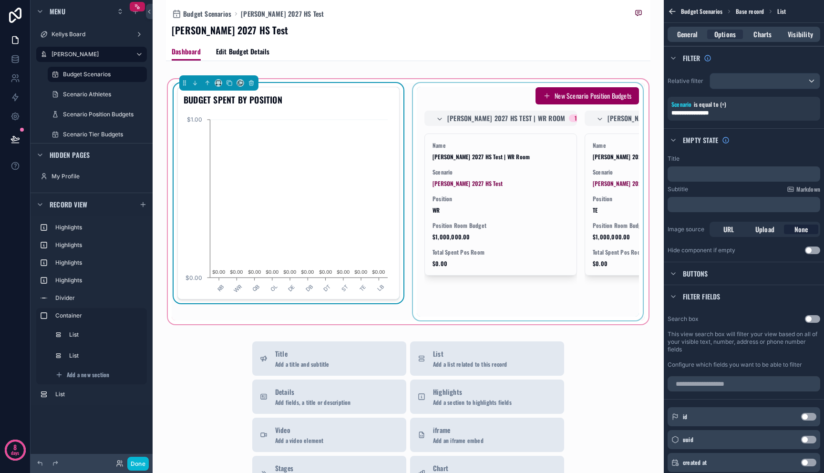
scroll to position [637, 0]
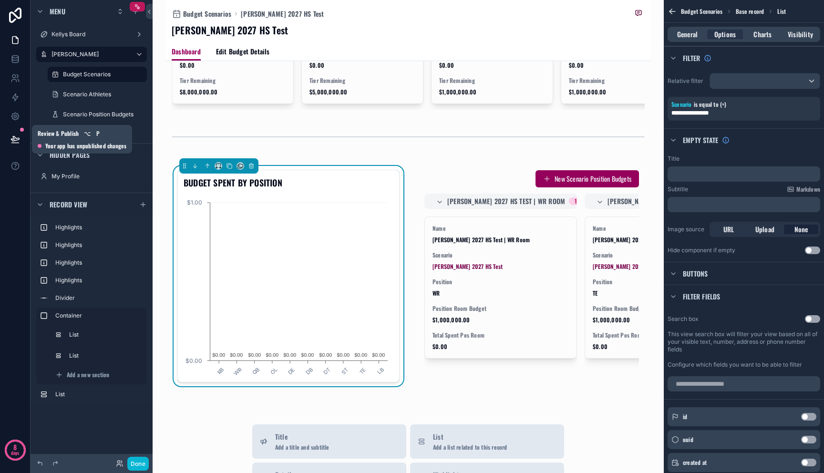
click at [14, 140] on icon at bounding box center [15, 140] width 10 height 10
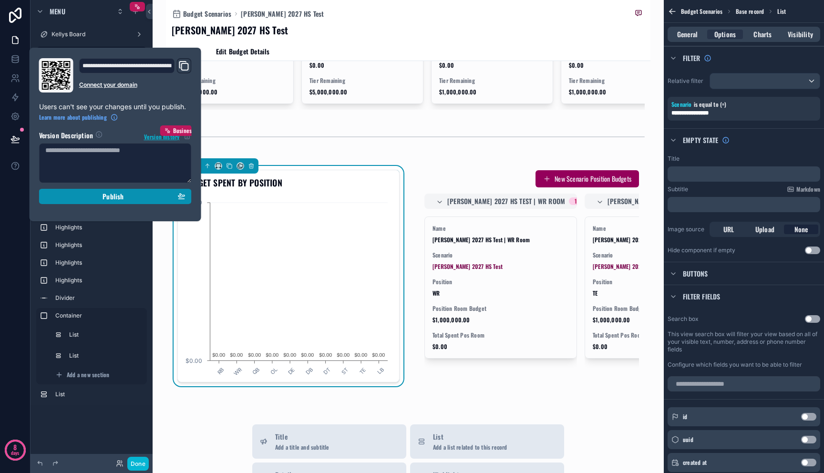
click at [63, 196] on div "Publish" at bounding box center [115, 196] width 140 height 9
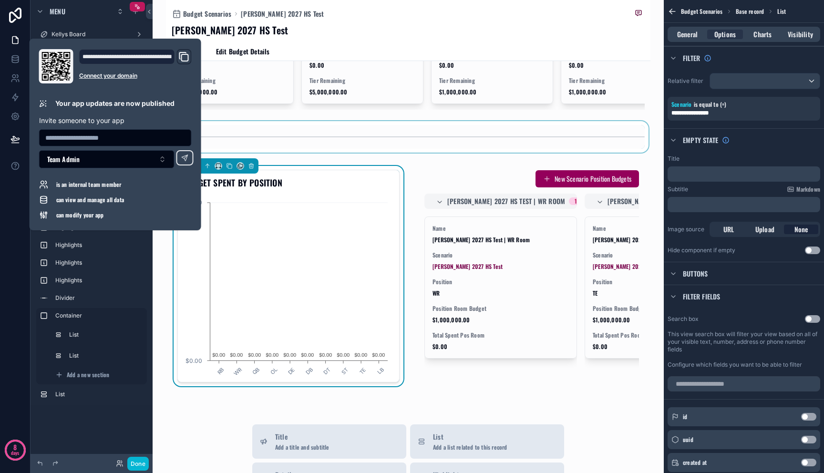
click at [411, 153] on div "scrollable content" at bounding box center [408, 136] width 485 height 31
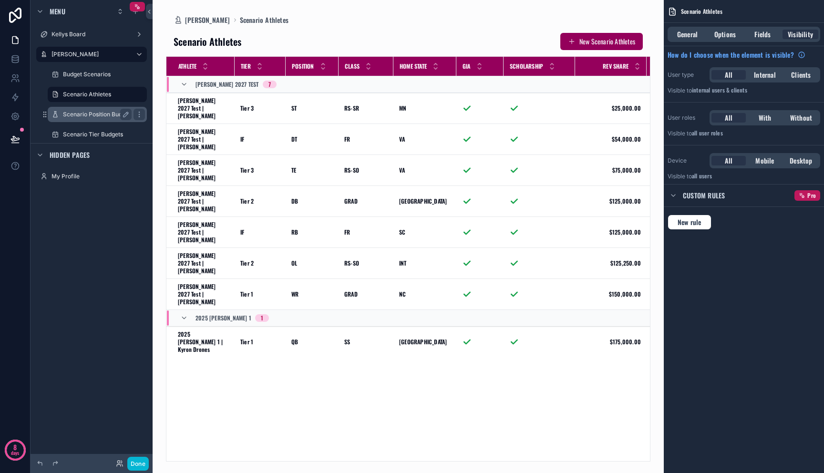
click at [104, 109] on div "Scenario Position Budgets" at bounding box center [97, 114] width 69 height 11
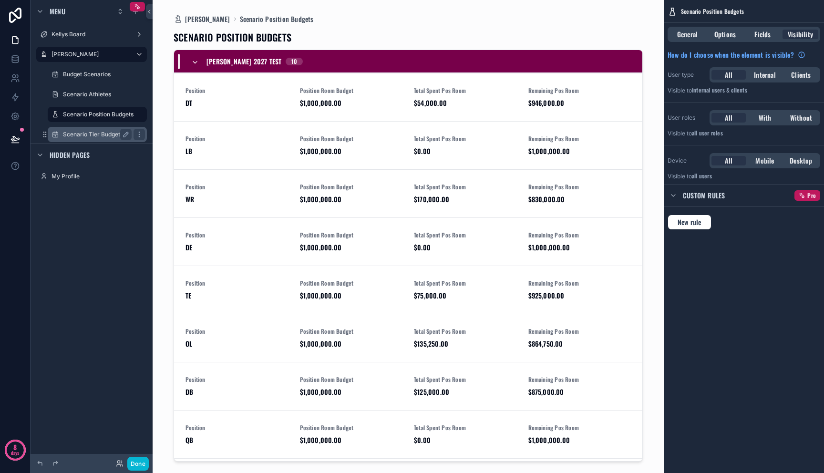
click at [100, 131] on label "Scenario Tier Budgets" at bounding box center [95, 135] width 65 height 8
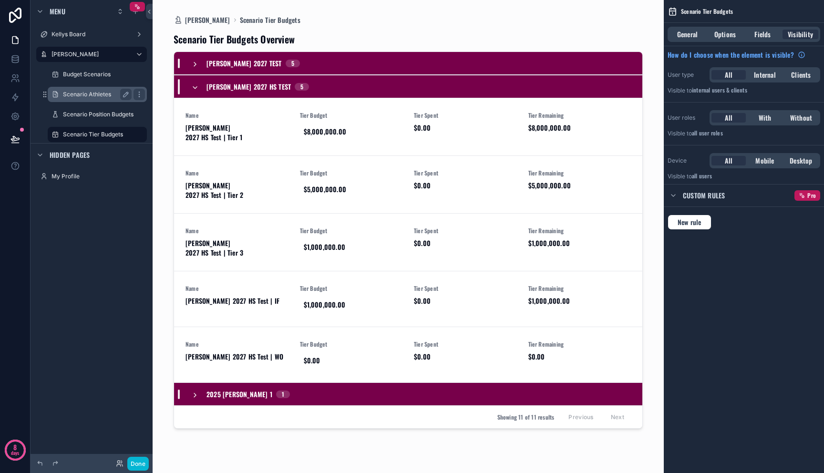
click at [100, 96] on label "Scenario Athletes" at bounding box center [95, 95] width 65 height 8
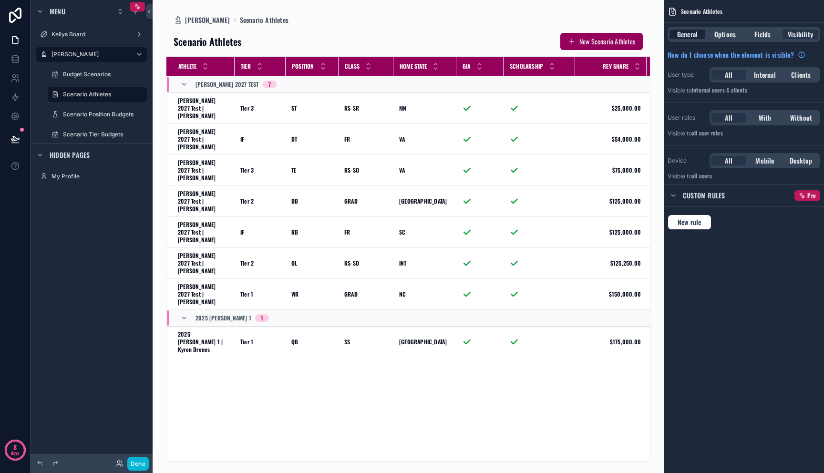
click at [680, 37] on span "General" at bounding box center [687, 35] width 21 height 10
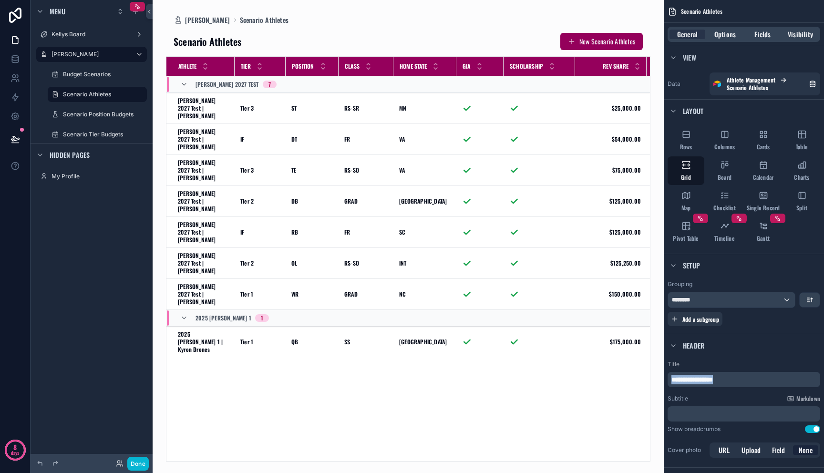
drag, startPoint x: 727, startPoint y: 378, endPoint x: 606, endPoint y: 349, distance: 124.6
click at [611, 351] on div "Kellys Board [PERSON_NAME] Dashboard Budget Scenarios Scenario Athletes Scenari…" at bounding box center [489, 236] width 672 height 473
click at [119, 269] on div "[PERSON_NAME] Board [PERSON_NAME] Dashboard Budget Scenarios Scenario Athletes …" at bounding box center [92, 231] width 122 height 462
click at [135, 15] on icon "scrollable content" at bounding box center [136, 12] width 8 height 8
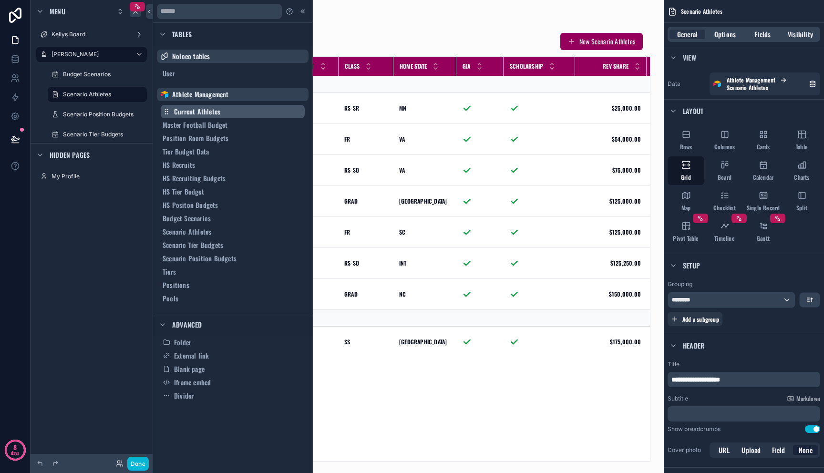
click at [208, 110] on span "Current Athletes" at bounding box center [197, 112] width 46 height 10
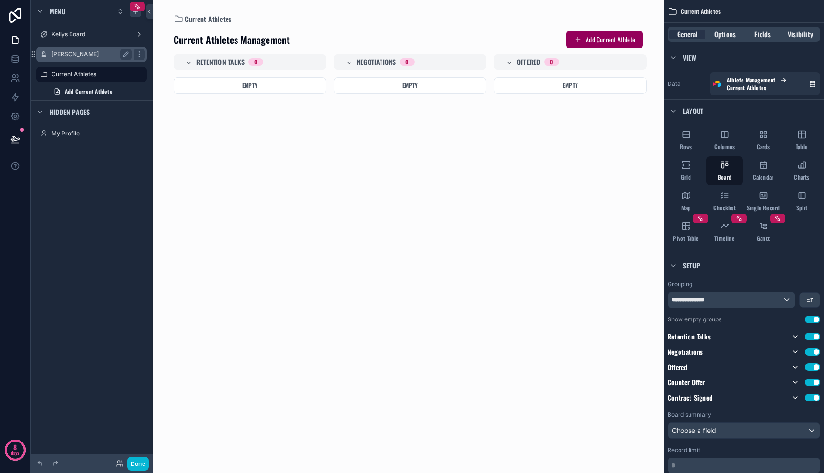
click at [58, 60] on div "[PERSON_NAME]" at bounding box center [92, 54] width 80 height 11
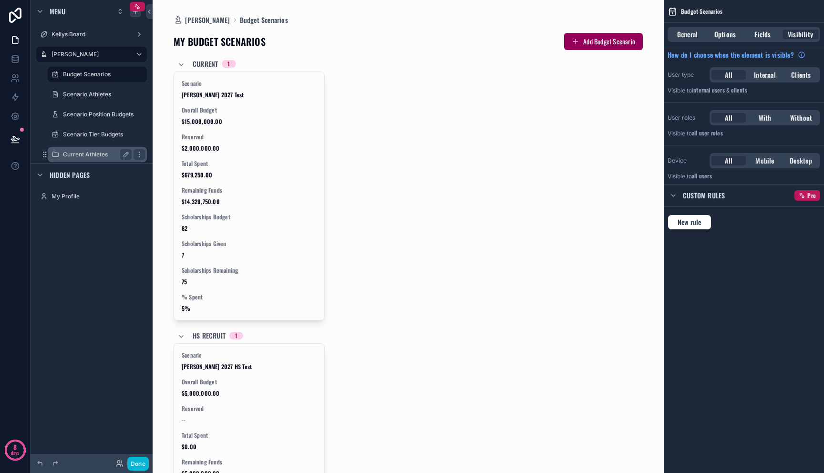
click at [92, 153] on label "Current Athletes" at bounding box center [95, 155] width 65 height 8
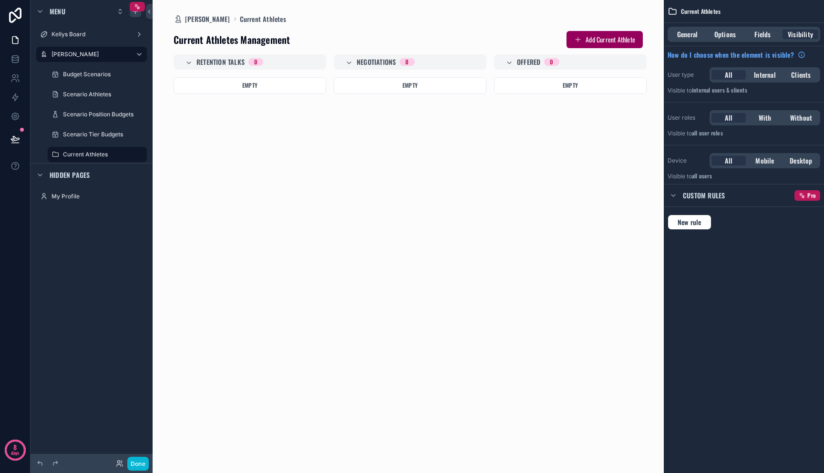
click at [690, 40] on div "General Options Fields Visibility" at bounding box center [744, 34] width 153 height 15
click at [693, 33] on span "General" at bounding box center [687, 35] width 21 height 10
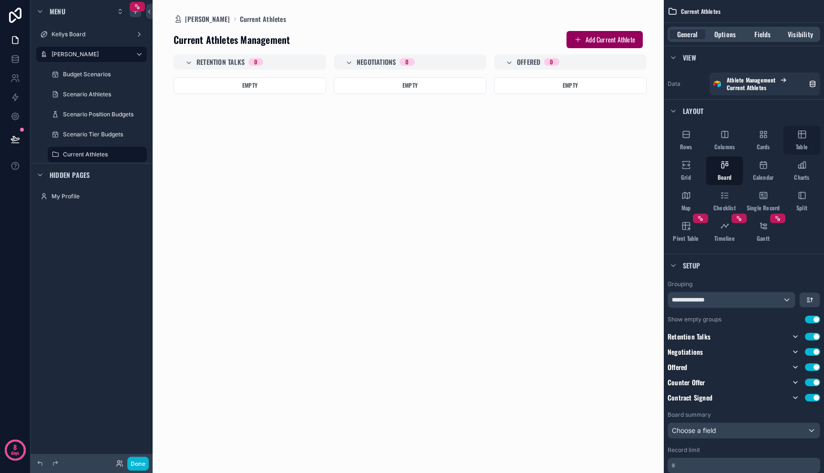
click at [801, 135] on icon "scrollable content" at bounding box center [801, 134] width 0 height 7
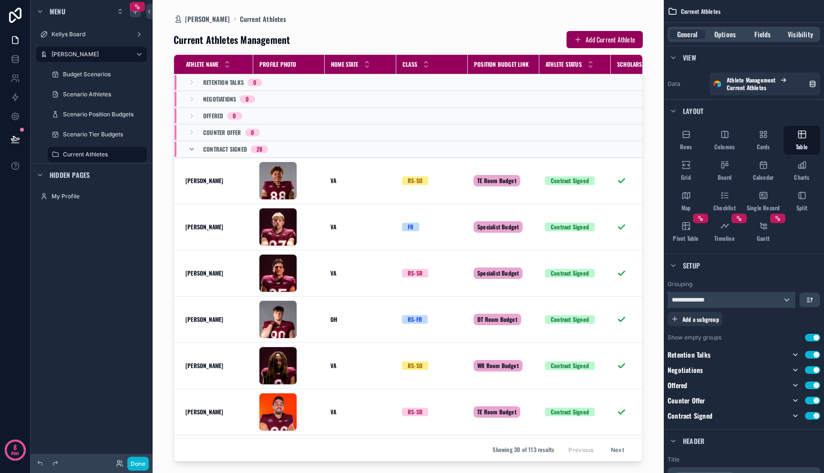
click at [754, 302] on div "**********" at bounding box center [731, 299] width 127 height 15
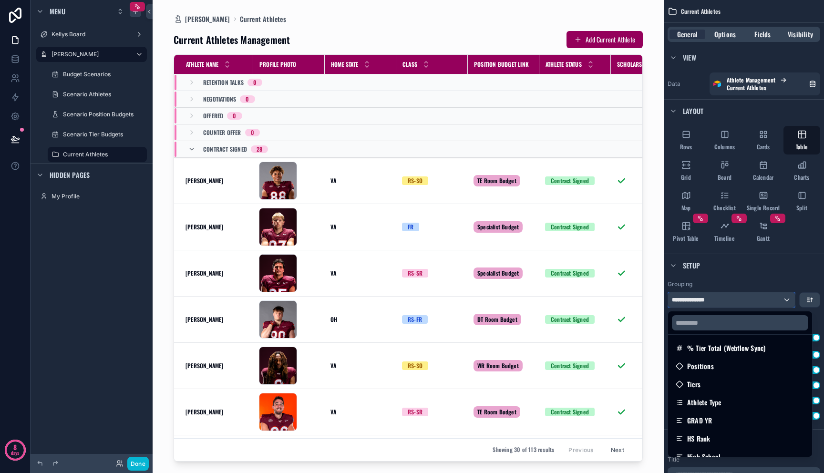
scroll to position [418, 0]
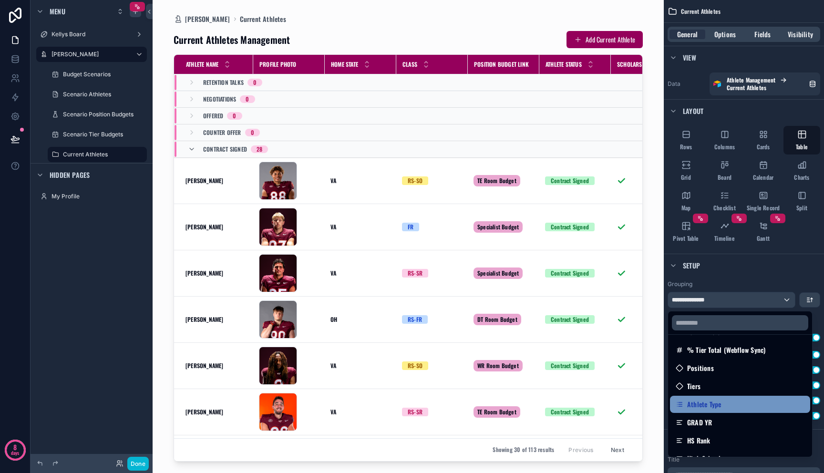
click at [742, 400] on div "Athlete Type" at bounding box center [740, 404] width 129 height 11
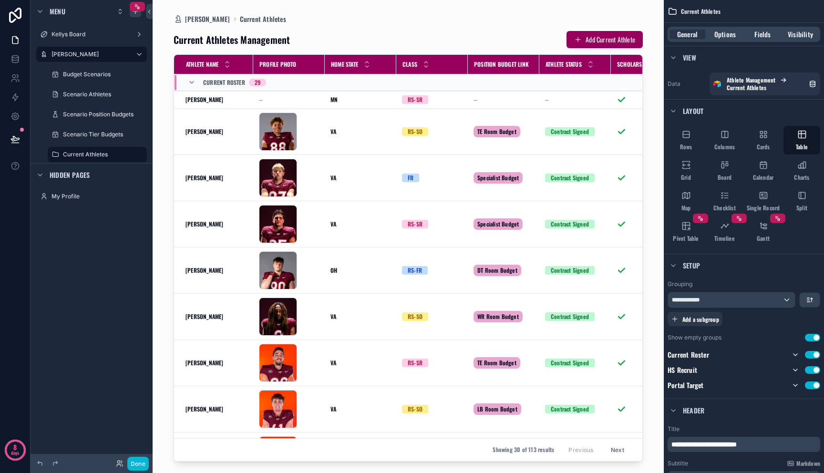
click at [187, 82] on div "Current Roster 29" at bounding box center [226, 82] width 101 height 15
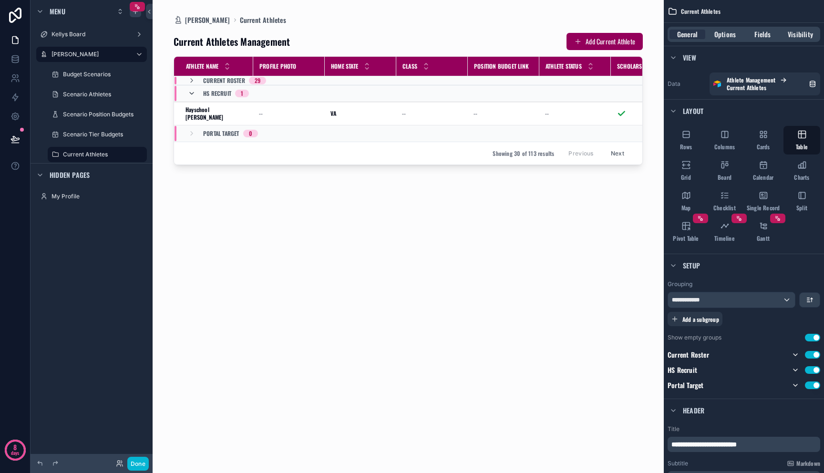
click at [193, 93] on icon "scrollable content" at bounding box center [192, 94] width 8 height 8
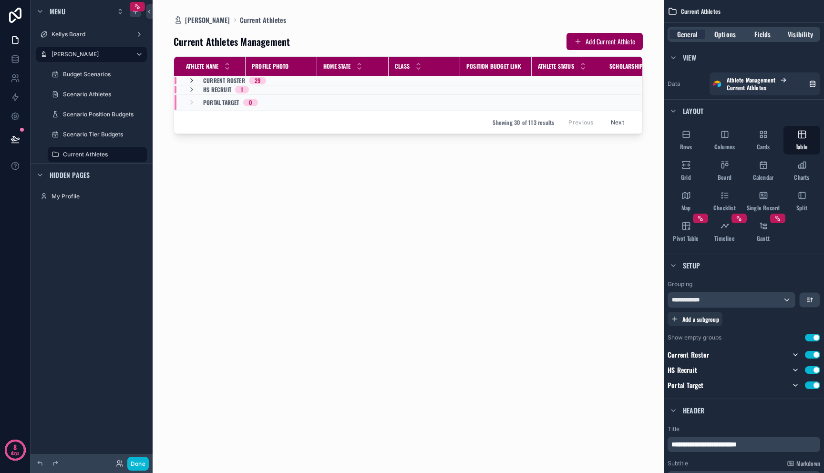
click at [191, 82] on icon "scrollable content" at bounding box center [192, 81] width 8 height 8
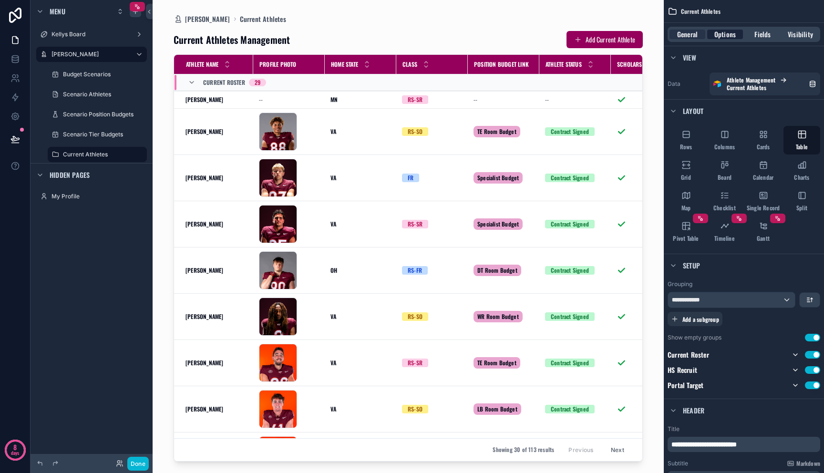
click at [722, 37] on span "Options" at bounding box center [725, 35] width 21 height 10
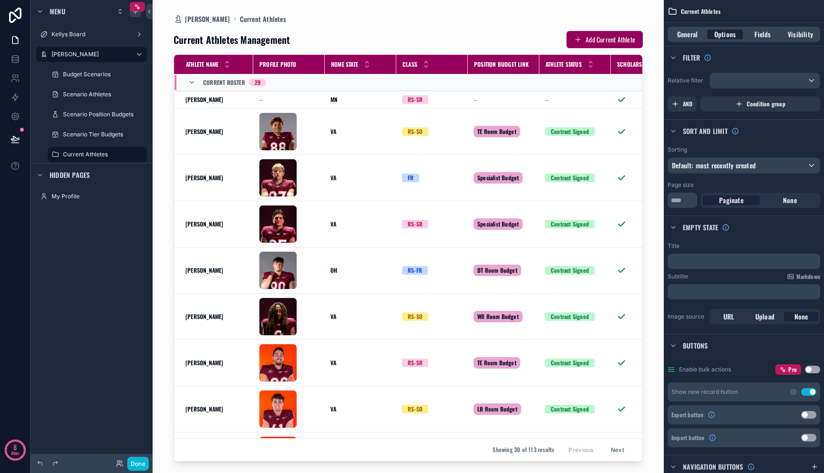
click at [722, 35] on span "Options" at bounding box center [725, 35] width 21 height 10
click at [688, 36] on span "General" at bounding box center [687, 35] width 21 height 10
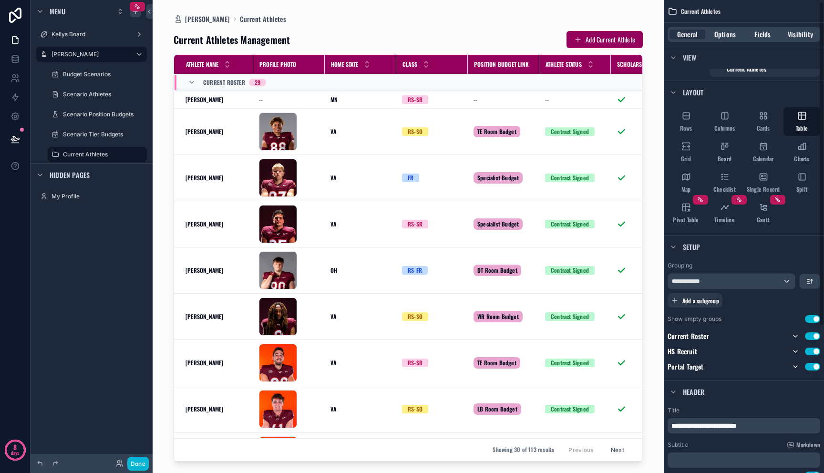
scroll to position [22, 0]
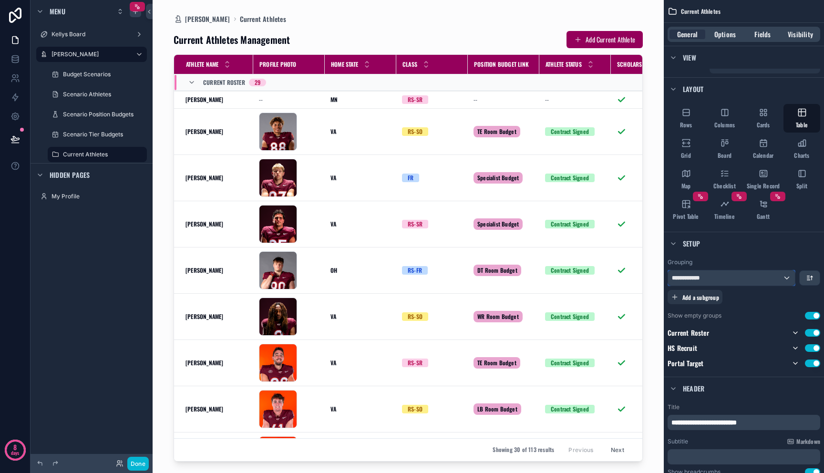
click at [736, 277] on div "**********" at bounding box center [731, 277] width 127 height 15
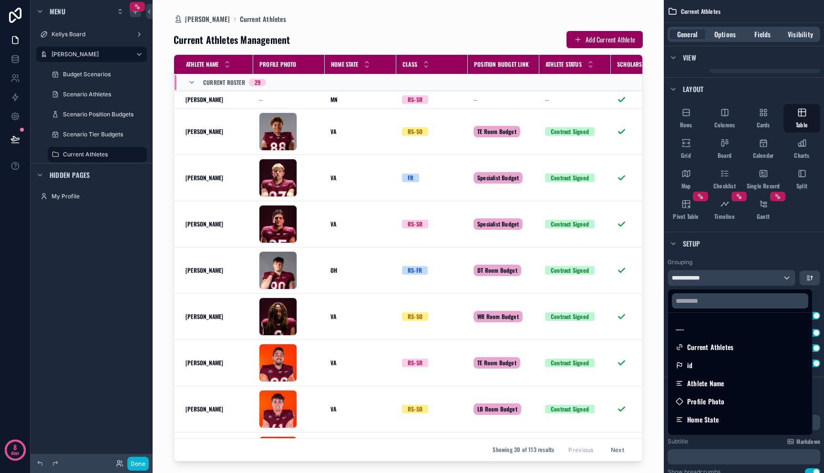
click at [736, 277] on div "scrollable content" at bounding box center [412, 236] width 824 height 473
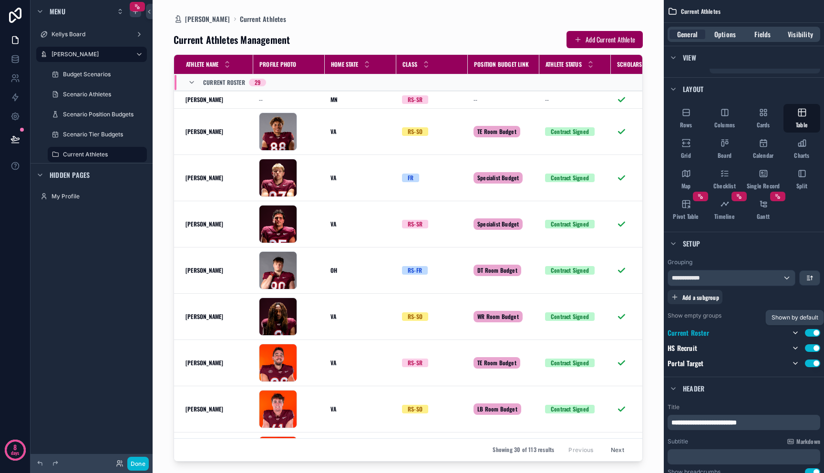
click at [797, 334] on icon "scrollable content" at bounding box center [796, 333] width 8 height 8
click at [796, 347] on icon "scrollable content" at bounding box center [796, 348] width 8 height 8
click at [795, 362] on icon "scrollable content" at bounding box center [796, 364] width 8 height 8
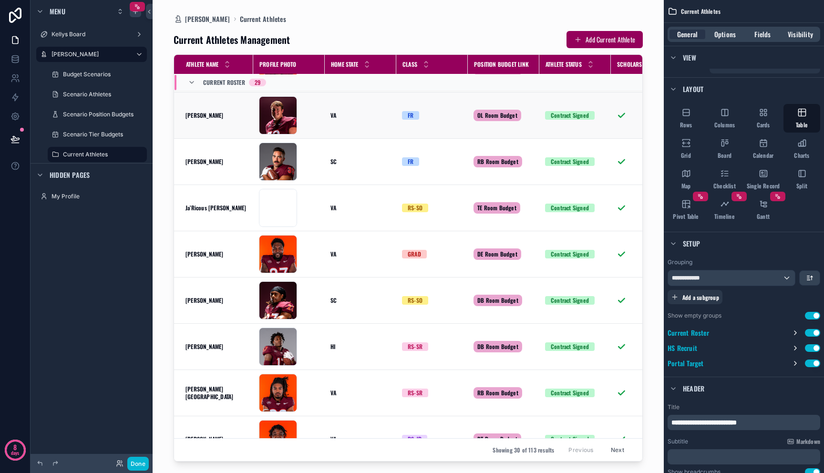
scroll to position [0, 0]
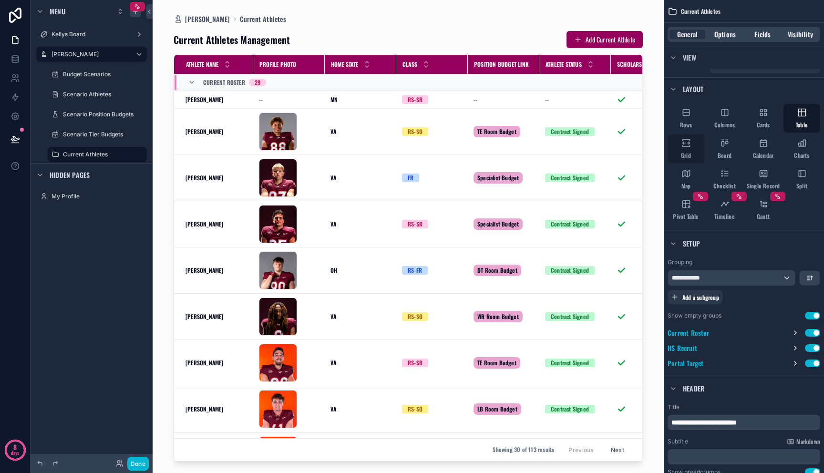
click at [693, 152] on div "Grid" at bounding box center [686, 149] width 37 height 29
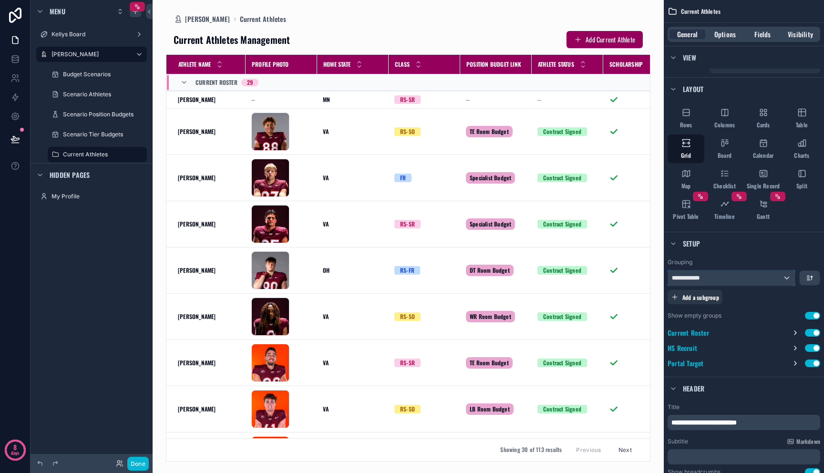
click at [711, 280] on div "**********" at bounding box center [731, 277] width 127 height 15
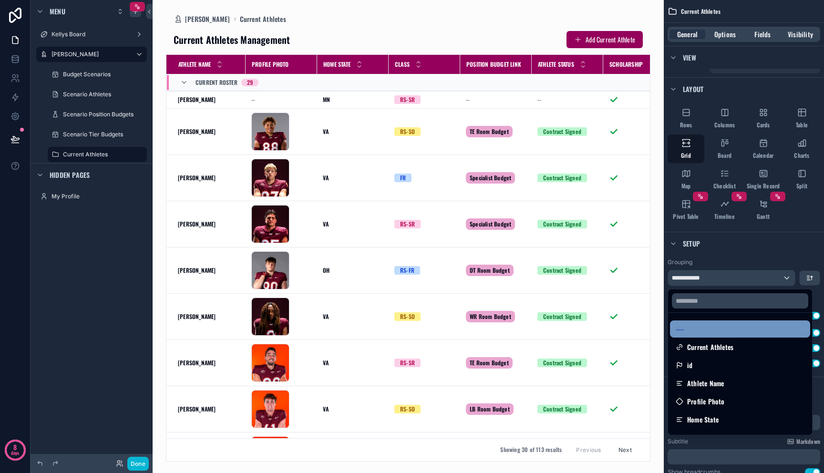
click at [712, 325] on div "----" at bounding box center [740, 328] width 129 height 11
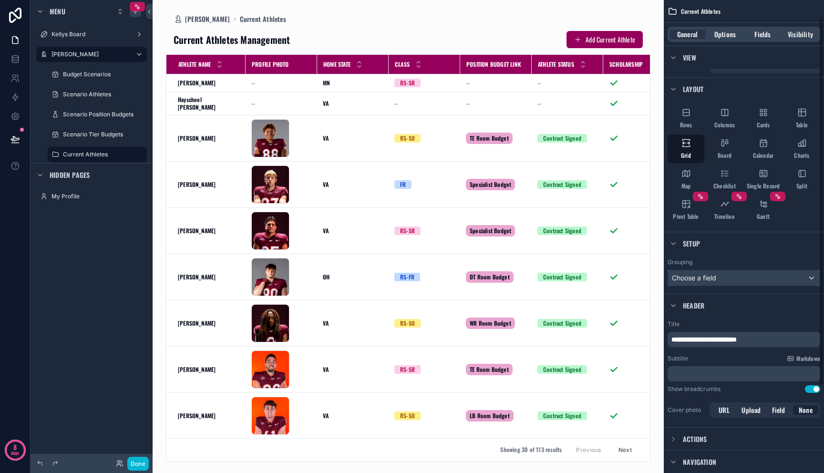
click at [735, 276] on div "Choose a field" at bounding box center [744, 277] width 152 height 15
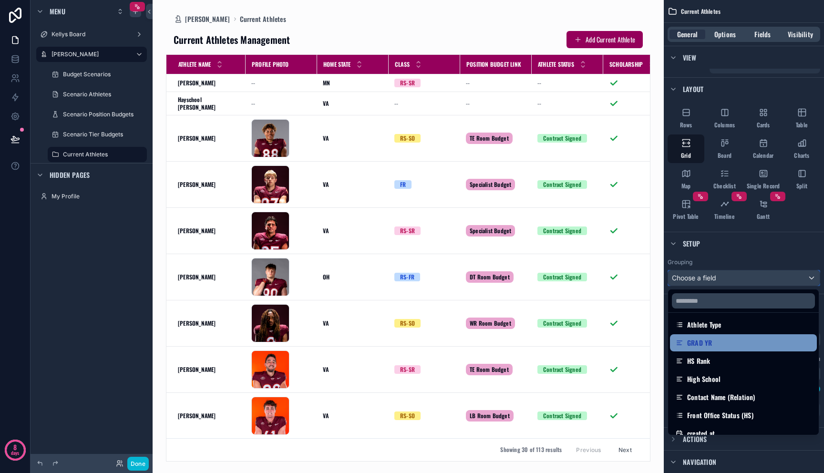
scroll to position [397, 0]
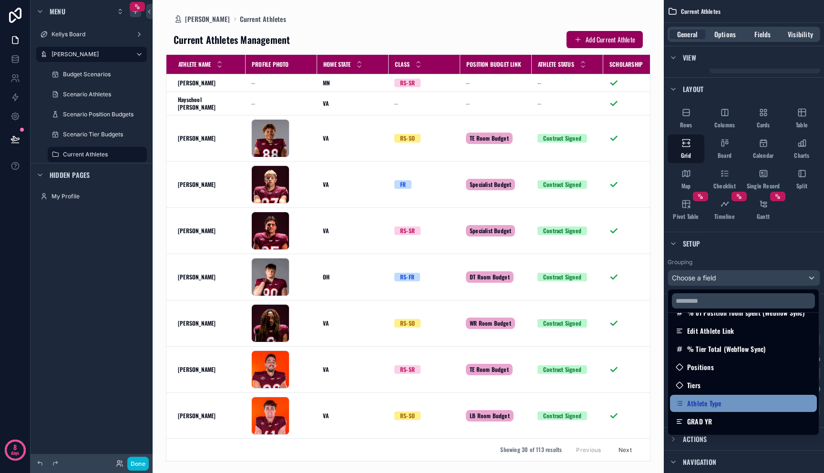
click at [751, 398] on div "Athlete Type" at bounding box center [743, 403] width 135 height 11
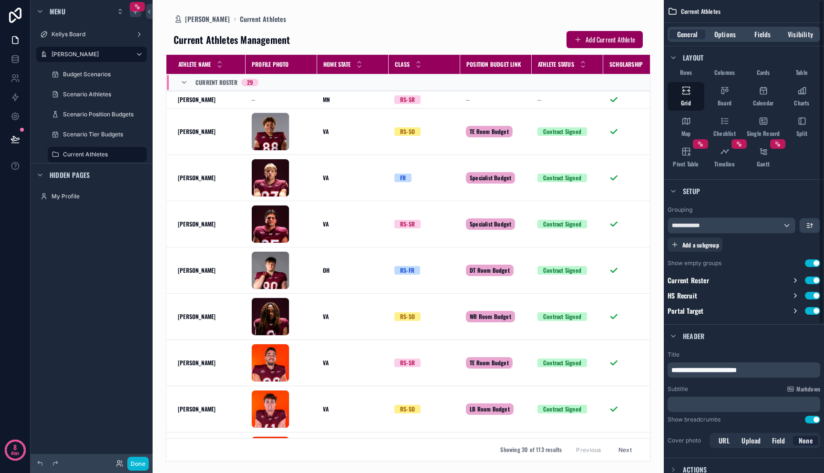
scroll to position [0, 0]
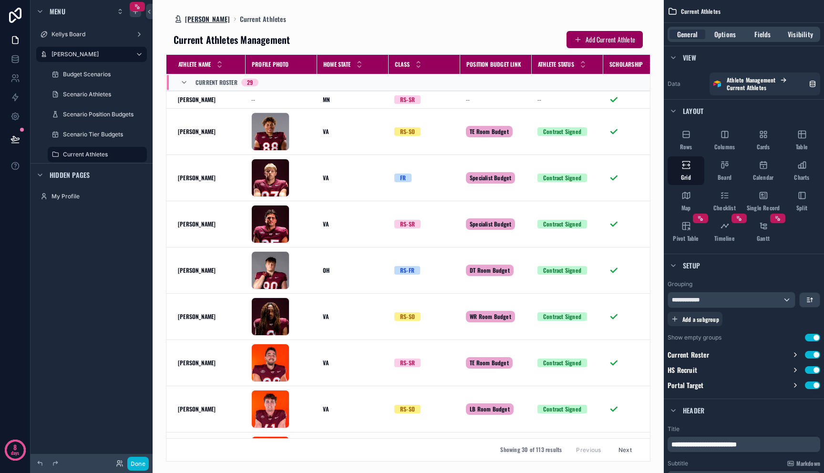
click at [213, 18] on span "[PERSON_NAME]" at bounding box center [207, 19] width 45 height 10
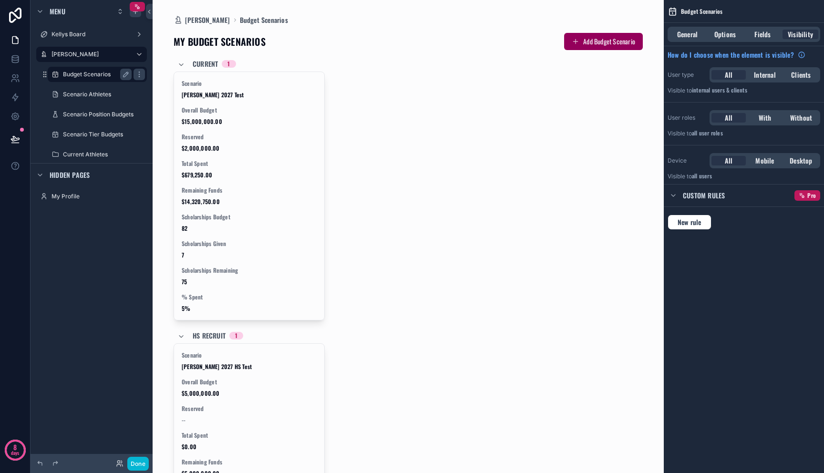
click at [104, 76] on label "Budget Scenarios" at bounding box center [95, 75] width 65 height 8
click at [368, 112] on div "Scenario [PERSON_NAME] 2027 Test Overall Budget $15,000,000.00 Reserved $2,000,…" at bounding box center [408, 196] width 469 height 249
click at [82, 156] on label "Current Athletes" at bounding box center [95, 155] width 65 height 8
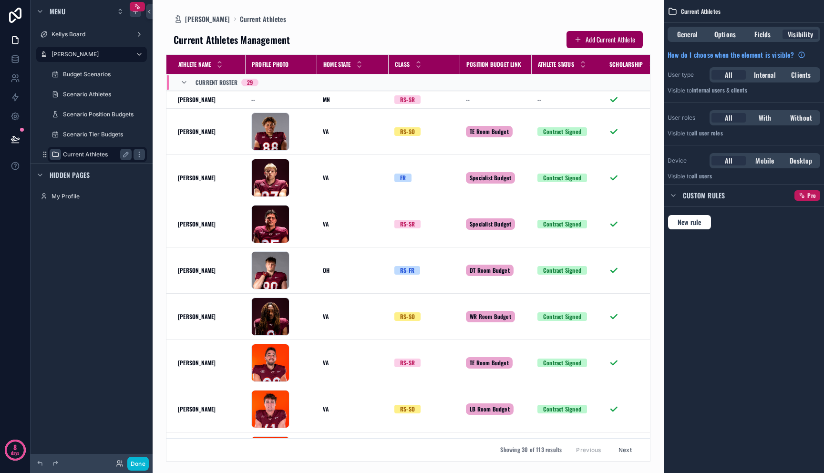
click at [52, 154] on icon "scrollable content" at bounding box center [56, 155] width 8 height 8
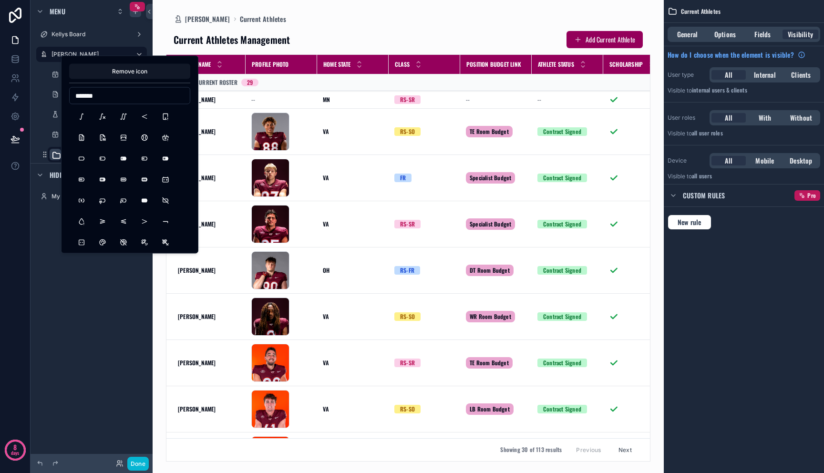
click at [118, 93] on input "*******" at bounding box center [130, 95] width 120 height 13
drag, startPoint x: 118, startPoint y: 95, endPoint x: 38, endPoint y: 92, distance: 80.7
click at [38, 92] on div "**********" at bounding box center [412, 236] width 824 height 473
type input "*"
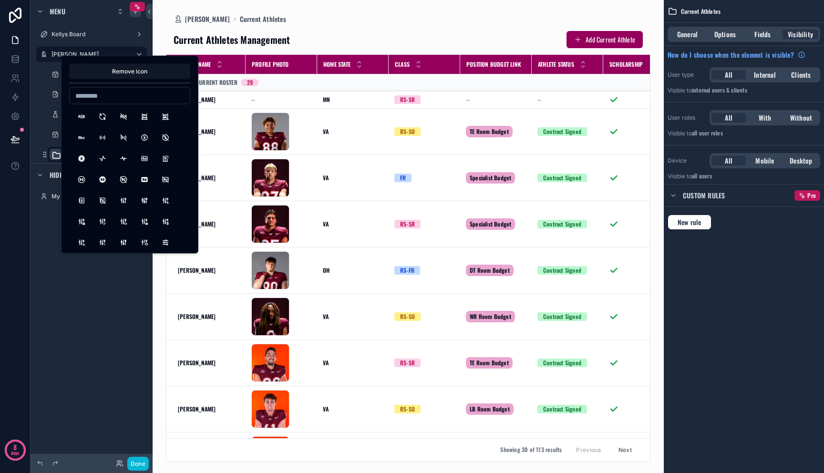
type input "*"
type input "******"
click at [78, 120] on button "UserSearch" at bounding box center [81, 116] width 17 height 17
click at [81, 370] on div "**********" at bounding box center [92, 231] width 122 height 462
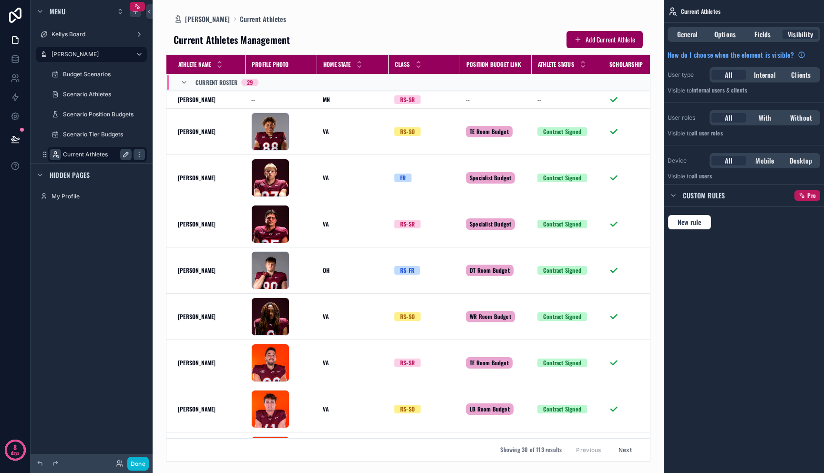
click at [125, 154] on icon "scrollable content" at bounding box center [126, 155] width 8 height 8
click at [87, 154] on input "**********" at bounding box center [89, 154] width 53 height 11
type input "**********"
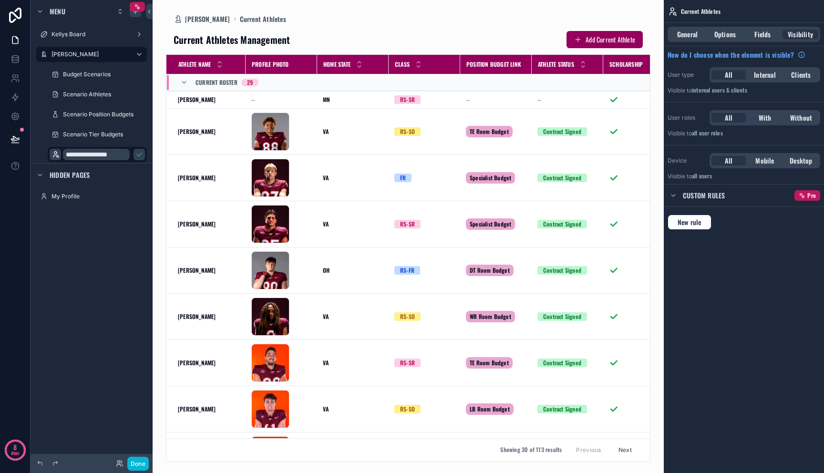
click at [134, 156] on button "scrollable content" at bounding box center [139, 154] width 11 height 11
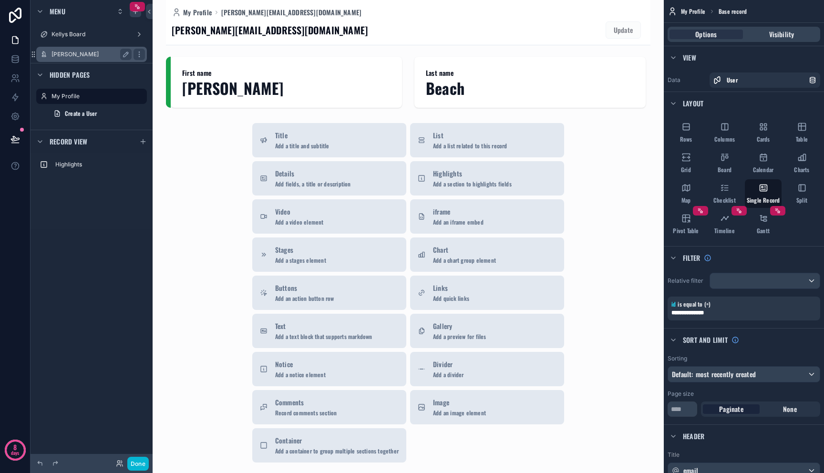
click at [90, 58] on div "[PERSON_NAME]" at bounding box center [92, 54] width 80 height 11
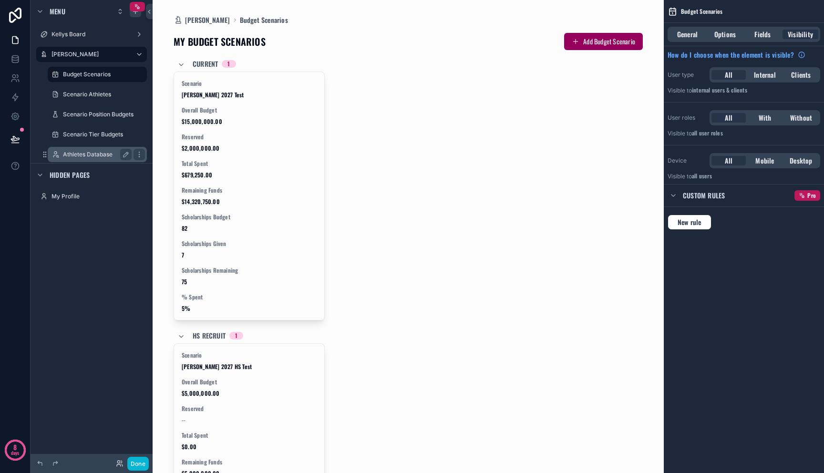
click at [89, 159] on div "Athletes Database" at bounding box center [97, 154] width 69 height 11
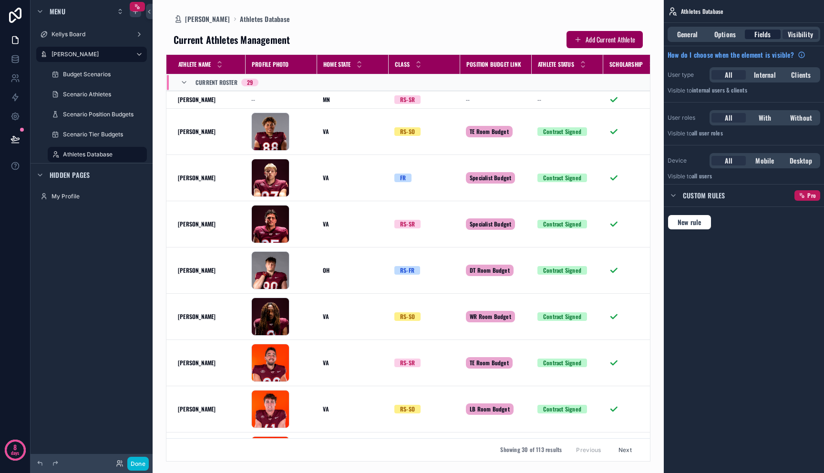
click at [762, 33] on span "Fields" at bounding box center [763, 35] width 16 height 10
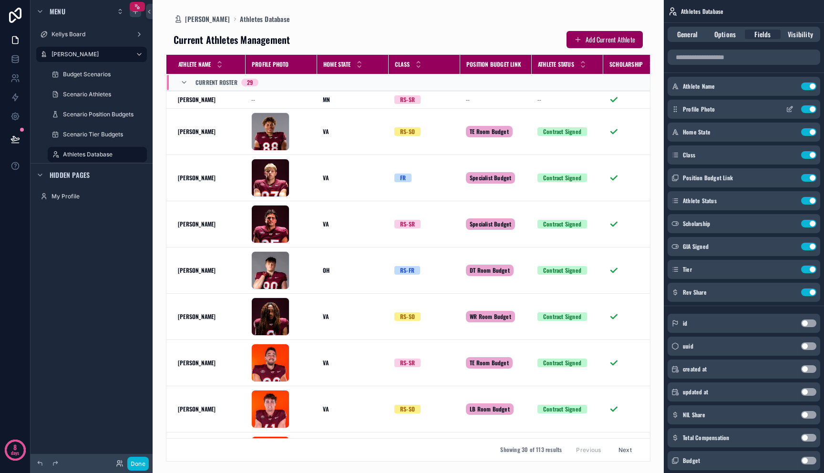
click at [810, 110] on button "Use setting" at bounding box center [808, 109] width 15 height 8
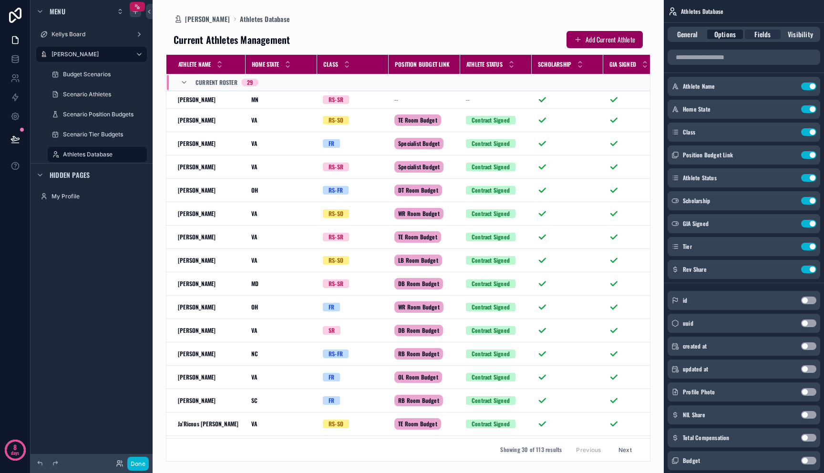
click at [729, 38] on span "Options" at bounding box center [725, 35] width 21 height 10
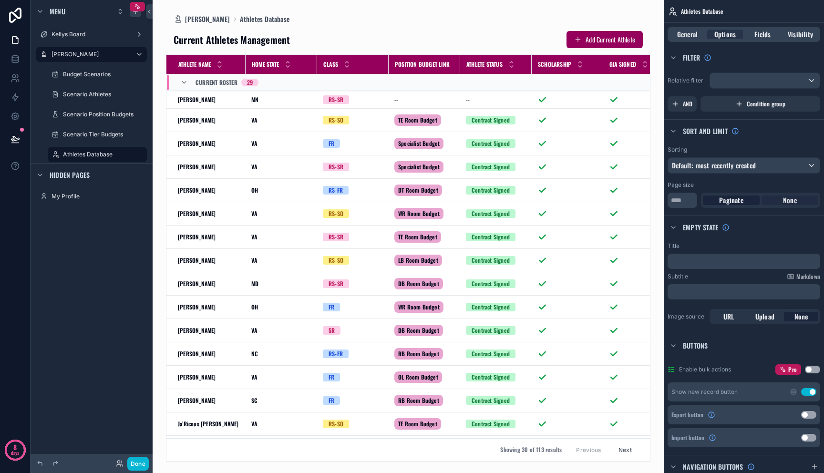
click at [773, 201] on div "None" at bounding box center [790, 201] width 57 height 10
click at [738, 199] on span "Paginate" at bounding box center [731, 201] width 24 height 10
click at [680, 197] on input "**" at bounding box center [683, 200] width 30 height 15
type input "**"
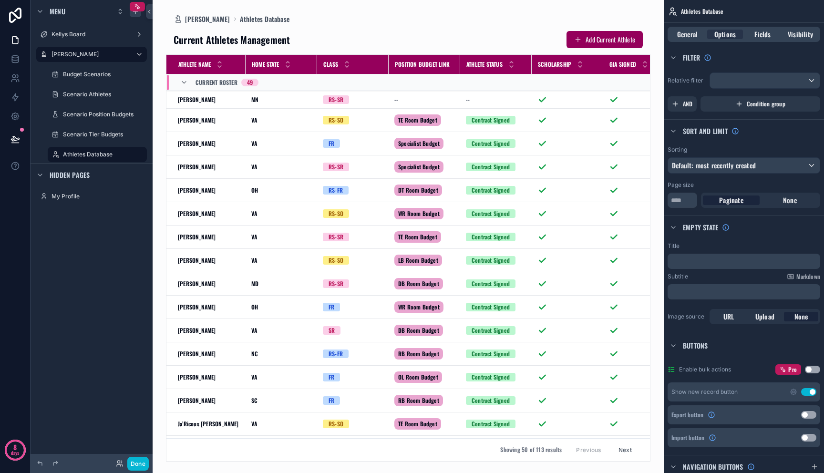
click at [764, 235] on div "Empty state" at bounding box center [744, 227] width 160 height 23
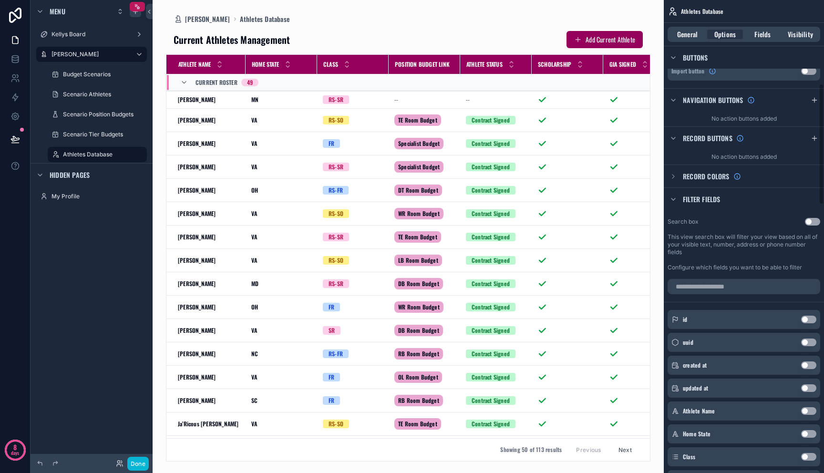
scroll to position [405, 0]
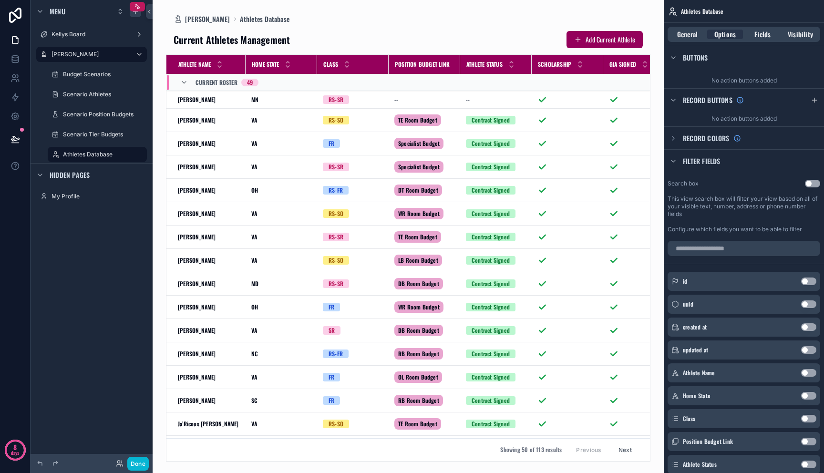
click at [809, 183] on button "Use setting" at bounding box center [812, 184] width 15 height 8
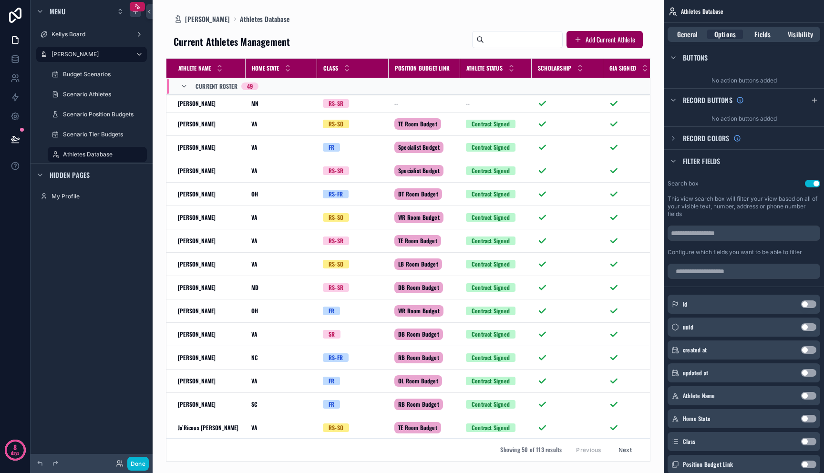
click at [266, 125] on div "scrollable content" at bounding box center [408, 236] width 511 height 473
click at [273, 126] on div "VA VA" at bounding box center [281, 124] width 60 height 8
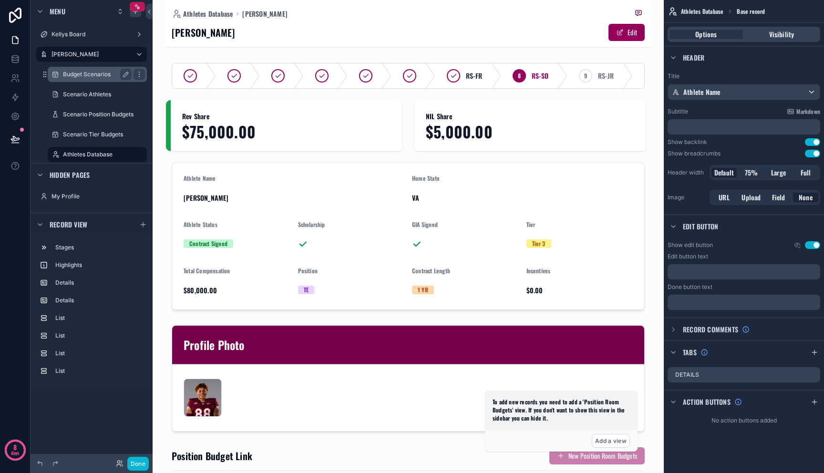
click at [85, 80] on div "Budget Scenarios" at bounding box center [97, 74] width 69 height 11
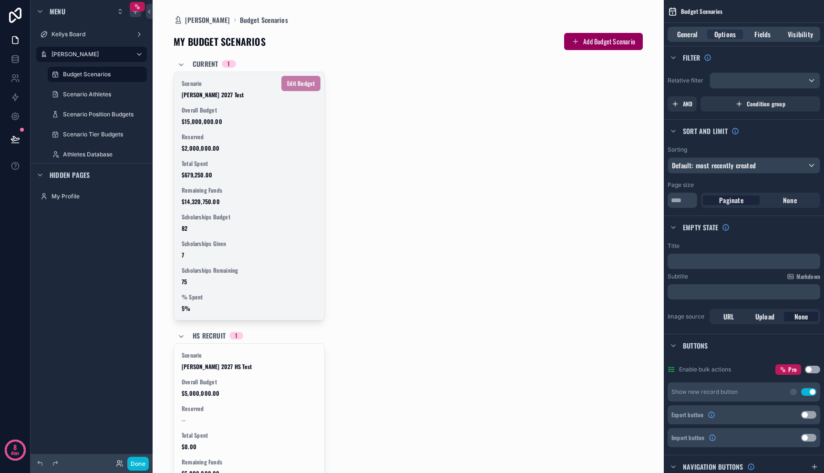
click at [222, 157] on div "Scenario [PERSON_NAME] 2027 Test Overall Budget $15,000,000.00 Reserved $2,000,…" at bounding box center [249, 196] width 150 height 248
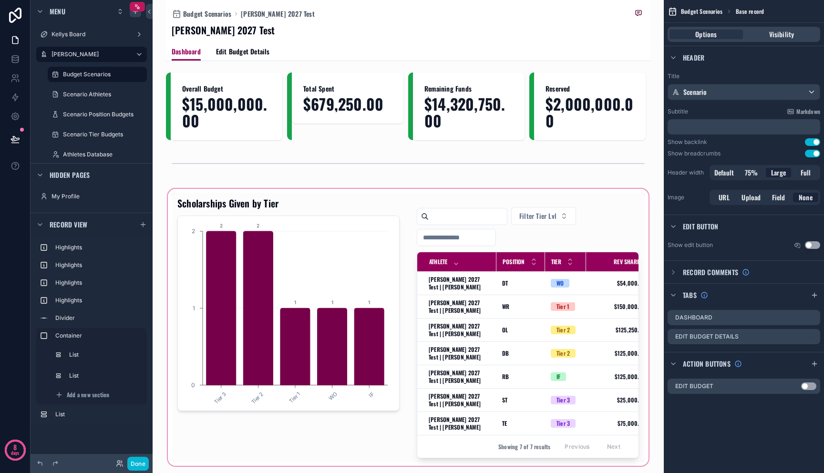
click at [457, 279] on div "scrollable content" at bounding box center [408, 327] width 485 height 281
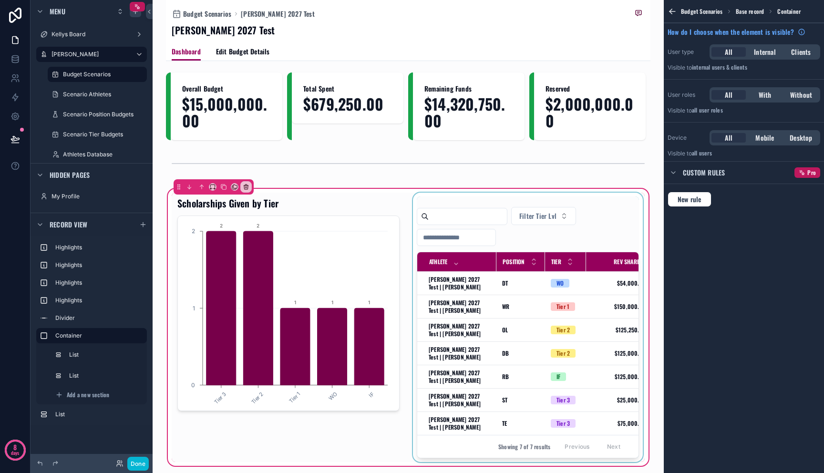
click at [465, 285] on div "scrollable content" at bounding box center [528, 328] width 234 height 270
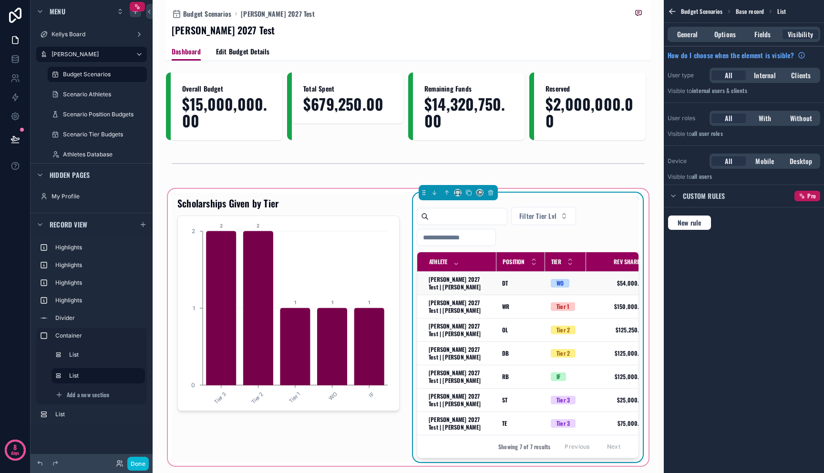
click at [465, 284] on span "[PERSON_NAME] 2027 Test | [PERSON_NAME]" at bounding box center [460, 283] width 62 height 15
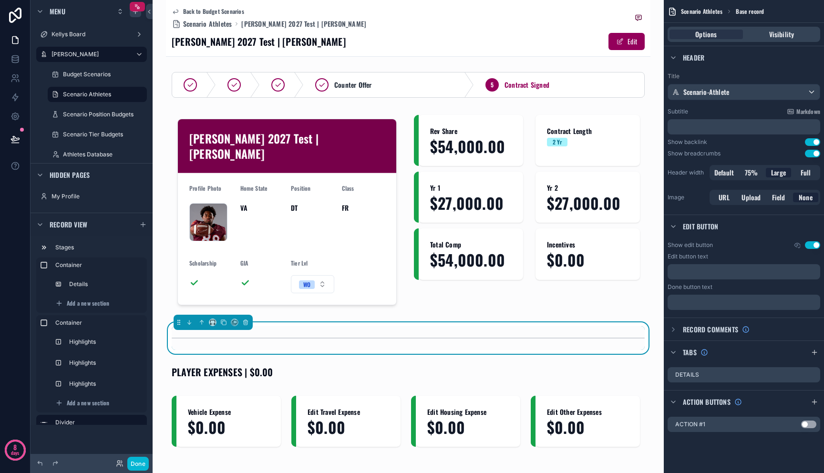
click at [90, 143] on div "Scenario Tier Budgets" at bounding box center [97, 134] width 111 height 17
click at [90, 150] on div "Athletes Database" at bounding box center [97, 154] width 69 height 11
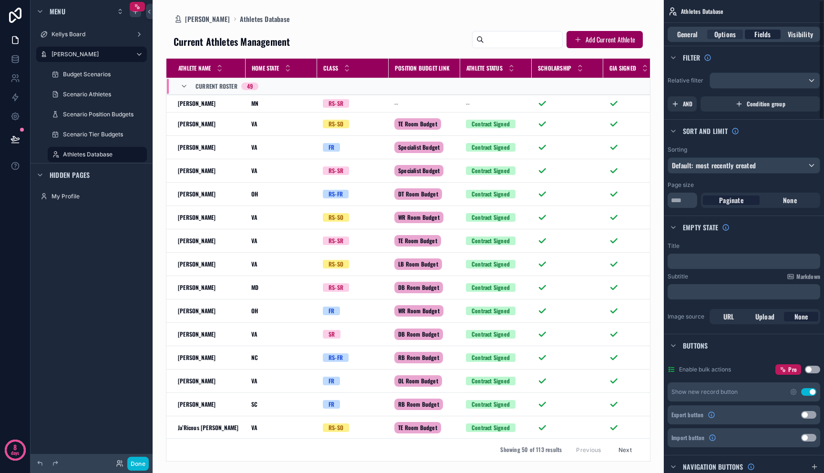
click at [772, 33] on div "Fields" at bounding box center [763, 35] width 36 height 10
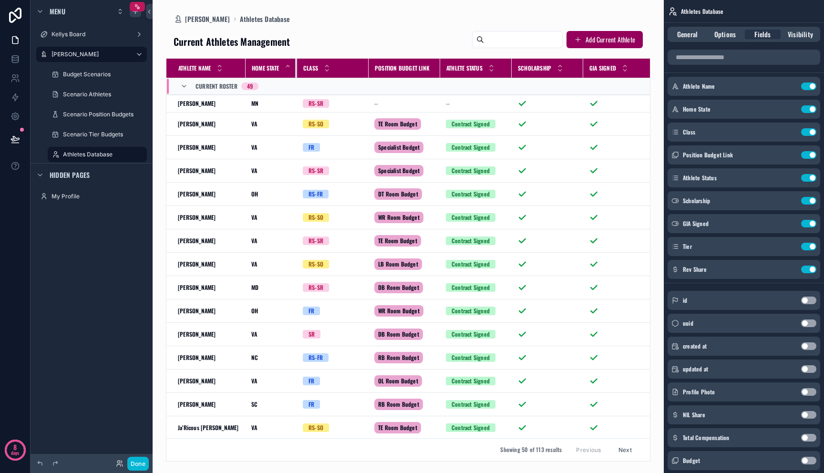
drag, startPoint x: 309, startPoint y: 64, endPoint x: 281, endPoint y: 68, distance: 27.9
click at [281, 68] on th "Home State" at bounding box center [272, 69] width 52 height 20
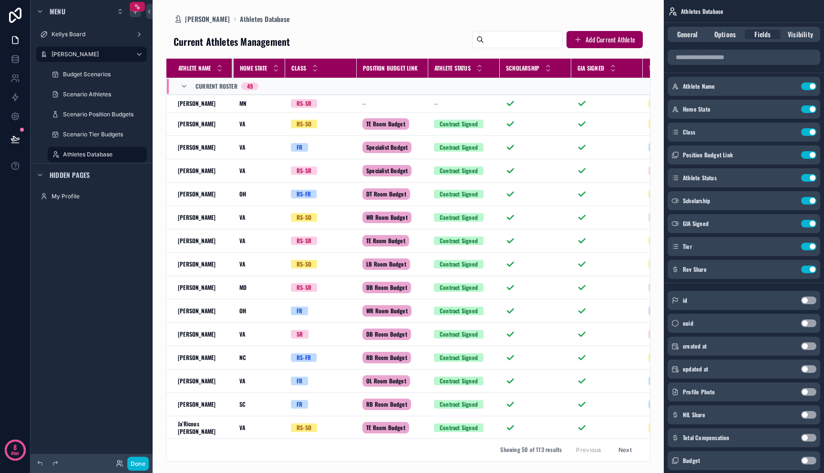
drag, startPoint x: 237, startPoint y: 66, endPoint x: 225, endPoint y: 69, distance: 12.4
click at [225, 69] on th "Athlete Name" at bounding box center [199, 69] width 67 height 20
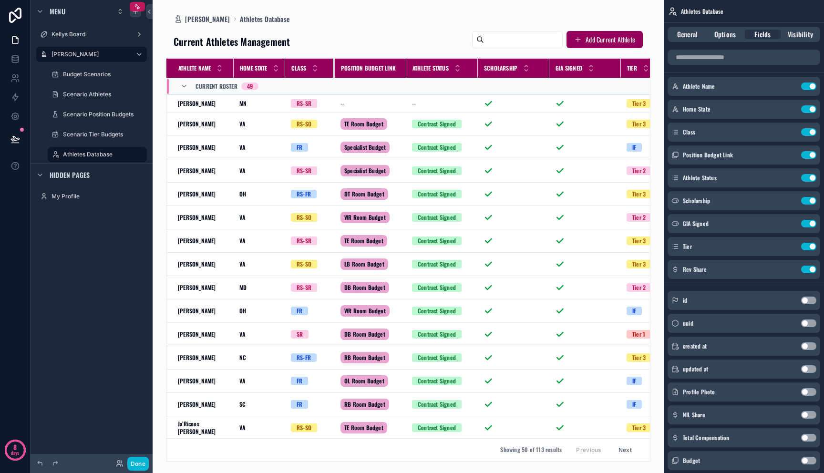
drag, startPoint x: 358, startPoint y: 67, endPoint x: 336, endPoint y: 69, distance: 22.1
click at [336, 69] on div "scrollable content" at bounding box center [335, 68] width 4 height 19
click at [811, 156] on button "Use setting" at bounding box center [808, 155] width 15 height 8
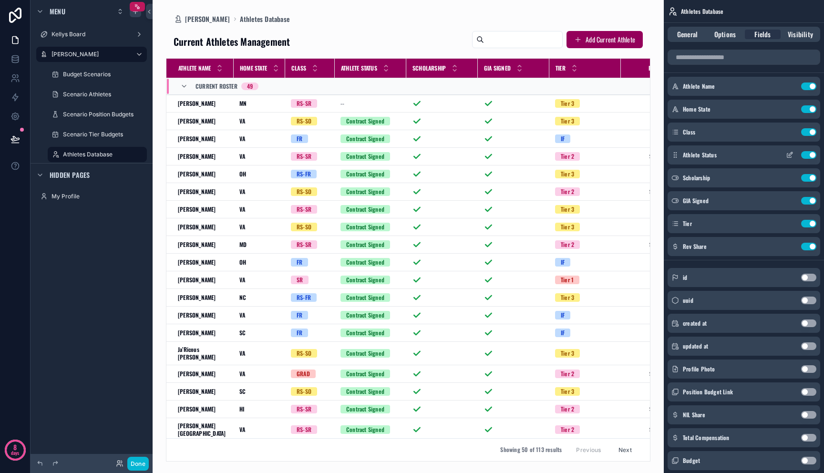
click at [808, 153] on button "Use setting" at bounding box center [808, 155] width 15 height 8
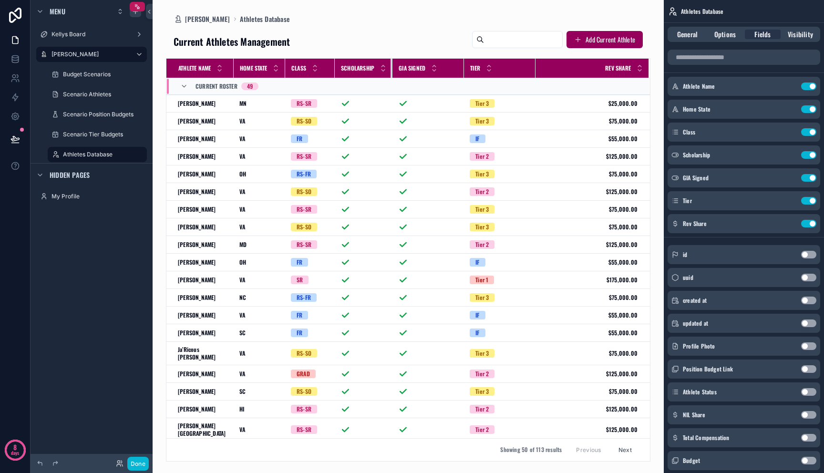
drag, startPoint x: 406, startPoint y: 65, endPoint x: 381, endPoint y: 68, distance: 26.0
click at [381, 68] on th "Scholarship" at bounding box center [364, 69] width 58 height 20
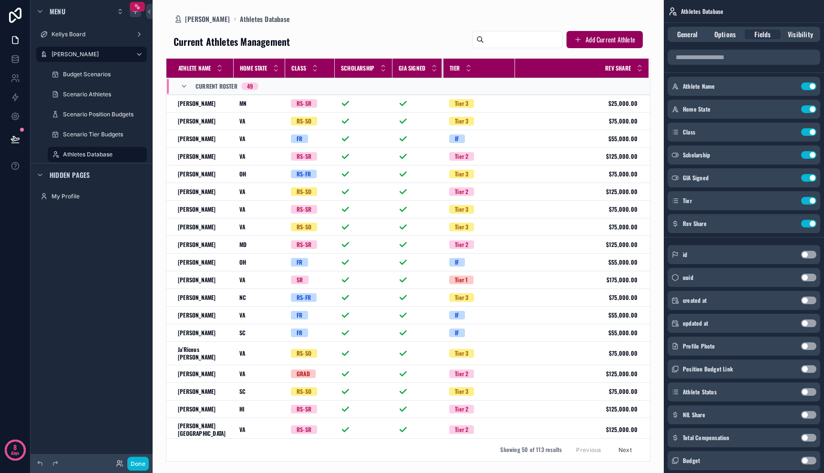
drag, startPoint x: 464, startPoint y: 70, endPoint x: 426, endPoint y: 73, distance: 37.8
click at [426, 73] on th "GIA Signed" at bounding box center [418, 69] width 51 height 20
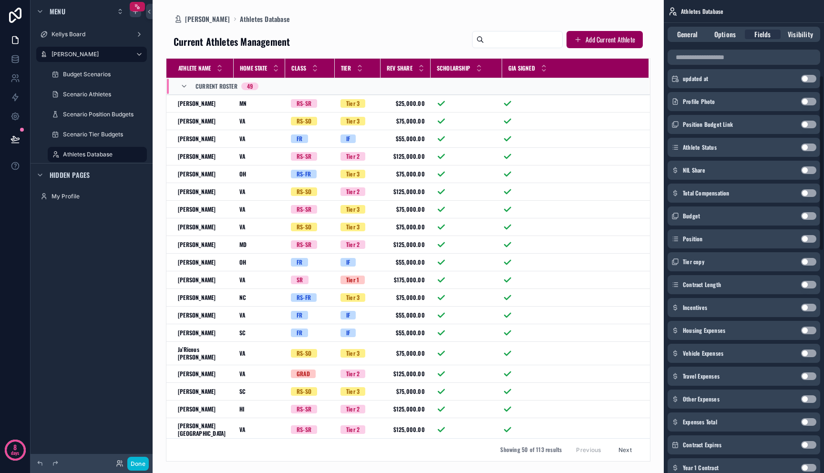
scroll to position [283, 0]
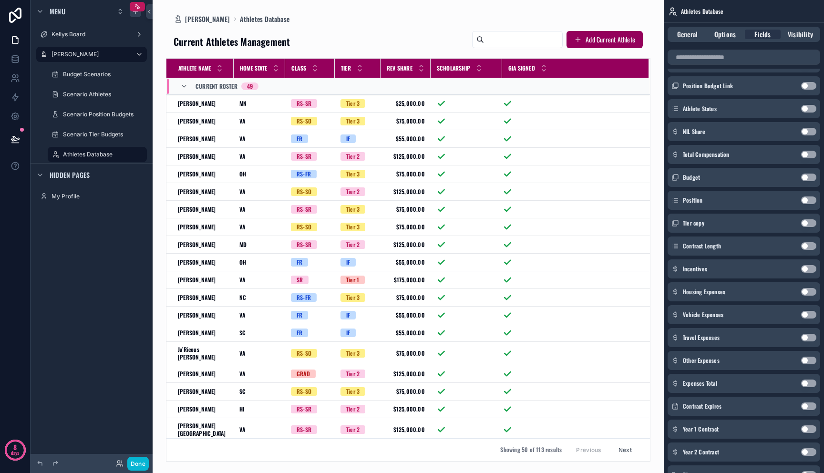
click at [804, 198] on button "Use setting" at bounding box center [808, 201] width 15 height 8
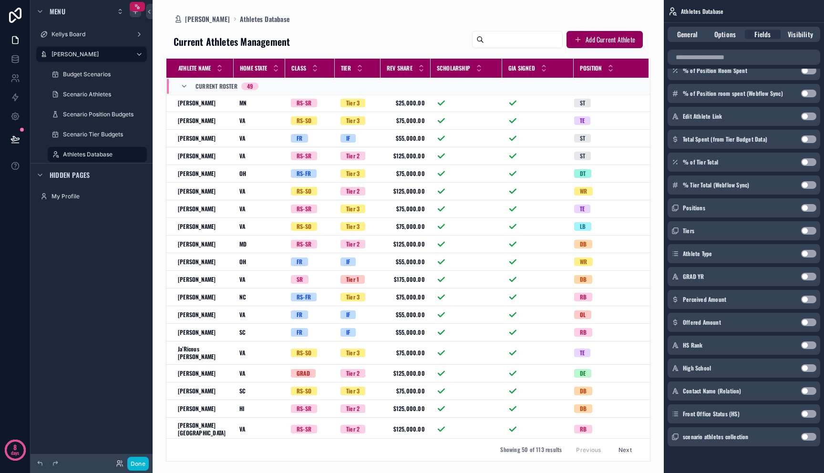
scroll to position [0, 0]
click at [733, 35] on span "Options" at bounding box center [725, 35] width 21 height 10
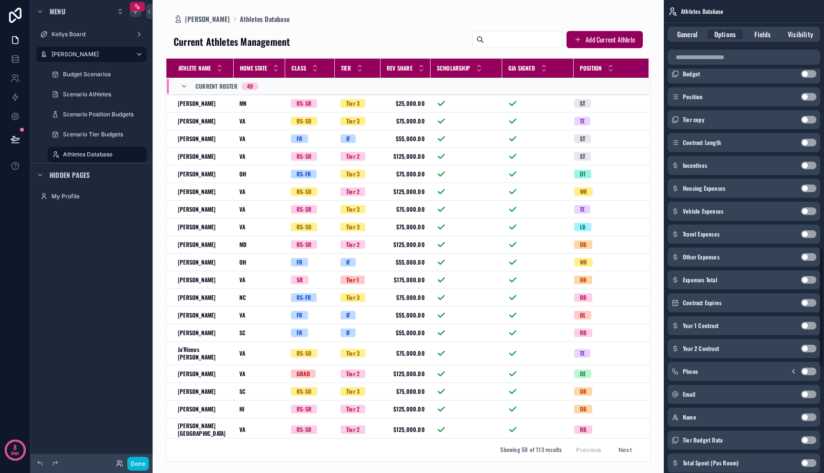
scroll to position [702, 0]
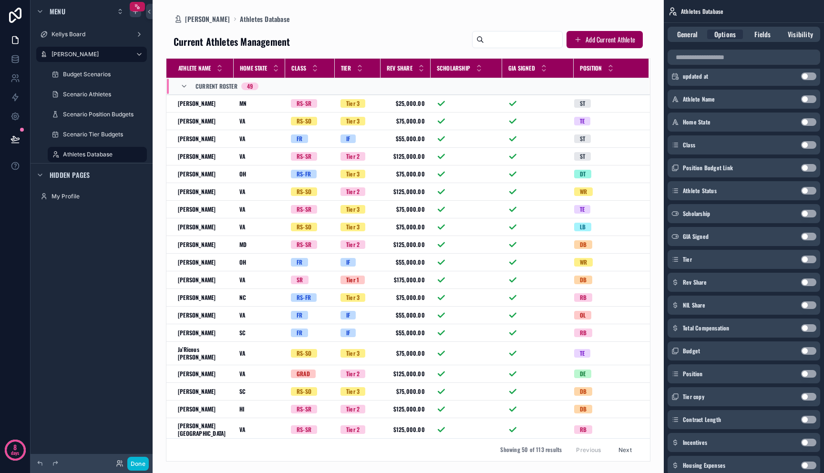
click at [808, 372] on button "Use setting" at bounding box center [808, 374] width 15 height 8
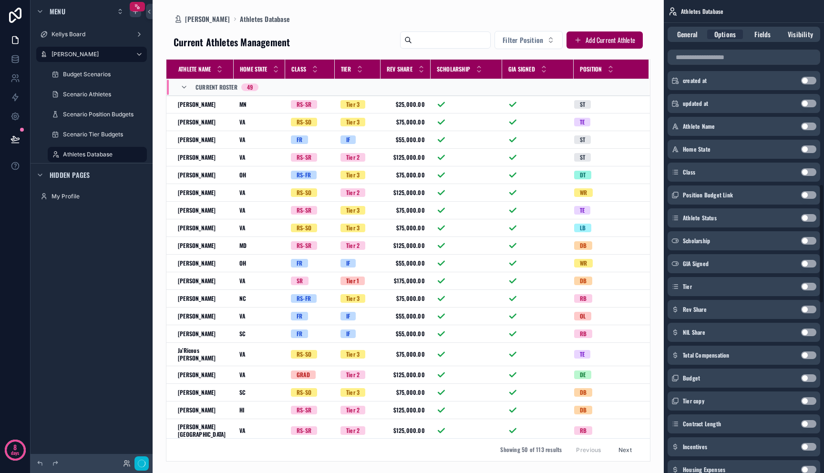
scroll to position [729, 0]
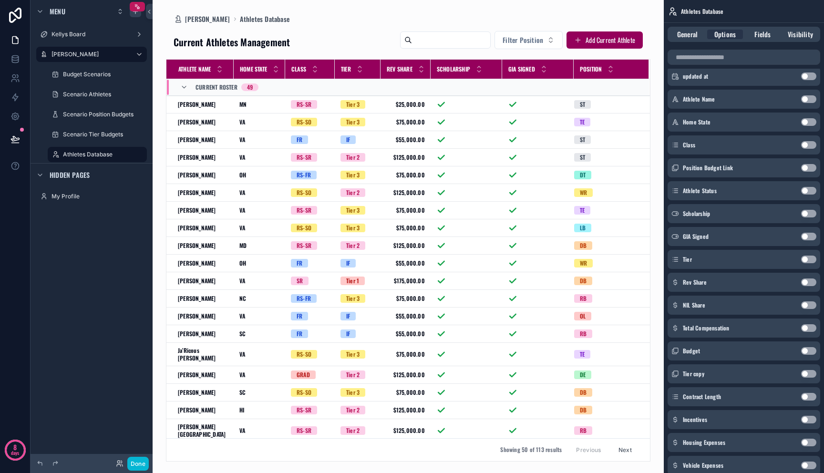
click at [807, 146] on button "Use setting" at bounding box center [808, 145] width 15 height 8
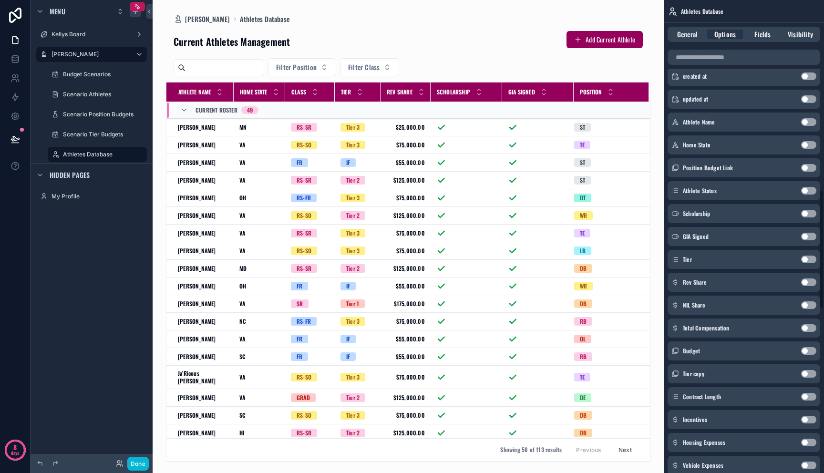
scroll to position [752, 0]
click at [807, 238] on button "Use setting" at bounding box center [808, 237] width 15 height 8
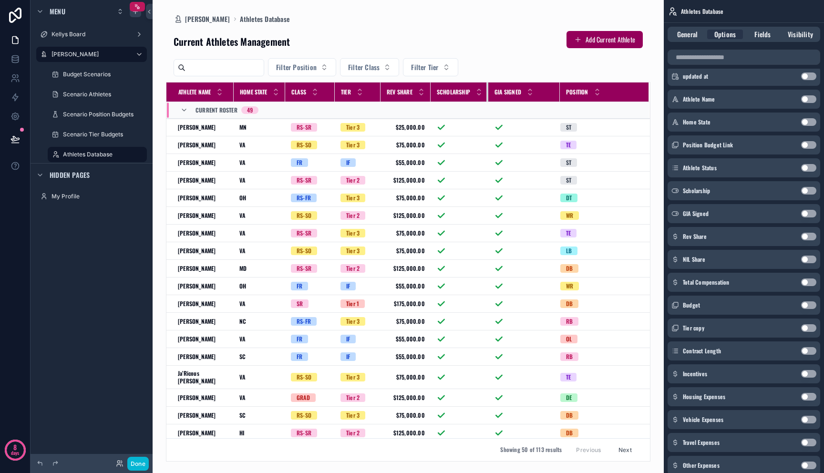
drag, startPoint x: 503, startPoint y: 94, endPoint x: 488, endPoint y: 94, distance: 14.8
click at [488, 94] on th "Scholarship" at bounding box center [460, 93] width 58 height 20
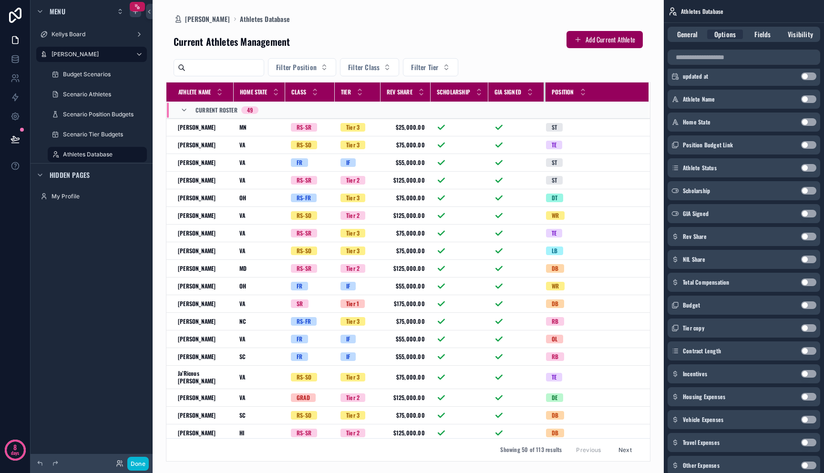
drag, startPoint x: 560, startPoint y: 91, endPoint x: 546, endPoint y: 94, distance: 14.7
click at [546, 94] on div "scrollable content" at bounding box center [546, 92] width 4 height 19
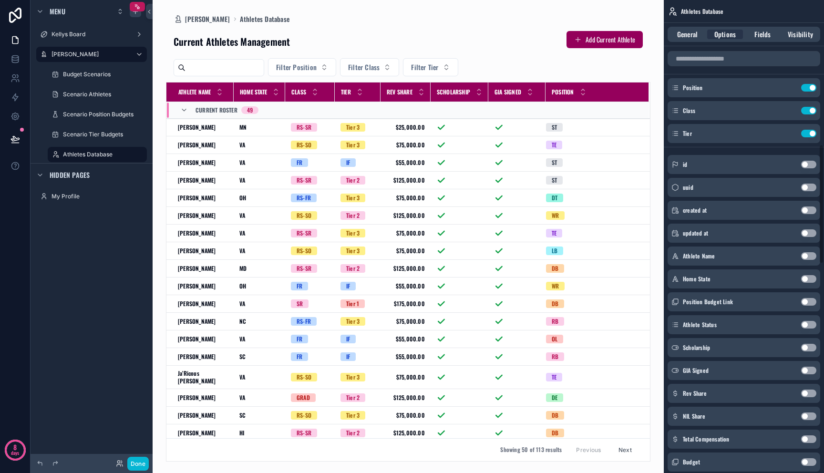
scroll to position [337, 0]
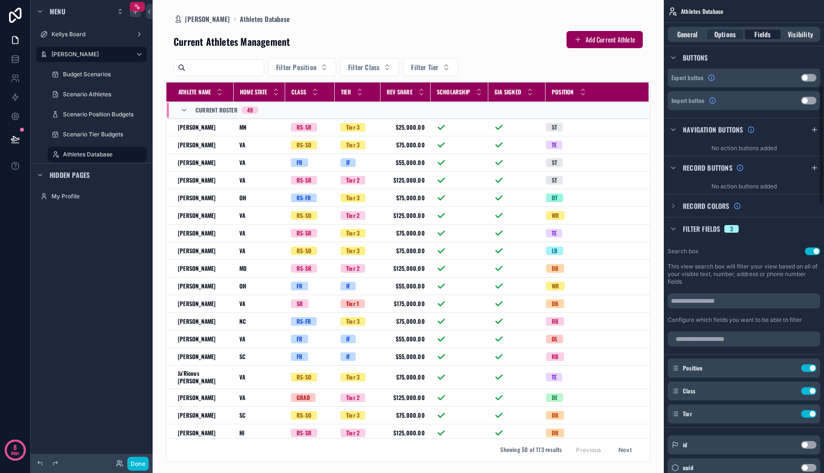
click at [758, 30] on span "Fields" at bounding box center [763, 35] width 16 height 10
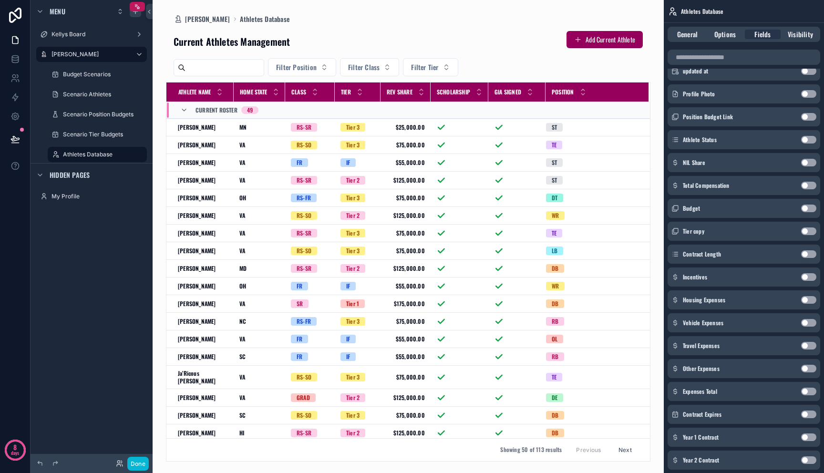
scroll to position [0, 0]
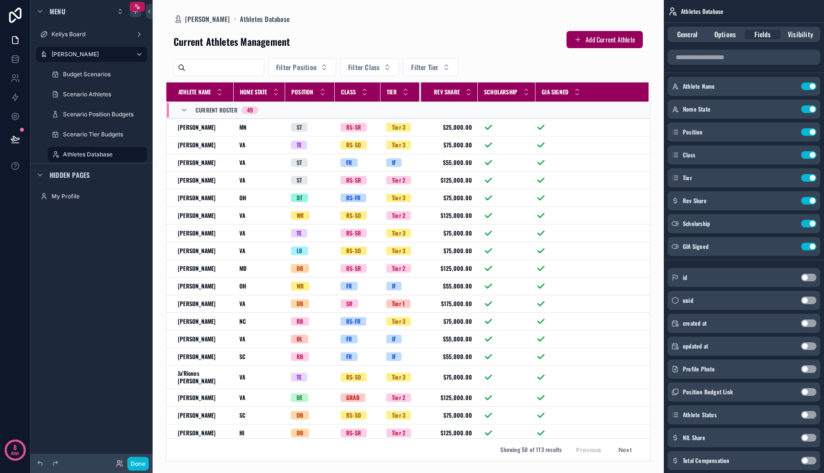
drag, startPoint x: 415, startPoint y: 95, endPoint x: 422, endPoint y: 95, distance: 6.7
click at [422, 95] on div "scrollable content" at bounding box center [421, 92] width 4 height 19
click at [809, 249] on button "Use setting" at bounding box center [808, 247] width 15 height 8
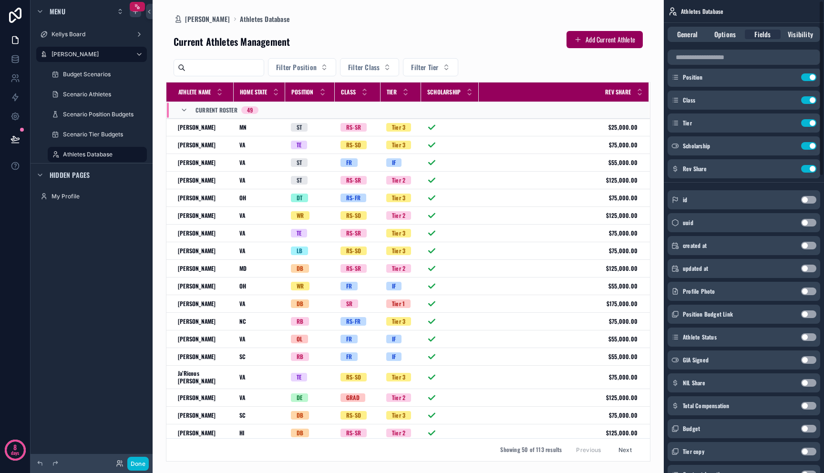
scroll to position [115, 0]
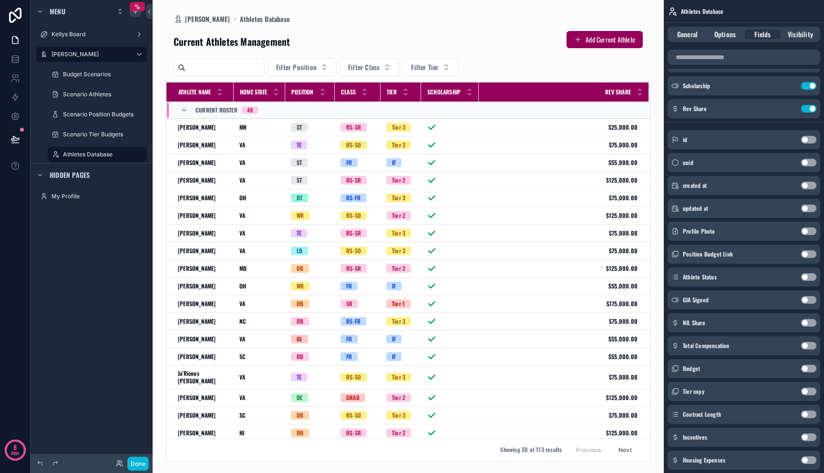
click at [807, 279] on button "Use setting" at bounding box center [808, 277] width 15 height 8
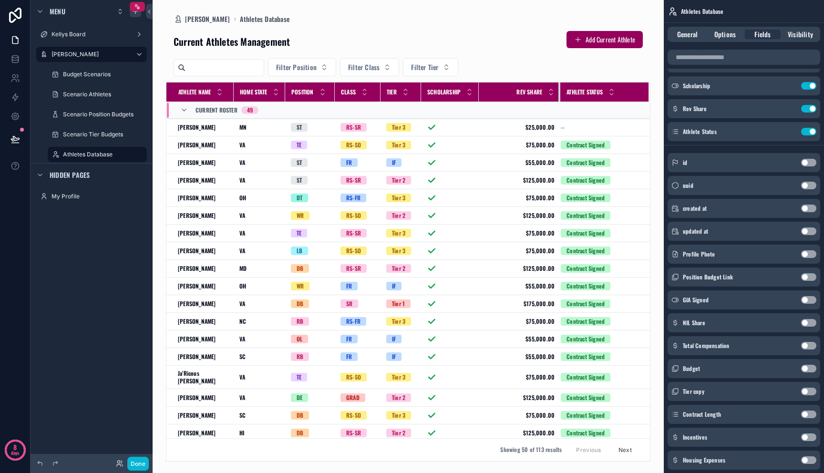
drag, startPoint x: 538, startPoint y: 92, endPoint x: 562, endPoint y: 92, distance: 24.3
click at [562, 92] on div "scrollable content" at bounding box center [561, 92] width 4 height 19
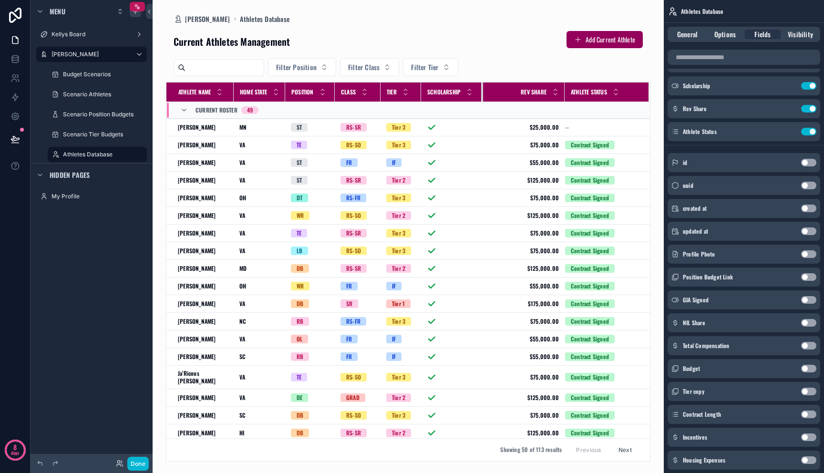
drag, startPoint x: 479, startPoint y: 92, endPoint x: 485, endPoint y: 92, distance: 5.2
click at [485, 92] on tr "Athlete Name Home State Position Class Tier Scholarship Rev Share Athlete Status" at bounding box center [408, 93] width 484 height 20
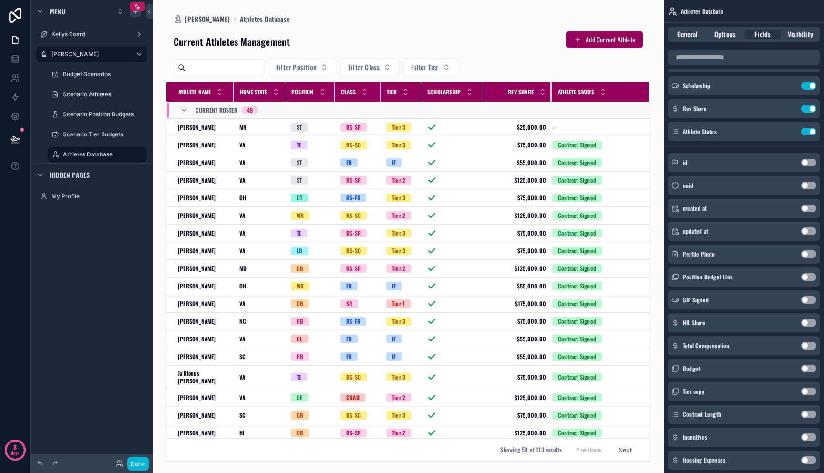
drag, startPoint x: 564, startPoint y: 91, endPoint x: 551, endPoint y: 94, distance: 13.3
click at [551, 94] on div "scrollable content" at bounding box center [552, 92] width 4 height 19
click at [809, 322] on button "Use setting" at bounding box center [808, 323] width 15 height 8
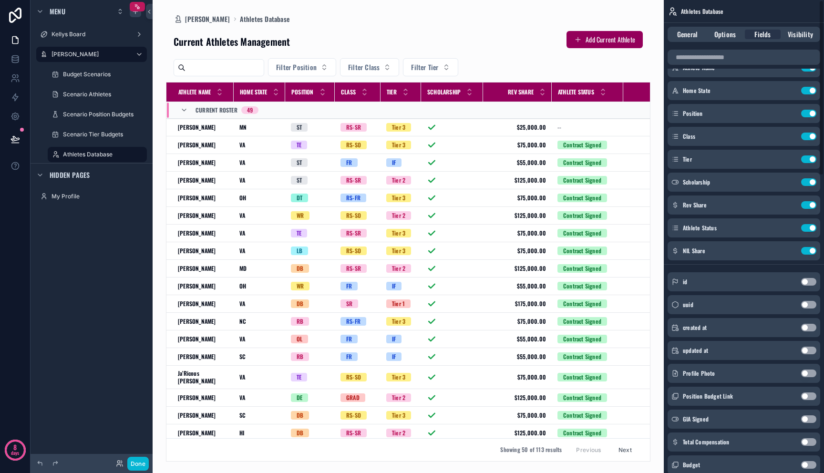
scroll to position [0, 0]
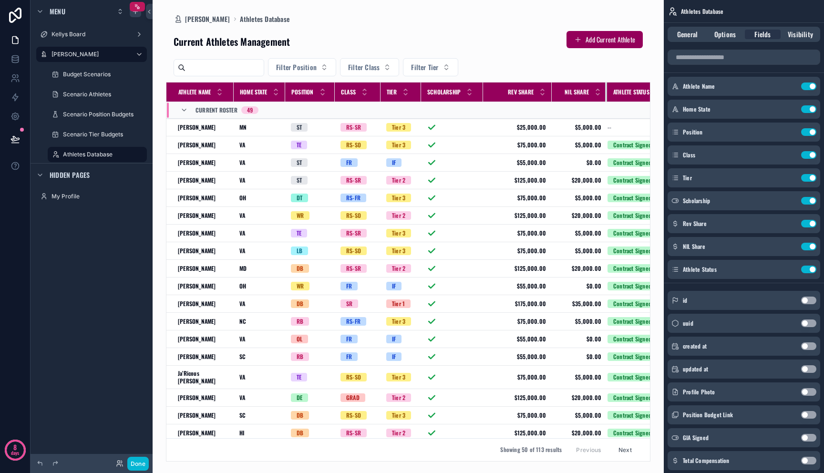
drag, startPoint x: 623, startPoint y: 91, endPoint x: 607, endPoint y: 93, distance: 16.3
click at [607, 93] on div "scrollable content" at bounding box center [607, 92] width 4 height 19
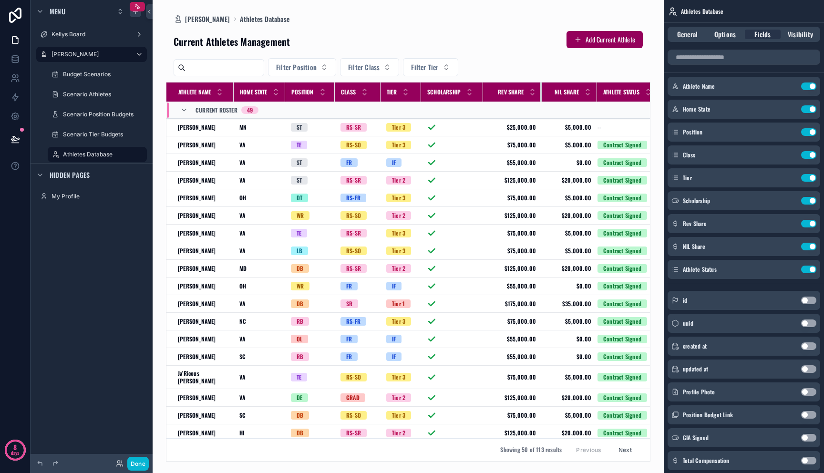
drag, startPoint x: 551, startPoint y: 91, endPoint x: 541, endPoint y: 93, distance: 10.2
click at [541, 93] on div "scrollable content" at bounding box center [542, 92] width 4 height 19
click at [482, 92] on div "Scholarship" at bounding box center [452, 92] width 61 height 18
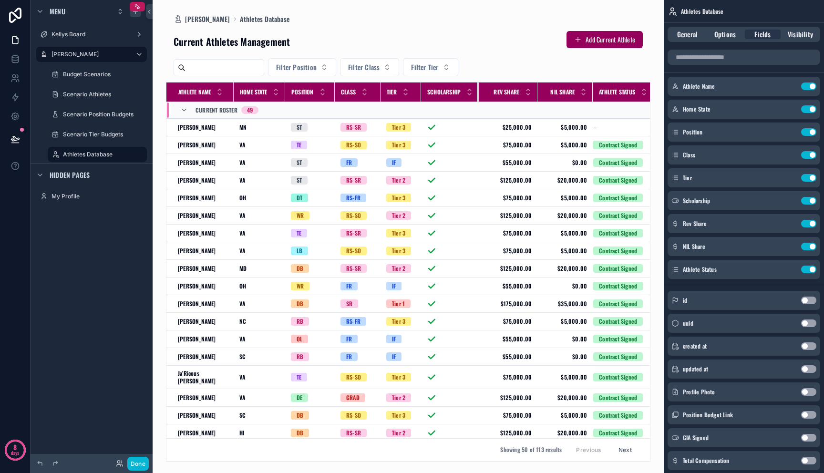
drag, startPoint x: 484, startPoint y: 92, endPoint x: 478, endPoint y: 93, distance: 5.3
click at [478, 93] on div "scrollable content" at bounding box center [479, 92] width 4 height 19
click at [135, 467] on button "Done" at bounding box center [137, 464] width 21 height 14
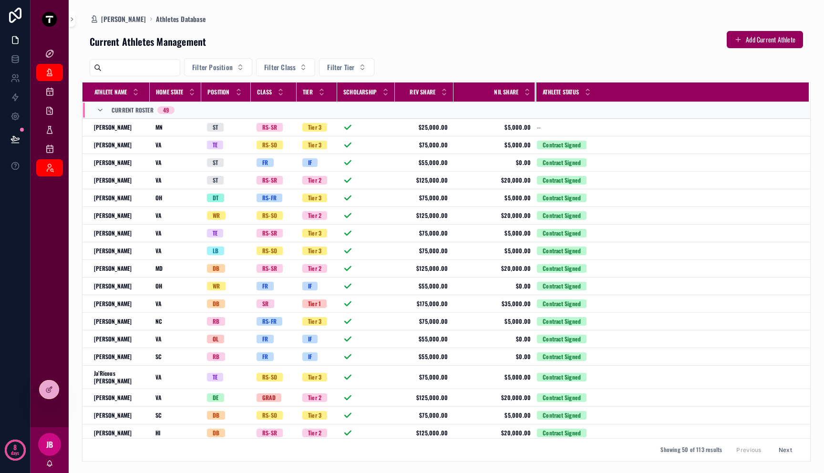
drag, startPoint x: 509, startPoint y: 86, endPoint x: 537, endPoint y: 86, distance: 27.7
click at [537, 86] on div "scrollable content" at bounding box center [537, 92] width 4 height 19
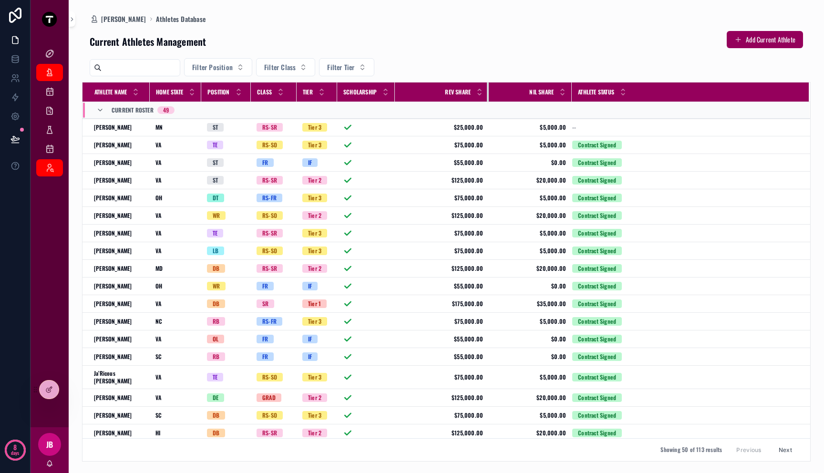
drag, startPoint x: 454, startPoint y: 91, endPoint x: 489, endPoint y: 92, distance: 35.3
click at [489, 92] on div "scrollable content" at bounding box center [489, 92] width 4 height 19
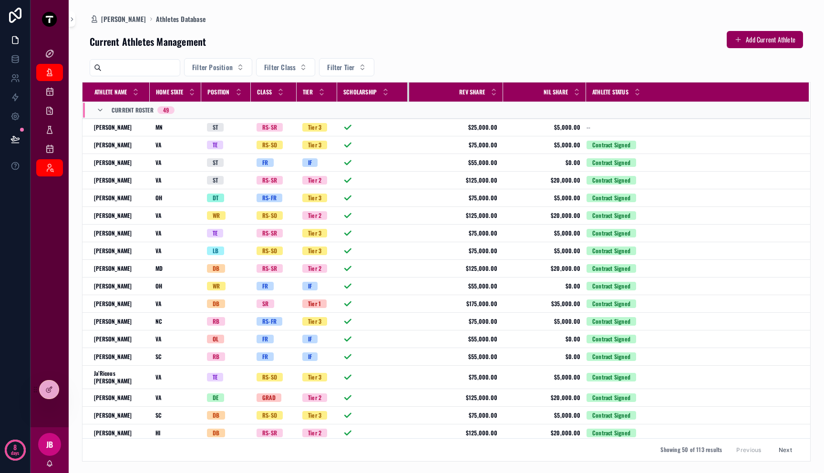
drag, startPoint x: 396, startPoint y: 94, endPoint x: 411, endPoint y: 95, distance: 15.3
click at [411, 95] on tr "Athlete Name Home State Position Class Tier Scholarship Rev Share NIL Share Ath…" at bounding box center [447, 93] width 728 height 20
click at [51, 386] on icon at bounding box center [49, 390] width 8 height 8
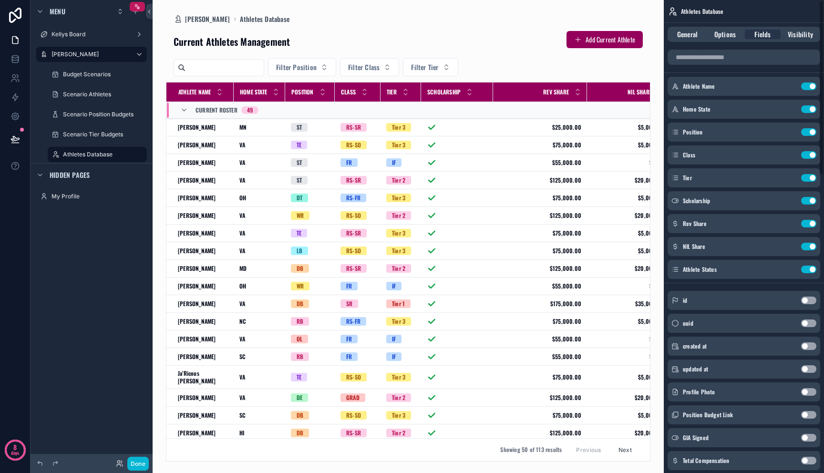
click at [686, 41] on div "General Options Fields Visibility" at bounding box center [744, 34] width 153 height 15
click at [686, 38] on span "General" at bounding box center [687, 35] width 21 height 10
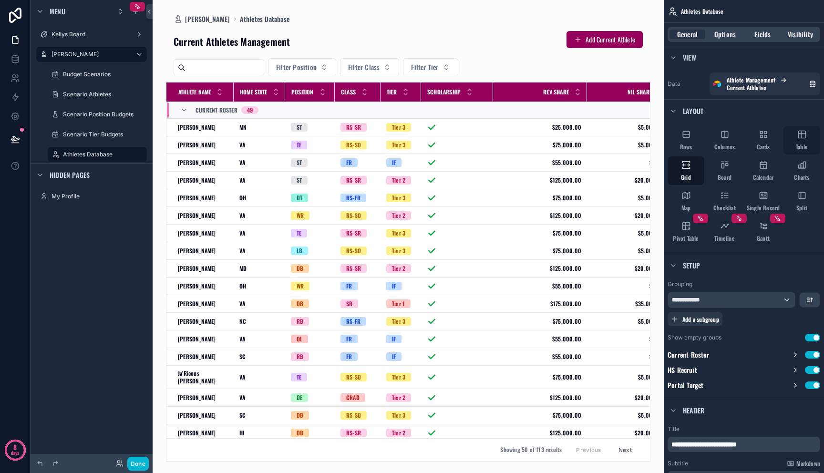
click at [800, 141] on div "Table" at bounding box center [802, 140] width 37 height 29
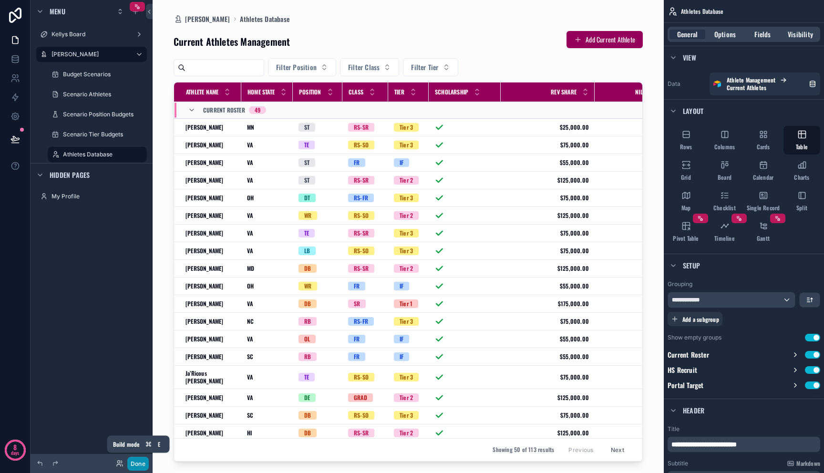
click at [140, 464] on button "Done" at bounding box center [137, 464] width 21 height 14
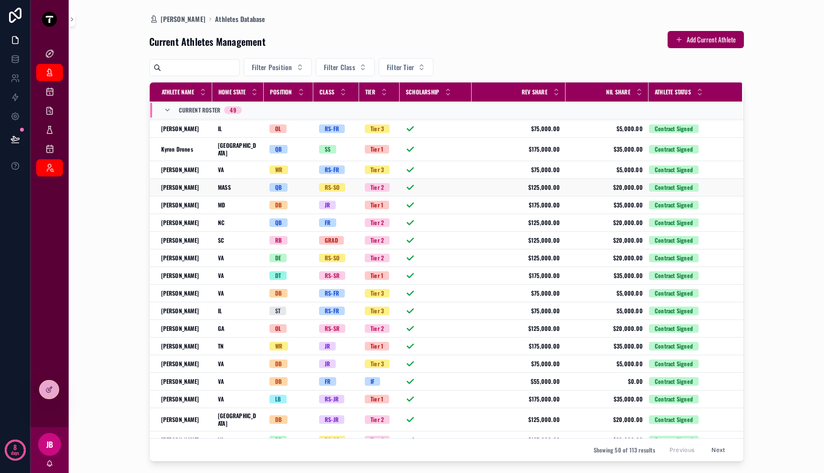
scroll to position [588, 0]
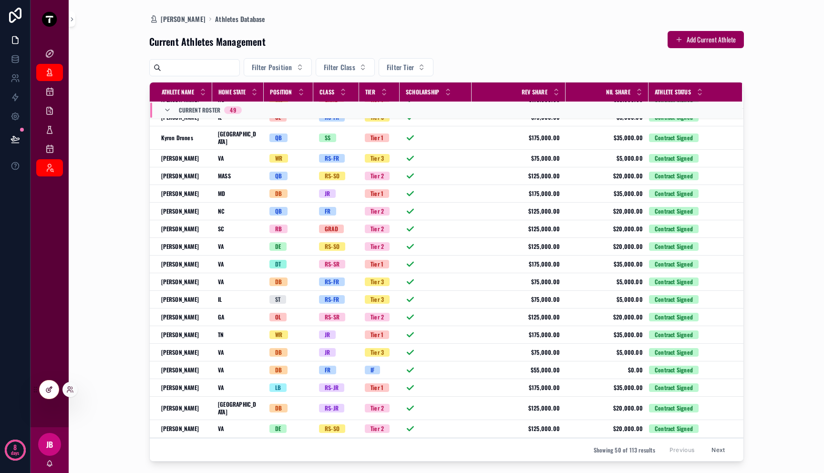
click at [56, 390] on div at bounding box center [49, 390] width 19 height 18
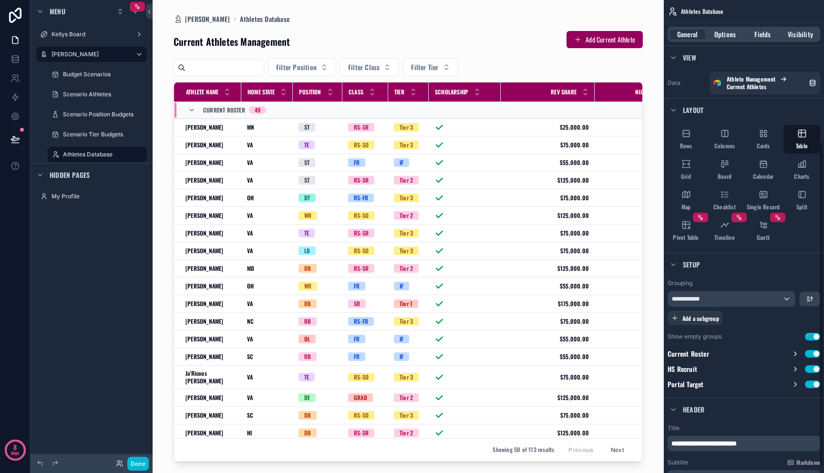
scroll to position [0, 0]
click at [714, 37] on div "Options" at bounding box center [725, 35] width 36 height 10
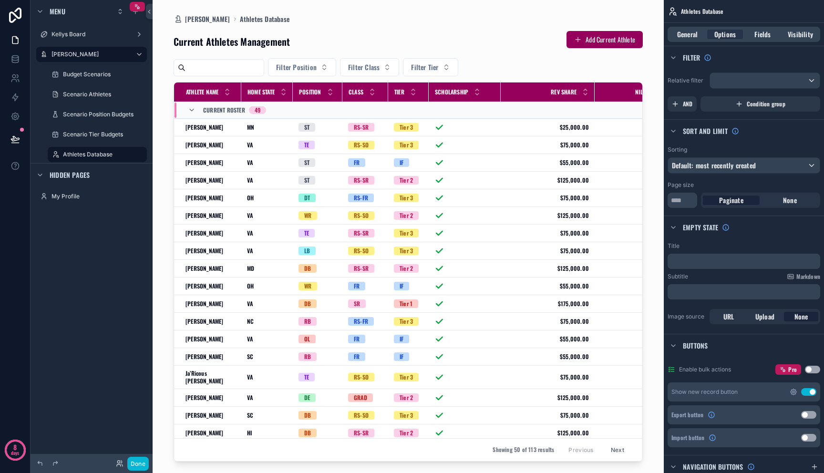
click at [794, 394] on icon "scrollable content" at bounding box center [794, 392] width 6 height 6
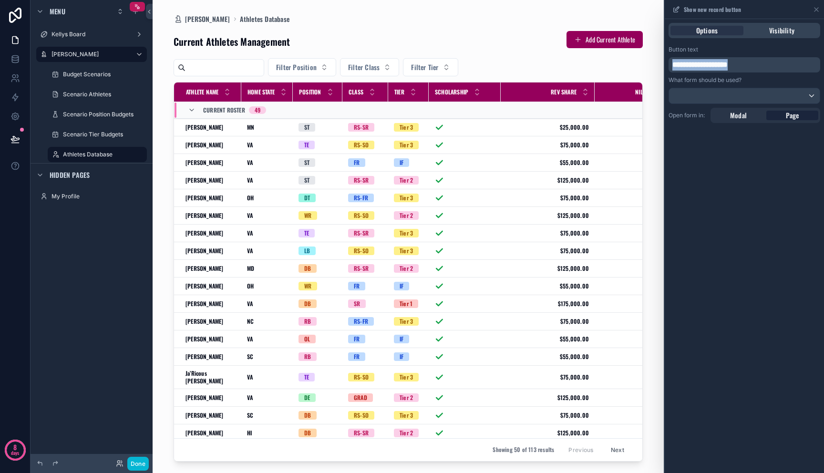
drag, startPoint x: 740, startPoint y: 68, endPoint x: 635, endPoint y: 56, distance: 105.6
click at [636, 56] on div "**********" at bounding box center [412, 236] width 824 height 473
click at [693, 97] on div at bounding box center [744, 95] width 151 height 15
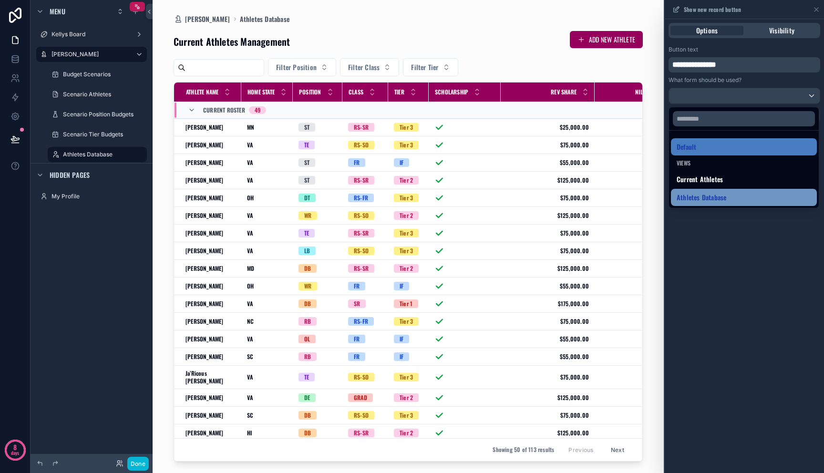
click at [701, 198] on span "Athletes Database" at bounding box center [702, 197] width 50 height 11
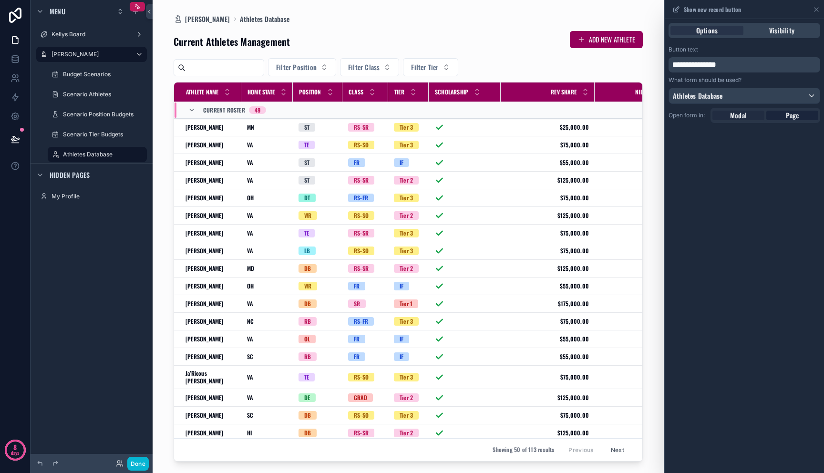
click at [750, 117] on div "Modal" at bounding box center [739, 116] width 52 height 10
click at [784, 82] on div "Page" at bounding box center [793, 84] width 52 height 10
click at [768, 123] on div "Modal Page" at bounding box center [766, 115] width 110 height 15
click at [767, 95] on div at bounding box center [744, 95] width 151 height 15
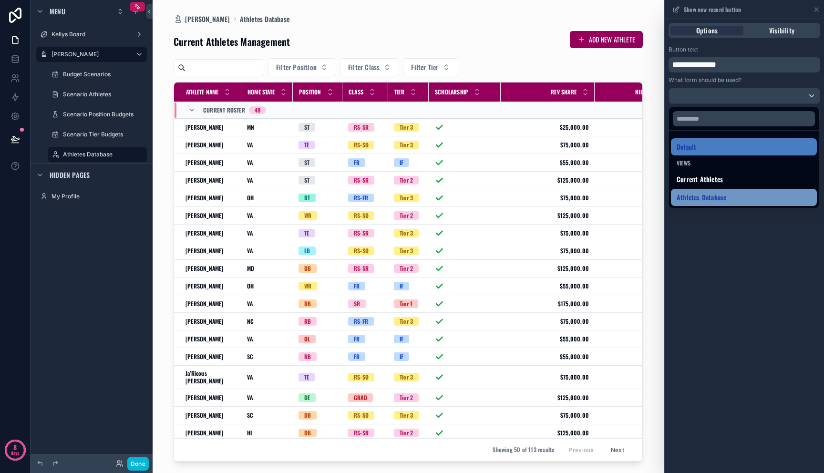
click at [778, 192] on div "Athletes Database" at bounding box center [744, 197] width 135 height 11
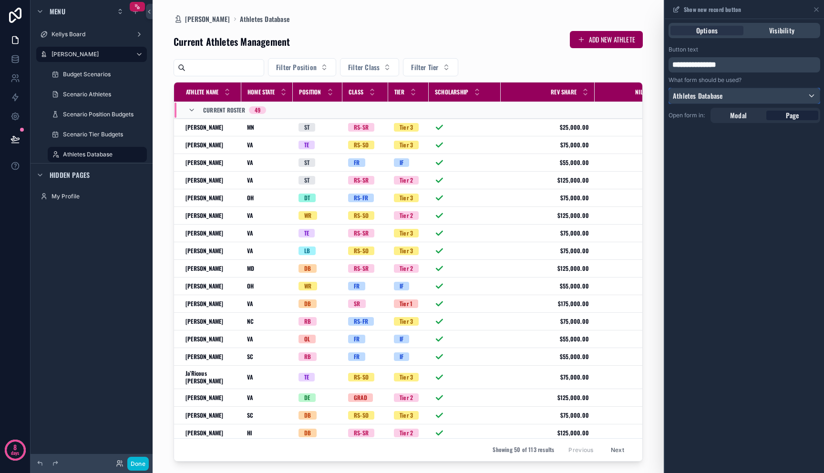
click at [782, 94] on div "Athletes Database" at bounding box center [744, 95] width 151 height 15
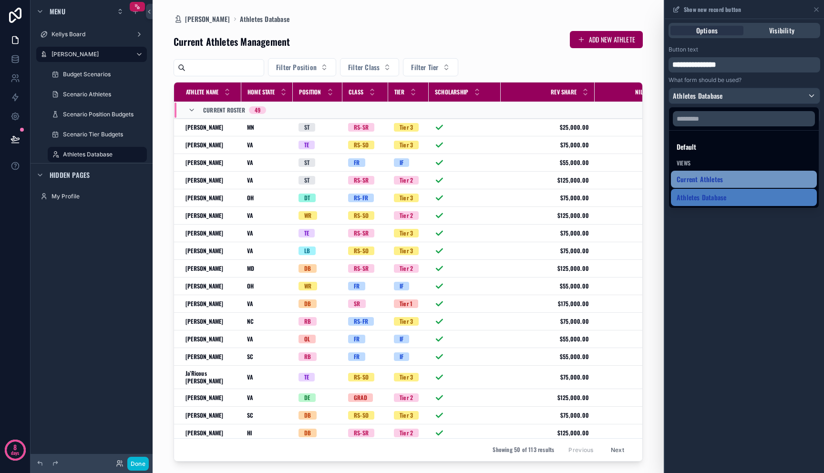
click at [742, 183] on div "Current Athletes" at bounding box center [744, 179] width 135 height 11
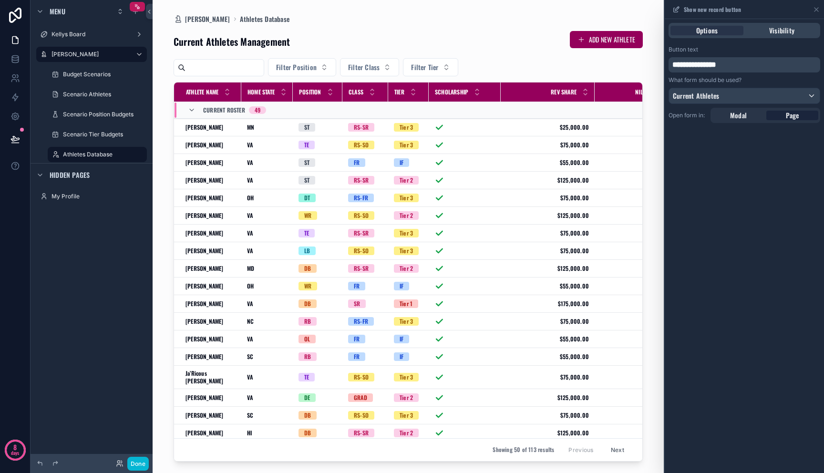
click at [788, 166] on div "**********" at bounding box center [744, 246] width 159 height 454
click at [605, 41] on div "scrollable content" at bounding box center [408, 231] width 485 height 462
click at [604, 41] on button "ADD NEW ATHLETE" at bounding box center [606, 39] width 73 height 17
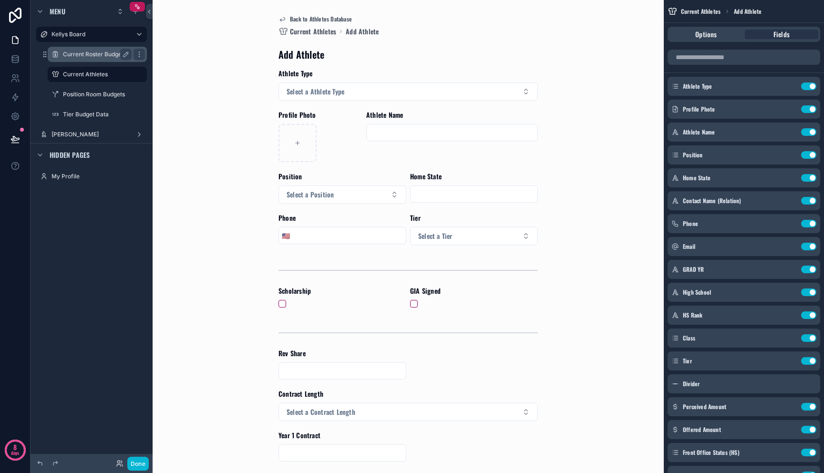
click at [109, 55] on label "Current Roster Budgets" at bounding box center [95, 55] width 65 height 8
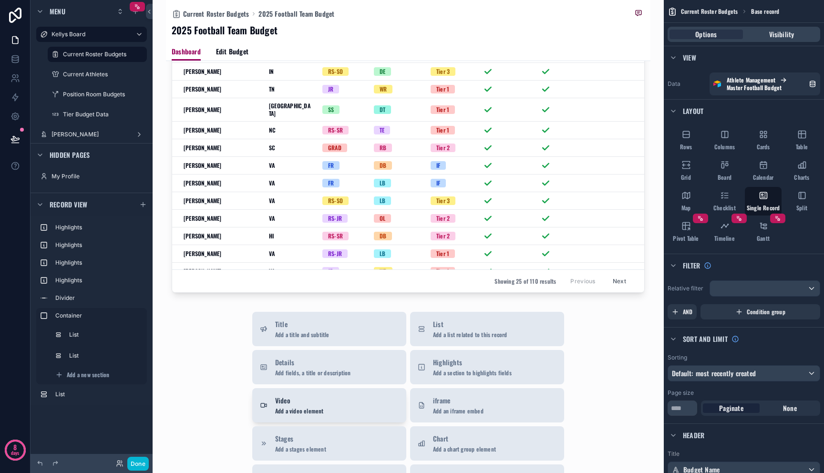
scroll to position [250, 0]
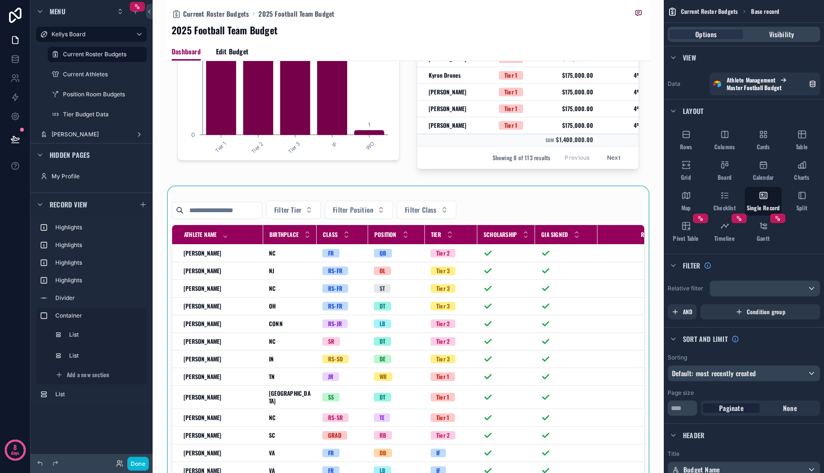
click at [239, 242] on div "scrollable content" at bounding box center [408, 386] width 485 height 398
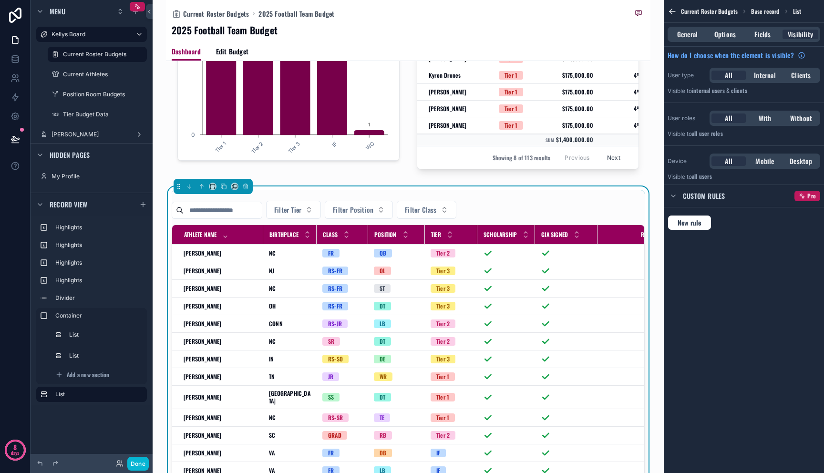
click at [232, 217] on input "scrollable content" at bounding box center [223, 210] width 78 height 13
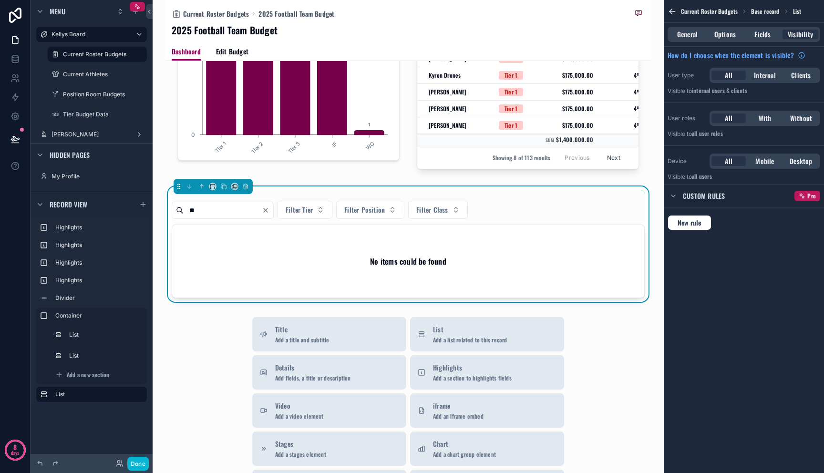
type input "*"
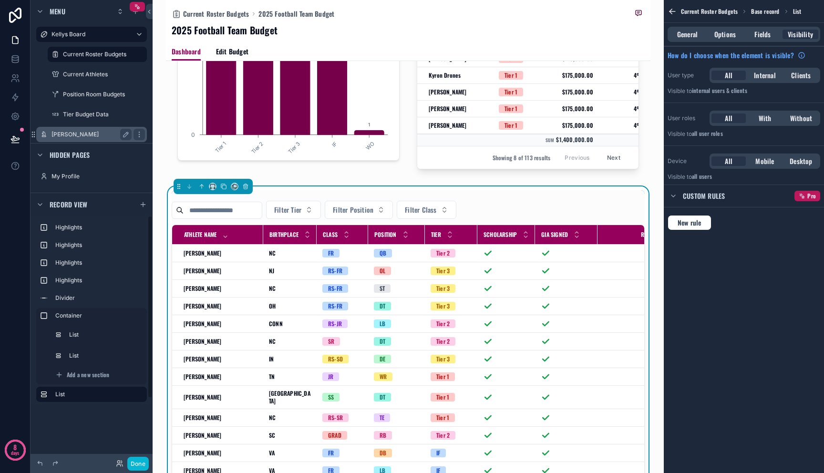
click at [85, 140] on div "[PERSON_NAME]" at bounding box center [92, 134] width 80 height 11
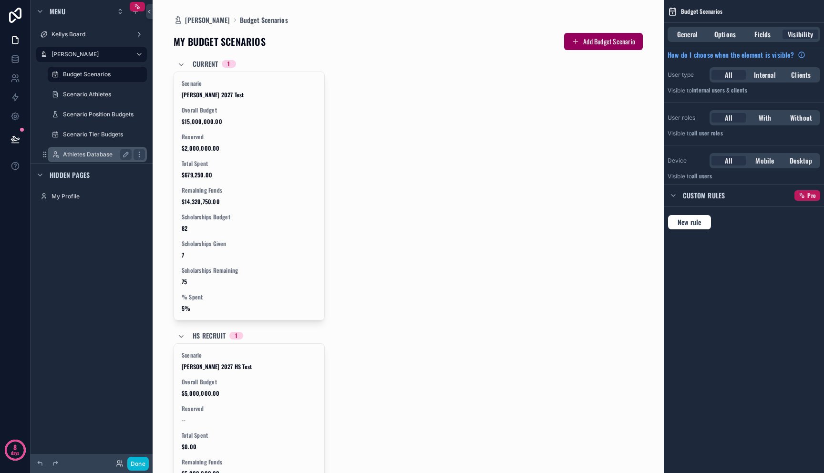
click at [88, 154] on label "Athletes Database" at bounding box center [95, 155] width 65 height 8
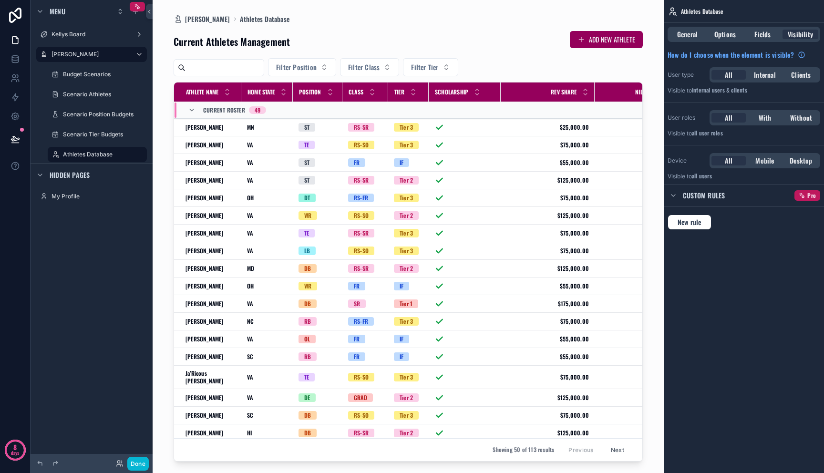
click at [639, 207] on div "scrollable content" at bounding box center [408, 231] width 485 height 462
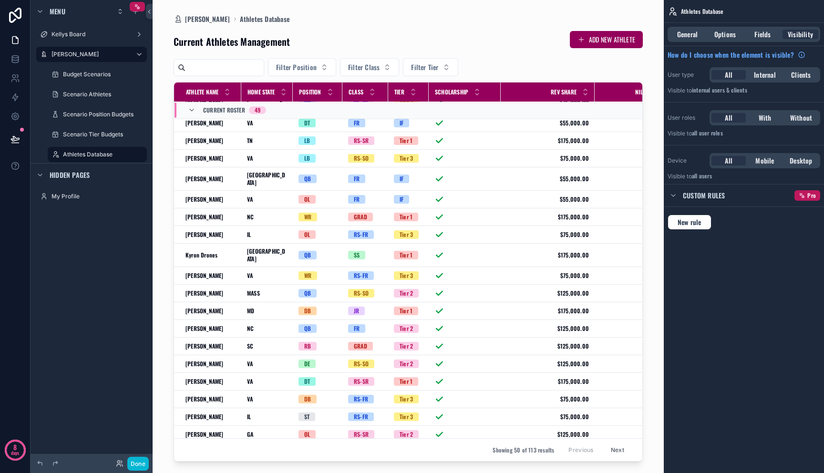
scroll to position [595, 0]
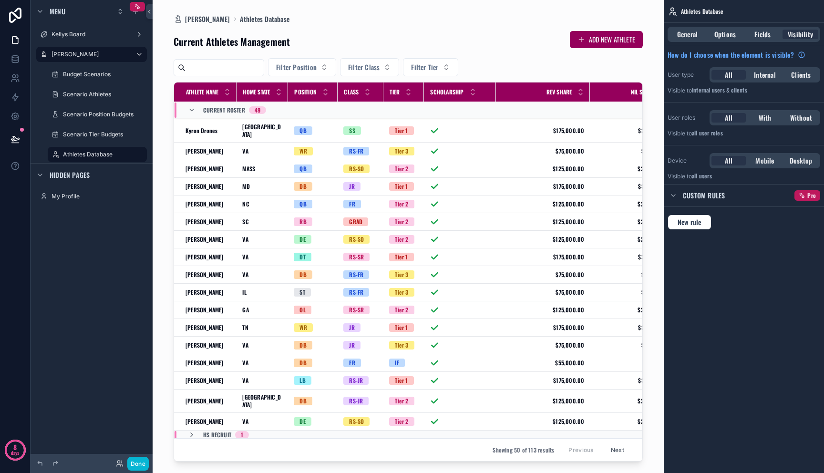
click at [247, 69] on input "scrollable content" at bounding box center [225, 67] width 78 height 13
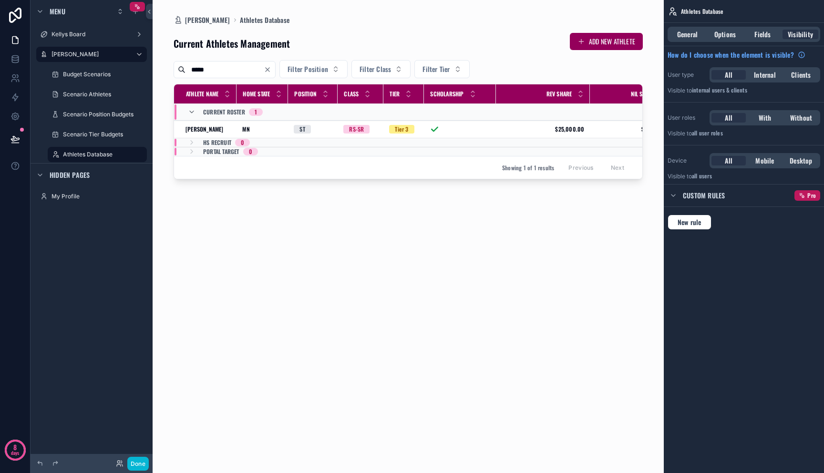
type input "*****"
click at [283, 249] on div "Current Athletes Management ADD NEW ATHLETE ***** Filter Position Filter Class …" at bounding box center [408, 243] width 469 height 437
click at [13, 135] on icon at bounding box center [15, 140] width 10 height 10
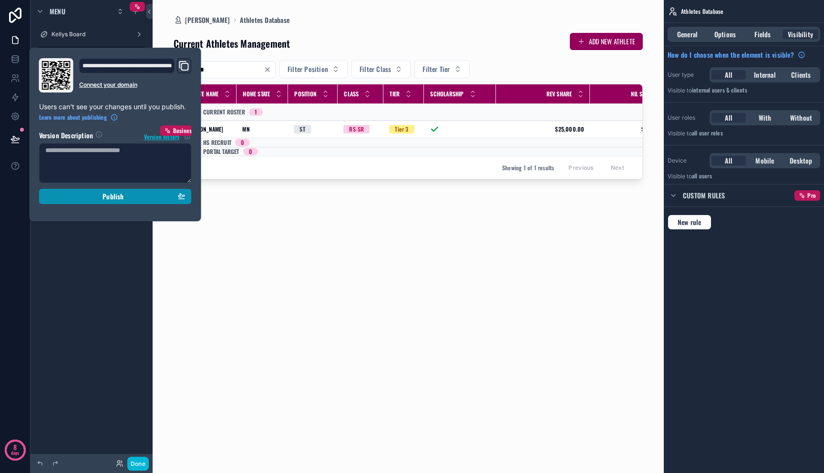
click at [67, 190] on button "Publish" at bounding box center [115, 196] width 153 height 15
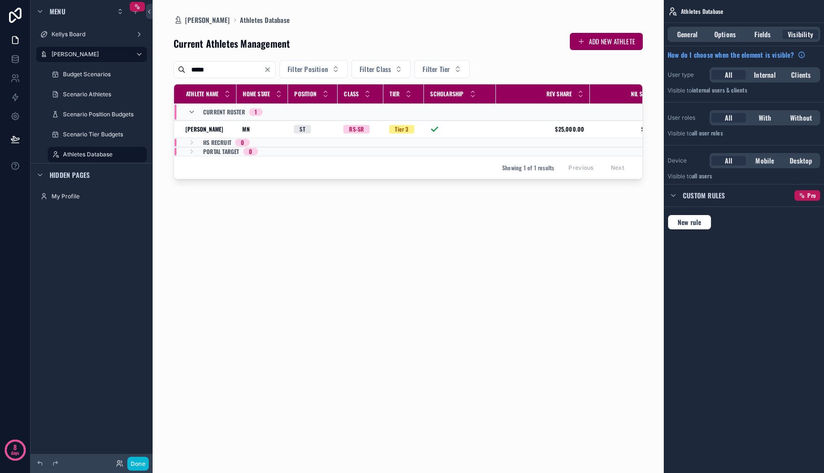
click at [279, 243] on div "Current Athletes Management ADD NEW ATHLETE ***** Filter Position Filter Class …" at bounding box center [408, 243] width 469 height 437
click at [113, 77] on label "Budget Scenarios" at bounding box center [95, 75] width 65 height 8
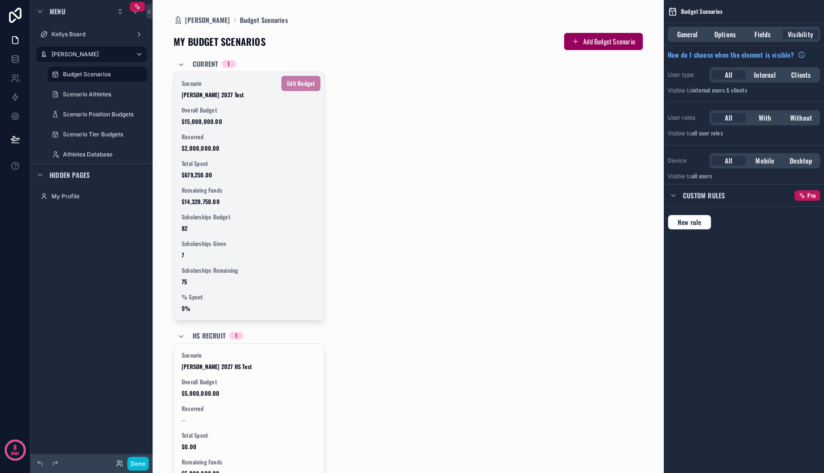
click at [267, 145] on span "$2,000,000.00" at bounding box center [249, 149] width 135 height 8
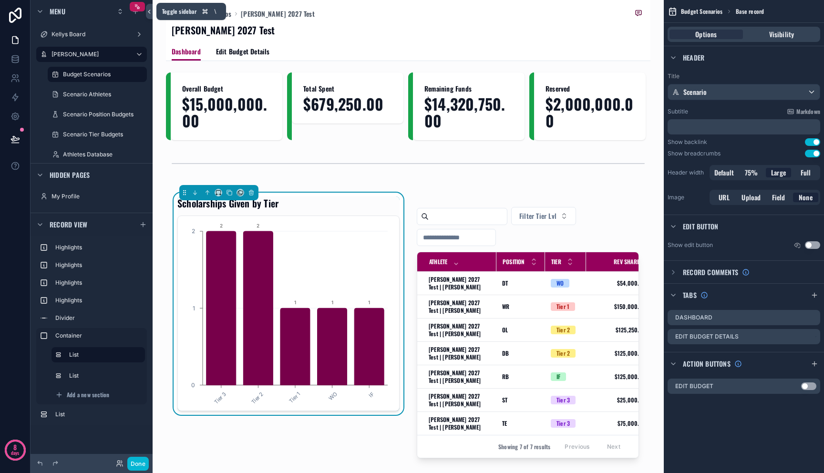
click at [146, 14] on icon at bounding box center [149, 11] width 7 height 7
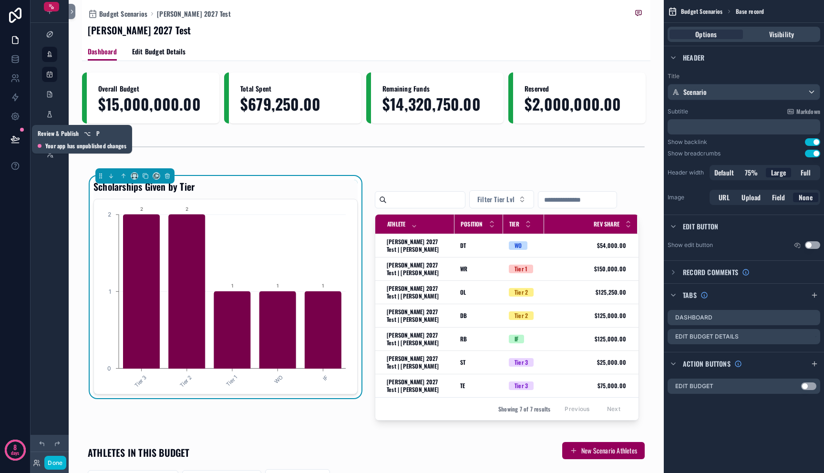
click at [11, 135] on icon at bounding box center [15, 140] width 10 height 10
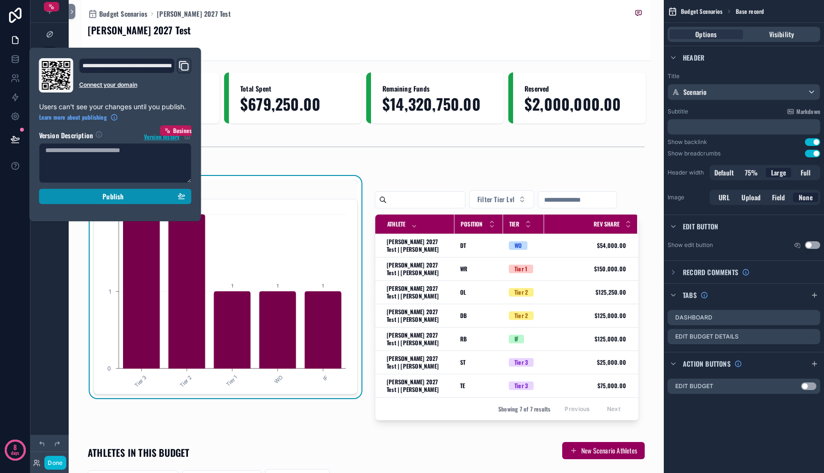
click at [73, 201] on button "Publish" at bounding box center [115, 196] width 153 height 15
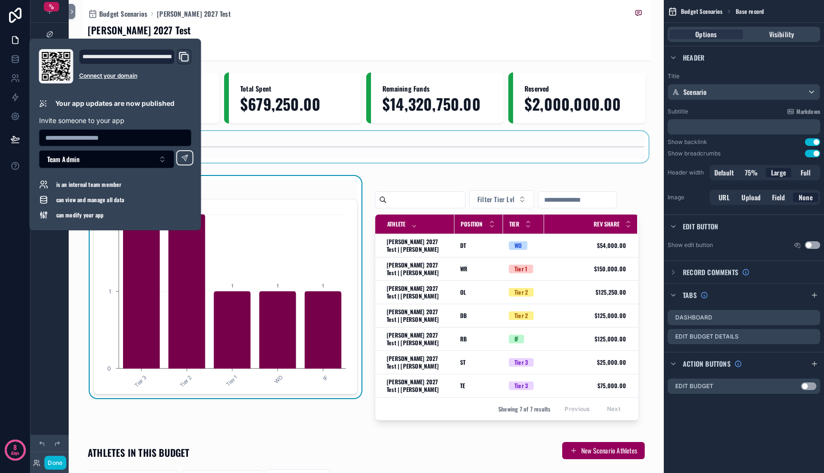
click at [483, 160] on div "scrollable content" at bounding box center [366, 146] width 569 height 31
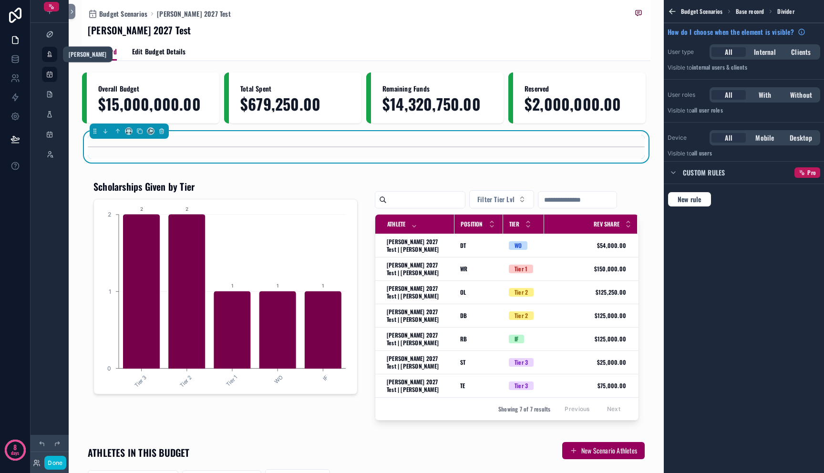
click at [55, 54] on div "scrollable content" at bounding box center [49, 54] width 11 height 15
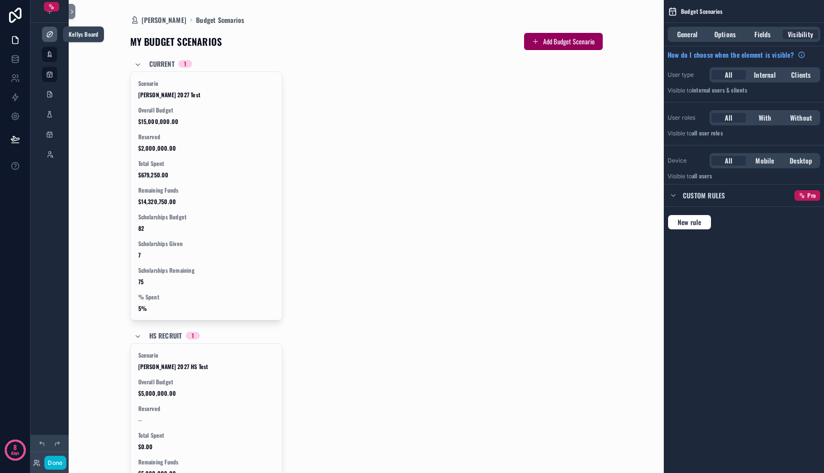
click at [51, 37] on icon "scrollable content" at bounding box center [50, 35] width 8 height 8
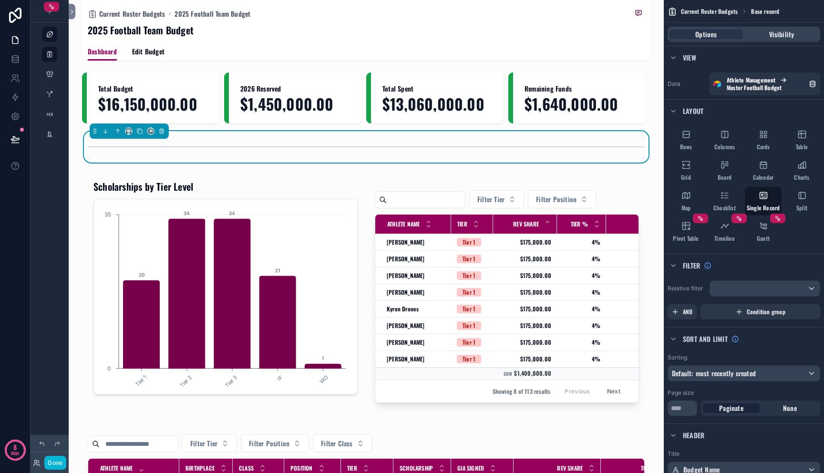
click at [56, 56] on link "scrollable content" at bounding box center [49, 54] width 15 height 15
click at [54, 79] on div "scrollable content" at bounding box center [49, 74] width 11 height 15
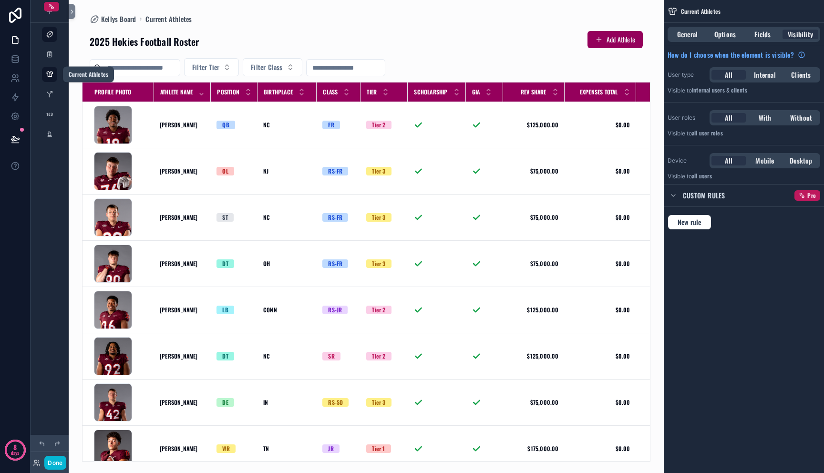
click at [52, 75] on icon "scrollable content" at bounding box center [50, 75] width 8 height 8
click at [53, 92] on icon "scrollable content" at bounding box center [50, 95] width 8 height 8
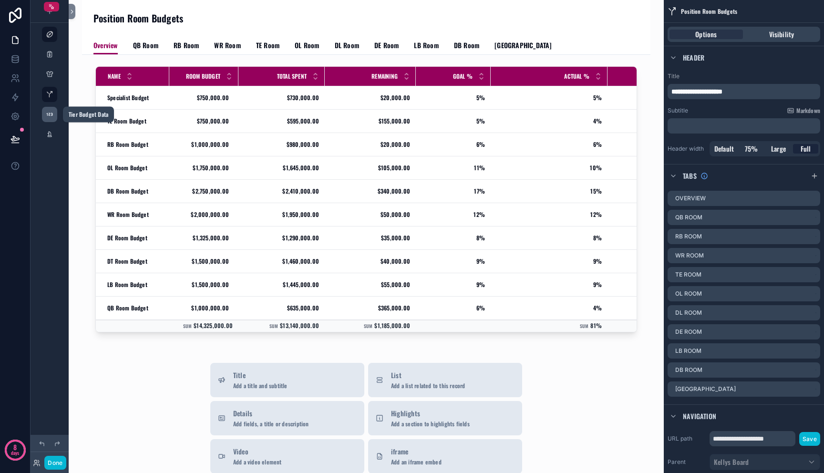
click at [50, 114] on icon "scrollable content" at bounding box center [50, 115] width 8 height 8
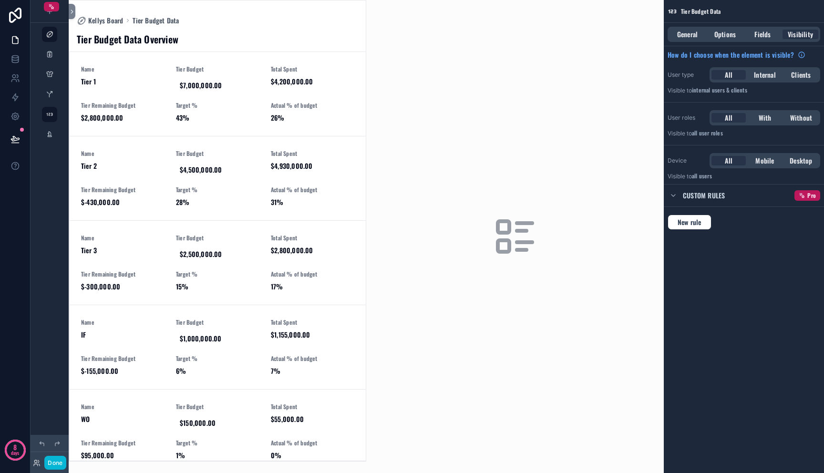
click at [154, 104] on div "scrollable content" at bounding box center [217, 230] width 297 height 461
click at [154, 93] on div "Name Tier 1" at bounding box center [122, 79] width 83 height 29
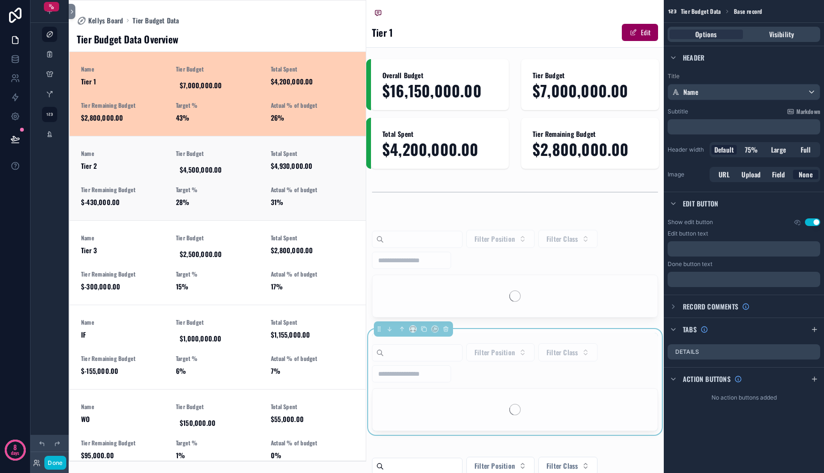
click at [157, 175] on div "Name Tier 2" at bounding box center [122, 164] width 83 height 29
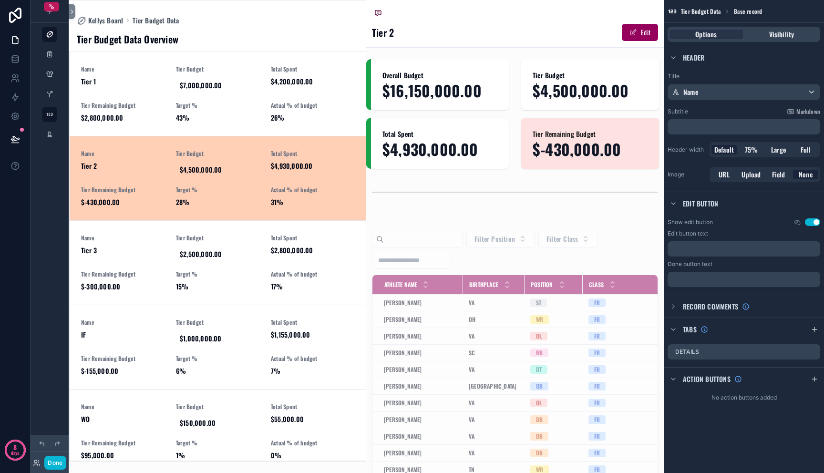
click at [48, 34] on icon "scrollable content" at bounding box center [50, 35] width 8 height 8
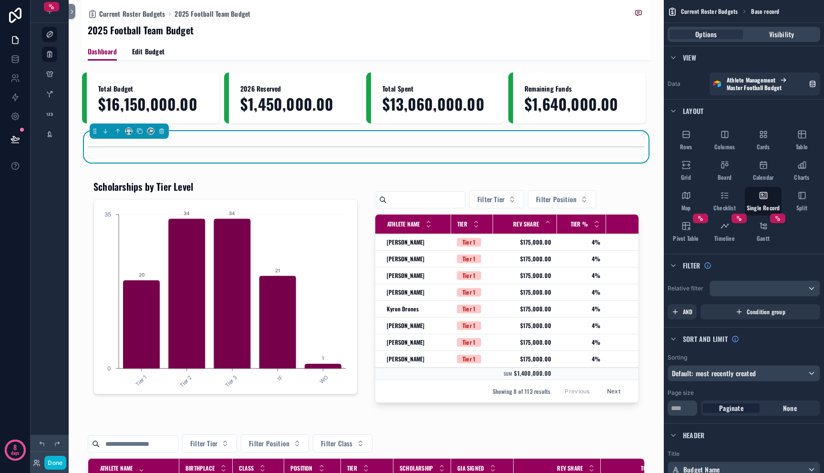
click at [621, 23] on div "2025 Football Team Budget" at bounding box center [366, 29] width 557 height 13
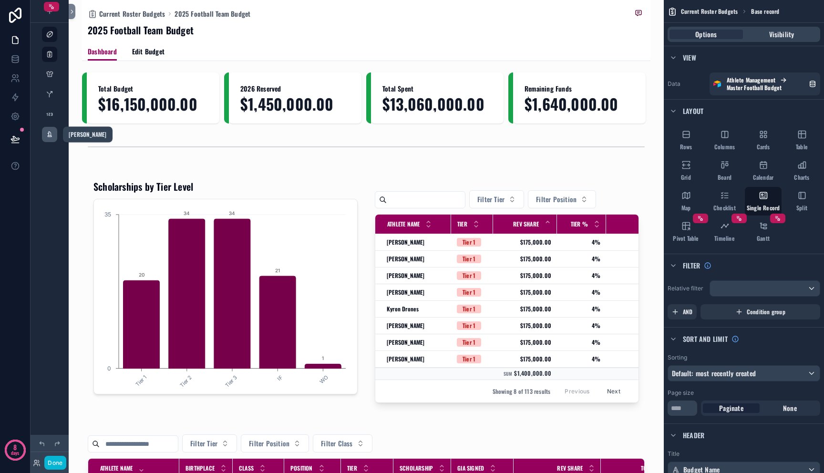
click at [53, 133] on icon "scrollable content" at bounding box center [50, 135] width 8 height 8
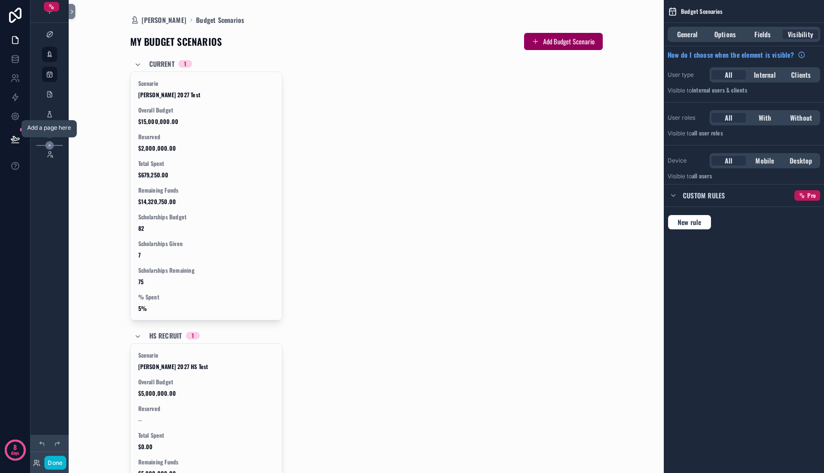
click at [49, 147] on icon "scrollable content" at bounding box center [49, 145] width 9 height 9
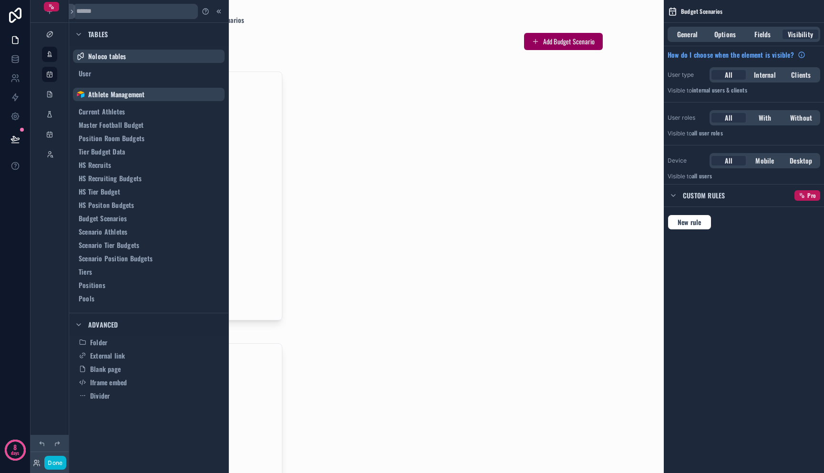
click at [223, 11] on div at bounding box center [218, 11] width 11 height 11
